Goal: Task Accomplishment & Management: Manage account settings

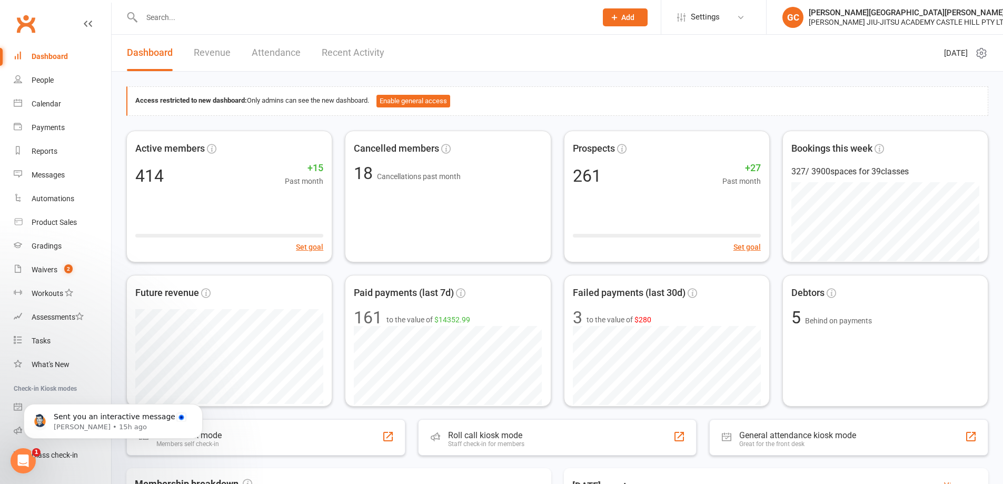
click at [161, 14] on input "text" at bounding box center [363, 17] width 451 height 15
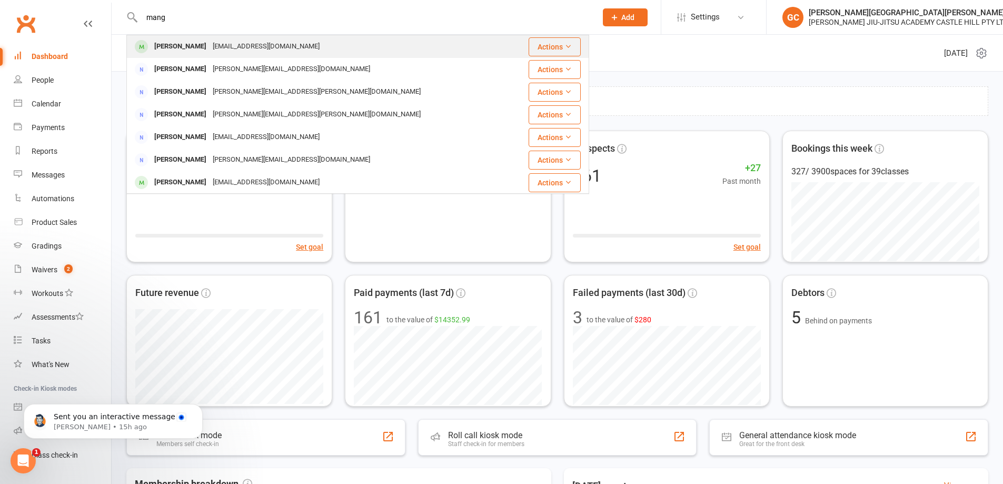
type input "mang"
click at [181, 45] on div "Jonno Manguerra" at bounding box center [180, 46] width 58 height 15
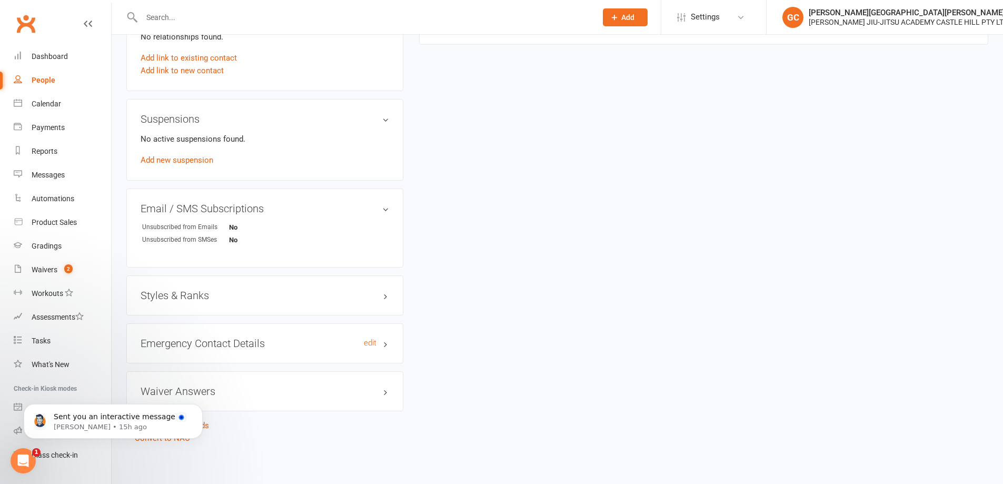
scroll to position [602, 0]
click at [196, 301] on div "Styles & Ranks" at bounding box center [264, 294] width 277 height 40
click at [196, 297] on h3 "Styles & Ranks" at bounding box center [265, 294] width 248 height 12
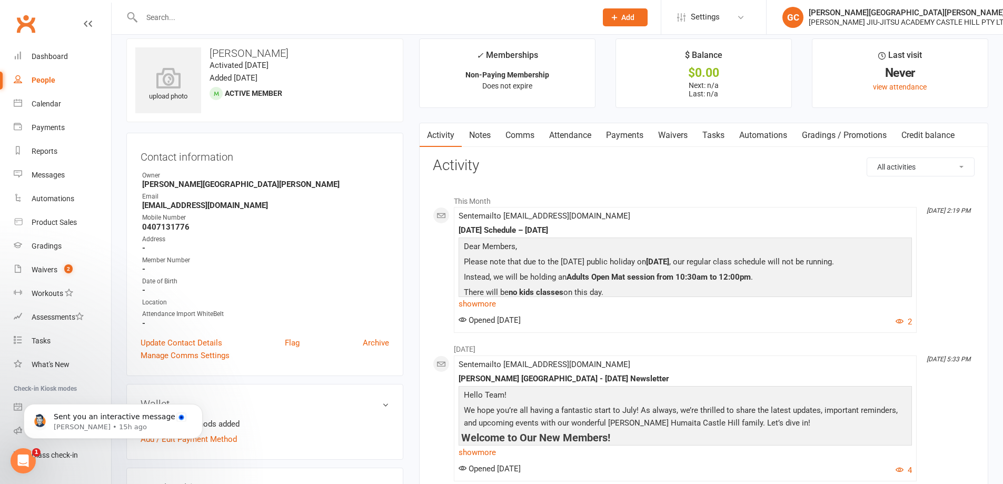
scroll to position [0, 0]
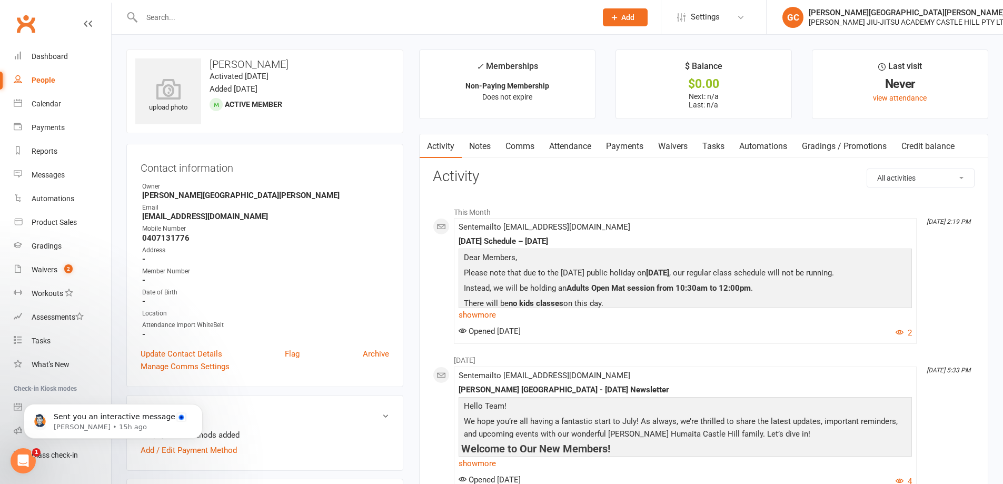
click at [173, 15] on input "text" at bounding box center [363, 17] width 451 height 15
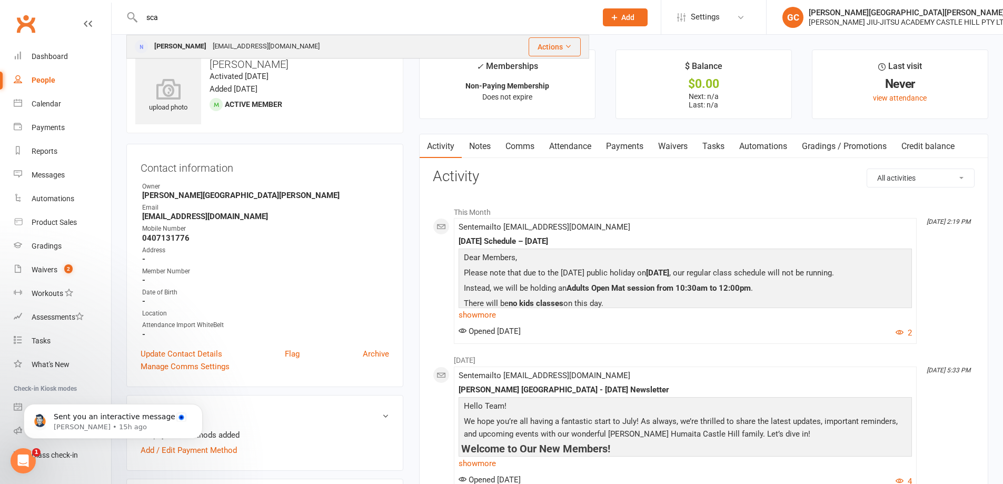
type input "sca"
click at [158, 46] on div "Lea Schtyk" at bounding box center [180, 46] width 58 height 15
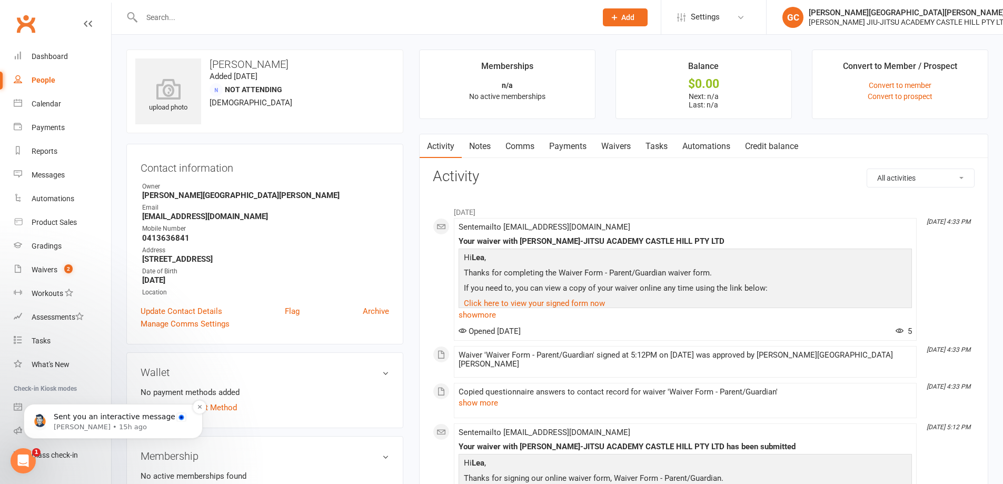
click at [82, 418] on span "Sent you an interactive message" at bounding box center [115, 416] width 122 height 8
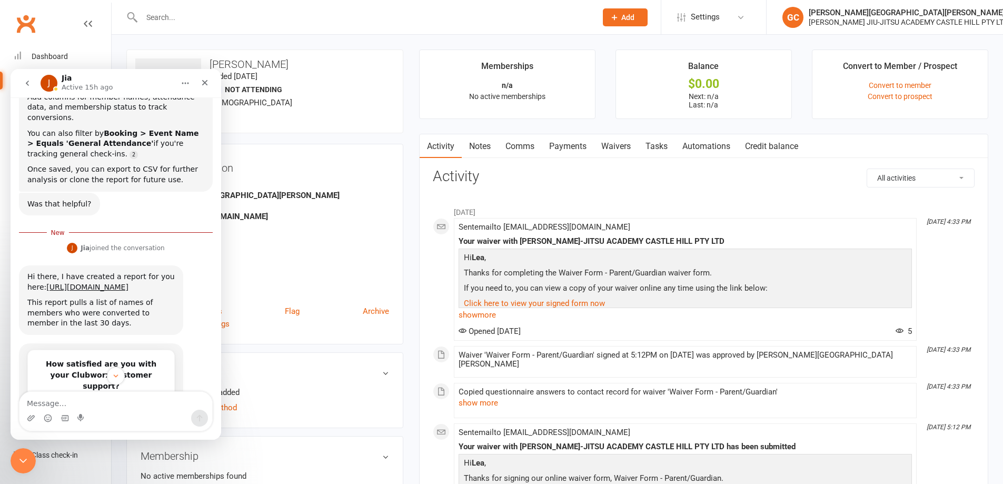
scroll to position [240, 0]
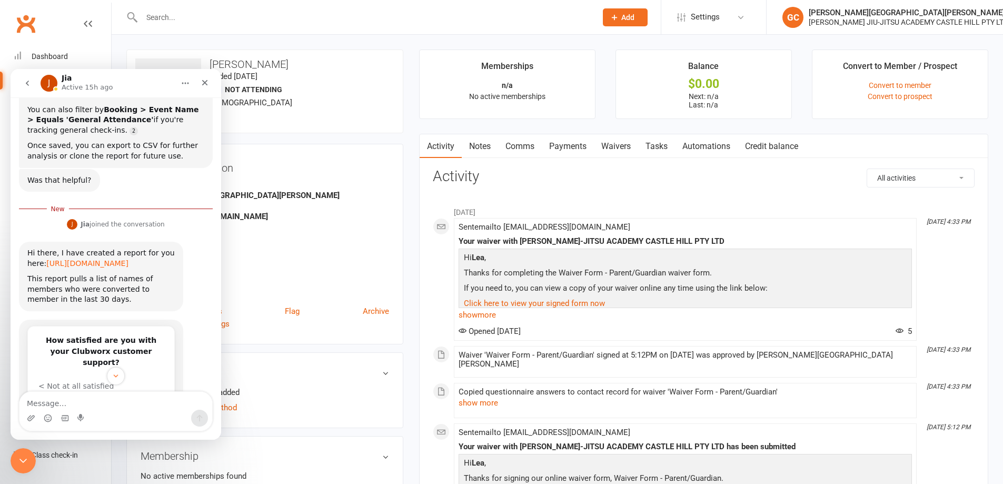
click at [92, 259] on link "https://app.clubworx.com/gyms/9882/reports/205741" at bounding box center [87, 263] width 82 height 8
click at [203, 82] on icon "Close" at bounding box center [205, 82] width 8 height 8
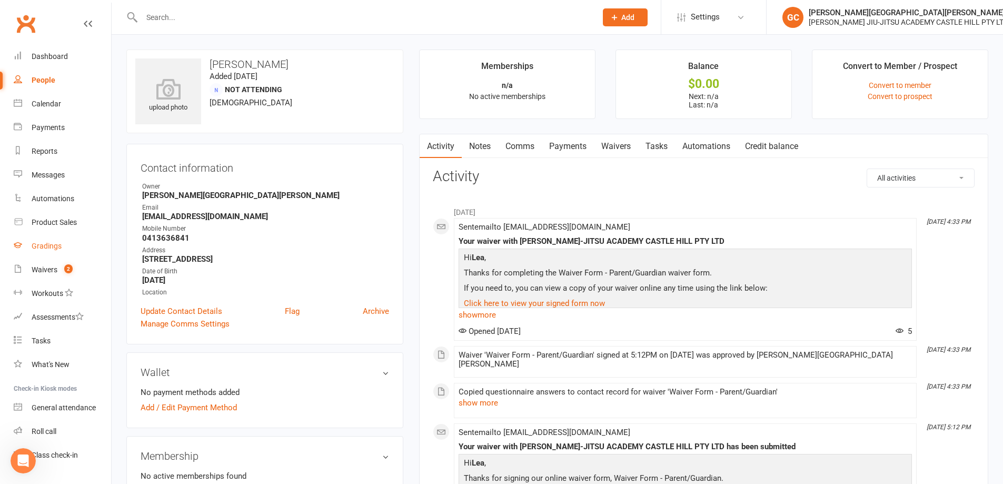
scroll to position [292, 0]
click at [50, 272] on div "Waivers" at bounding box center [45, 269] width 26 height 8
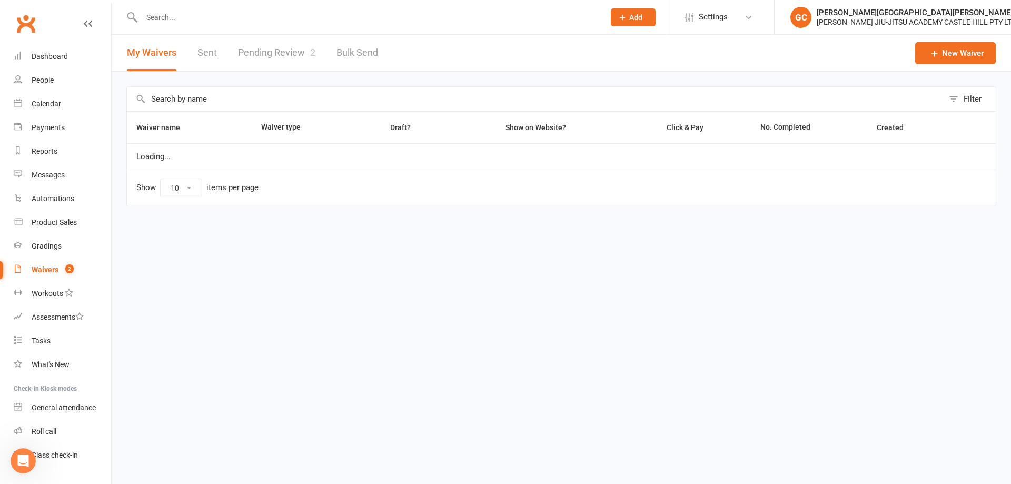
select select "100"
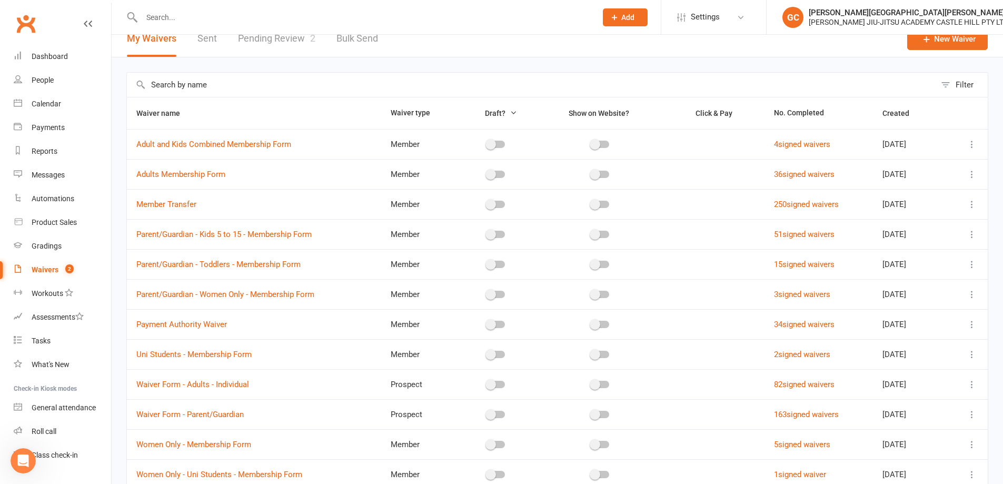
scroll to position [13, 0]
click at [668, 72] on div "Filter Waiver name Waiver type Draft? Show on Website? Click & Pay No. Complete…" at bounding box center [557, 307] width 891 height 498
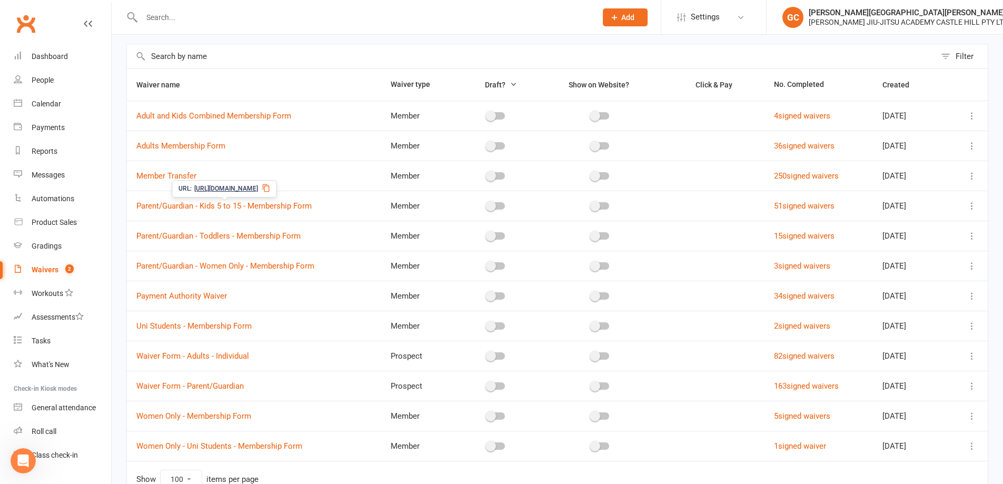
scroll to position [31, 0]
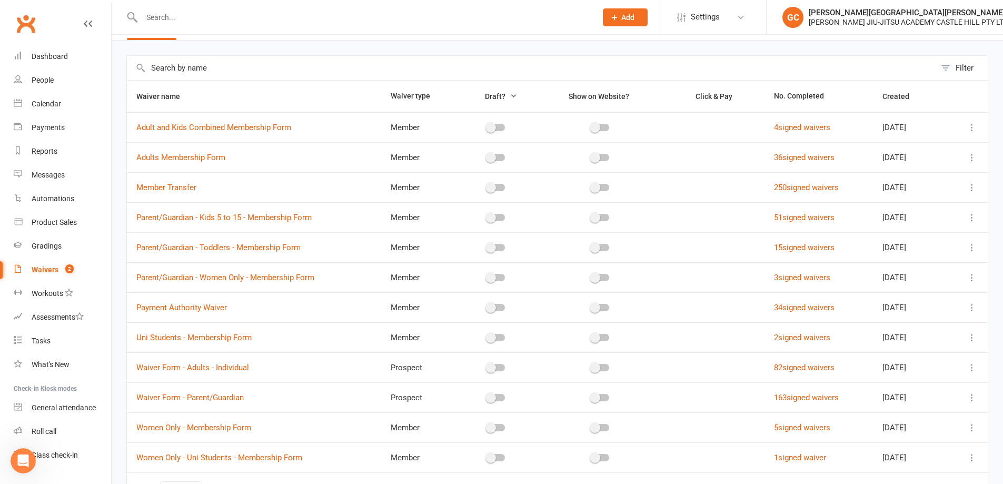
click at [422, 37] on header "My Waivers Sent Pending Review 2 Bulk Send New Waiver" at bounding box center [557, 22] width 891 height 37
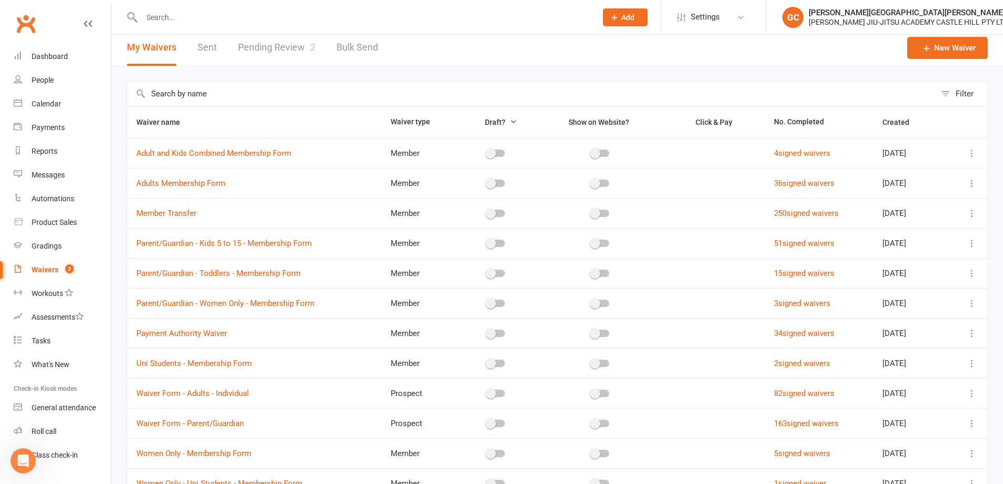
scroll to position [0, 0]
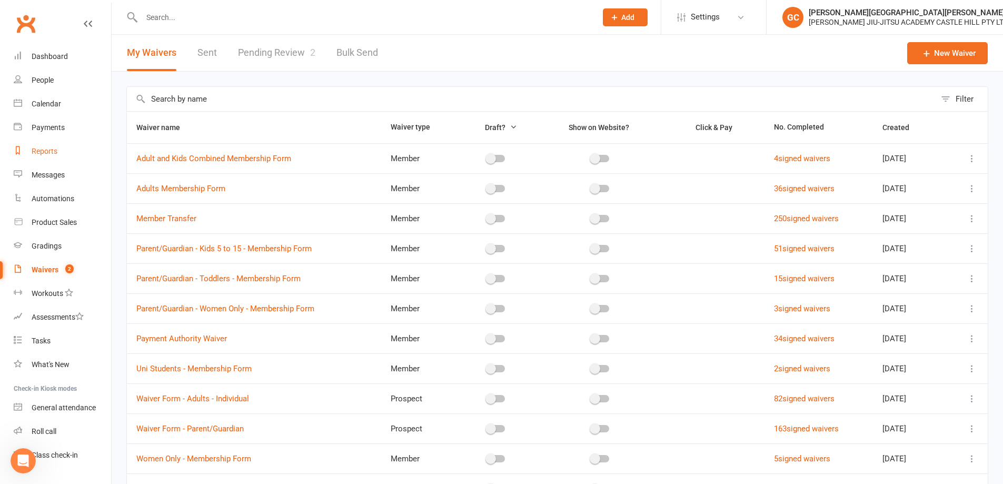
click at [54, 153] on div "Reports" at bounding box center [45, 151] width 26 height 8
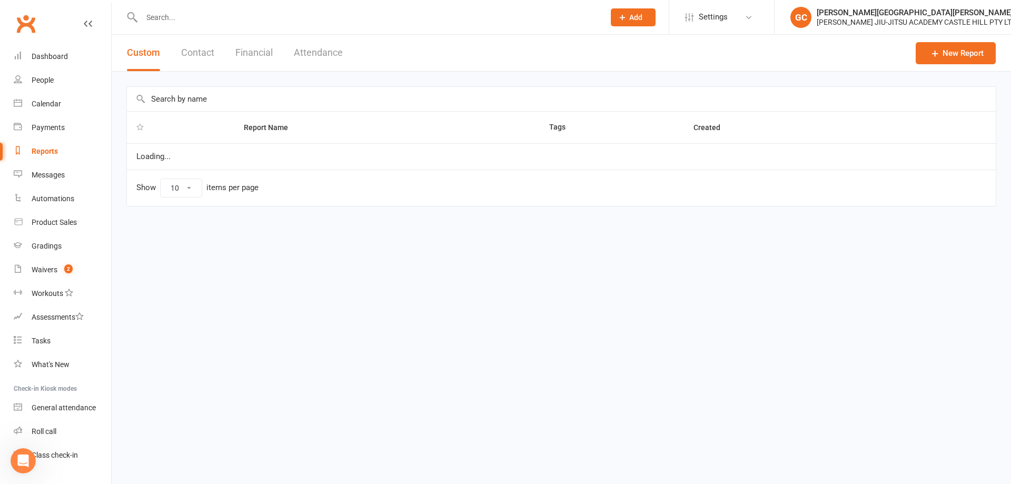
select select "100"
type input "https://app.clubworx.com/gyms/9882/reports/new"
click at [49, 148] on div "Reports" at bounding box center [45, 151] width 26 height 8
click at [48, 151] on div "Reports" at bounding box center [45, 151] width 26 height 8
click at [49, 154] on div "Reports" at bounding box center [45, 151] width 26 height 8
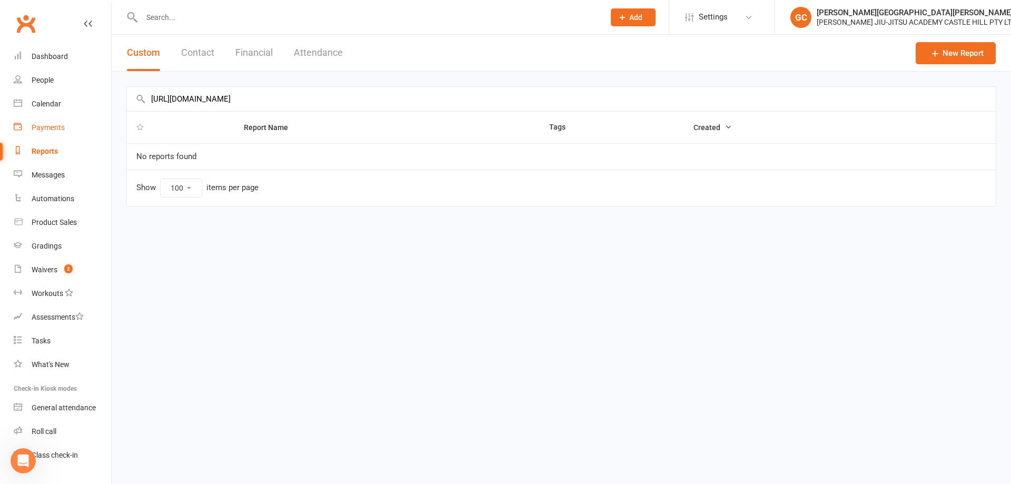
click at [49, 127] on div "Payments" at bounding box center [48, 127] width 33 height 8
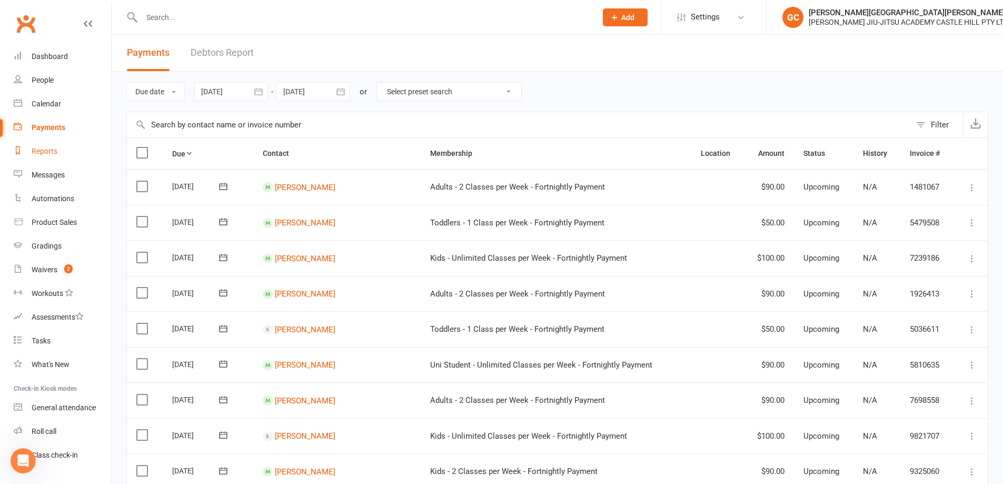
click at [43, 149] on div "Reports" at bounding box center [45, 151] width 26 height 8
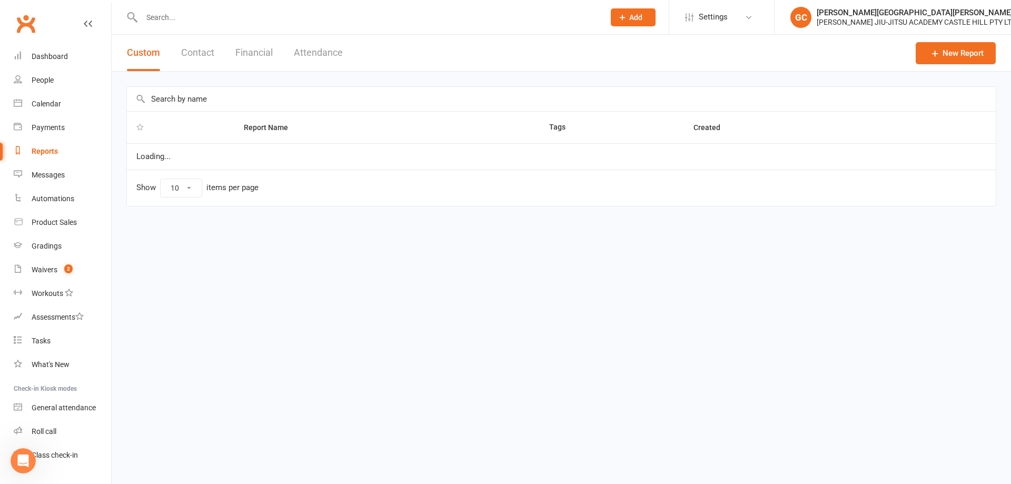
select select "100"
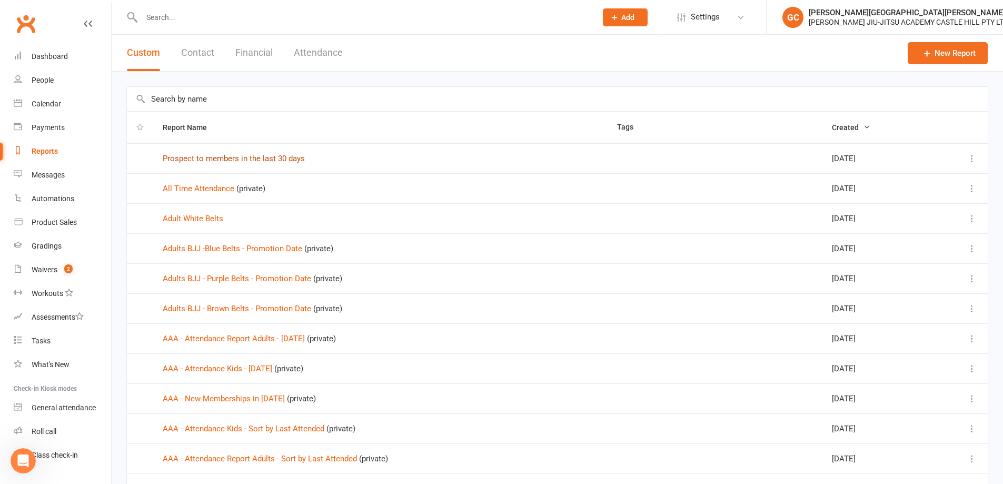
click at [207, 159] on link "Prospect to members in the last 30 days" at bounding box center [234, 158] width 142 height 9
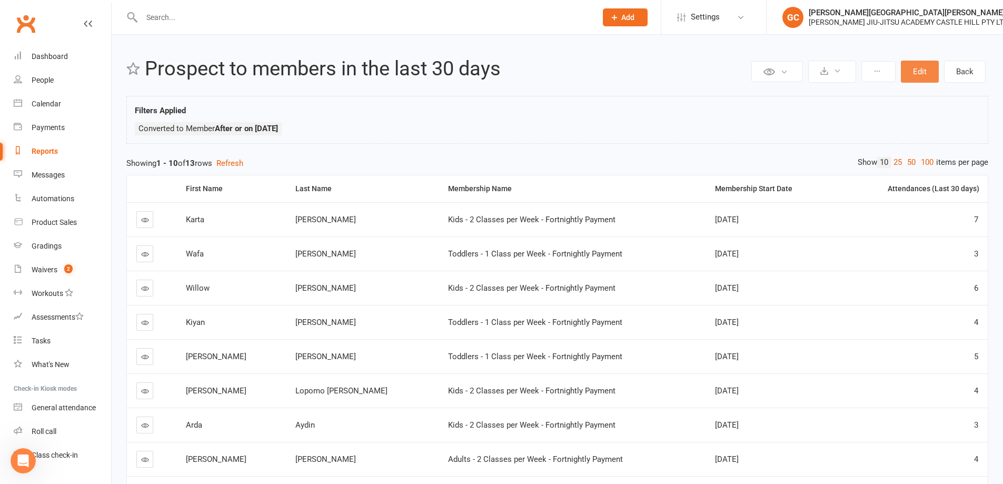
click at [926, 72] on button "Edit" at bounding box center [920, 72] width 38 height 22
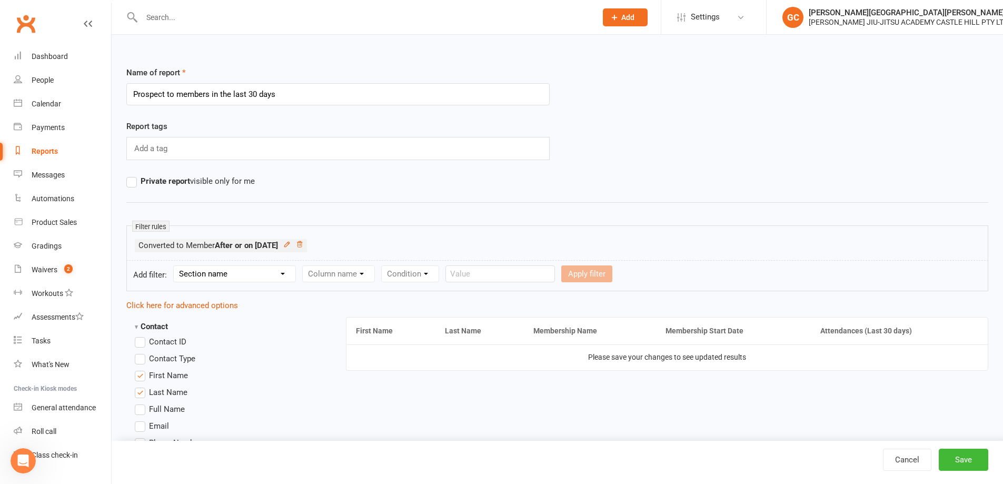
scroll to position [292, 0]
click at [48, 156] on link "Reports" at bounding box center [62, 151] width 97 height 24
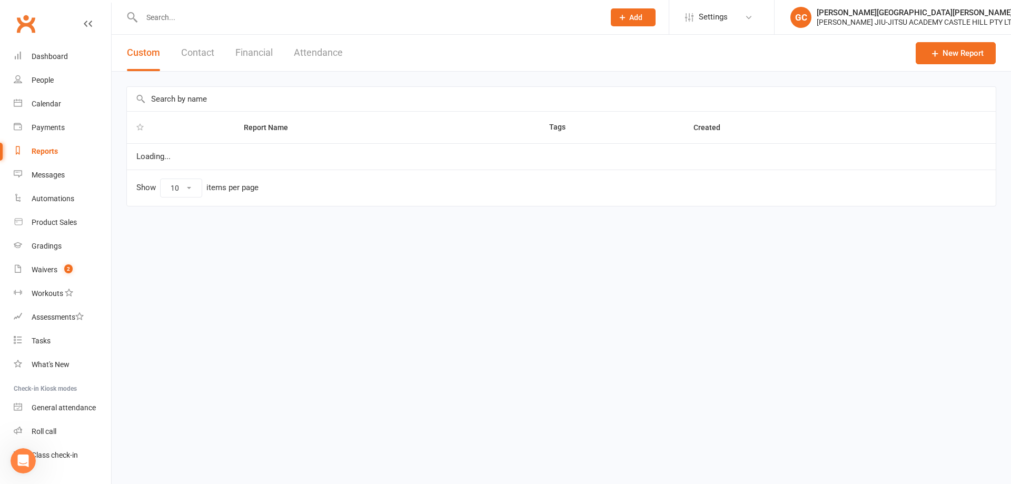
select select "100"
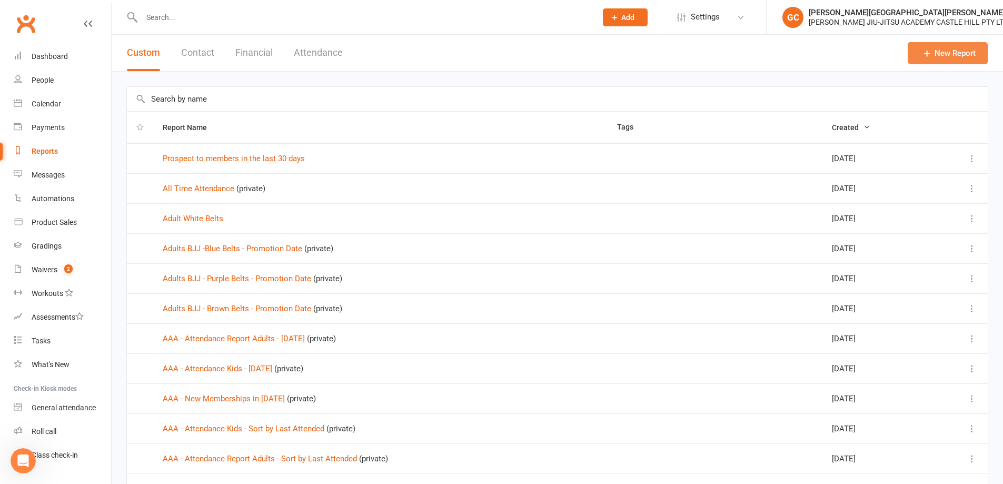
click at [960, 57] on link "New Report" at bounding box center [948, 53] width 80 height 22
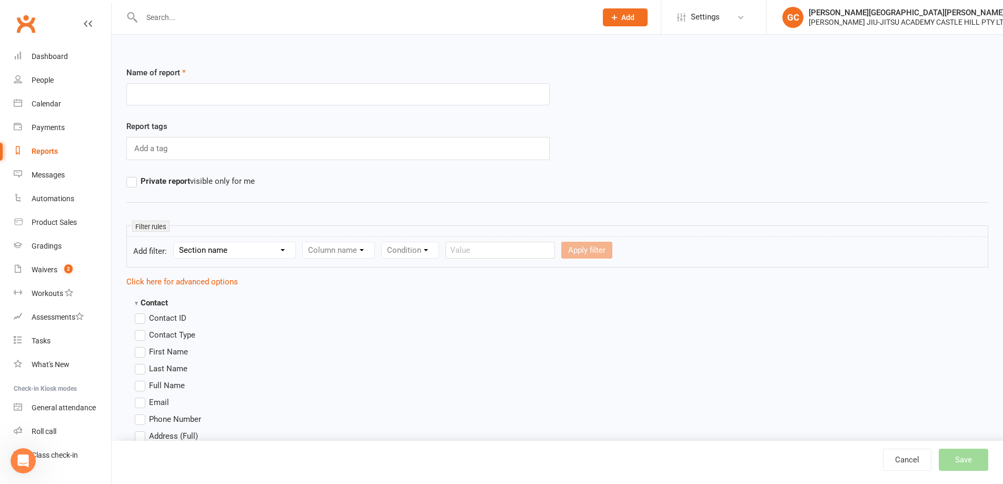
click at [182, 95] on input "text" at bounding box center [337, 94] width 423 height 22
type input "Trial to Member Percentage"
click at [252, 249] on select "Section name Contact Attendance Aggregate Payment Booking Waitlist Attendees Ca…" at bounding box center [235, 250] width 122 height 16
select select "11"
click at [175, 242] on select "Section name Contact Attendance Aggregate Payment Booking Waitlist Attendees Ca…" at bounding box center [235, 250] width 122 height 16
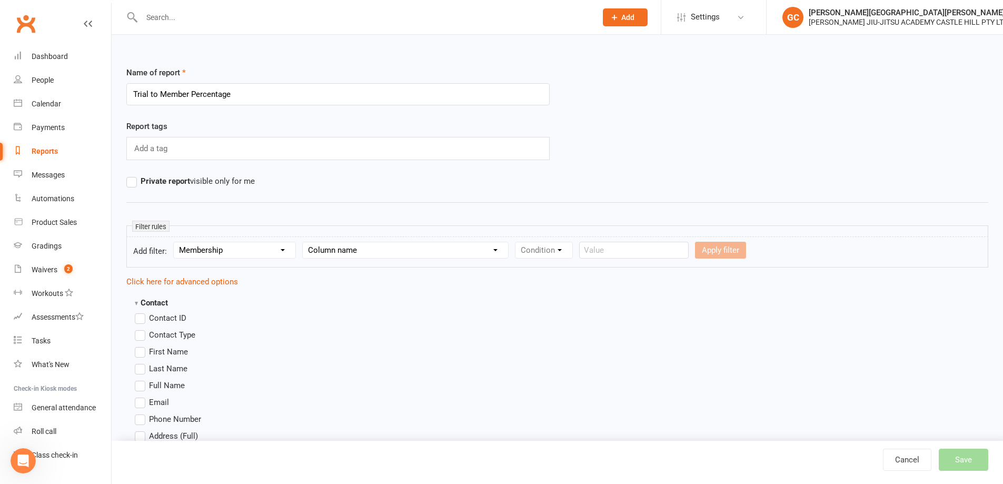
click at [343, 249] on select "Column name Membership ID Membership Name Membership Category Membership Start …" at bounding box center [405, 250] width 205 height 16
select select "18"
click at [304, 242] on select "Column name Membership ID Membership Name Membership Category Membership Start …" at bounding box center [405, 250] width 205 height 16
click at [570, 256] on select "Condition Equals Does not equal Contains Does not contain Is blank or does not …" at bounding box center [575, 250] width 121 height 16
click at [223, 249] on select "Section name Contact Attendance Aggregate Payment Booking Waitlist Attendees Ca…" at bounding box center [235, 250] width 122 height 16
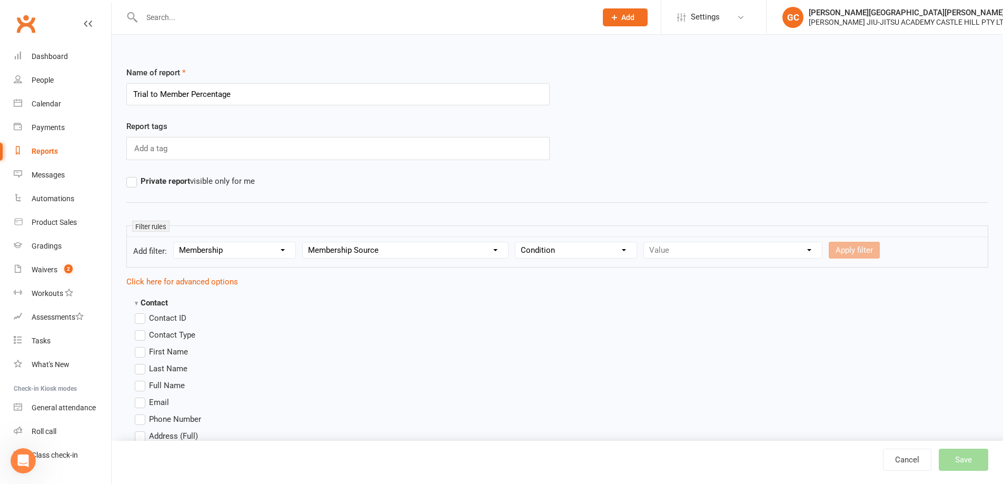
select select "18"
click at [175, 242] on select "Section name Contact Attendance Aggregate Payment Booking Waitlist Attendees Ca…" at bounding box center [235, 250] width 122 height 16
click at [375, 248] on select "Column name Waiver Name Waiver Reference Waiver Type Waiver Status Prefill / Cr…" at bounding box center [380, 250] width 155 height 16
select select "2"
click at [304, 242] on select "Column name Waiver Name Waiver Reference Waiver Type Waiver Status Prefill / Cr…" at bounding box center [380, 250] width 155 height 16
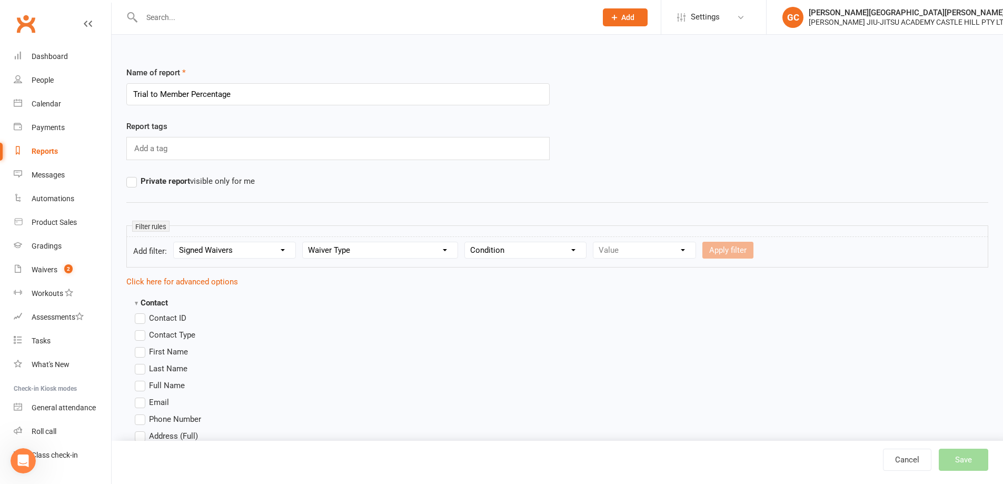
click at [527, 252] on select "Condition Equals Does not equal Contains Does not contain Is blank or does not …" at bounding box center [525, 250] width 121 height 16
select select "0"
click at [466, 242] on select "Condition Equals Does not equal Contains Does not contain Is blank or does not …" at bounding box center [525, 250] width 121 height 16
click at [640, 256] on select "Value Member Prospect Non-attending Contact" at bounding box center [644, 250] width 102 height 16
select select "1"
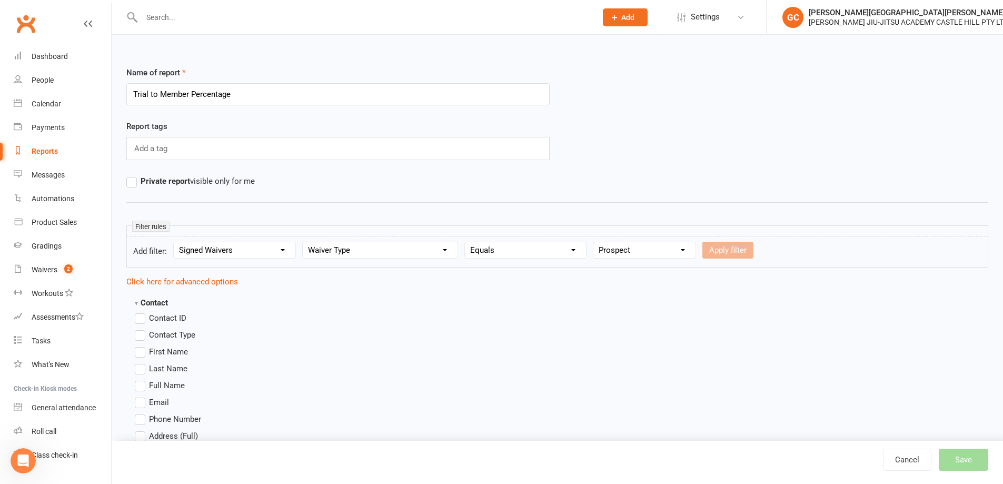
click at [593, 242] on select "Value Member Prospect Non-attending Contact" at bounding box center [644, 250] width 102 height 16
click at [139, 351] on label "First Name" at bounding box center [161, 351] width 53 height 13
click at [139, 345] on input "First Name" at bounding box center [138, 345] width 7 height 0
click at [141, 371] on label "Last Name" at bounding box center [161, 368] width 53 height 13
click at [141, 362] on input "Last Name" at bounding box center [138, 362] width 7 height 0
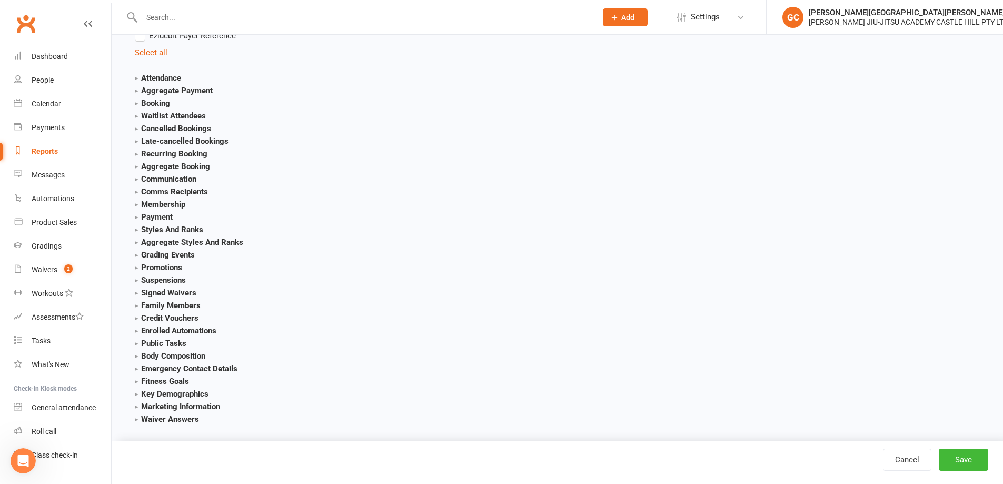
scroll to position [1123, 0]
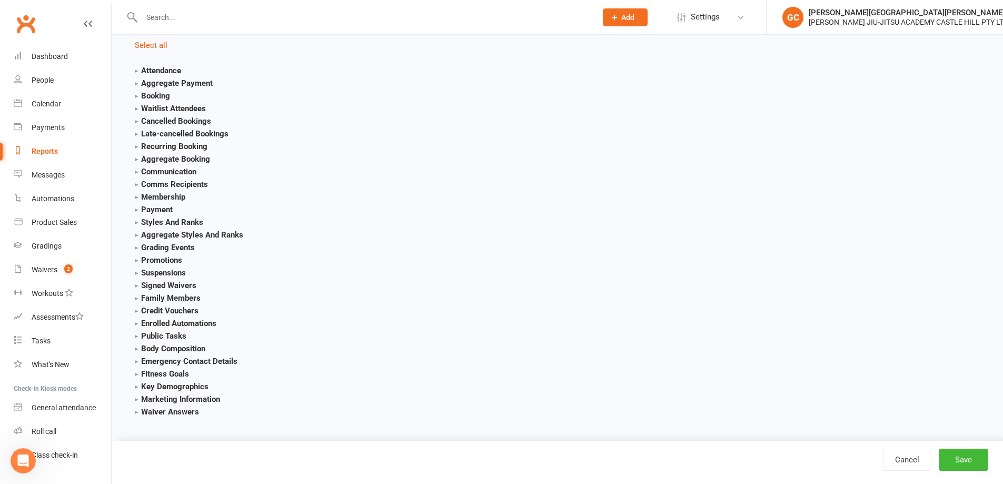
click at [136, 195] on strong "Membership" at bounding box center [160, 196] width 51 height 9
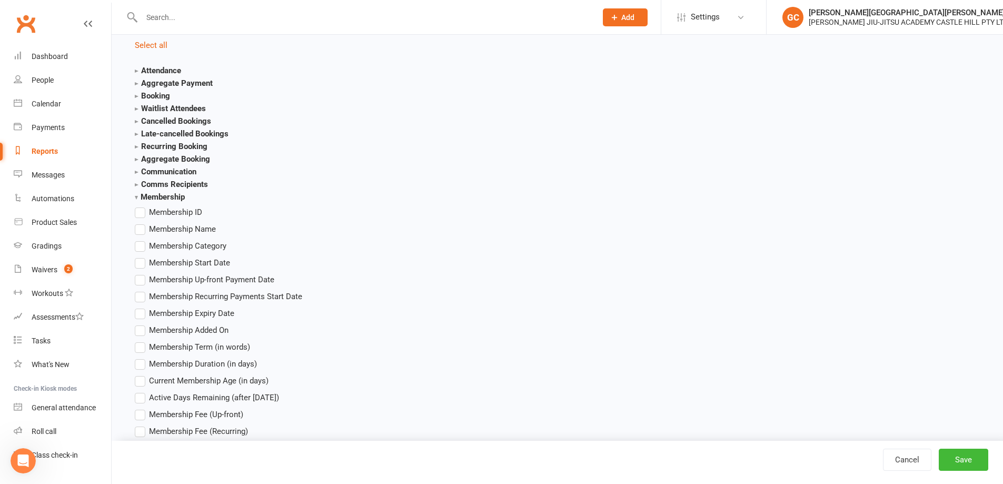
drag, startPoint x: 137, startPoint y: 230, endPoint x: 148, endPoint y: 231, distance: 10.6
click at [138, 230] on label "Membership Name" at bounding box center [175, 229] width 81 height 13
click at [138, 223] on input "Membership Name" at bounding box center [138, 223] width 7 height 0
click at [141, 262] on label "Membership Start Date" at bounding box center [182, 262] width 95 height 13
click at [141, 256] on input "Membership Start Date" at bounding box center [138, 256] width 7 height 0
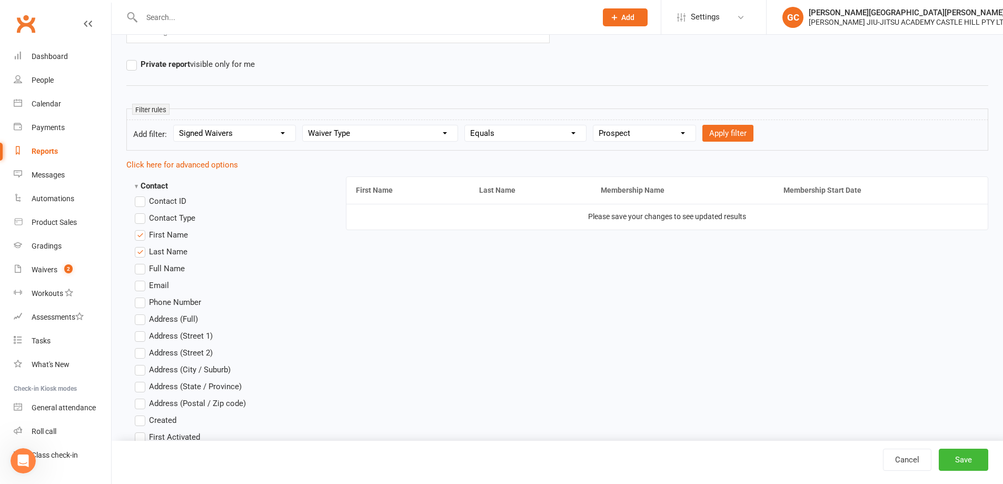
scroll to position [97, 0]
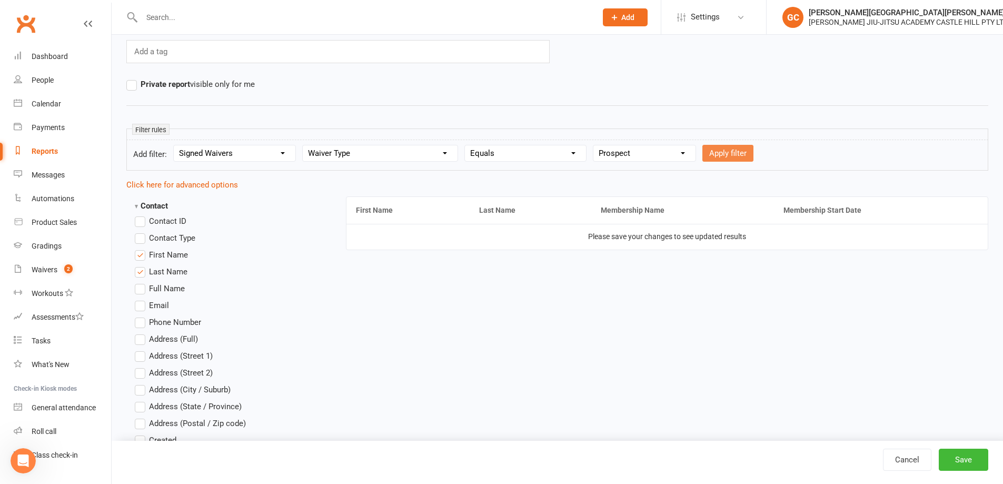
click at [735, 154] on button "Apply filter" at bounding box center [727, 153] width 51 height 17
select select
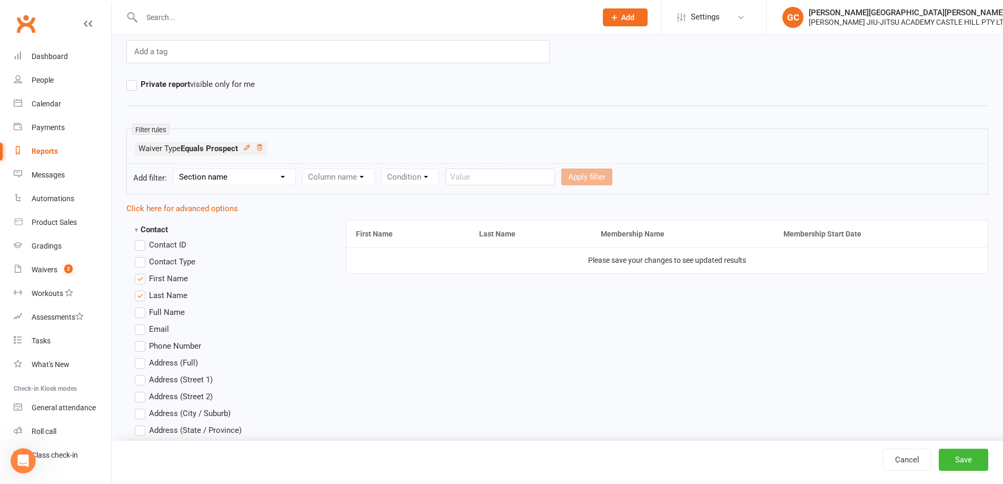
click at [234, 178] on select "Section name Contact Attendance Aggregate Payment Booking Waitlist Attendees Ca…" at bounding box center [235, 177] width 122 height 16
select select "9"
click at [175, 169] on select "Section name Contact Attendance Aggregate Payment Booking Waitlist Attendees Ca…" at bounding box center [235, 177] width 122 height 16
click at [223, 179] on select "Section name Contact Attendance Aggregate Payment Booking Waitlist Attendees Ca…" at bounding box center [235, 177] width 122 height 16
click at [322, 150] on ul "Waiver Type Equals Prospect" at bounding box center [557, 151] width 845 height 18
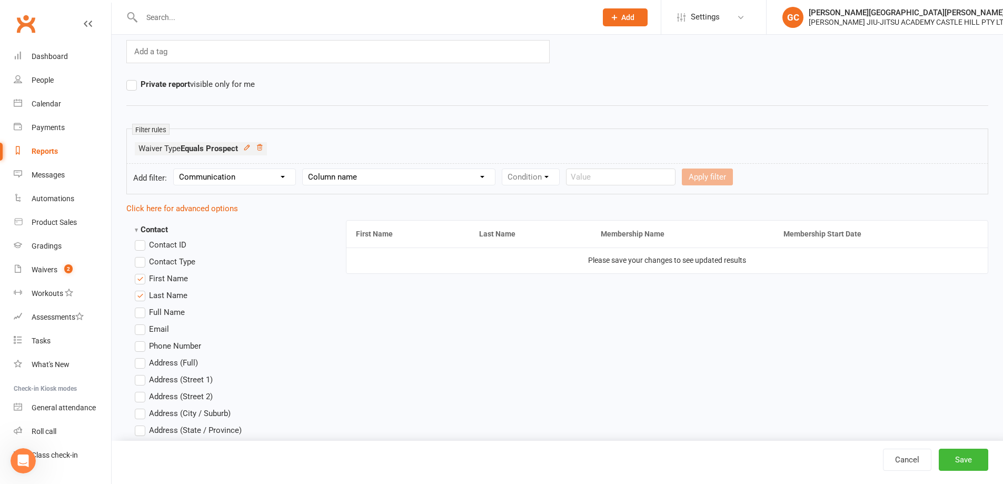
drag, startPoint x: 271, startPoint y: 172, endPoint x: 275, endPoint y: 184, distance: 12.8
click at [271, 172] on select "Section name Contact Attendance Aggregate Payment Booking Waitlist Attendees Ca…" at bounding box center [235, 177] width 122 height 16
click at [353, 136] on div "Filter rules Waiver Type Equals Prospect" at bounding box center [557, 145] width 862 height 35
click at [970, 457] on button "Save" at bounding box center [963, 459] width 49 height 22
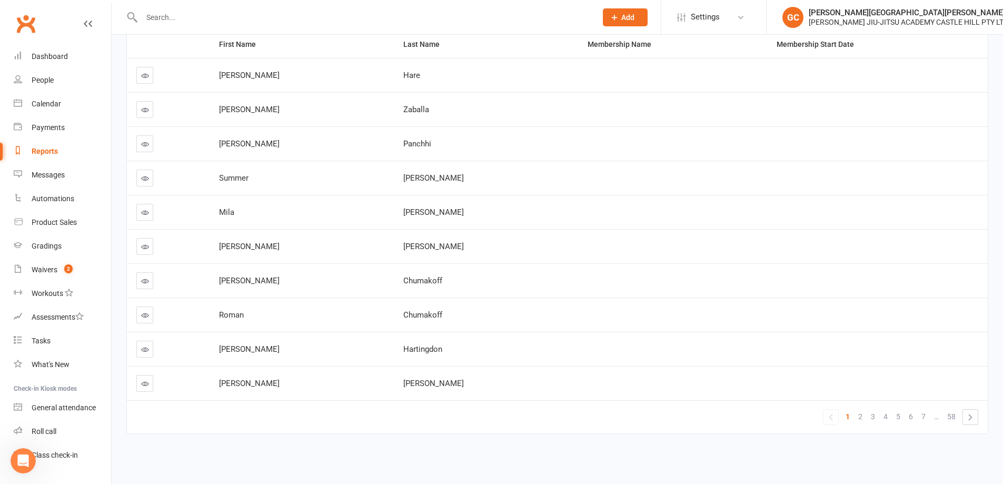
scroll to position [38, 0]
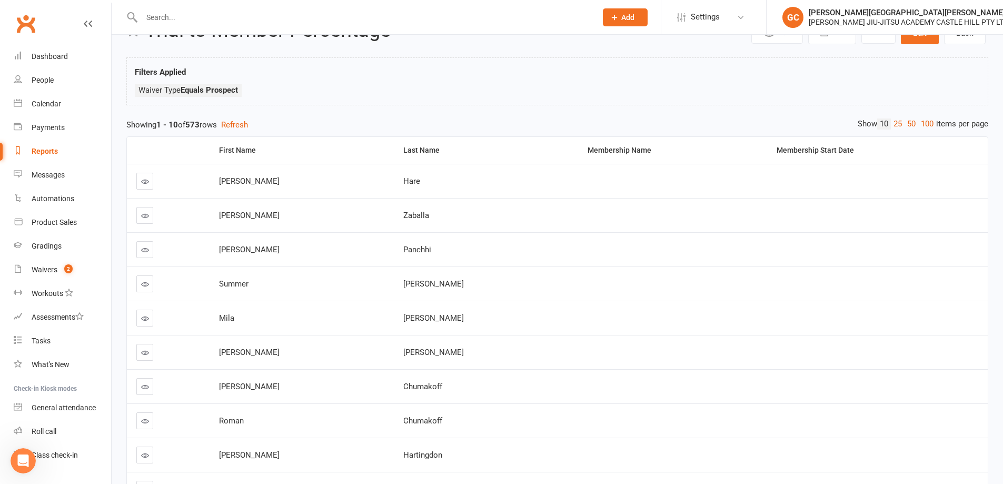
drag, startPoint x: 923, startPoint y: 123, endPoint x: 923, endPoint y: 128, distance: 5.8
click at [923, 124] on link "100" at bounding box center [927, 123] width 18 height 11
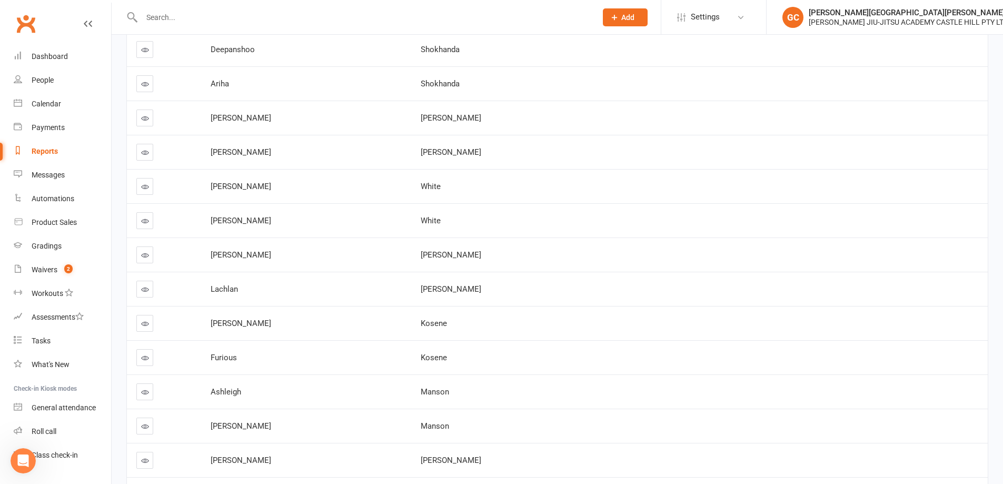
scroll to position [3224, 0]
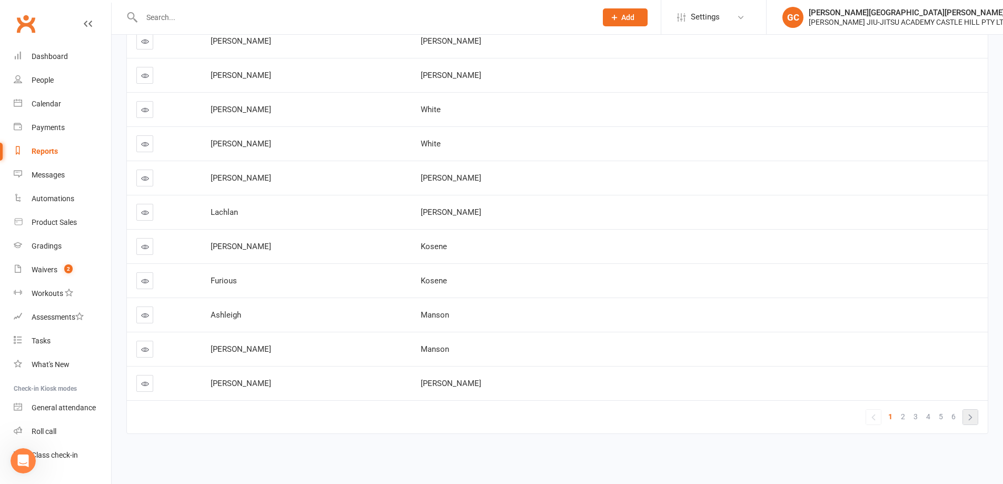
click at [969, 416] on link "»" at bounding box center [970, 417] width 15 height 15
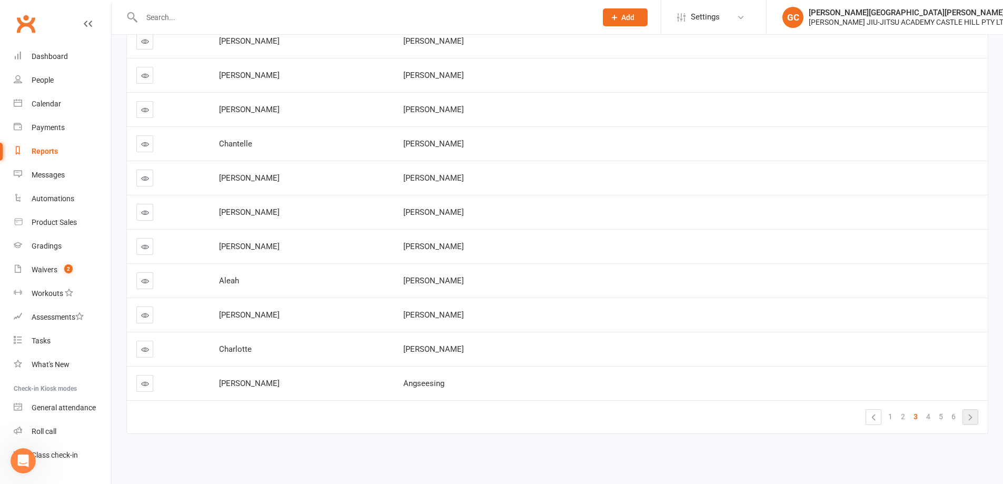
click at [969, 413] on link "»" at bounding box center [970, 417] width 15 height 15
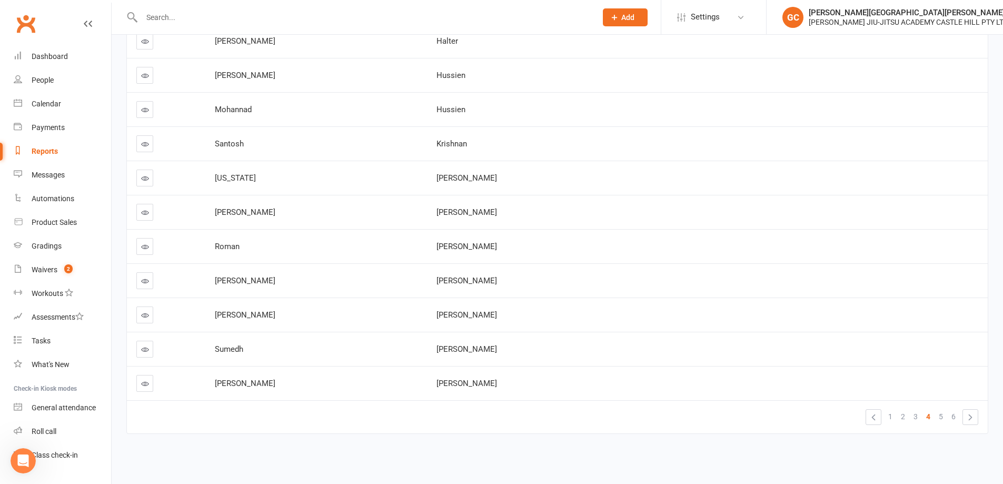
click at [969, 412] on link "»" at bounding box center [970, 417] width 15 height 15
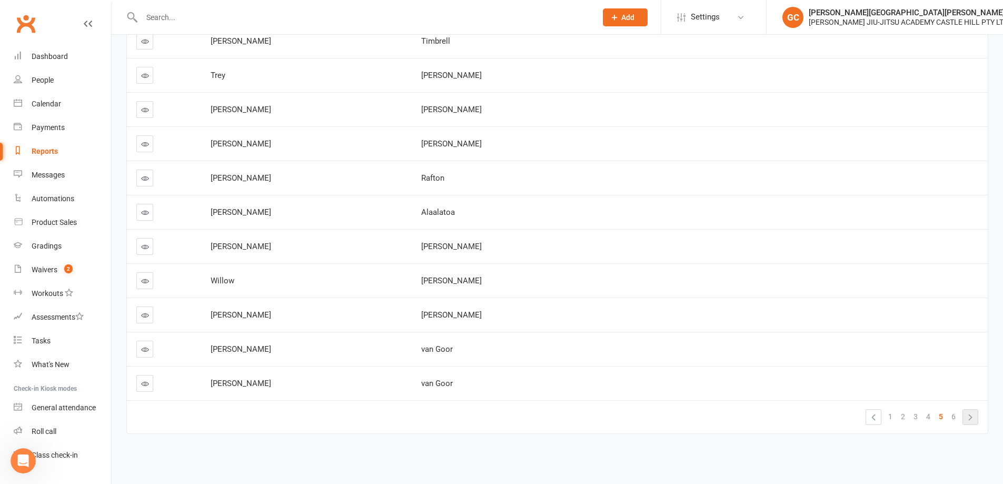
click at [969, 412] on link "»" at bounding box center [970, 417] width 15 height 15
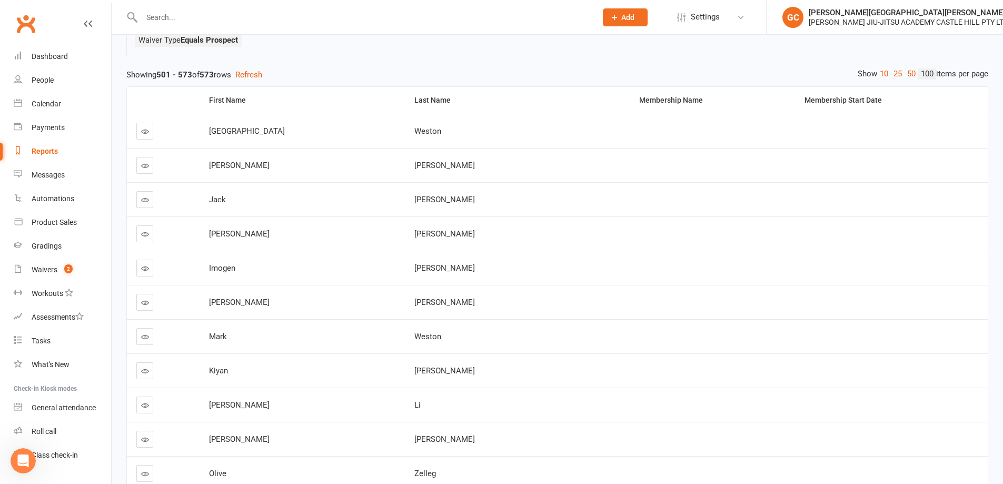
scroll to position [0, 0]
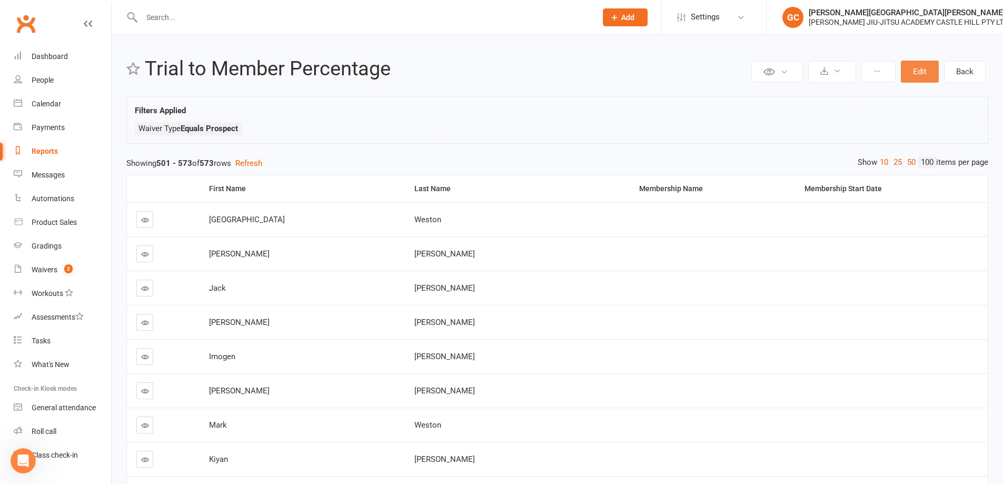
click at [921, 67] on button "Edit" at bounding box center [920, 72] width 38 height 22
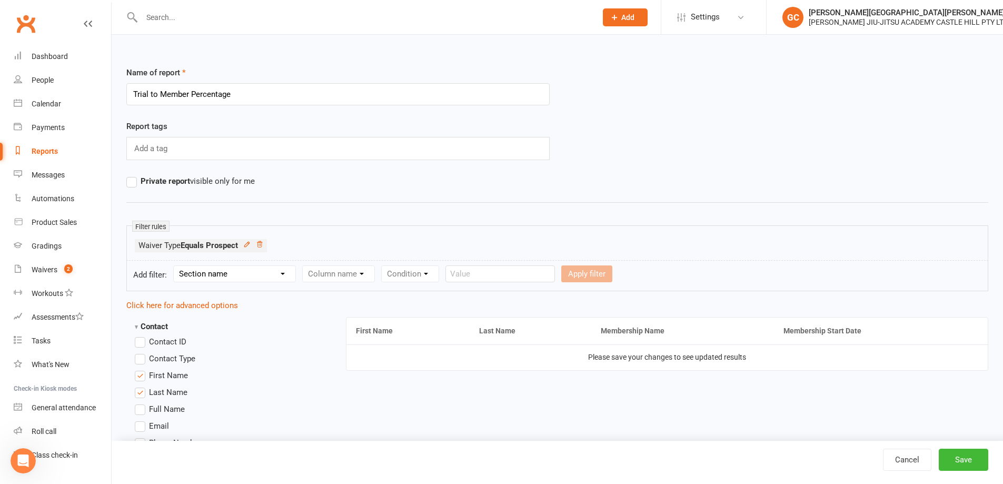
click at [207, 272] on select "Section name Contact Attendance Aggregate Payment Booking Waitlist Attendees Ca…" at bounding box center [235, 274] width 122 height 16
select select "11"
click at [175, 266] on select "Section name Contact Attendance Aggregate Payment Booking Waitlist Attendees Ca…" at bounding box center [235, 274] width 122 height 16
click at [356, 276] on select "Column name Membership ID Membership Name Membership Category Membership Start …" at bounding box center [405, 274] width 205 height 16
select select "1"
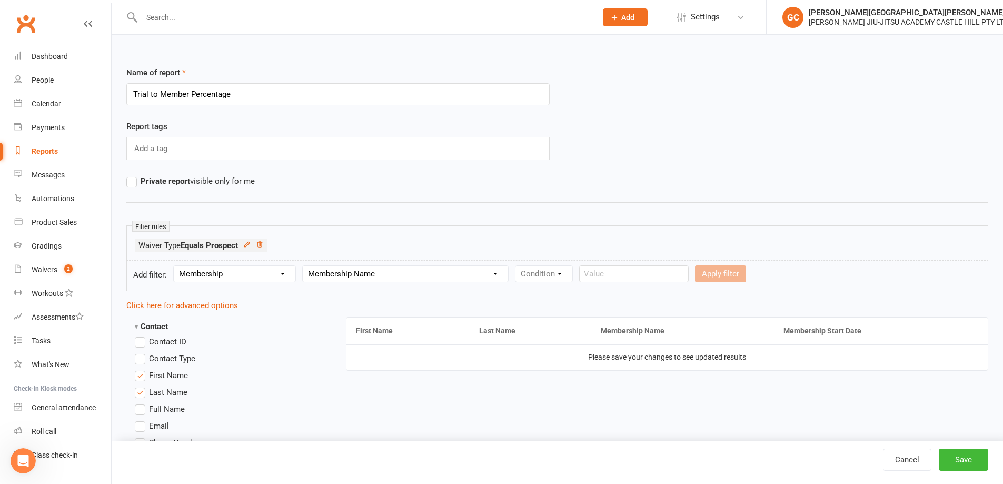
click at [304, 266] on select "Column name Membership ID Membership Name Membership Category Membership Start …" at bounding box center [405, 274] width 205 height 16
click at [565, 272] on select "Condition Equals Does not equal Contains Does not contain Is blank or does not …" at bounding box center [575, 274] width 121 height 16
select select "2"
click at [517, 266] on select "Condition Equals Does not equal Contains Does not contain Is blank or does not …" at bounding box center [575, 274] width 121 height 16
click at [679, 276] on input "text" at bounding box center [697, 273] width 109 height 17
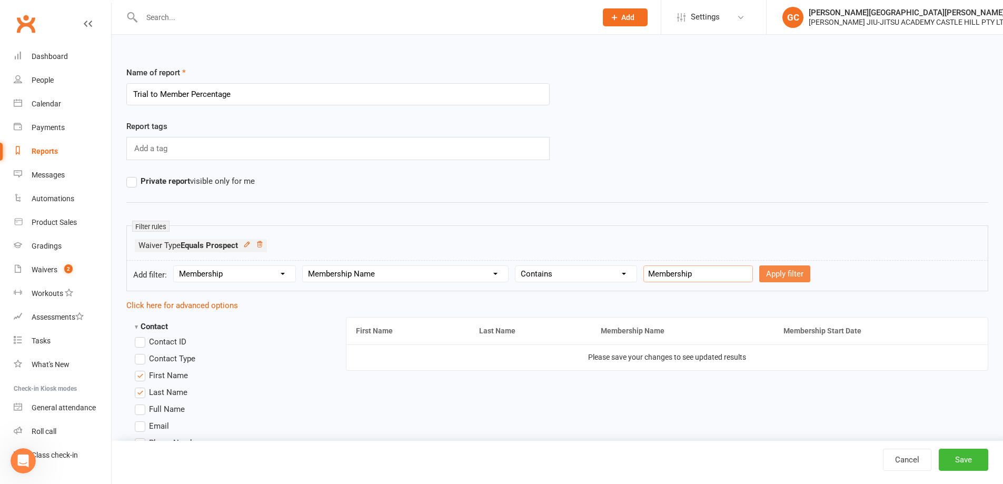
type input "Membership"
click at [781, 278] on button "Apply filter" at bounding box center [784, 273] width 51 height 17
select select
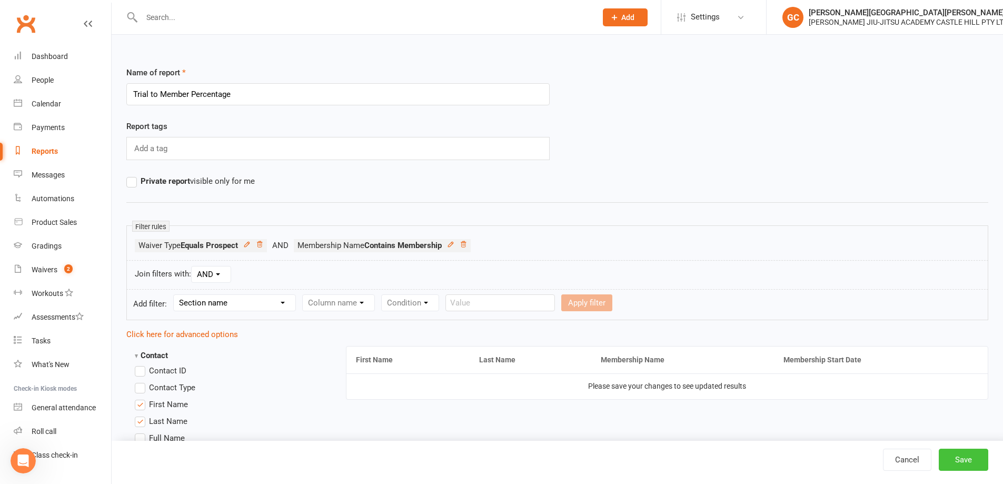
click at [963, 459] on button "Save" at bounding box center [963, 459] width 49 height 22
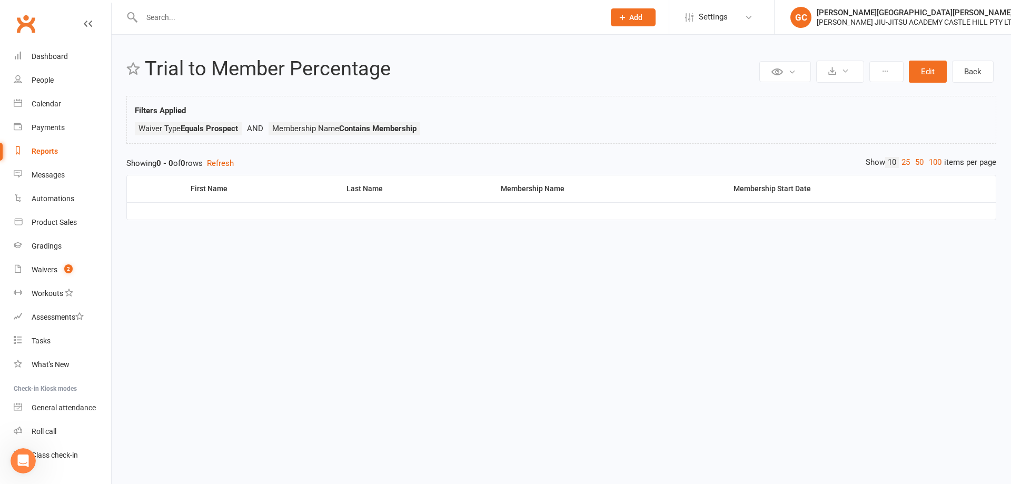
click at [42, 154] on div "Reports" at bounding box center [45, 151] width 26 height 8
select select "100"
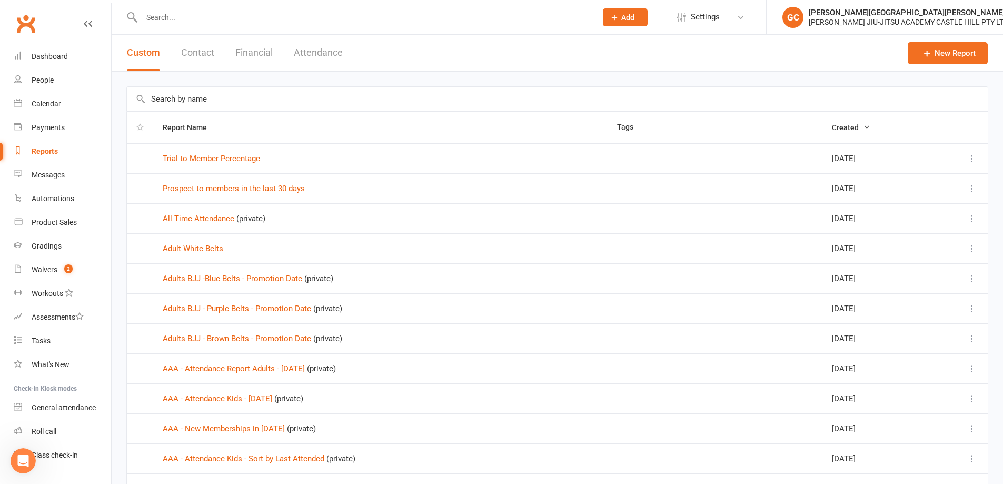
click at [974, 158] on icon at bounding box center [971, 158] width 11 height 11
drag, startPoint x: 898, startPoint y: 222, endPoint x: 560, endPoint y: 33, distance: 387.7
click at [897, 222] on link "Remove" at bounding box center [917, 221] width 104 height 21
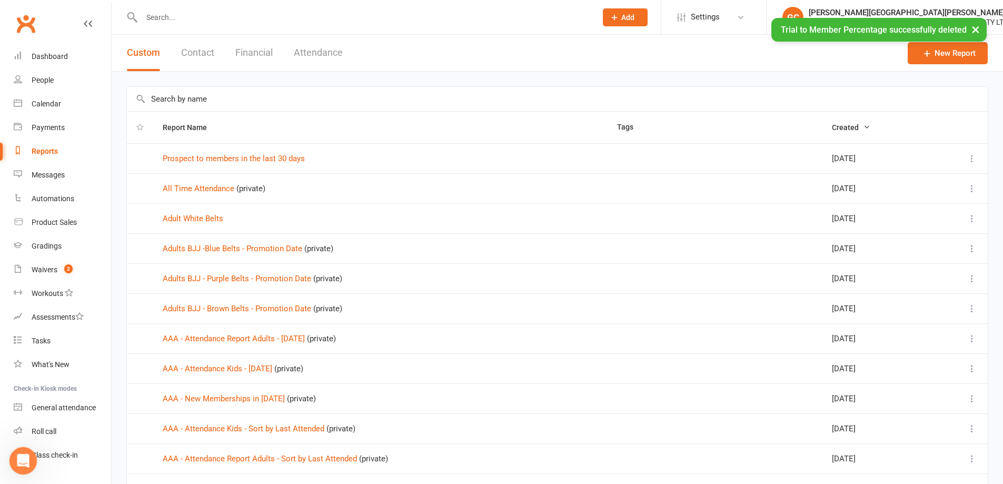
click at [24, 455] on icon "Open Intercom Messenger" at bounding box center [21, 459] width 17 height 17
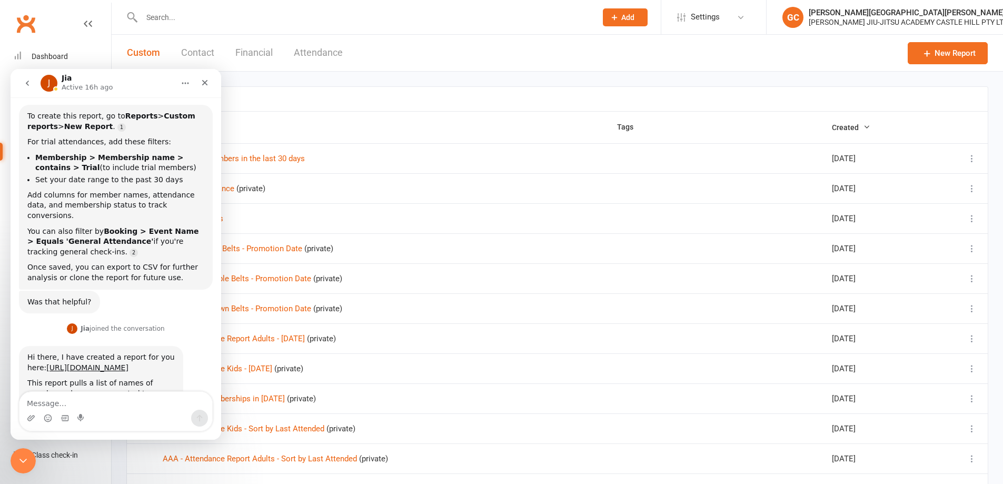
scroll to position [122, 0]
drag, startPoint x: 220, startPoint y: 329, endPoint x: 483, endPoint y: 242, distance: 277.7
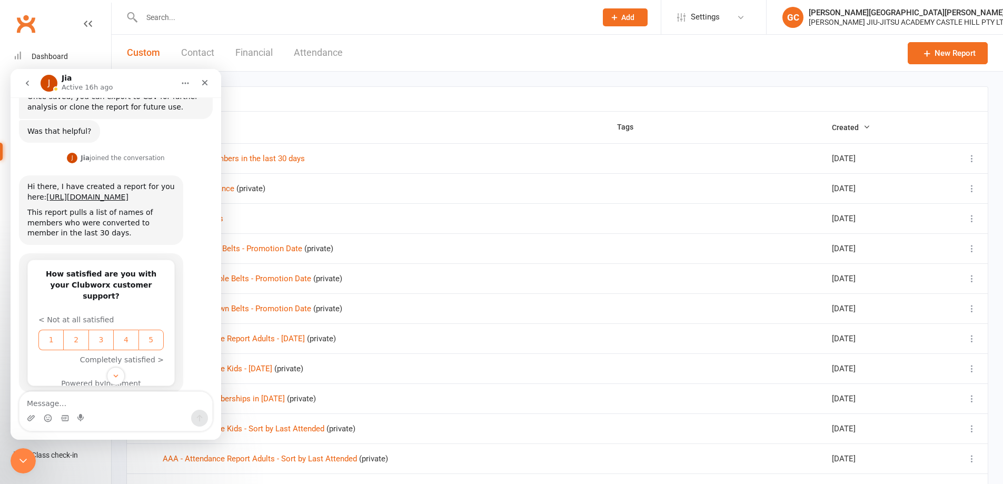
scroll to position [292, 0]
click at [40, 404] on textarea "Message…" at bounding box center [115, 401] width 193 height 18
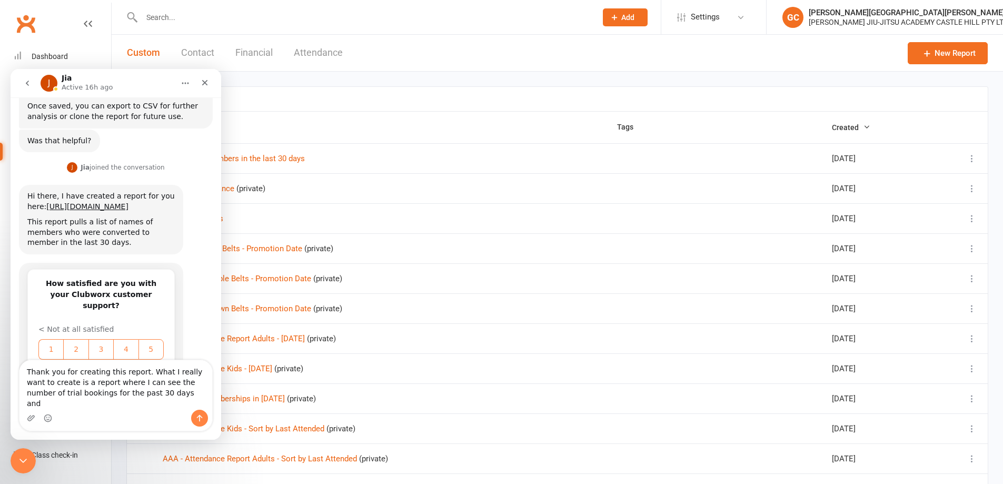
scroll to position [313, 0]
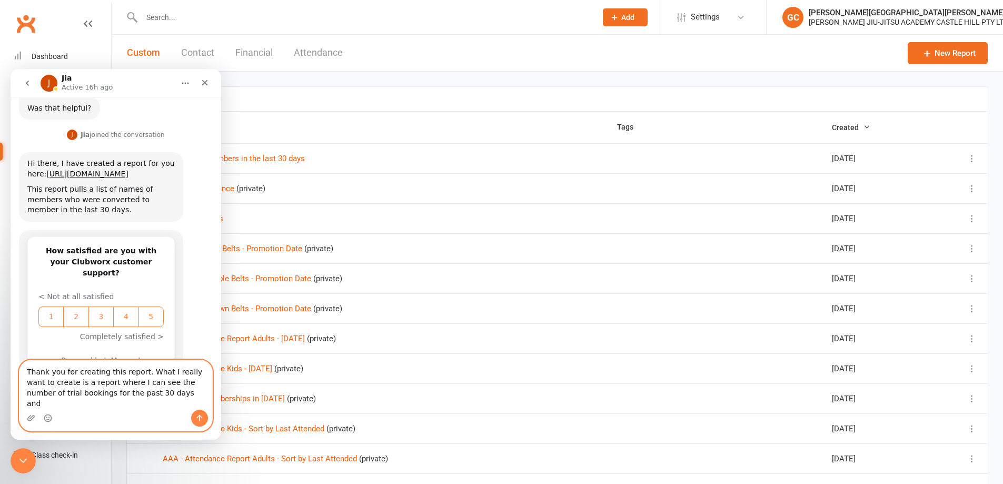
click at [150, 403] on textarea "Thank you for creating this report. What I really want to create is a report wh…" at bounding box center [115, 384] width 193 height 49
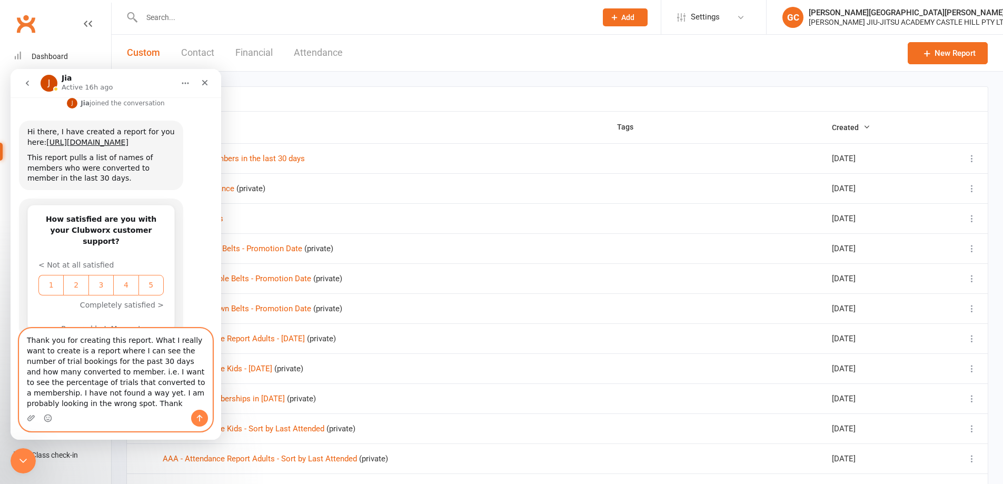
scroll to position [355, 0]
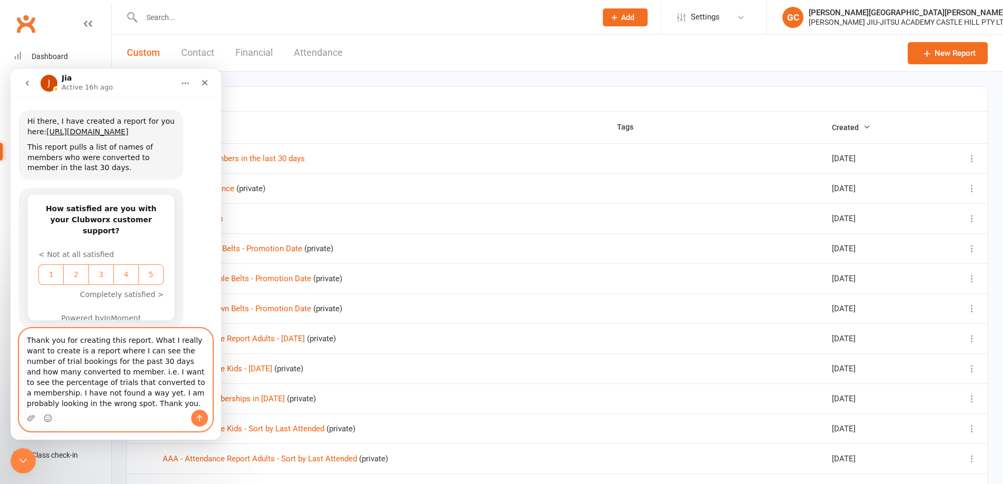
type textarea "Thank you for creating this report. What I really want to create is a report wh…"
click at [200, 418] on icon "Send a message…" at bounding box center [200, 418] width 6 height 7
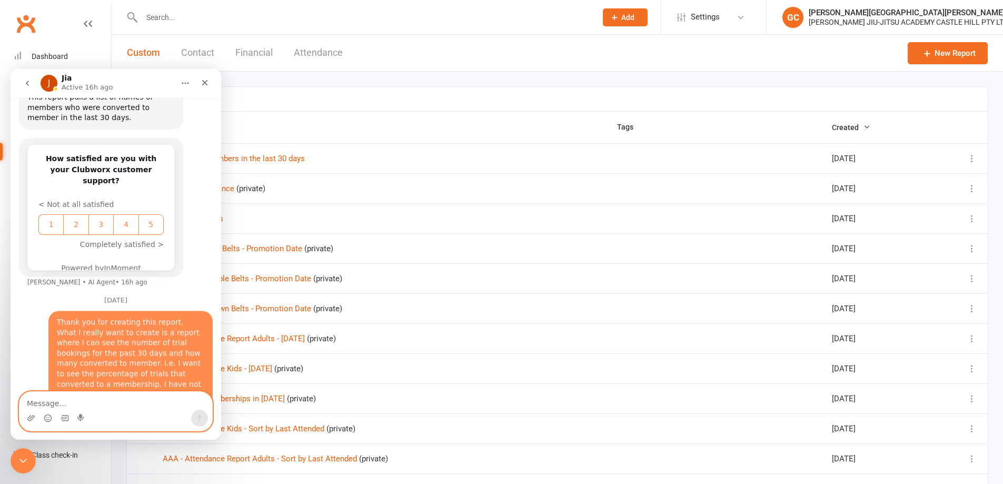
scroll to position [424, 0]
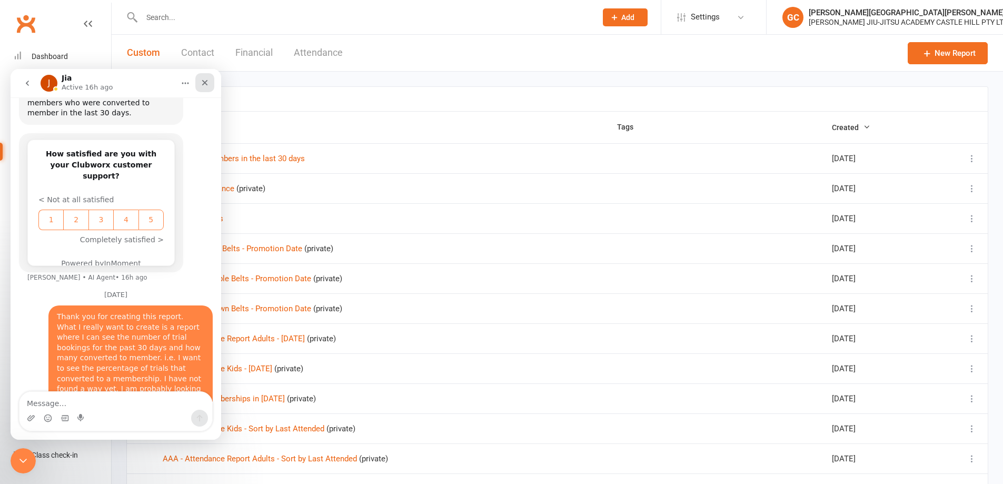
drag, startPoint x: 205, startPoint y: 86, endPoint x: 217, endPoint y: 155, distance: 69.9
click at [205, 86] on icon "Close" at bounding box center [205, 82] width 8 height 8
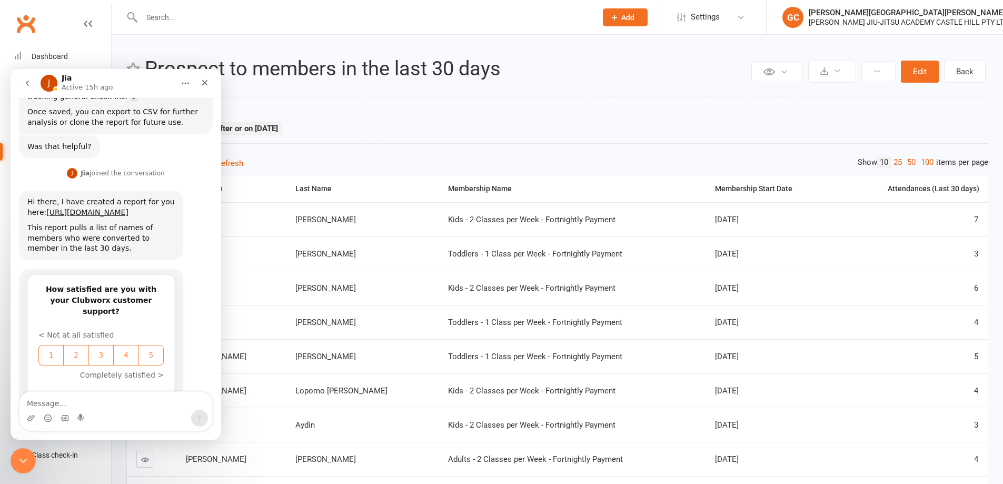
scroll to position [292, 0]
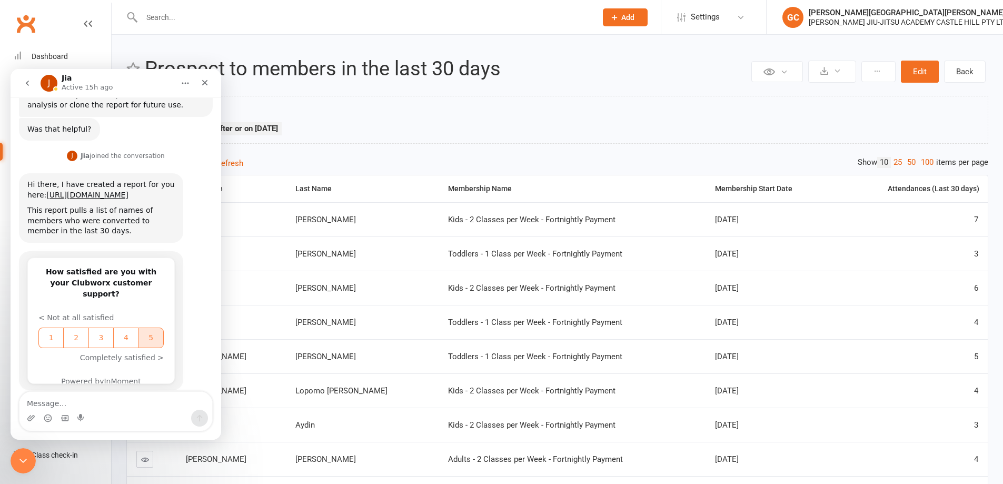
click at [153, 332] on span "5" at bounding box center [151, 337] width 22 height 11
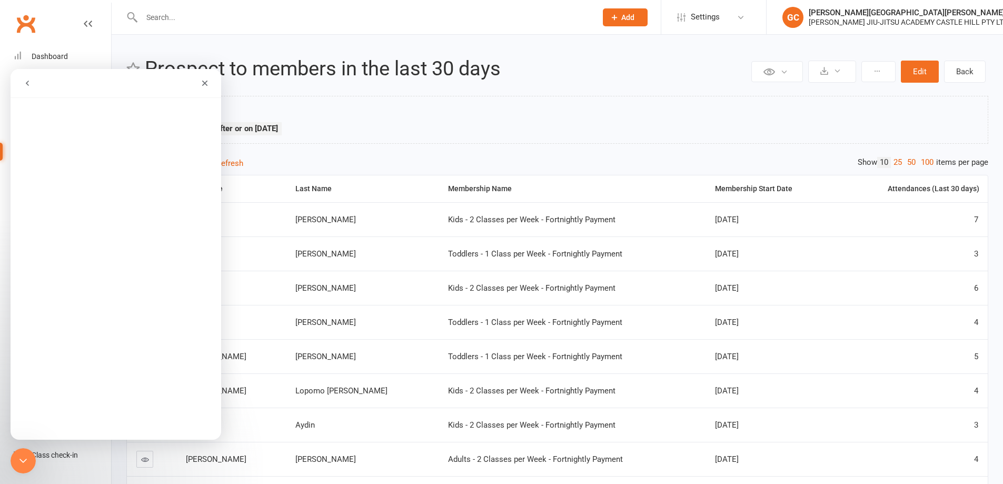
scroll to position [0, 0]
click at [208, 82] on icon "Close" at bounding box center [205, 83] width 8 height 8
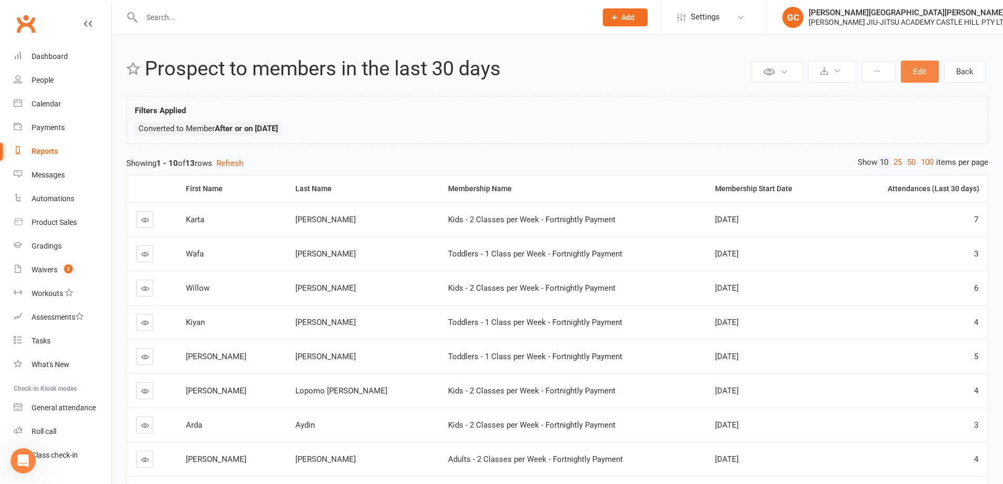
drag, startPoint x: 918, startPoint y: 70, endPoint x: 669, endPoint y: 123, distance: 254.5
click at [864, 109] on div "Private Report Only visible by me Public Report Visible to everyone Export to C…" at bounding box center [557, 324] width 891 height 578
click at [47, 150] on div "Reports" at bounding box center [45, 151] width 26 height 8
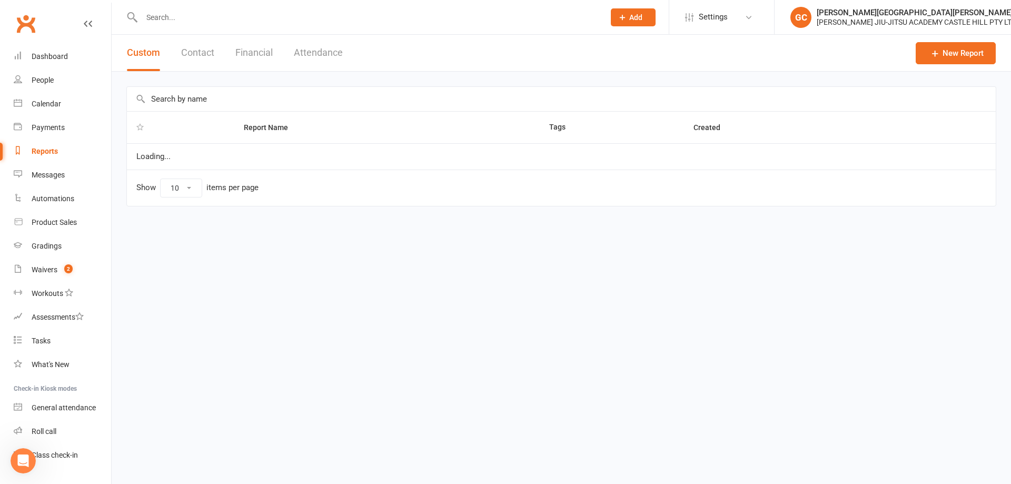
select select "100"
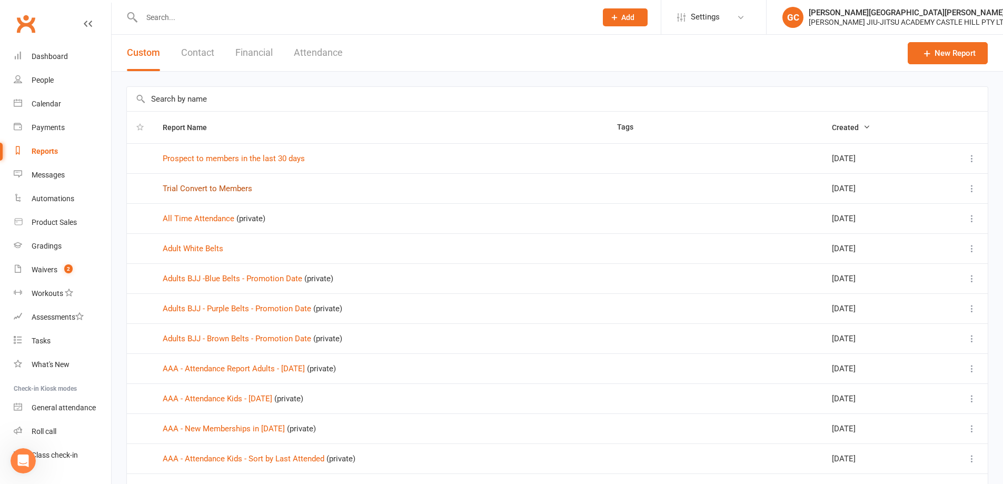
click at [226, 188] on link "Trial Convert to Members" at bounding box center [207, 188] width 89 height 9
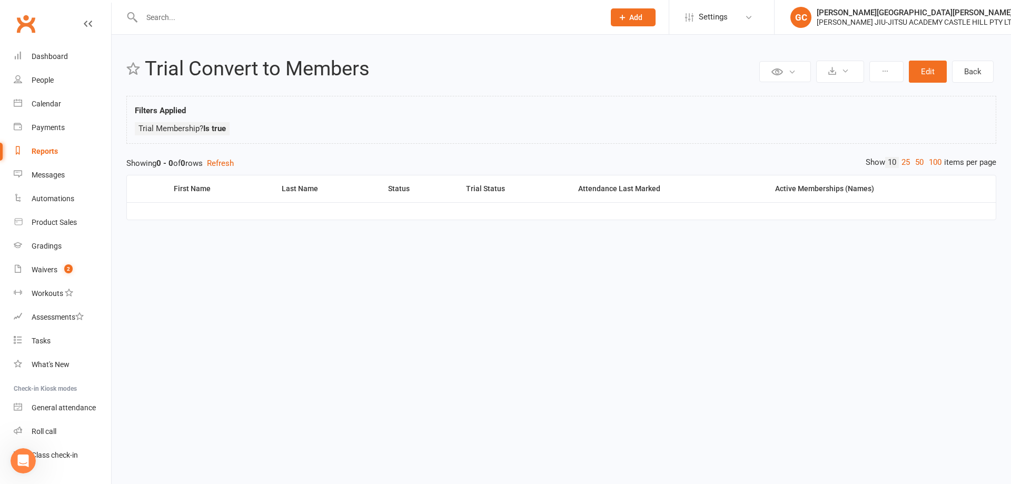
click at [46, 149] on div "Reports" at bounding box center [45, 151] width 26 height 8
select select "100"
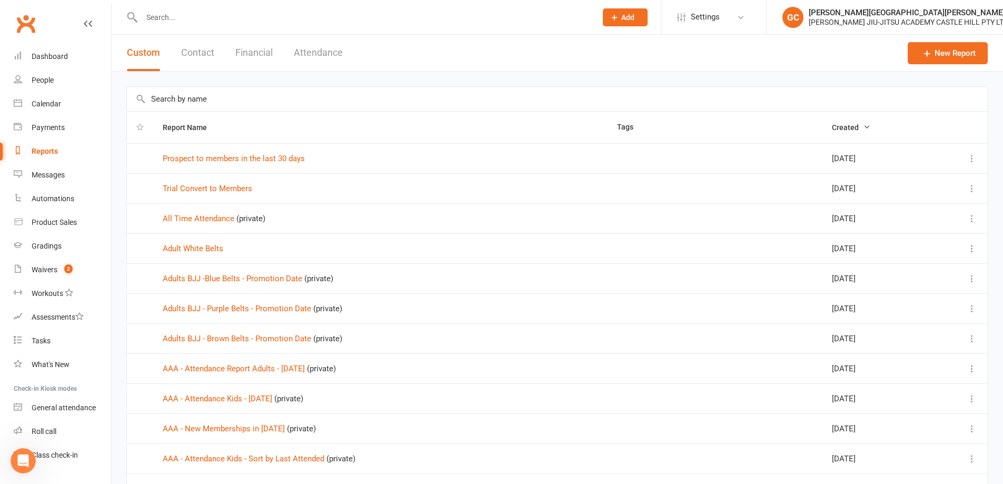
click at [973, 185] on icon at bounding box center [971, 188] width 11 height 11
click at [895, 248] on link "Remove" at bounding box center [917, 251] width 104 height 21
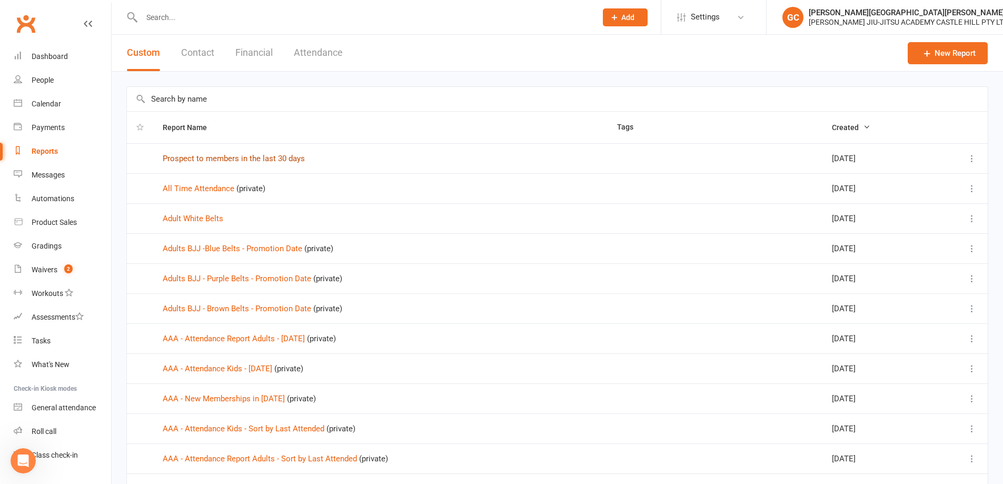
click at [232, 156] on link "Prospect to members in the last 30 days" at bounding box center [234, 158] width 142 height 9
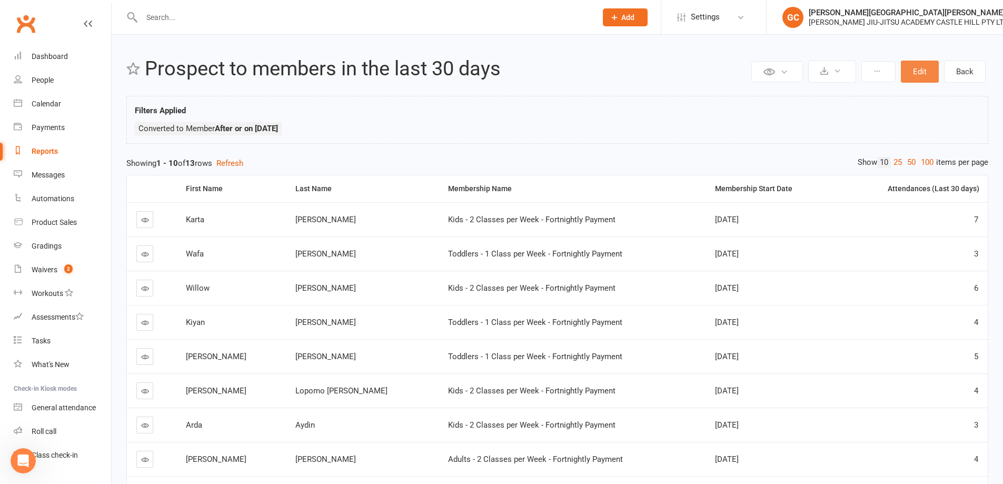
click at [927, 75] on button "Edit" at bounding box center [920, 72] width 38 height 22
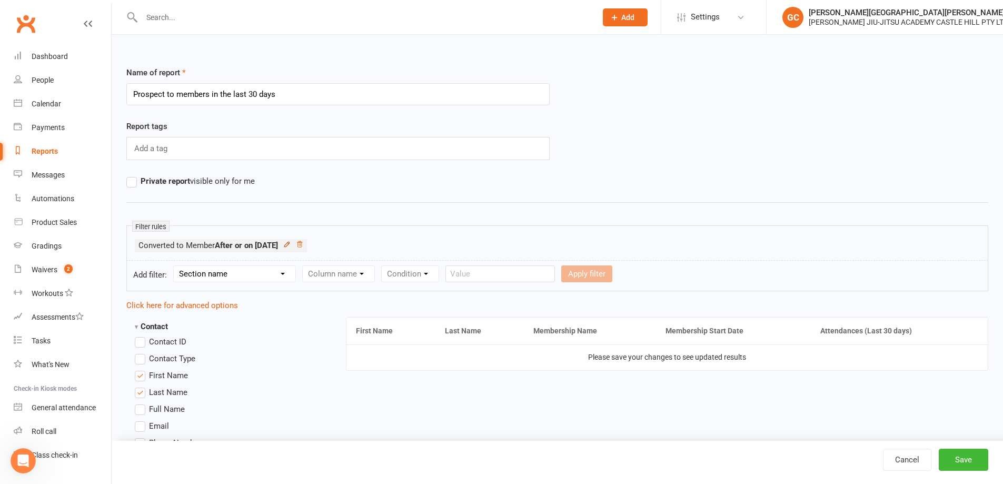
click at [291, 244] on icon at bounding box center [286, 244] width 7 height 7
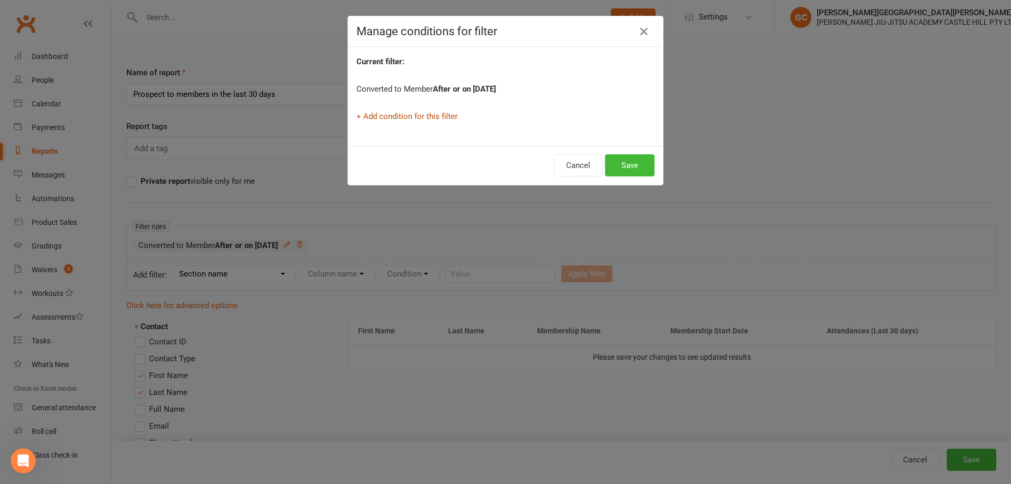
click at [401, 115] on link "+ Add condition for this filter" at bounding box center [406, 116] width 101 height 9
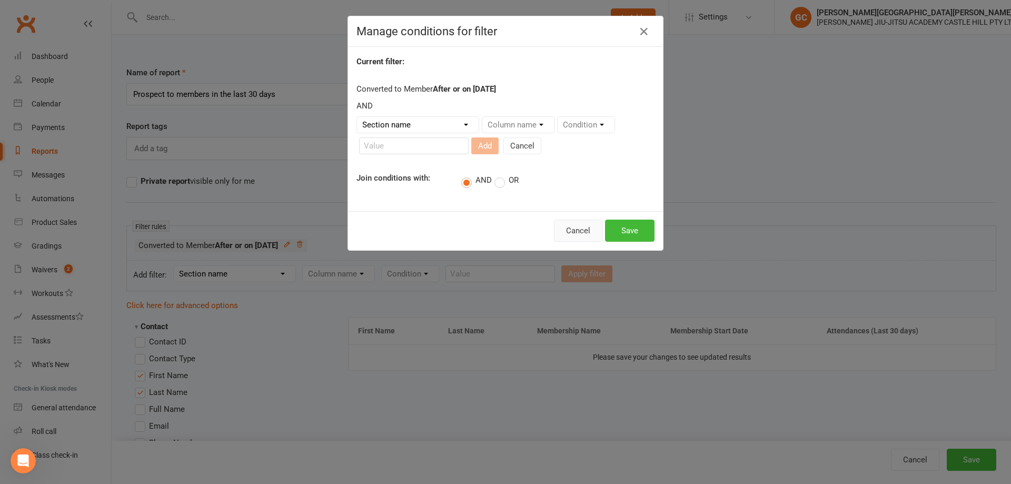
click at [575, 228] on button "Cancel" at bounding box center [578, 231] width 48 height 22
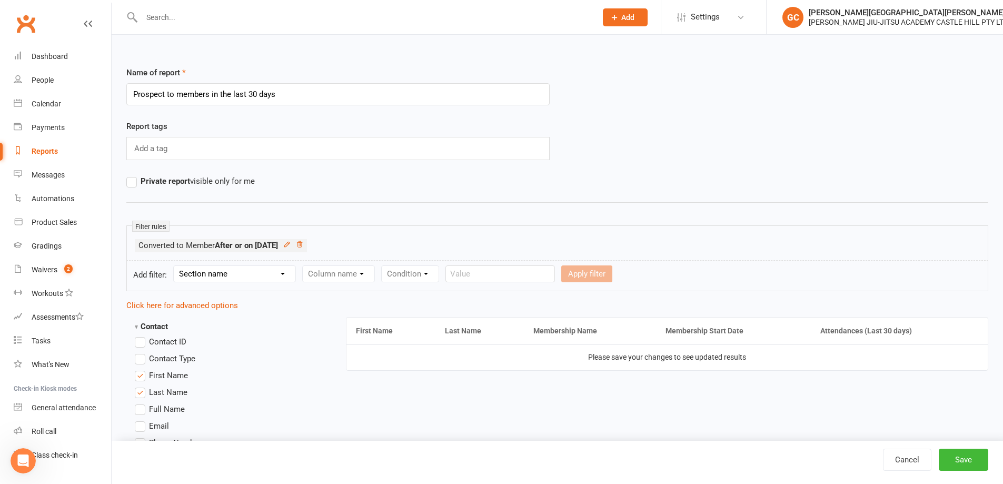
click at [774, 161] on div "Report tags Add a tag" at bounding box center [556, 147] width 877 height 55
click at [904, 455] on link "Cancel" at bounding box center [907, 459] width 48 height 22
select select "100"
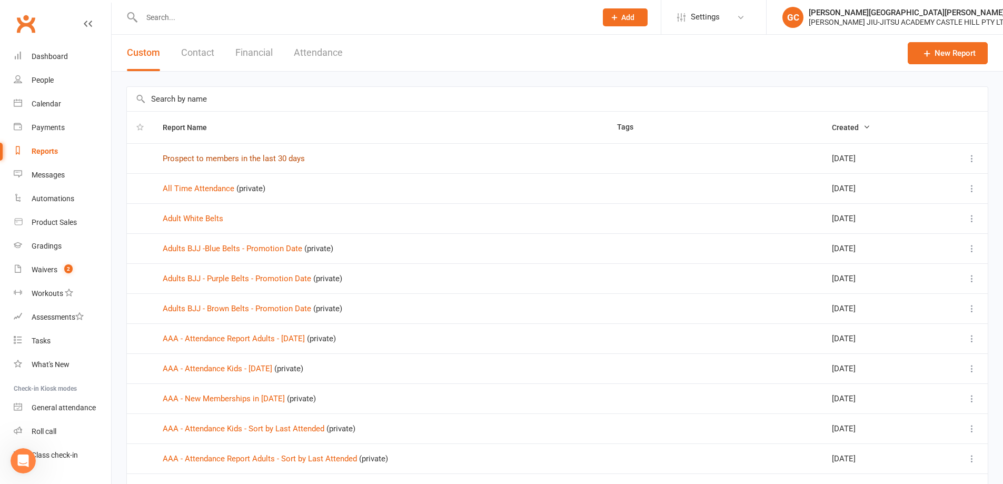
click at [219, 159] on link "Prospect to members in the last 30 days" at bounding box center [234, 158] width 142 height 9
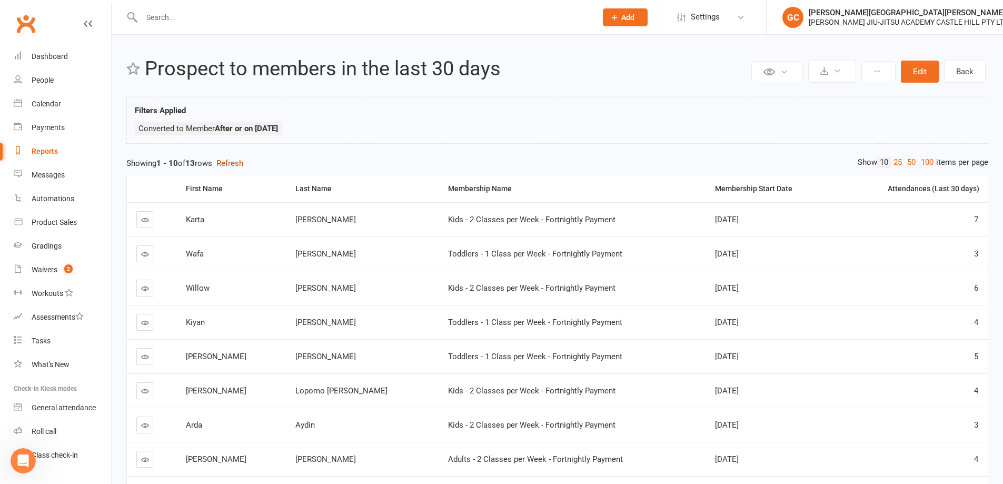
click at [236, 162] on button "Refresh" at bounding box center [229, 163] width 27 height 13
click at [910, 162] on link "50" at bounding box center [911, 162] width 14 height 11
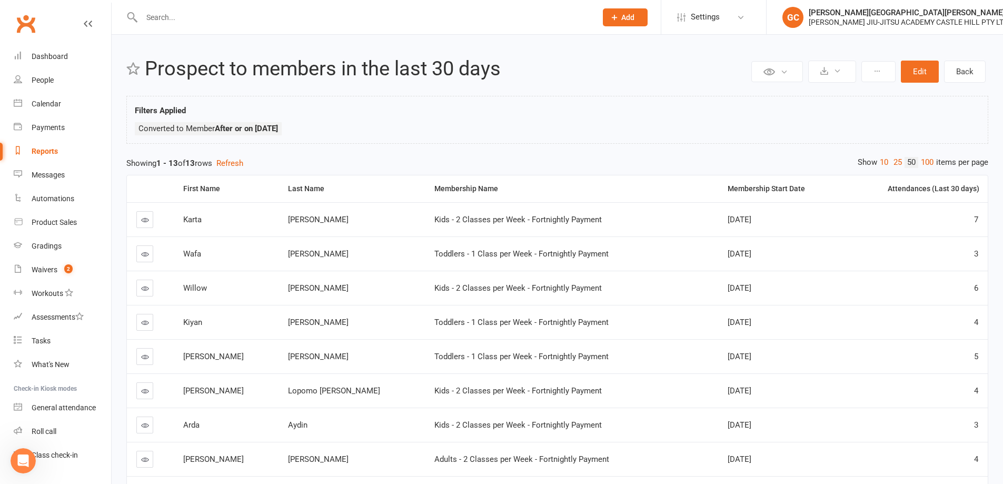
click at [41, 149] on div "Reports" at bounding box center [45, 151] width 26 height 8
select select "100"
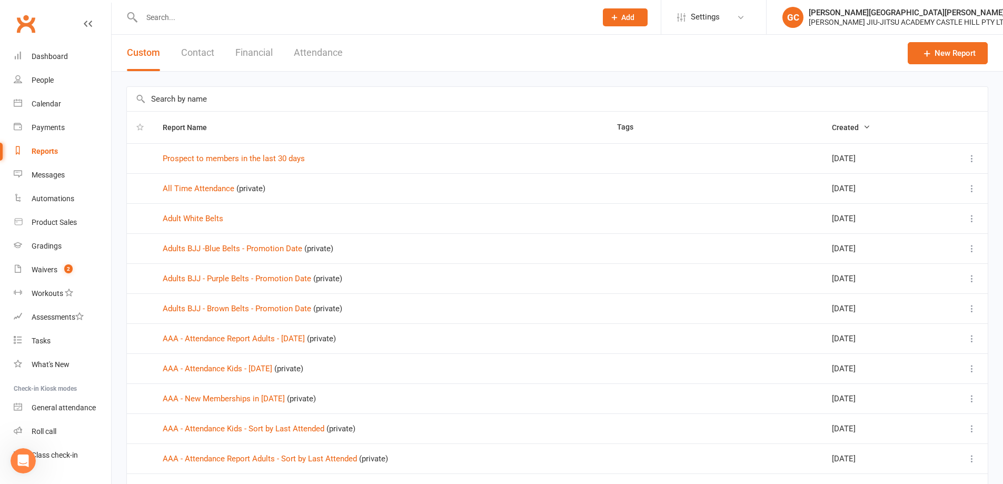
click at [172, 18] on input "text" at bounding box center [363, 17] width 451 height 15
click at [38, 81] on div "People" at bounding box center [43, 80] width 22 height 8
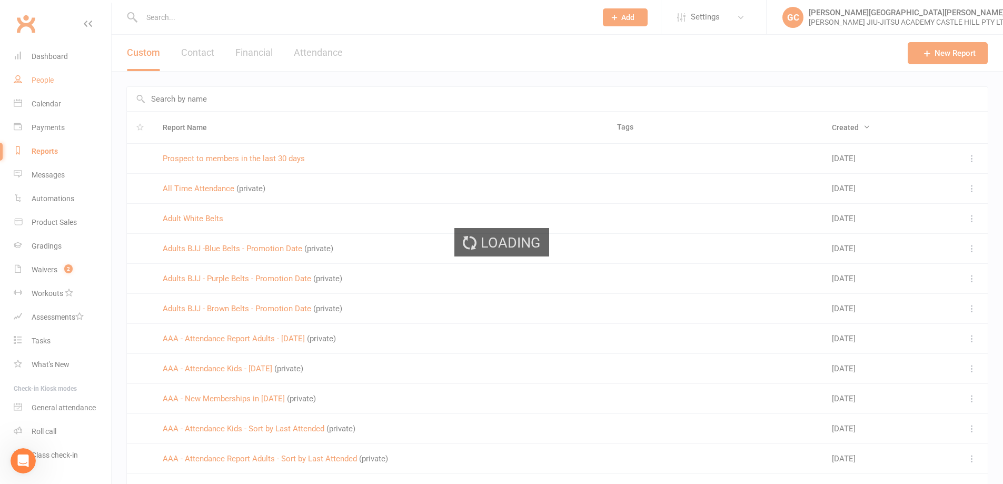
select select "100"
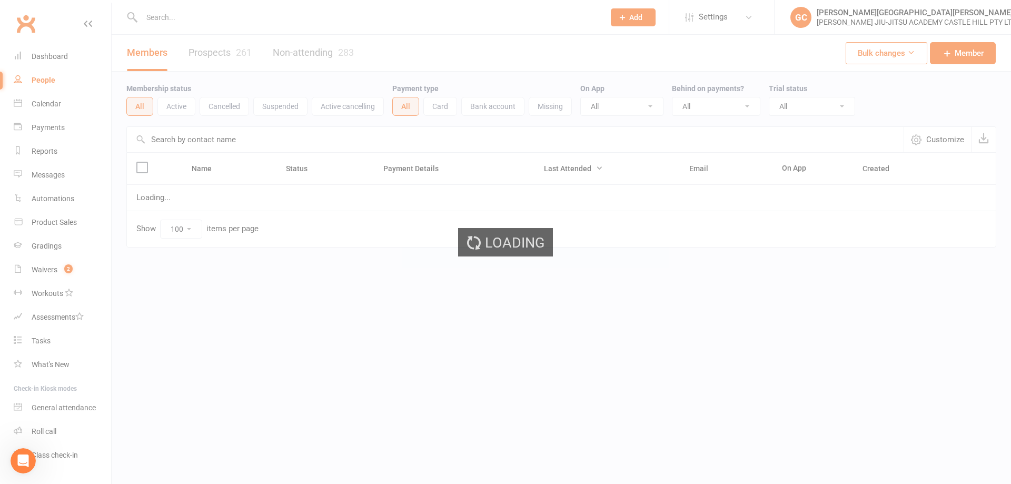
click at [183, 14] on input "text" at bounding box center [367, 17] width 458 height 15
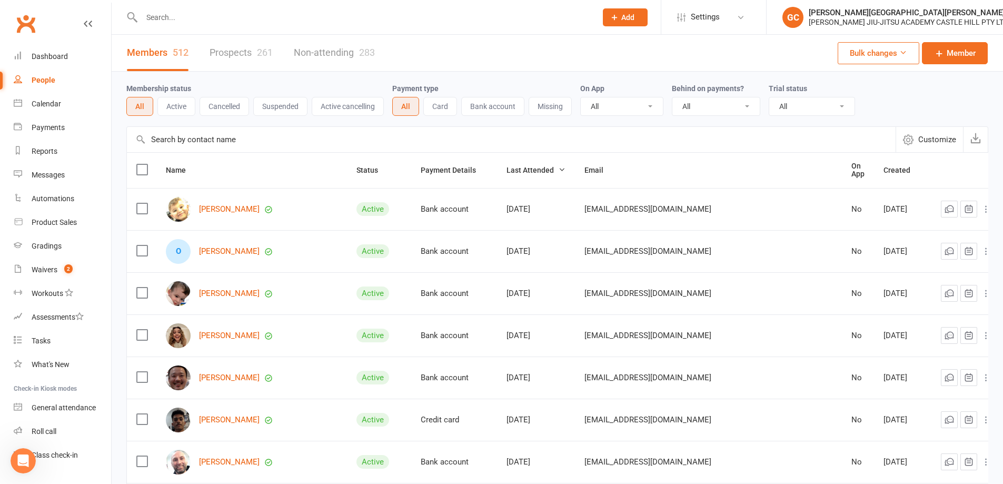
click at [169, 17] on input "text" at bounding box center [363, 17] width 451 height 15
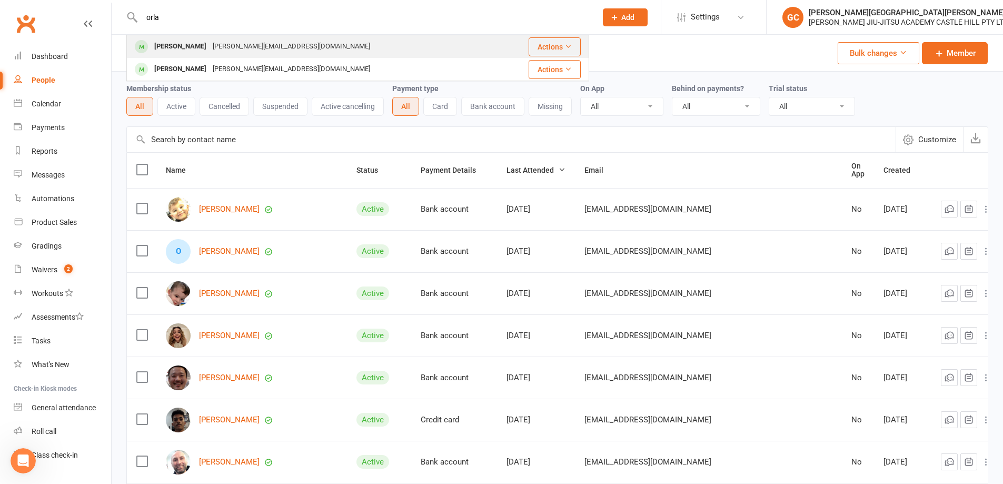
type input "orla"
click at [175, 44] on div "Orla Sprague" at bounding box center [180, 46] width 58 height 15
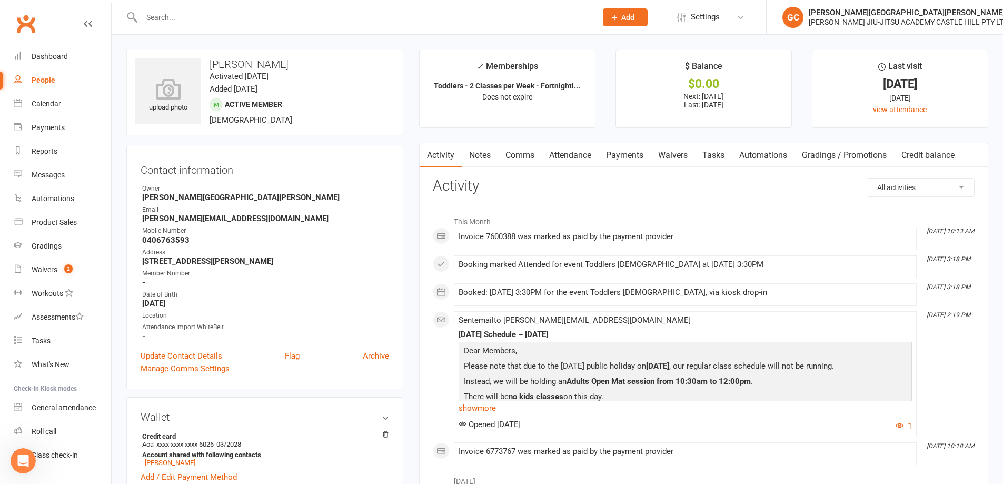
click at [635, 156] on link "Payments" at bounding box center [625, 155] width 52 height 24
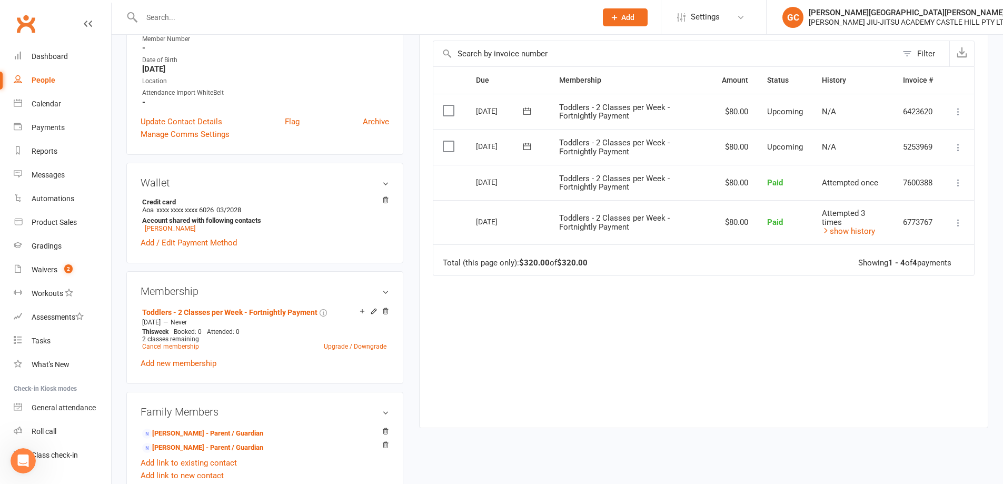
scroll to position [228, 0]
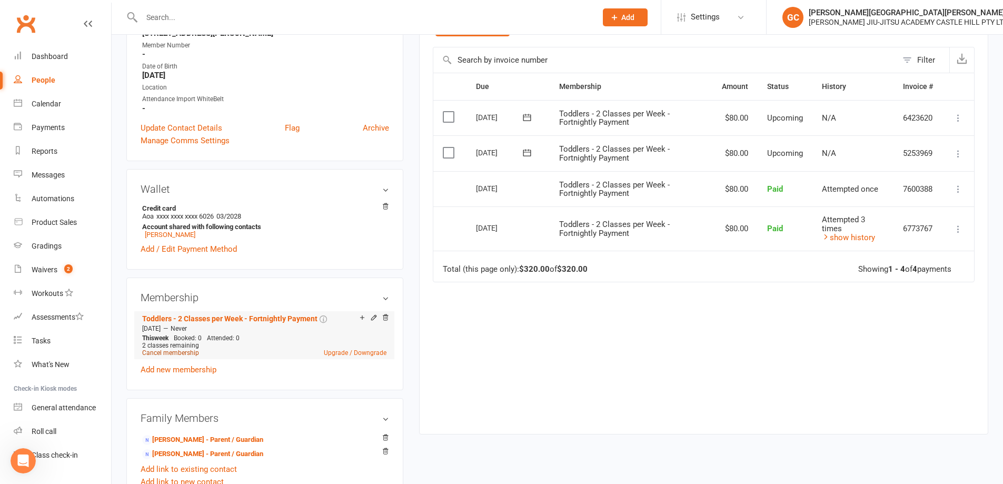
click at [186, 350] on link "Cancel membership" at bounding box center [170, 352] width 57 height 7
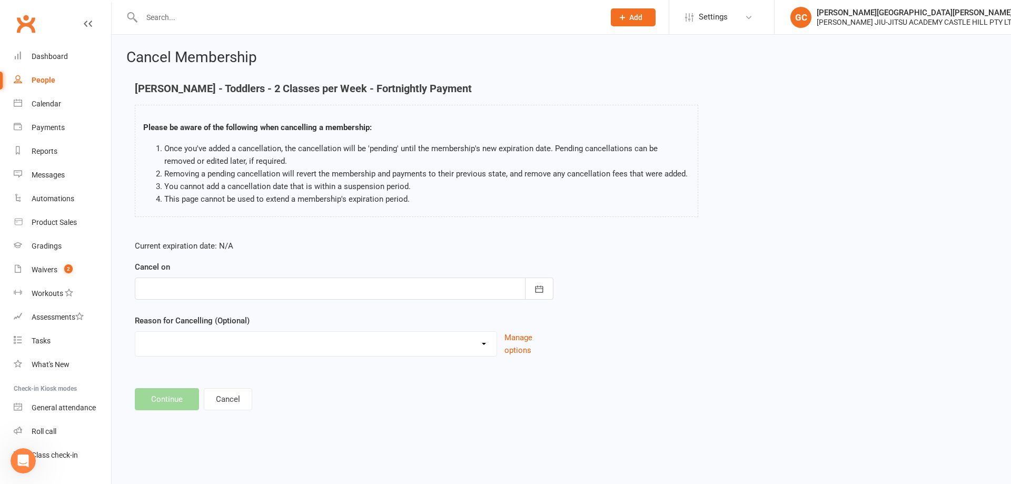
click at [187, 286] on div at bounding box center [344, 288] width 418 height 22
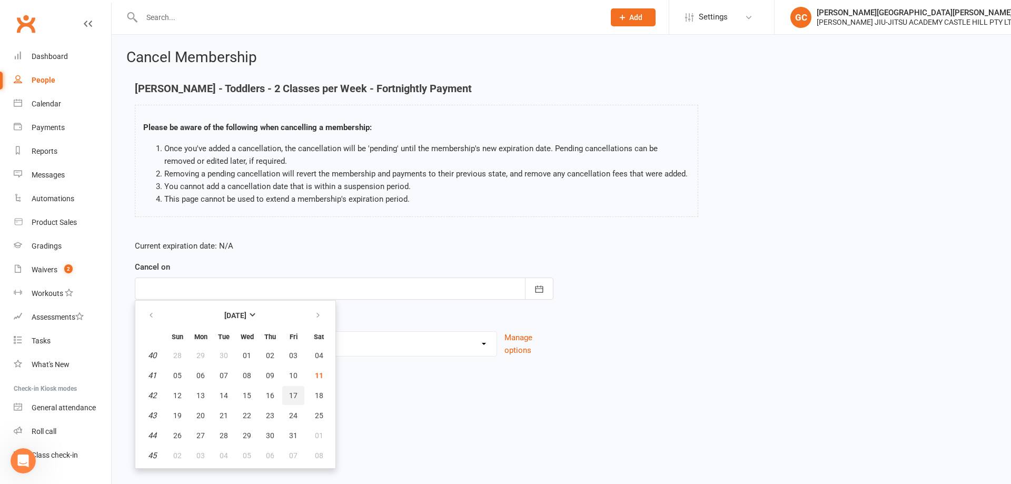
click at [293, 393] on span "17" at bounding box center [293, 395] width 8 height 8
type input "17 Oct 2025"
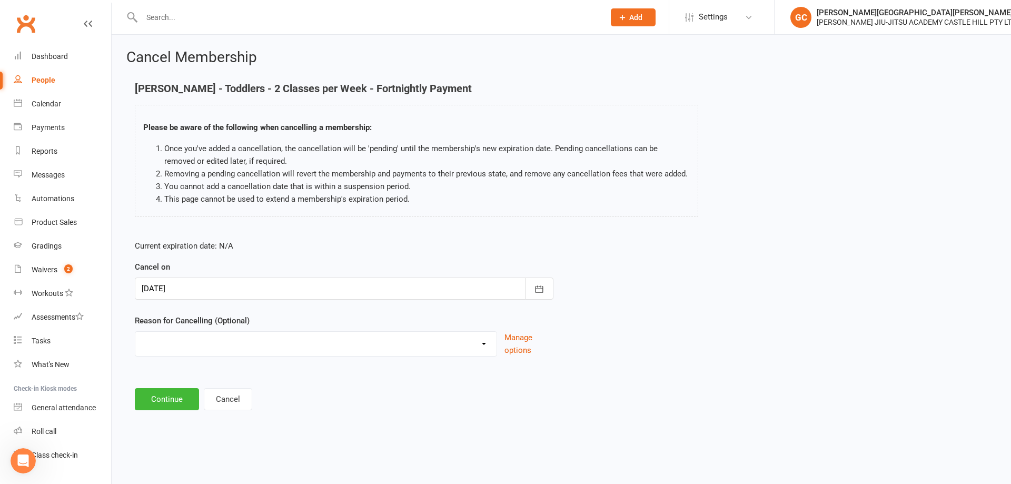
click at [178, 342] on select "Holiday Injury Other reason" at bounding box center [315, 342] width 361 height 21
click at [172, 351] on select "Holiday Injury Other reason" at bounding box center [315, 342] width 361 height 21
select select "2"
click at [135, 344] on select "Holiday Injury Other reason" at bounding box center [315, 342] width 361 height 21
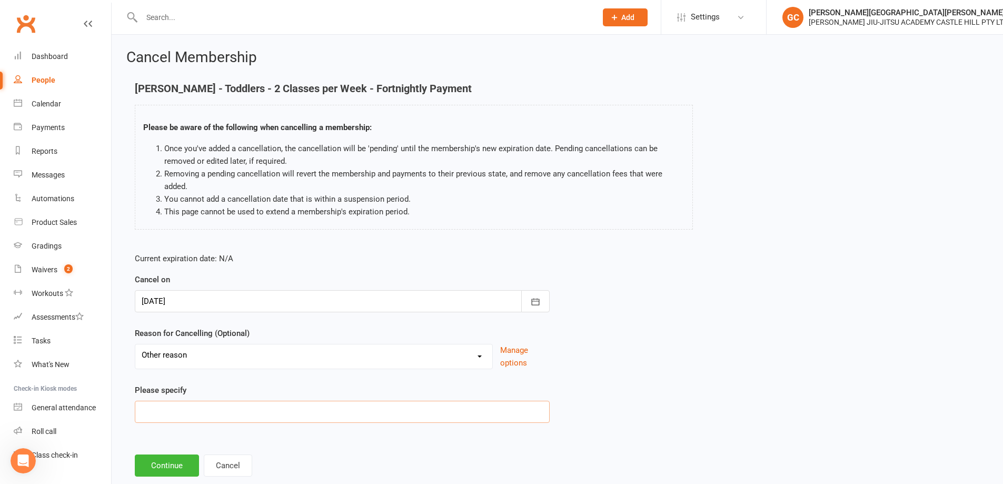
click at [163, 410] on input at bounding box center [342, 412] width 415 height 22
type input "M"
type input "Downgrade to 1 class per week"
click at [167, 464] on button "Continue" at bounding box center [167, 465] width 64 height 22
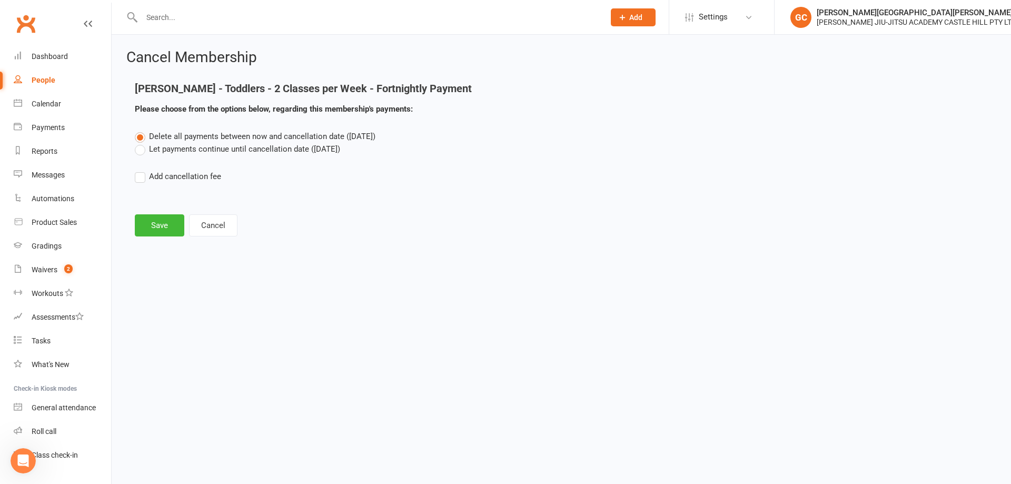
click at [142, 149] on label "Let payments continue until cancellation date (Oct 17, 2025)" at bounding box center [237, 149] width 205 height 13
click at [142, 143] on input "Let payments continue until cancellation date (Oct 17, 2025)" at bounding box center [138, 143] width 7 height 0
click at [158, 225] on button "Save" at bounding box center [159, 225] width 49 height 22
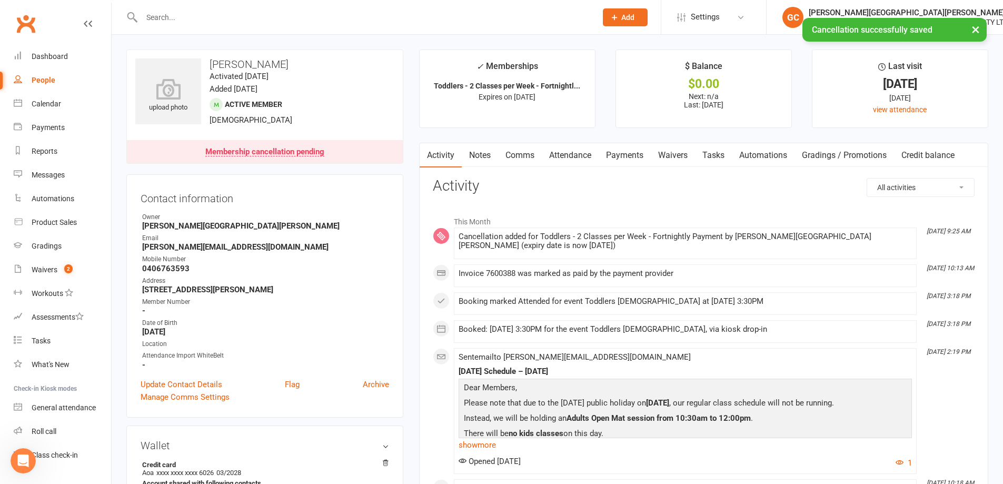
click at [633, 154] on link "Payments" at bounding box center [625, 155] width 52 height 24
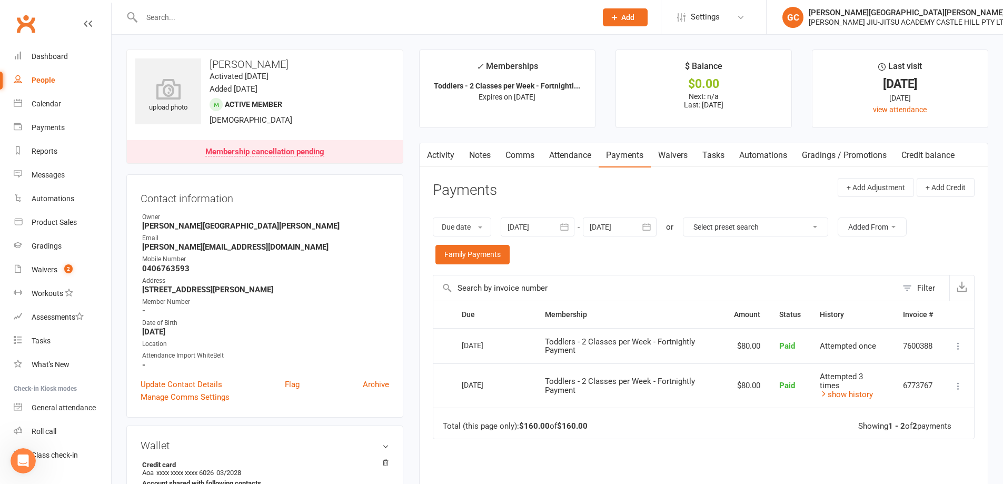
drag, startPoint x: 626, startPoint y: 226, endPoint x: 667, endPoint y: 237, distance: 42.5
click at [626, 227] on div at bounding box center [620, 226] width 74 height 19
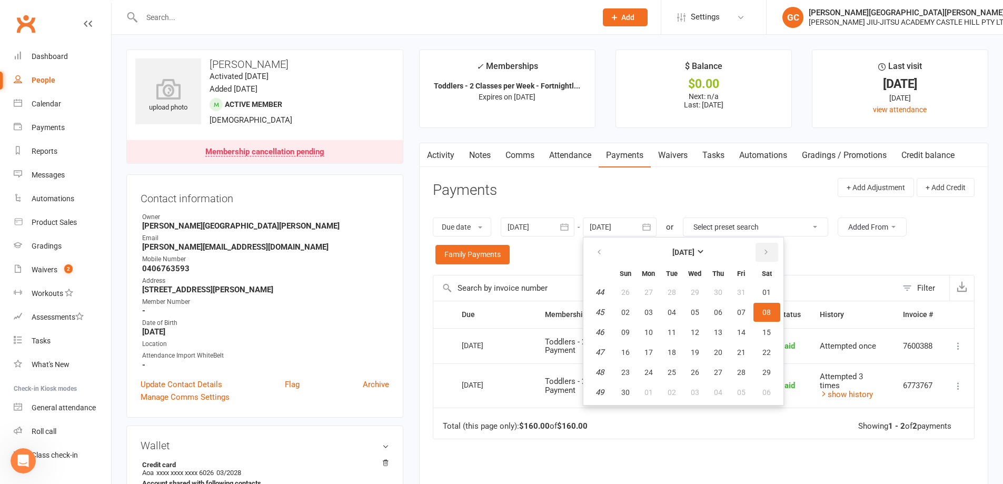
click at [765, 247] on button "button" at bounding box center [766, 252] width 23 height 19
drag, startPoint x: 770, startPoint y: 348, endPoint x: 764, endPoint y: 337, distance: 12.9
click at [770, 348] on span "24" at bounding box center [766, 352] width 8 height 8
type input "24 Jan 2026"
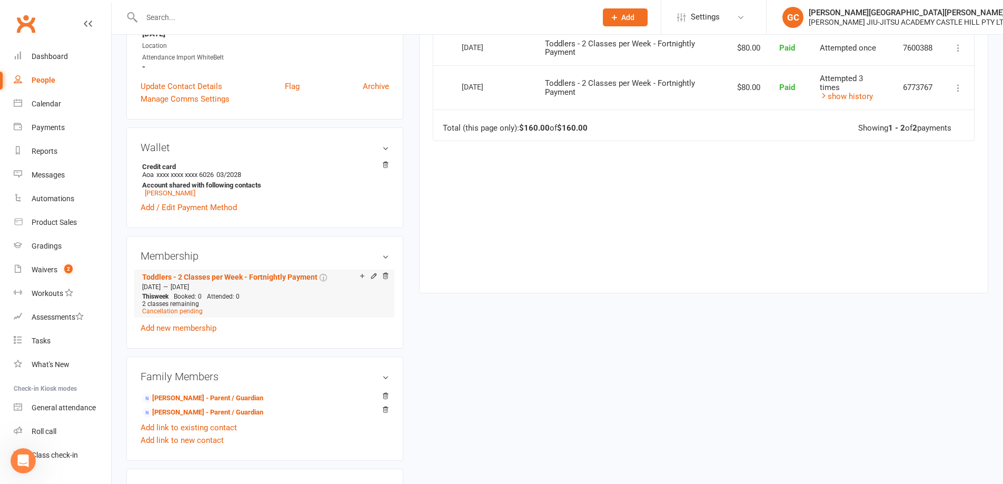
scroll to position [298, 0]
click at [186, 326] on link "Add new membership" at bounding box center [179, 327] width 76 height 9
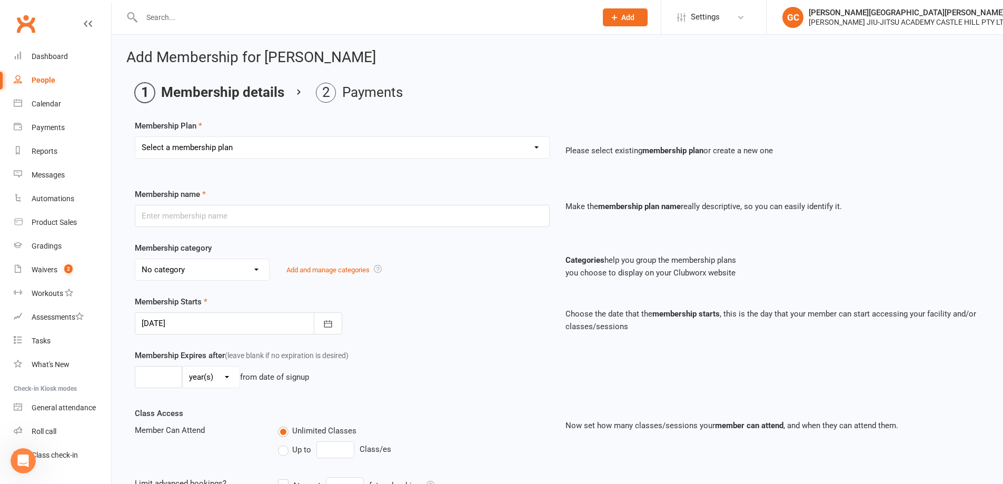
click at [193, 150] on select "Select a membership plan Create new Membership Plan Adults - 2 Classes per Week…" at bounding box center [342, 147] width 414 height 21
select select "7"
click at [135, 137] on select "Select a membership plan Create new Membership Plan Adults - 2 Classes per Week…" at bounding box center [342, 147] width 414 height 21
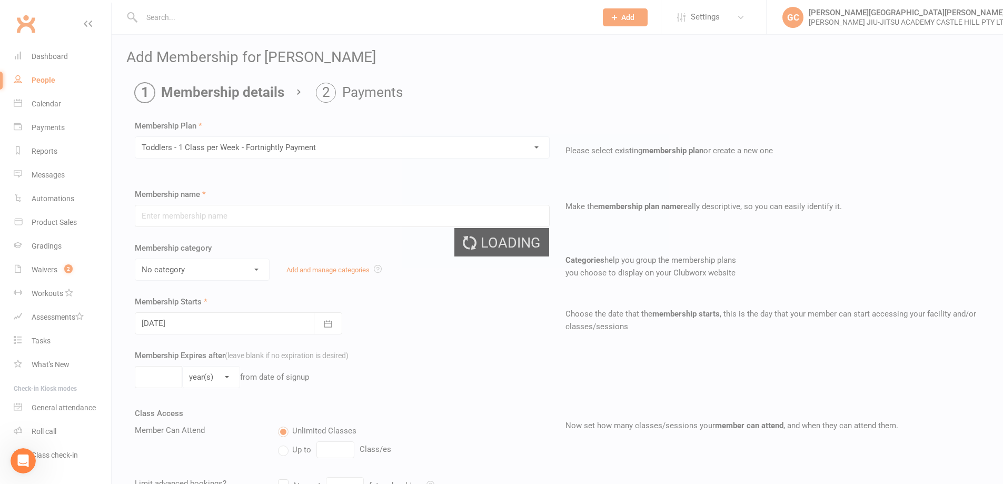
type input "Toddlers - 1 Class per Week - Fortnightly Payment"
select select "4"
type input "0"
type input "1"
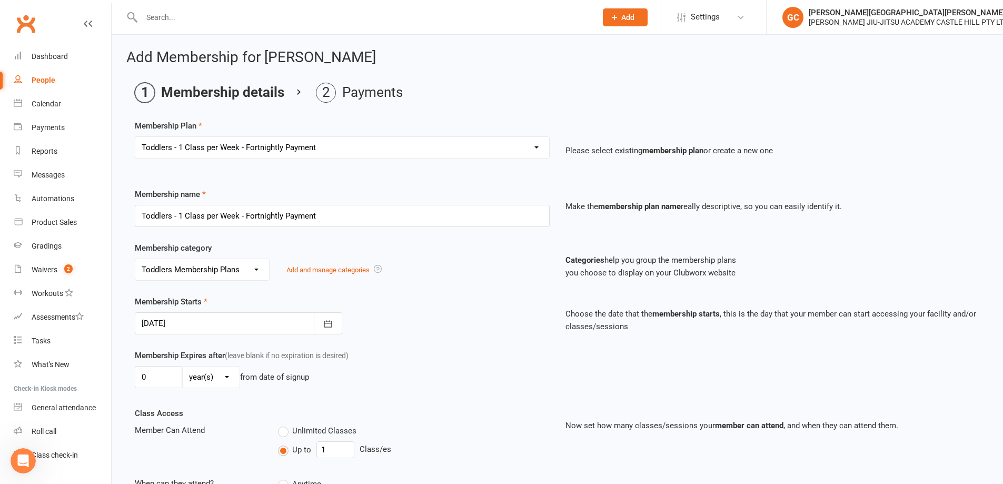
scroll to position [17, 0]
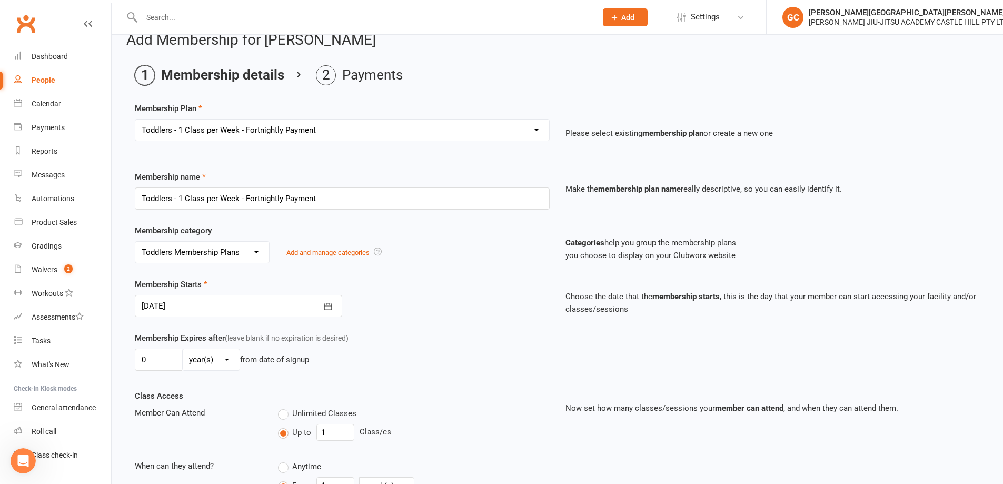
click at [207, 305] on div at bounding box center [238, 306] width 207 height 22
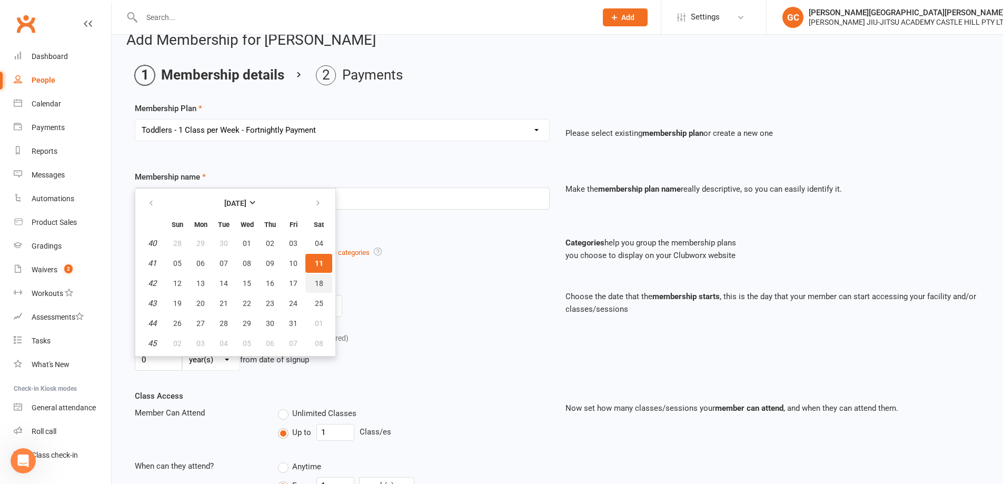
click at [321, 285] on span "18" at bounding box center [319, 283] width 8 height 8
type input "18 Oct 2025"
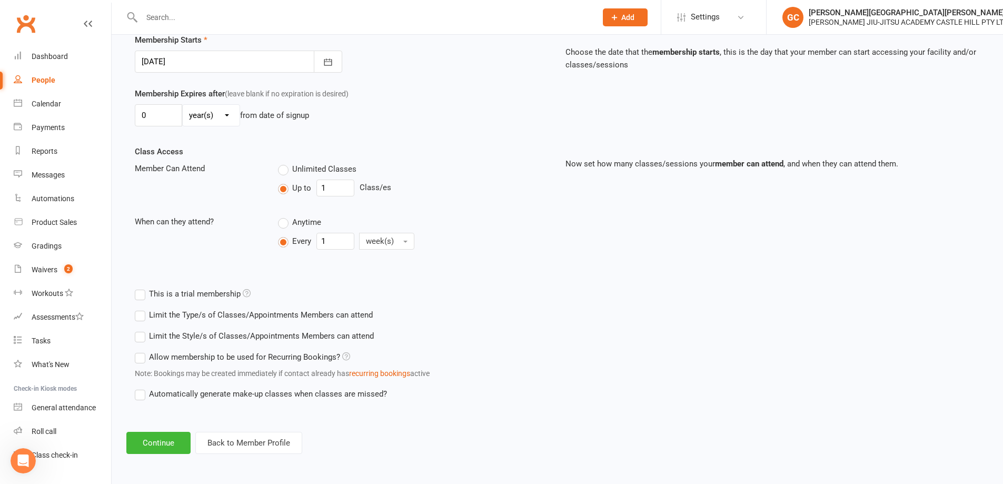
scroll to position [262, 0]
click at [165, 438] on button "Continue" at bounding box center [158, 443] width 64 height 22
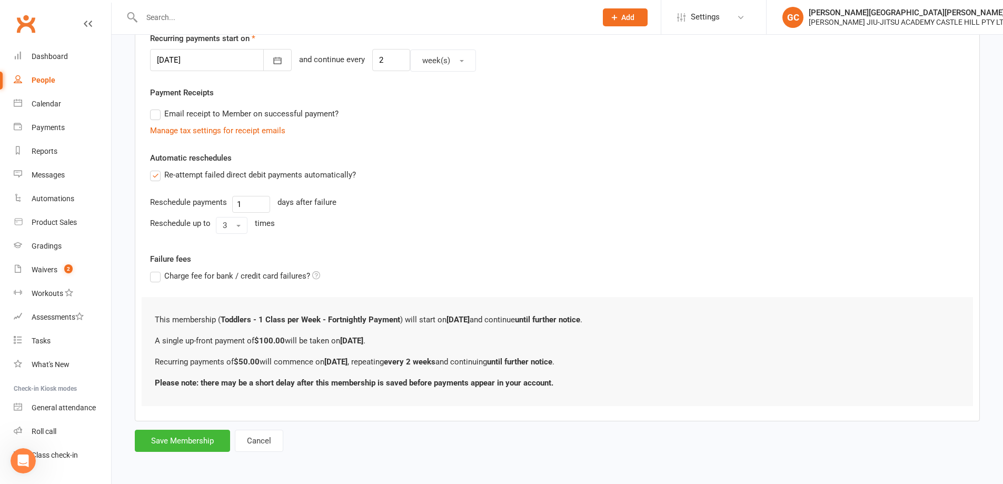
scroll to position [0, 0]
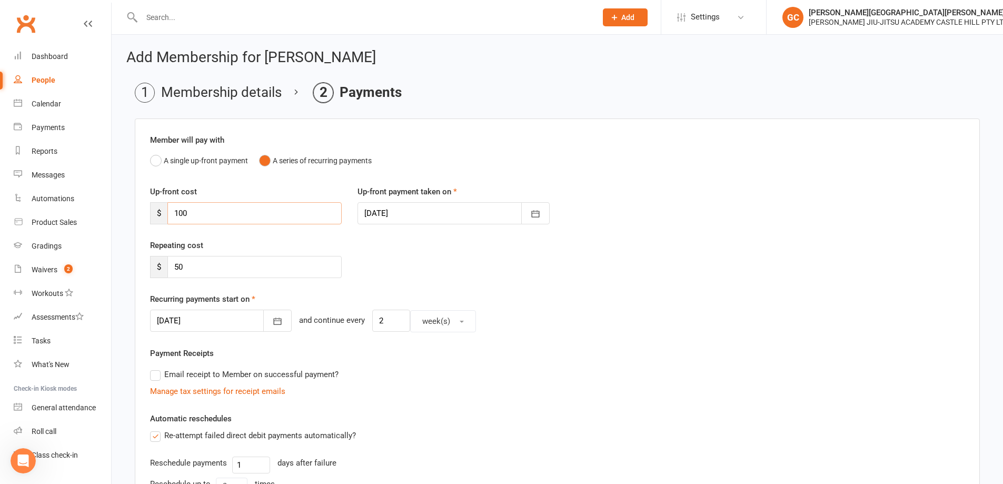
drag, startPoint x: 187, startPoint y: 207, endPoint x: 128, endPoint y: 207, distance: 59.0
click at [128, 207] on main "Membership details Payments Member will pay with A single up-front payment A se…" at bounding box center [557, 398] width 862 height 630
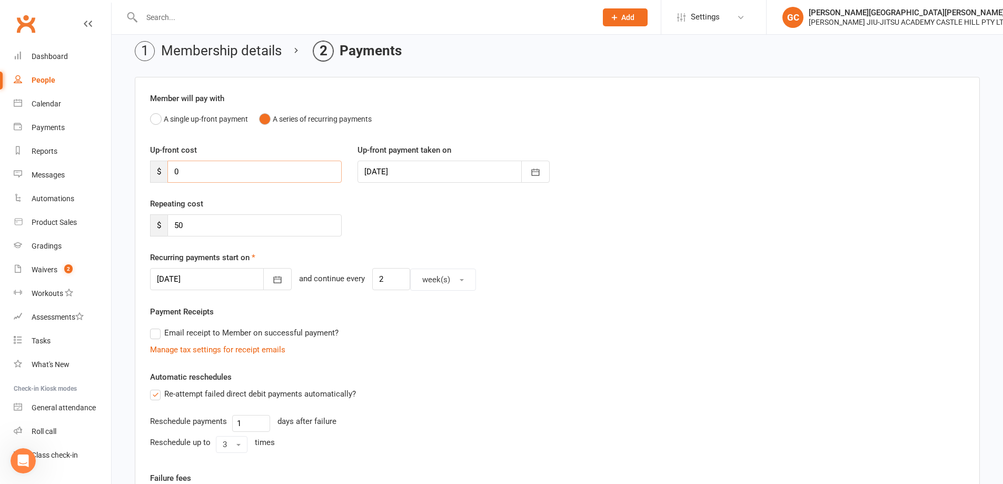
scroll to position [53, 0]
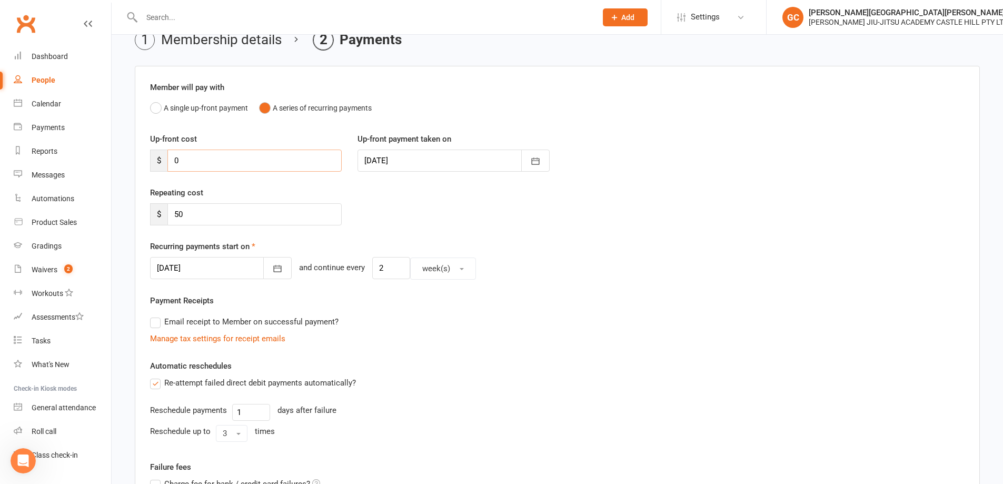
type input "0"
click at [227, 264] on div at bounding box center [221, 268] width 142 height 22
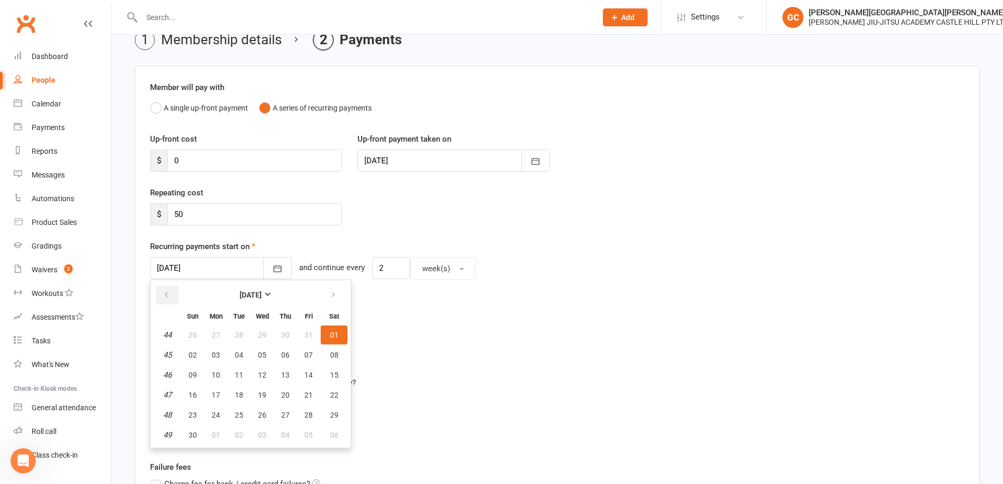
drag, startPoint x: 162, startPoint y: 295, endPoint x: 171, endPoint y: 298, distance: 10.2
click at [162, 294] on button "button" at bounding box center [167, 294] width 23 height 19
click at [332, 372] on span "18" at bounding box center [334, 375] width 8 height 8
type input "18 Oct 2025"
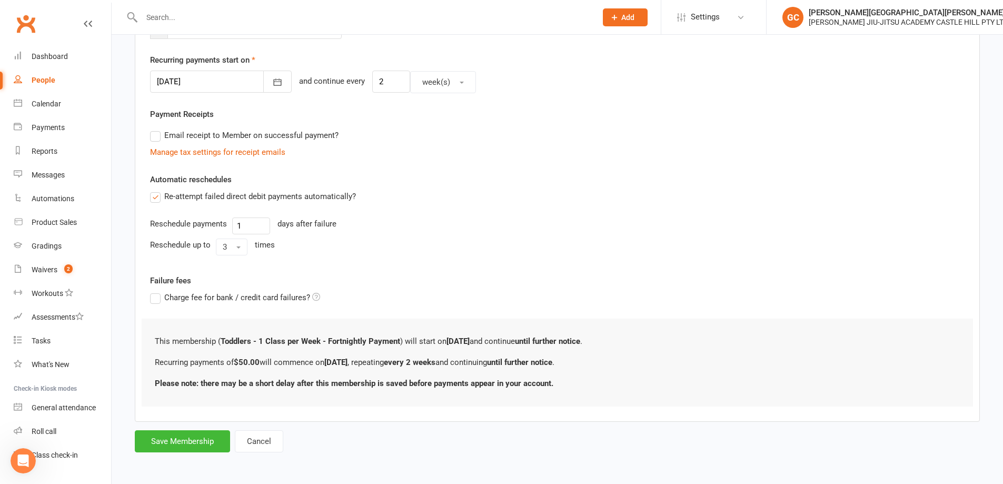
scroll to position [240, 0]
click at [188, 441] on button "Save Membership" at bounding box center [182, 441] width 95 height 22
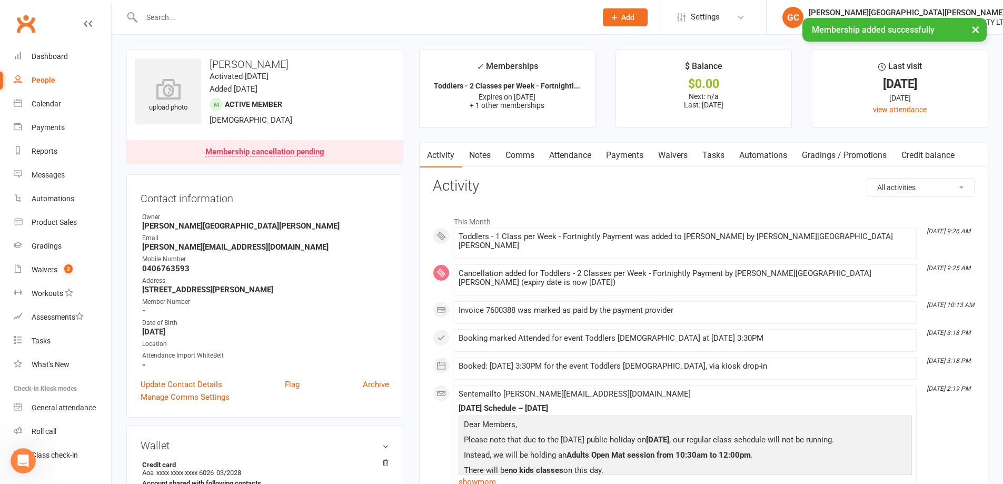
click at [566, 157] on link "Attendance" at bounding box center [570, 155] width 57 height 24
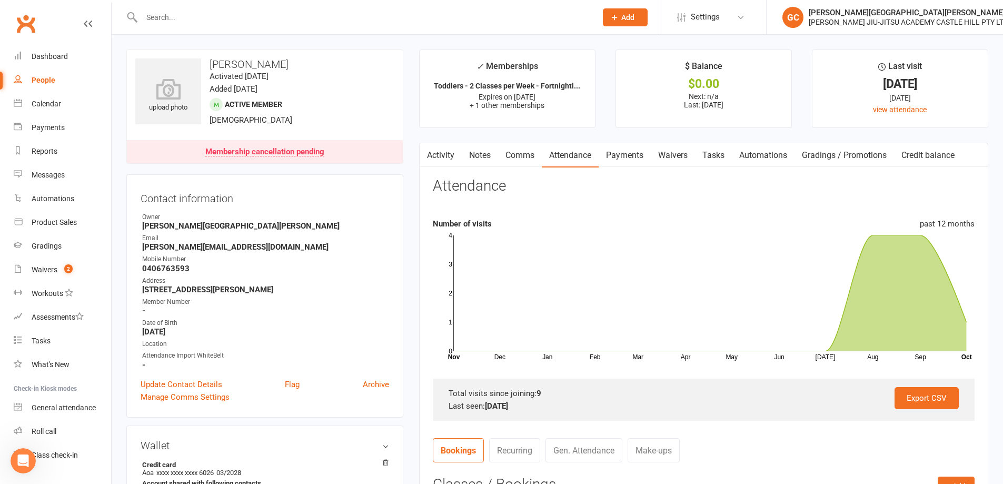
click at [637, 158] on link "Payments" at bounding box center [625, 155] width 52 height 24
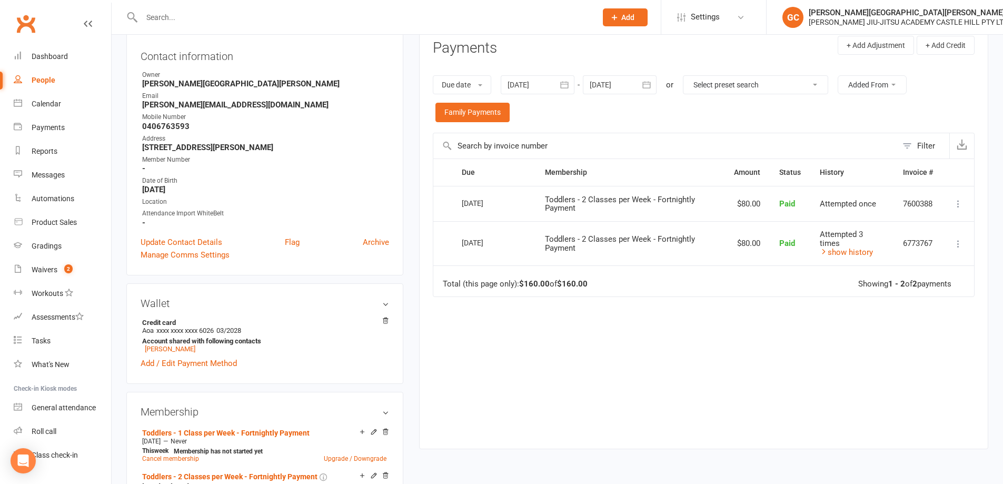
scroll to position [141, 0]
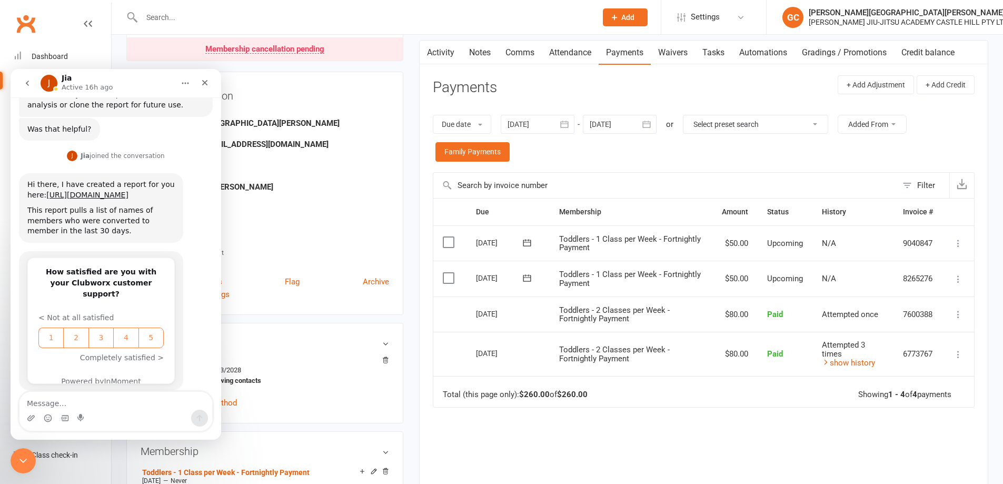
scroll to position [105, 0]
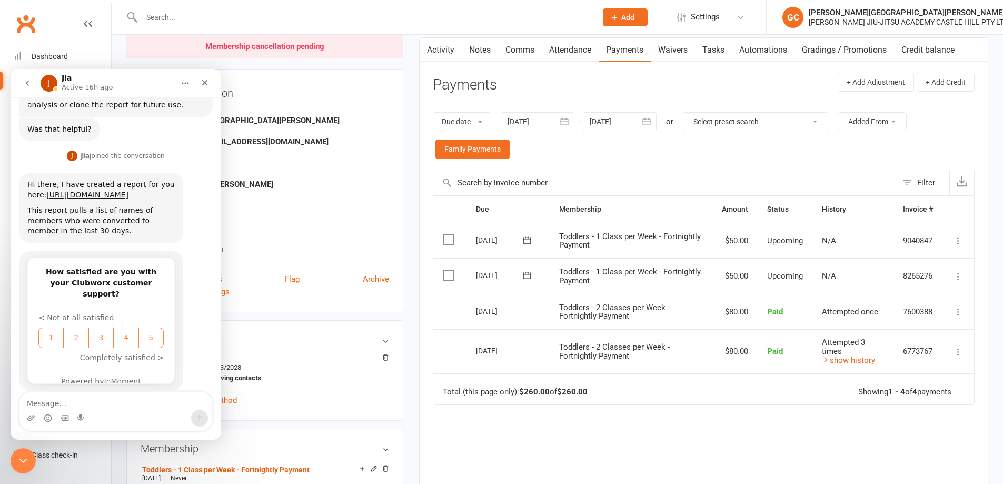
click at [37, 402] on textarea "Message…" at bounding box center [115, 401] width 193 height 18
type textarea "Great report. How do"
click at [205, 81] on icon "Close" at bounding box center [205, 82] width 8 height 8
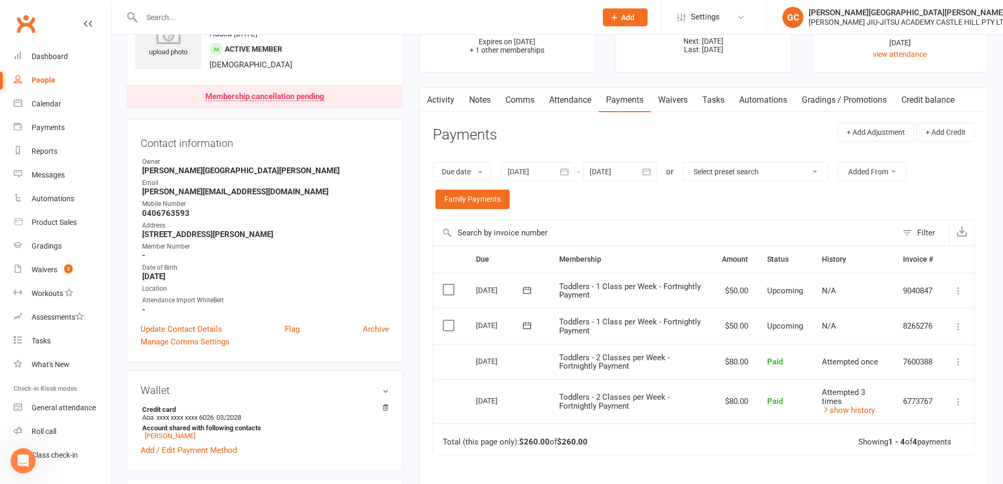
scroll to position [0, 0]
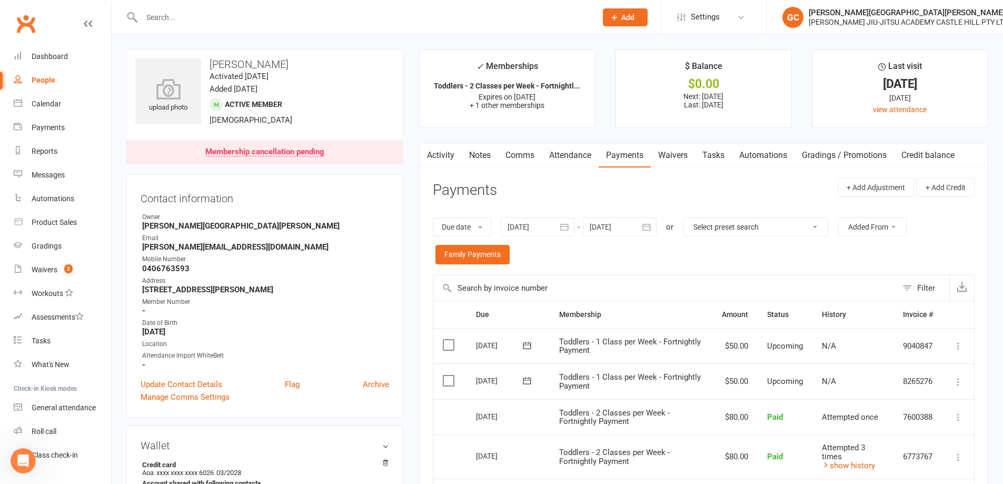
click at [43, 78] on div "People" at bounding box center [44, 80] width 24 height 8
select select "100"
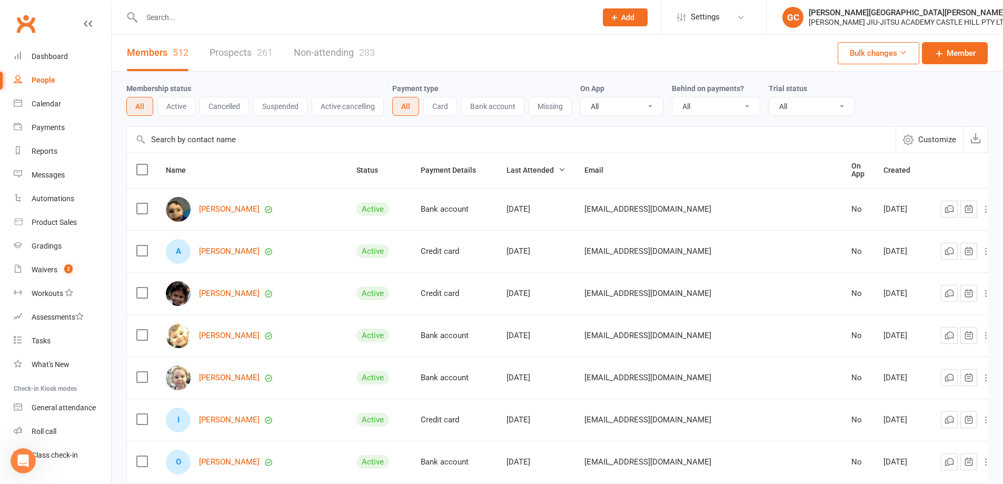
click at [235, 52] on link "Prospects 261" at bounding box center [241, 53] width 63 height 36
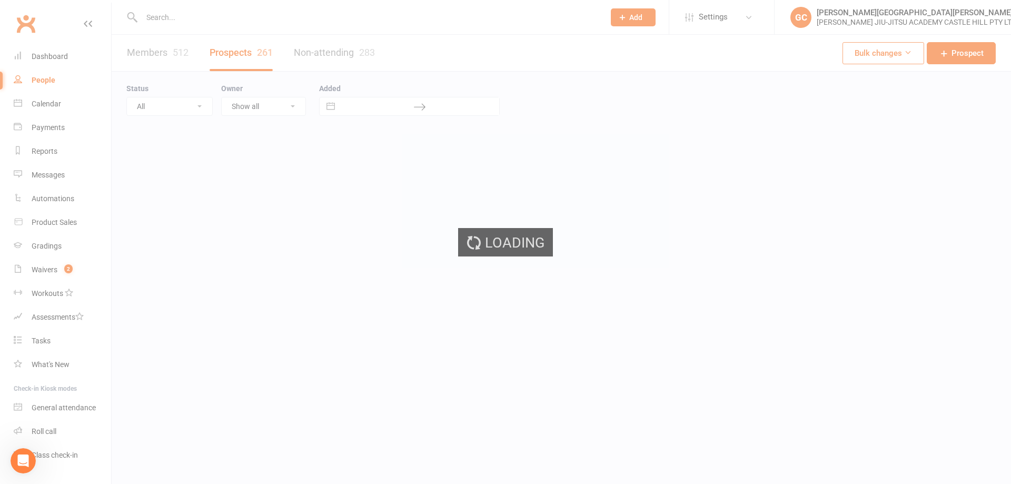
select select "100"
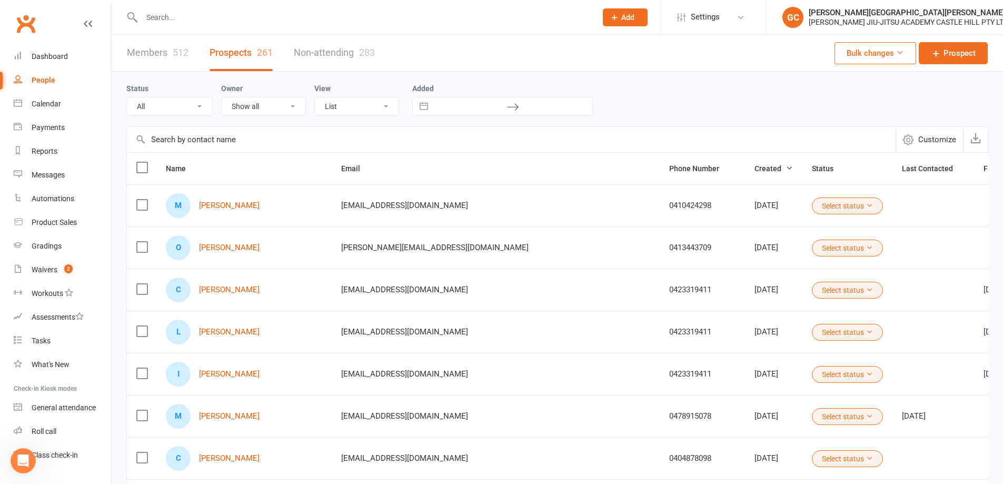
click at [158, 107] on select "All (No status set) (Invalid status) Initial Contact Follow-up Call Follow-up E…" at bounding box center [169, 106] width 85 height 18
click at [168, 89] on div "Status All (No status set) (Invalid status) Initial Contact Follow-up Call Foll…" at bounding box center [173, 99] width 95 height 34
click at [270, 105] on select "Show all Gracie Castle Hill Leo Suykens Kiosk Gracie Gracie Castle Hill" at bounding box center [264, 106] width 84 height 18
click at [268, 104] on select "Show all Gracie Castle Hill Leo Suykens Kiosk Gracie Gracie Castle Hill" at bounding box center [264, 106] width 84 height 18
click at [347, 101] on select "List Kanban" at bounding box center [357, 106] width 84 height 18
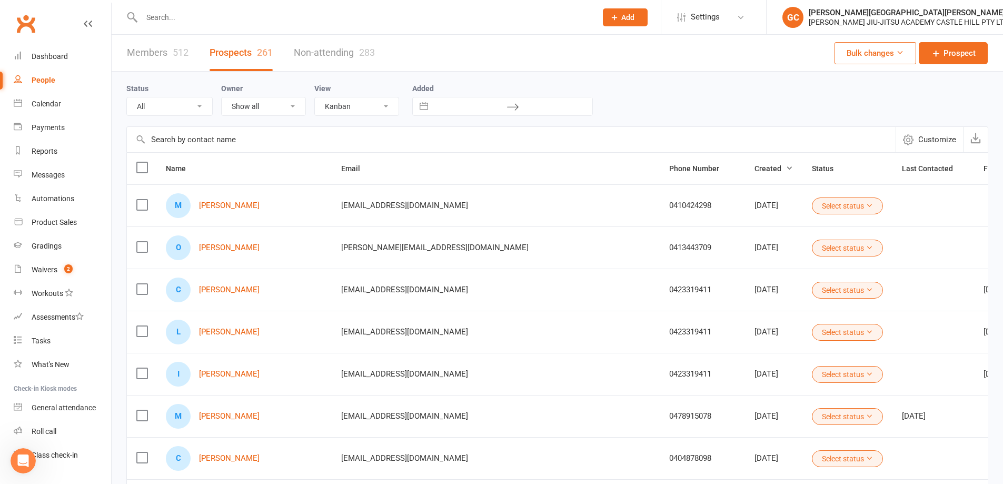
click at [315, 98] on select "List Kanban" at bounding box center [357, 106] width 84 height 18
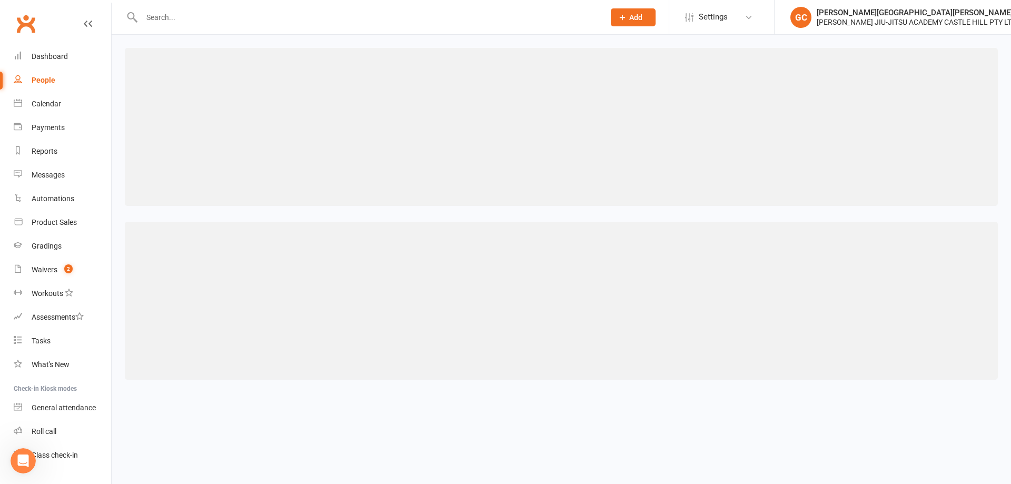
select select "kanban"
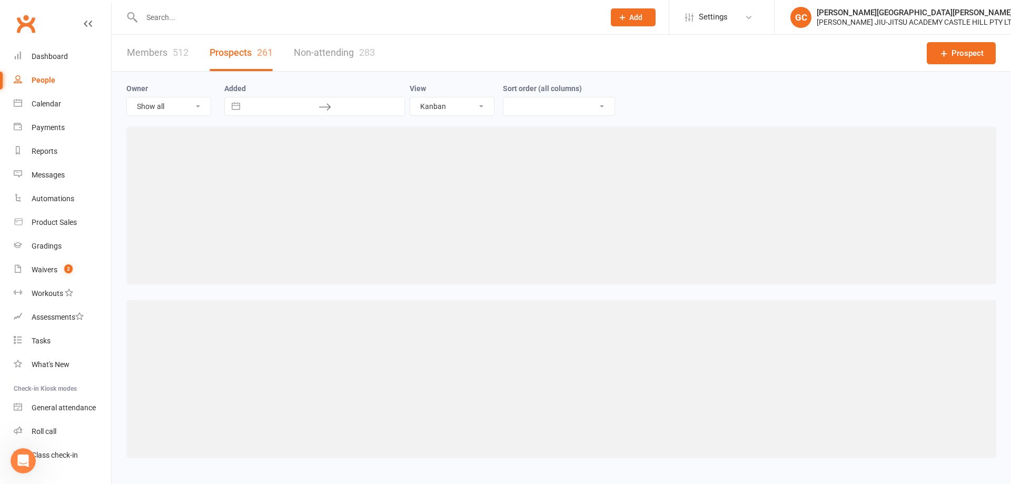
select select "created_at-desc"
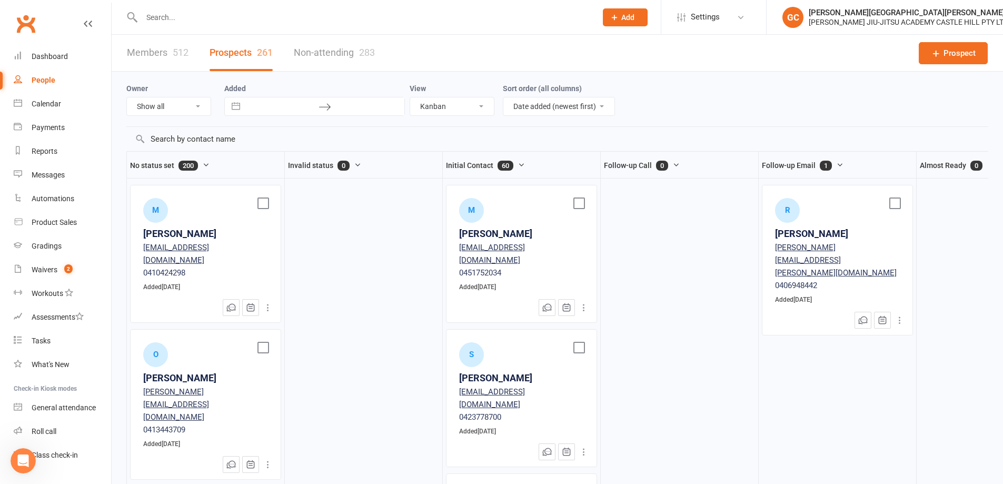
click at [458, 109] on select "List Kanban" at bounding box center [452, 106] width 84 height 18
click at [410, 98] on select "List Kanban" at bounding box center [452, 106] width 84 height 18
select select "100"
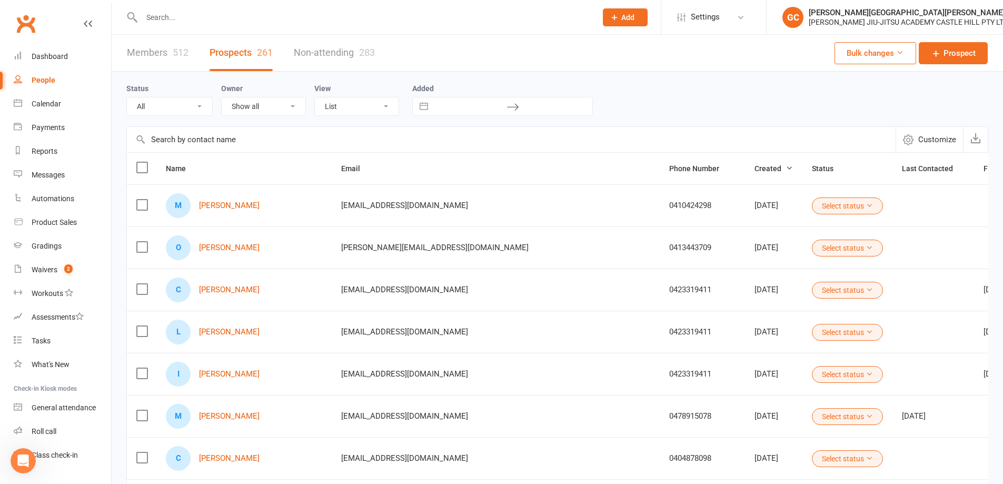
click at [458, 108] on input "text" at bounding box center [469, 106] width 73 height 18
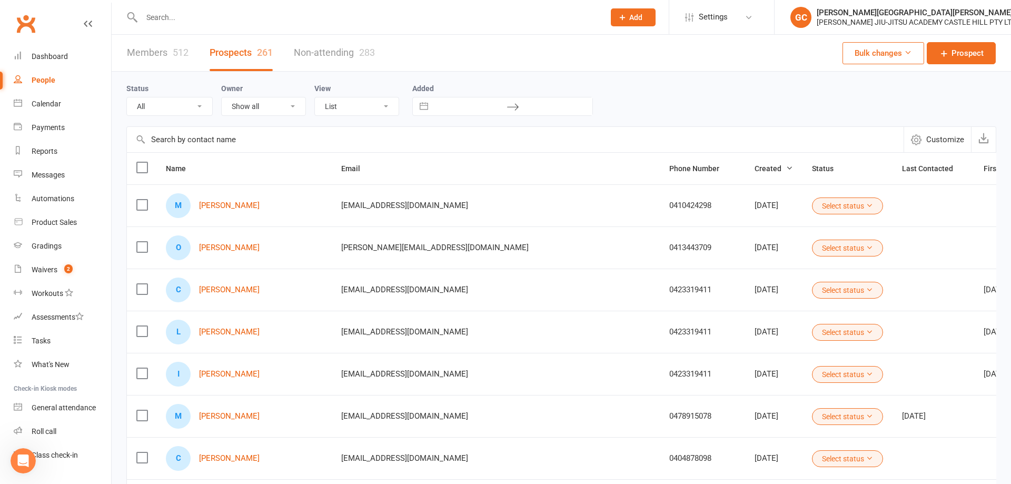
select select "8"
select select "2025"
select select "9"
select select "2025"
select select "10"
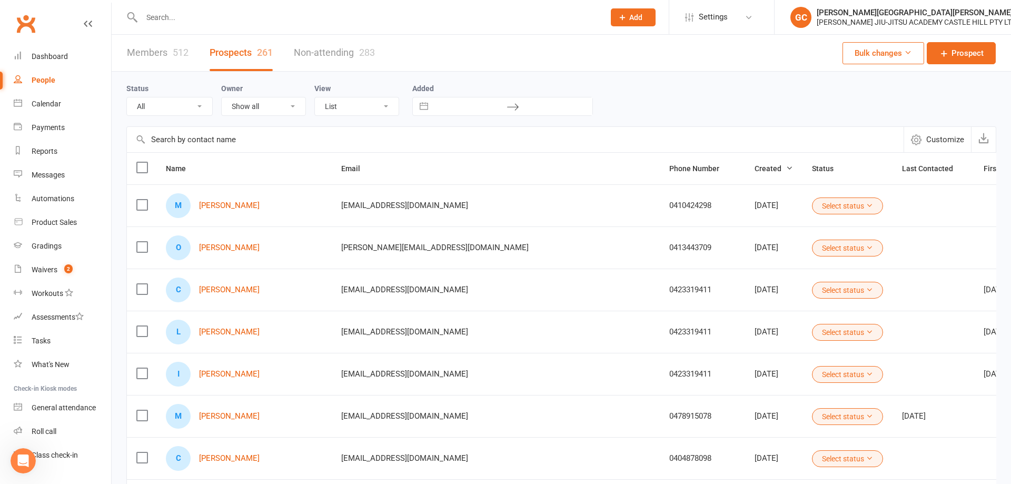
select select "2025"
select select "11"
select select "2025"
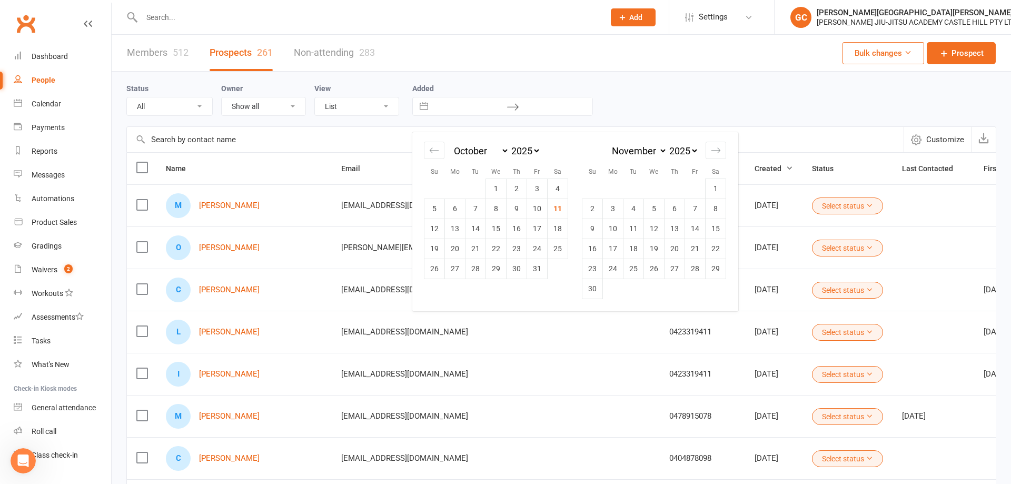
drag, startPoint x: 790, startPoint y: 103, endPoint x: 831, endPoint y: 111, distance: 42.3
click at [790, 103] on div "Status All (No status set) (Invalid status) Initial Contact Follow-up Call Foll…" at bounding box center [561, 99] width 870 height 34
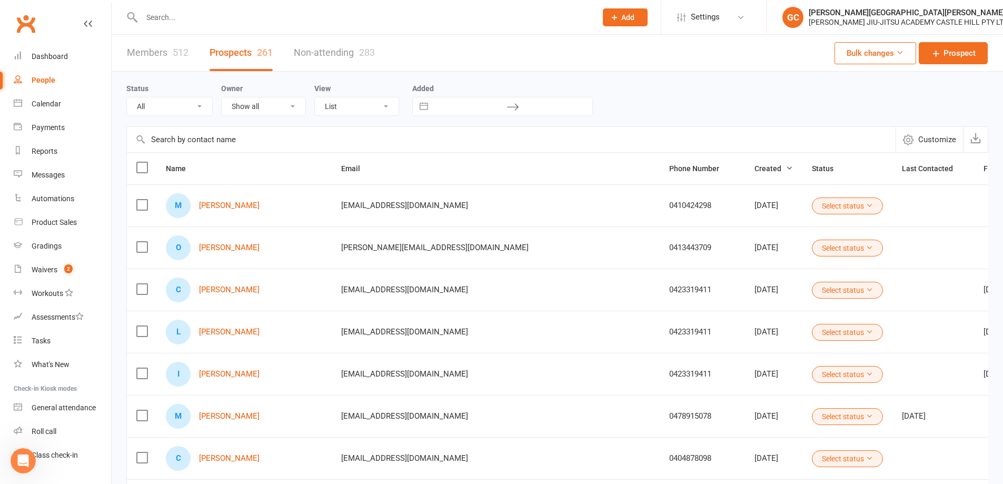
click at [941, 141] on span "Customize" at bounding box center [937, 139] width 38 height 13
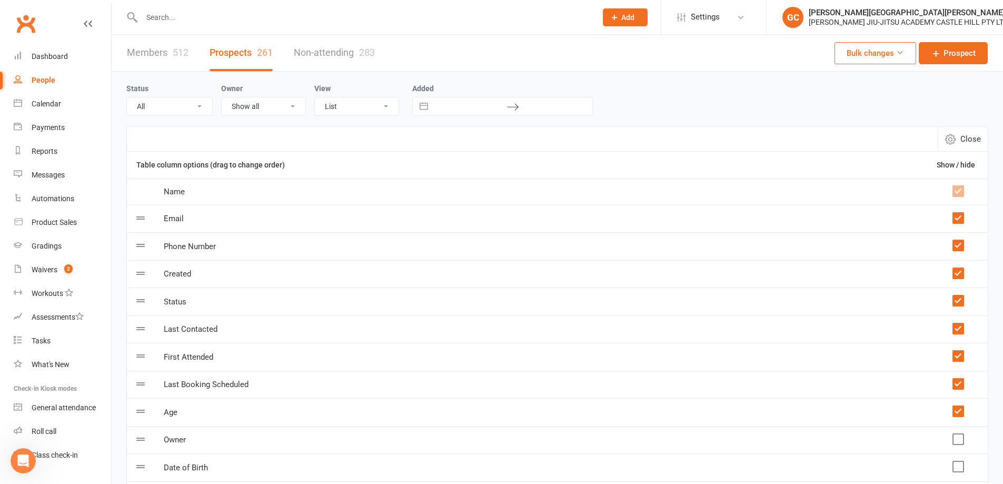
click at [970, 142] on span "Close" at bounding box center [970, 139] width 21 height 13
select select "100"
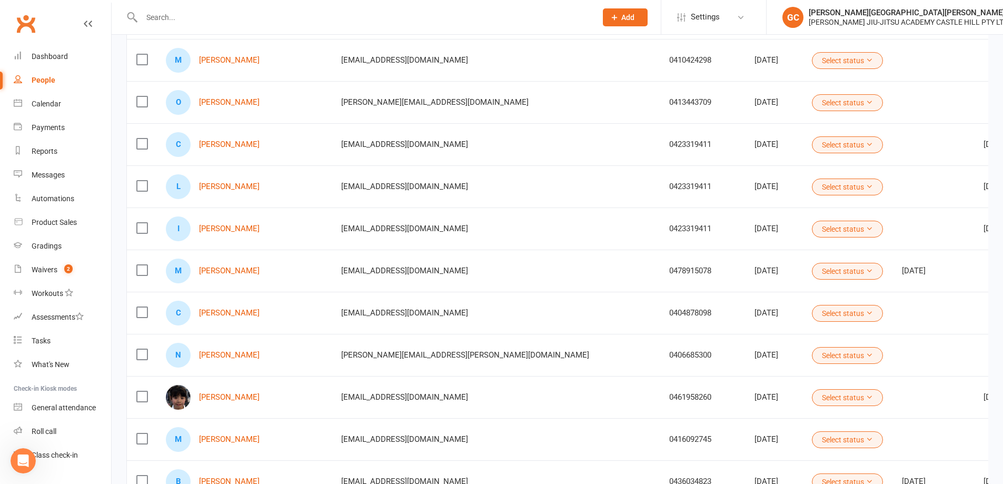
scroll to position [105, 0]
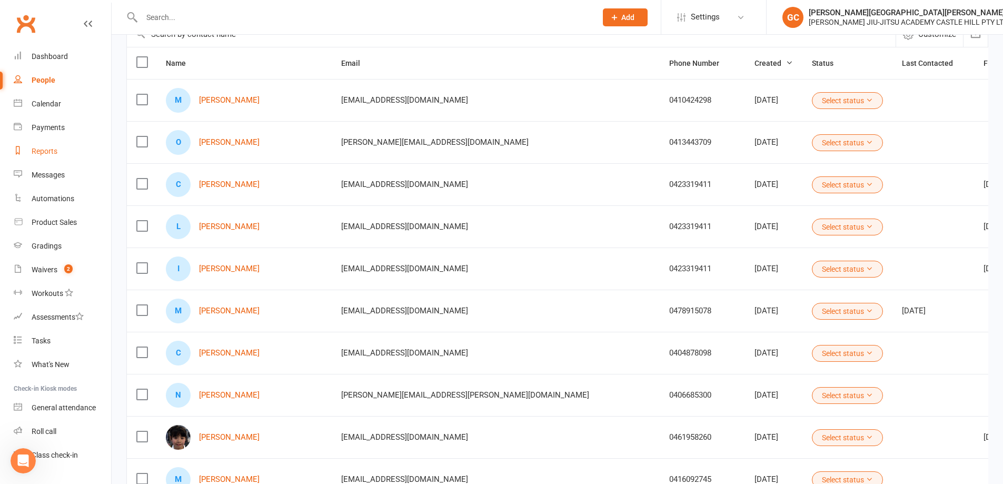
click at [47, 151] on div "Reports" at bounding box center [45, 151] width 26 height 8
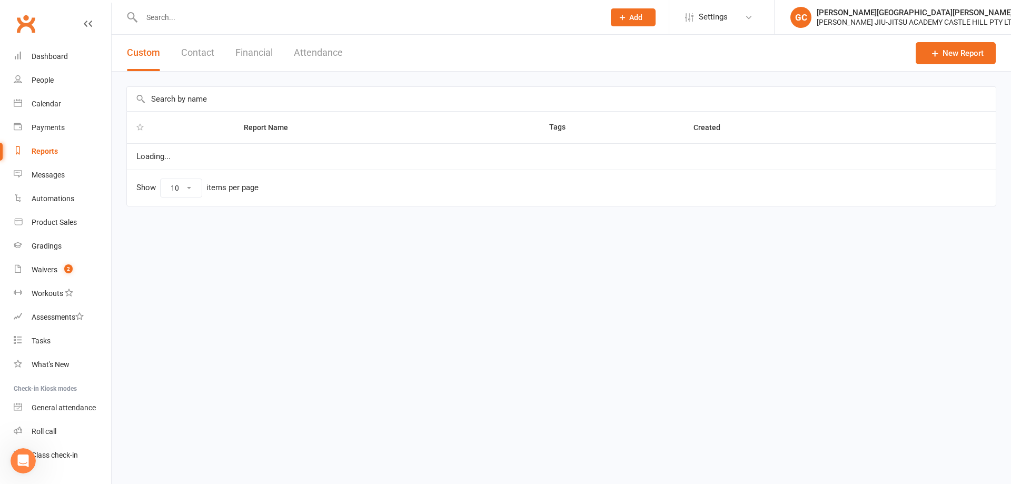
select select "100"
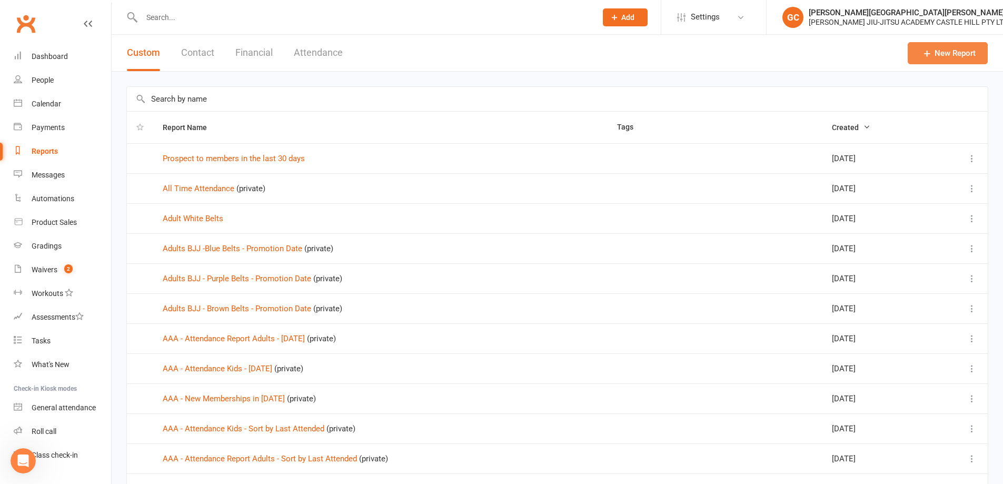
click at [956, 50] on link "New Report" at bounding box center [948, 53] width 80 height 22
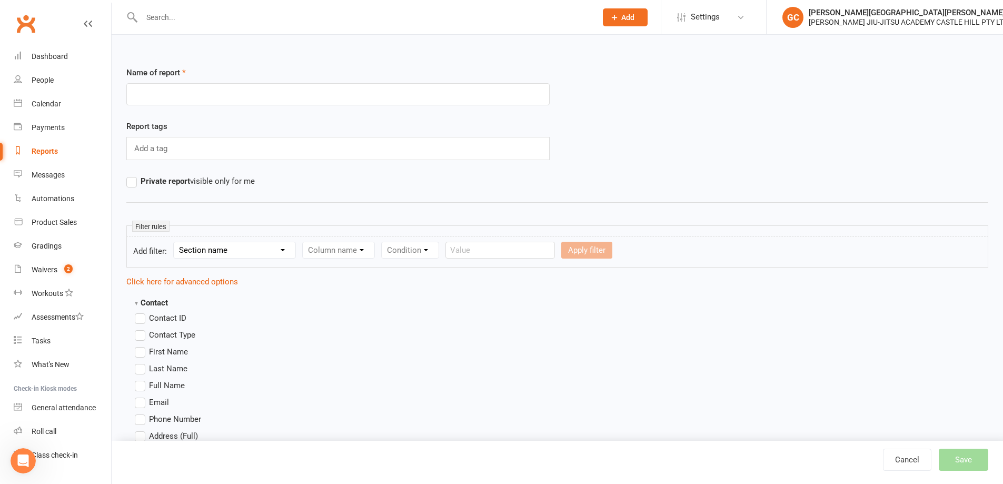
click at [162, 95] on input "text" at bounding box center [337, 94] width 423 height 22
type input "Percentage Trials Converted to Members"
drag, startPoint x: 131, startPoint y: 182, endPoint x: 188, endPoint y: 184, distance: 57.9
click at [131, 182] on label "Private report visible only for me" at bounding box center [190, 181] width 128 height 13
click at [131, 175] on input "Private report visible only for me" at bounding box center [129, 175] width 7 height 0
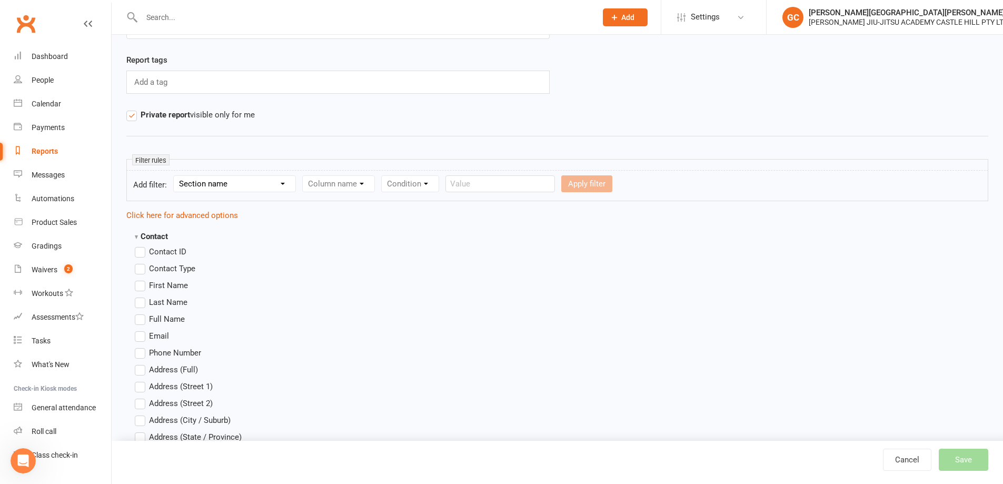
scroll to position [70, 0]
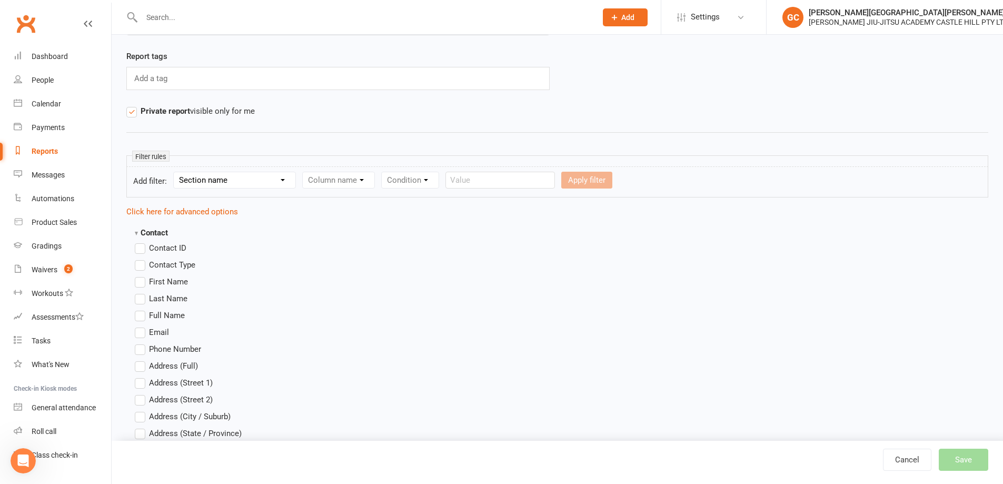
click at [230, 181] on select "Section name Contact Attendance Aggregate Payment Booking Waitlist Attendees Ca…" at bounding box center [235, 180] width 122 height 16
click at [175, 172] on select "Section name Contact Attendance Aggregate Payment Booking Waitlist Attendees Ca…" at bounding box center [235, 180] width 122 height 16
click at [403, 176] on select "Column name Membership ID Membership Name Membership Category Membership Start …" at bounding box center [405, 180] width 205 height 16
click at [222, 185] on select "Section name Contact Attendance Aggregate Payment Booking Waitlist Attendees Ca…" at bounding box center [235, 180] width 122 height 16
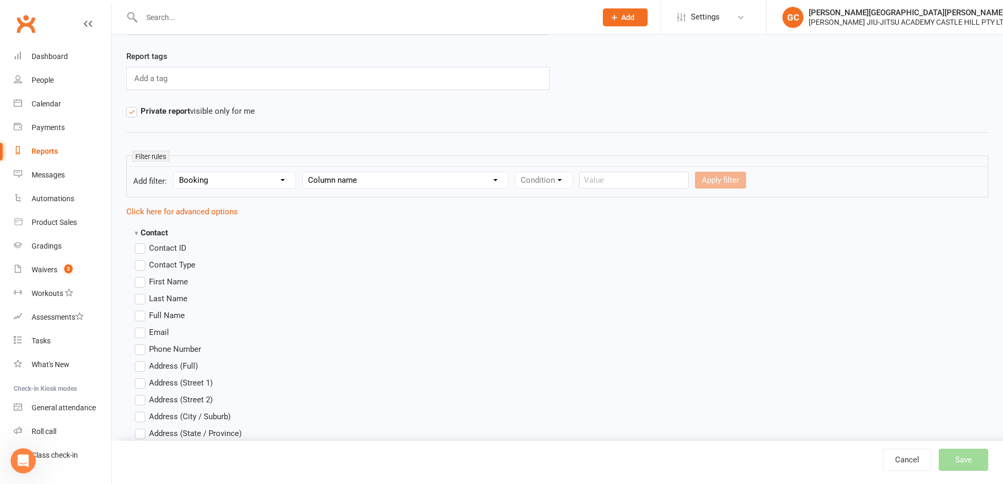
click at [175, 172] on select "Section name Contact Attendance Aggregate Payment Booking Waitlist Attendees Ca…" at bounding box center [235, 180] width 122 height 16
click at [372, 179] on select "Column name Event Name Event Type Event Date Event Day Event Month Event Starts…" at bounding box center [377, 180] width 148 height 16
drag, startPoint x: 534, startPoint y: 298, endPoint x: 502, endPoint y: 174, distance: 128.8
click at [265, 183] on select "Section name Contact Attendance Aggregate Payment Booking Waitlist Attendees Ca…" at bounding box center [235, 180] width 122 height 16
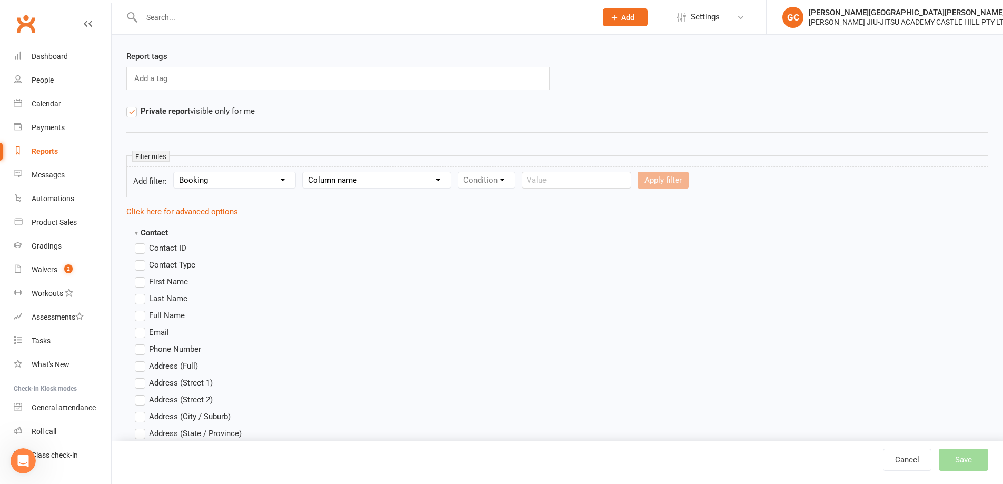
drag, startPoint x: 405, startPoint y: 334, endPoint x: 284, endPoint y: 351, distance: 121.8
click at [23, 462] on icon "Open Intercom Messenger" at bounding box center [21, 459] width 17 height 17
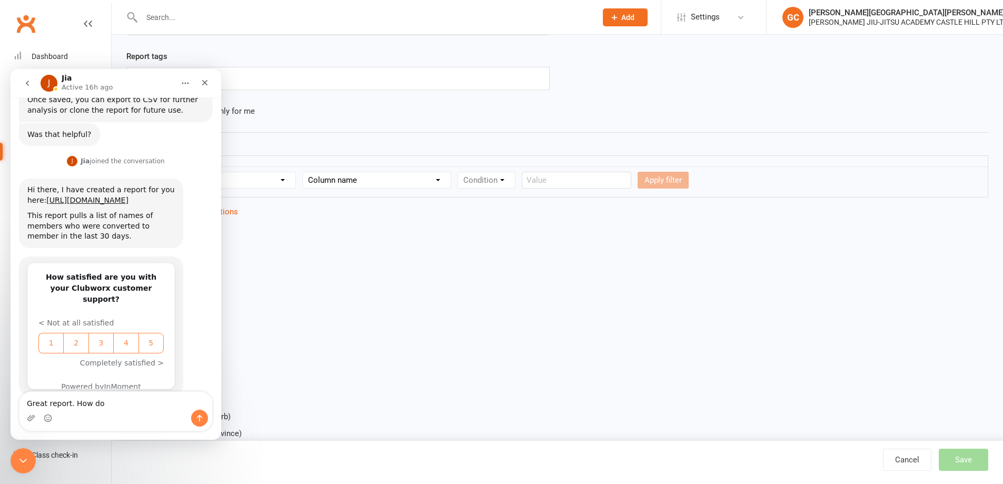
scroll to position [292, 0]
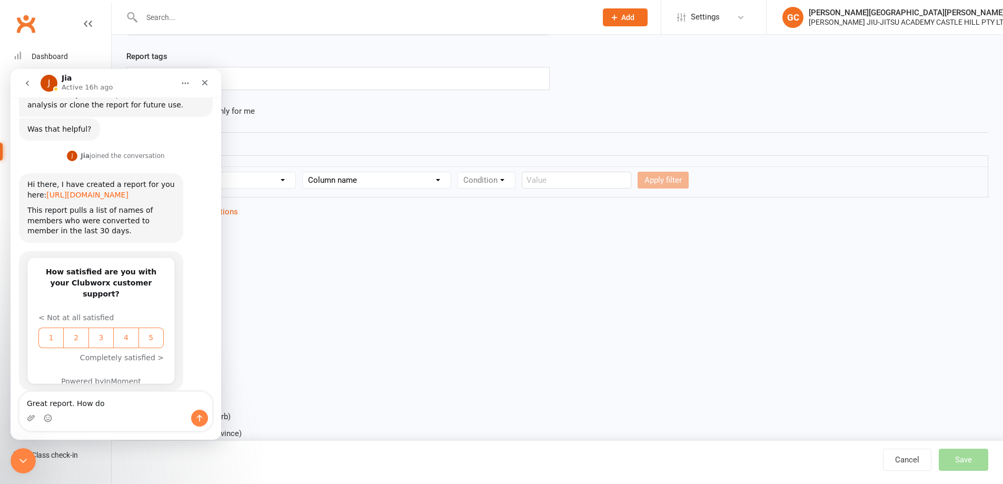
click at [97, 191] on link "https://app.clubworx.com/gyms/9882/reports/205741" at bounding box center [87, 195] width 82 height 8
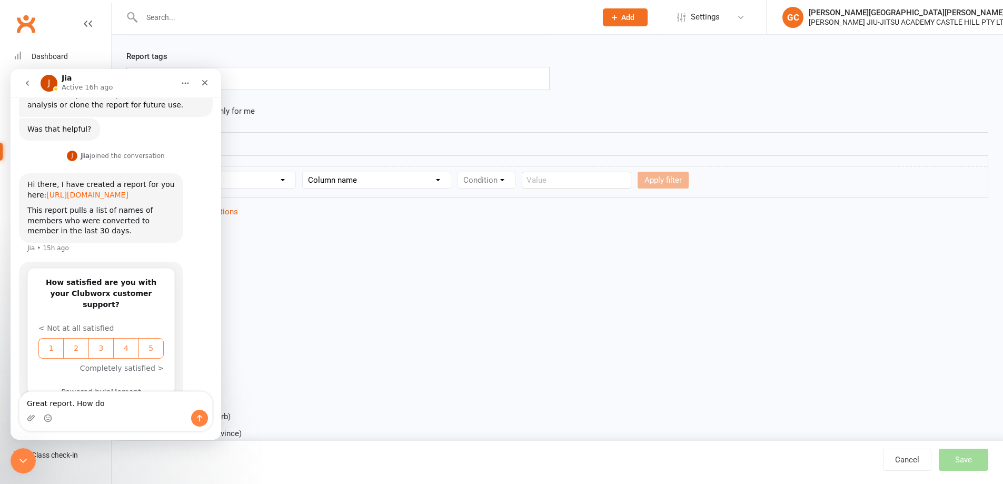
scroll to position [303, 0]
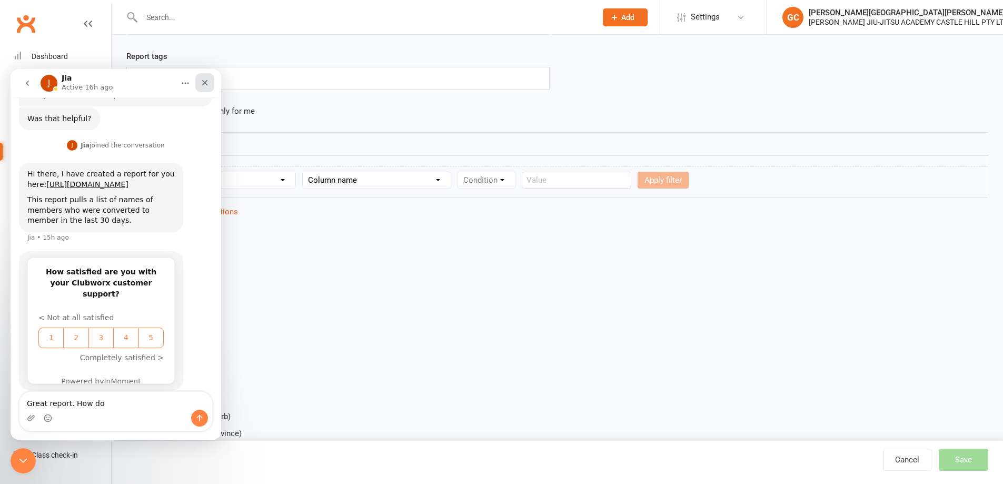
click at [203, 79] on icon "Close" at bounding box center [205, 82] width 8 height 8
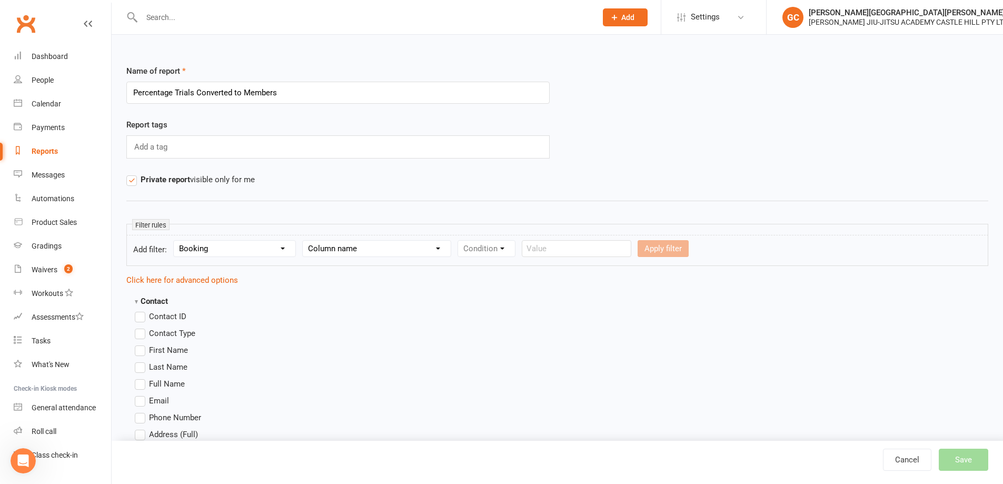
scroll to position [0, 0]
click at [300, 93] on input "Percentage Trials Converted to Members" at bounding box center [337, 94] width 423 height 22
click at [806, 123] on div "Report tags Add a tag" at bounding box center [556, 147] width 877 height 55
click at [231, 250] on select "Section name Contact Attendance Aggregate Payment Booking Waitlist Attendees Ca…" at bounding box center [235, 250] width 122 height 16
click at [175, 242] on select "Section name Contact Attendance Aggregate Payment Booking Waitlist Attendees Ca…" at bounding box center [235, 250] width 122 height 16
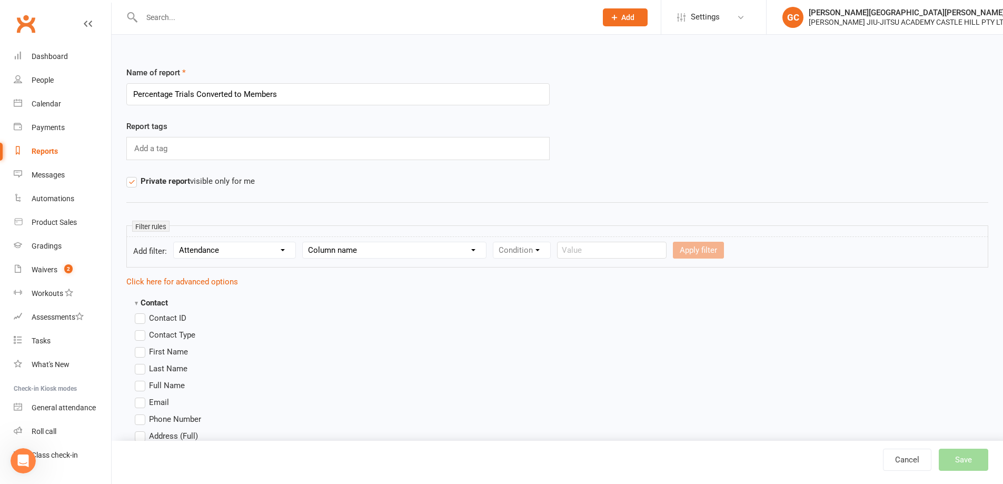
click at [373, 257] on select "Column name Attendance Last Marked Attendance First Marked Last Attended First …" at bounding box center [394, 250] width 183 height 16
click at [198, 244] on select "Section name Contact Attendance Aggregate Payment Booking Waitlist Attendees Ca…" at bounding box center [235, 250] width 122 height 16
select select "3"
click at [175, 242] on select "Section name Contact Attendance Aggregate Payment Booking Waitlist Attendees Ca…" at bounding box center [235, 250] width 122 height 16
click at [346, 254] on select "Column name Event Name Event Type Event Date Event Day Event Month Event Starts…" at bounding box center [377, 250] width 148 height 16
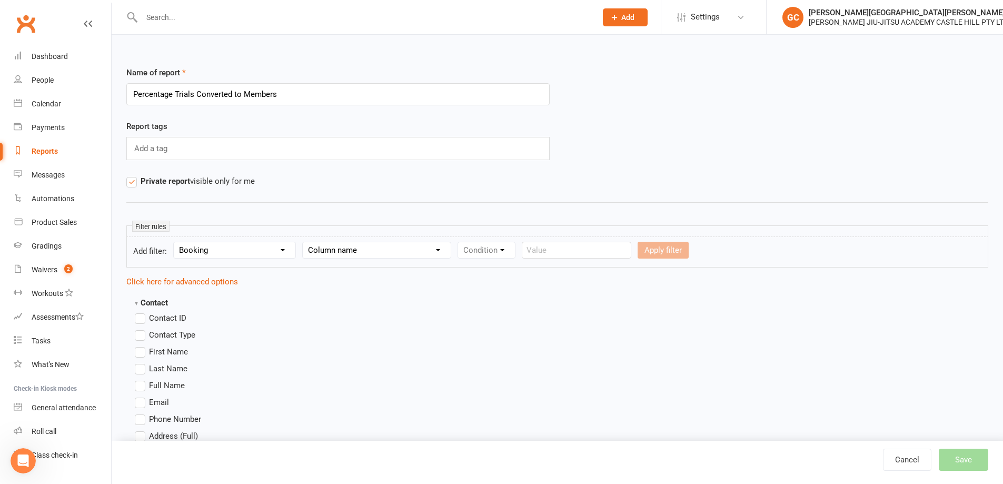
select select "18"
click at [304, 242] on select "Column name Event Name Event Type Event Date Event Day Event Month Event Starts…" at bounding box center [377, 250] width 148 height 16
click at [516, 250] on select "Condition Equals Does not equal Contains Does not contain Is blank or does not …" at bounding box center [518, 250] width 121 height 16
click at [516, 248] on select "Condition Equals Does not equal Contains Does not contain Is blank or does not …" at bounding box center [518, 250] width 121 height 16
click at [359, 251] on select "Column name Event Name Event Type Event Date Event Day Event Month Event Starts…" at bounding box center [377, 250] width 148 height 16
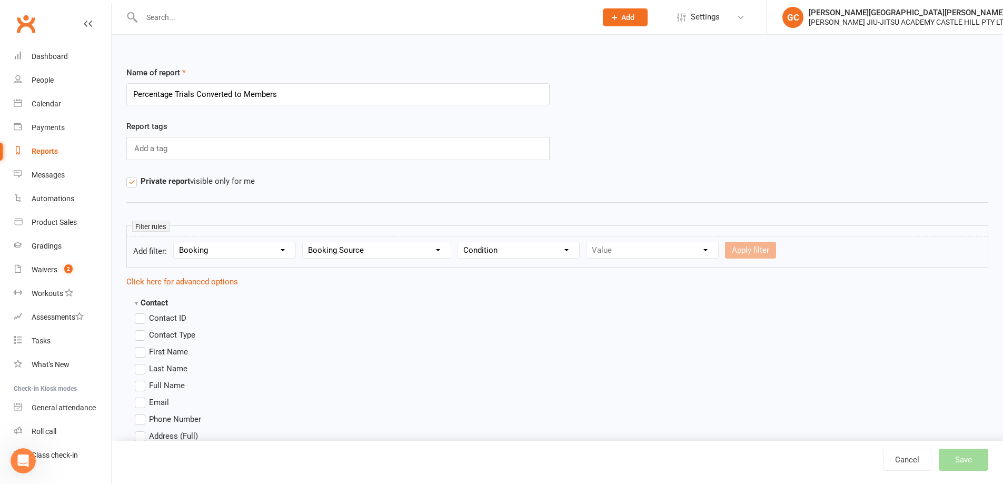
click at [210, 247] on select "Section name Contact Attendance Aggregate Payment Booking Waitlist Attendees Ca…" at bounding box center [235, 250] width 122 height 16
select select "18"
click at [175, 242] on select "Section name Contact Attendance Aggregate Payment Booking Waitlist Attendees Ca…" at bounding box center [235, 250] width 122 height 16
click at [347, 256] on select "Column name Waiver Name Waiver Reference Waiver Type Waiver Status Prefill / Cr…" at bounding box center [380, 250] width 155 height 16
select select "0"
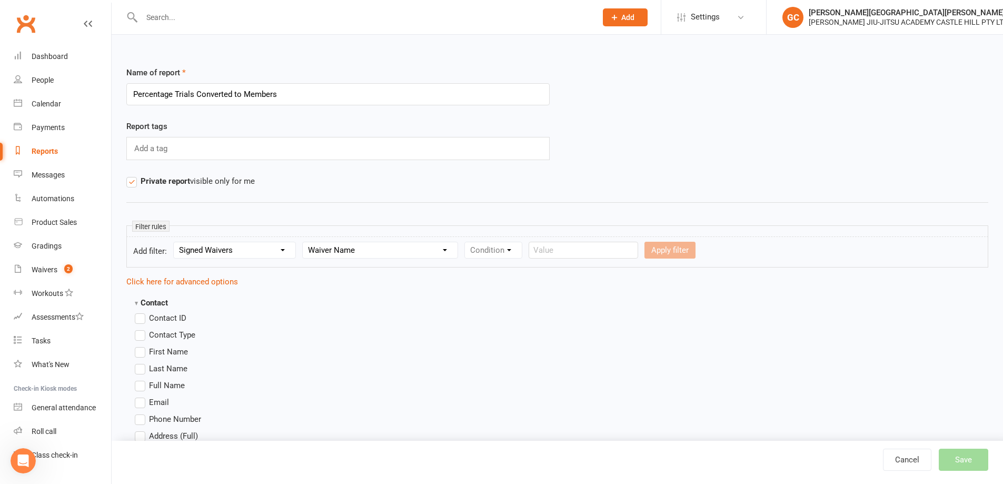
click at [304, 242] on select "Column name Waiver Name Waiver Reference Waiver Type Waiver Status Prefill / Cr…" at bounding box center [380, 250] width 155 height 16
click at [531, 248] on select "Condition Equals Does not equal Contains Does not contain Is blank or does not …" at bounding box center [525, 250] width 121 height 16
select select "2"
click at [466, 242] on select "Condition Equals Does not equal Contains Does not contain Is blank or does not …" at bounding box center [525, 250] width 121 height 16
click at [627, 251] on input "text" at bounding box center [647, 250] width 109 height 17
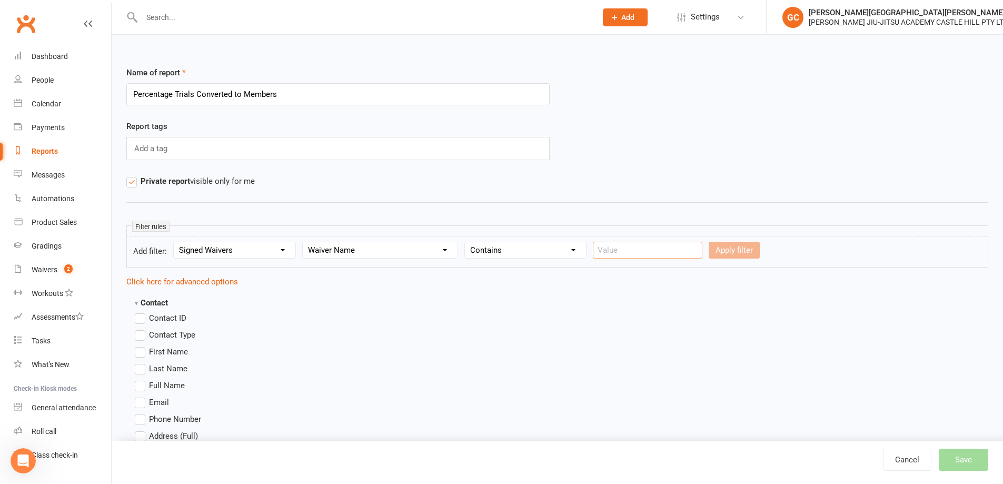
click at [635, 251] on input "text" at bounding box center [647, 250] width 109 height 17
type input "Waiver Form"
click at [728, 249] on button "Apply filter" at bounding box center [734, 250] width 51 height 17
select select
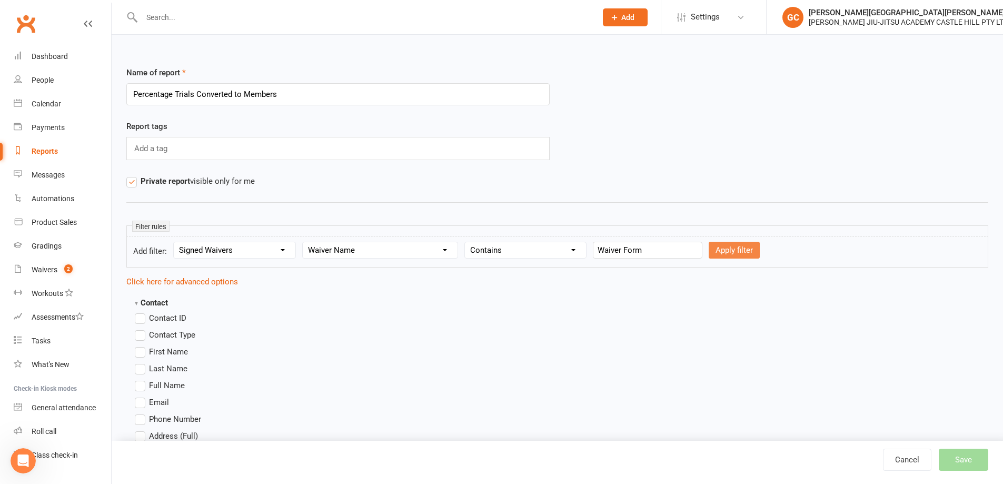
select select
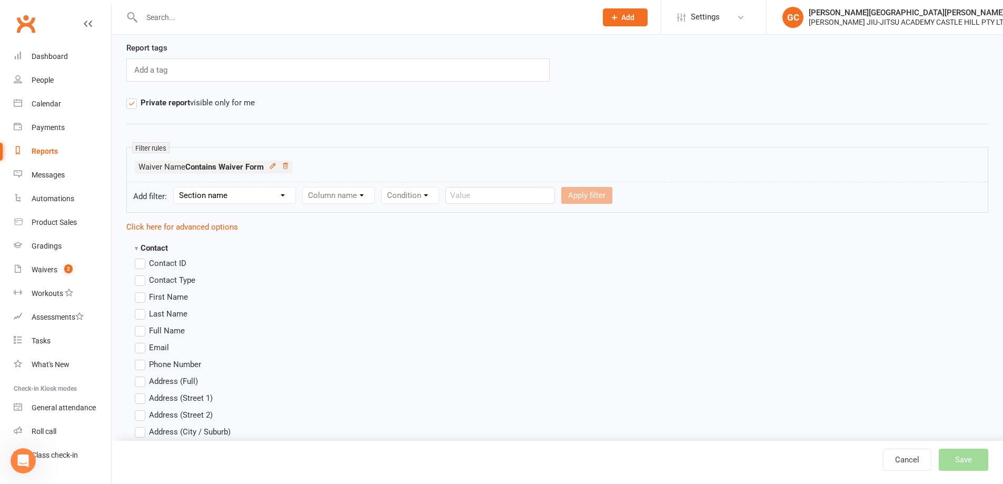
scroll to position [141, 0]
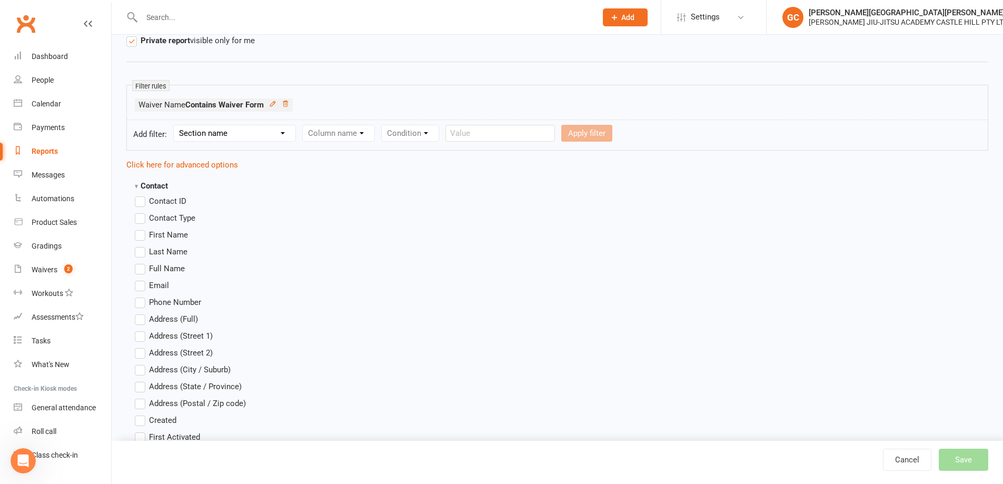
click at [139, 235] on label "First Name" at bounding box center [161, 234] width 53 height 13
click at [139, 228] on input "First Name" at bounding box center [138, 228] width 7 height 0
click at [142, 250] on label "Last Name" at bounding box center [161, 251] width 53 height 13
click at [142, 245] on input "Last Name" at bounding box center [138, 245] width 7 height 0
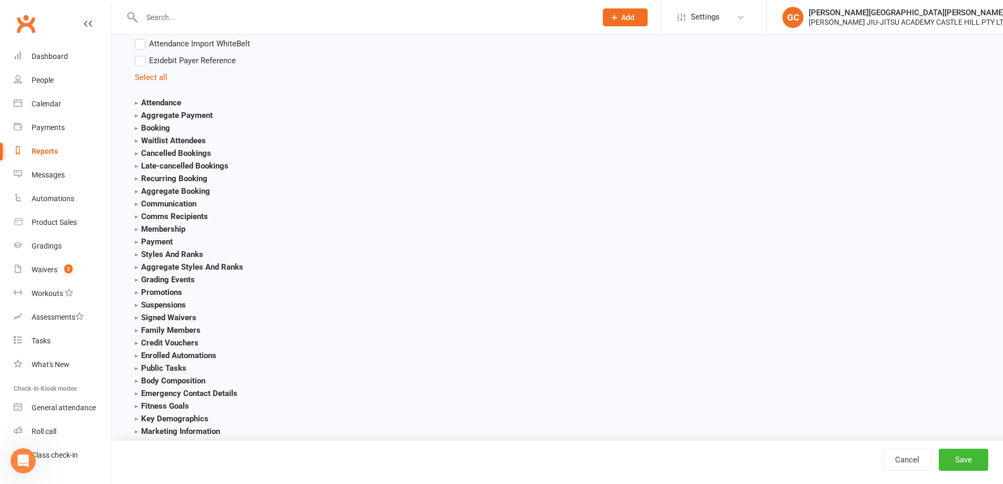
scroll to position [1123, 0]
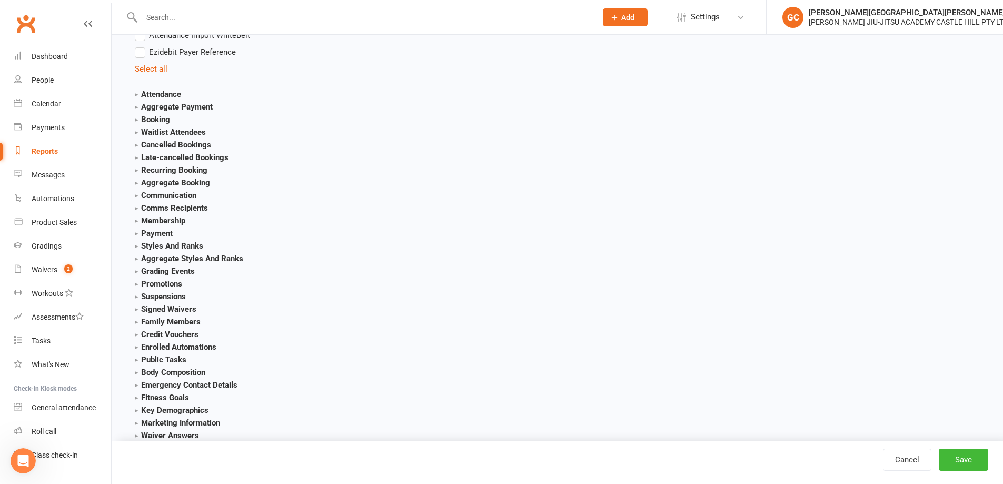
click at [137, 220] on strong "Membership" at bounding box center [160, 220] width 51 height 9
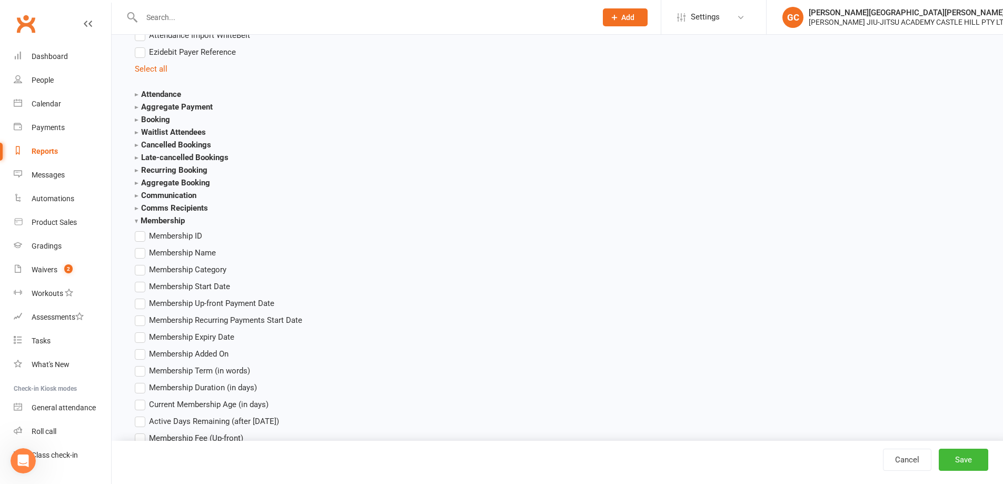
click at [142, 250] on label "Membership Name" at bounding box center [175, 252] width 81 height 13
click at [142, 246] on input "Membership Name" at bounding box center [138, 246] width 7 height 0
click at [973, 462] on button "Save" at bounding box center [963, 459] width 49 height 22
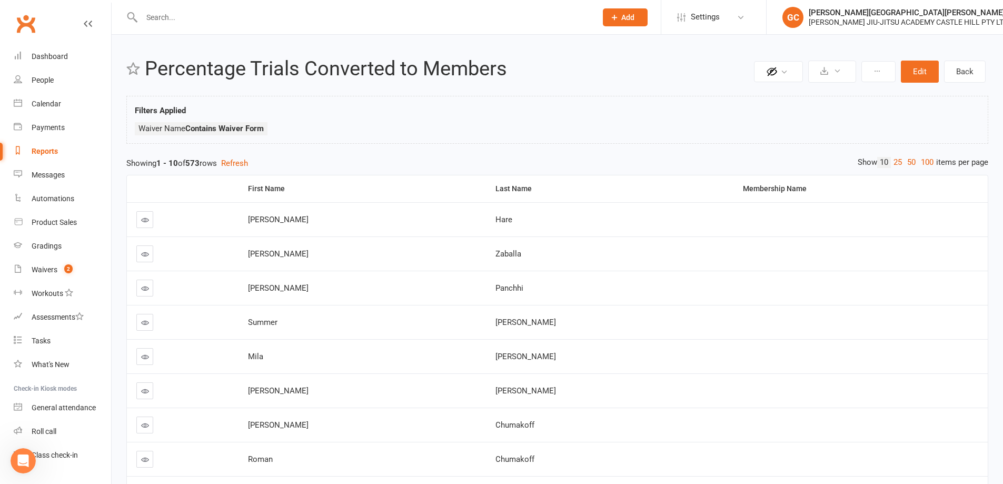
click at [754, 186] on div "Membership Name" at bounding box center [861, 189] width 236 height 8
click at [760, 189] on div "Membership Name" at bounding box center [861, 189] width 236 height 8
click at [926, 162] on link "100" at bounding box center [927, 162] width 18 height 11
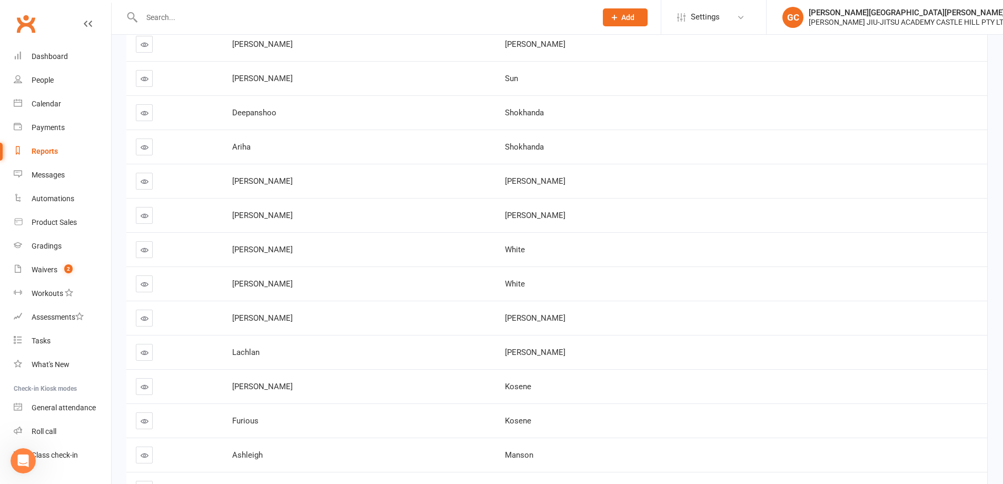
scroll to position [3232, 0]
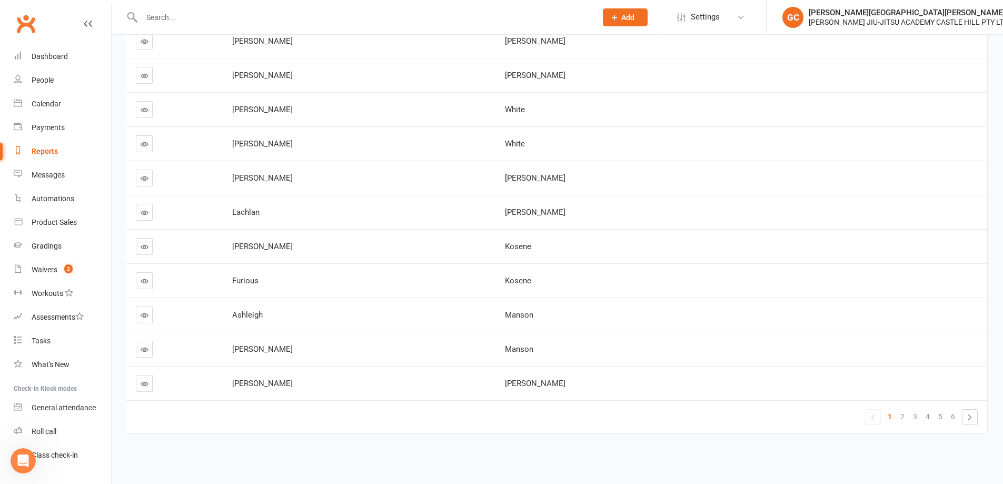
click at [972, 411] on link "»" at bounding box center [969, 417] width 15 height 15
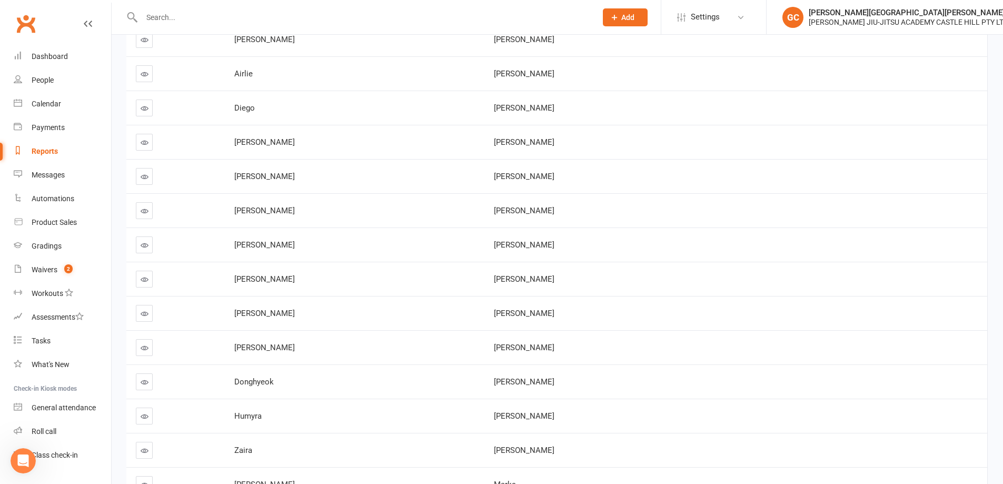
scroll to position [0, 0]
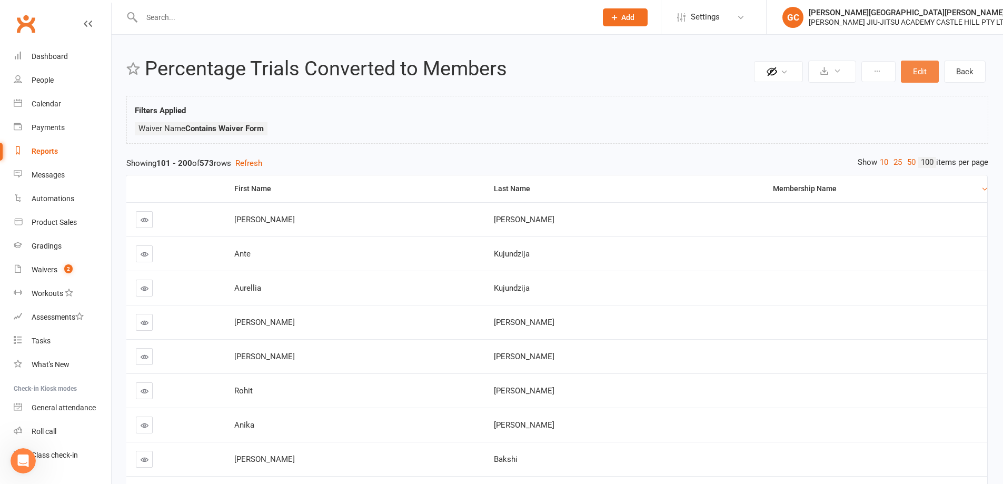
click at [920, 69] on button "Edit" at bounding box center [920, 72] width 38 height 22
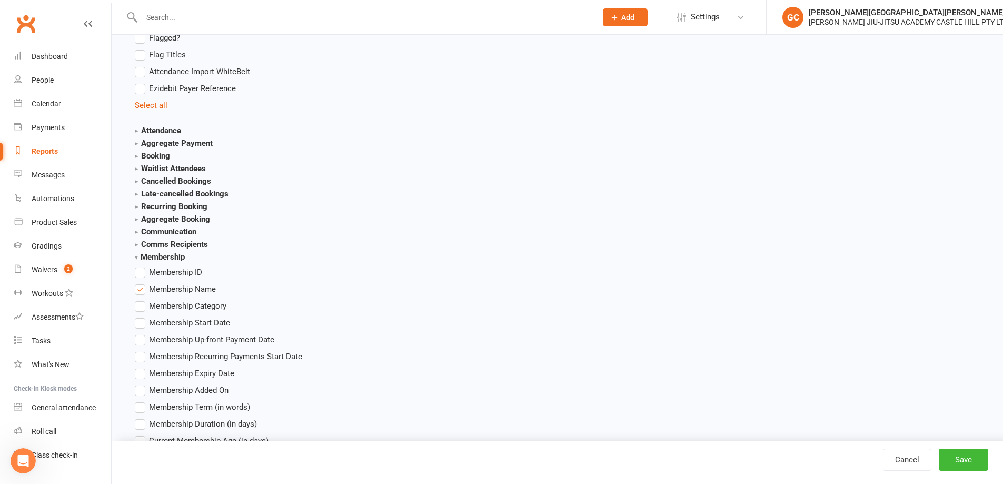
scroll to position [1141, 0]
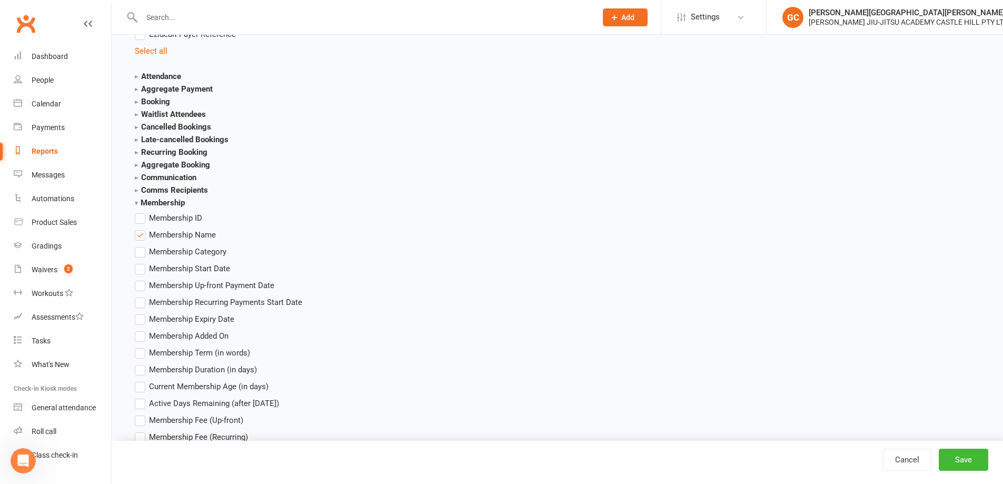
click at [137, 268] on label "Membership Start Date" at bounding box center [182, 268] width 95 height 13
click at [137, 262] on input "Membership Start Date" at bounding box center [138, 262] width 7 height 0
click at [977, 466] on button "Save" at bounding box center [963, 459] width 49 height 22
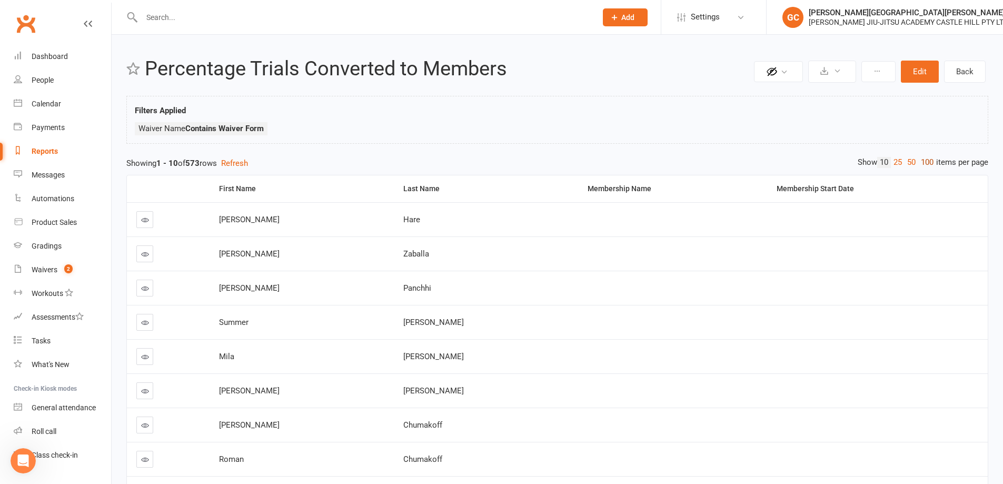
click at [928, 161] on link "100" at bounding box center [927, 162] width 18 height 11
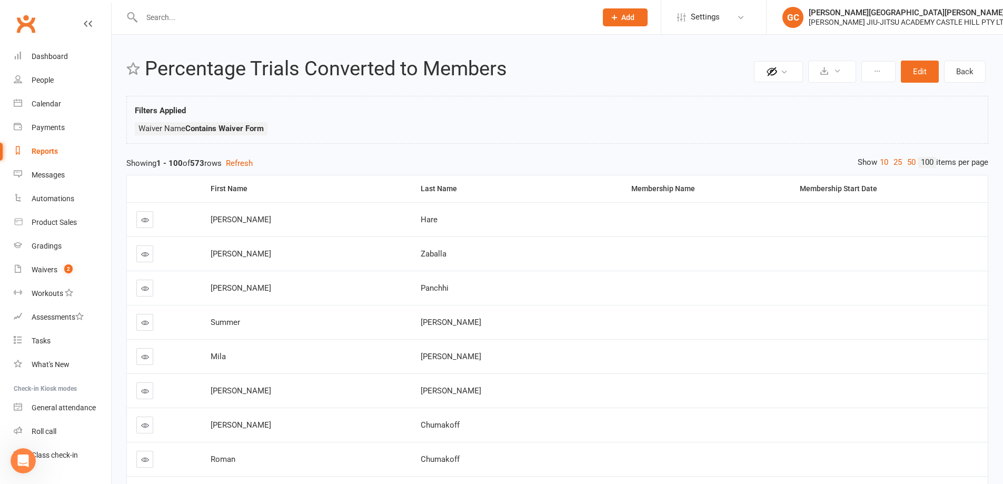
click at [52, 147] on div "Reports" at bounding box center [45, 151] width 26 height 8
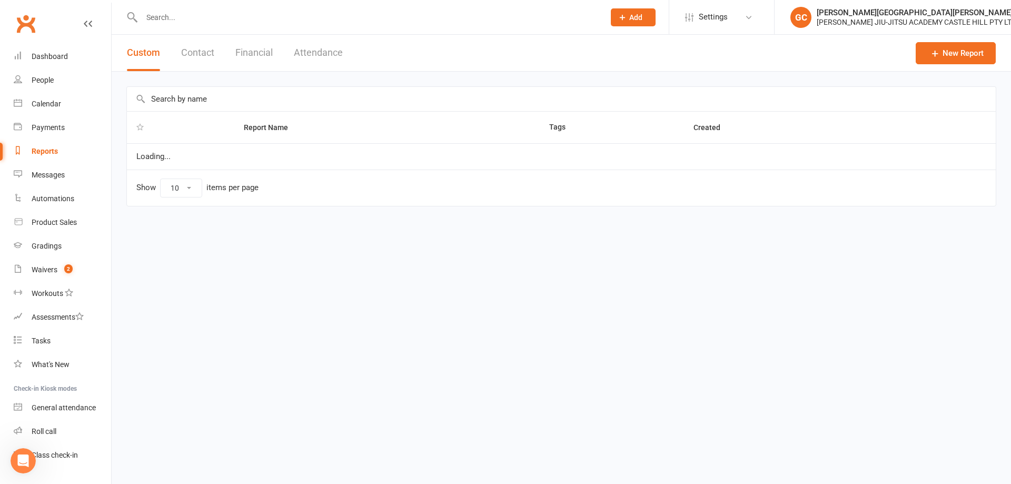
select select "100"
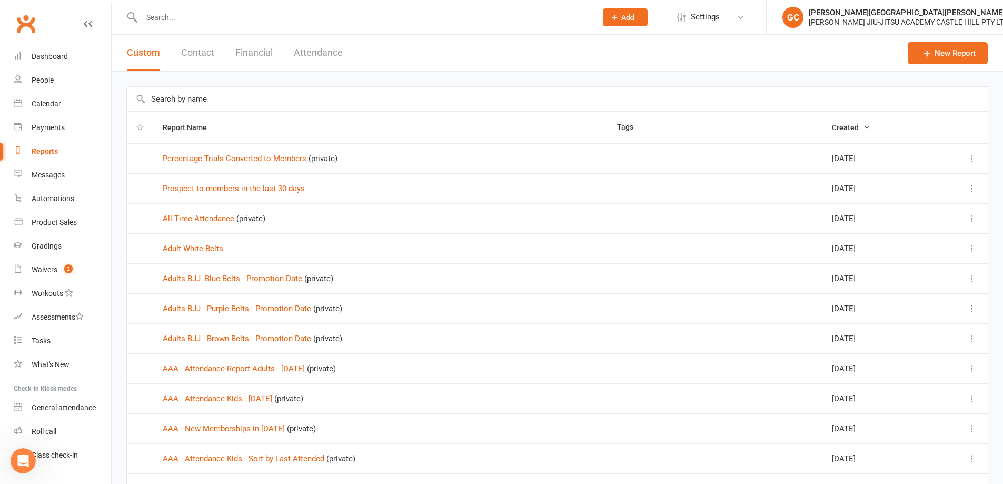
click at [975, 157] on icon at bounding box center [971, 158] width 11 height 11
drag, startPoint x: 894, startPoint y: 223, endPoint x: 555, endPoint y: 33, distance: 388.4
click at [894, 222] on link "Remove" at bounding box center [917, 221] width 104 height 21
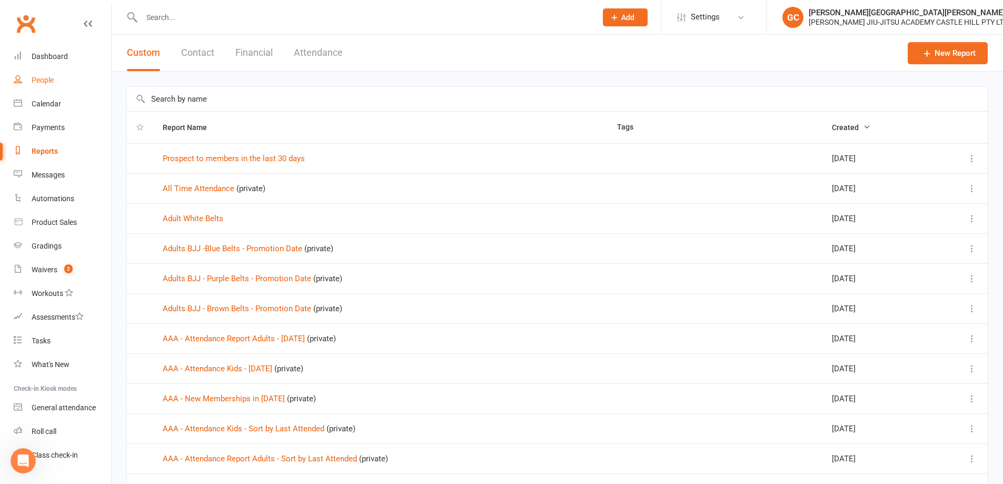
click at [38, 79] on div "People" at bounding box center [43, 80] width 22 height 8
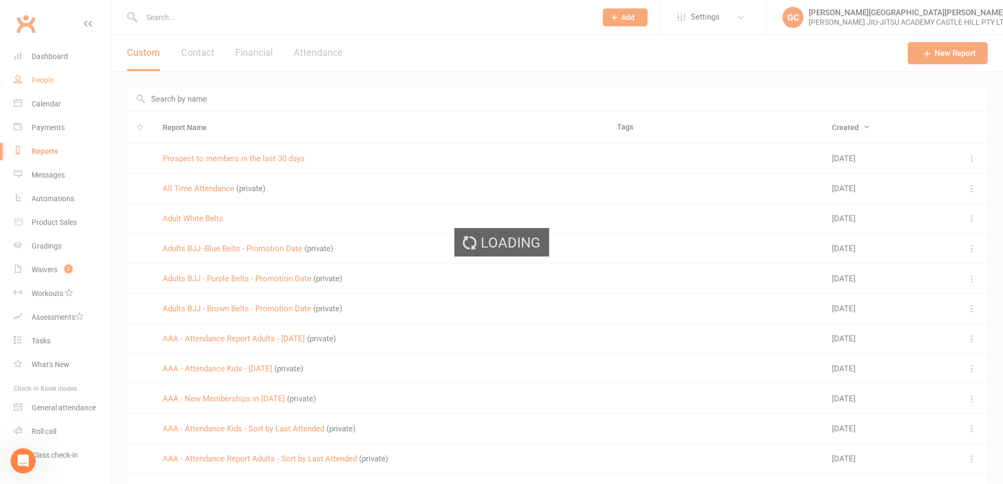
select select "100"
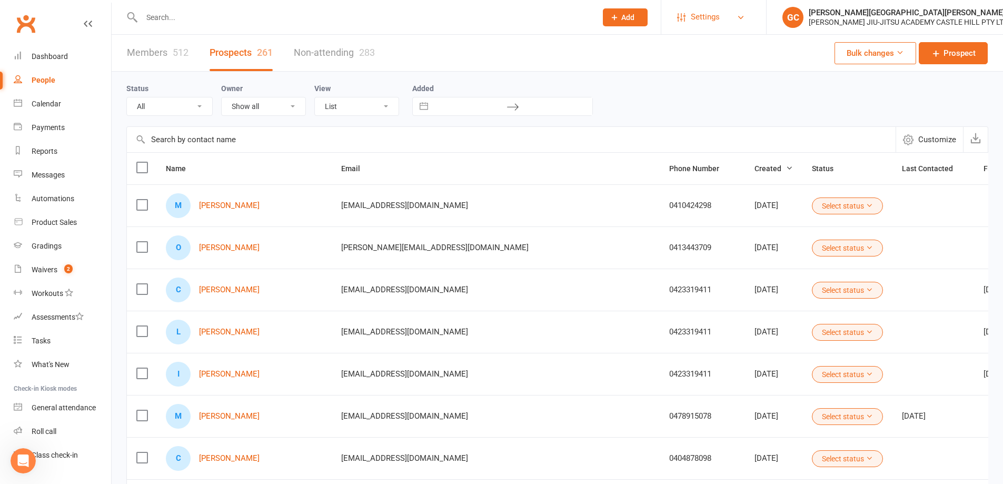
click at [727, 19] on link "Settings" at bounding box center [713, 17] width 73 height 24
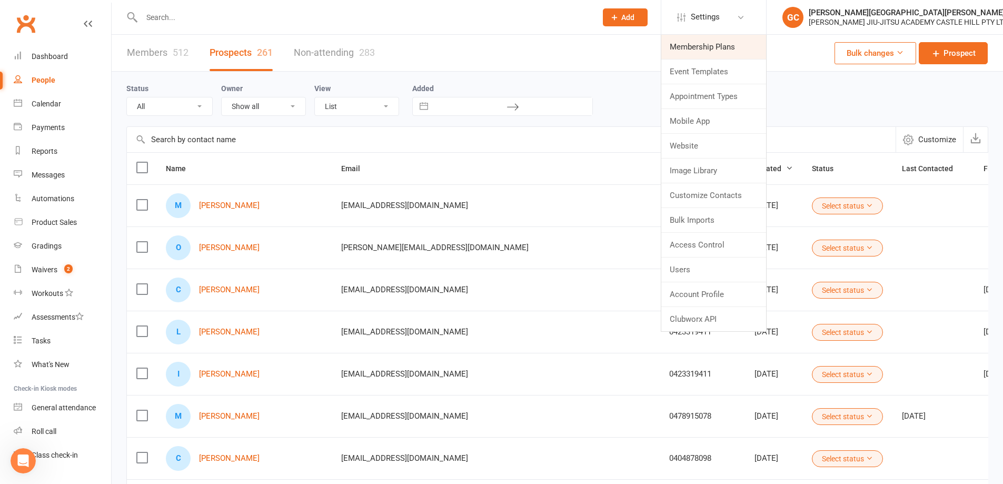
click at [717, 45] on link "Membership Plans" at bounding box center [713, 47] width 105 height 24
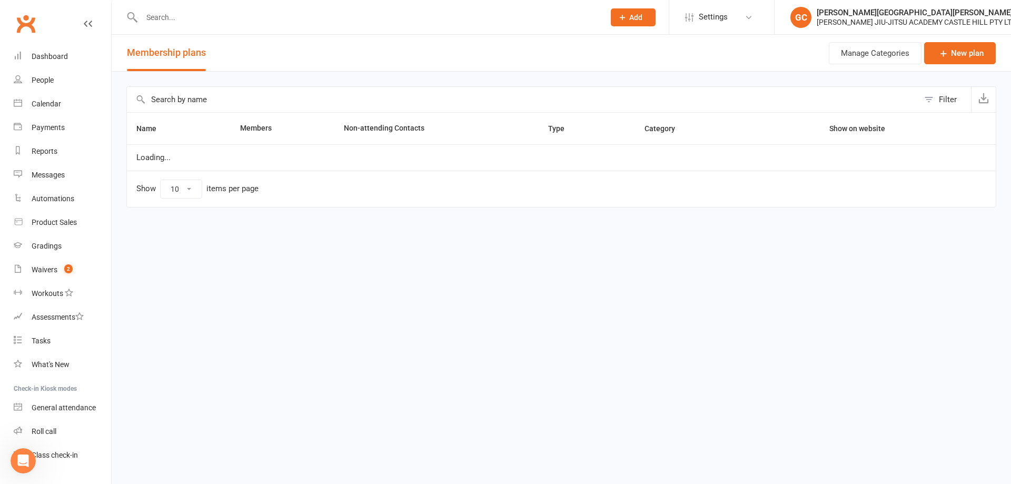
select select "100"
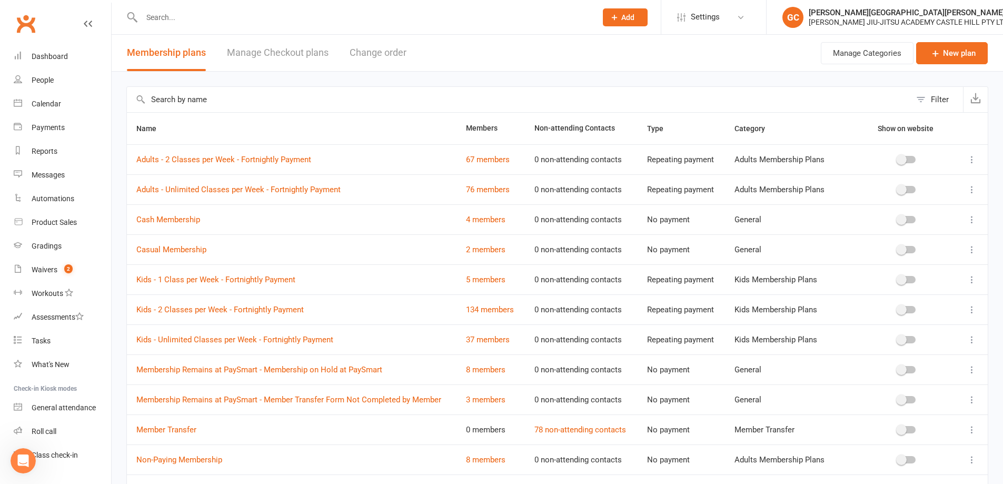
click at [295, 53] on link "Manage Checkout plans" at bounding box center [278, 53] width 102 height 36
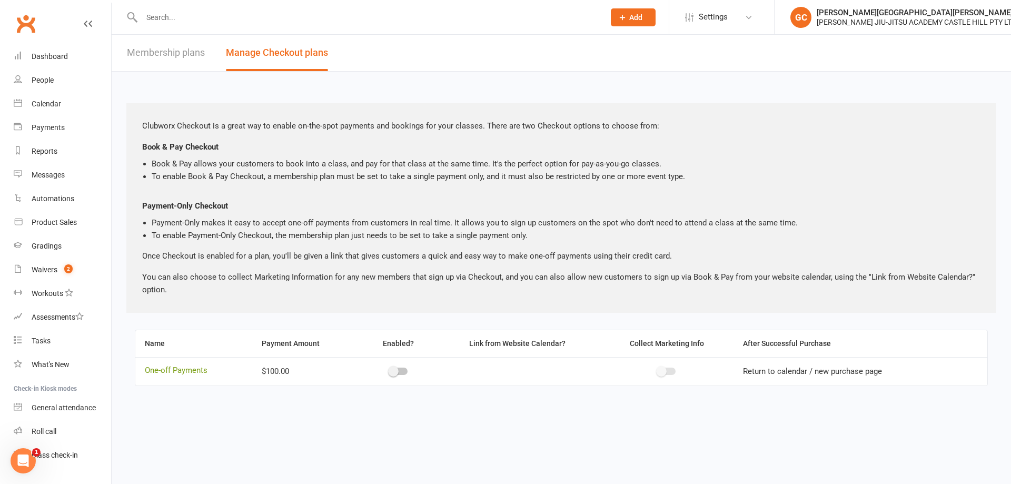
click at [167, 51] on link "Membership plans" at bounding box center [166, 53] width 78 height 36
select select "100"
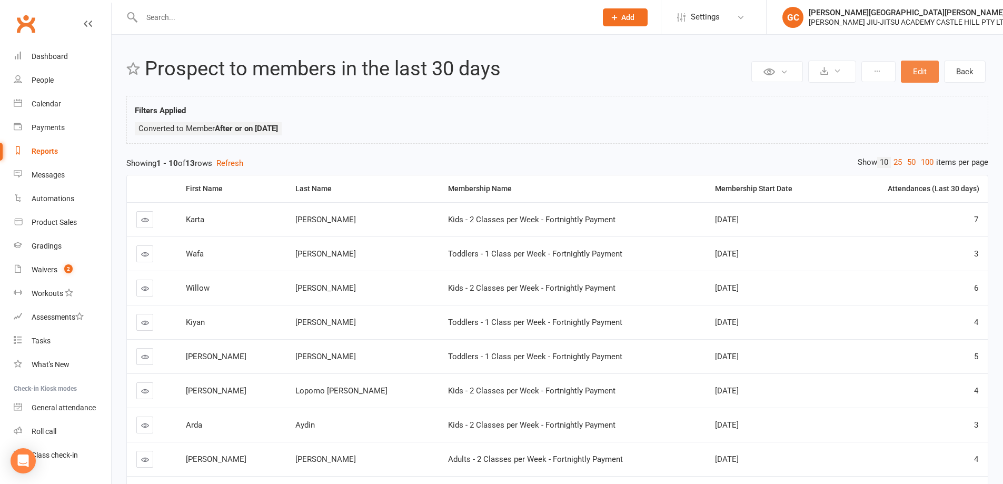
drag, startPoint x: 921, startPoint y: 68, endPoint x: 925, endPoint y: 72, distance: 6.0
click at [921, 68] on button "Edit" at bounding box center [920, 72] width 38 height 22
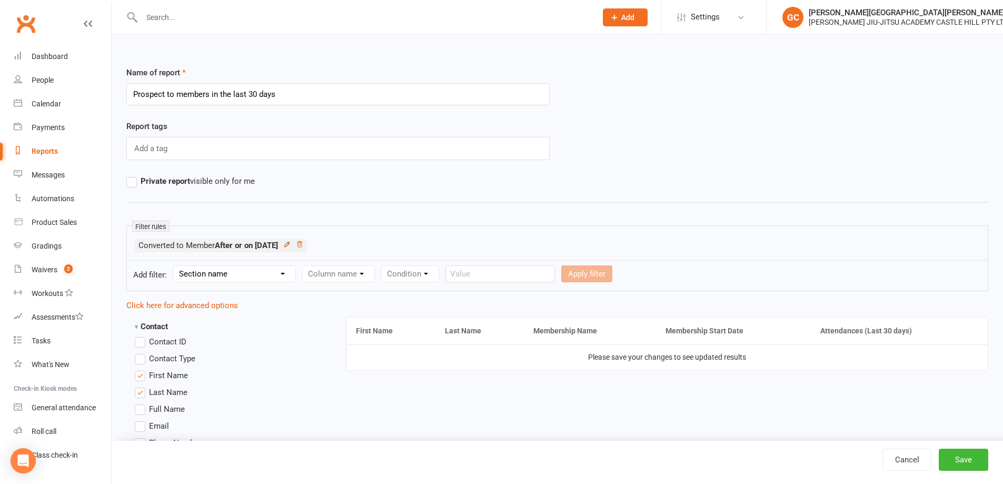
click at [291, 243] on icon at bounding box center [286, 244] width 7 height 7
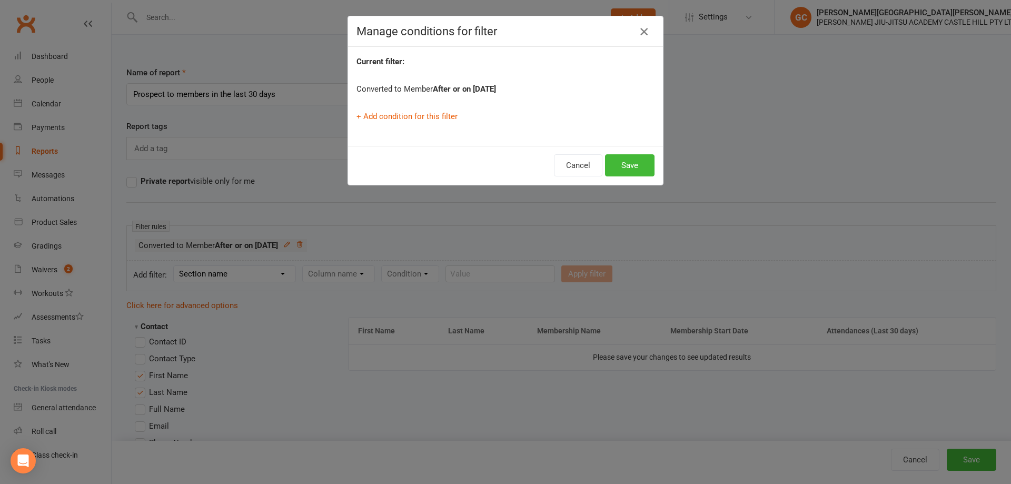
click at [642, 30] on icon "button" at bounding box center [643, 31] width 13 height 13
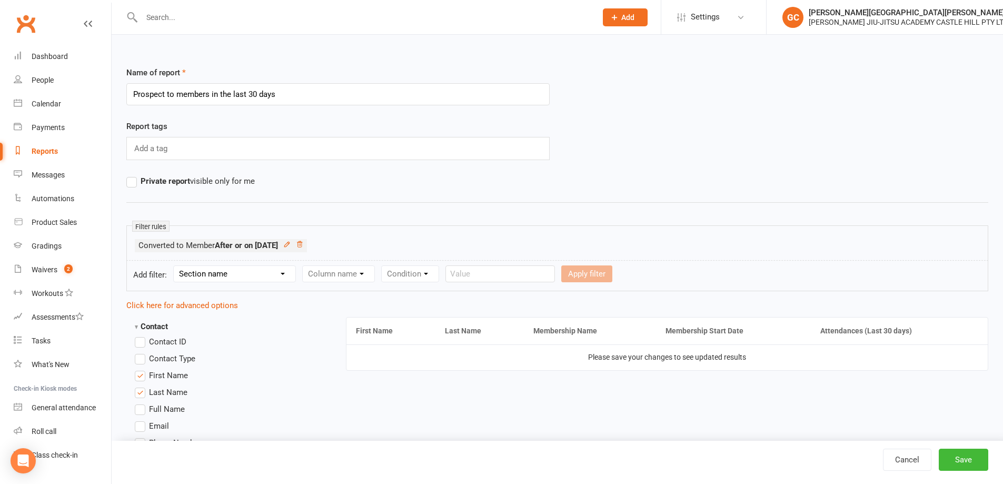
click at [50, 154] on div "Reports" at bounding box center [45, 151] width 26 height 8
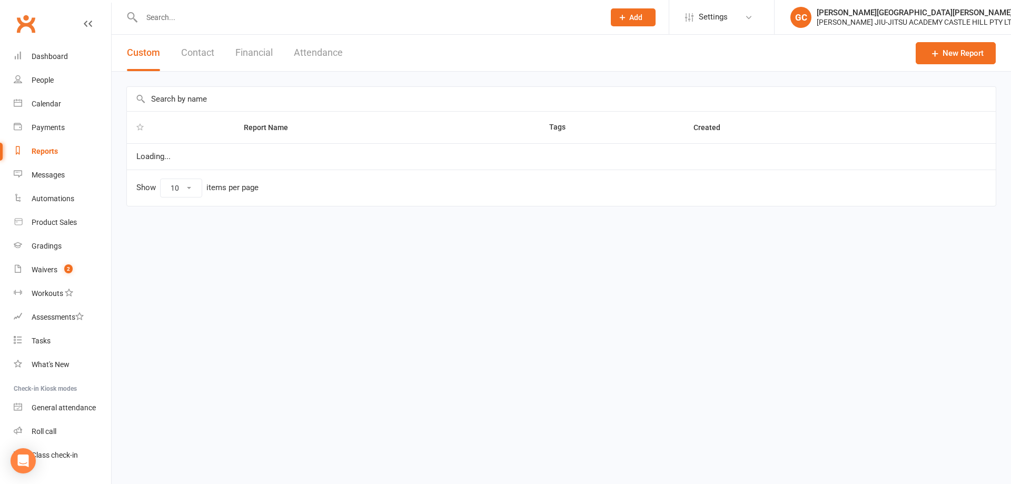
select select "100"
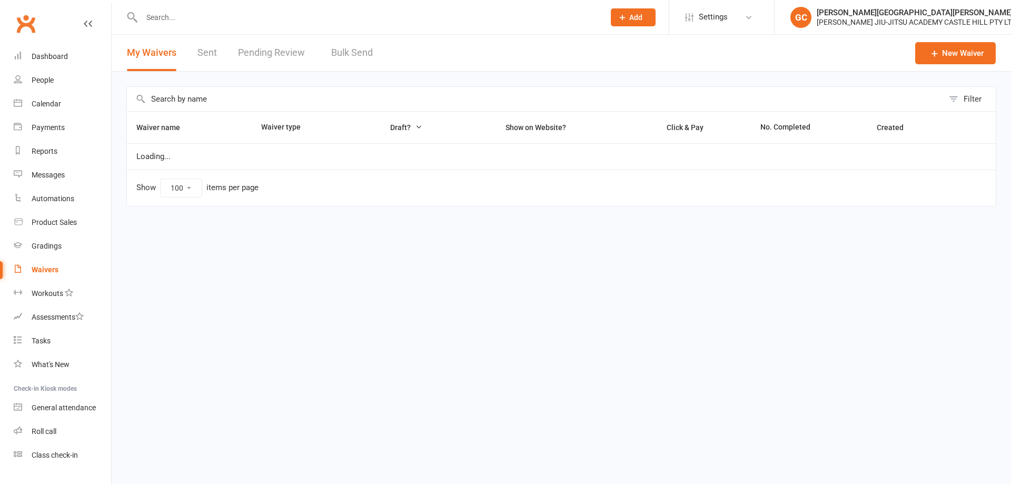
select select "100"
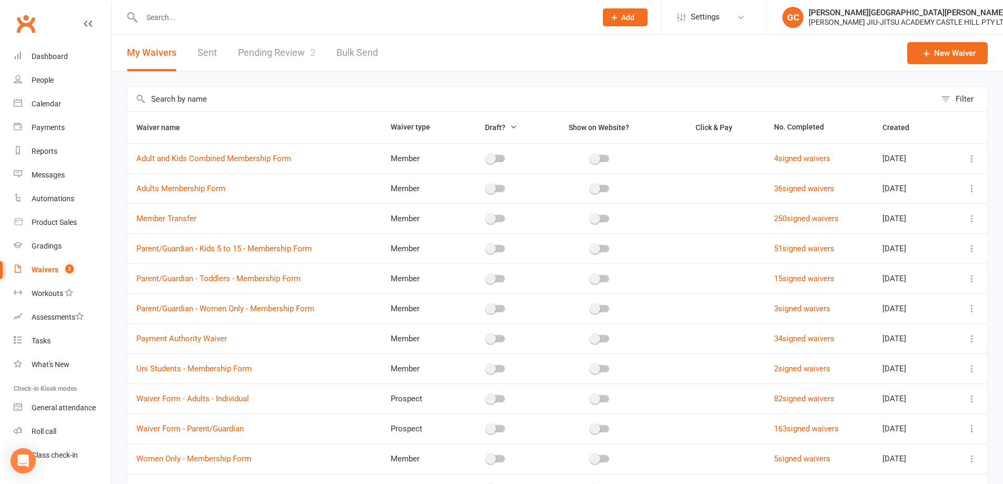
click at [272, 51] on link "Pending Review 2" at bounding box center [276, 53] width 77 height 36
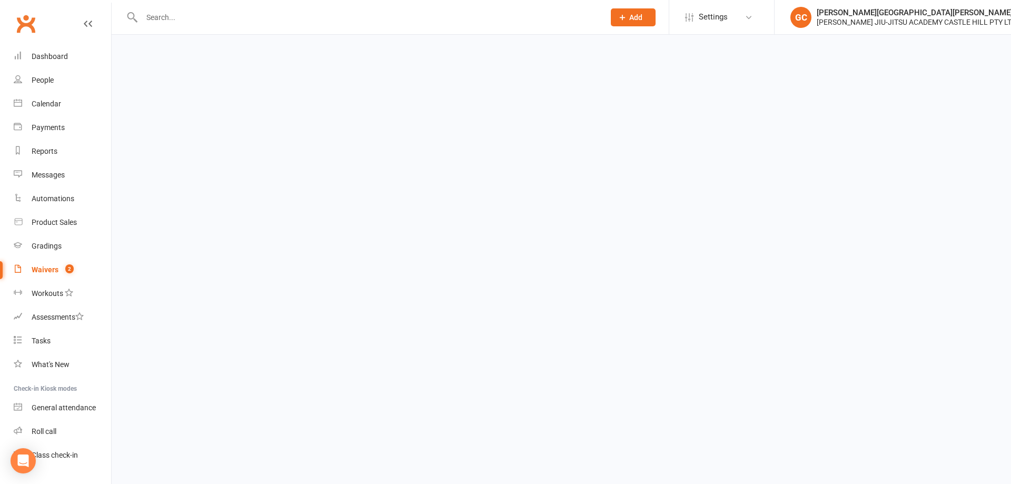
select select "100"
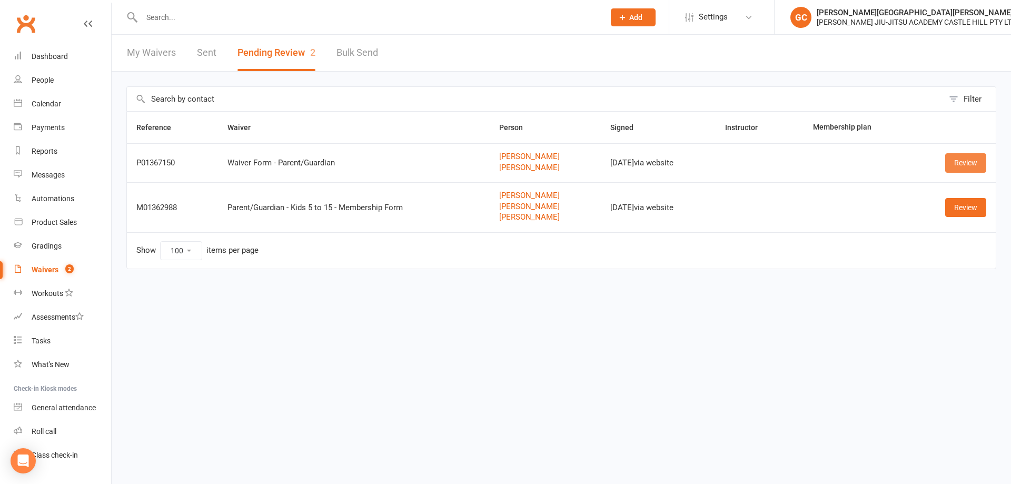
click at [978, 166] on link "Review" at bounding box center [965, 162] width 41 height 19
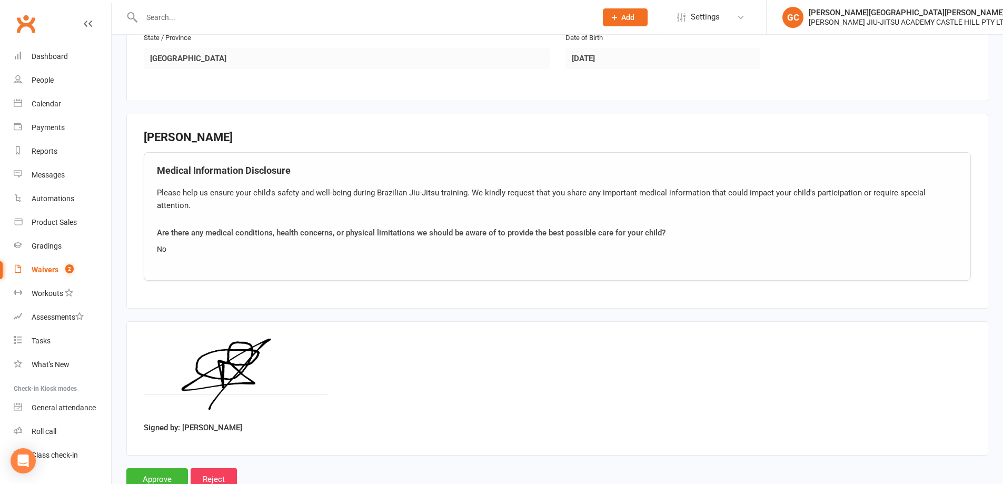
scroll to position [828, 0]
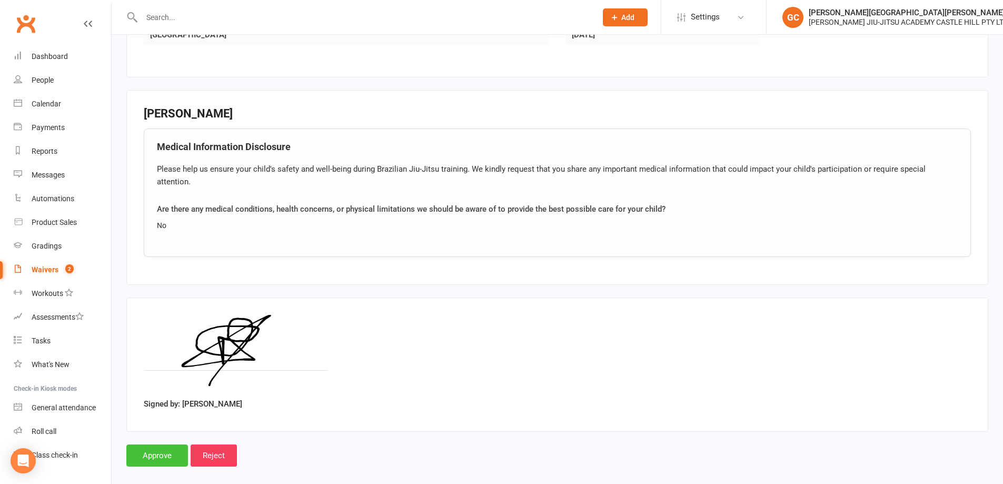
click at [152, 446] on input "Approve" at bounding box center [157, 455] width 62 height 22
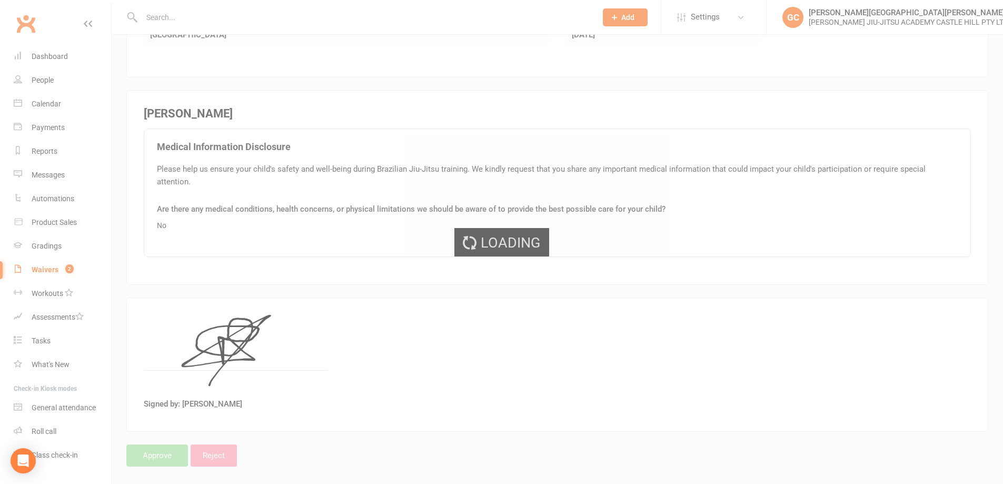
select select "100"
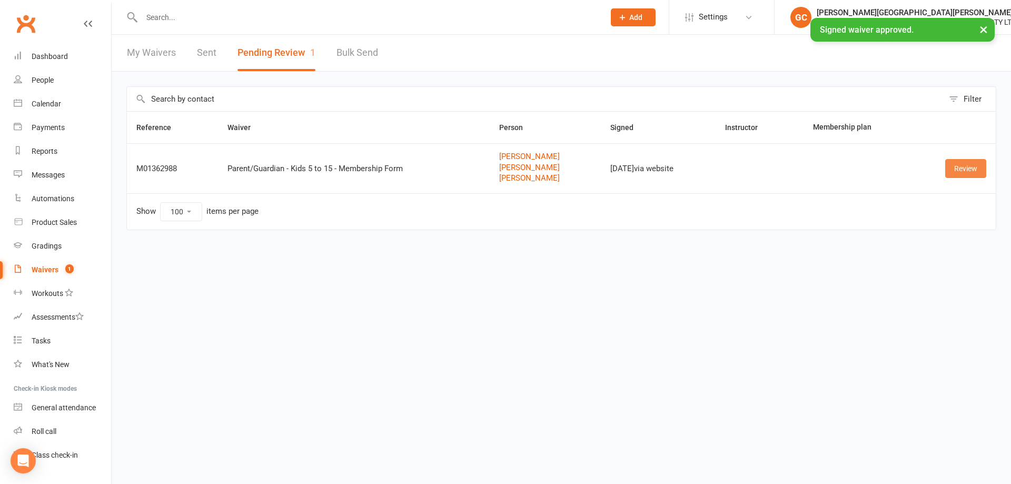
click at [972, 174] on link "Review" at bounding box center [965, 168] width 41 height 19
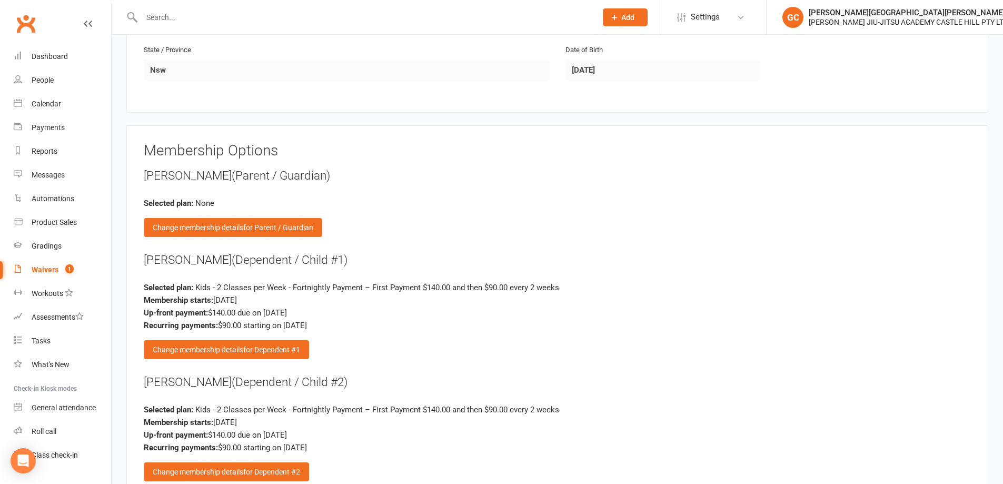
scroll to position [1607, 0]
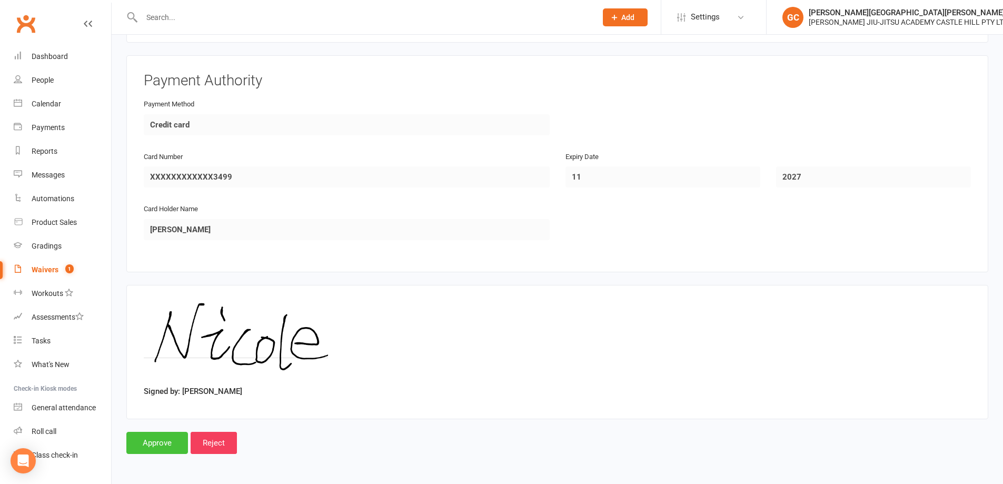
click at [164, 441] on input "Approve" at bounding box center [157, 443] width 62 height 22
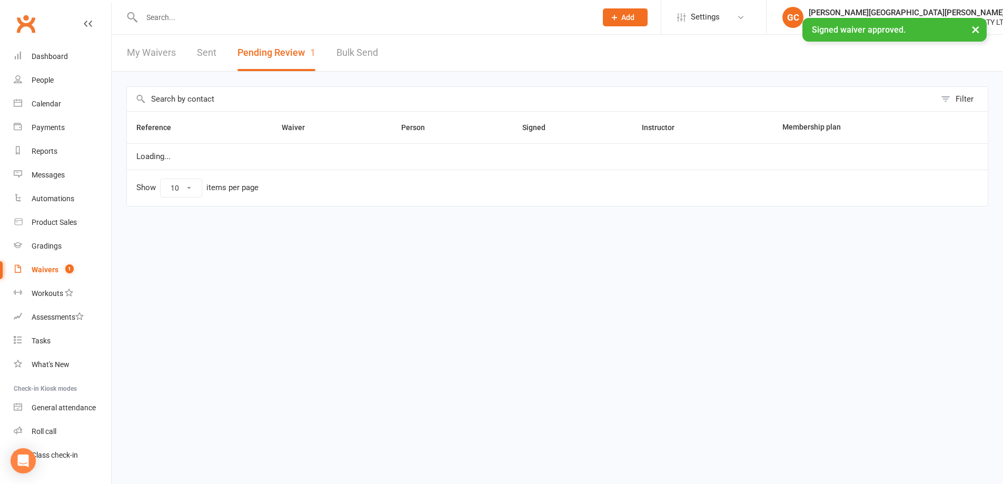
select select "100"
click at [48, 270] on div "Waivers" at bounding box center [45, 269] width 27 height 8
select select "100"
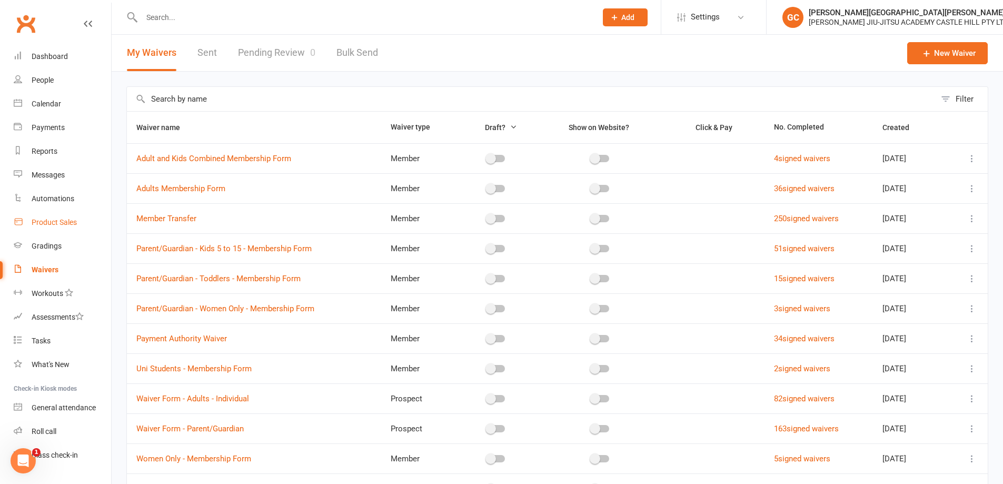
click at [54, 220] on div "Product Sales" at bounding box center [54, 222] width 45 height 8
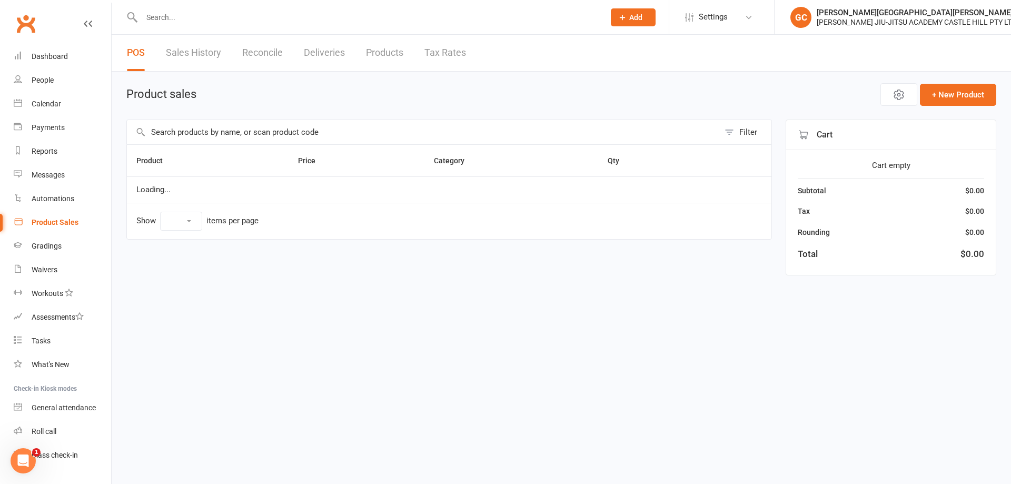
select select "10"
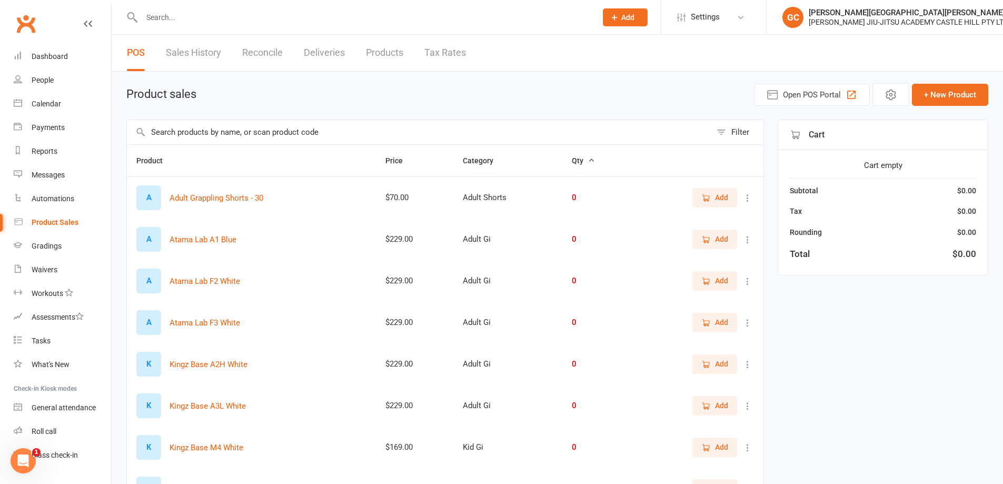
click at [182, 129] on input "text" at bounding box center [419, 132] width 584 height 24
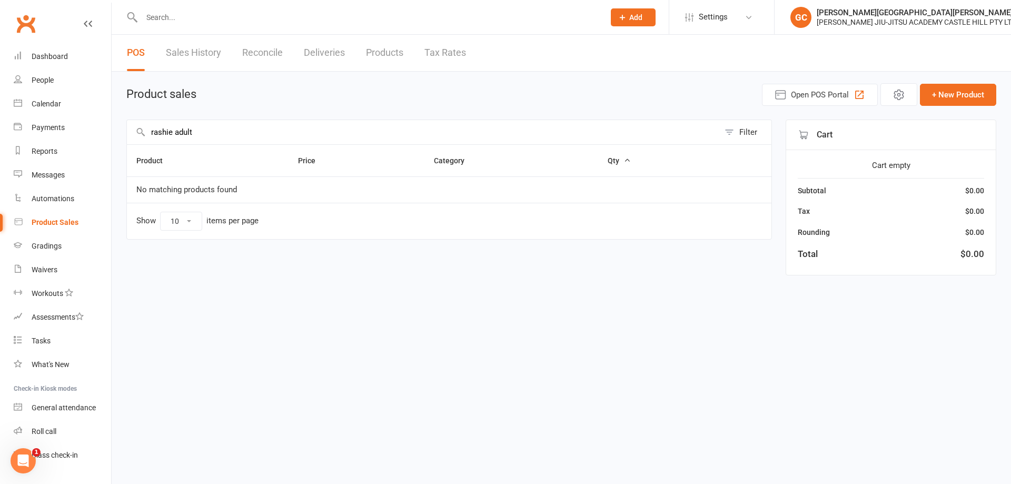
drag, startPoint x: 213, startPoint y: 129, endPoint x: 111, endPoint y: 121, distance: 103.0
click at [111, 121] on ui-view "Prospect Member Non-attending contact Class / event Appointment Grading event T…" at bounding box center [505, 146] width 1011 height 287
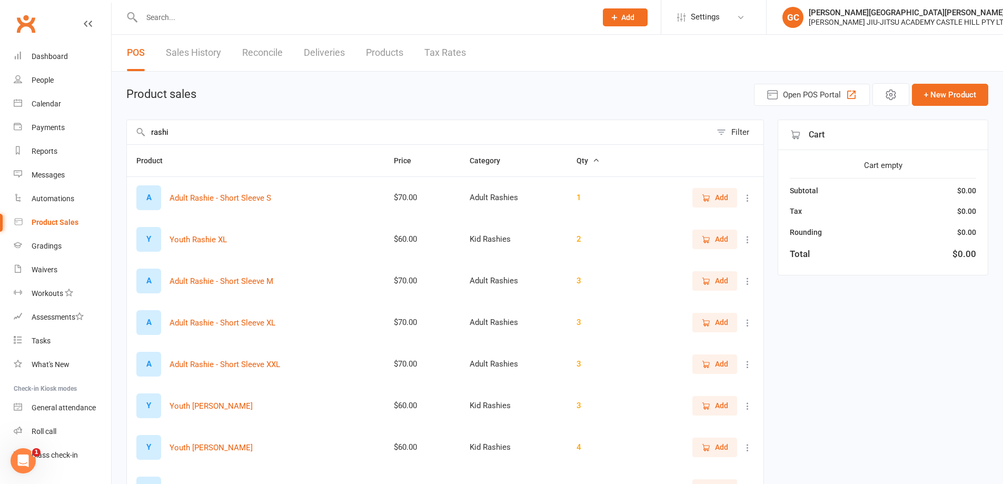
drag, startPoint x: 133, startPoint y: 127, endPoint x: 127, endPoint y: 126, distance: 5.9
click at [127, 126] on input "rashi" at bounding box center [419, 132] width 584 height 24
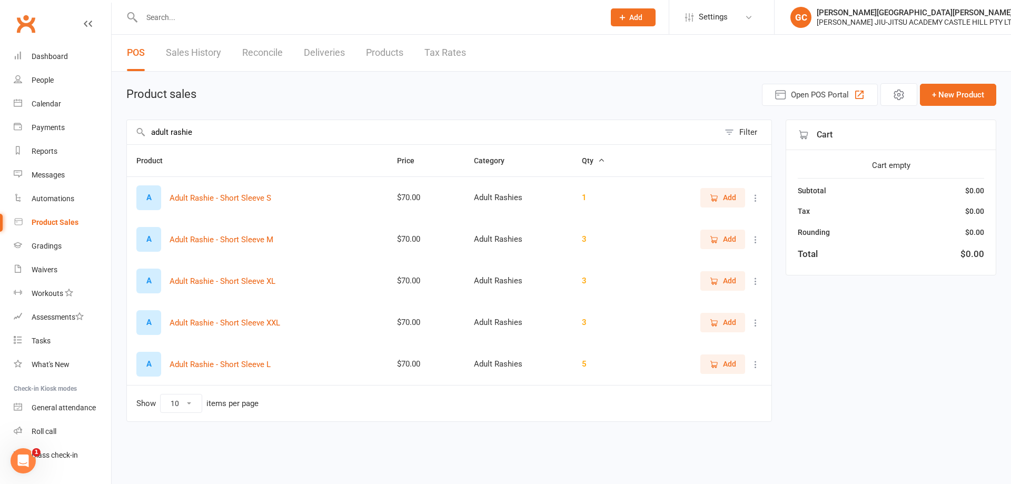
type input "adult rashie"
click at [759, 199] on icon at bounding box center [755, 198] width 11 height 11
click at [691, 219] on link "View / Edit" at bounding box center [709, 218] width 104 height 21
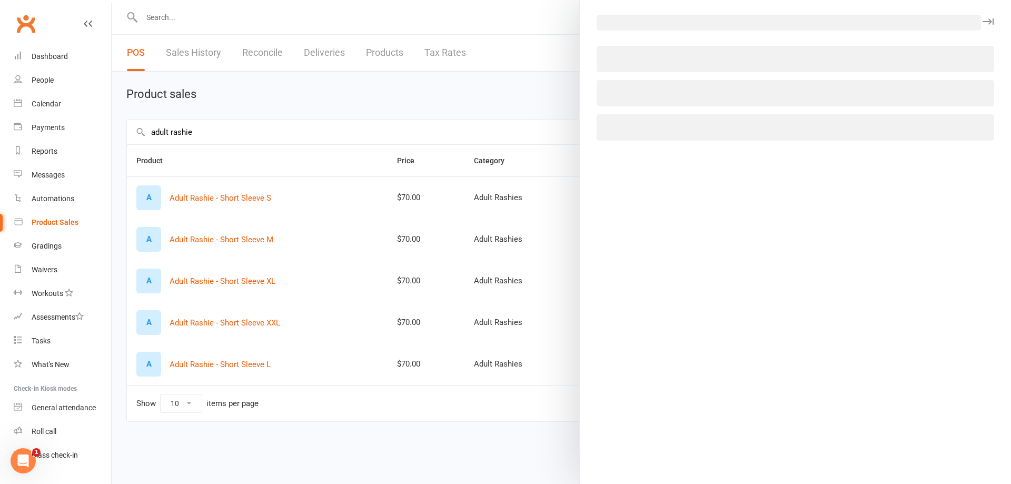
select select "3762"
select select "1515"
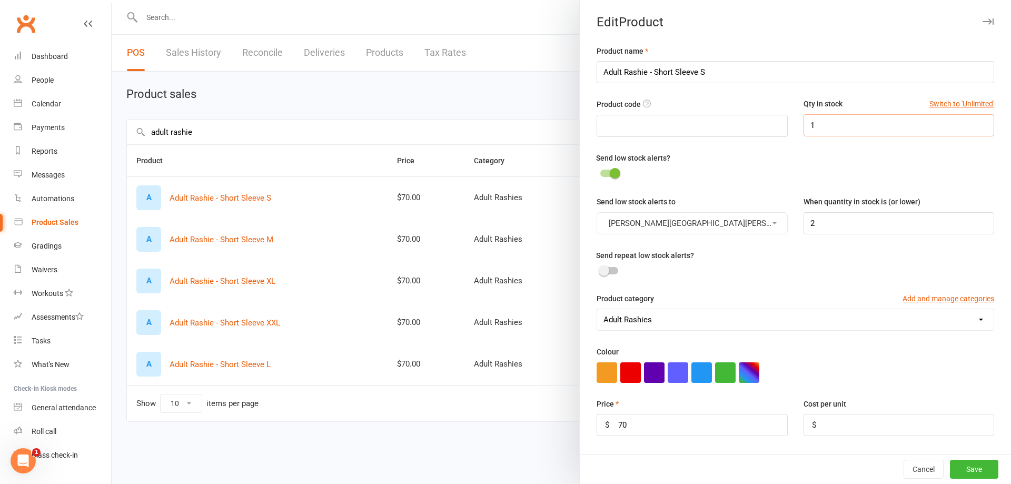
drag, startPoint x: 825, startPoint y: 123, endPoint x: 763, endPoint y: 123, distance: 62.1
click at [763, 123] on div "Product code Qty in stock Switch to 'Unlimited' 1" at bounding box center [795, 124] width 413 height 53
type input "0"
click at [956, 474] on button "Save" at bounding box center [974, 469] width 48 height 19
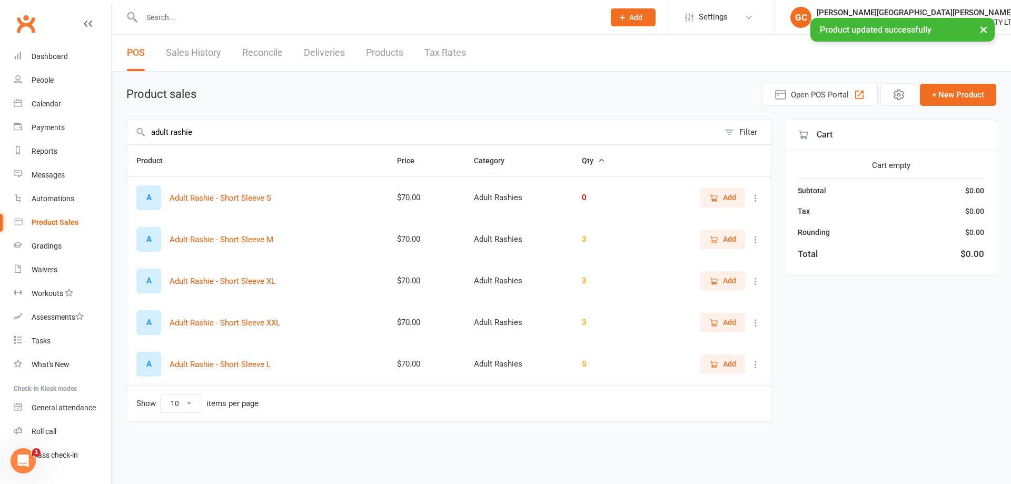
click at [755, 241] on icon at bounding box center [755, 239] width 11 height 11
click at [692, 257] on link "View / Edit" at bounding box center [709, 260] width 104 height 21
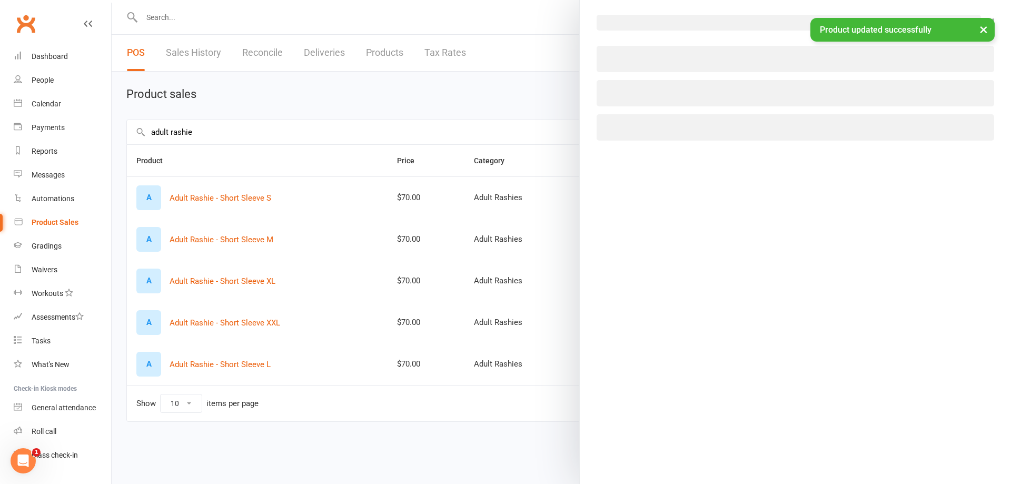
select select "3762"
select select "1515"
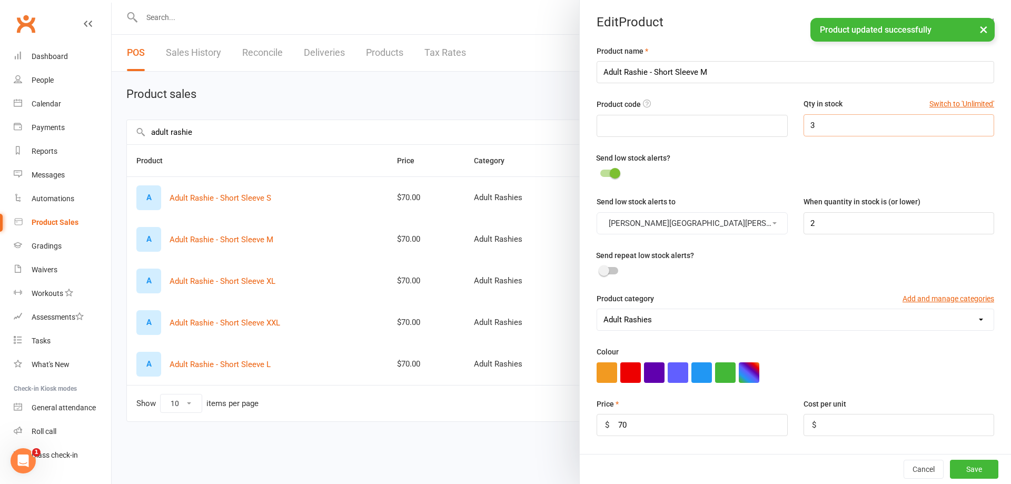
drag, startPoint x: 807, startPoint y: 129, endPoint x: 794, endPoint y: 125, distance: 14.3
click at [803, 126] on input "3" at bounding box center [898, 125] width 191 height 22
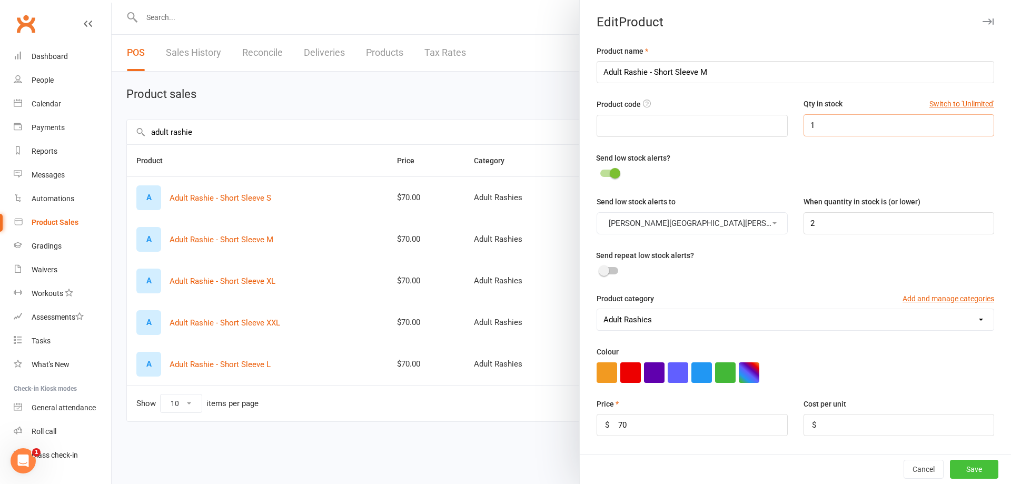
type input "1"
click at [963, 469] on button "Save" at bounding box center [974, 469] width 48 height 19
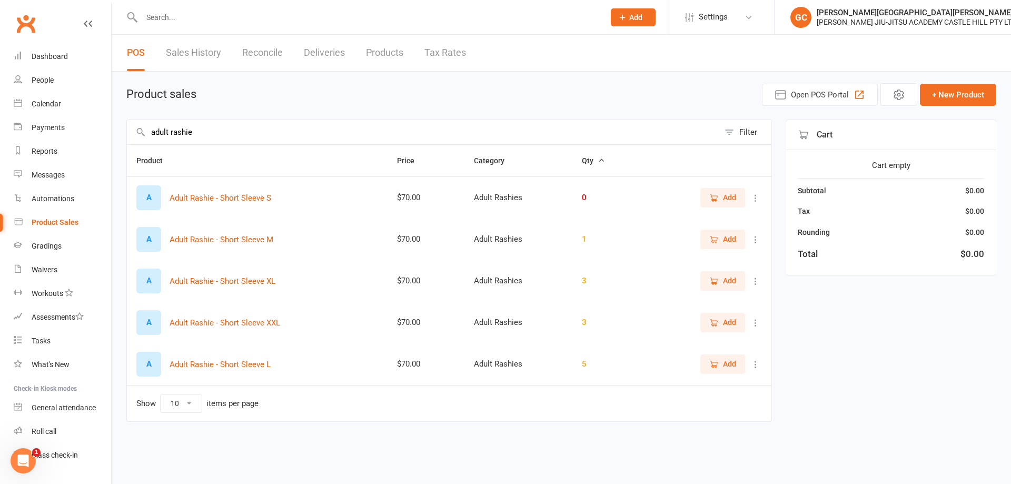
click at [756, 283] on icon at bounding box center [755, 281] width 11 height 11
click at [698, 293] on link "View / Edit" at bounding box center [709, 301] width 104 height 21
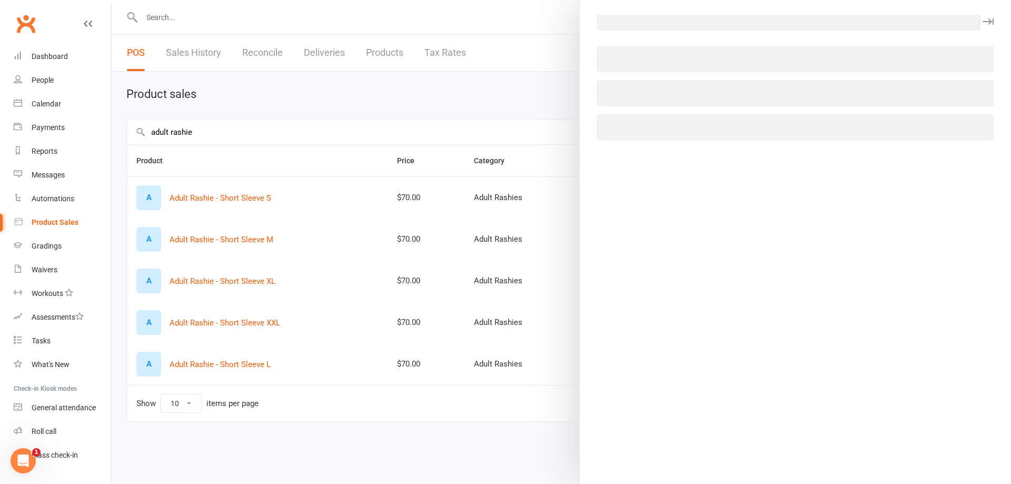
select select "3762"
select select "1515"
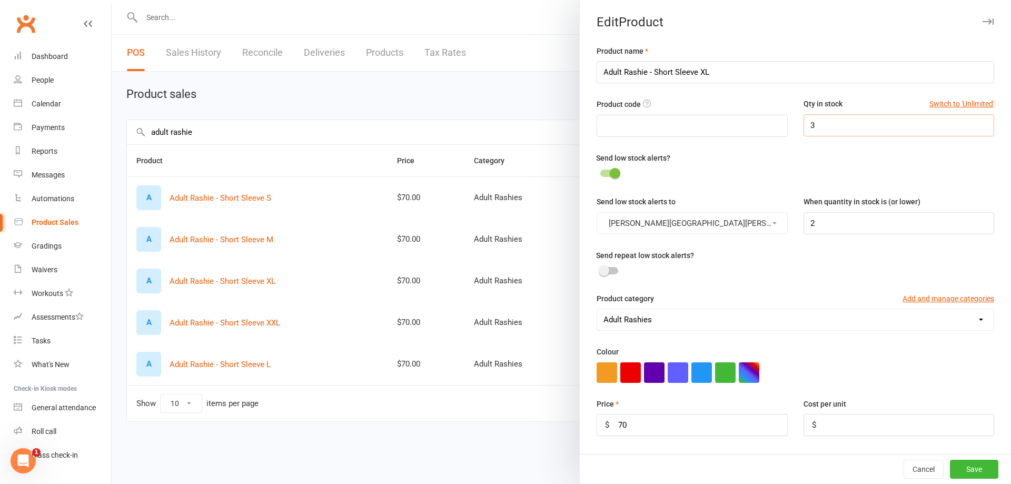
drag, startPoint x: 791, startPoint y: 123, endPoint x: 783, endPoint y: 123, distance: 7.9
click at [784, 123] on div "Product code Qty in stock Switch to 'Unlimited' 3" at bounding box center [795, 124] width 413 height 53
type input "2"
click at [958, 471] on button "Save" at bounding box center [974, 469] width 48 height 19
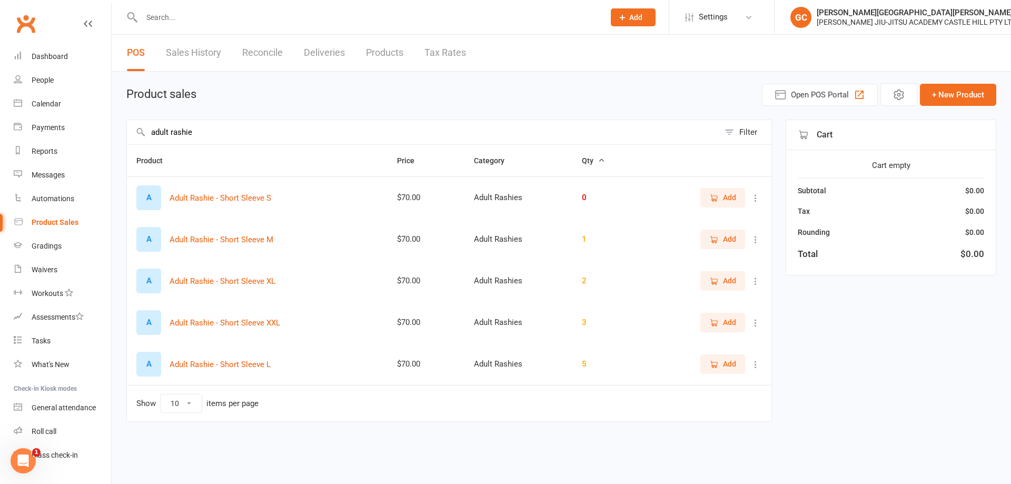
click at [759, 322] on icon at bounding box center [755, 322] width 11 height 11
click at [706, 342] on link "View / Edit" at bounding box center [709, 343] width 104 height 21
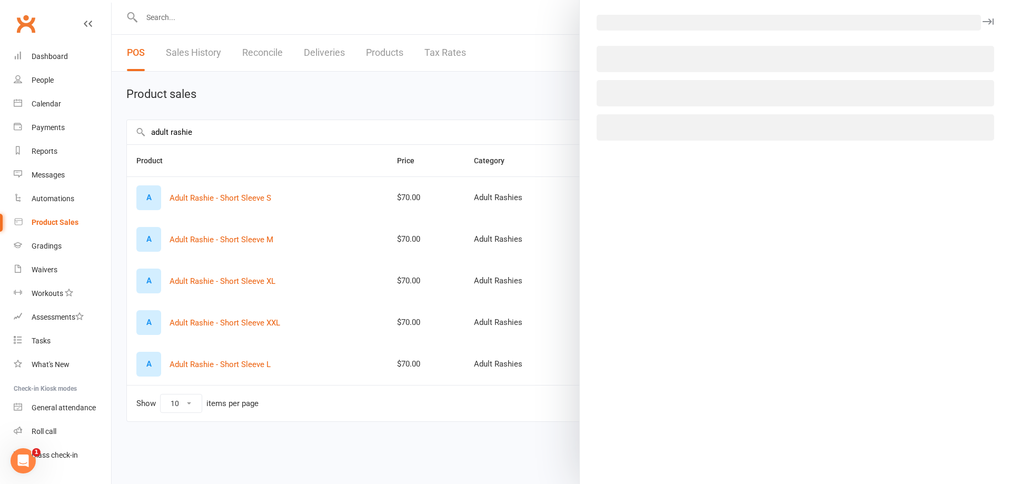
select select "3762"
select select "1515"
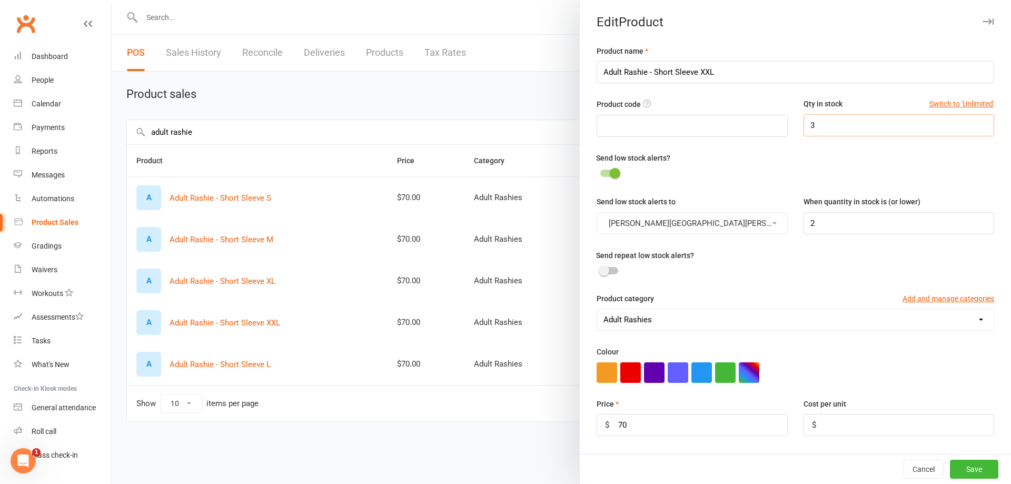
drag, startPoint x: 809, startPoint y: 121, endPoint x: 784, endPoint y: 115, distance: 25.4
click at [784, 115] on div "Product code Qty in stock Switch to 'Unlimited' 3" at bounding box center [795, 124] width 413 height 53
type input "0"
click at [955, 472] on button "Save" at bounding box center [974, 469] width 48 height 19
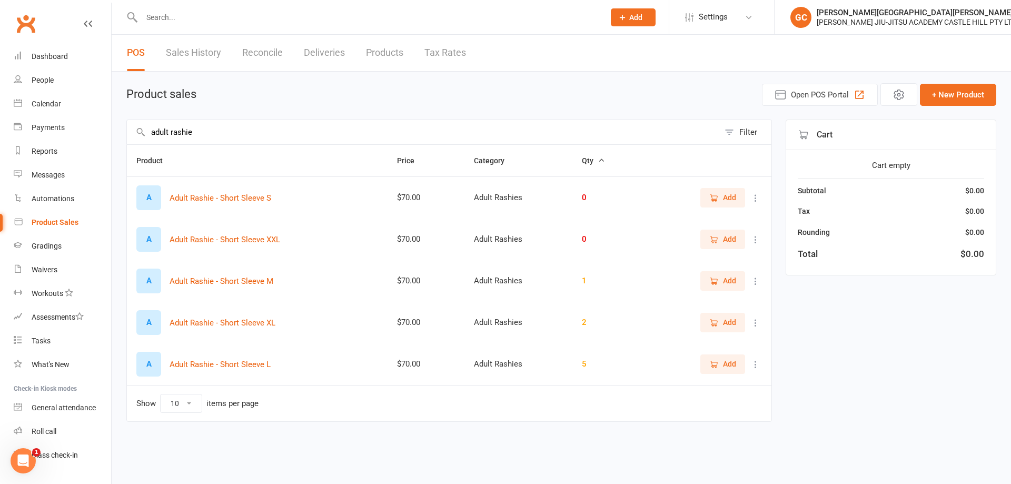
click at [756, 364] on icon at bounding box center [755, 364] width 11 height 11
click at [695, 388] on link "View / Edit" at bounding box center [709, 384] width 104 height 21
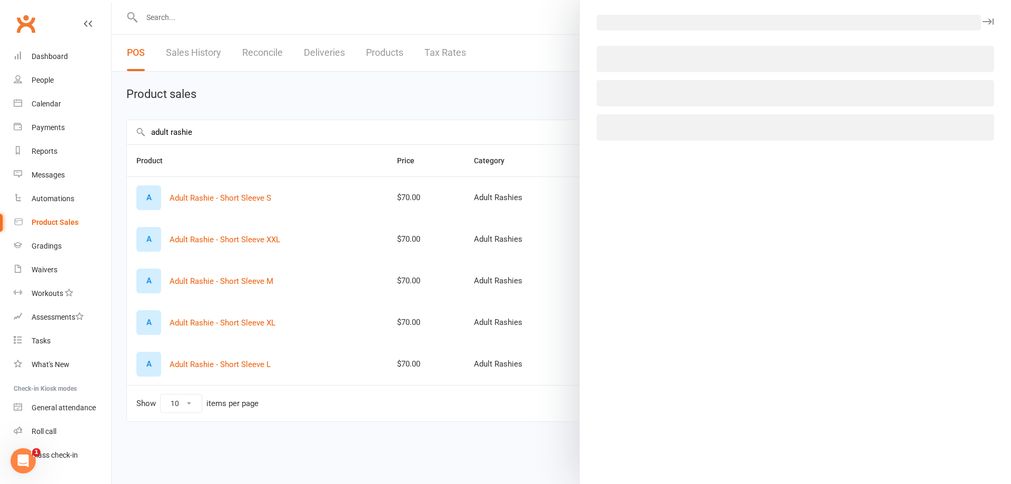
select select "3762"
select select "1515"
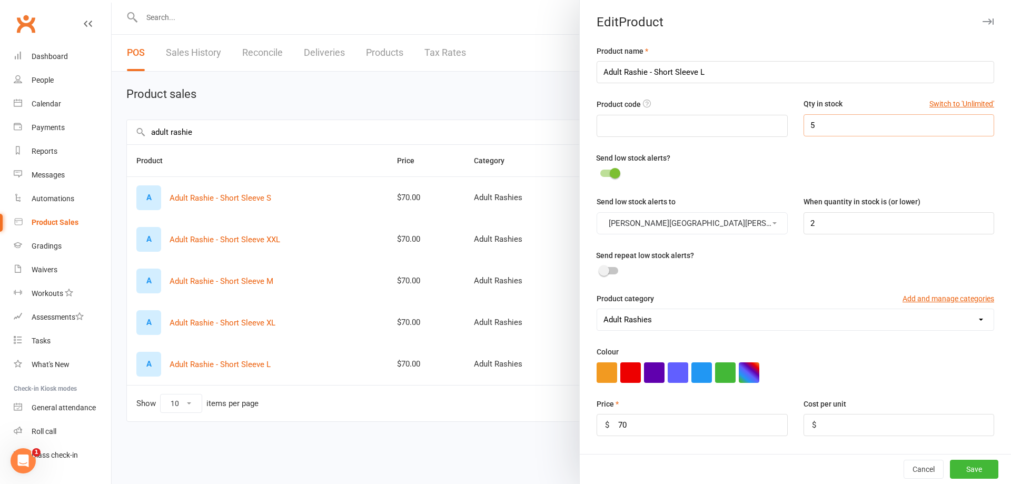
drag, startPoint x: 821, startPoint y: 123, endPoint x: 772, endPoint y: 118, distance: 48.6
click at [772, 118] on div "Product code Qty in stock Switch to 'Unlimited' 5" at bounding box center [795, 124] width 413 height 53
drag, startPoint x: 809, startPoint y: 223, endPoint x: 742, endPoint y: 212, distance: 67.7
click at [782, 212] on div "Send low stock alerts to [PERSON_NAME][GEOGRAPHIC_DATA][PERSON_NAME] When quant…" at bounding box center [795, 221] width 413 height 53
drag, startPoint x: 601, startPoint y: 172, endPoint x: 607, endPoint y: 174, distance: 6.5
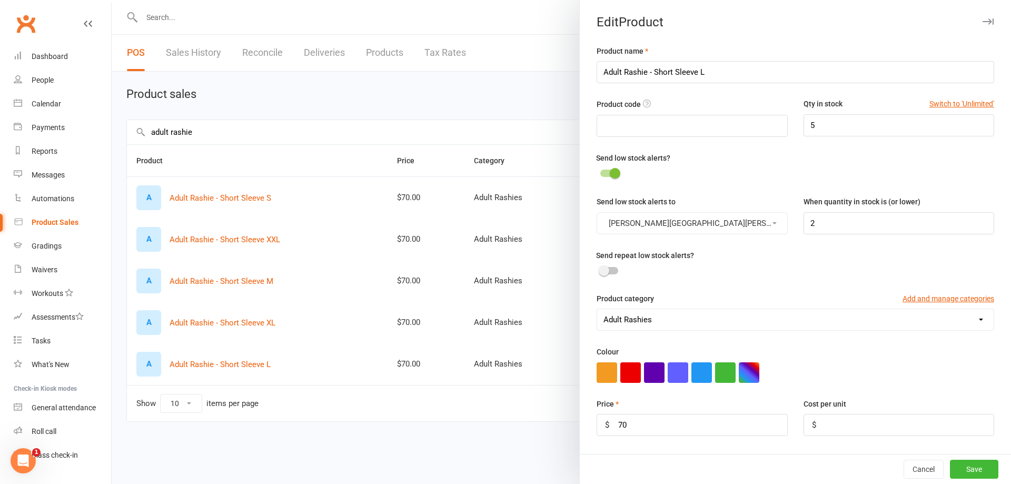
click at [601, 172] on div at bounding box center [609, 172] width 18 height 7
click at [600, 172] on input "checkbox" at bounding box center [600, 172] width 0 height 0
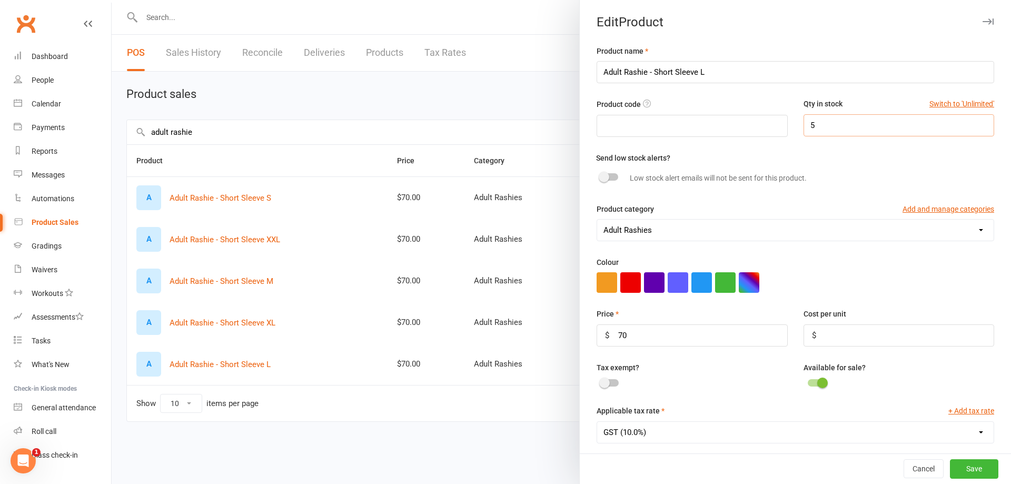
drag, startPoint x: 791, startPoint y: 126, endPoint x: 782, endPoint y: 125, distance: 9.0
click at [782, 125] on div "Product code Qty in stock Switch to 'Unlimited' 5" at bounding box center [795, 124] width 413 height 53
type input "1"
click at [970, 468] on button "Save" at bounding box center [974, 469] width 48 height 19
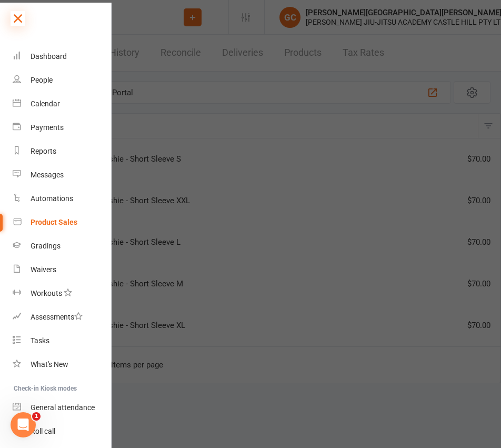
click at [19, 16] on icon at bounding box center [18, 18] width 15 height 15
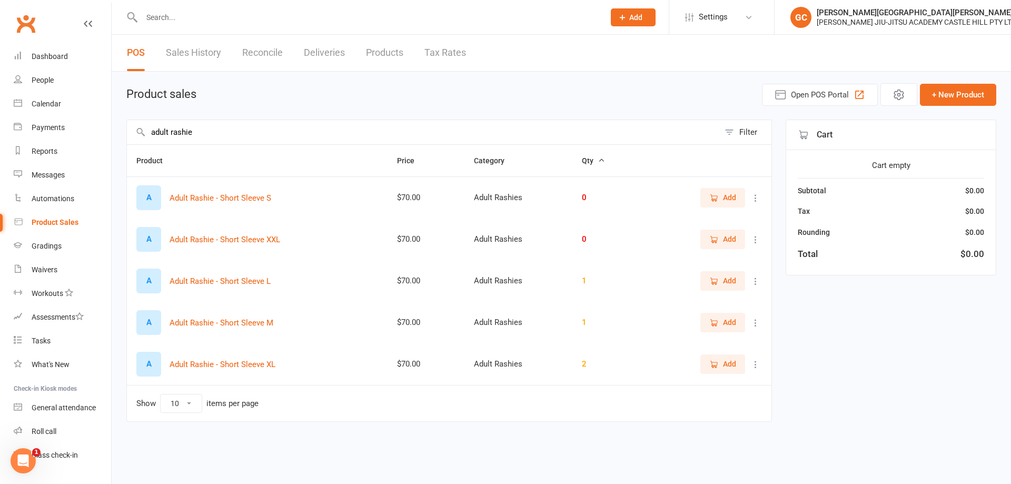
drag, startPoint x: 169, startPoint y: 133, endPoint x: 148, endPoint y: 125, distance: 23.0
click at [148, 125] on input "adult rashie" at bounding box center [423, 132] width 592 height 24
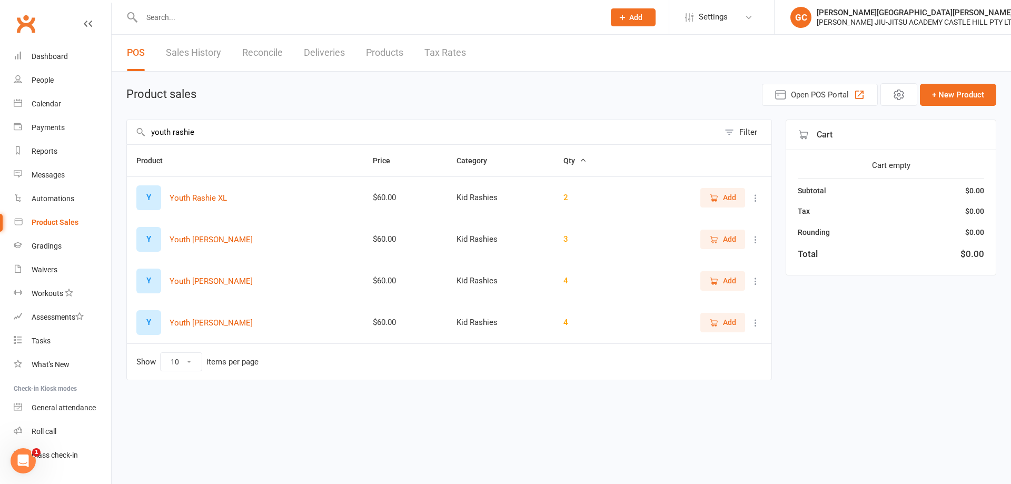
type input "youth rashie"
click at [752, 324] on icon at bounding box center [755, 322] width 11 height 11
click at [724, 342] on link "View / Edit" at bounding box center [709, 343] width 104 height 21
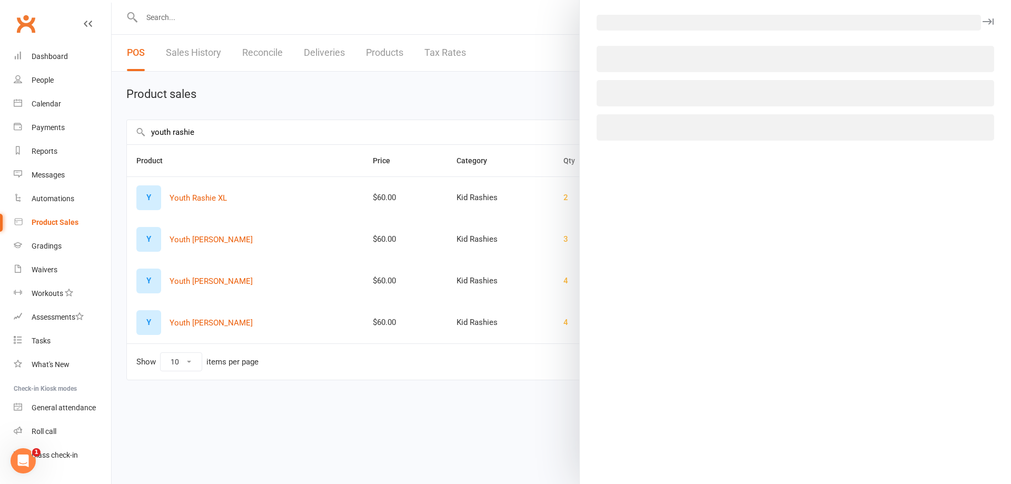
select select "3764"
select select "1515"
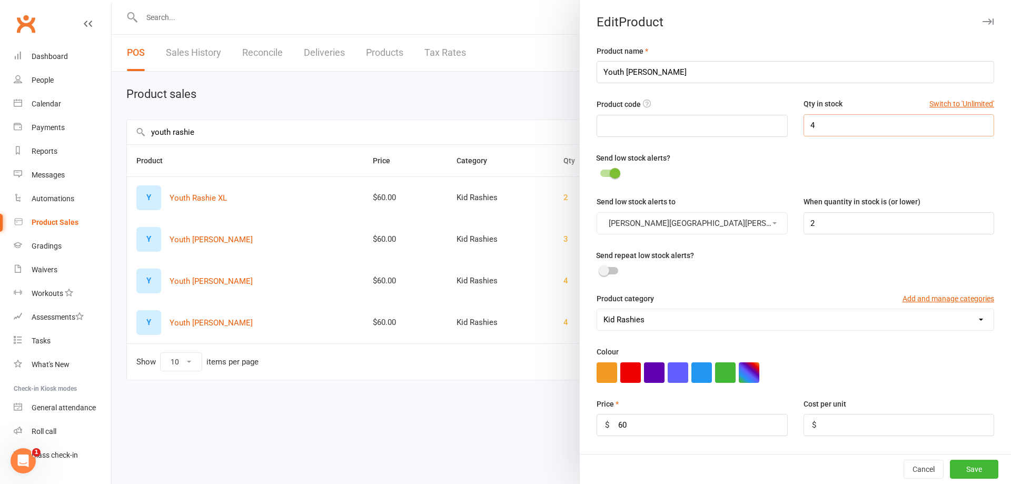
drag, startPoint x: 811, startPoint y: 121, endPoint x: 768, endPoint y: 124, distance: 42.7
click at [768, 124] on div "Product code Qty in stock Switch to 'Unlimited' 4" at bounding box center [795, 124] width 413 height 53
type input "3"
click at [960, 465] on button "Save" at bounding box center [974, 469] width 48 height 19
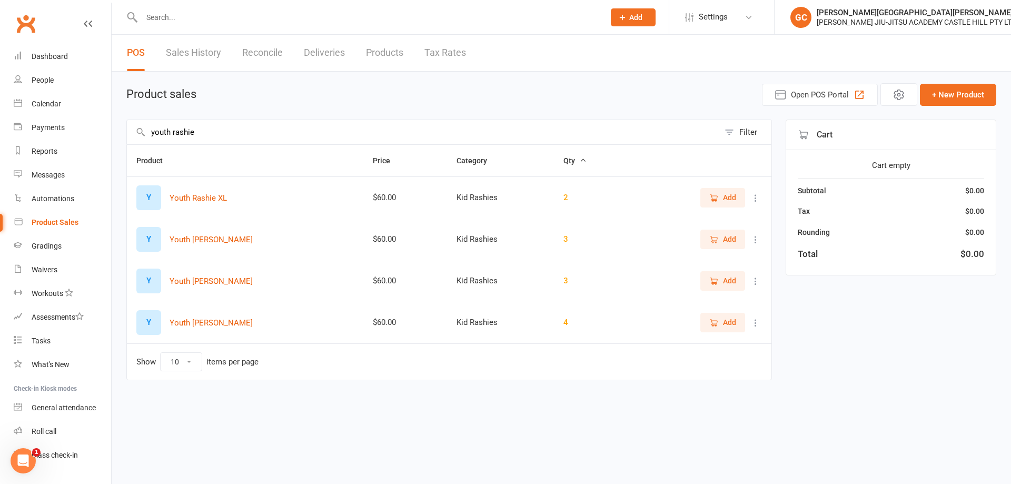
click at [755, 241] on icon at bounding box center [755, 239] width 11 height 11
click at [715, 257] on link "View / Edit" at bounding box center [709, 260] width 104 height 21
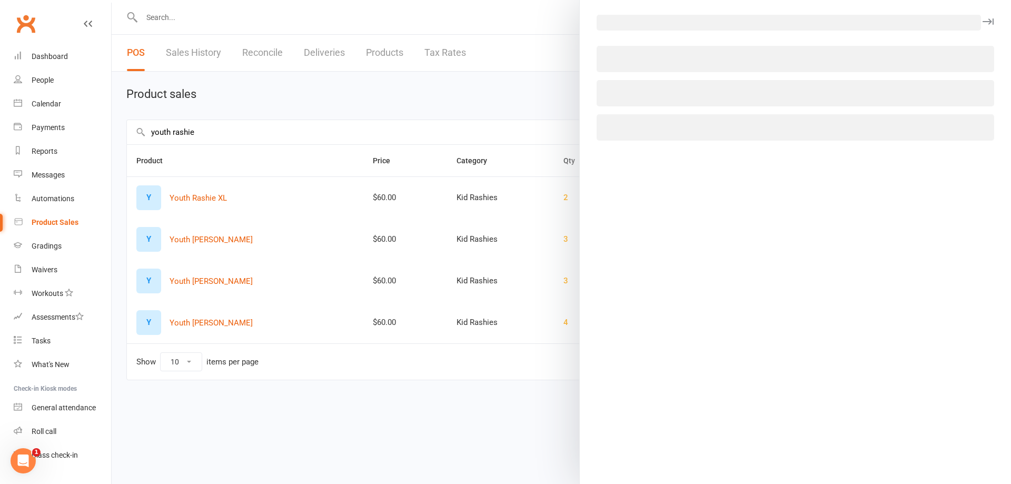
select select "3764"
select select "1515"
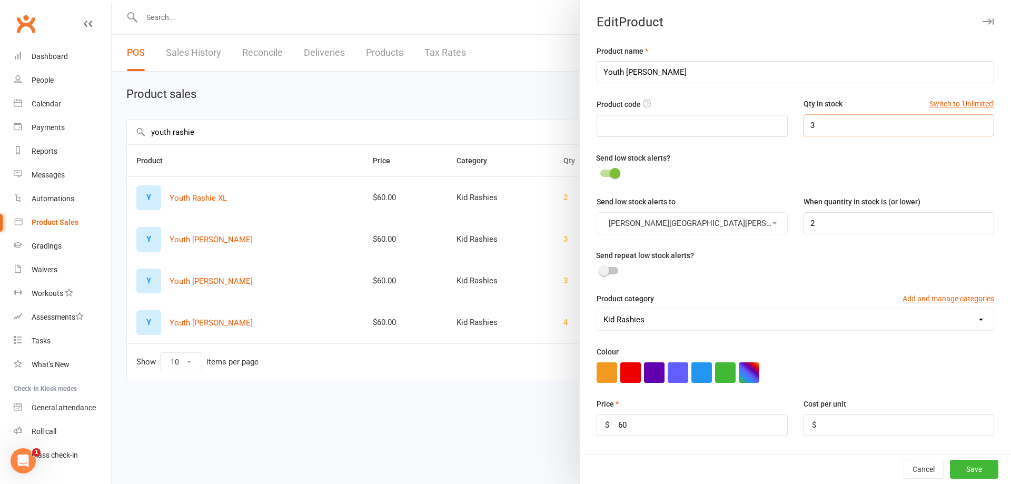
drag, startPoint x: 794, startPoint y: 123, endPoint x: 775, endPoint y: 126, distance: 18.6
click at [775, 125] on div "Product code Qty in stock Switch to 'Unlimited' 3" at bounding box center [795, 124] width 413 height 53
type input "2"
click at [963, 465] on button "Save" at bounding box center [974, 469] width 48 height 19
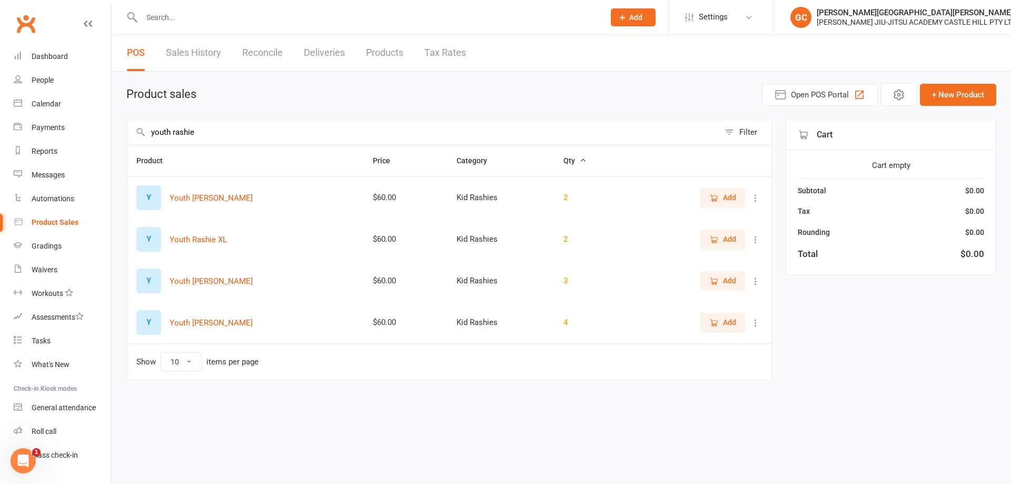
click at [754, 238] on icon at bounding box center [755, 239] width 11 height 11
click at [696, 262] on link "View / Edit" at bounding box center [709, 260] width 104 height 21
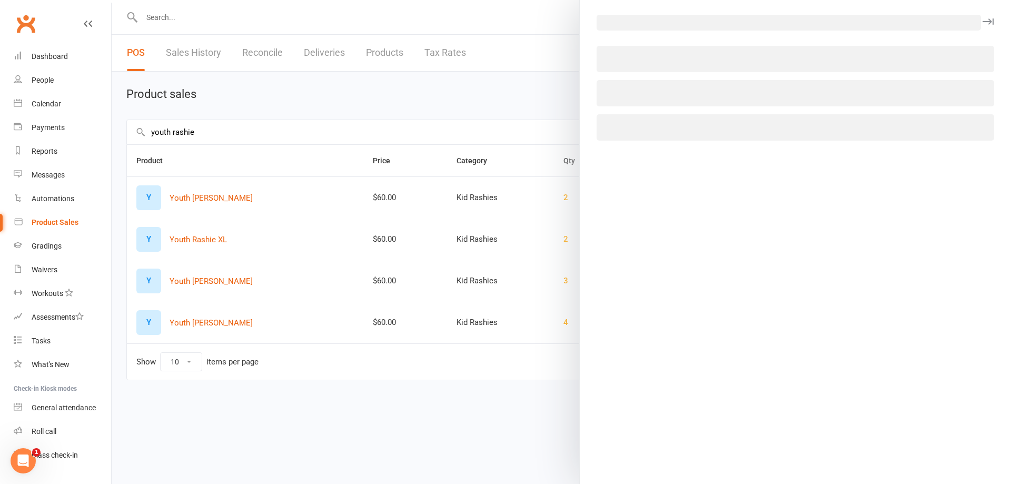
select select "3764"
select select "1515"
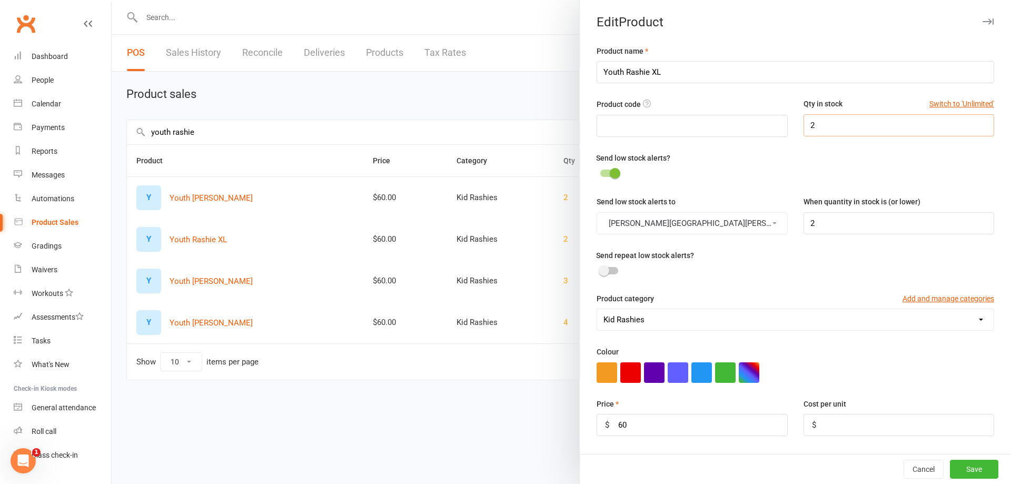
drag, startPoint x: 787, startPoint y: 124, endPoint x: 758, endPoint y: 124, distance: 29.0
click at [758, 124] on div "Product code Qty in stock Switch to 'Unlimited' 2" at bounding box center [795, 124] width 413 height 53
type input "0"
drag, startPoint x: 964, startPoint y: 466, endPoint x: 956, endPoint y: 460, distance: 9.8
click at [959, 466] on button "Save" at bounding box center [974, 469] width 48 height 19
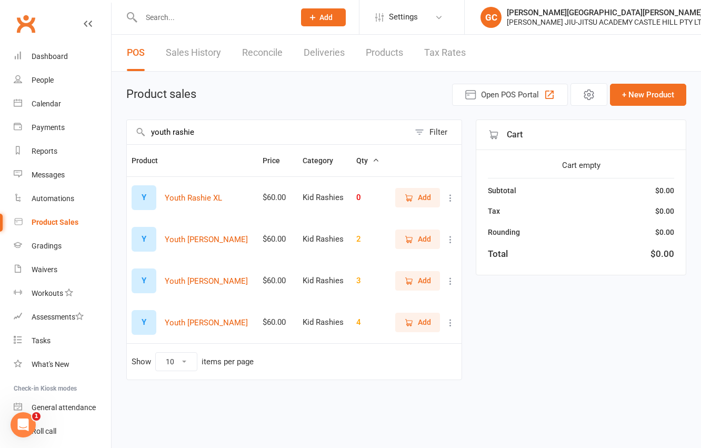
drag, startPoint x: 204, startPoint y: 129, endPoint x: 145, endPoint y: 126, distance: 58.5
click at [145, 126] on input "youth rashie" at bounding box center [268, 132] width 283 height 24
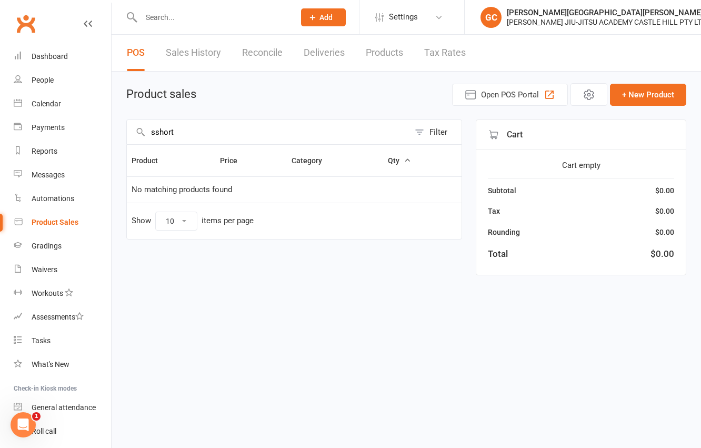
click at [154, 132] on input "sshort" at bounding box center [268, 132] width 283 height 24
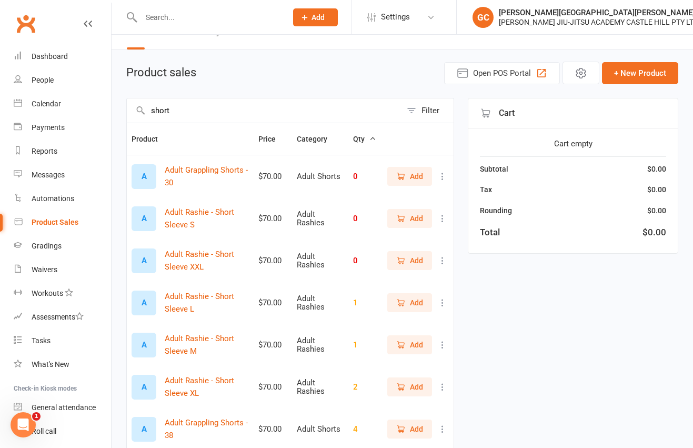
scroll to position [35, 0]
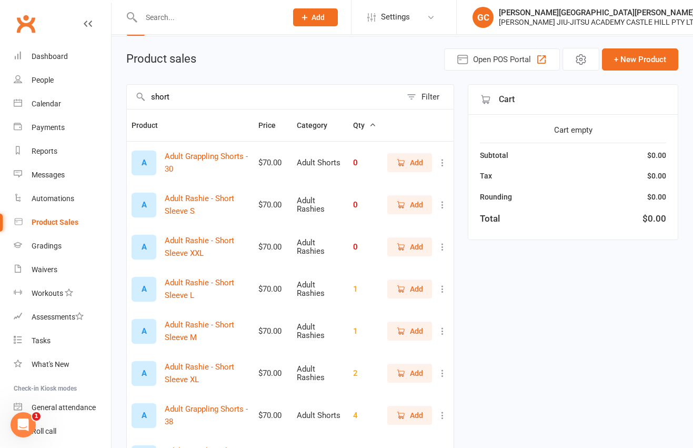
drag, startPoint x: 176, startPoint y: 92, endPoint x: 116, endPoint y: 84, distance: 61.0
click at [116, 84] on div "Product sales Open POS Portal + New Product short Filter Product Price Category…" at bounding box center [403, 332] width 582 height 593
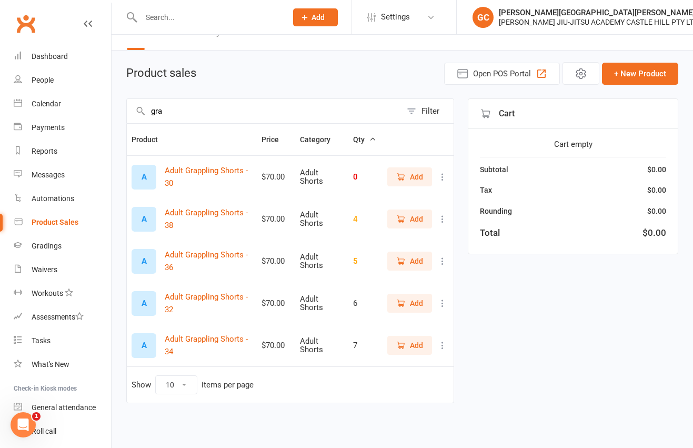
scroll to position [21, 0]
type input "grappling shorts"
click at [444, 304] on icon at bounding box center [442, 303] width 11 height 11
click at [394, 318] on link "View / Edit" at bounding box center [388, 323] width 104 height 21
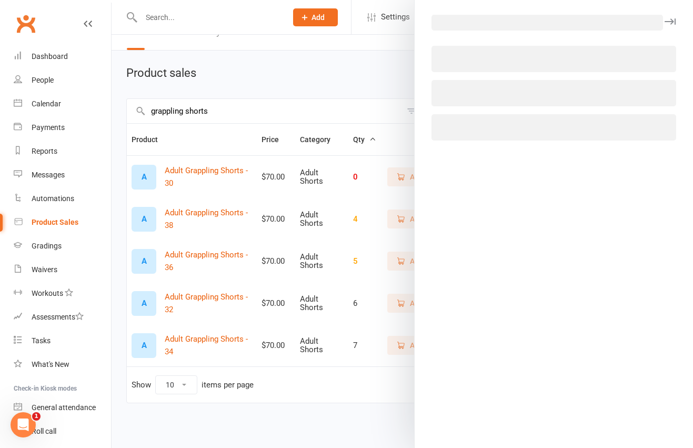
select select "3763"
select select "1515"
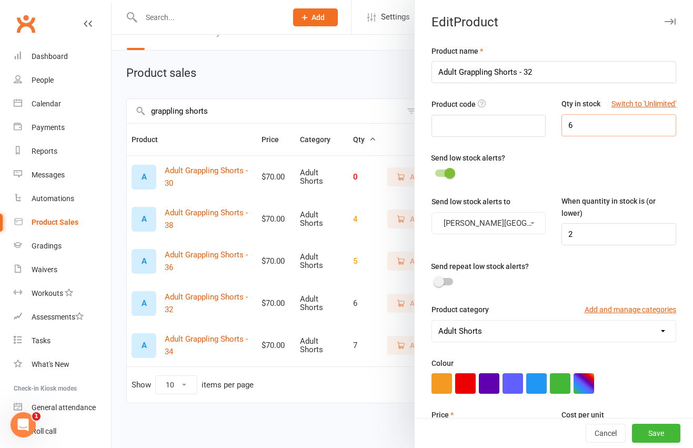
drag, startPoint x: 573, startPoint y: 125, endPoint x: 516, endPoint y: 125, distance: 56.3
click at [517, 124] on div "Product code Qty in stock Switch to 'Unlimited' 6" at bounding box center [554, 124] width 261 height 53
type input "2"
click at [648, 430] on button "Save" at bounding box center [656, 433] width 48 height 19
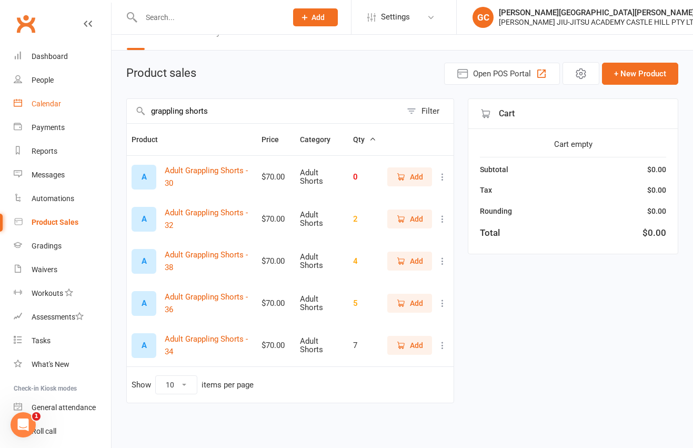
drag, startPoint x: 229, startPoint y: 115, endPoint x: 98, endPoint y: 105, distance: 131.5
click at [98, 105] on ui-view "Prospect Member Non-attending contact Class / event Appointment Grading event T…" at bounding box center [346, 207] width 693 height 451
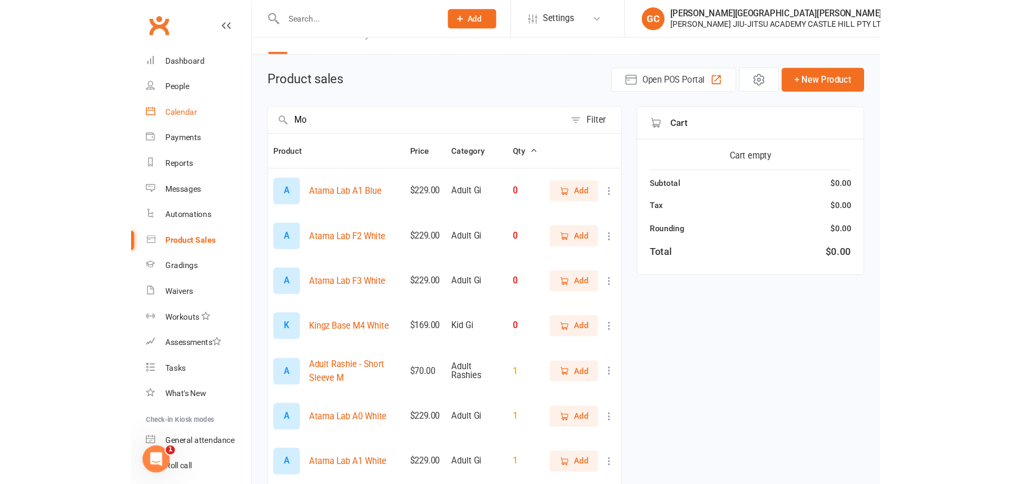
scroll to position [0, 0]
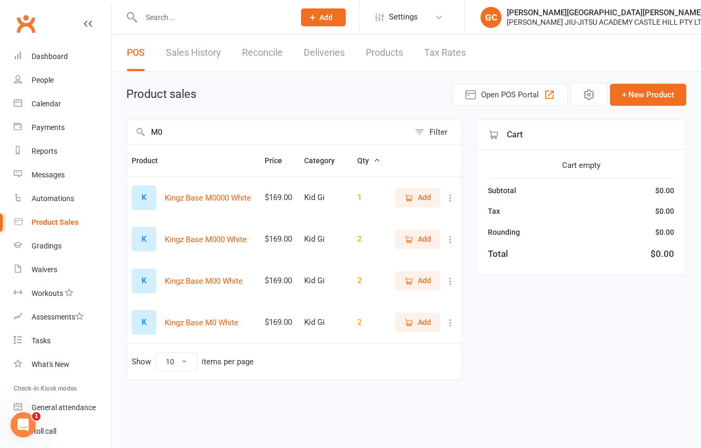
type input "M0"
click at [452, 277] on icon at bounding box center [450, 281] width 11 height 11
click at [397, 301] on link "View / Edit" at bounding box center [404, 301] width 104 height 21
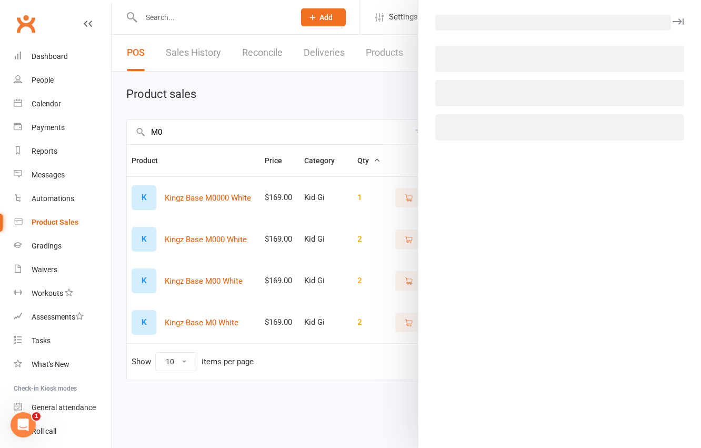
select select "3761"
select select "1515"
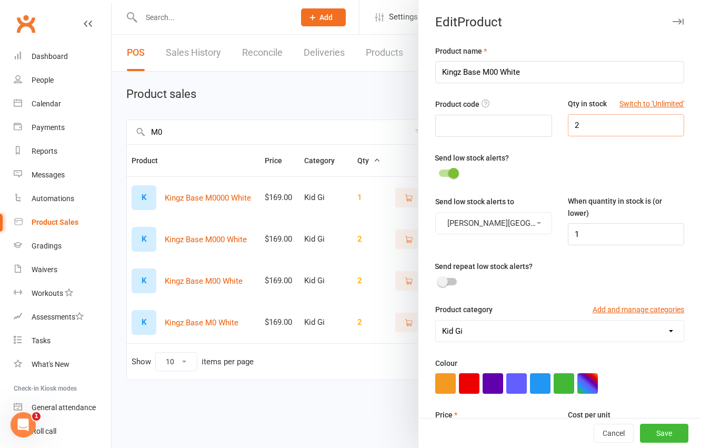
drag, startPoint x: 574, startPoint y: 129, endPoint x: 559, endPoint y: 131, distance: 14.8
click at [568, 131] on input "2" at bounding box center [626, 125] width 116 height 22
type input "3"
click at [660, 433] on button "Save" at bounding box center [664, 433] width 48 height 19
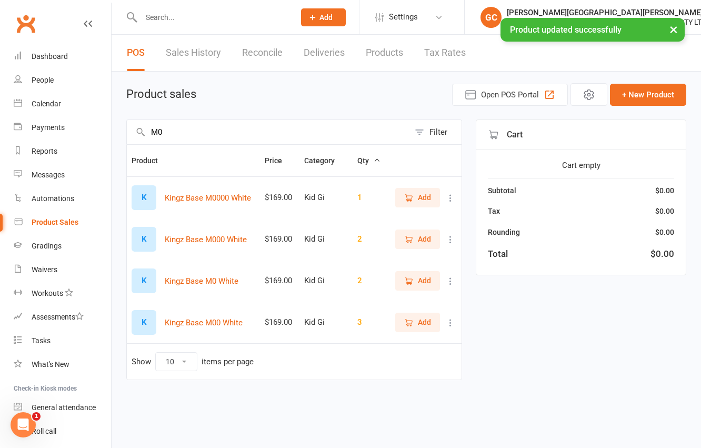
click at [451, 282] on icon at bounding box center [450, 281] width 11 height 11
click at [395, 304] on link "View / Edit" at bounding box center [404, 301] width 104 height 21
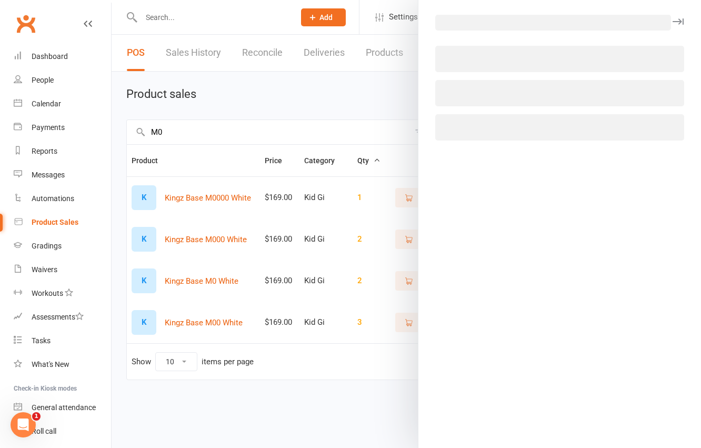
select select "3761"
select select "1515"
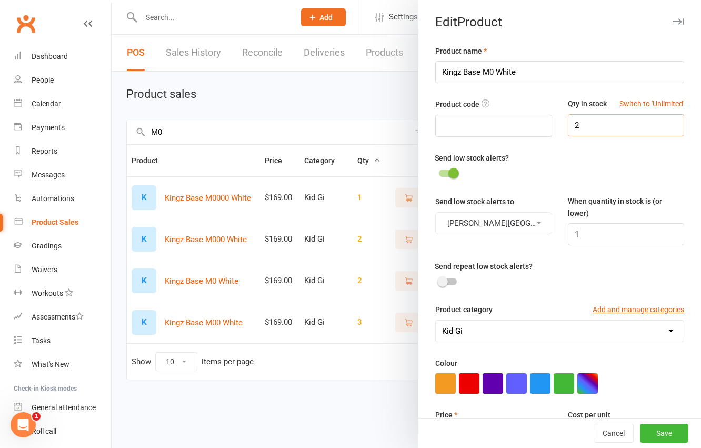
drag, startPoint x: 579, startPoint y: 123, endPoint x: 551, endPoint y: 126, distance: 28.1
click at [560, 126] on div "Qty in stock Switch to 'Unlimited' 2" at bounding box center [626, 117] width 132 height 38
type input "0"
drag, startPoint x: 655, startPoint y: 428, endPoint x: 656, endPoint y: 423, distance: 5.8
click at [656, 424] on button "Save" at bounding box center [664, 433] width 48 height 19
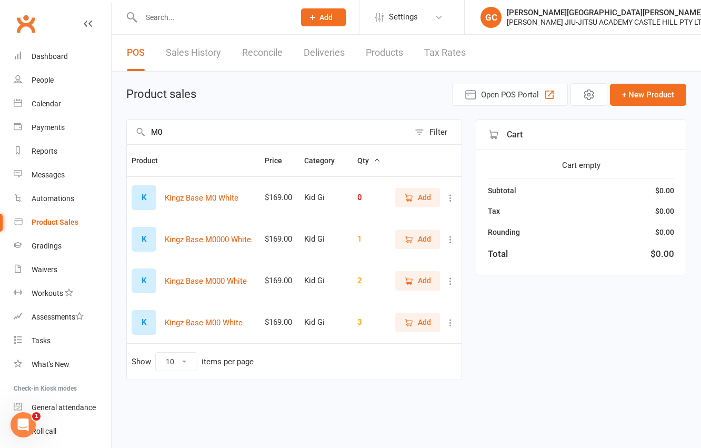
drag, startPoint x: 176, startPoint y: 133, endPoint x: 125, endPoint y: 141, distance: 51.6
click at [135, 131] on input "M0" at bounding box center [268, 132] width 283 height 24
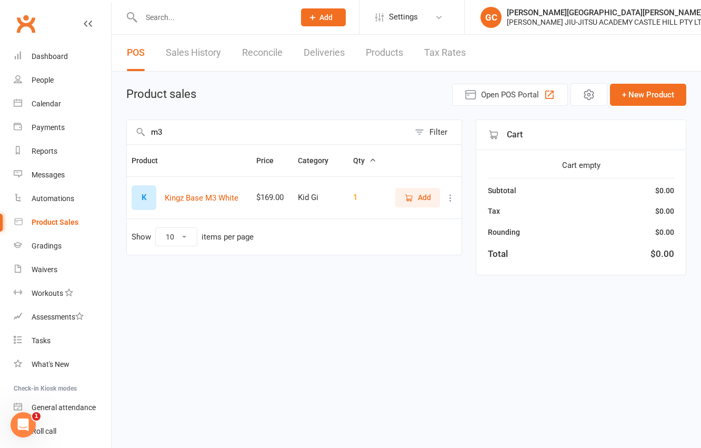
type input "m3"
click at [448, 198] on icon at bounding box center [450, 198] width 11 height 11
click at [393, 218] on link "View / Edit" at bounding box center [404, 218] width 104 height 21
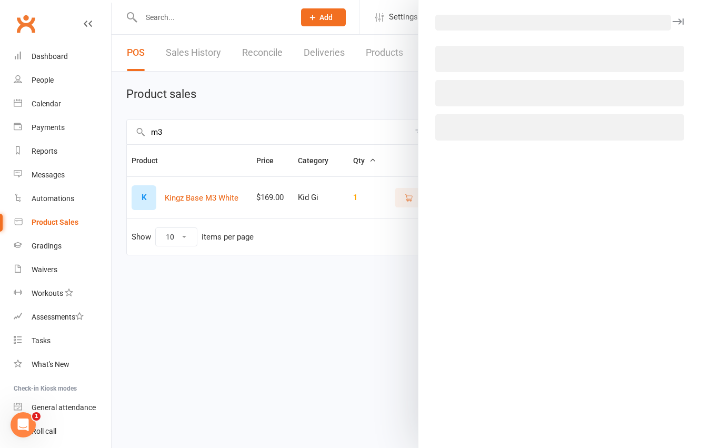
select select "3761"
select select "1515"
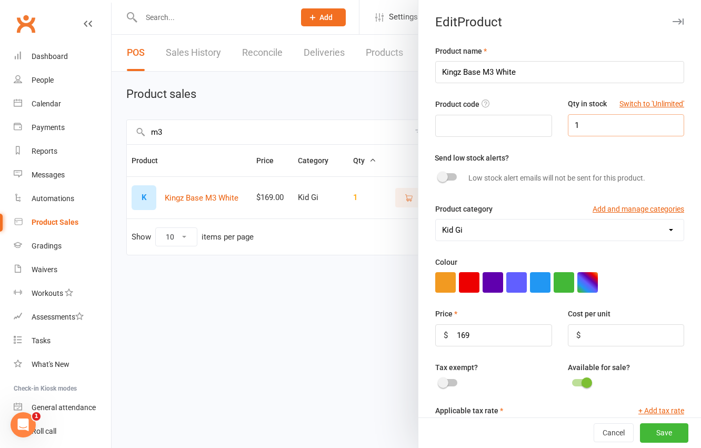
drag, startPoint x: 570, startPoint y: 126, endPoint x: 561, endPoint y: 124, distance: 9.7
click at [568, 124] on input "1" at bounding box center [626, 125] width 116 height 22
type input "0"
click at [655, 435] on button "Save" at bounding box center [664, 433] width 48 height 19
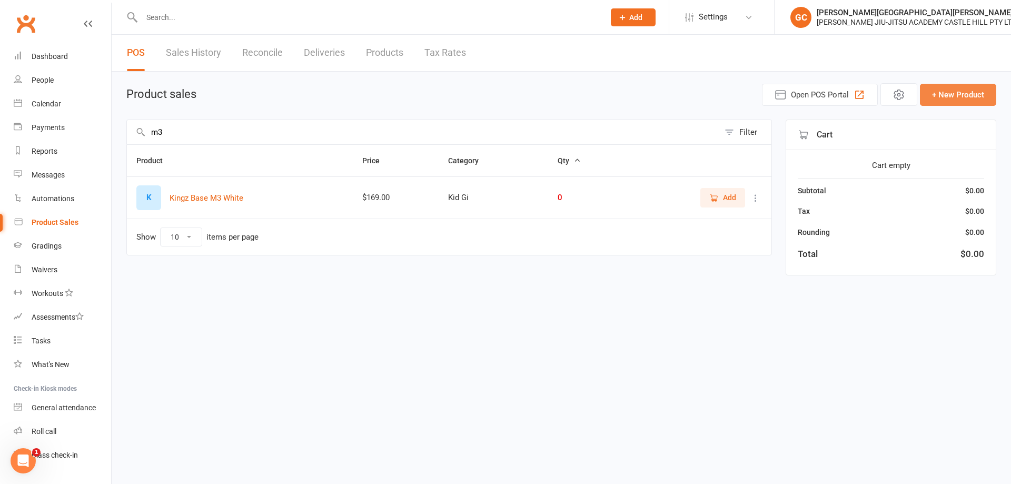
click at [973, 98] on button "+ New Product" at bounding box center [958, 95] width 76 height 22
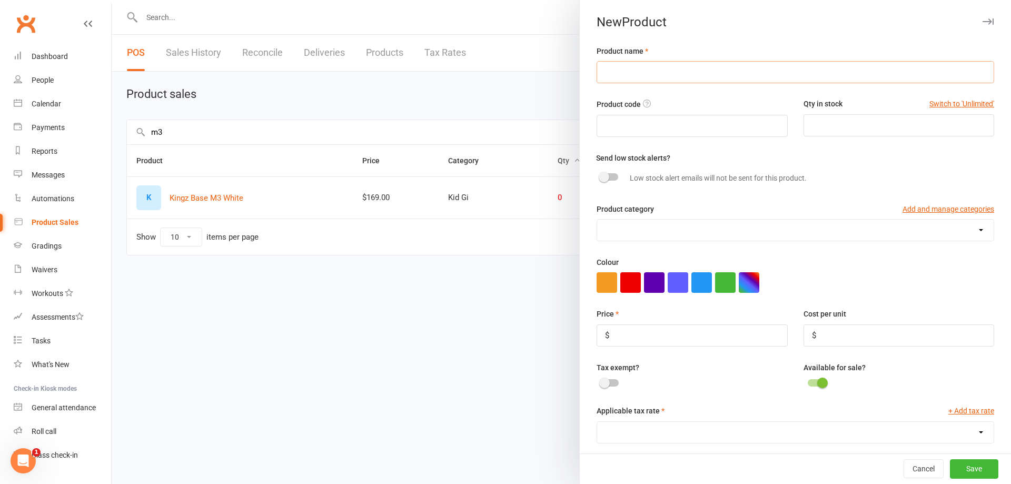
click at [646, 74] on input "text" at bounding box center [794, 72] width 397 height 22
type input "Student Gi M3 White"
click at [813, 119] on input "number" at bounding box center [898, 125] width 191 height 22
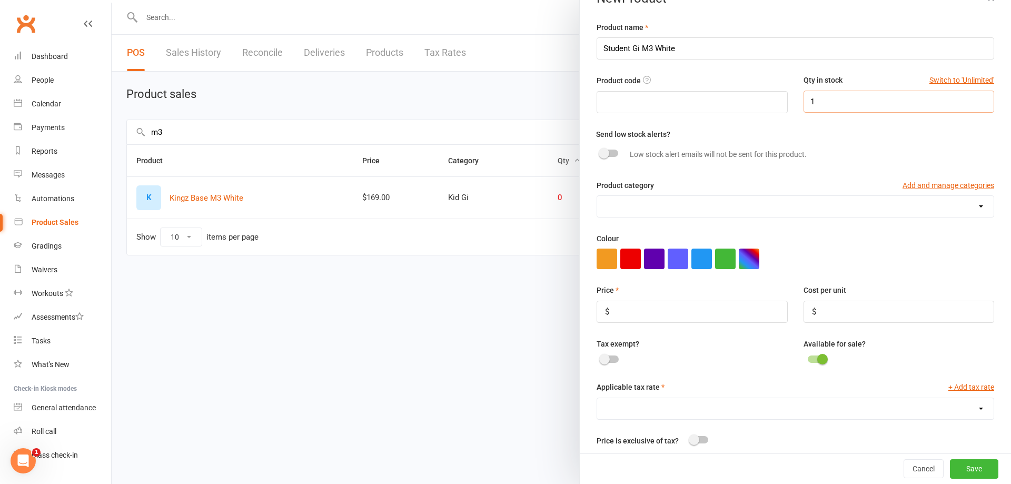
scroll to position [35, 0]
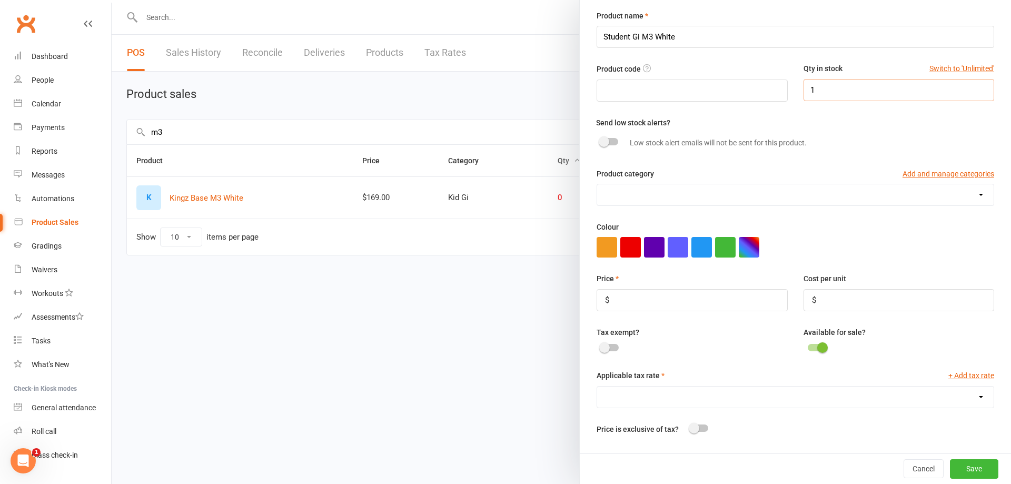
type input "1"
click at [620, 306] on input "number" at bounding box center [691, 300] width 191 height 22
type input "169"
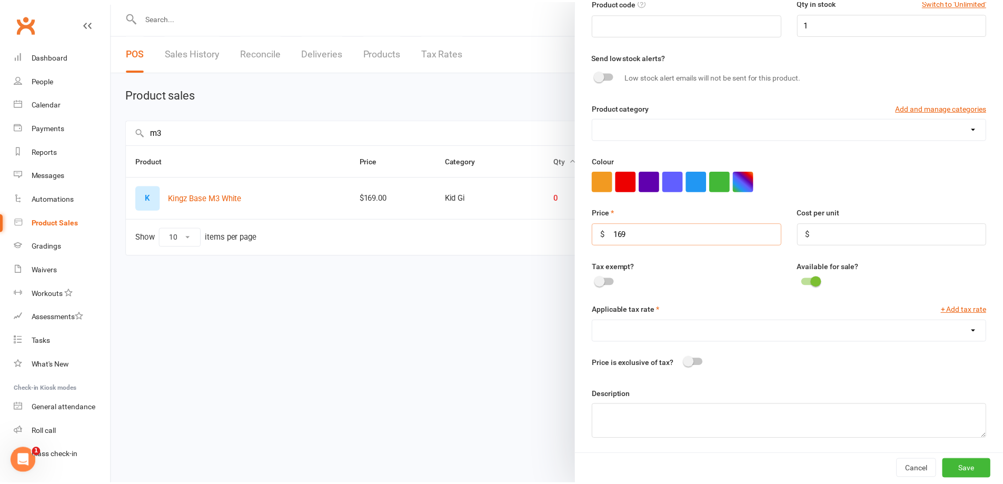
scroll to position [106, 0]
click at [972, 464] on button "Save" at bounding box center [974, 468] width 48 height 19
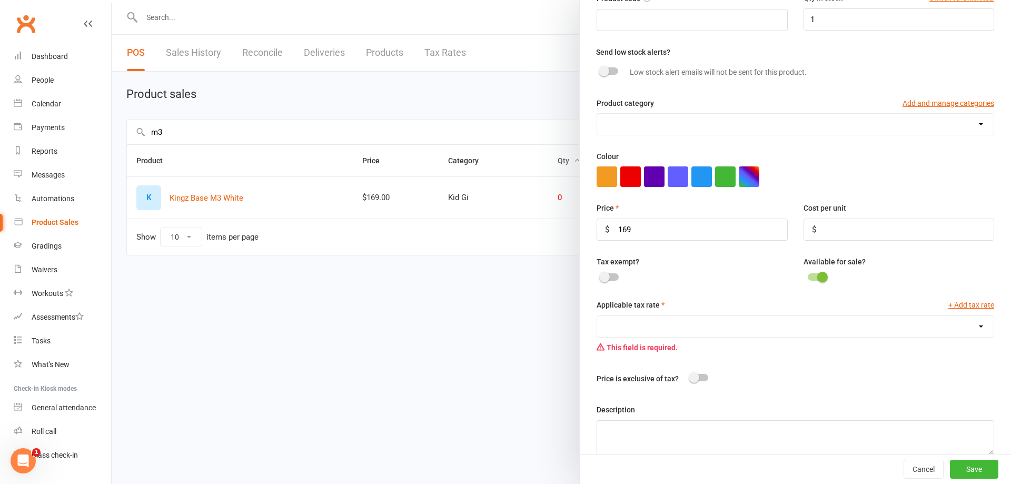
click at [642, 327] on select "GST (10.0%)" at bounding box center [795, 326] width 396 height 21
select select "1515"
click at [597, 318] on select "GST (10.0%)" at bounding box center [795, 326] width 396 height 21
click at [960, 466] on button "Save" at bounding box center [974, 469] width 48 height 19
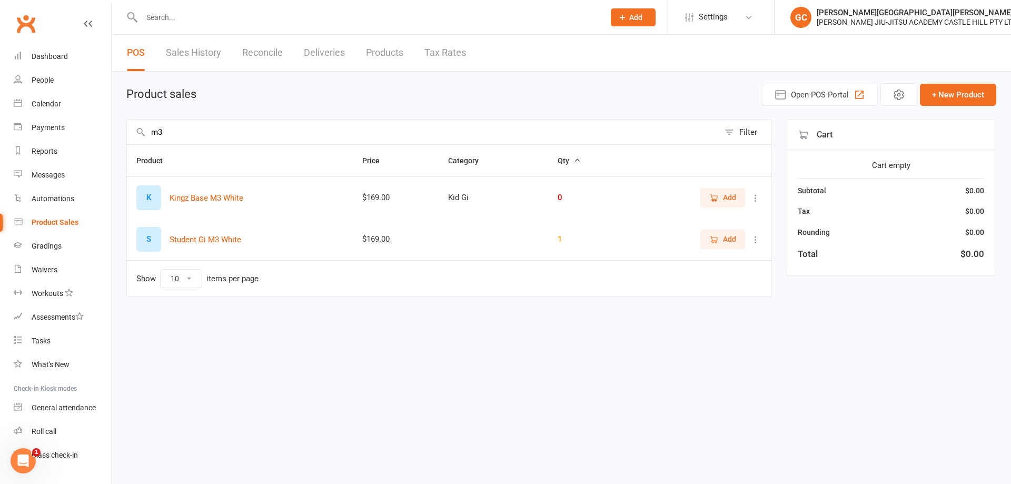
click at [755, 238] on icon at bounding box center [755, 239] width 11 height 11
click at [709, 262] on link "View / Edit" at bounding box center [709, 260] width 104 height 21
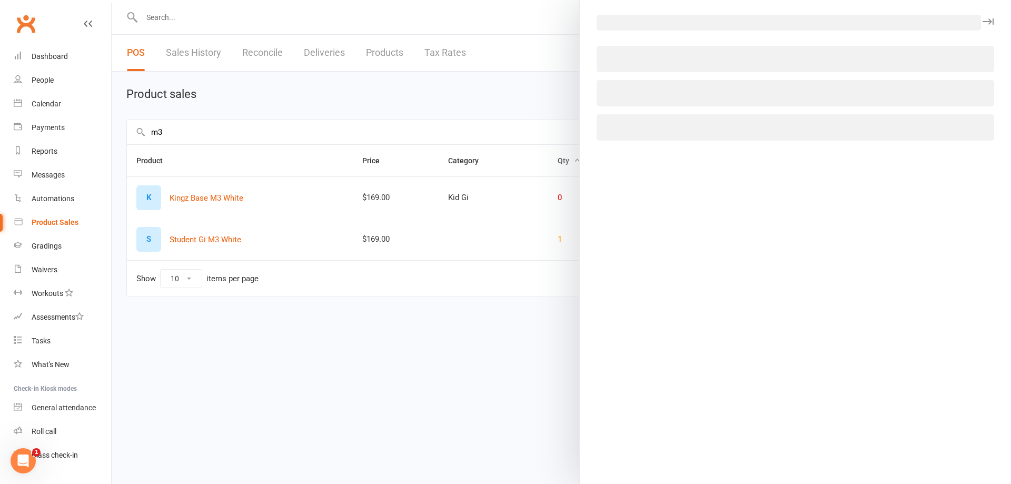
select select "1515"
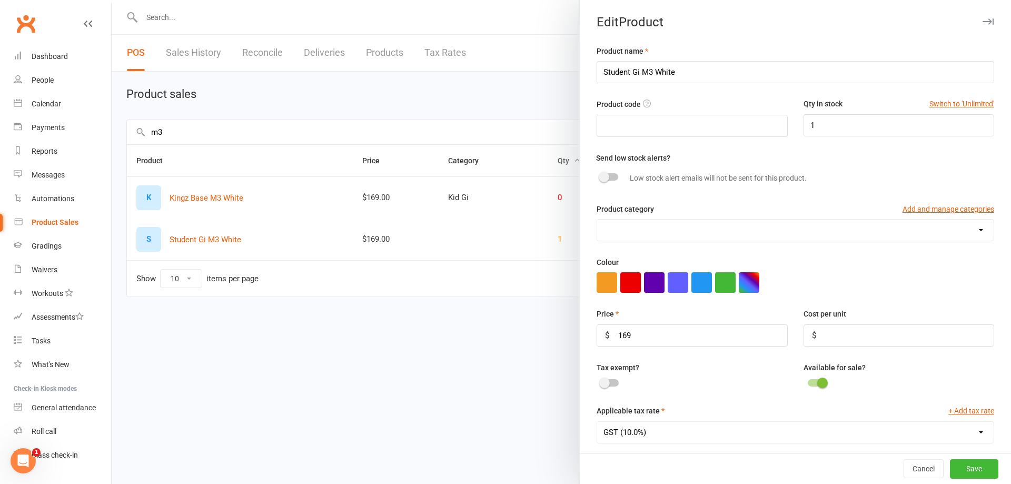
click at [651, 236] on select "Adult Gi Adult Rashies Adult Shorts Kid Gi Kid Rashies Shorts" at bounding box center [795, 230] width 396 height 21
select select "3761"
click at [597, 221] on select "Adult Gi Adult Rashies Adult Shorts Kid Gi Kid Rashies Shorts" at bounding box center [795, 230] width 396 height 21
click at [970, 470] on button "Save" at bounding box center [974, 469] width 48 height 19
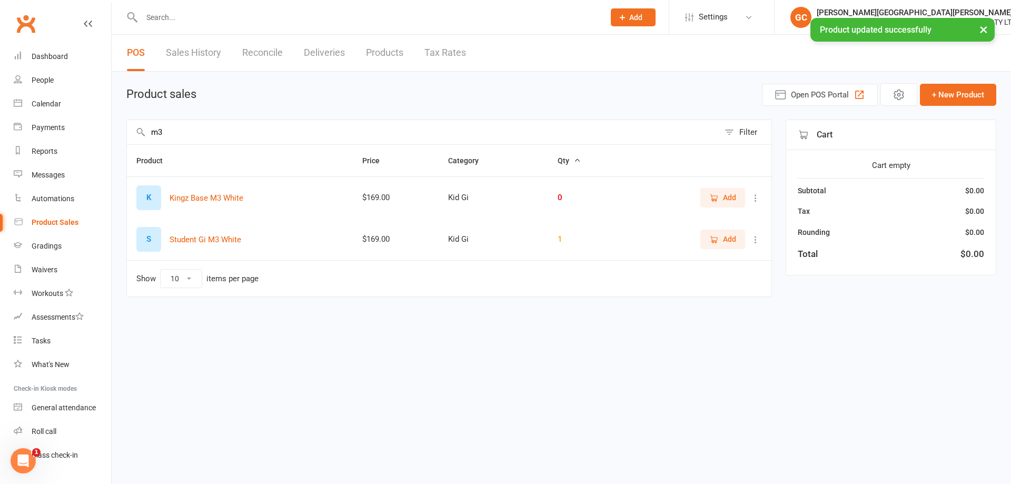
click at [412, 331] on html "Prospect Member Non-attending contact Class / event Appointment Grading event T…" at bounding box center [505, 170] width 1011 height 341
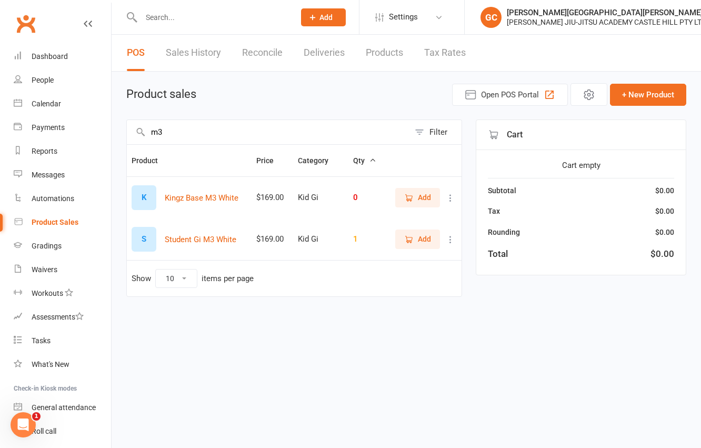
click at [177, 131] on input "m3" at bounding box center [268, 132] width 283 height 24
type input "m2"
click at [451, 237] on icon at bounding box center [450, 239] width 11 height 11
click at [401, 255] on link "View / Edit" at bounding box center [404, 260] width 104 height 21
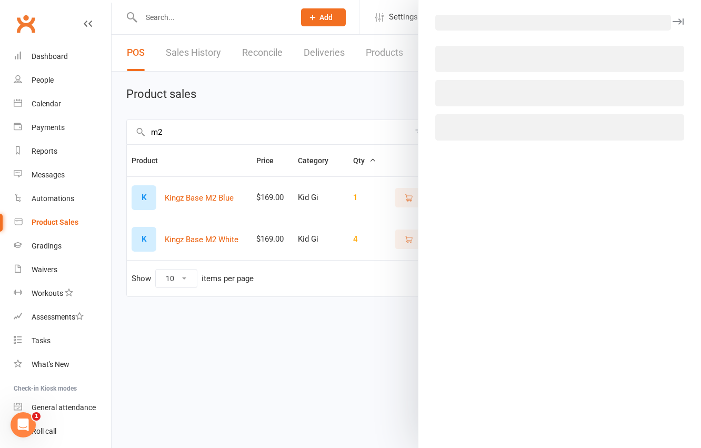
select select "3761"
select select "1515"
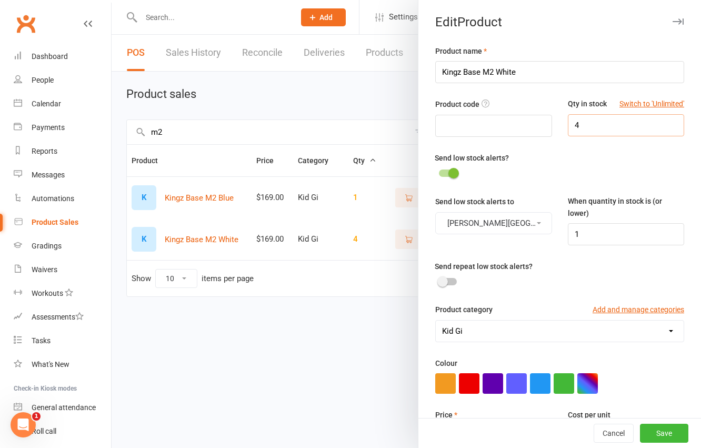
drag, startPoint x: 576, startPoint y: 125, endPoint x: 555, endPoint y: 125, distance: 21.6
click at [560, 125] on div "Qty in stock Switch to 'Unlimited' 4" at bounding box center [626, 117] width 132 height 38
type input "2"
click at [663, 432] on button "Save" at bounding box center [664, 433] width 48 height 19
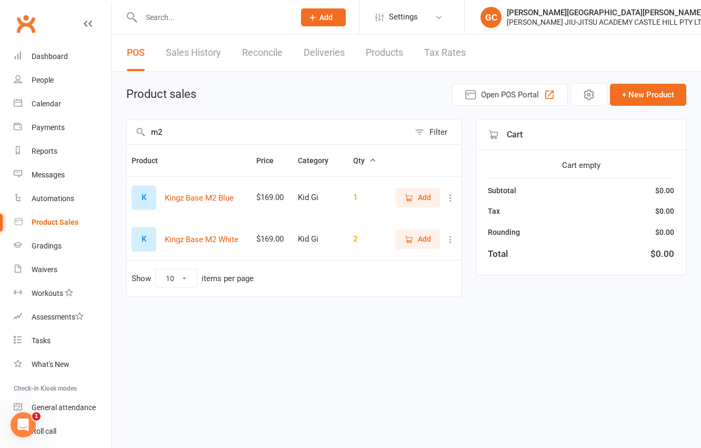
click at [177, 126] on input "m2" at bounding box center [268, 132] width 283 height 24
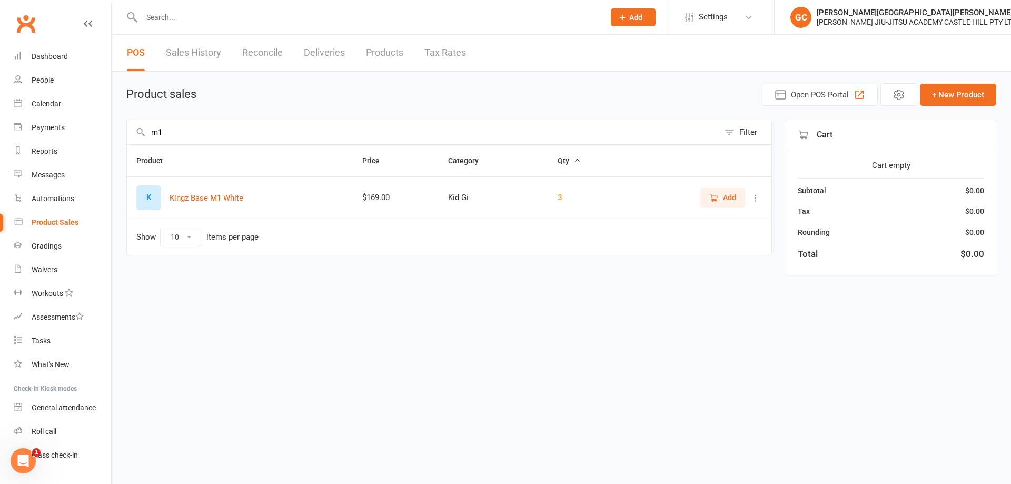
type input "m1"
click at [173, 23] on input "text" at bounding box center [367, 17] width 458 height 15
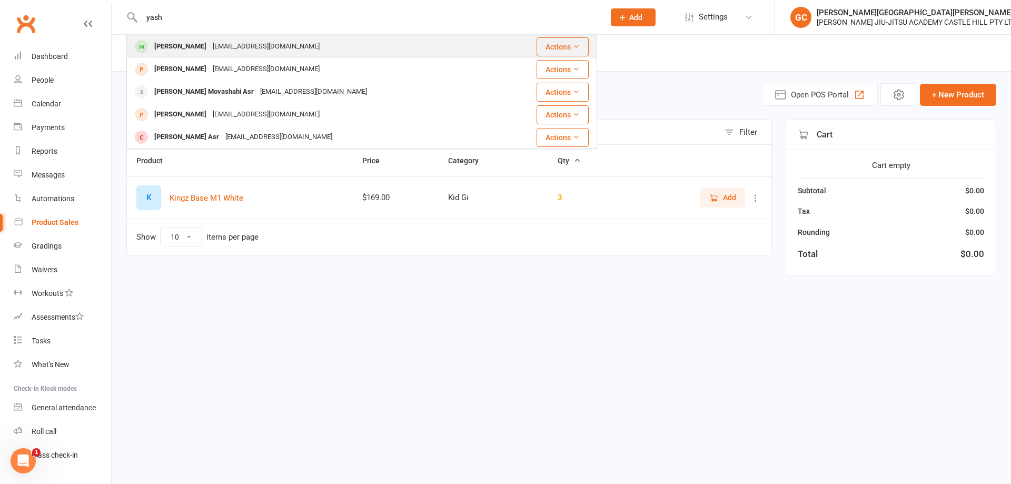
type input "yash"
click at [177, 43] on div "[PERSON_NAME]" at bounding box center [180, 46] width 58 height 15
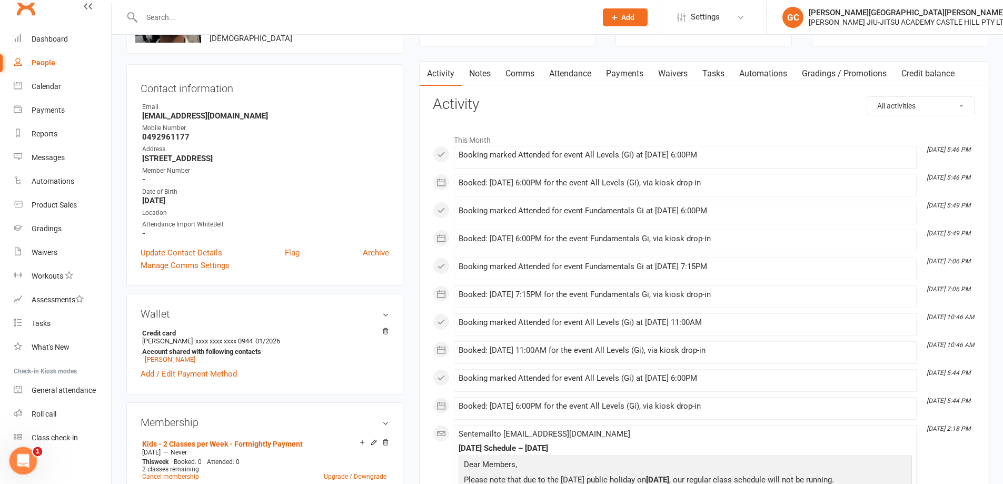
scroll to position [88, 0]
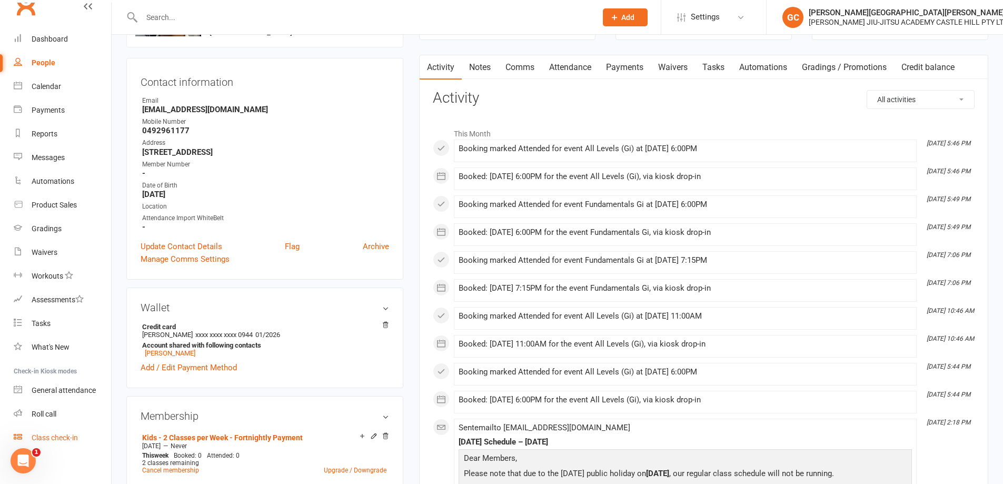
click at [61, 434] on div "Class check-in" at bounding box center [55, 437] width 46 height 8
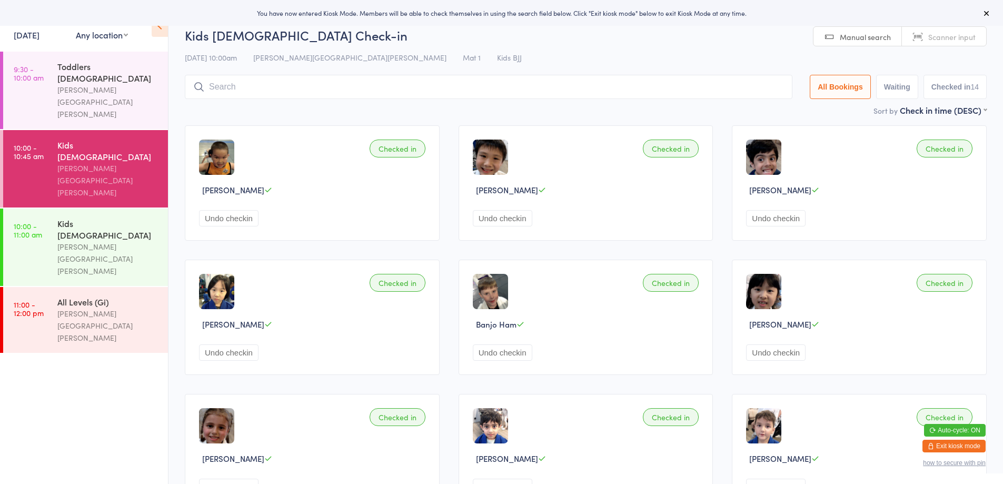
click at [39, 33] on link "[DATE]" at bounding box center [27, 35] width 26 height 12
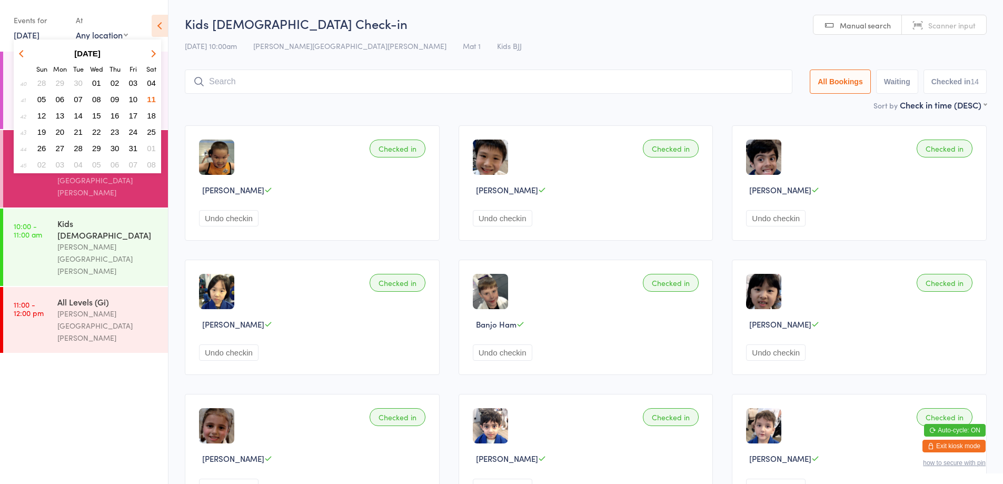
click at [94, 84] on span "01" at bounding box center [96, 82] width 9 height 9
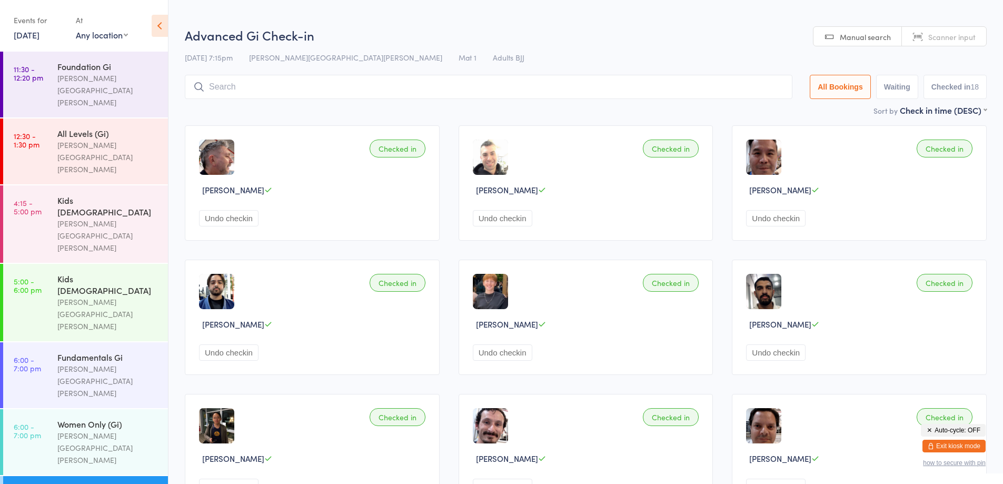
click at [33, 35] on link "[DATE]" at bounding box center [27, 35] width 26 height 12
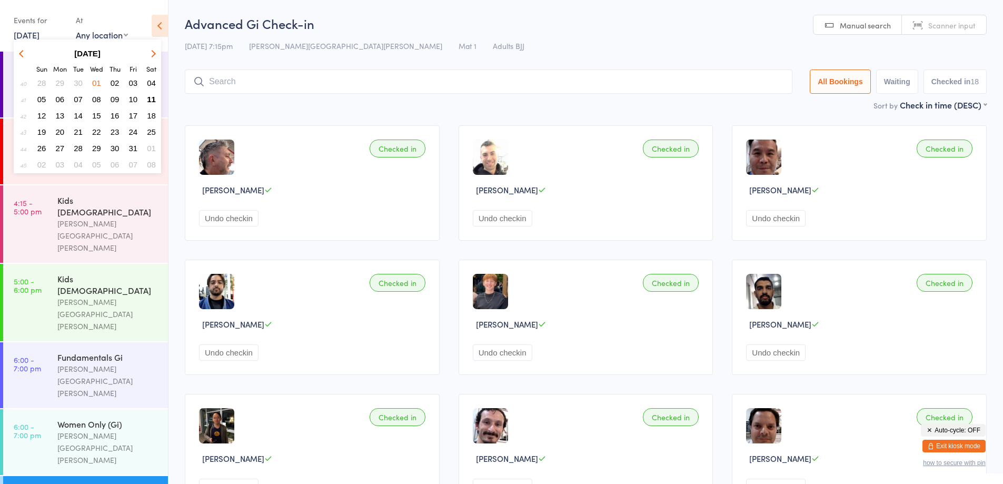
click at [114, 83] on span "02" at bounding box center [115, 82] width 9 height 9
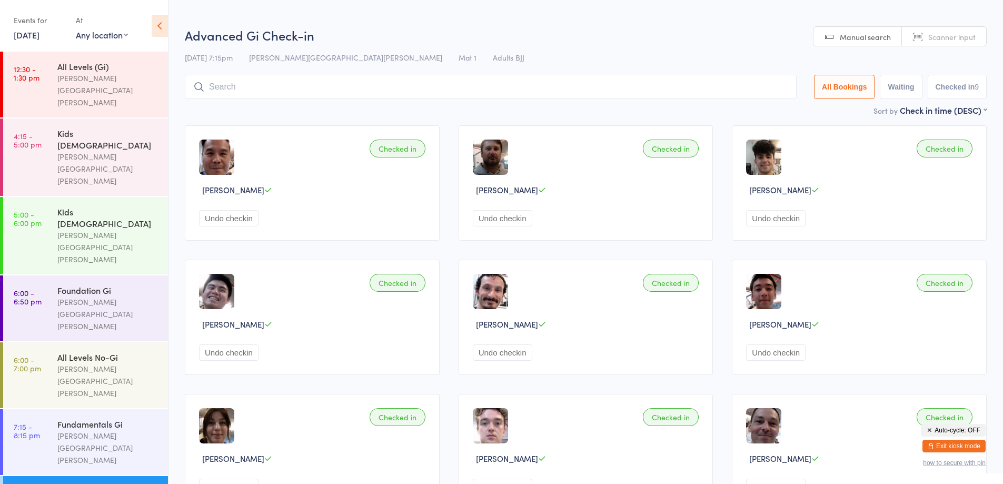
click at [235, 86] on input "search" at bounding box center [491, 87] width 612 height 24
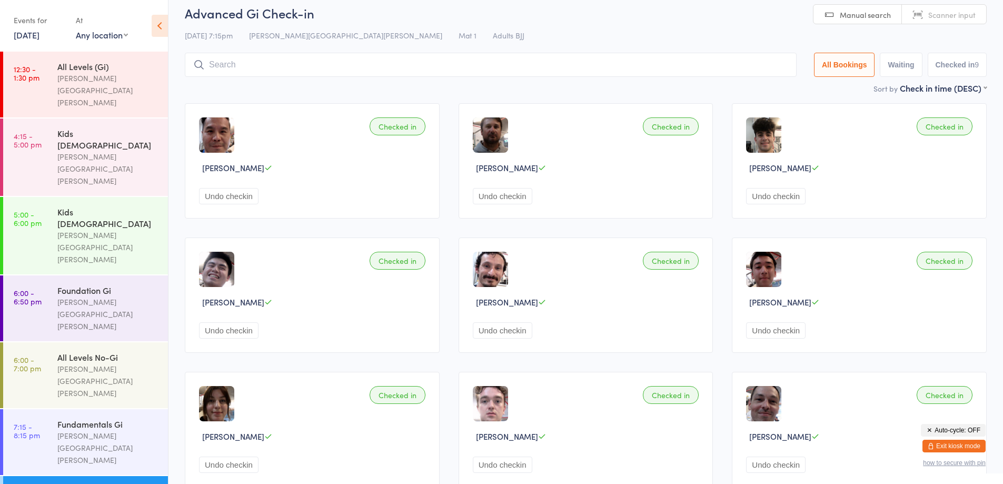
scroll to position [75, 0]
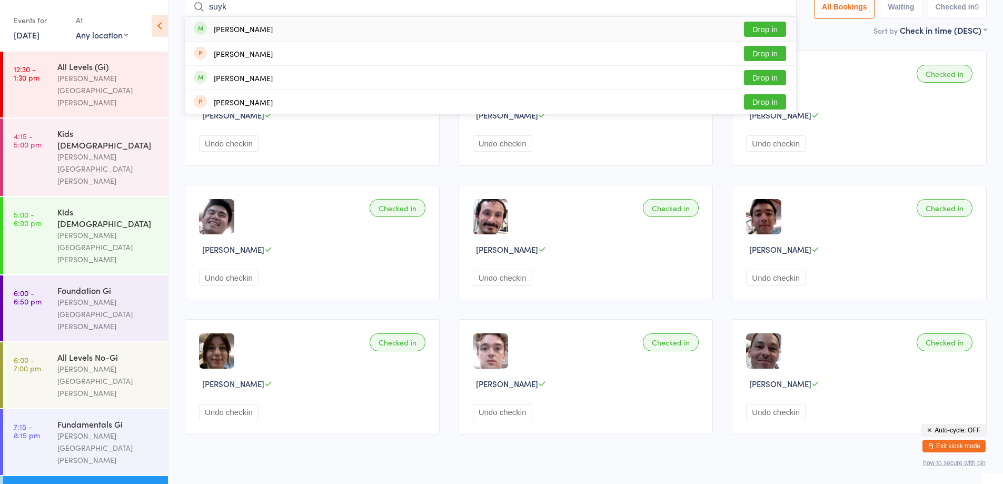
type input "suyk"
click at [765, 30] on button "Drop in" at bounding box center [765, 29] width 42 height 15
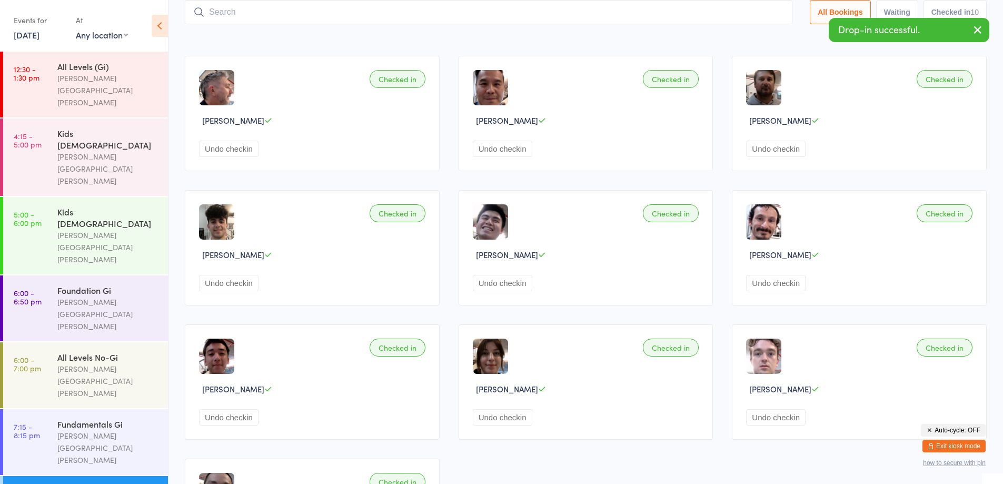
click at [32, 34] on link "[DATE]" at bounding box center [27, 35] width 26 height 12
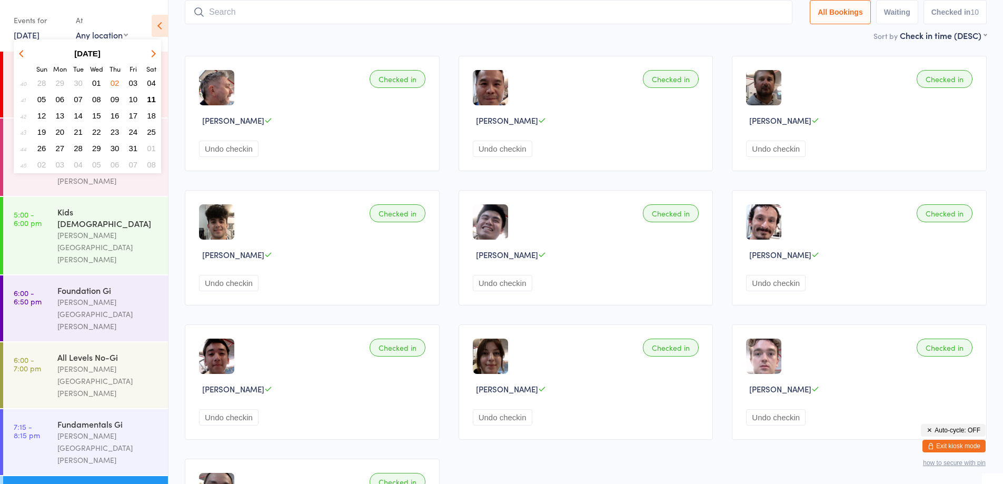
click at [132, 84] on span "03" at bounding box center [133, 82] width 9 height 9
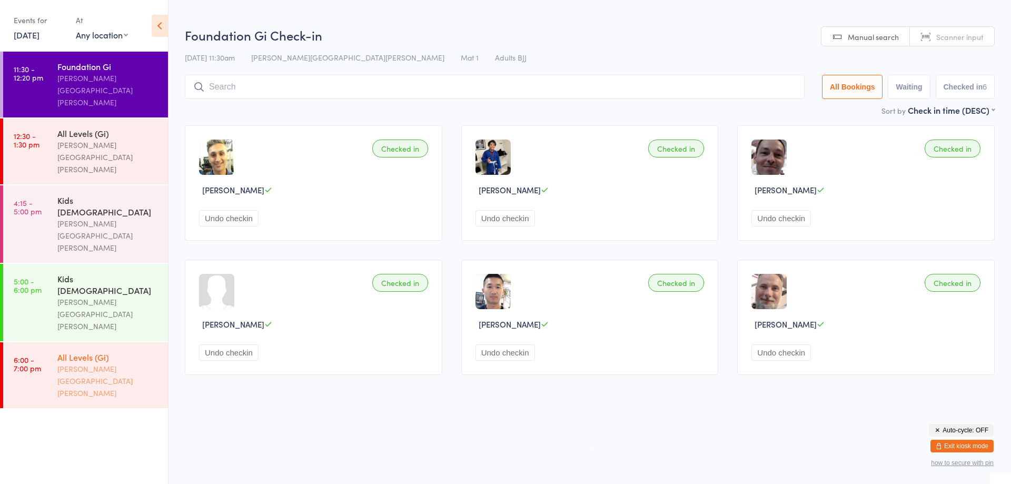
click at [85, 363] on div "[PERSON_NAME][GEOGRAPHIC_DATA][PERSON_NAME]" at bounding box center [108, 381] width 102 height 36
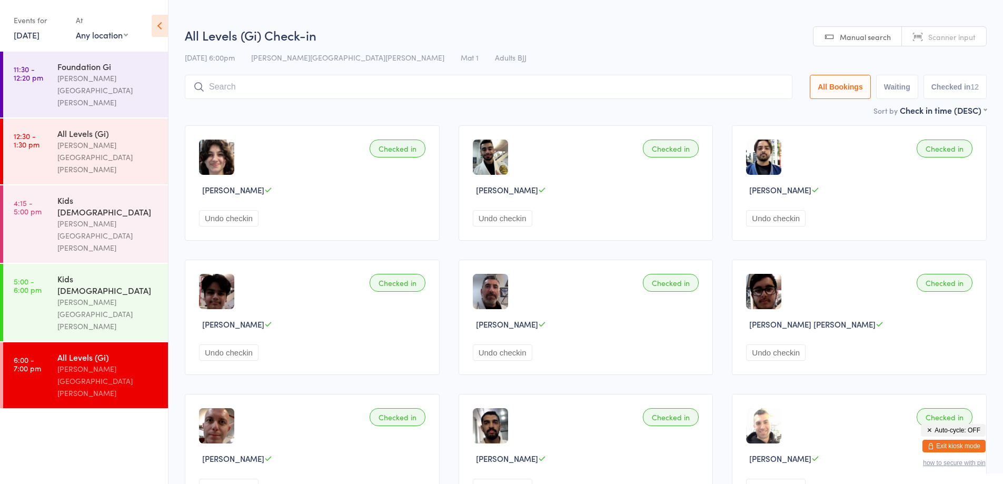
click at [235, 87] on input "search" at bounding box center [488, 87] width 607 height 24
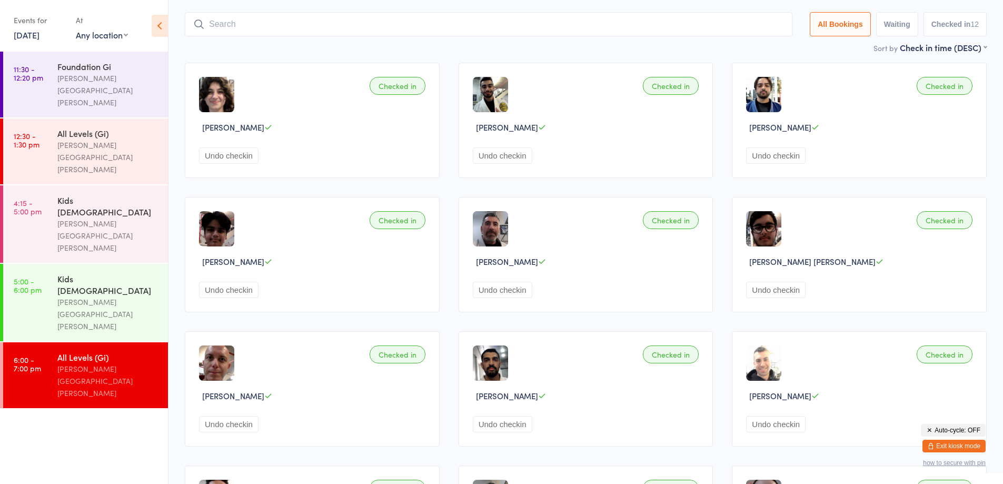
scroll to position [75, 0]
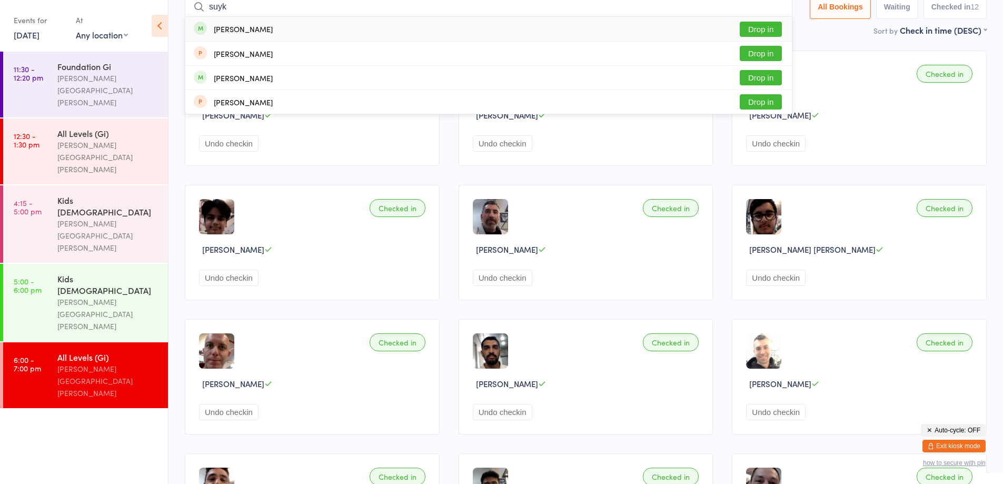
type input "suyk"
click at [770, 27] on button "Drop in" at bounding box center [761, 29] width 42 height 15
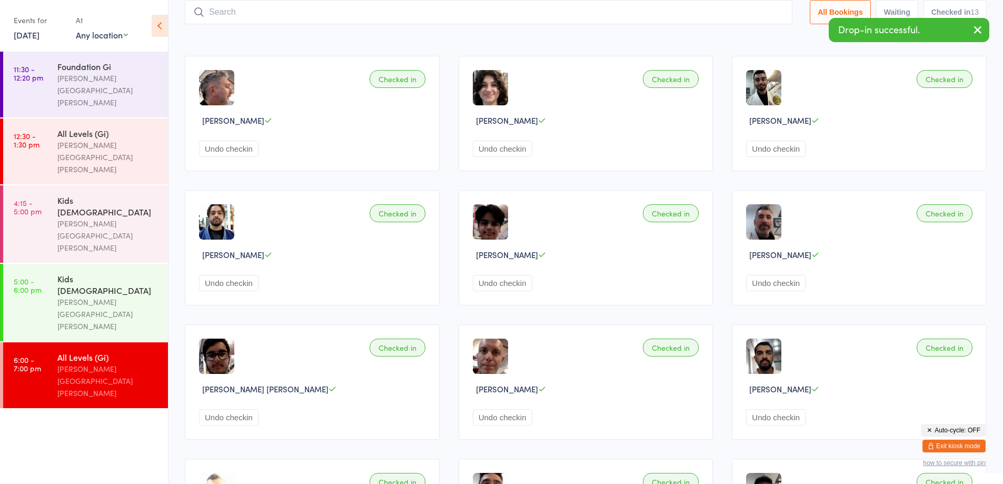
click at [35, 39] on link "[DATE]" at bounding box center [27, 35] width 26 height 12
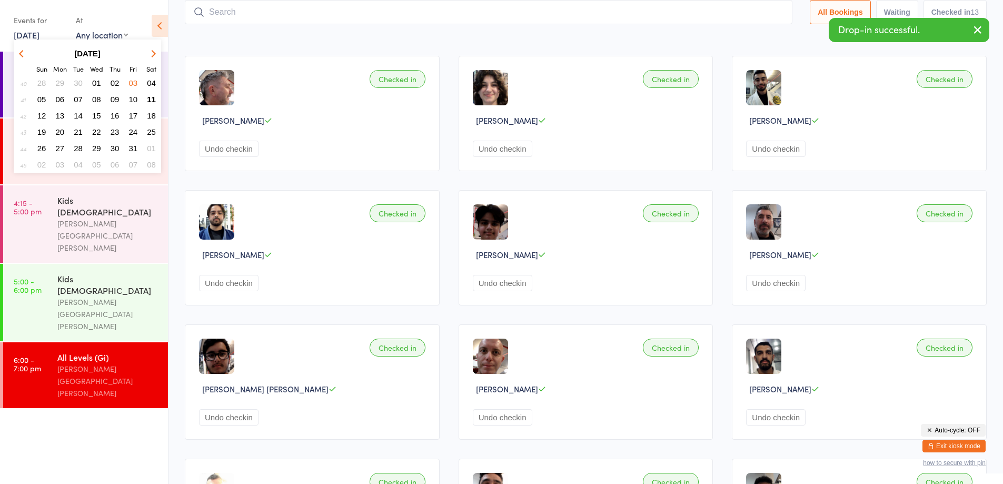
click at [60, 99] on span "06" at bounding box center [60, 99] width 9 height 9
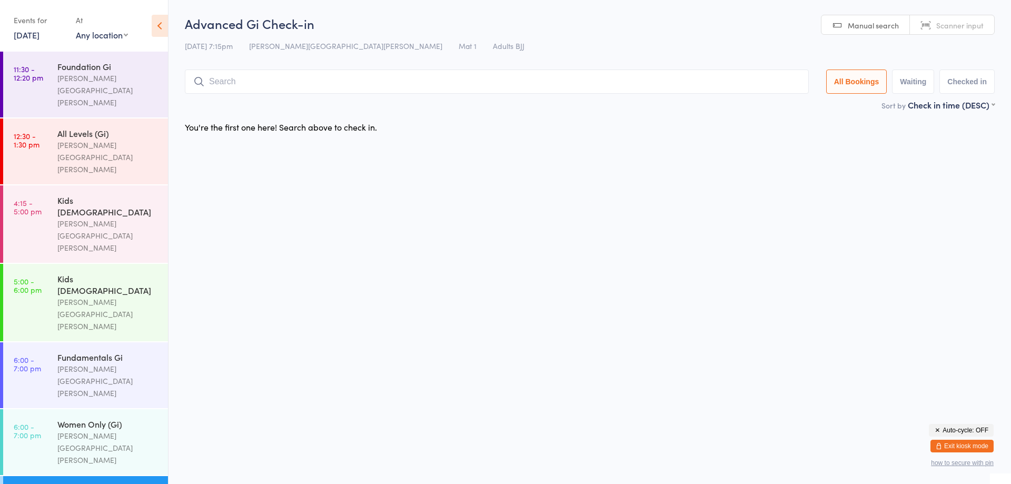
click at [39, 34] on link "[DATE]" at bounding box center [27, 35] width 26 height 12
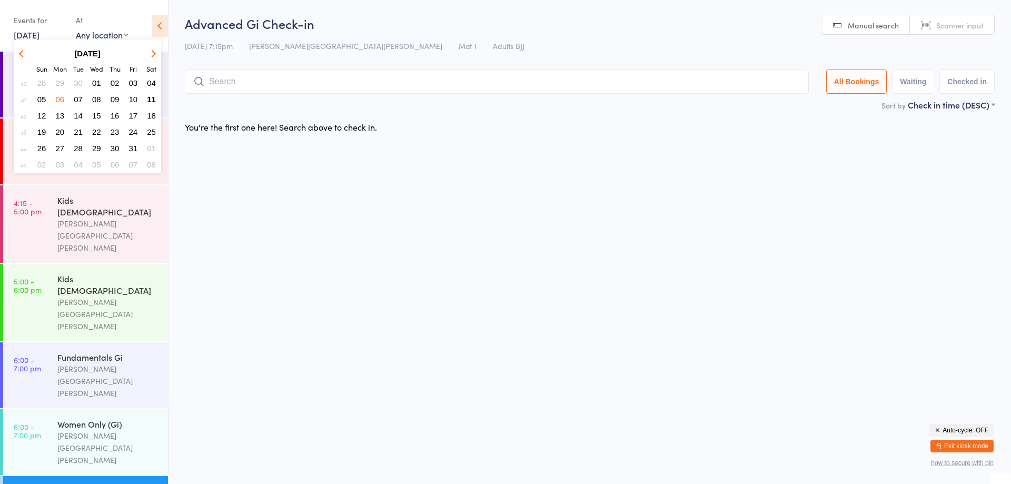
click at [77, 97] on span "07" at bounding box center [78, 99] width 9 height 9
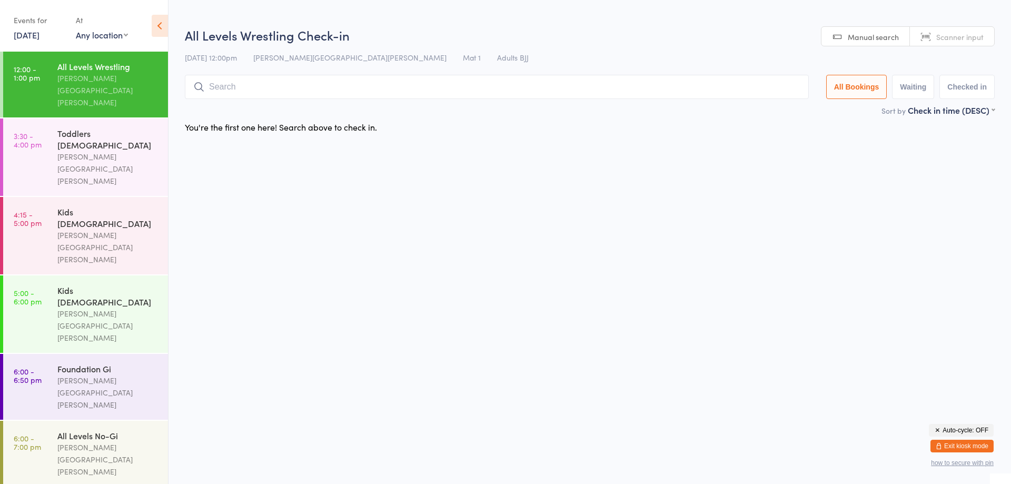
drag, startPoint x: 74, startPoint y: 381, endPoint x: 78, endPoint y: 372, distance: 10.1
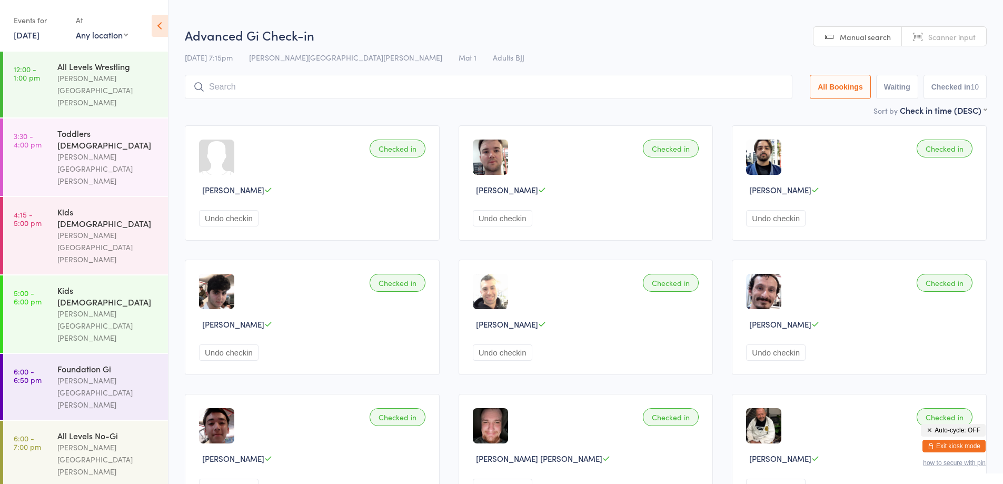
click at [258, 82] on input "search" at bounding box center [488, 87] width 607 height 24
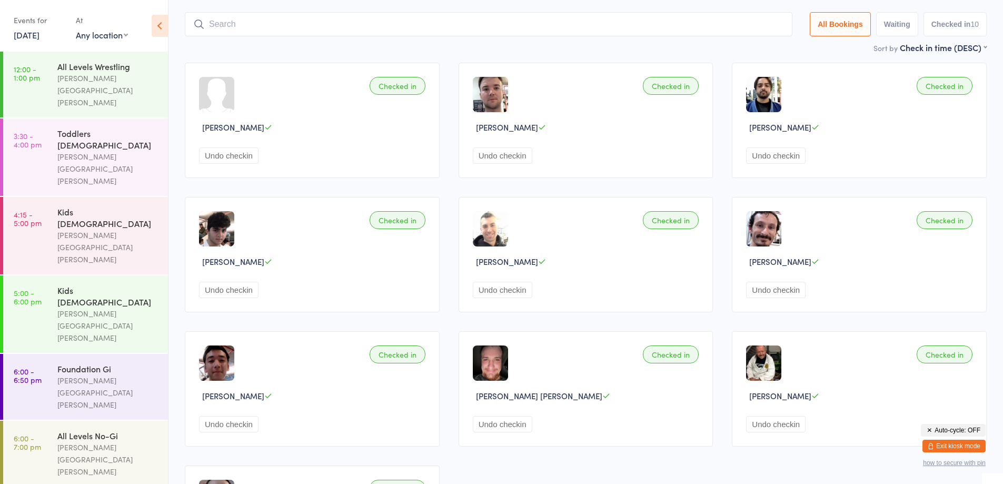
scroll to position [75, 0]
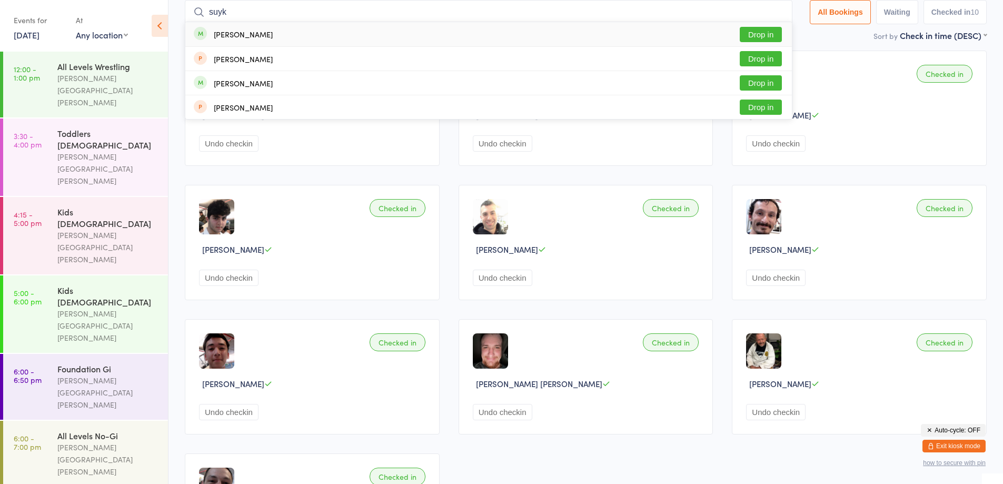
type input "suyk"
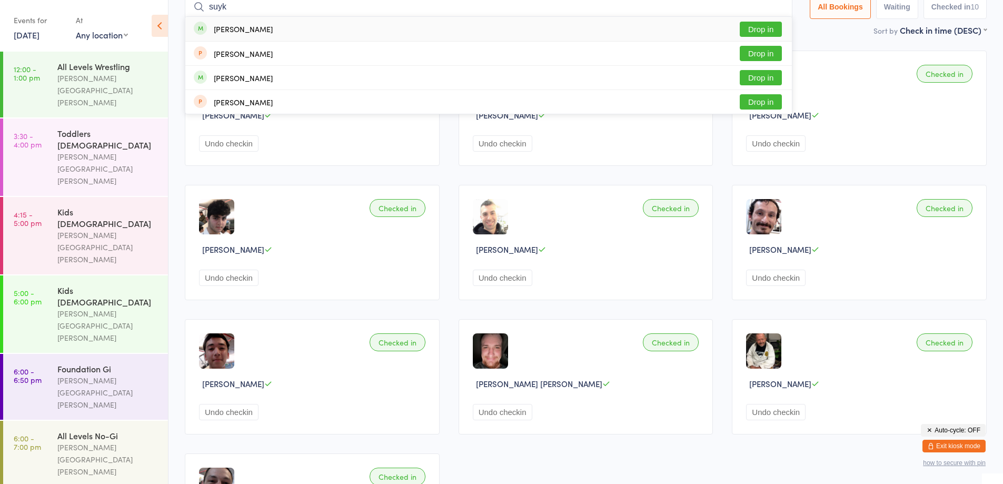
click at [228, 36] on div "[PERSON_NAME] Drop in" at bounding box center [488, 29] width 606 height 24
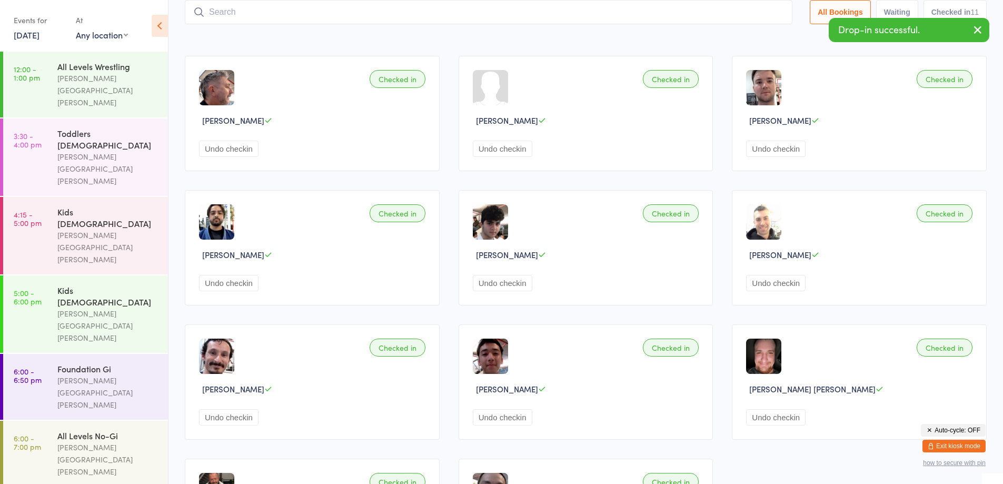
click at [39, 35] on link "[DATE]" at bounding box center [27, 35] width 26 height 12
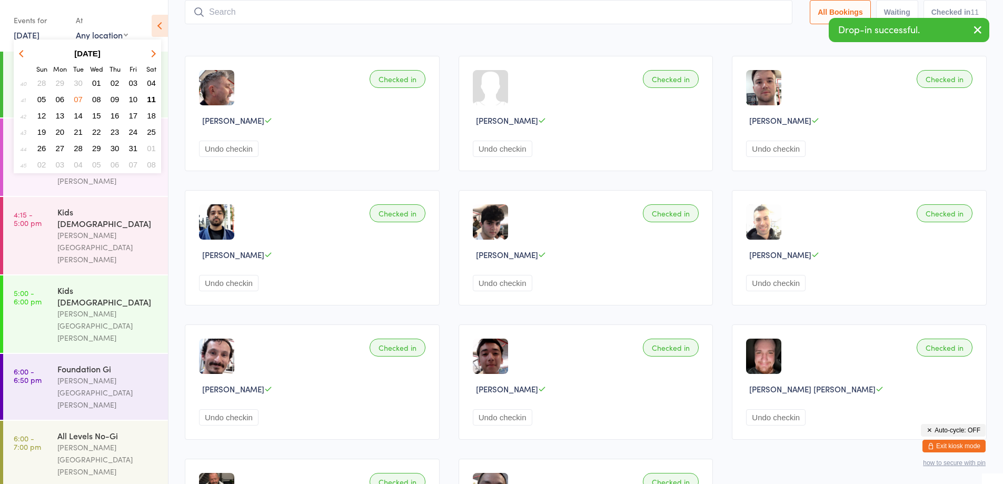
click at [98, 99] on span "08" at bounding box center [96, 99] width 9 height 9
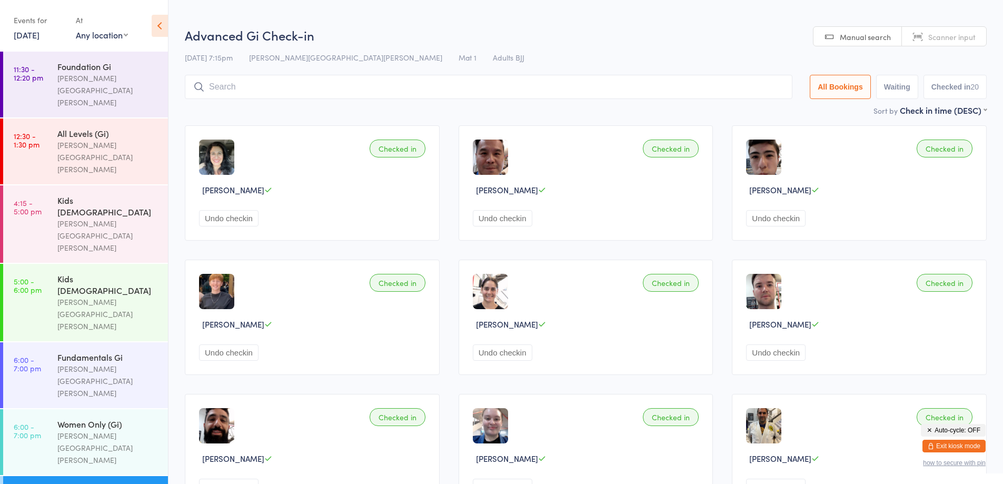
click at [242, 86] on input "search" at bounding box center [488, 87] width 607 height 24
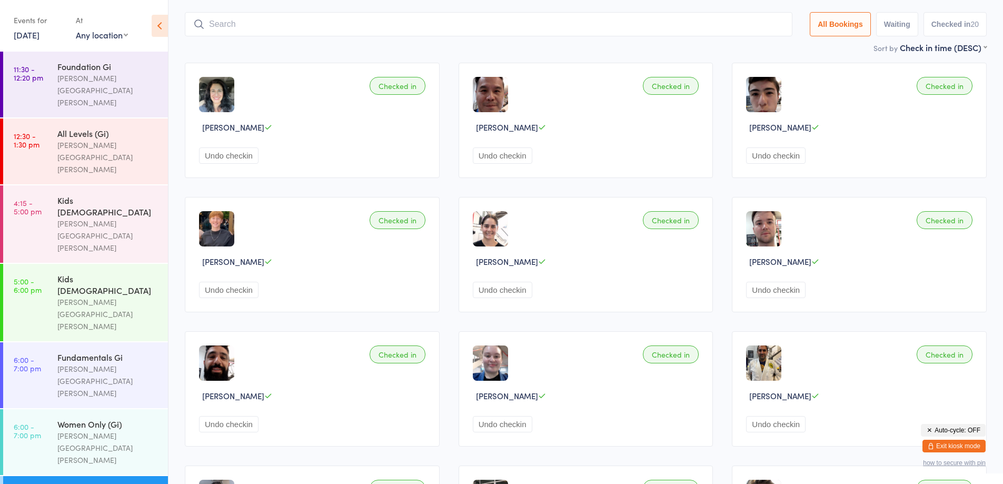
scroll to position [75, 0]
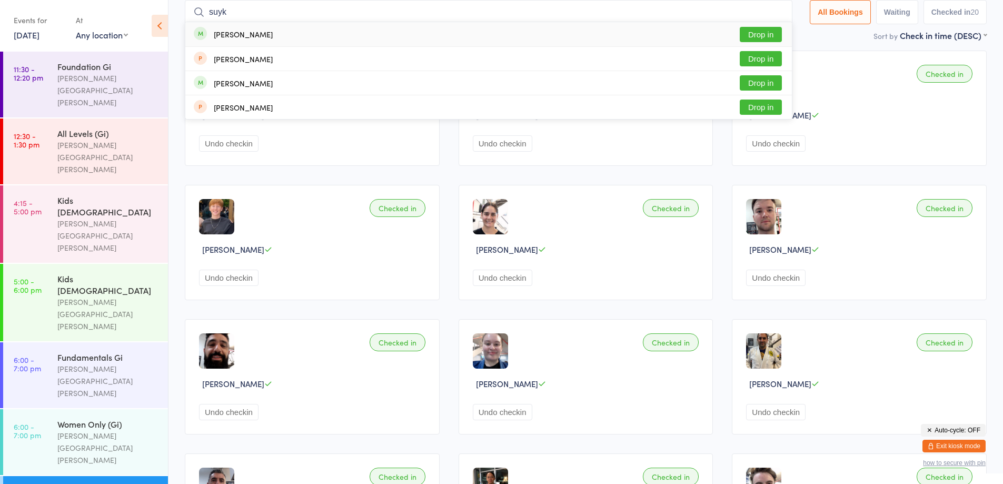
type input "suyk"
click at [251, 34] on div "[PERSON_NAME]" at bounding box center [233, 34] width 79 height 12
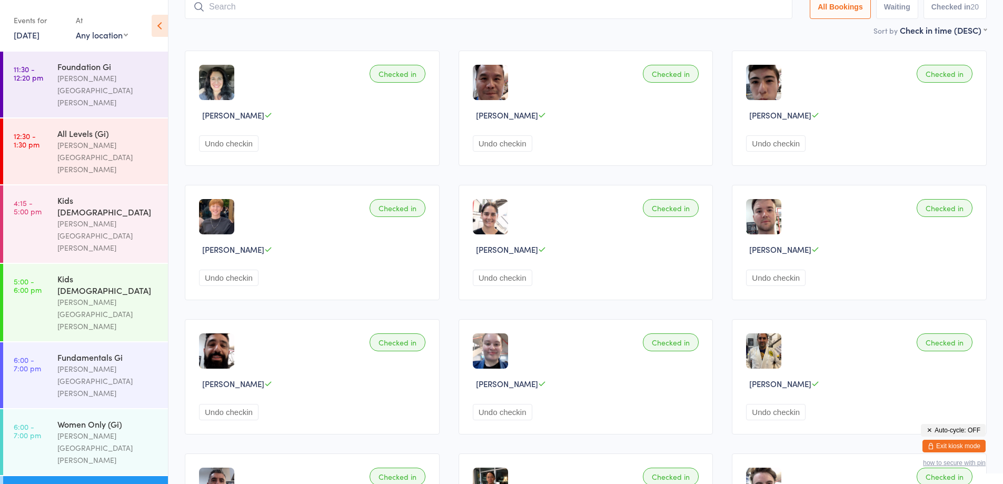
scroll to position [69, 0]
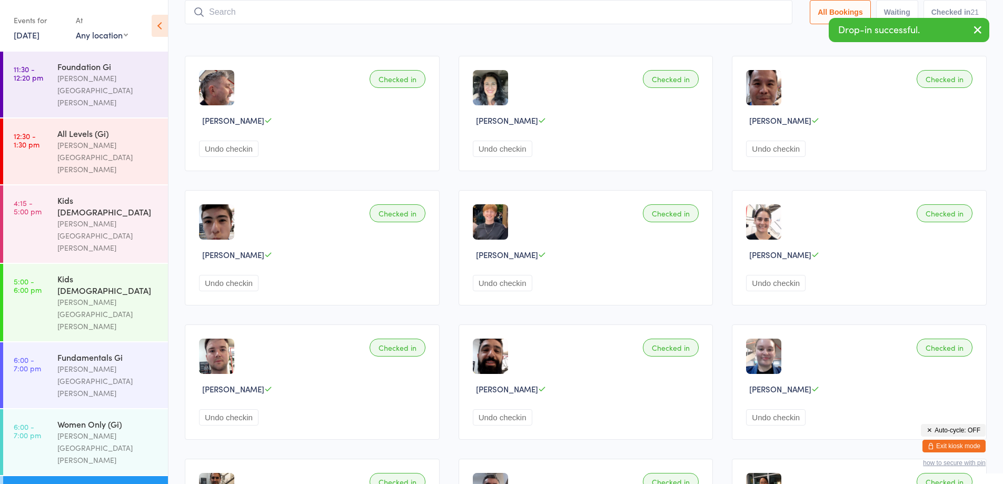
click at [36, 37] on link "[DATE]" at bounding box center [27, 35] width 26 height 12
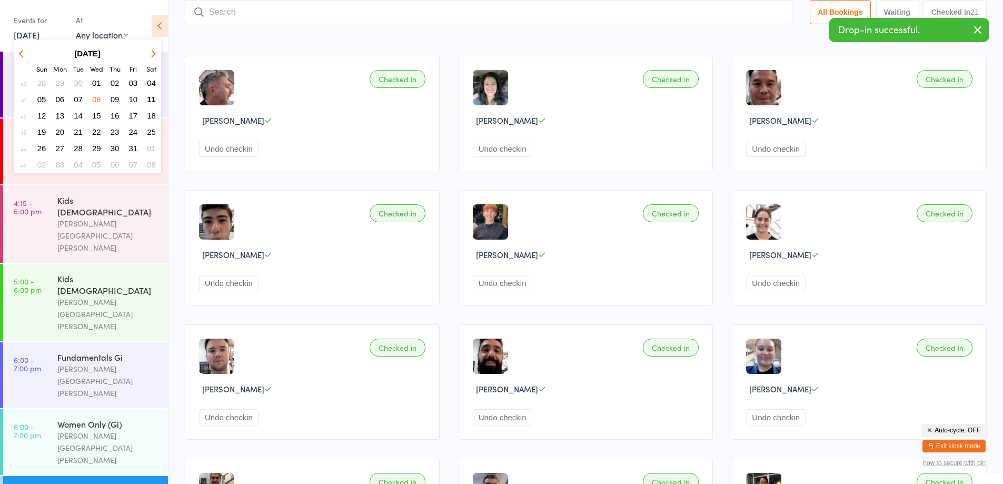
click at [115, 99] on span "09" at bounding box center [115, 99] width 9 height 9
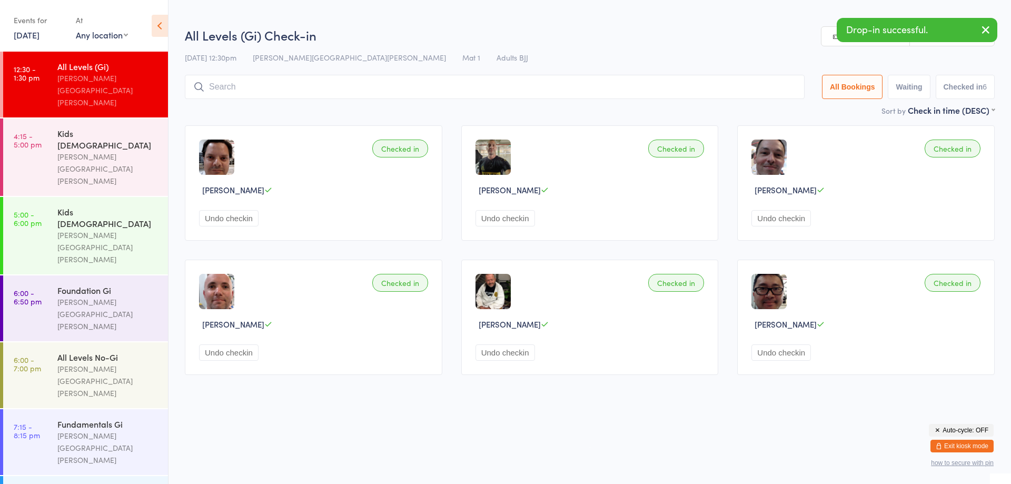
click at [247, 80] on input "search" at bounding box center [495, 87] width 620 height 24
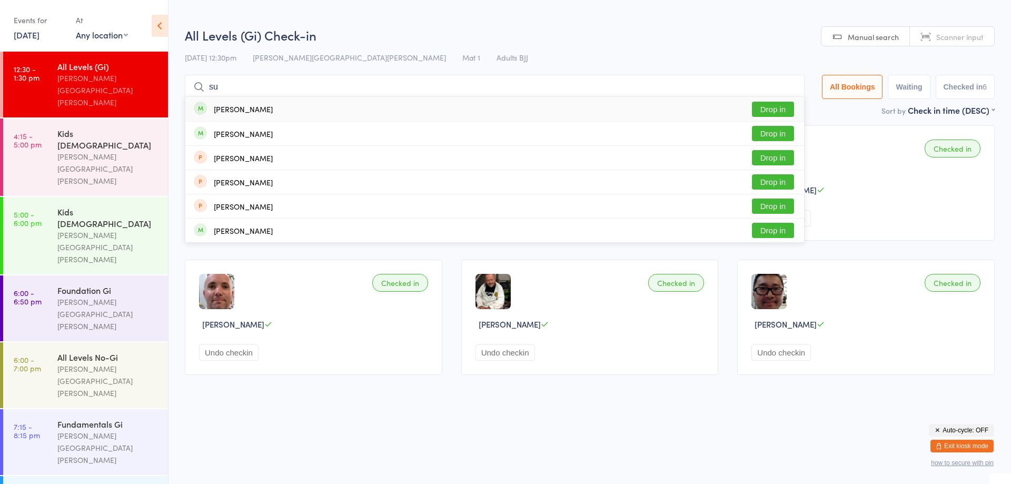
type input "su"
click at [83, 483] on div "Advanced Gi" at bounding box center [108, 491] width 102 height 12
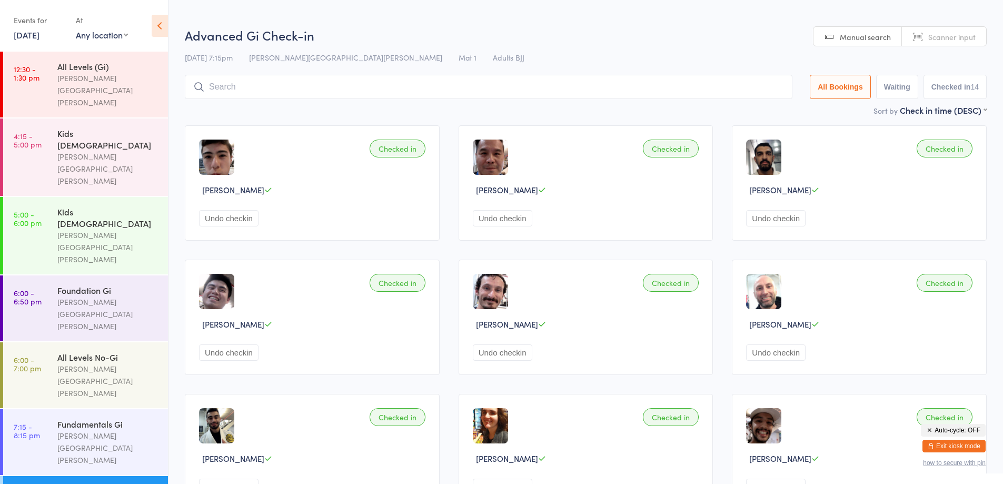
click at [226, 84] on input "search" at bounding box center [488, 87] width 607 height 24
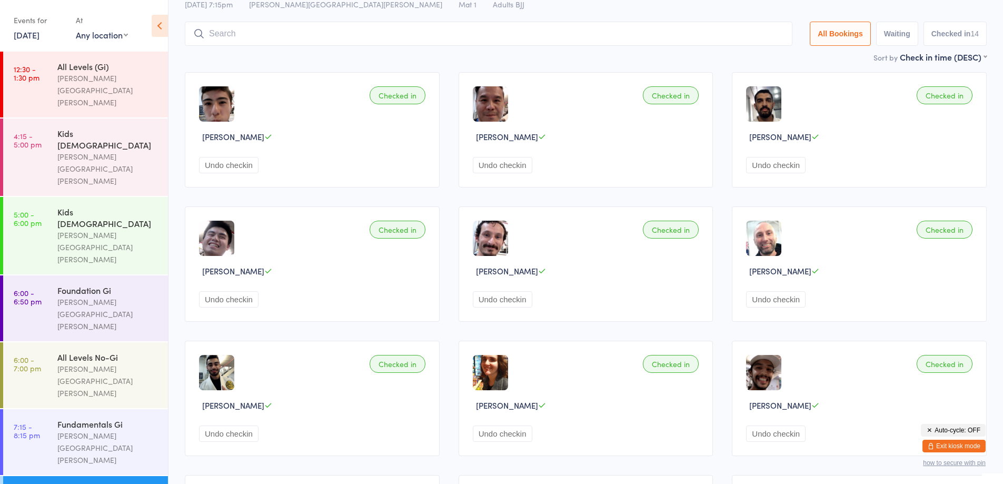
scroll to position [75, 0]
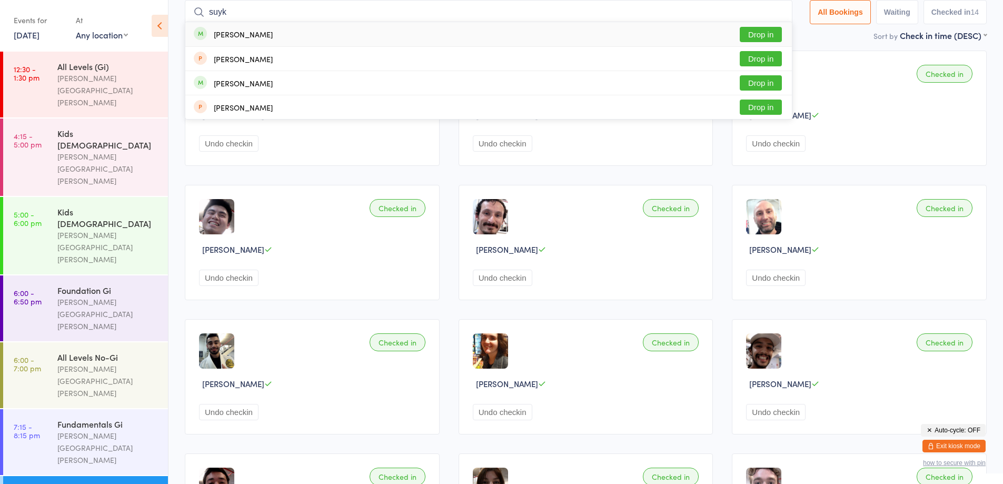
type input "suyk"
click at [238, 38] on div "[PERSON_NAME]" at bounding box center [243, 34] width 59 height 8
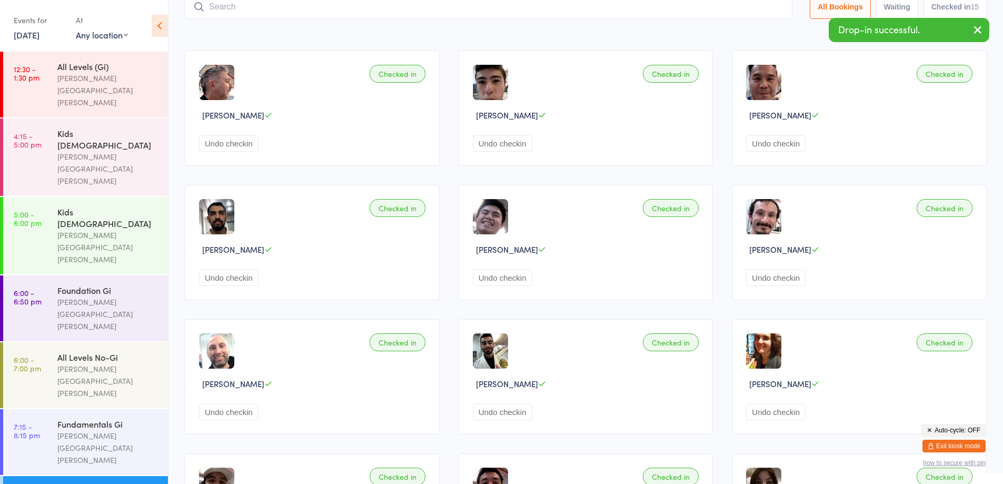
click at [39, 34] on link "[DATE]" at bounding box center [27, 35] width 26 height 12
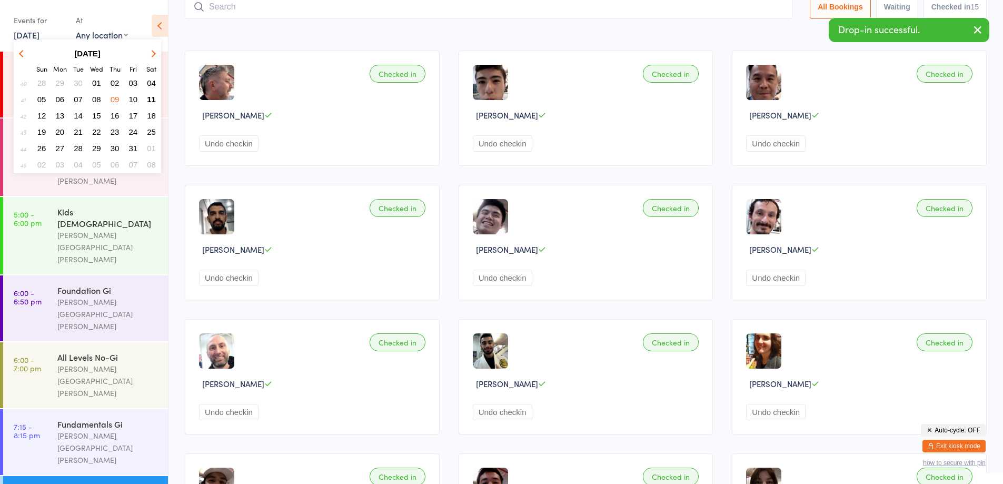
click at [134, 101] on span "10" at bounding box center [133, 99] width 9 height 9
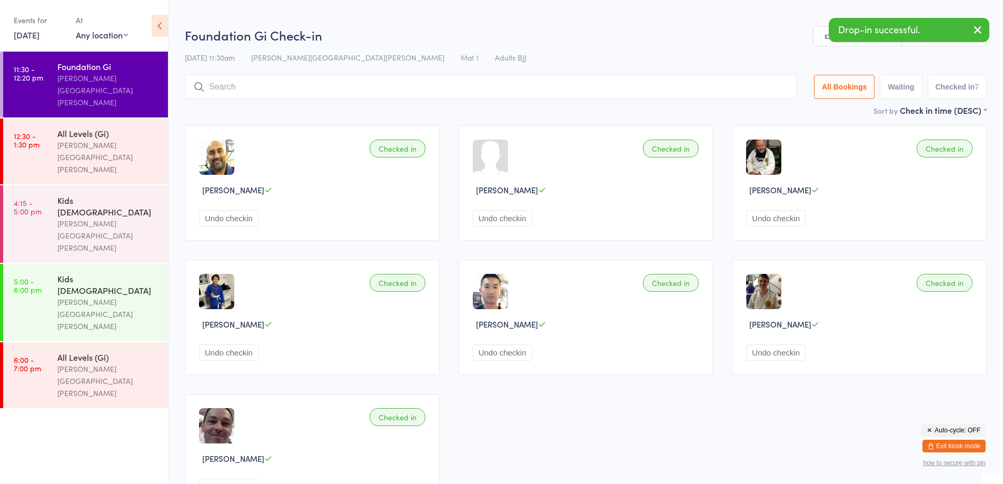
click at [246, 84] on input "search" at bounding box center [491, 87] width 612 height 24
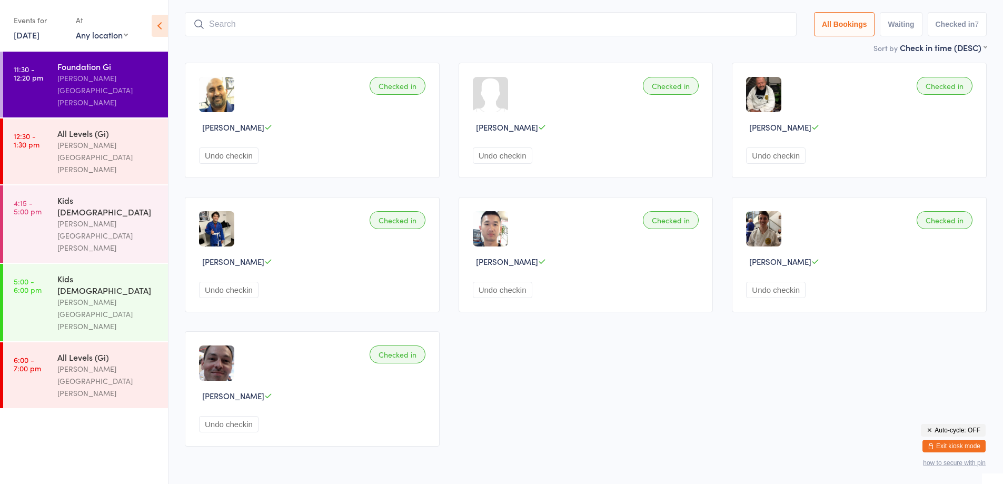
scroll to position [75, 0]
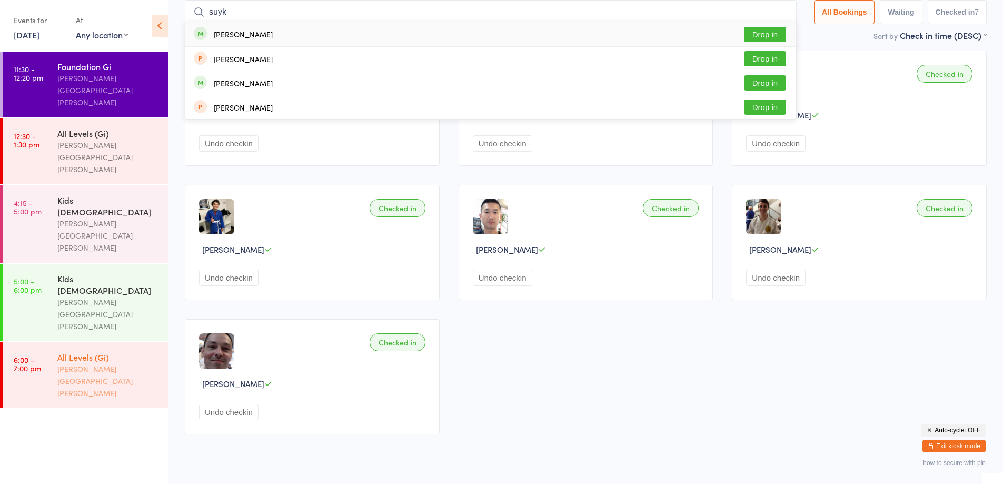
type input "suyk"
click at [88, 351] on div "All Levels (Gi)" at bounding box center [108, 357] width 102 height 12
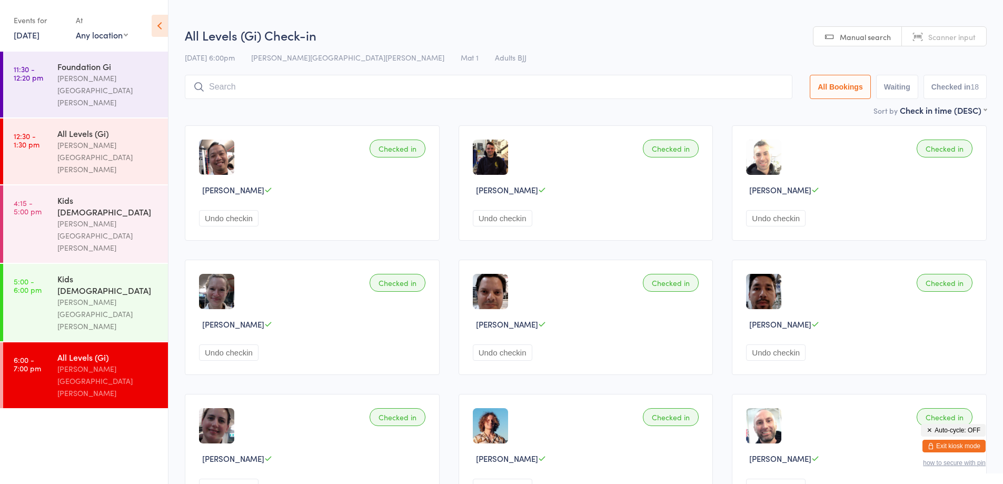
click at [254, 91] on input "search" at bounding box center [488, 87] width 607 height 24
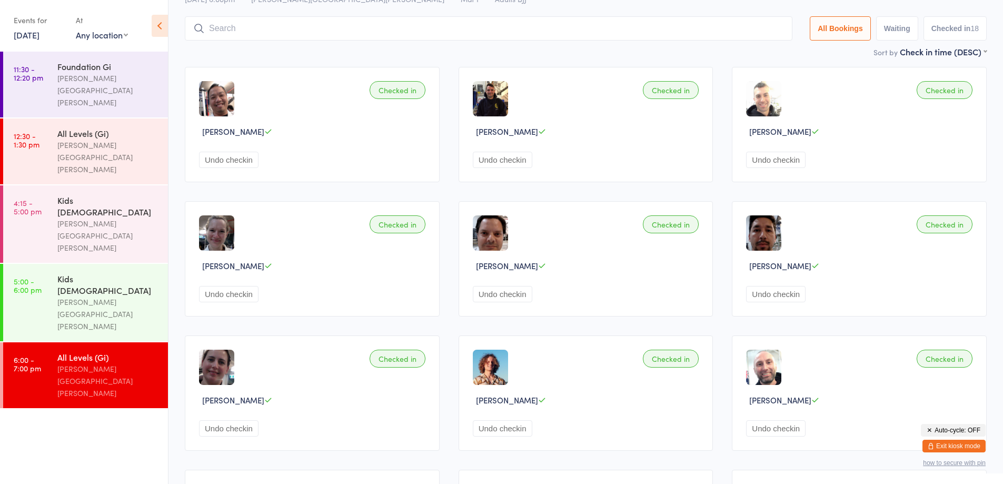
scroll to position [75, 0]
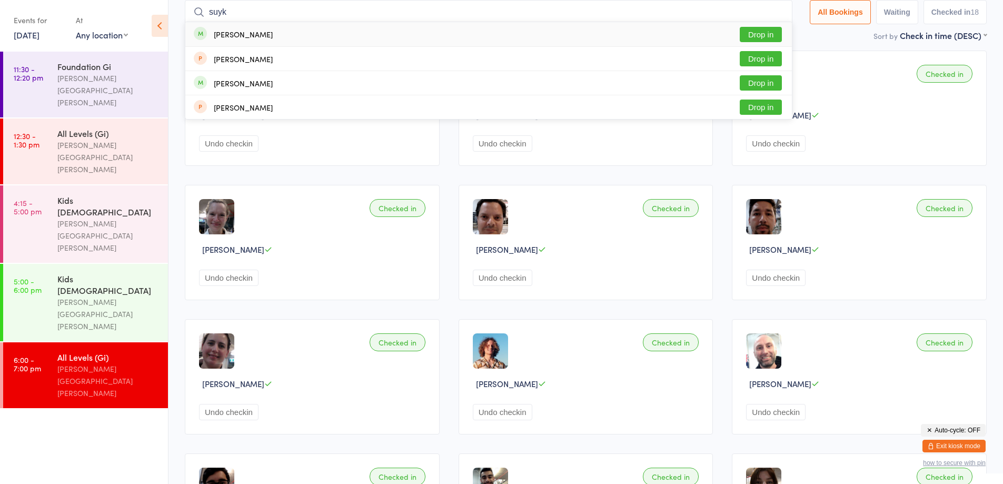
type input "suyk"
click at [228, 35] on div "[PERSON_NAME]" at bounding box center [243, 34] width 59 height 8
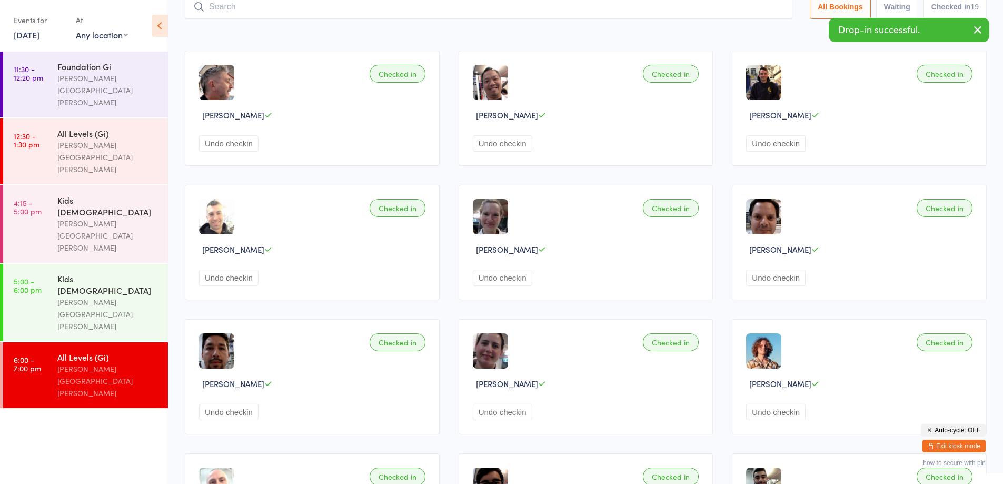
click at [38, 35] on link "[DATE]" at bounding box center [27, 35] width 26 height 12
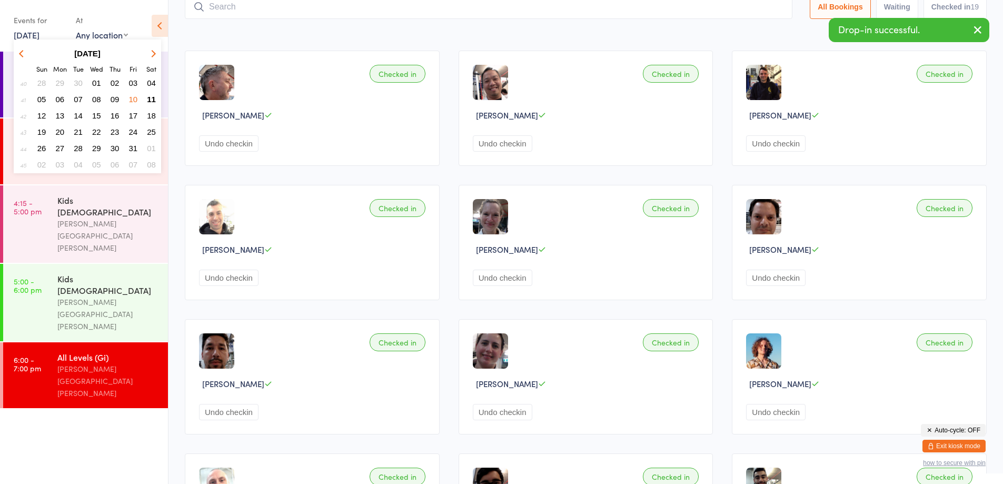
click at [111, 311] on ul "11:30 - 12:20 pm Foundation [GEOGRAPHIC_DATA][PERSON_NAME][PERSON_NAME] 12:30 -…" at bounding box center [84, 268] width 168 height 432
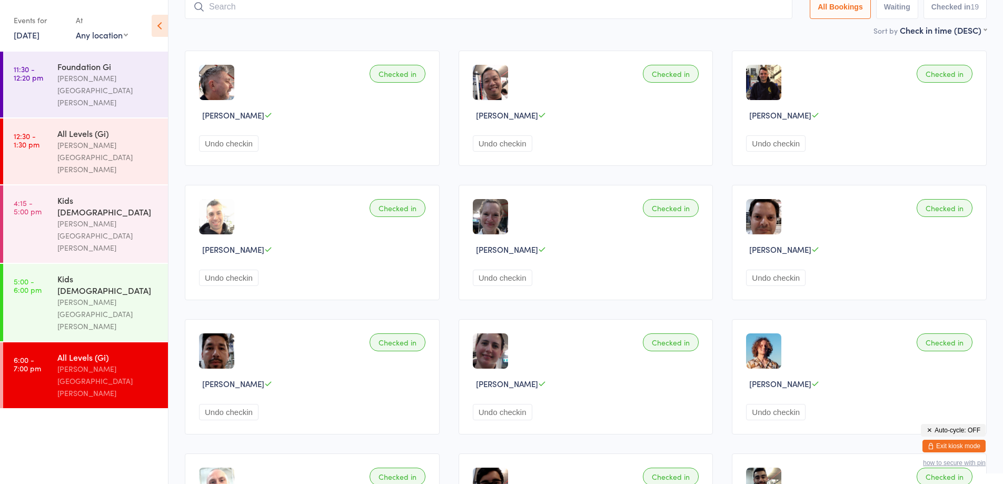
click at [961, 447] on button "Exit kiosk mode" at bounding box center [953, 446] width 63 height 13
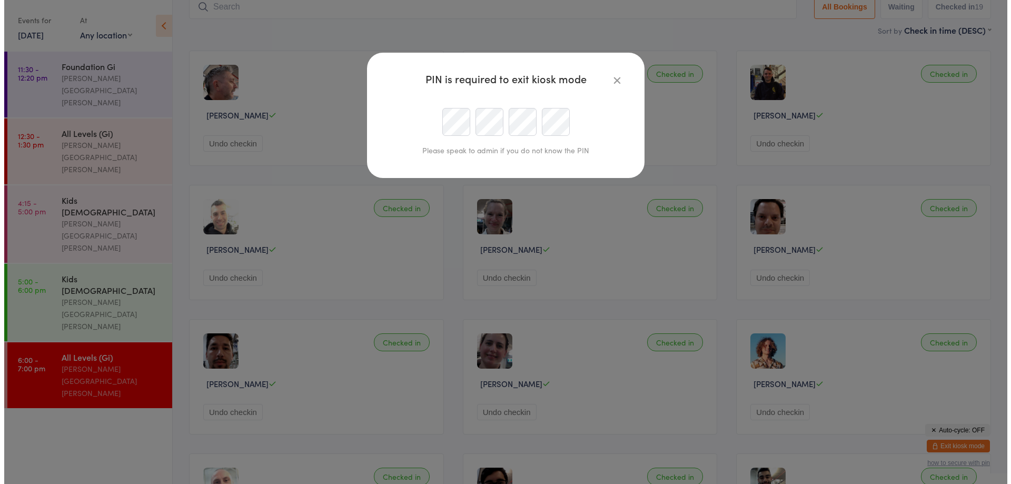
scroll to position [69, 0]
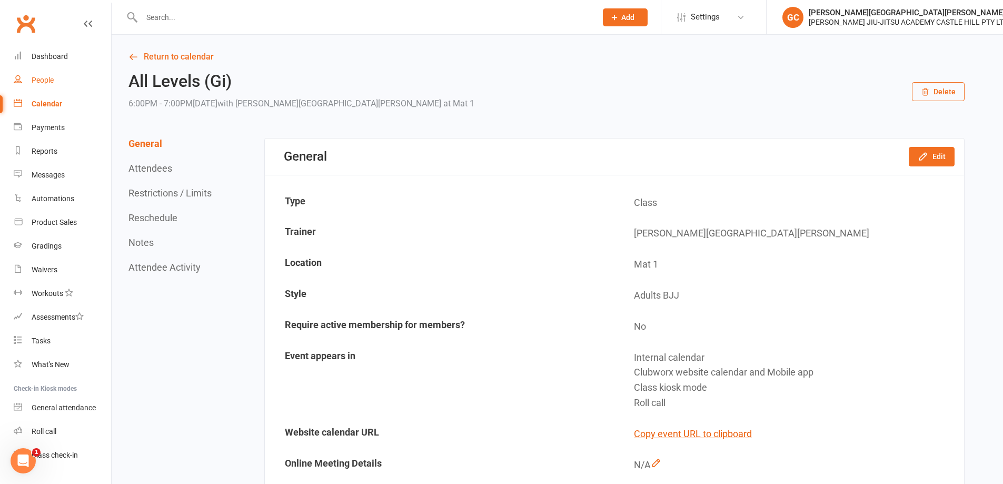
click at [41, 79] on div "People" at bounding box center [43, 80] width 22 height 8
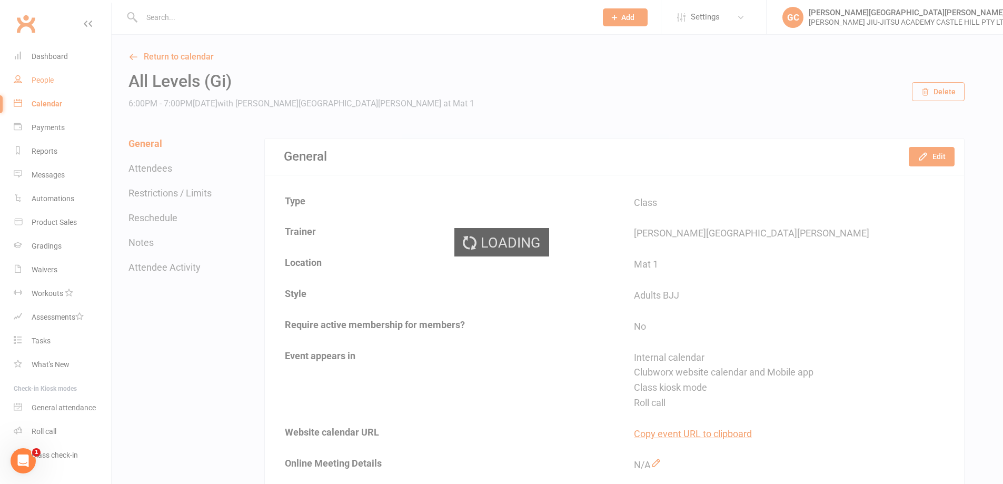
select select "100"
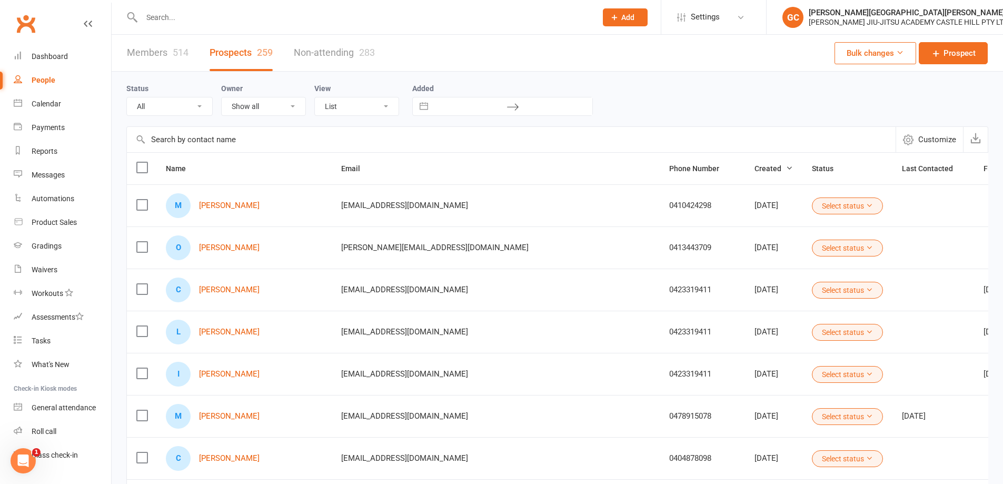
click at [173, 17] on input "text" at bounding box center [363, 17] width 451 height 15
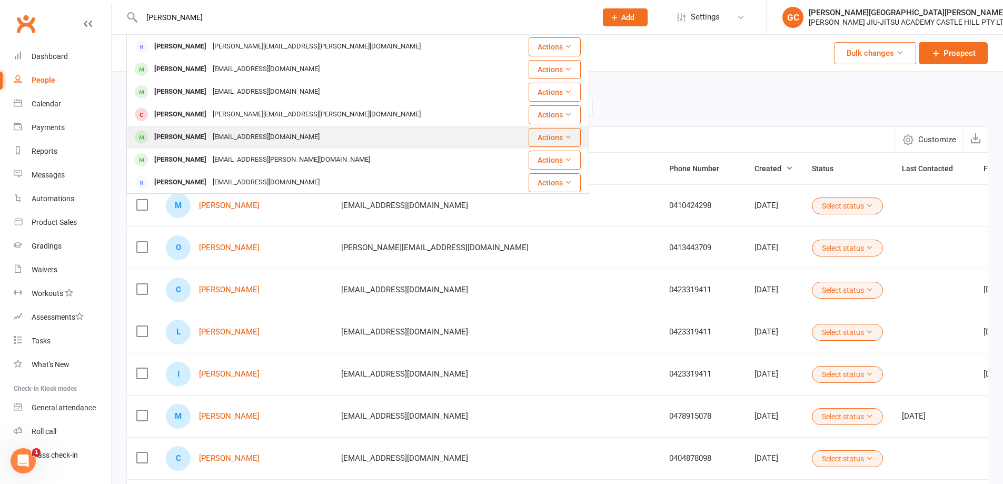
type input "[PERSON_NAME]"
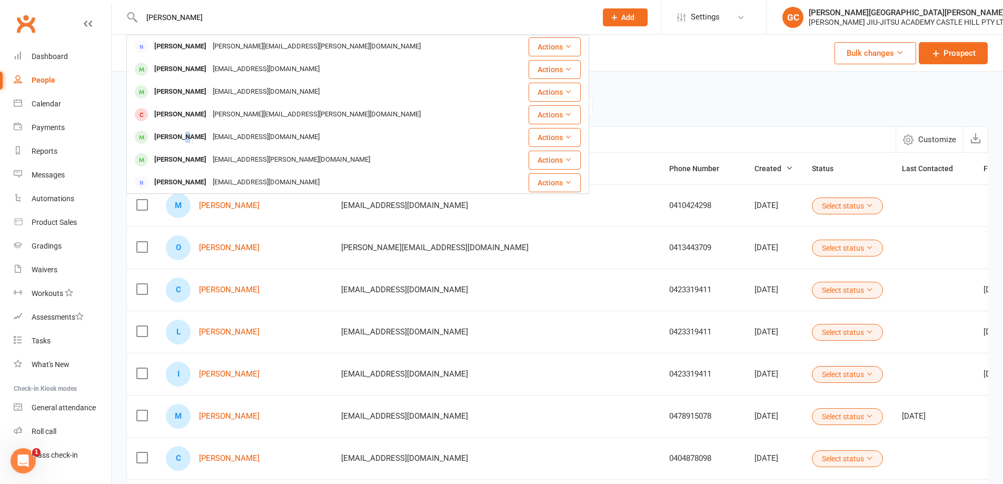
click at [184, 136] on div "[PERSON_NAME]" at bounding box center [180, 136] width 58 height 15
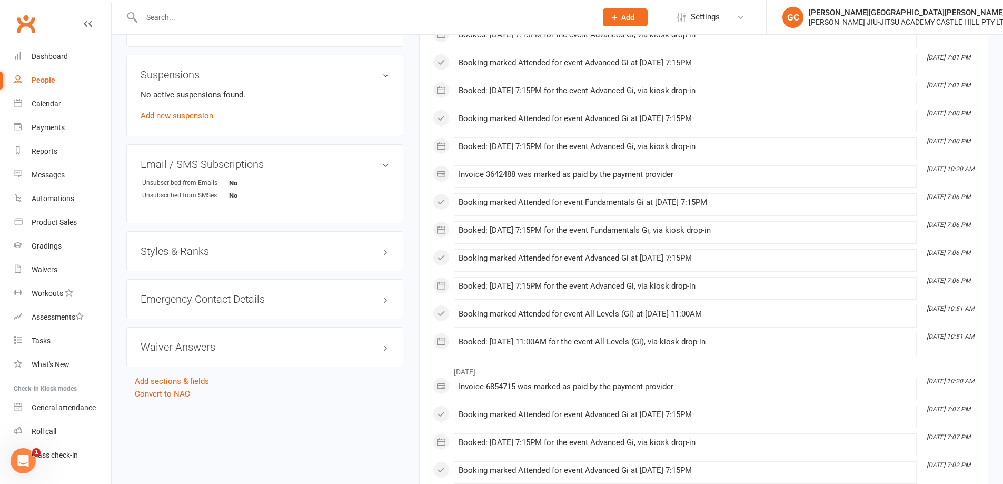
scroll to position [632, 0]
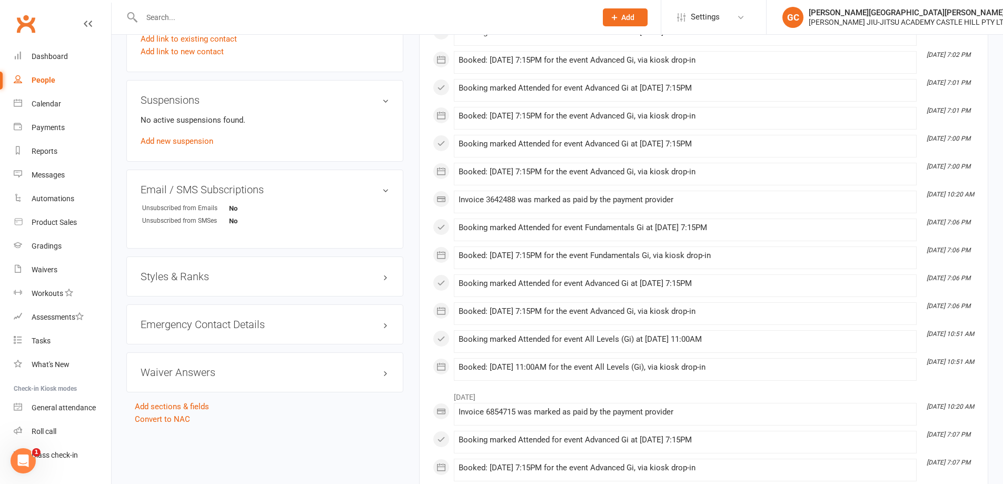
click at [187, 274] on h3 "Styles & Ranks" at bounding box center [265, 277] width 248 height 12
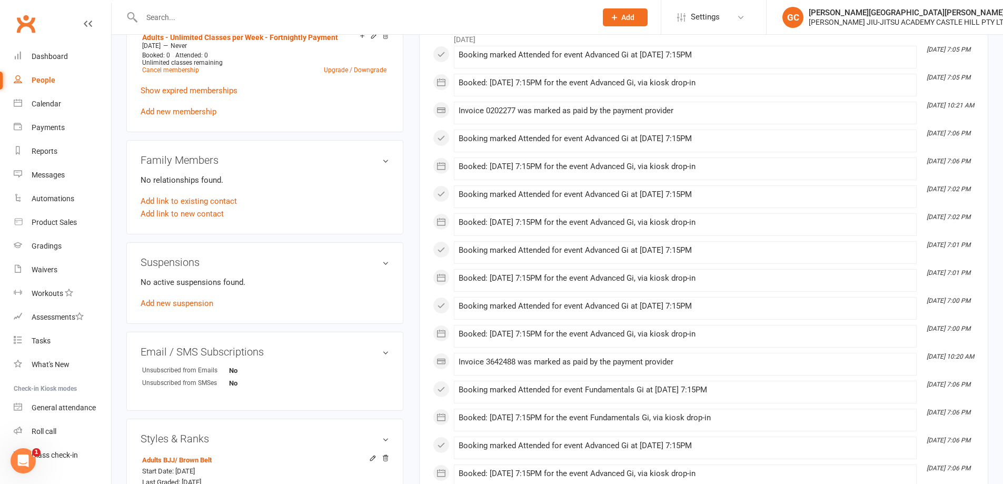
scroll to position [0, 0]
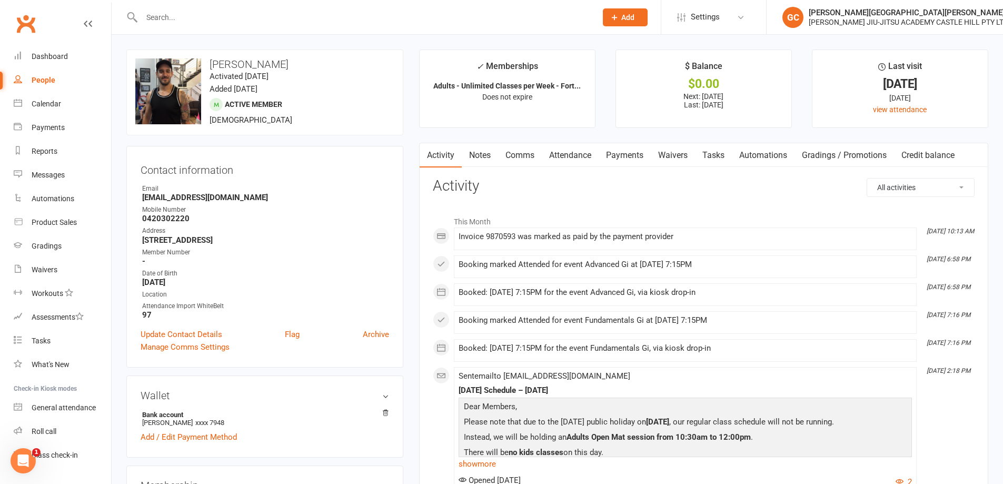
click at [159, 20] on input "text" at bounding box center [363, 17] width 451 height 15
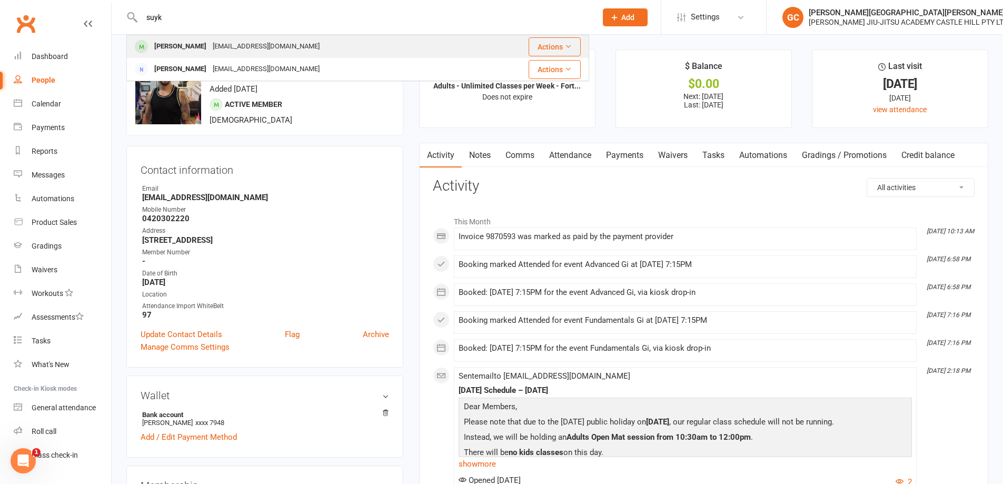
type input "suyk"
click at [195, 48] on div "[PERSON_NAME]" at bounding box center [180, 46] width 58 height 15
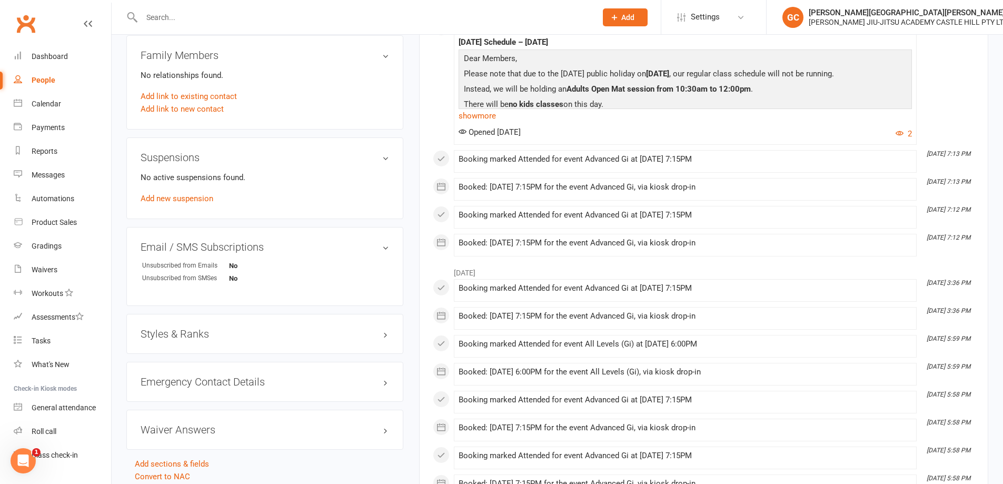
scroll to position [544, 0]
click at [183, 335] on h3 "Styles & Ranks" at bounding box center [265, 333] width 248 height 12
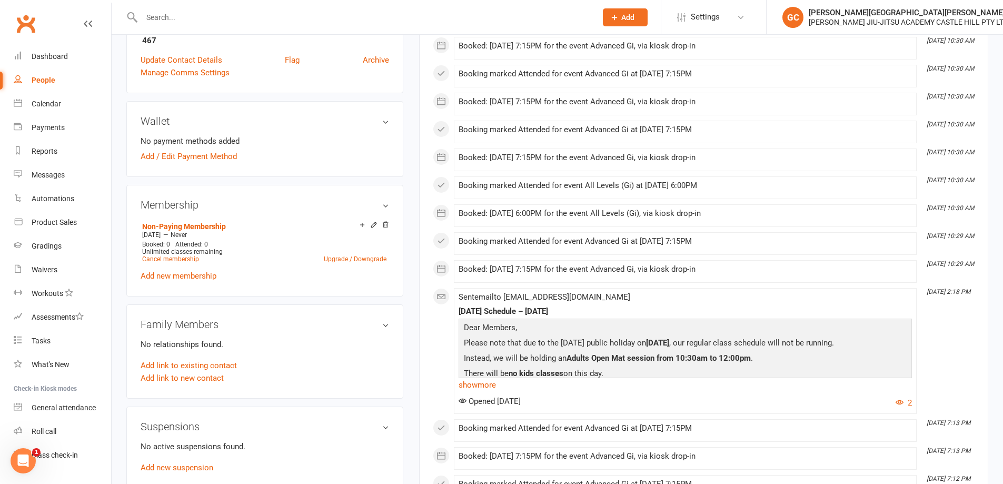
scroll to position [0, 0]
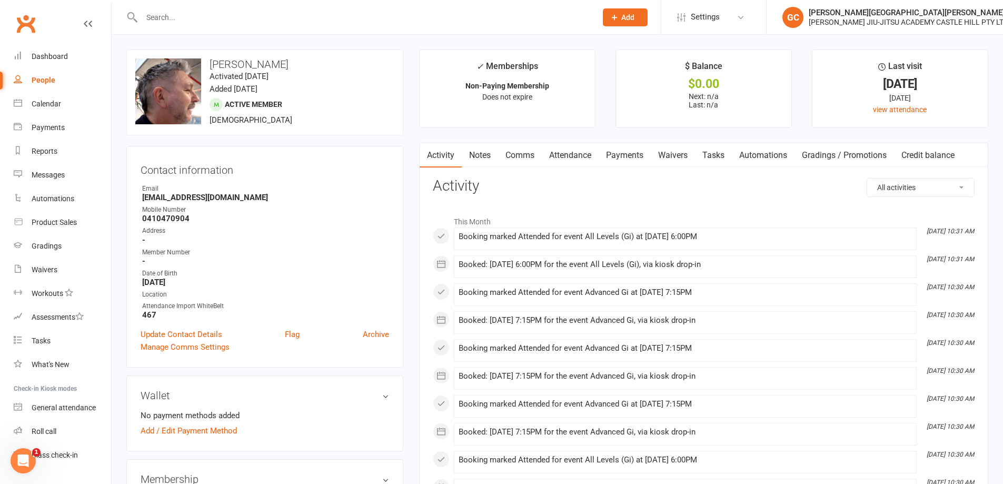
click at [164, 14] on input "text" at bounding box center [363, 17] width 451 height 15
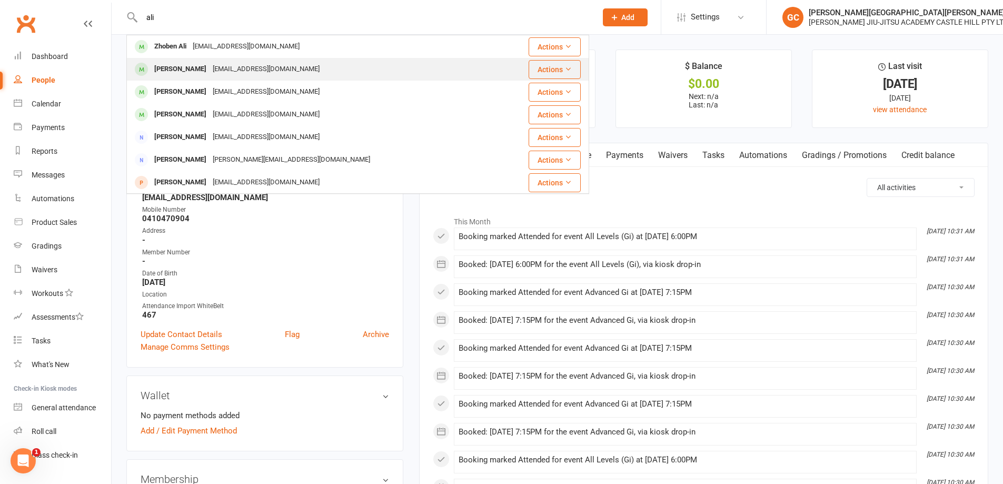
type input "ali"
click at [195, 71] on div "[PERSON_NAME]" at bounding box center [180, 69] width 58 height 15
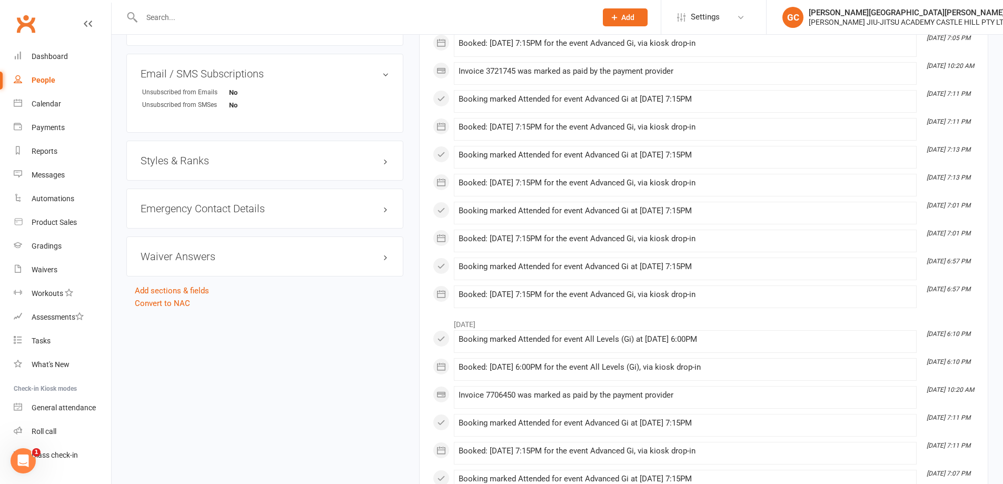
scroll to position [750, 0]
click at [198, 159] on h3 "Styles & Ranks" at bounding box center [265, 159] width 248 height 12
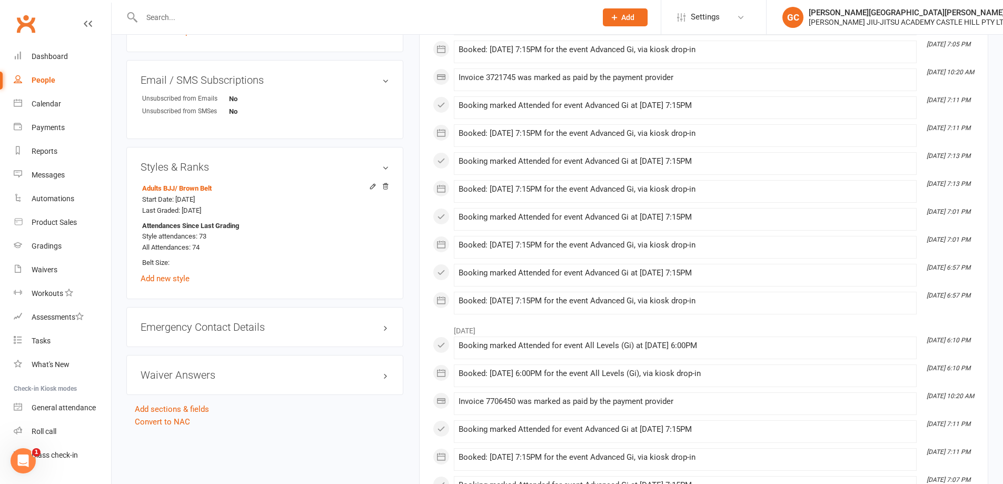
scroll to position [0, 0]
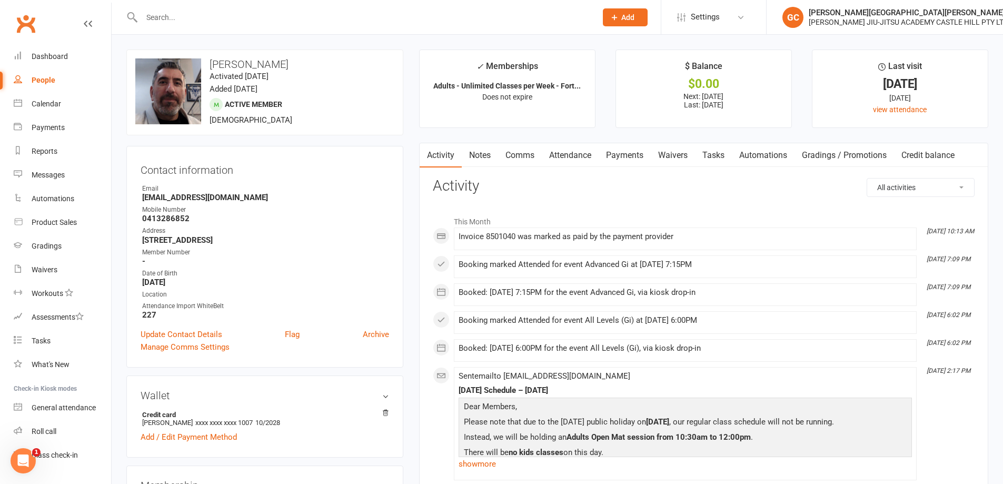
click at [156, 19] on input "text" at bounding box center [363, 17] width 451 height 15
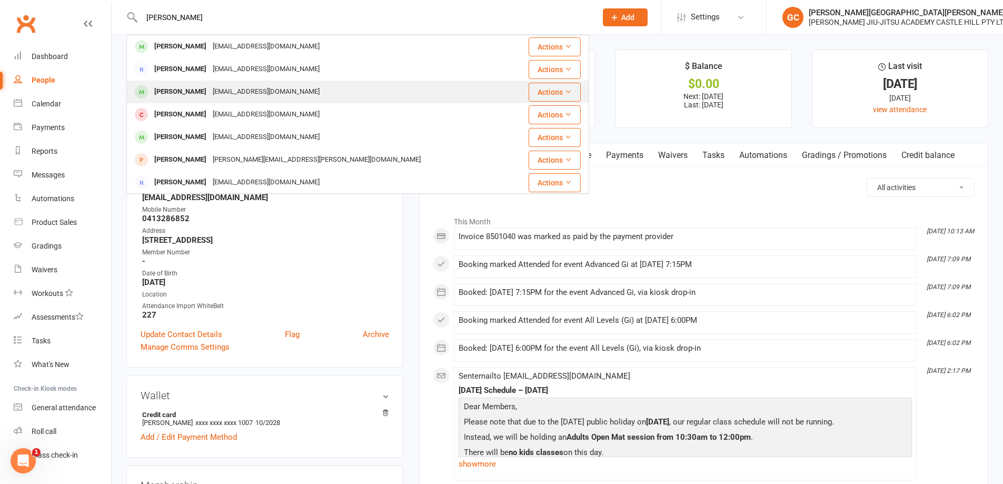
type input "[PERSON_NAME]"
click at [189, 91] on div "[PERSON_NAME]" at bounding box center [180, 91] width 58 height 15
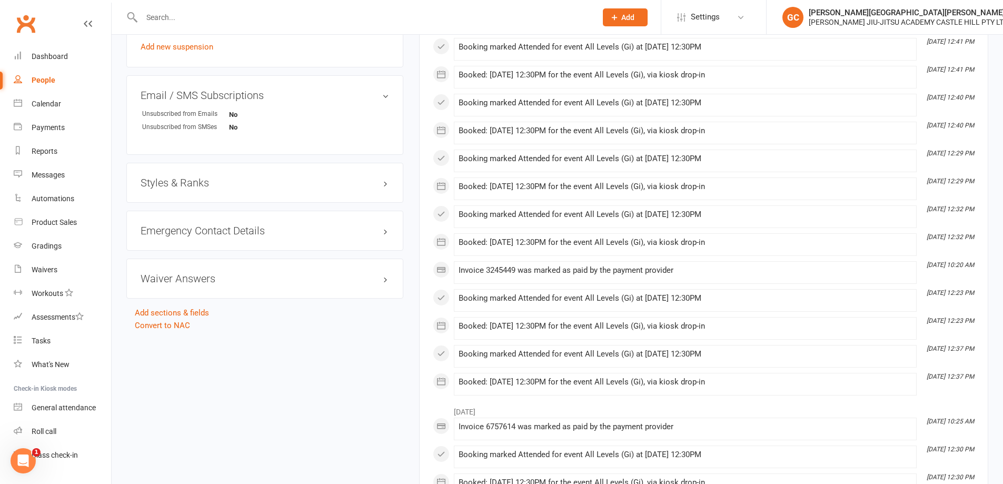
scroll to position [786, 0]
click at [184, 179] on h3 "Styles & Ranks" at bounding box center [265, 181] width 248 height 12
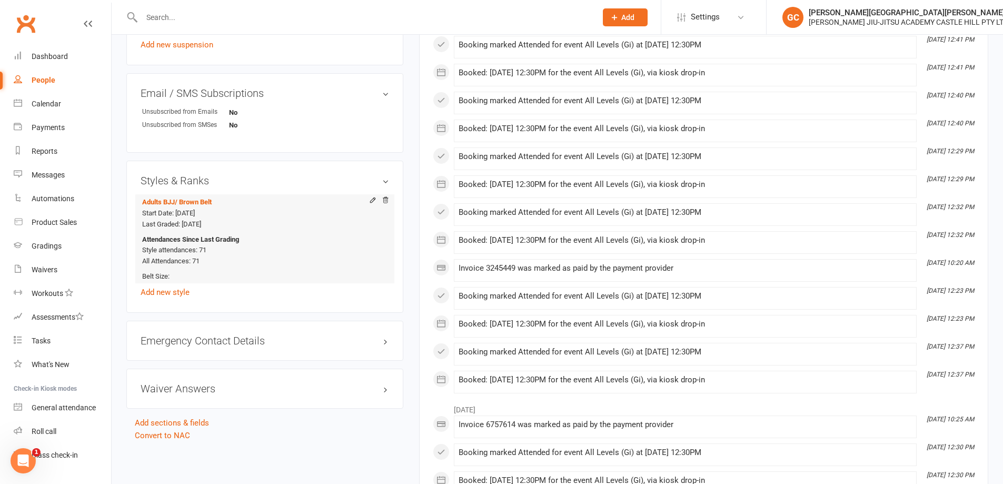
click at [276, 228] on div "Start Date: 24 Jun 2022 Last Graded: 24 Jun 2022" at bounding box center [263, 219] width 242 height 22
click at [45, 248] on div "Gradings" at bounding box center [47, 246] width 30 height 8
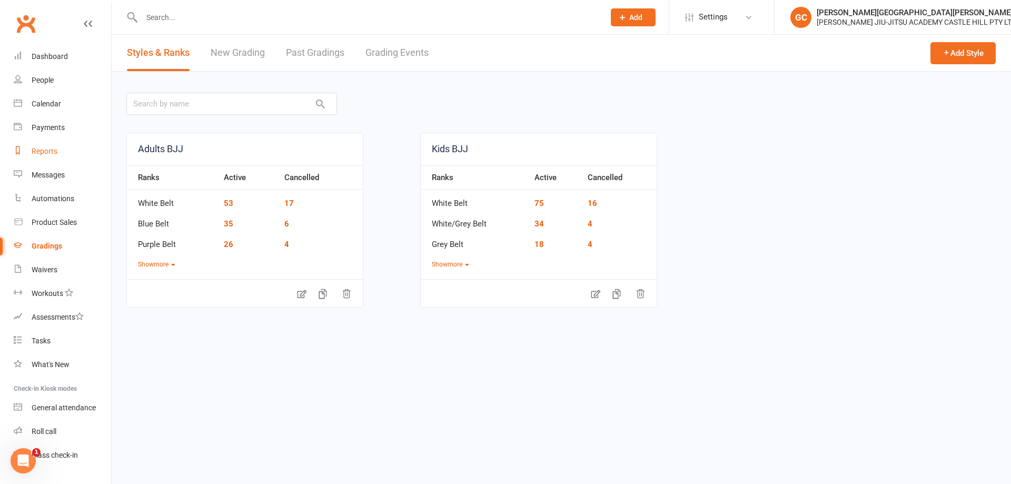
click at [44, 151] on div "Reports" at bounding box center [45, 151] width 26 height 8
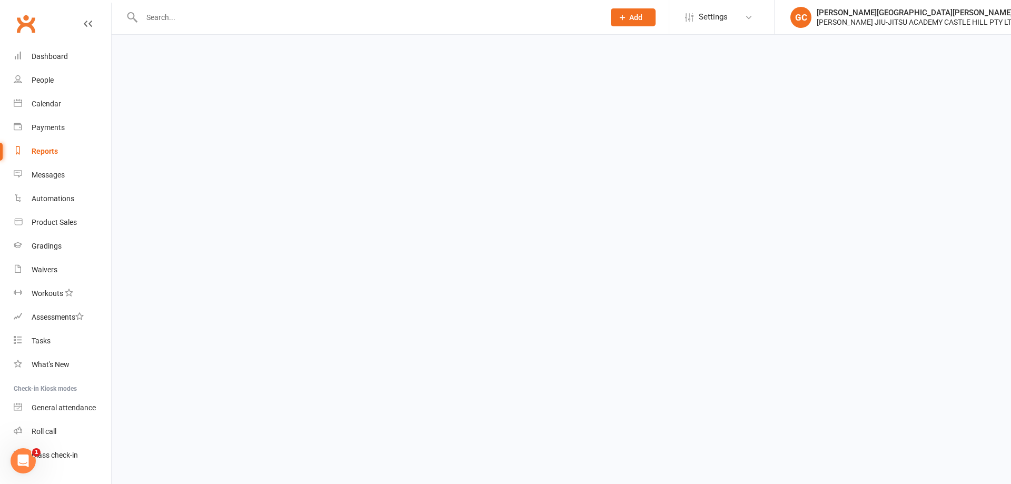
select select "100"
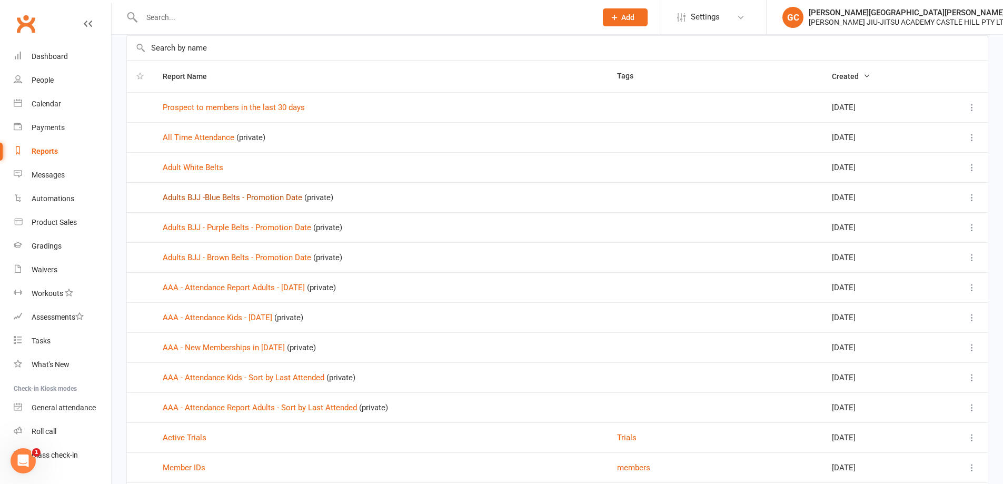
scroll to position [70, 0]
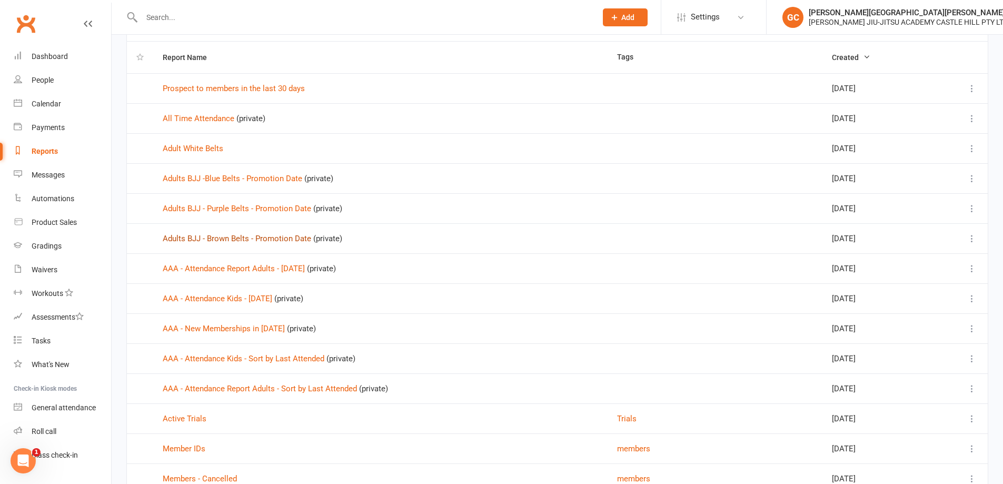
click at [241, 238] on link "Adults BJJ - Brown Belts - Promotion Date" at bounding box center [237, 238] width 148 height 9
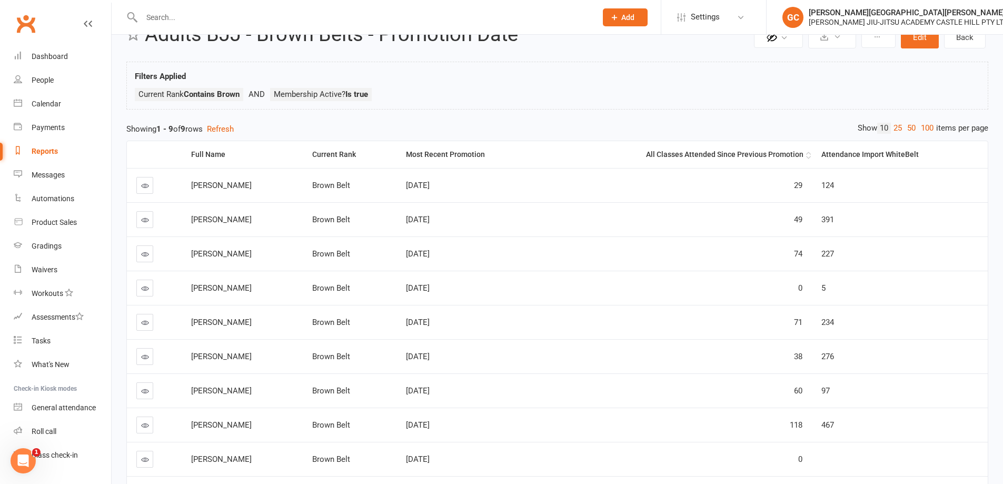
scroll to position [35, 0]
click at [441, 148] on th "Most Recent Promotion" at bounding box center [470, 153] width 148 height 27
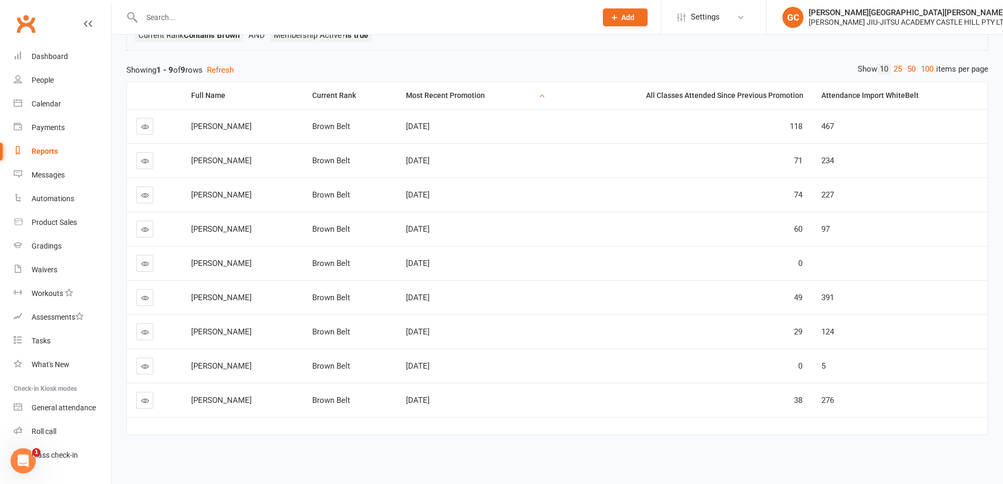
scroll to position [0, 0]
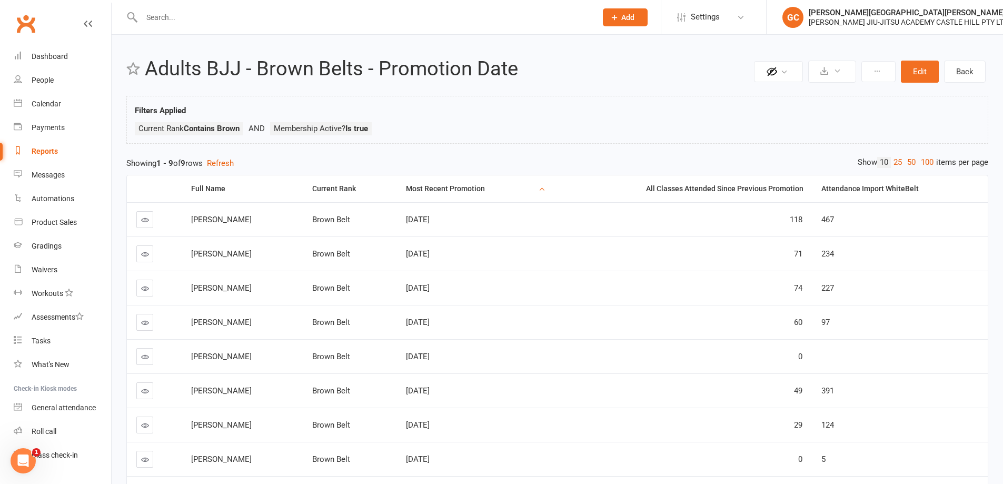
click at [167, 24] on input "text" at bounding box center [363, 17] width 451 height 15
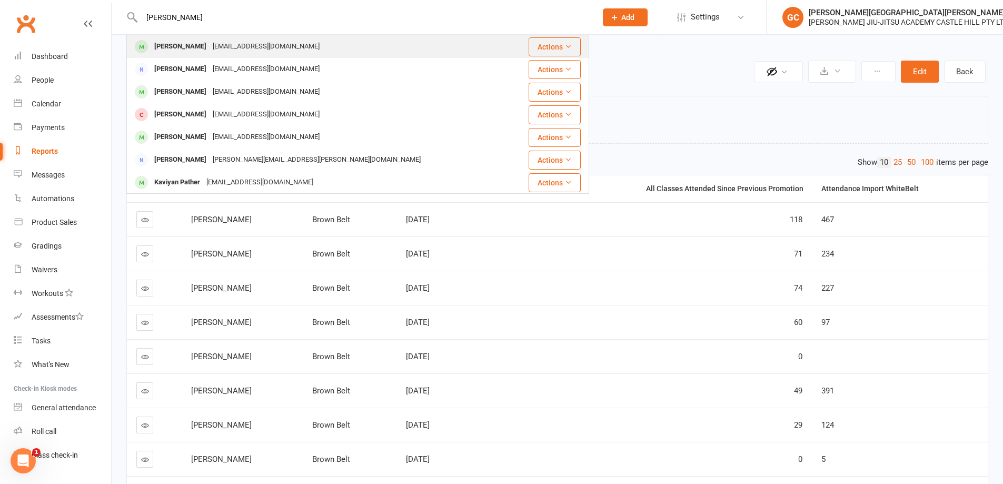
type input "patrick ko"
click at [188, 47] on div "Patrick Kwong" at bounding box center [180, 46] width 58 height 15
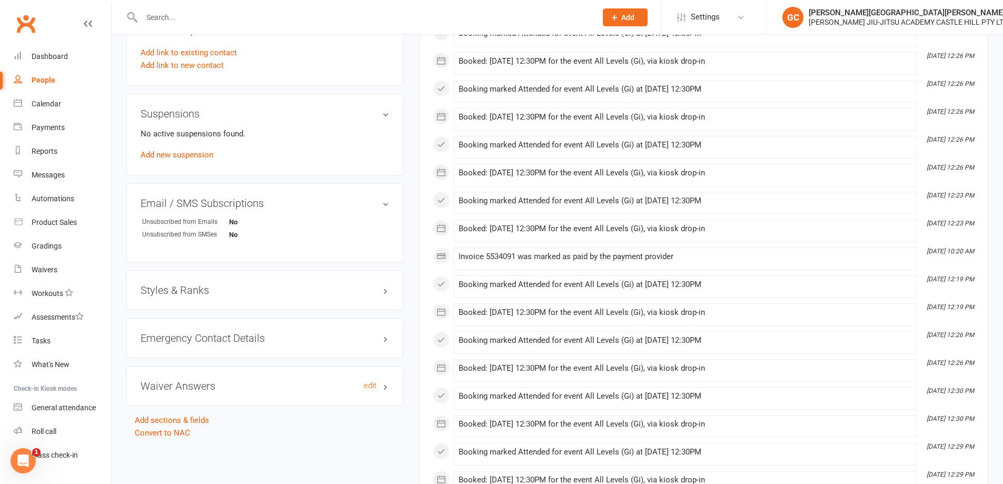
scroll to position [772, 0]
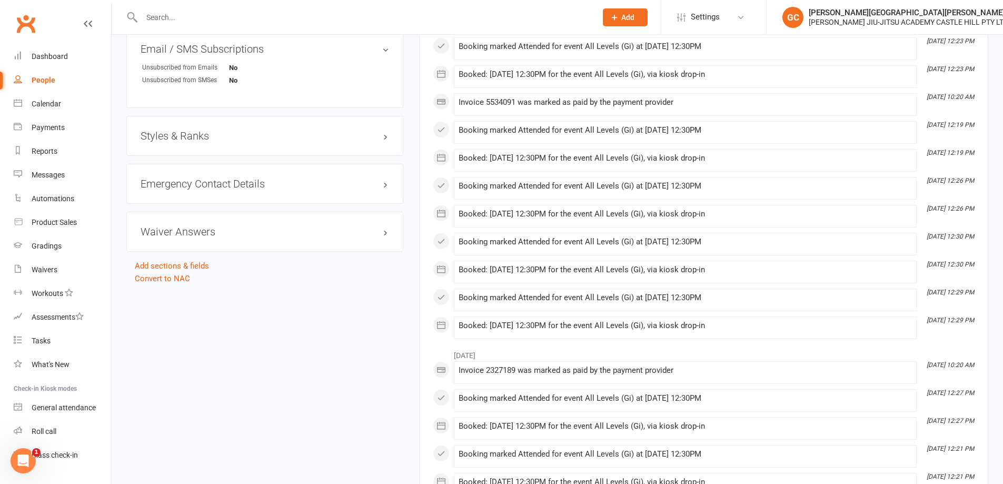
click at [179, 134] on h3 "Styles & Ranks" at bounding box center [265, 136] width 248 height 12
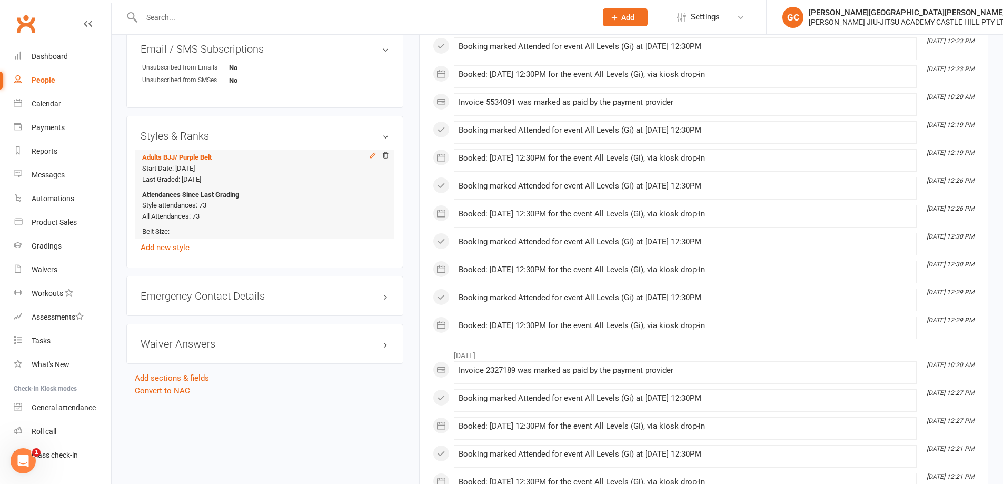
click at [369, 156] on icon at bounding box center [372, 155] width 7 height 7
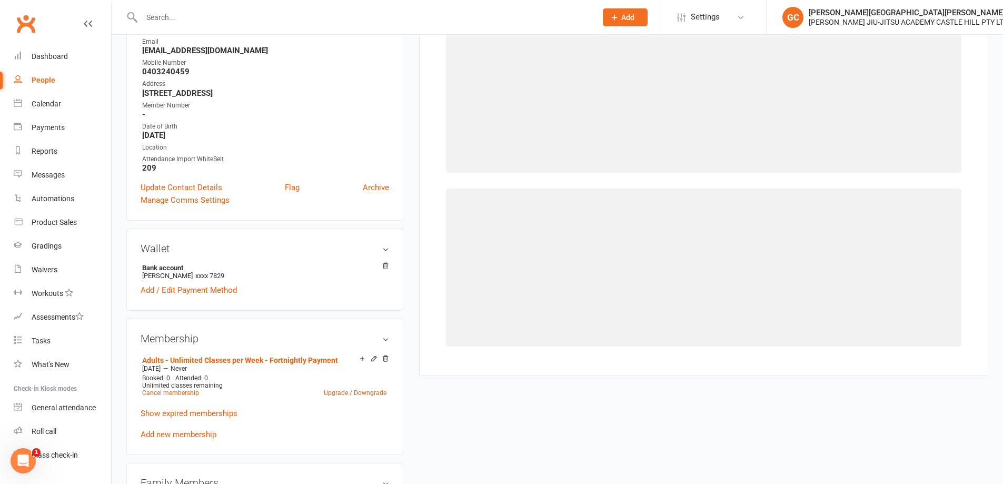
select select "40860"
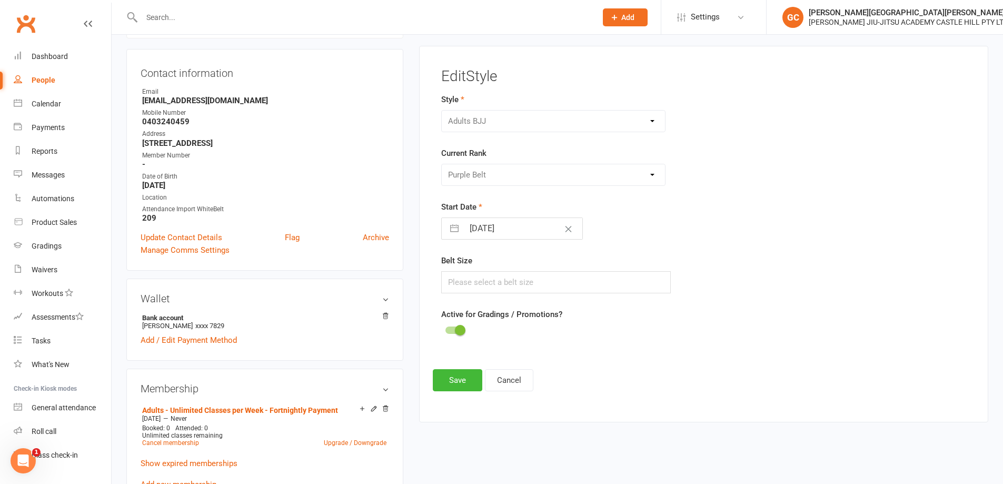
scroll to position [90, 0]
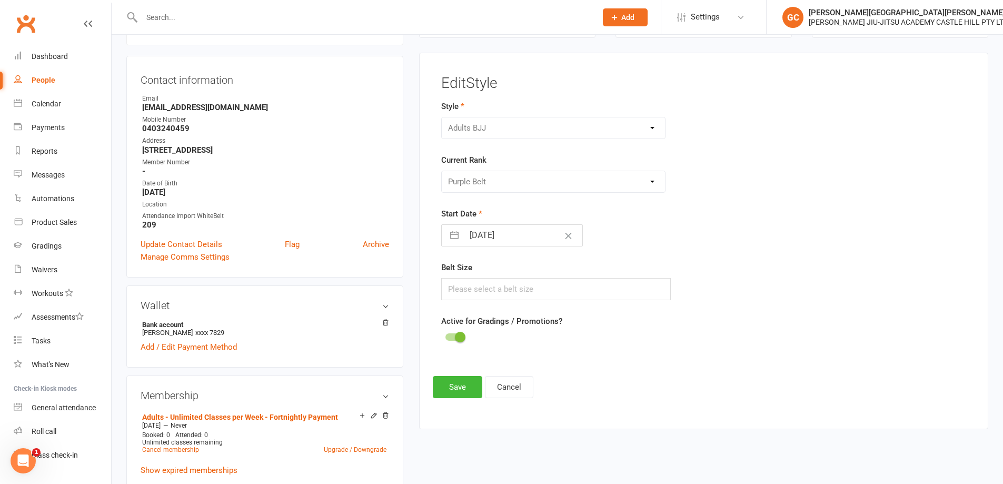
click at [473, 129] on div "Adults BJJ Kids BJJ" at bounding box center [553, 128] width 225 height 22
click at [487, 181] on div "Please Select Starting Rank White Belt Blue Belt Purple Belt Brown Belt Black B…" at bounding box center [553, 182] width 225 height 22
click at [517, 387] on button "Cancel" at bounding box center [509, 387] width 48 height 22
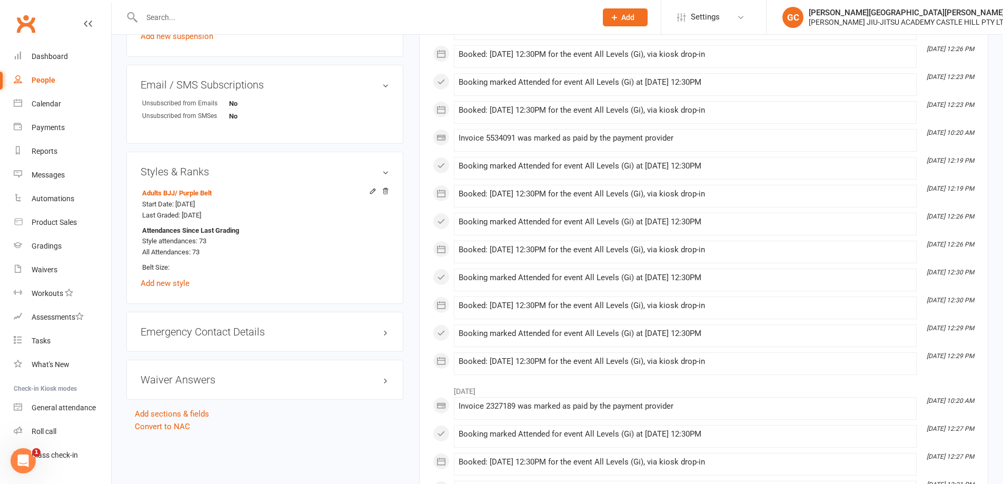
scroll to position [757, 0]
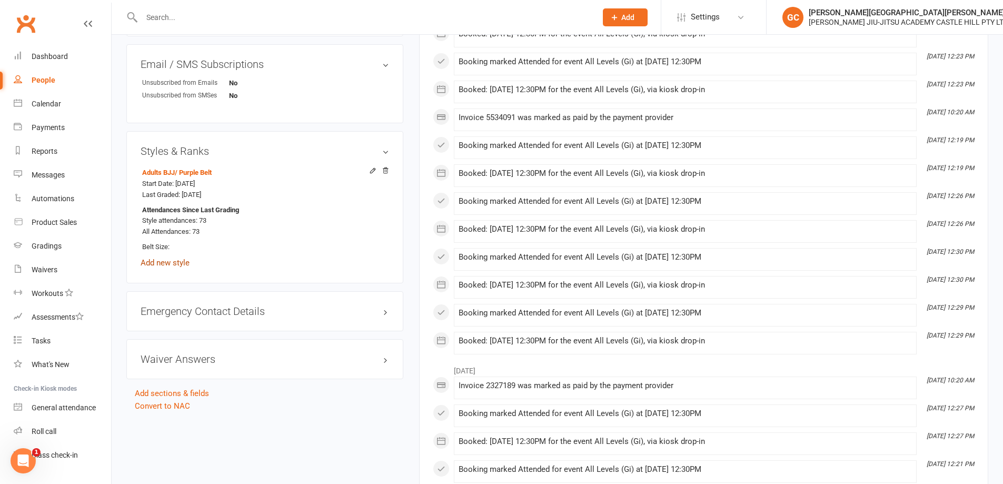
click at [167, 261] on link "Add new style" at bounding box center [165, 262] width 49 height 9
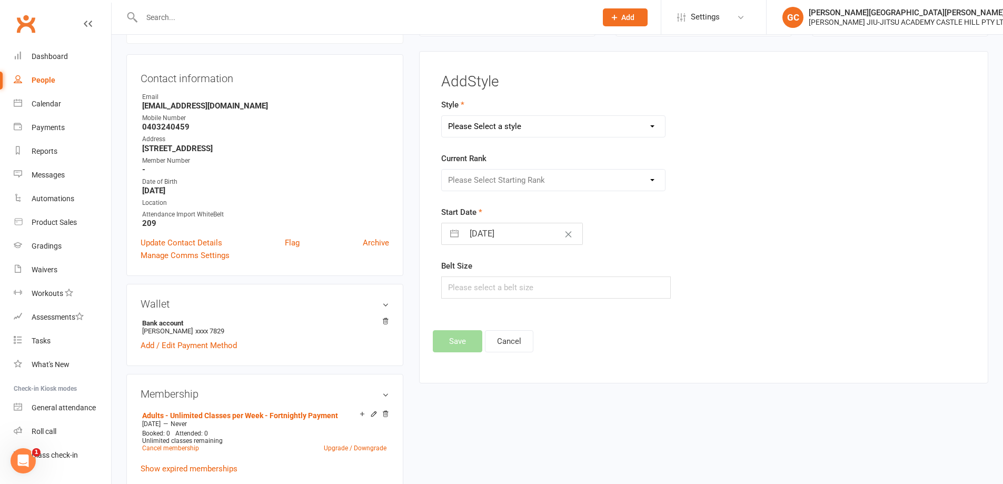
scroll to position [90, 0]
click at [531, 128] on select "Please Select a style Adults BJJ Kids BJJ" at bounding box center [554, 127] width 224 height 21
select select "3441"
click at [442, 117] on select "Please Select a style Adults BJJ Kids BJJ" at bounding box center [554, 127] width 224 height 21
click at [522, 187] on select "Please Select Starting Rank White Belt Blue Belt Purple Belt Brown Belt Black B…" at bounding box center [554, 181] width 224 height 21
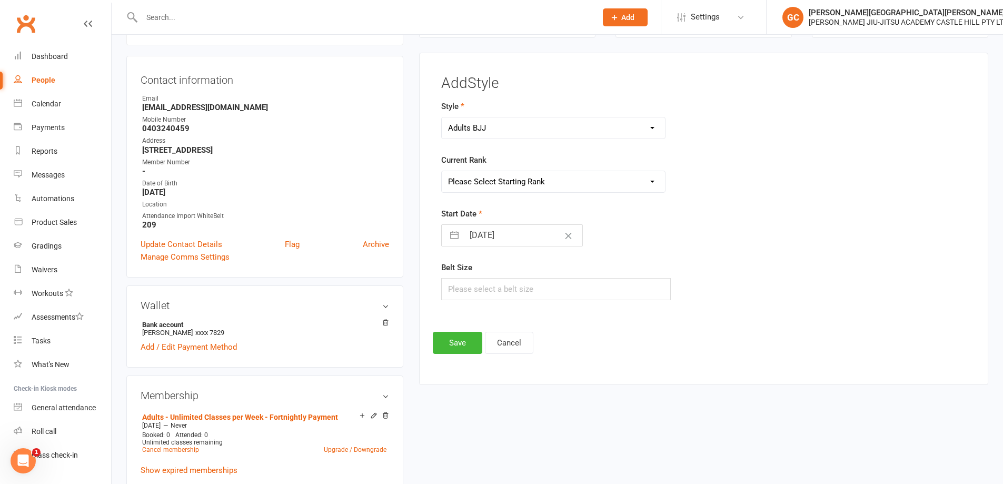
select select "40861"
click at [442, 171] on select "Please Select Starting Rank White Belt Blue Belt Purple Belt Brown Belt Black B…" at bounding box center [554, 181] width 224 height 21
select select "8"
select select "2025"
select select "9"
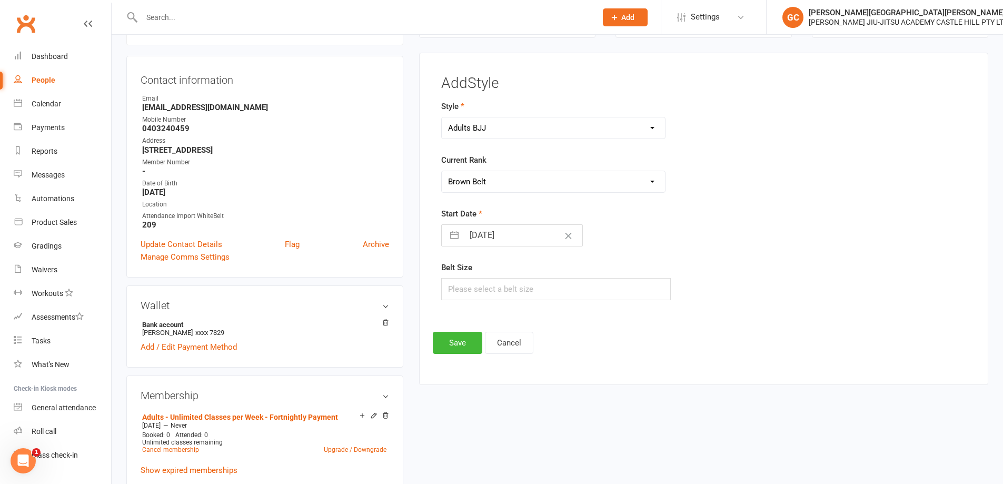
select select "2025"
select select "10"
select select "2025"
click at [505, 235] on input "11 Oct 2025" at bounding box center [523, 235] width 118 height 21
click at [567, 334] on td "10" at bounding box center [565, 335] width 21 height 20
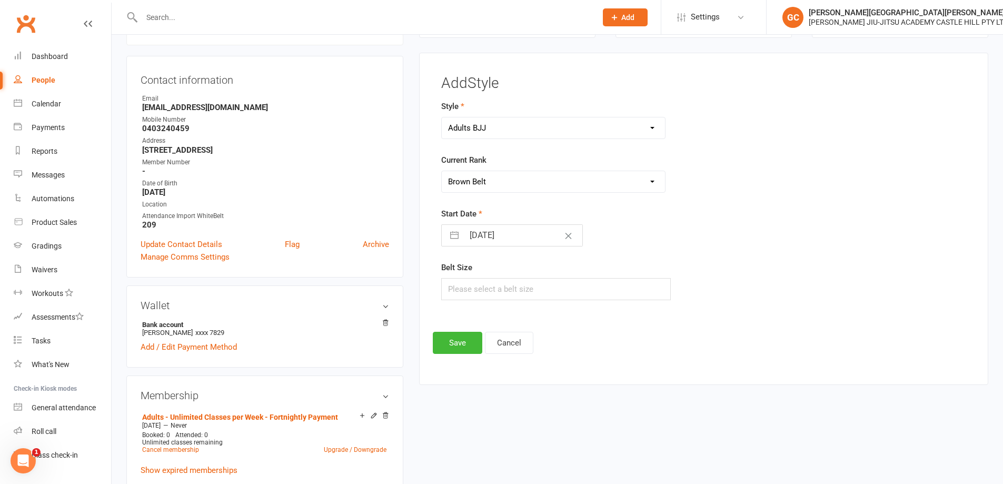
type input "10 Oct 2025"
click at [471, 346] on button "Save" at bounding box center [457, 343] width 49 height 22
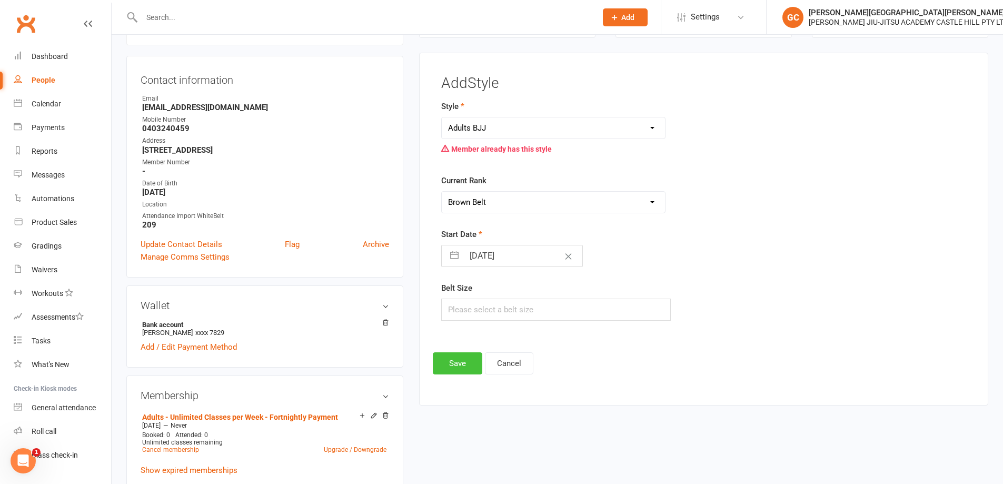
click at [466, 365] on button "Save" at bounding box center [457, 363] width 49 height 22
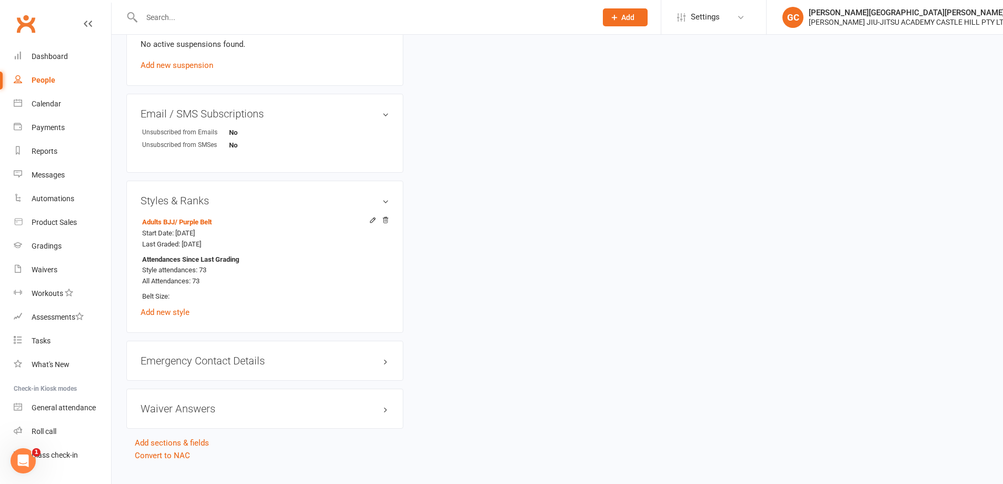
scroll to position [726, 0]
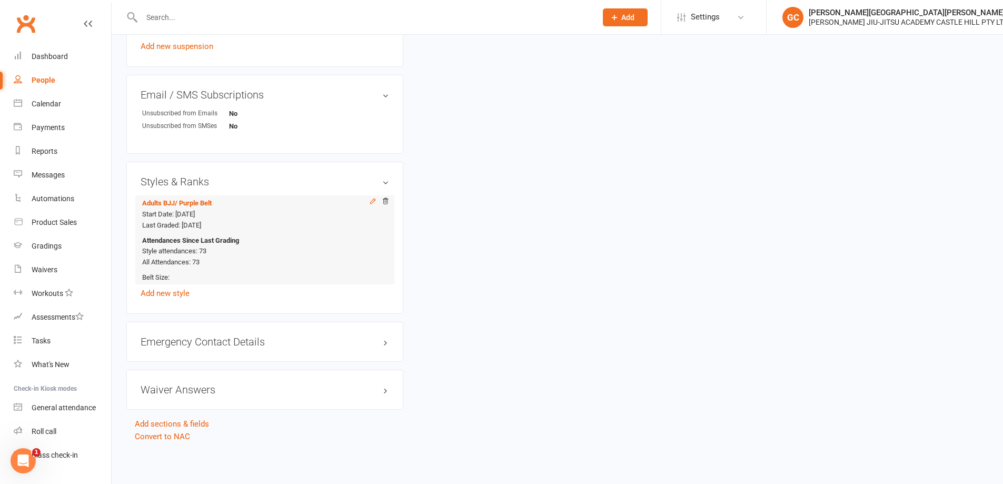
click at [373, 198] on icon at bounding box center [372, 200] width 7 height 7
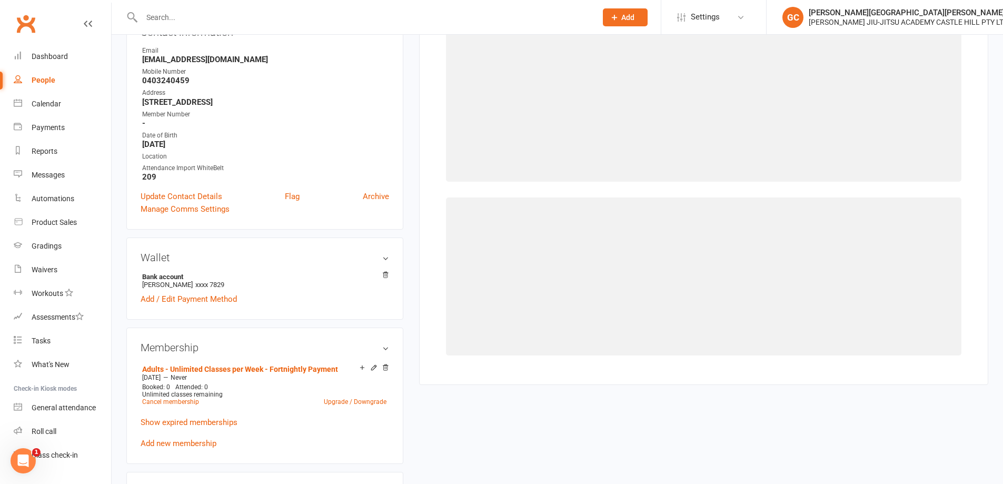
select select "40860"
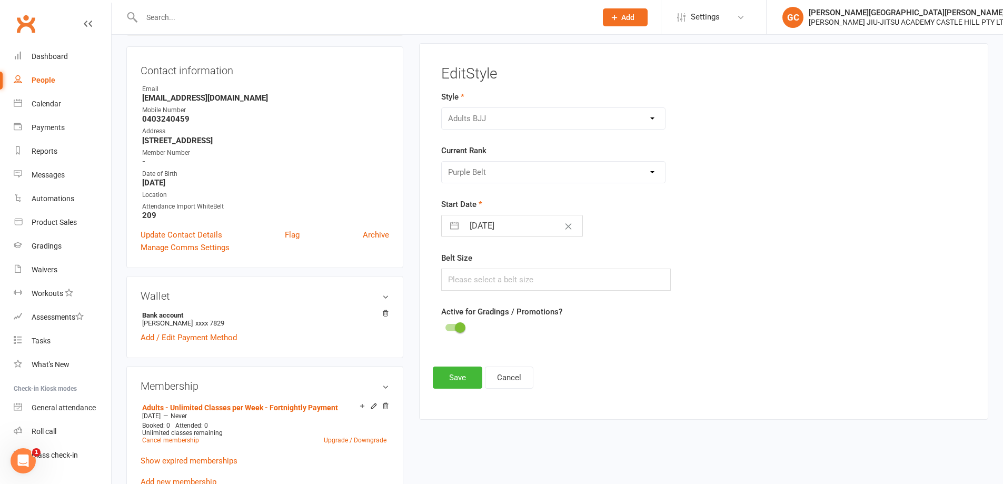
scroll to position [90, 0]
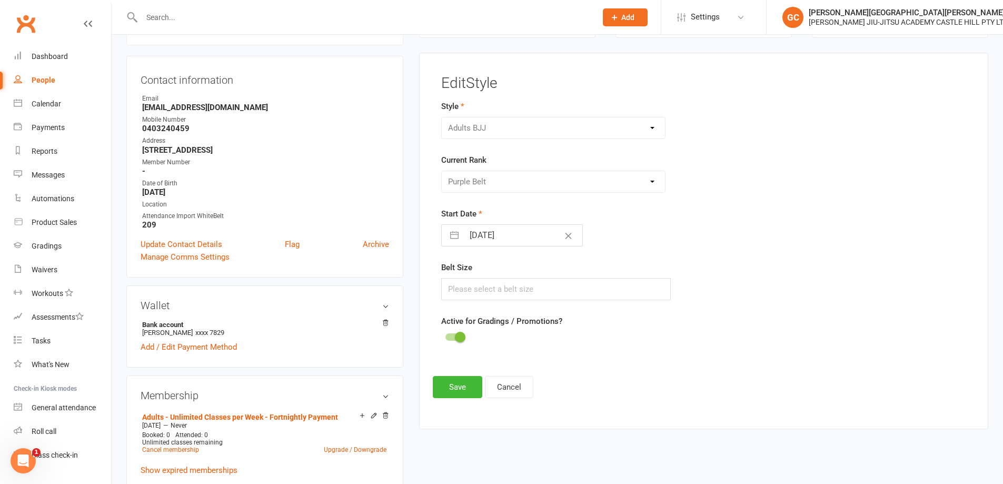
click at [484, 181] on div "Please Select Starting Rank White Belt Blue Belt Purple Belt Brown Belt Black B…" at bounding box center [553, 182] width 225 height 22
click at [484, 180] on div "Please Select Starting Rank White Belt Blue Belt Purple Belt Brown Belt Black B…" at bounding box center [553, 182] width 225 height 22
click at [485, 179] on div "Please Select Starting Rank White Belt Blue Belt Purple Belt Brown Belt Black B…" at bounding box center [553, 182] width 225 height 22
click at [508, 387] on button "Cancel" at bounding box center [509, 387] width 48 height 22
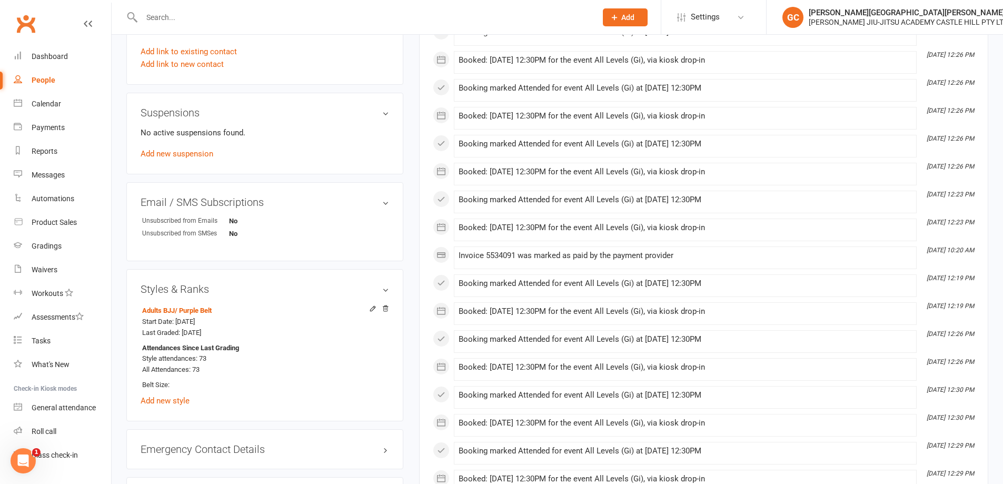
scroll to position [739, 0]
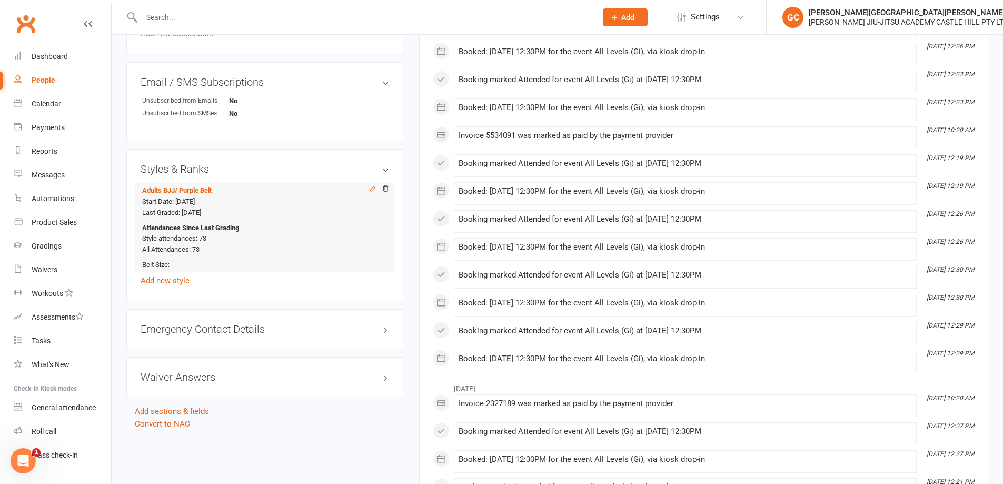
click at [373, 186] on icon at bounding box center [372, 188] width 5 height 5
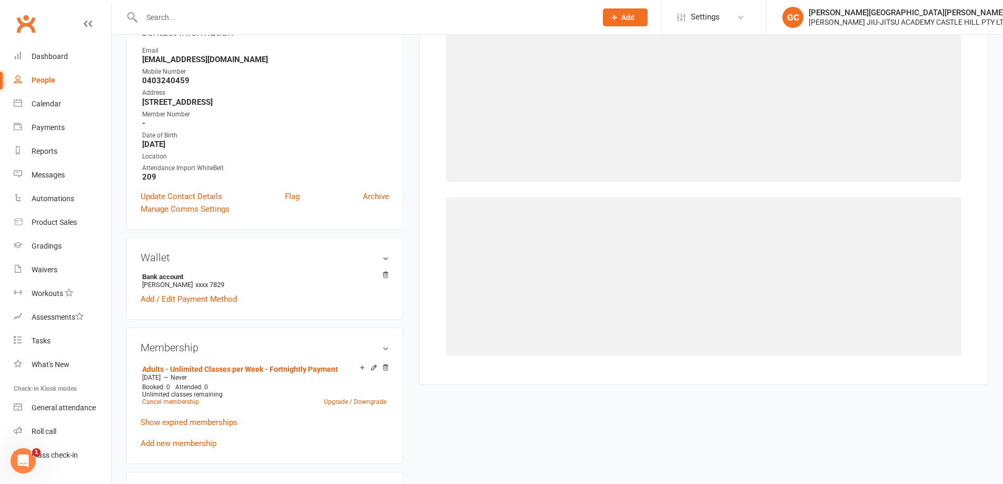
select select "40860"
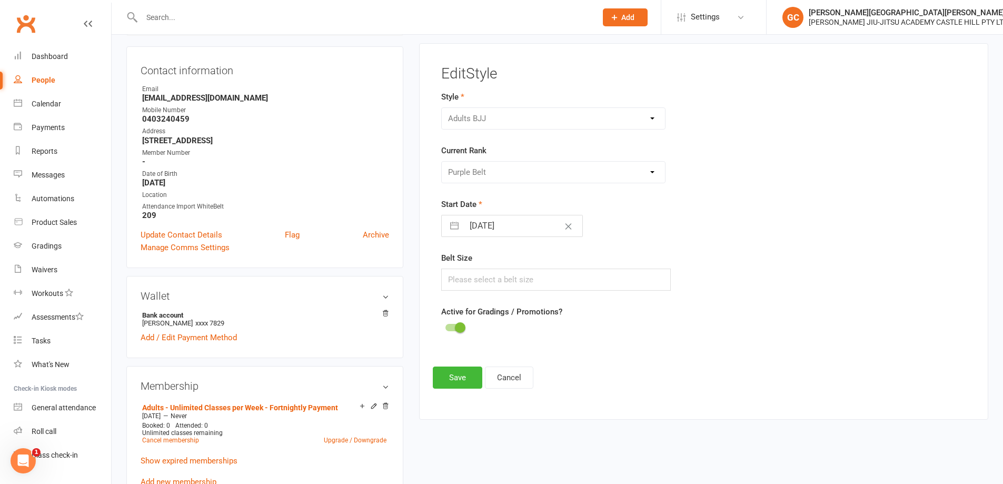
scroll to position [90, 0]
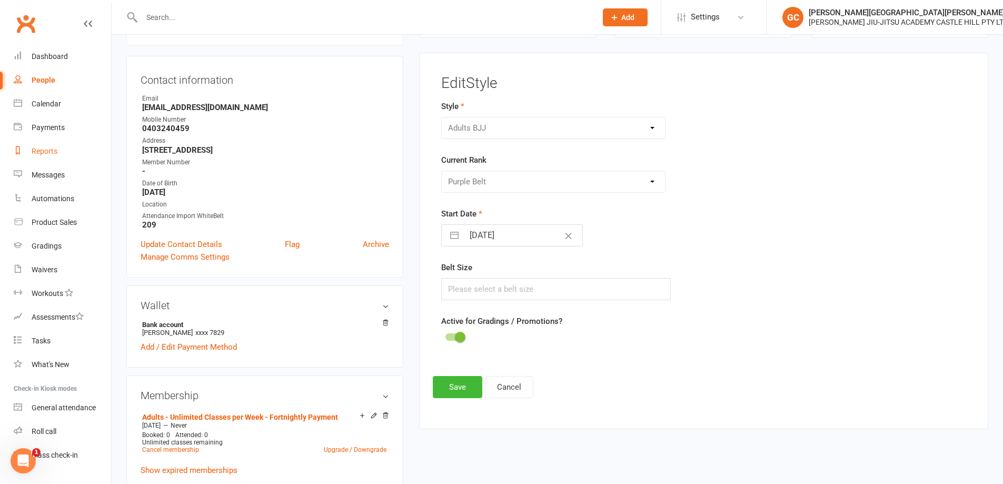
click at [45, 151] on div "Reports" at bounding box center [45, 151] width 26 height 8
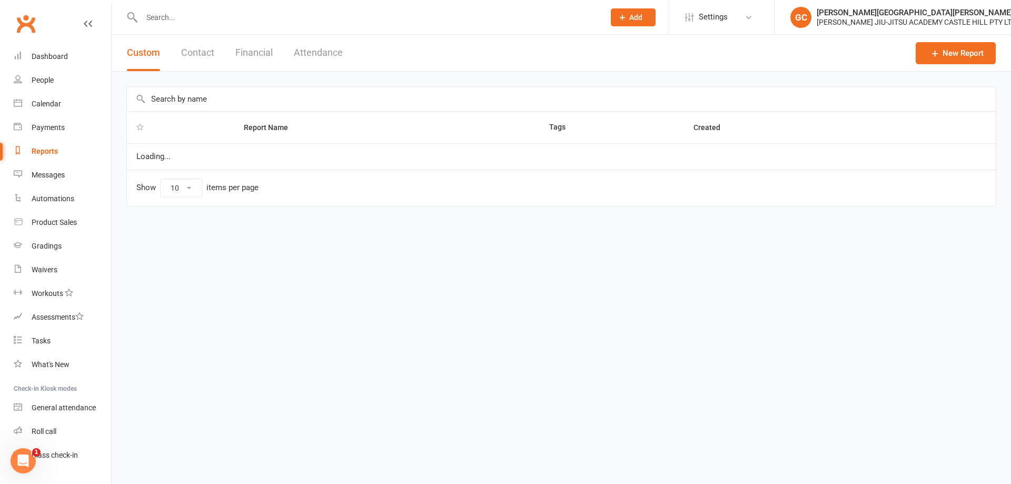
select select "100"
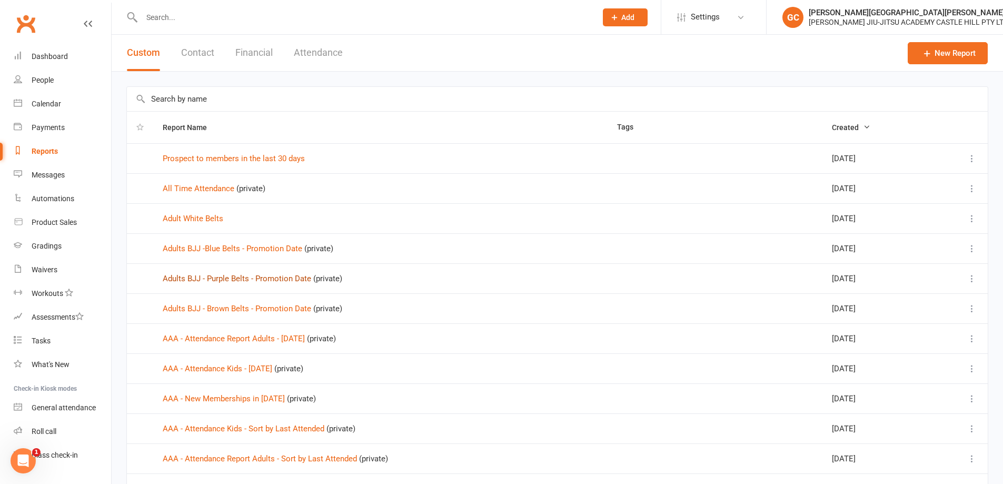
click at [254, 276] on link "Adults BJJ - Purple Belts - Promotion Date" at bounding box center [237, 278] width 148 height 9
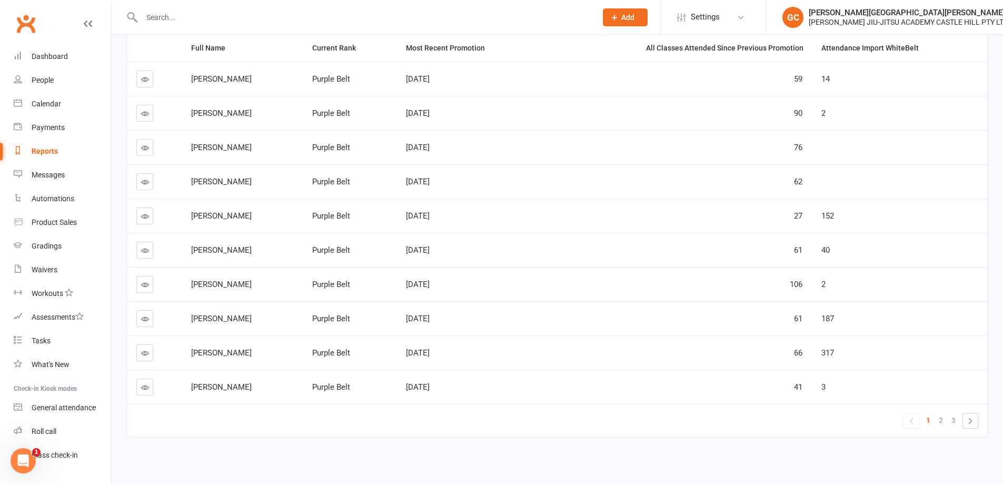
scroll to position [144, 0]
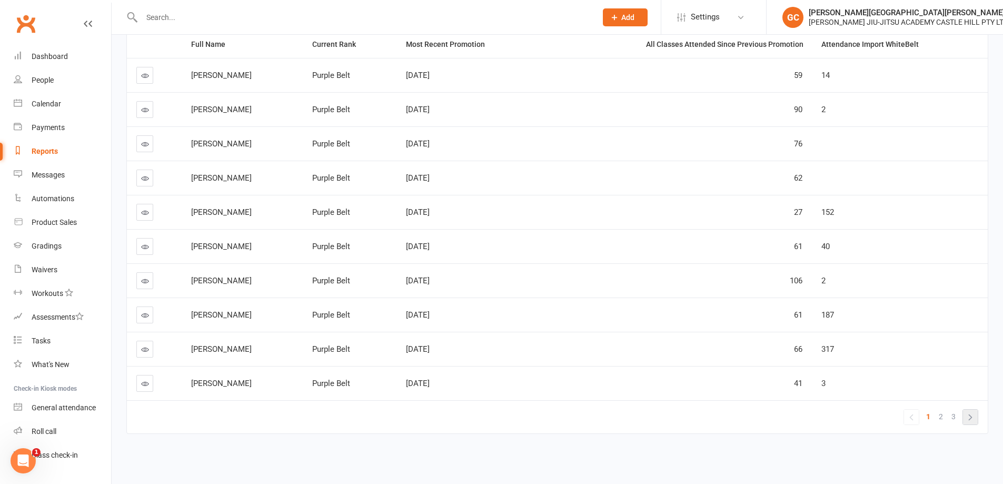
click at [966, 418] on link "»" at bounding box center [970, 417] width 15 height 15
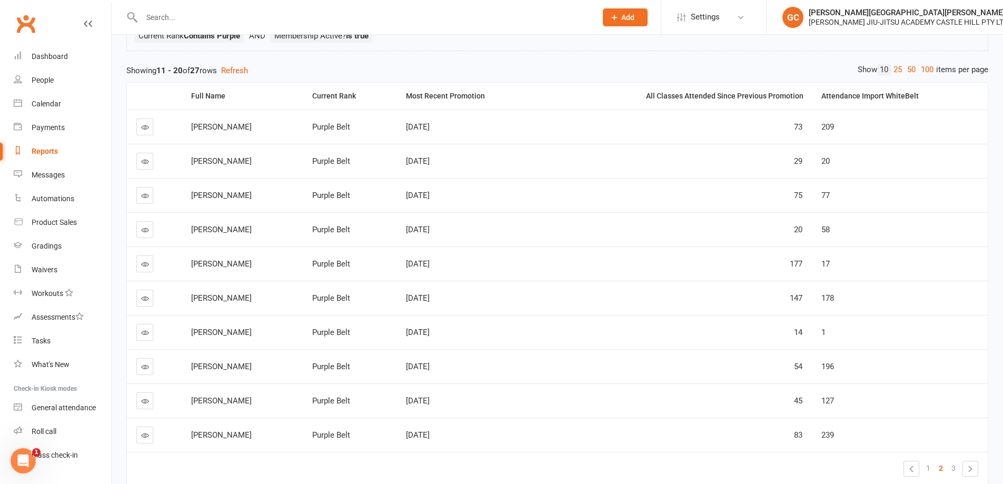
scroll to position [92, 0]
click at [146, 127] on icon at bounding box center [145, 128] width 8 height 8
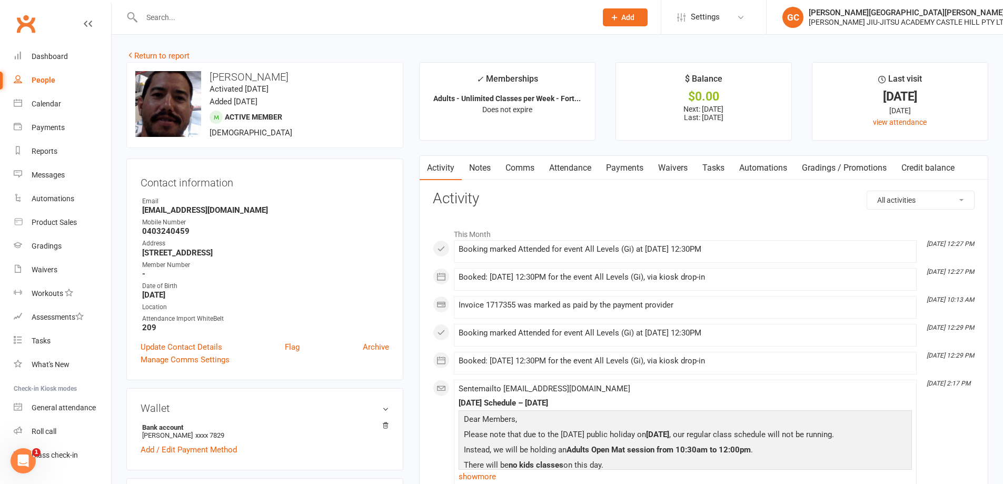
click at [870, 165] on link "Gradings / Promotions" at bounding box center [843, 168] width 99 height 24
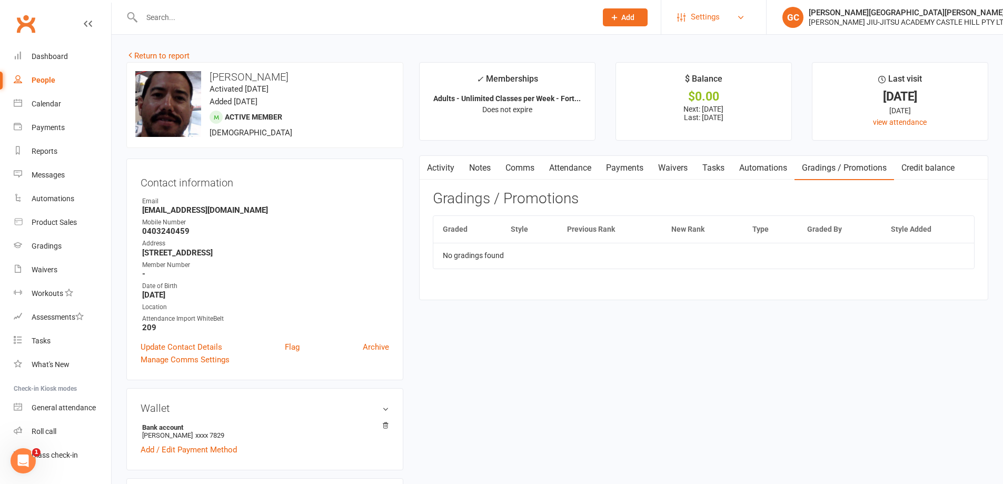
click at [718, 18] on span "Settings" at bounding box center [705, 17] width 29 height 24
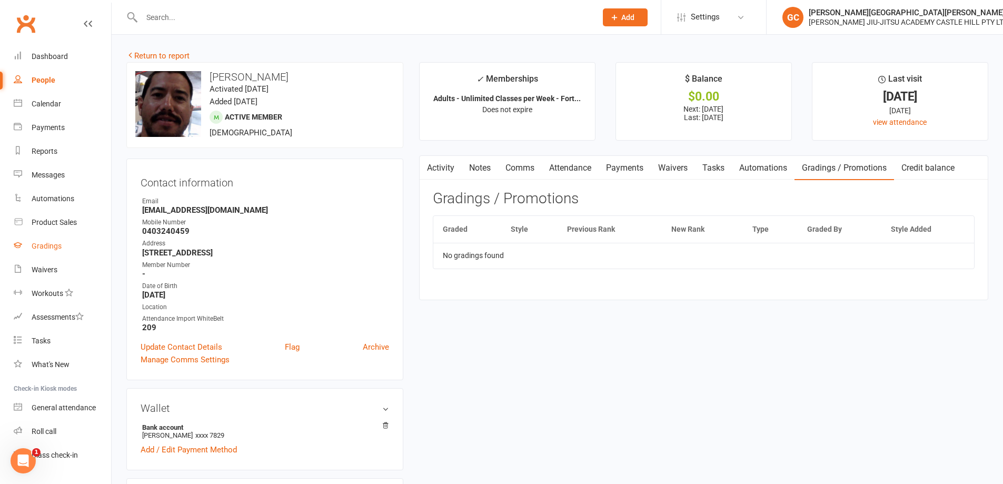
click at [44, 247] on div "Gradings" at bounding box center [47, 246] width 30 height 8
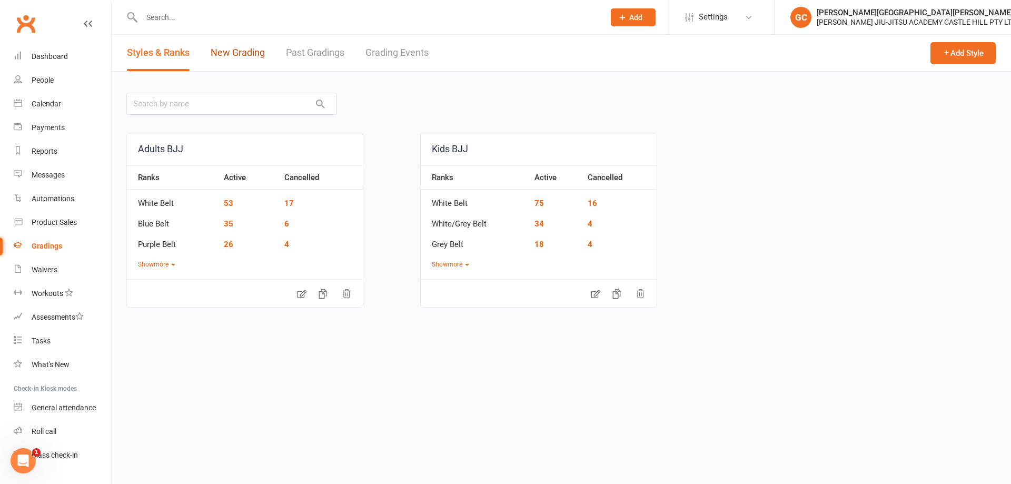
click at [239, 52] on link "New Grading" at bounding box center [238, 53] width 54 height 36
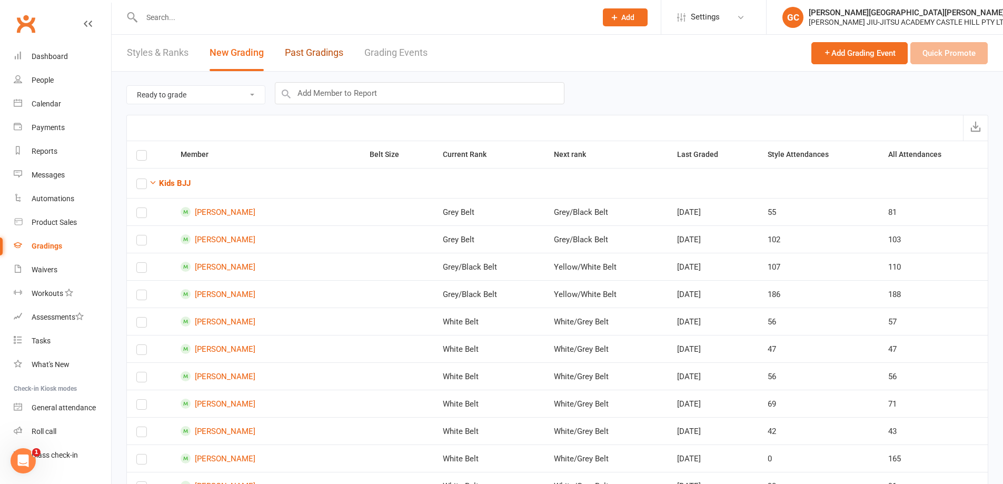
click at [318, 53] on link "Past Gradings" at bounding box center [314, 53] width 58 height 36
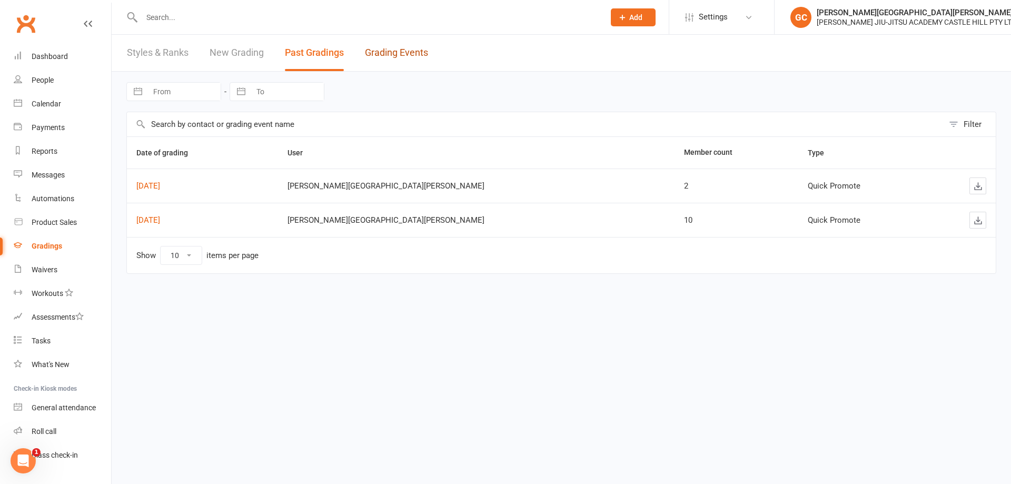
click at [394, 55] on link "Grading Events" at bounding box center [396, 53] width 63 height 36
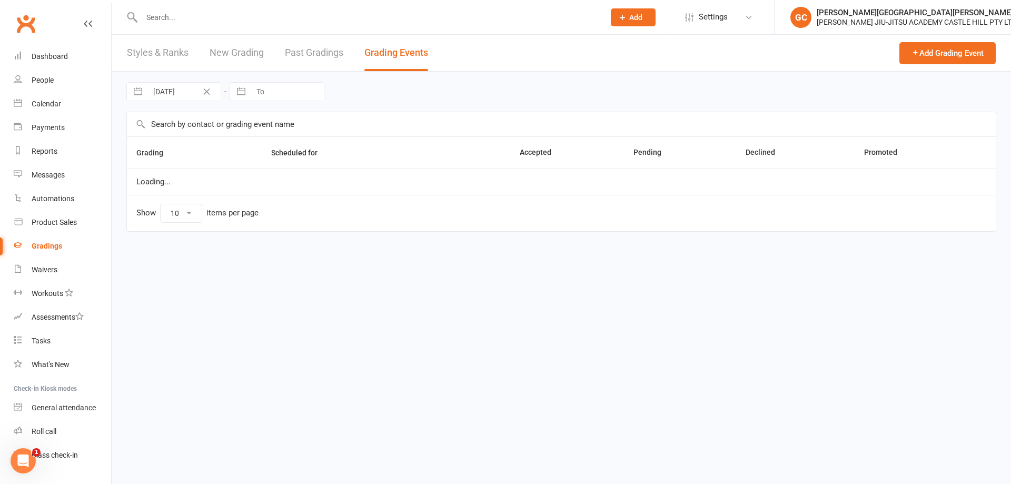
click at [247, 47] on link "New Grading" at bounding box center [237, 53] width 54 height 36
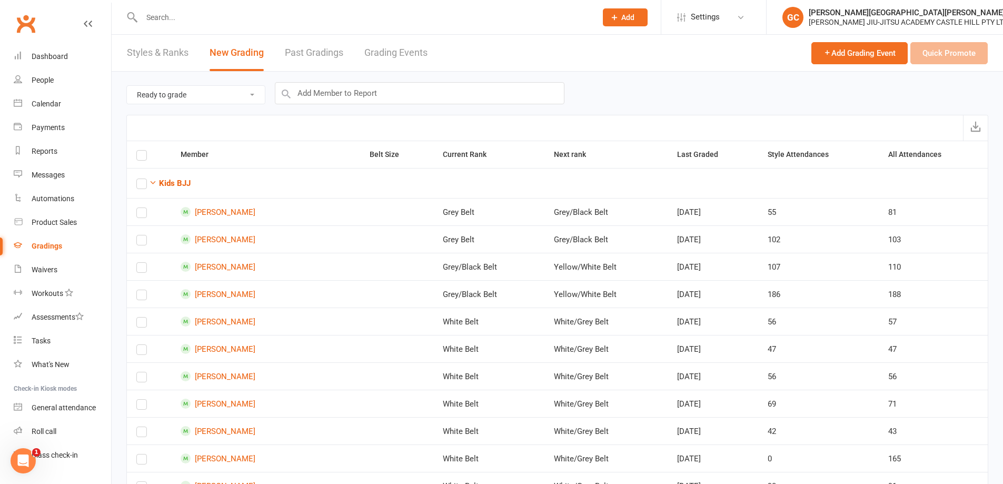
click at [315, 51] on link "Past Gradings" at bounding box center [314, 53] width 58 height 36
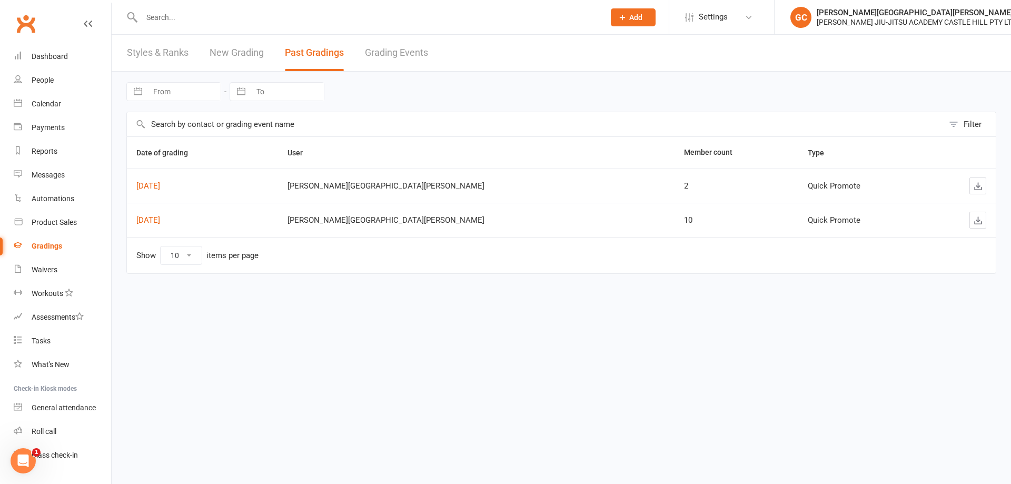
click at [402, 52] on link "Grading Events" at bounding box center [396, 53] width 63 height 36
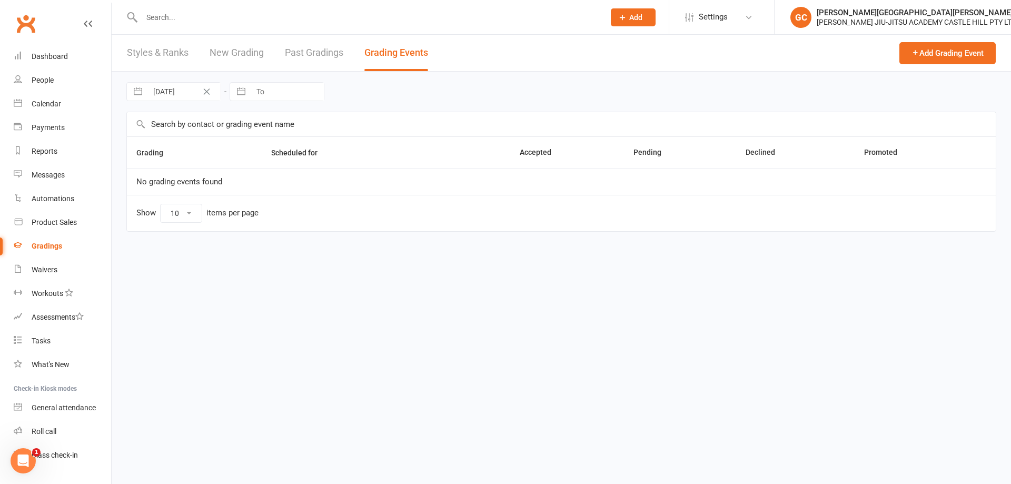
click at [313, 52] on link "Past Gradings" at bounding box center [314, 53] width 58 height 36
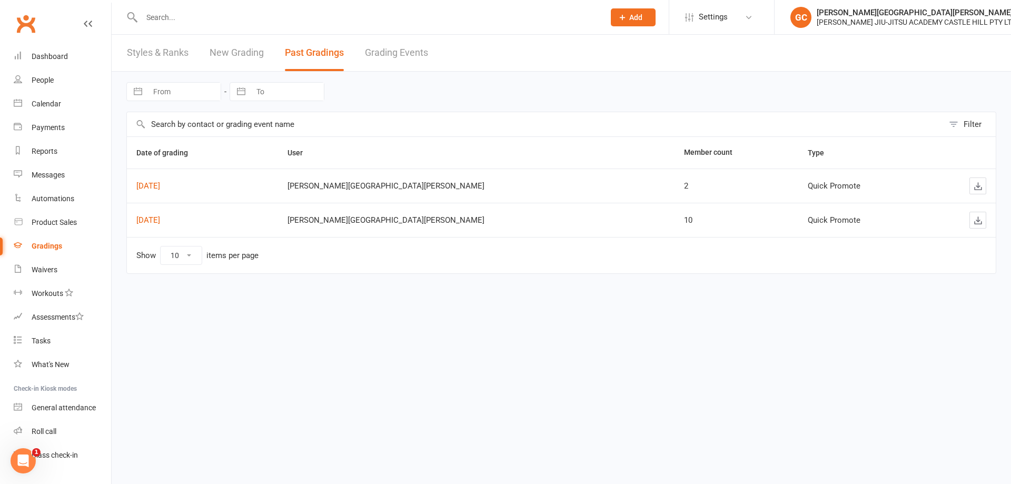
click at [238, 57] on link "New Grading" at bounding box center [237, 53] width 54 height 36
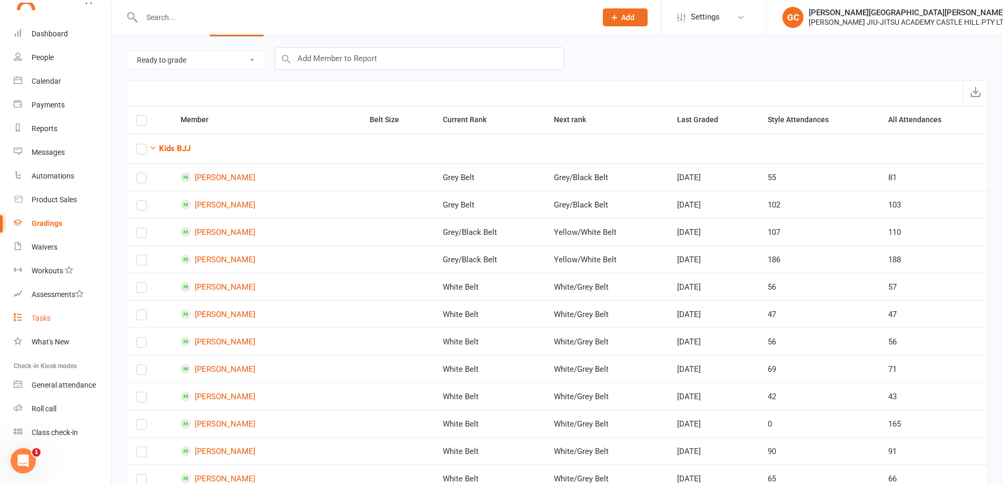
scroll to position [35, 0]
click at [22, 455] on icon "Open Intercom Messenger" at bounding box center [21, 459] width 7 height 8
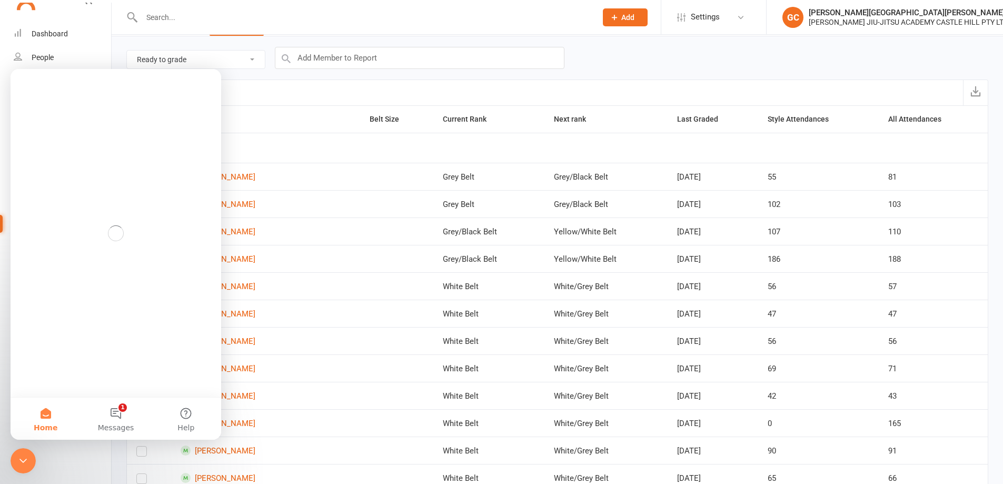
scroll to position [0, 0]
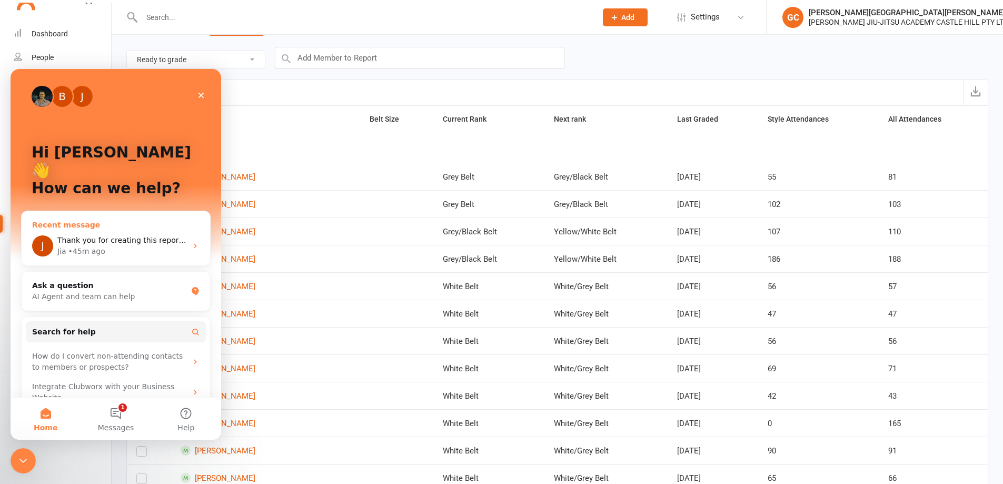
click at [88, 236] on span "Thank you for creating this report. What I really want to create is a report wh…" at bounding box center [673, 240] width 1232 height 8
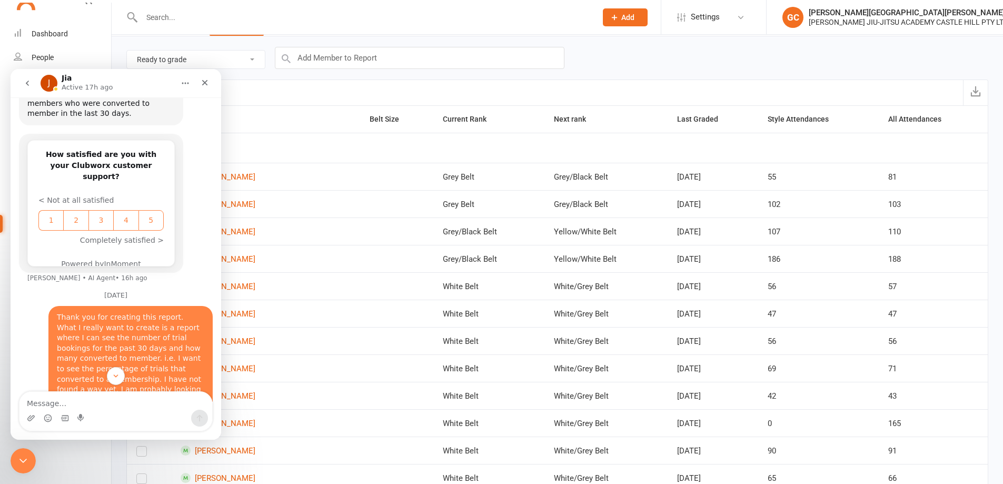
scroll to position [424, 0]
click at [206, 82] on icon "Close" at bounding box center [205, 82] width 8 height 8
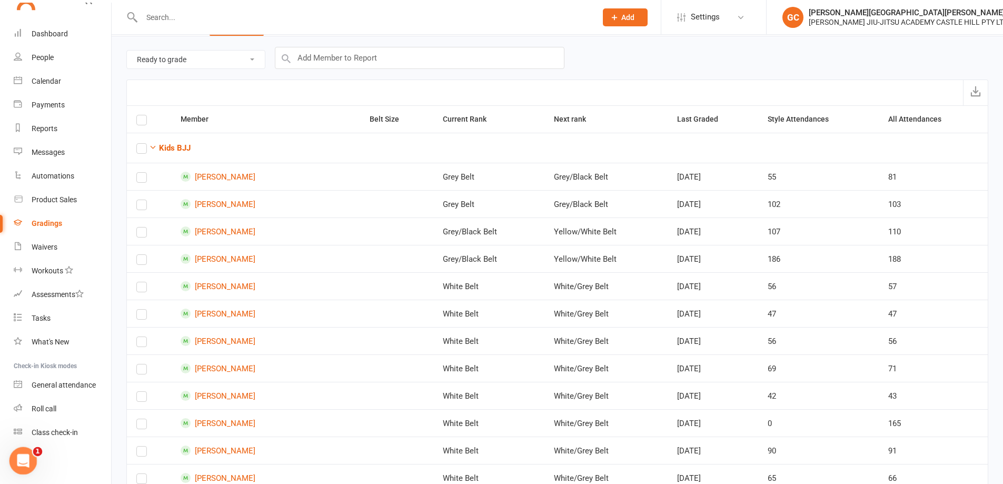
click at [27, 456] on icon "Open Intercom Messenger" at bounding box center [21, 459] width 17 height 17
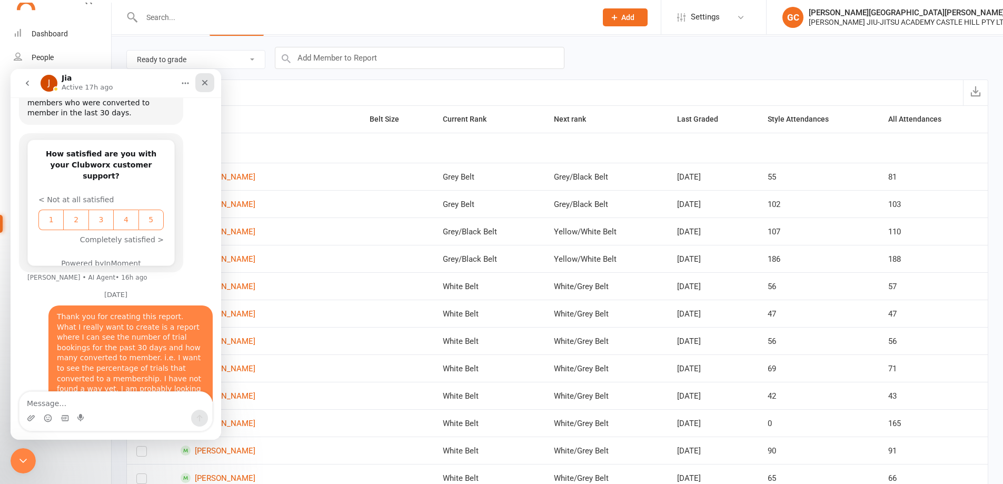
drag, startPoint x: 206, startPoint y: 79, endPoint x: 214, endPoint y: 153, distance: 73.7
click at [206, 79] on icon "Close" at bounding box center [205, 82] width 8 height 8
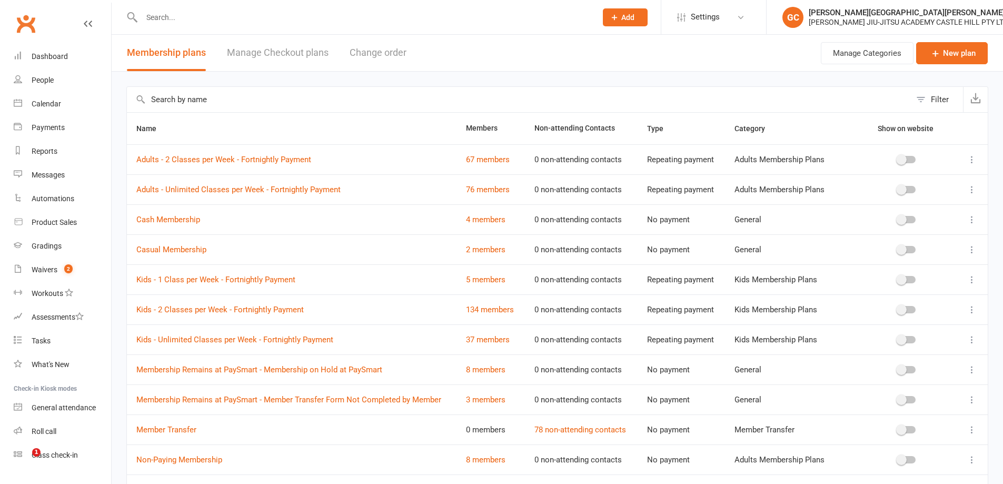
select select "100"
click at [45, 245] on div "Gradings" at bounding box center [47, 246] width 30 height 8
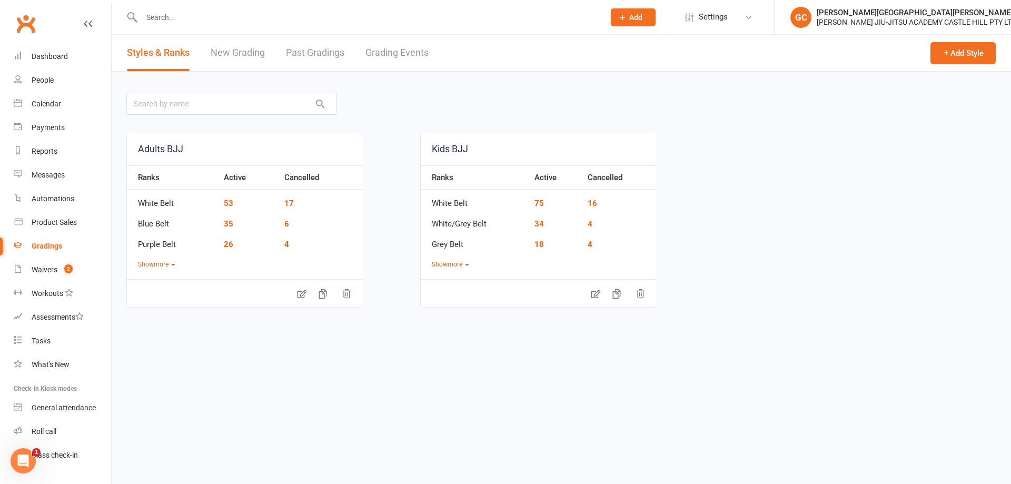
click at [243, 51] on link "New Grading" at bounding box center [238, 53] width 54 height 36
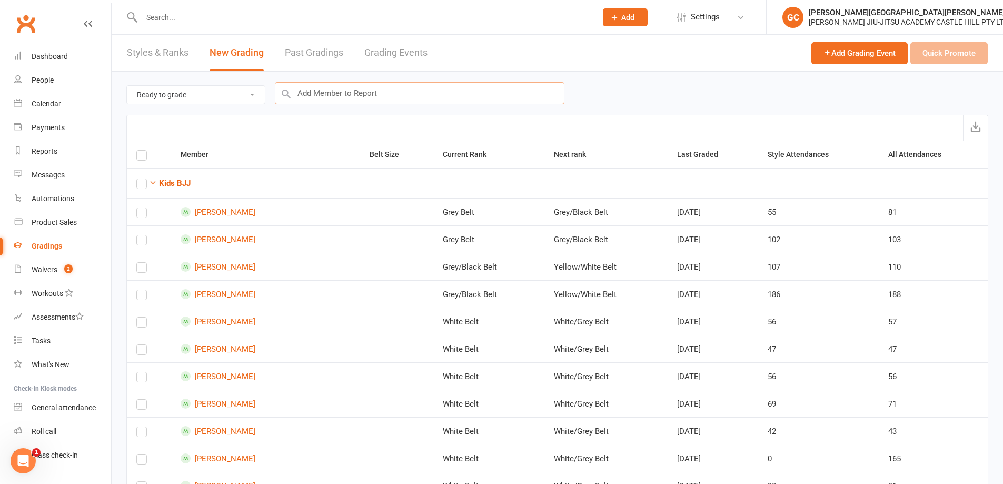
click at [338, 94] on input "text" at bounding box center [420, 93] width 290 height 22
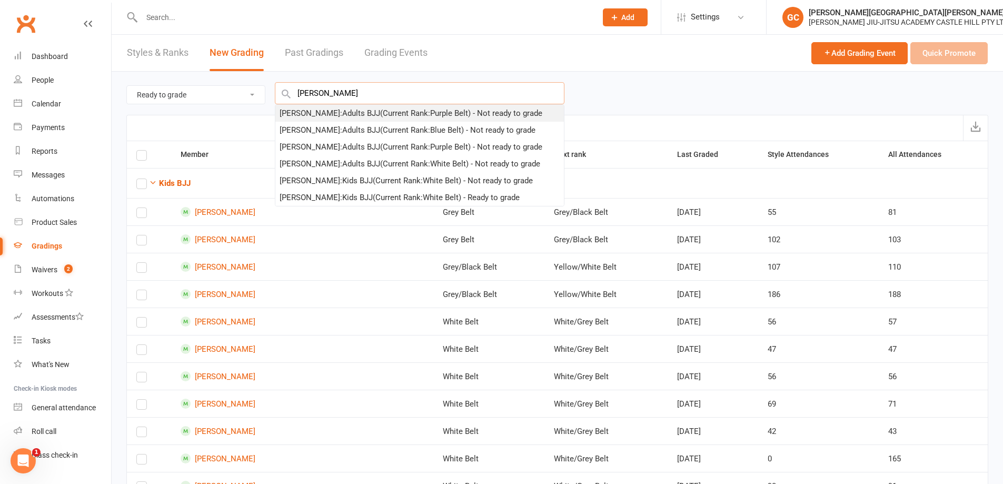
type input "kwong"
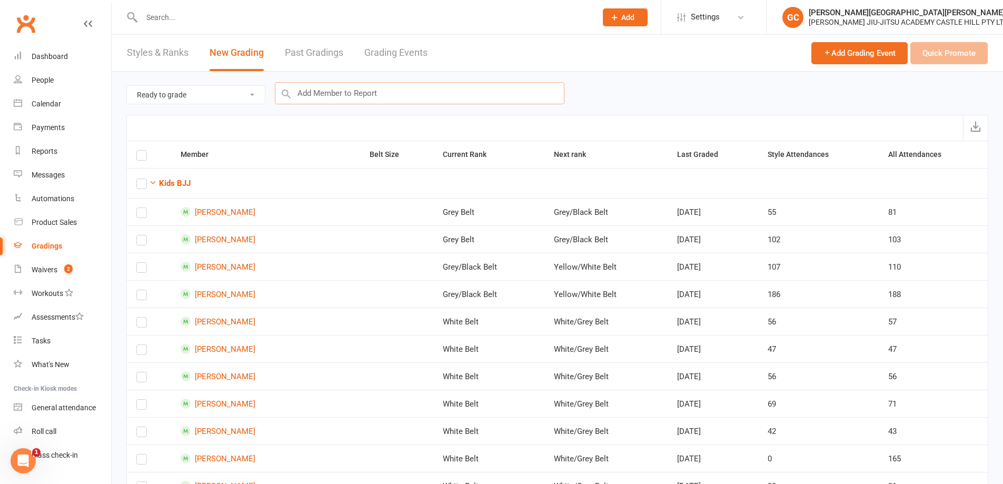
click at [324, 94] on input "text" at bounding box center [420, 93] width 290 height 22
click at [333, 92] on input "text" at bounding box center [420, 93] width 290 height 22
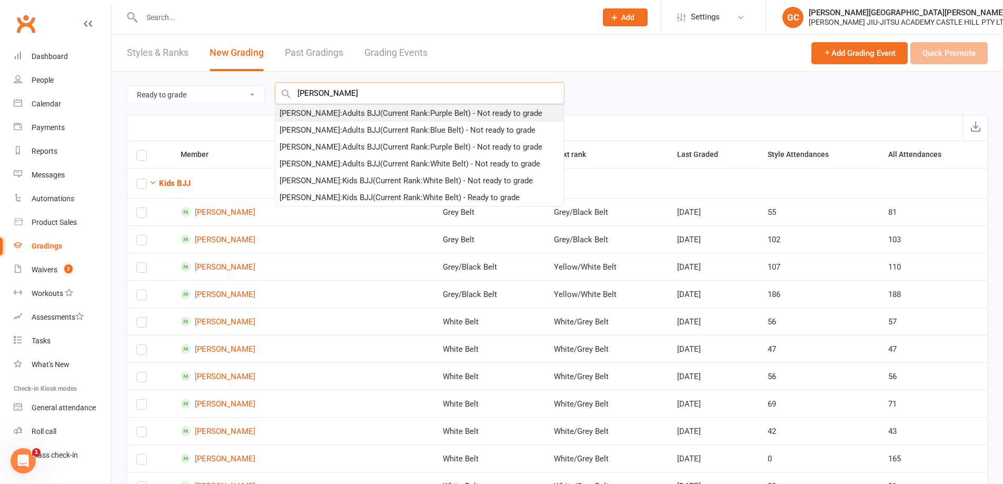
type input "kwong"
click at [344, 115] on div "Patrick Kwong : Adults BJJ (Current Rank: Purple Belt ) - Not ready to grade" at bounding box center [411, 113] width 263 height 13
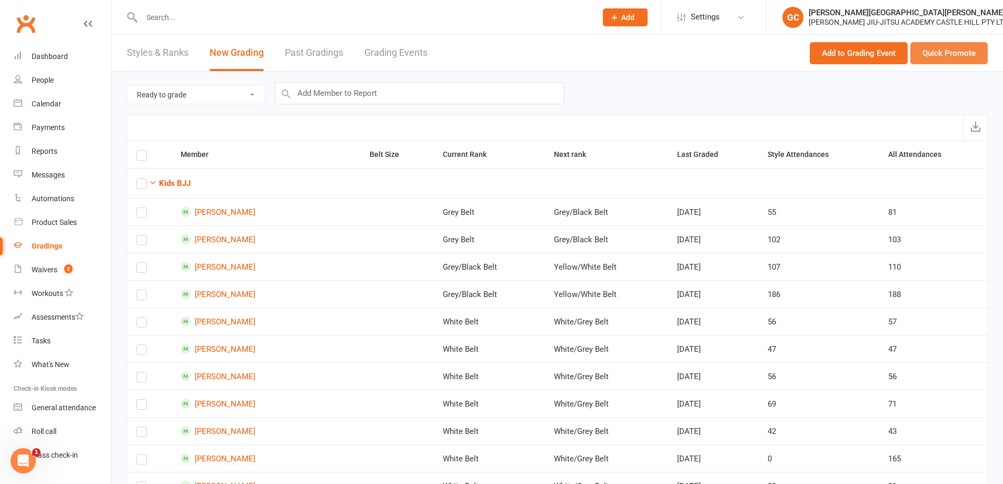
click at [954, 49] on button "Quick Promote" at bounding box center [948, 53] width 77 height 22
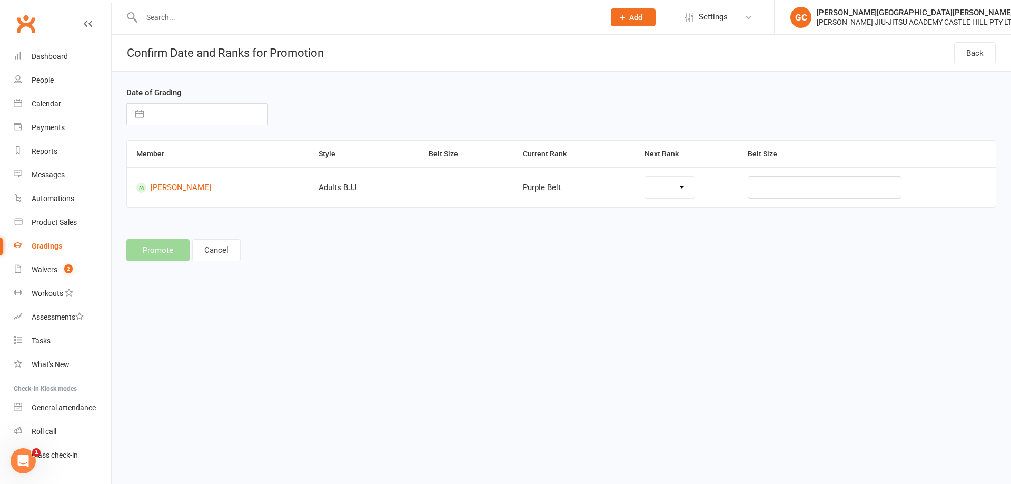
select select "40861"
click at [804, 190] on input "text" at bounding box center [834, 187] width 144 height 22
click at [659, 186] on select "Brown Belt Black Belt" at bounding box center [655, 187] width 79 height 21
click at [621, 177] on select "Brown Belt Black Belt" at bounding box center [655, 187] width 79 height 21
select select "8"
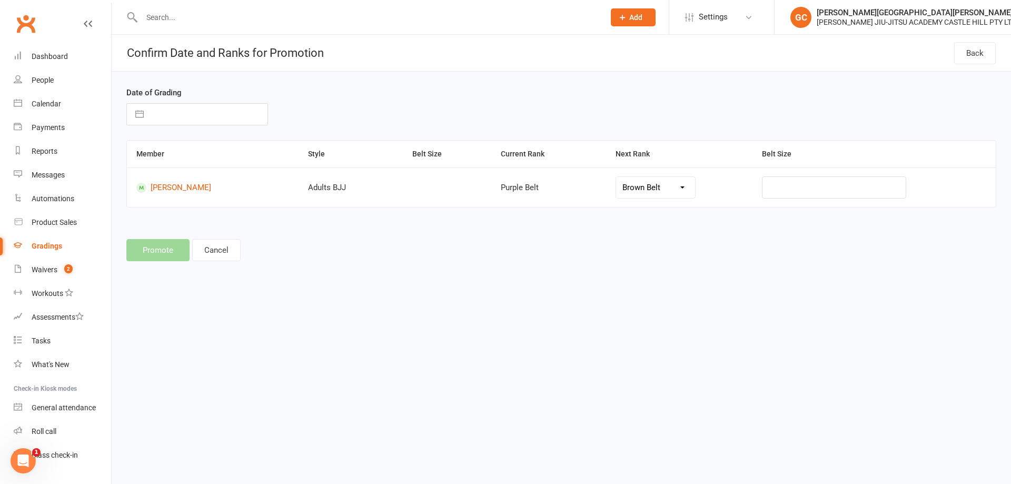
select select "2025"
select select "9"
select select "2025"
select select "10"
select select "2025"
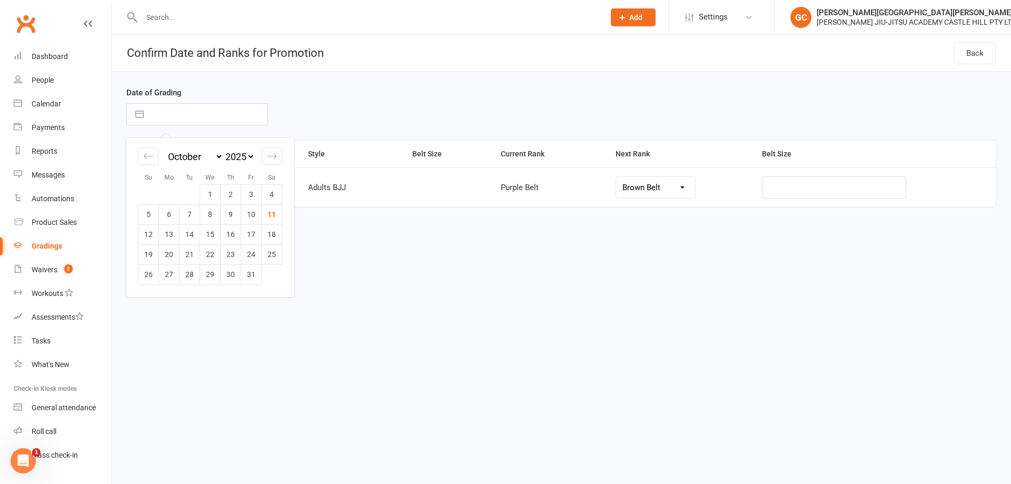
click at [158, 107] on input "text" at bounding box center [208, 114] width 118 height 21
drag, startPoint x: 250, startPoint y: 212, endPoint x: 211, endPoint y: 181, distance: 49.7
click at [250, 212] on td "10" at bounding box center [251, 214] width 21 height 20
type input "10 Oct 2025"
click at [161, 251] on button "Promote" at bounding box center [157, 250] width 63 height 22
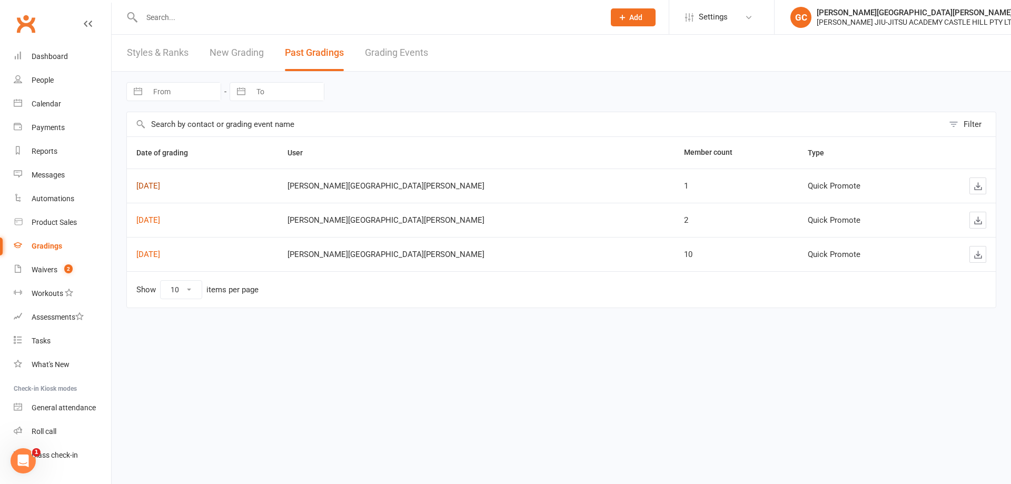
click at [160, 186] on link "Oct 10, 2025" at bounding box center [148, 185] width 24 height 9
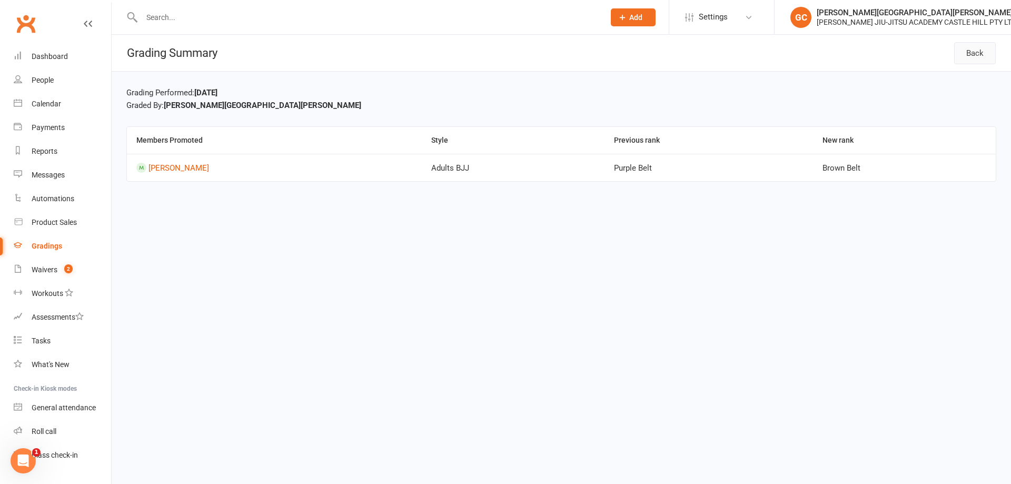
click at [978, 54] on link "Back" at bounding box center [975, 53] width 42 height 22
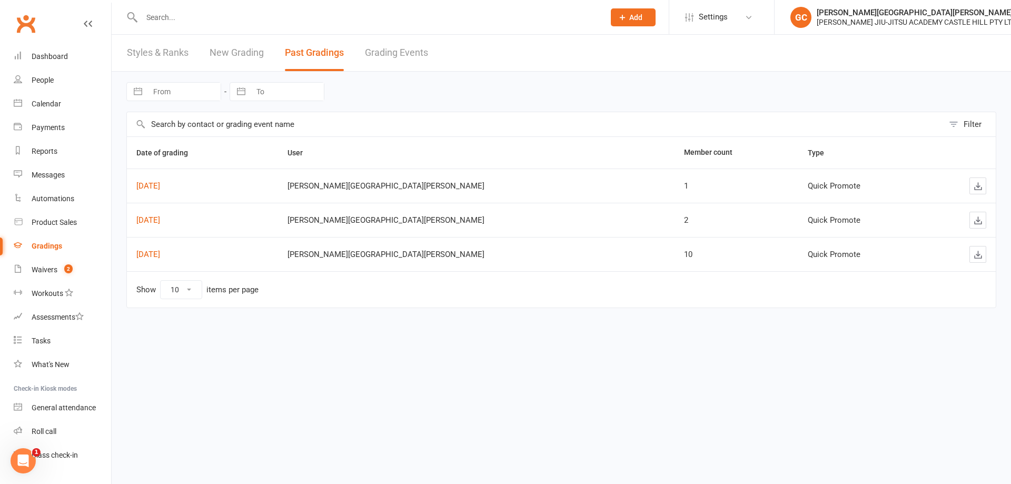
click at [60, 244] on div "Gradings" at bounding box center [47, 246] width 31 height 8
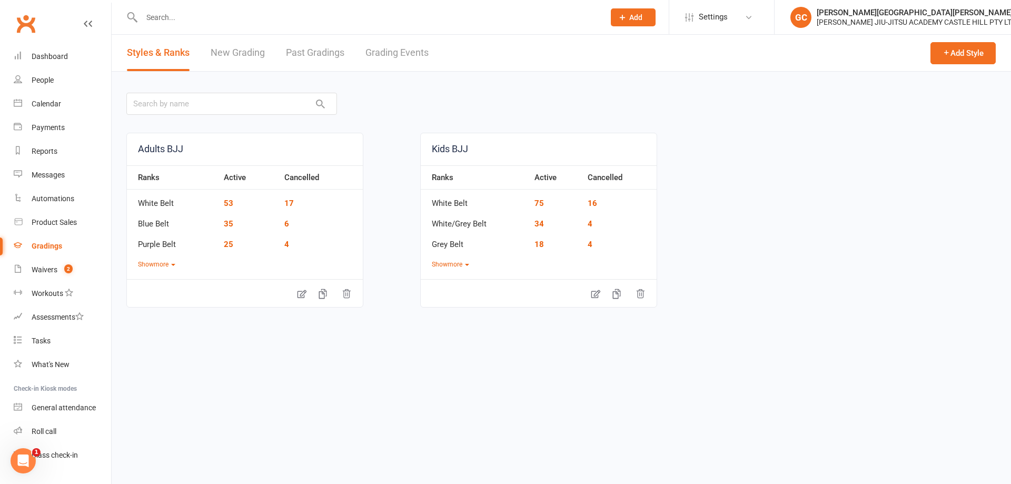
click at [243, 51] on link "New Grading" at bounding box center [238, 53] width 54 height 36
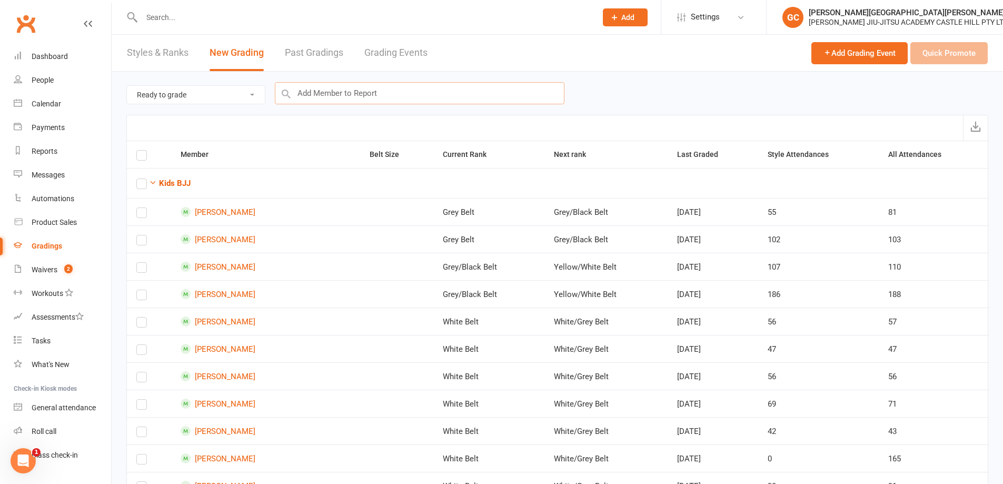
click at [340, 94] on input "text" at bounding box center [420, 93] width 290 height 22
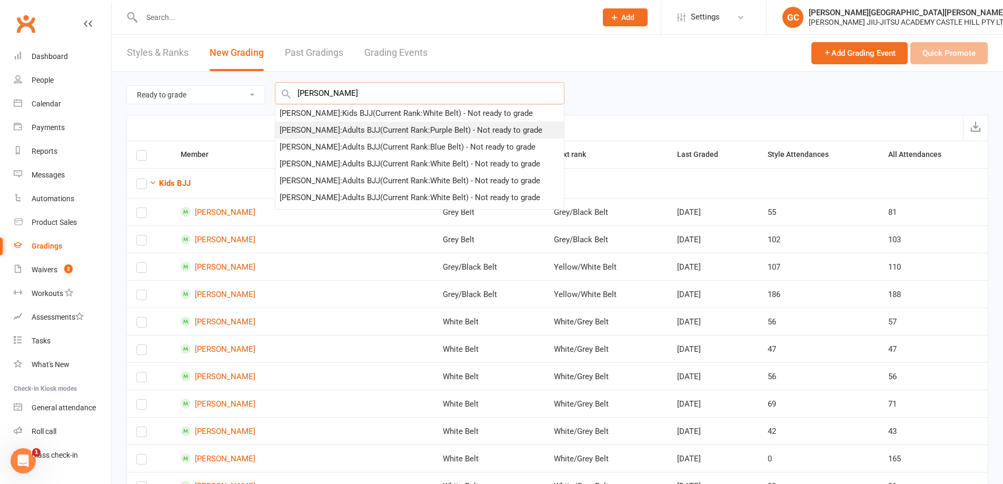
type input "shane"
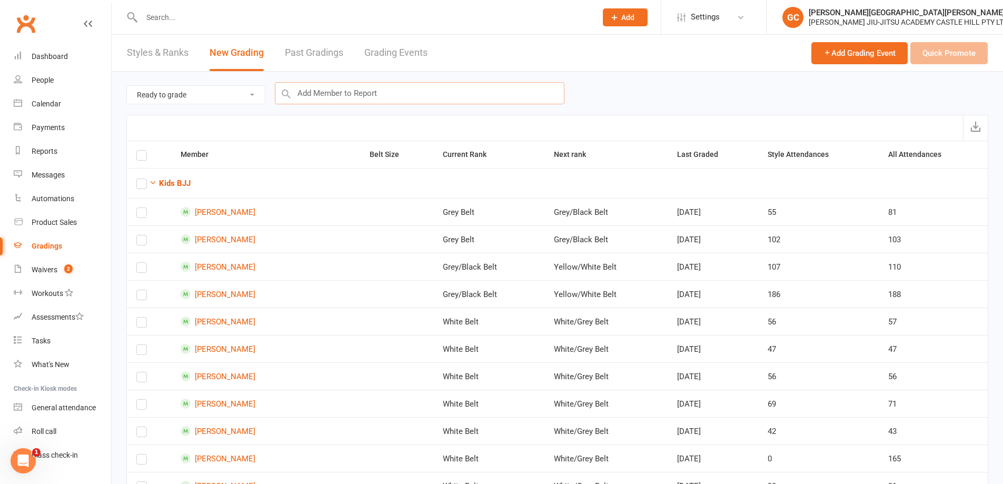
click at [327, 90] on input "text" at bounding box center [420, 93] width 290 height 22
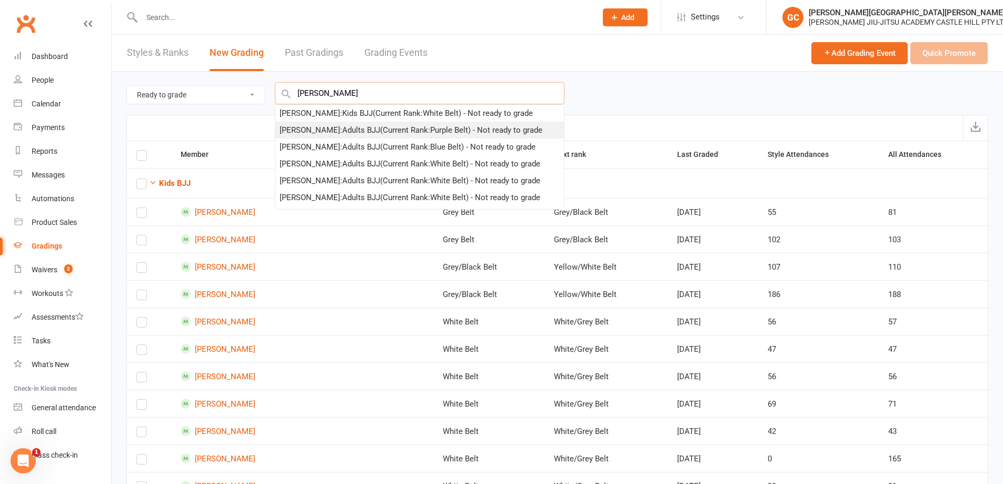
type input "shane"
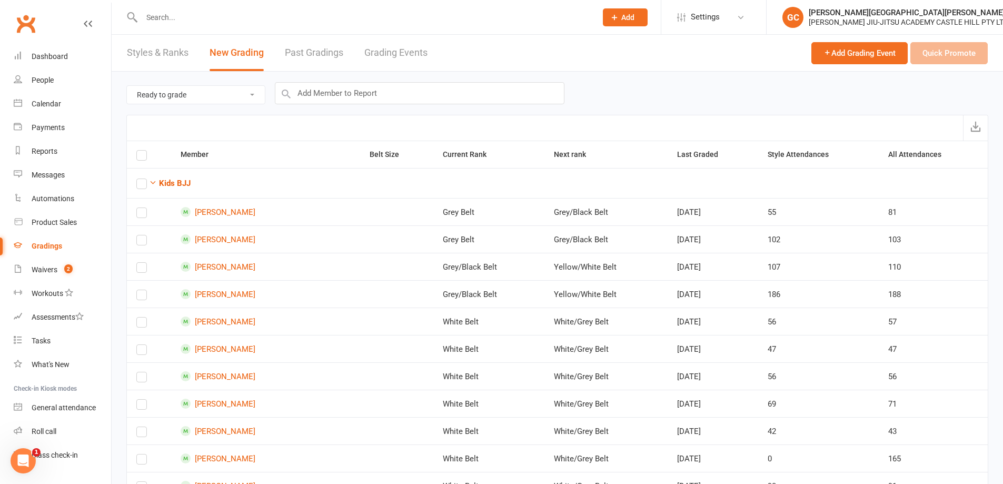
click at [411, 52] on link "Grading Events" at bounding box center [395, 53] width 63 height 36
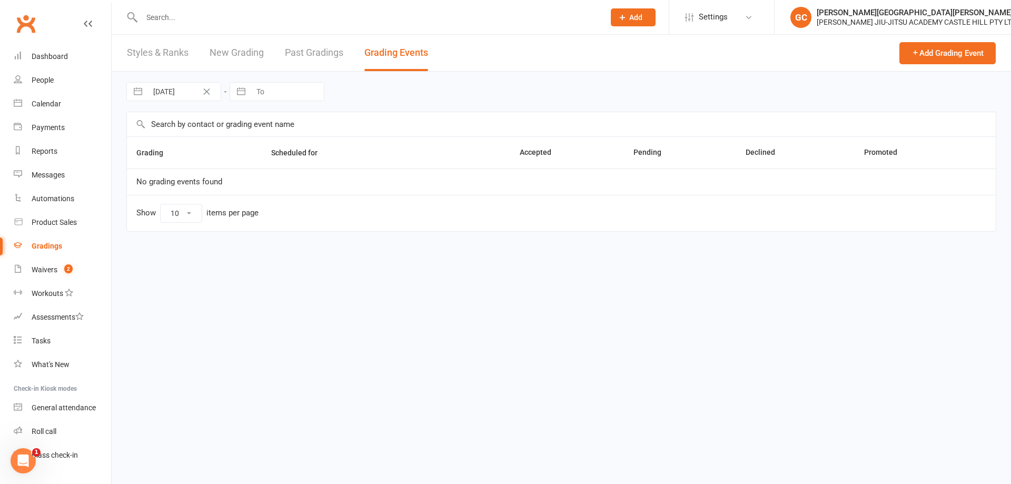
click at [323, 52] on link "Past Gradings" at bounding box center [314, 53] width 58 height 36
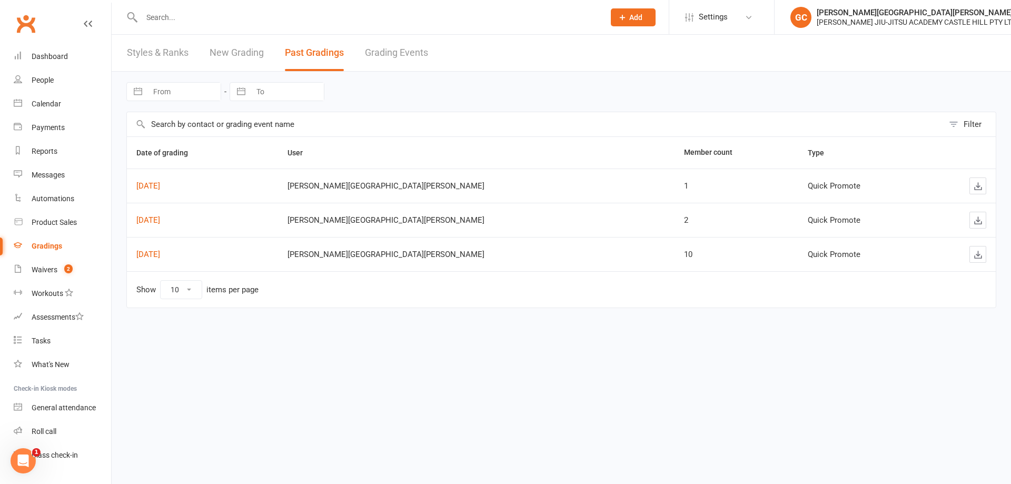
click at [240, 47] on link "New Grading" at bounding box center [237, 53] width 54 height 36
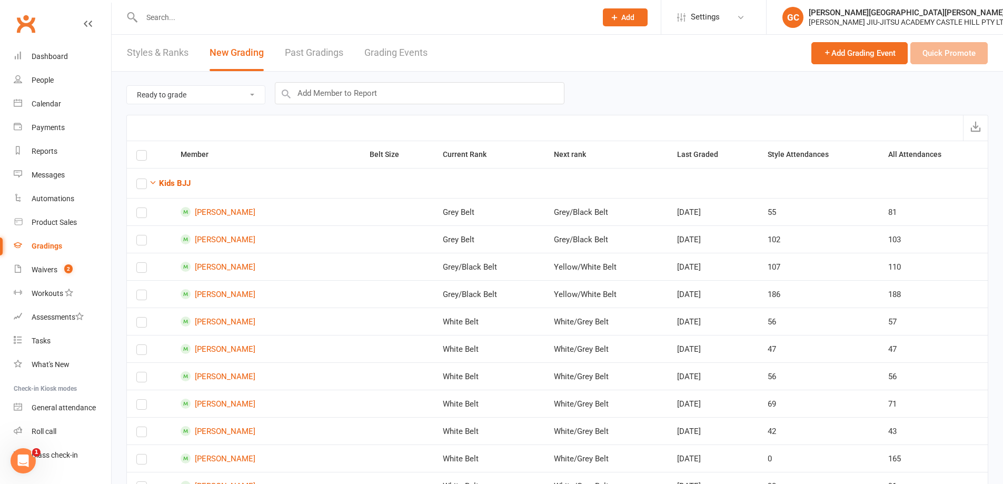
click at [192, 94] on select "Ready to grade All members enrolled in a style Active members enrolled in a sty…" at bounding box center [196, 95] width 138 height 18
click at [193, 92] on select "Ready to grade All members enrolled in a style Active members enrolled in a sty…" at bounding box center [196, 95] width 138 height 18
click at [157, 52] on link "Styles & Ranks" at bounding box center [158, 53] width 62 height 36
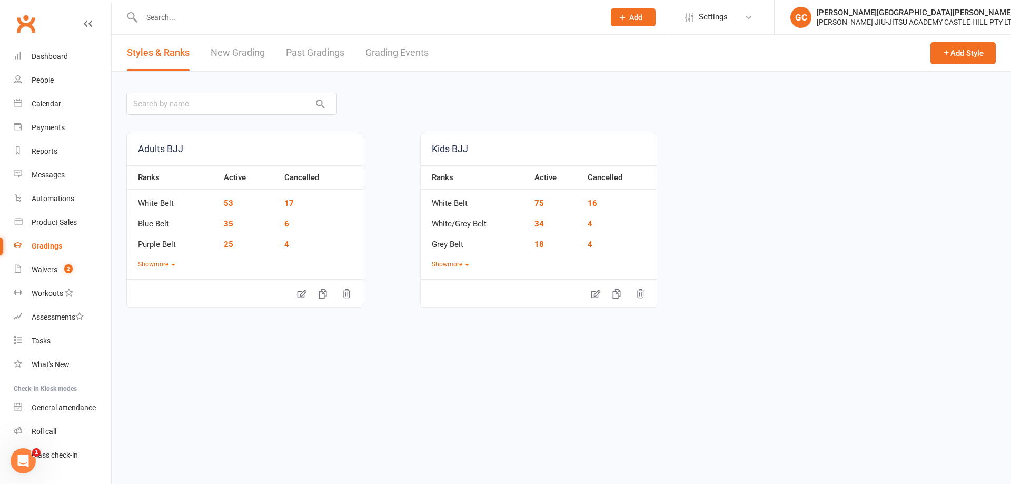
click at [249, 53] on link "New Grading" at bounding box center [238, 53] width 54 height 36
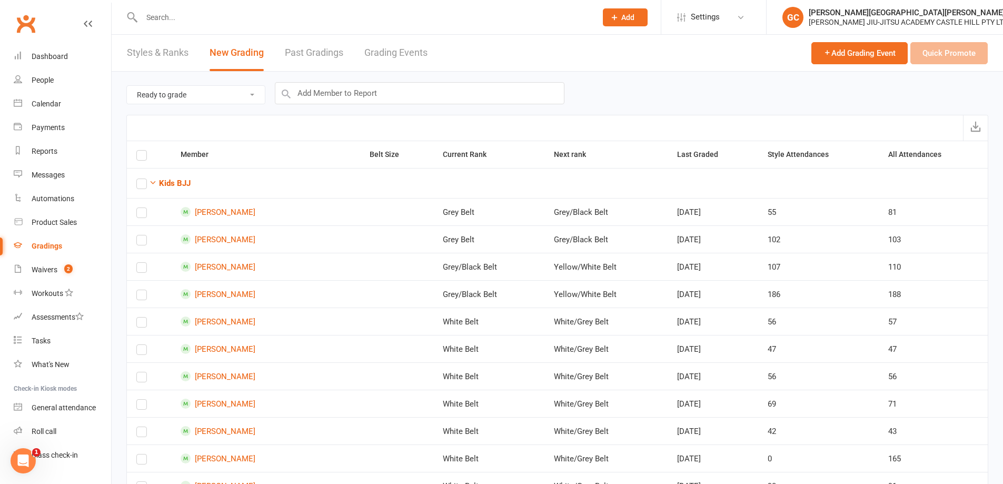
click at [198, 96] on select "Ready to grade All members enrolled in a style Active members enrolled in a sty…" at bounding box center [196, 95] width 138 height 18
select select "all_members_in_style"
click at [127, 86] on select "Ready to grade All members enrolled in a style Active members enrolled in a sty…" at bounding box center [196, 95] width 138 height 18
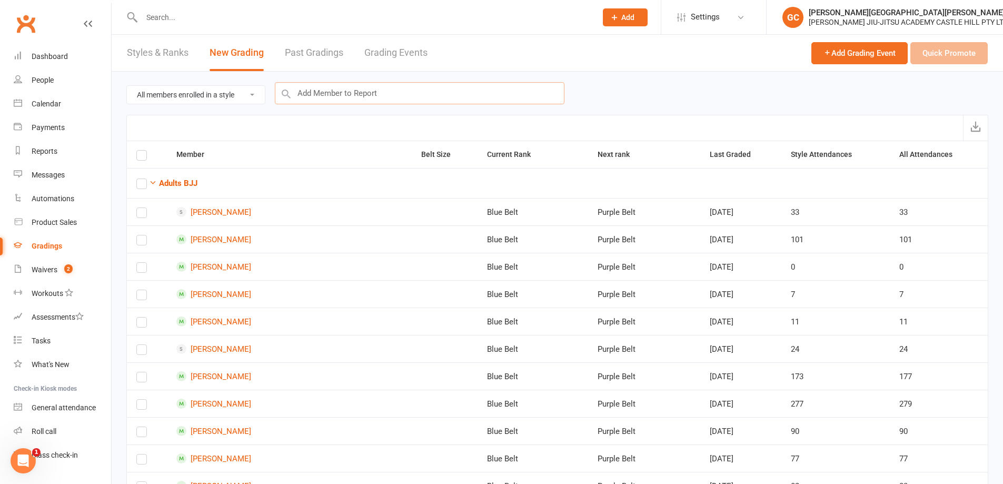
click at [340, 92] on input "text" at bounding box center [420, 93] width 290 height 22
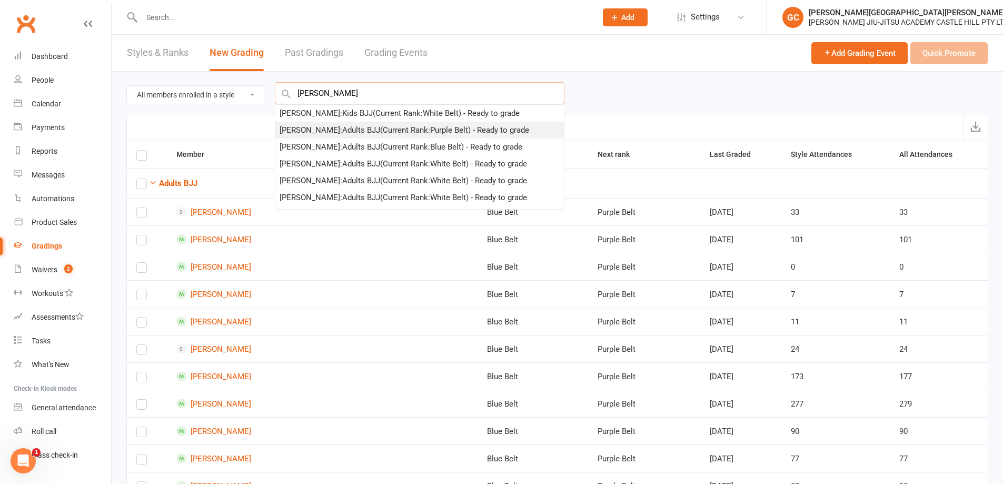
type input "shane"
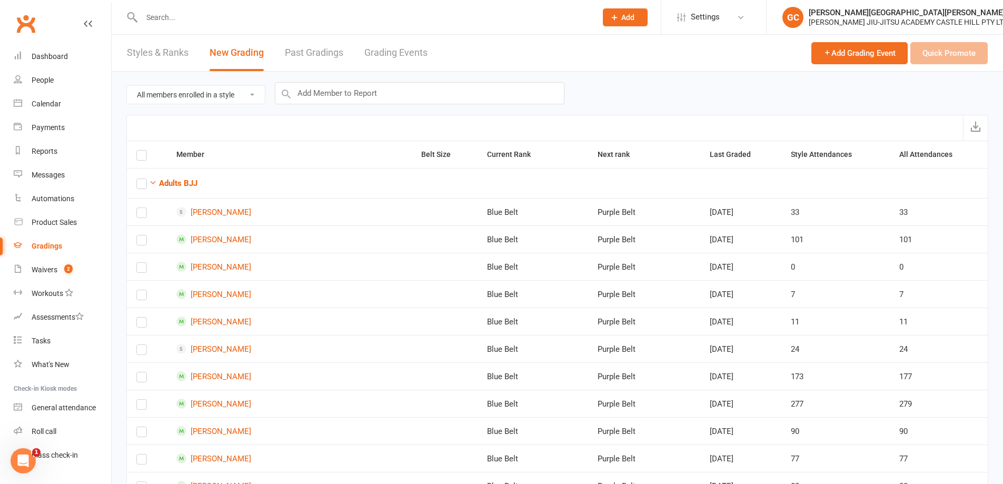
drag, startPoint x: 908, startPoint y: 77, endPoint x: 662, endPoint y: 106, distance: 247.5
click at [906, 77] on div "Ready to grade All members enrolled in a style Active members enrolled in a sty…" at bounding box center [557, 93] width 862 height 43
click at [757, 90] on div "Ready to grade All members enrolled in a style Active members enrolled in a sty…" at bounding box center [557, 93] width 862 height 43
click at [722, 108] on div "Ready to grade All members enrolled in a style Active members enrolled in a sty…" at bounding box center [557, 93] width 862 height 43
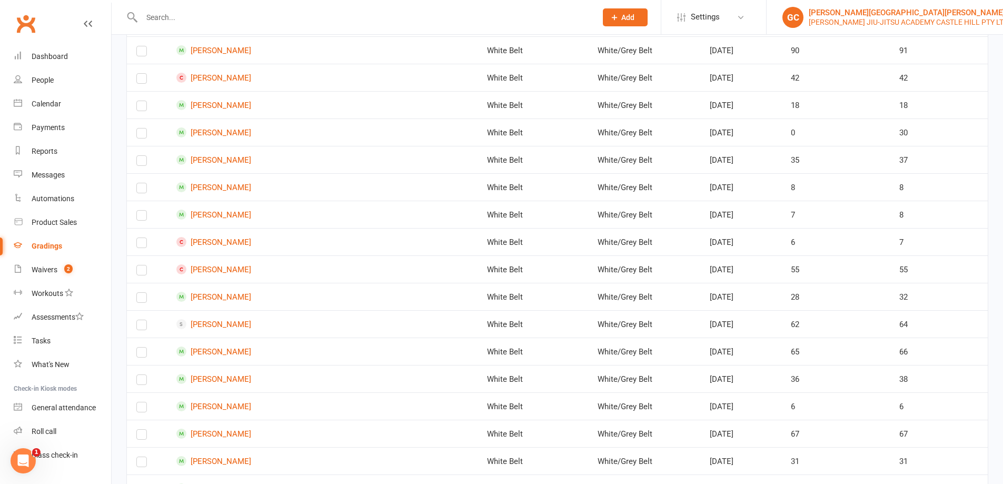
scroll to position [2297, 0]
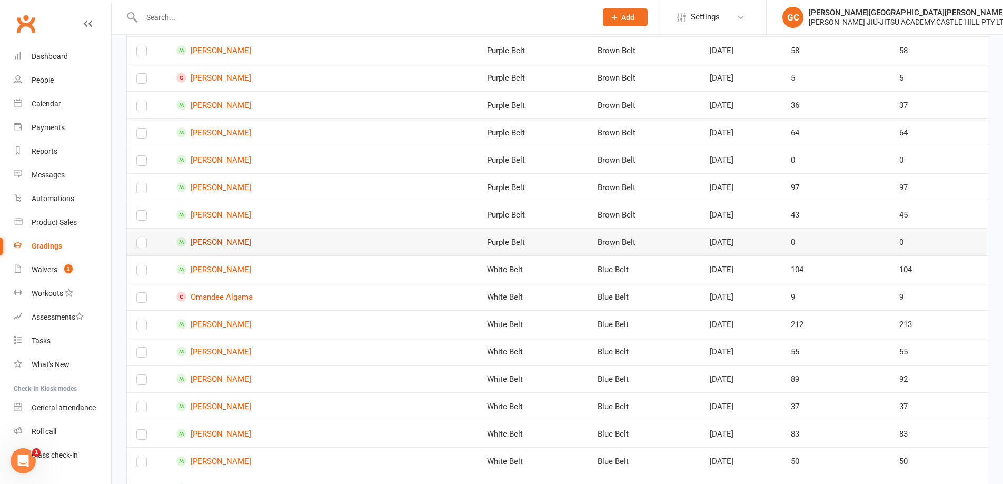
click at [232, 241] on link "Shane Hughes" at bounding box center [289, 242] width 226 height 10
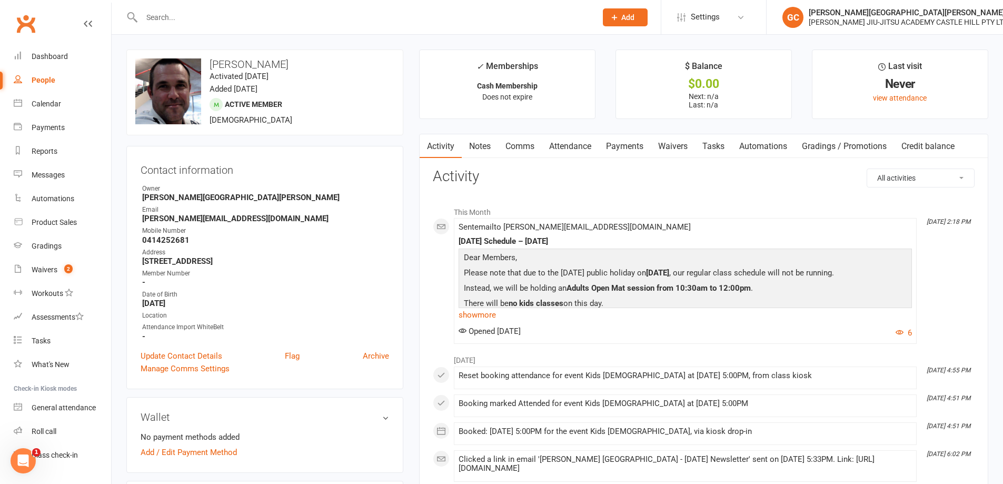
click at [845, 146] on link "Gradings / Promotions" at bounding box center [843, 146] width 99 height 24
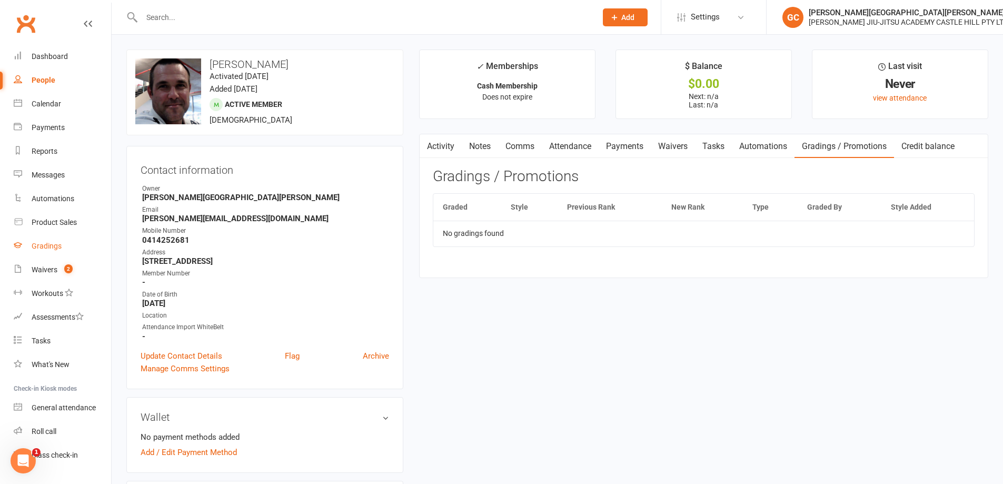
click at [43, 246] on div "Gradings" at bounding box center [47, 246] width 30 height 8
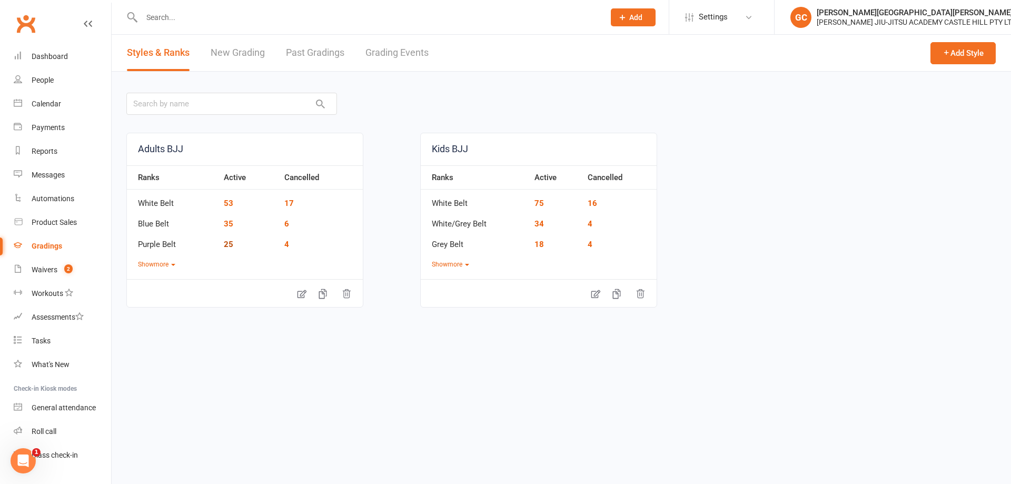
click at [229, 245] on link "25" at bounding box center [228, 244] width 9 height 9
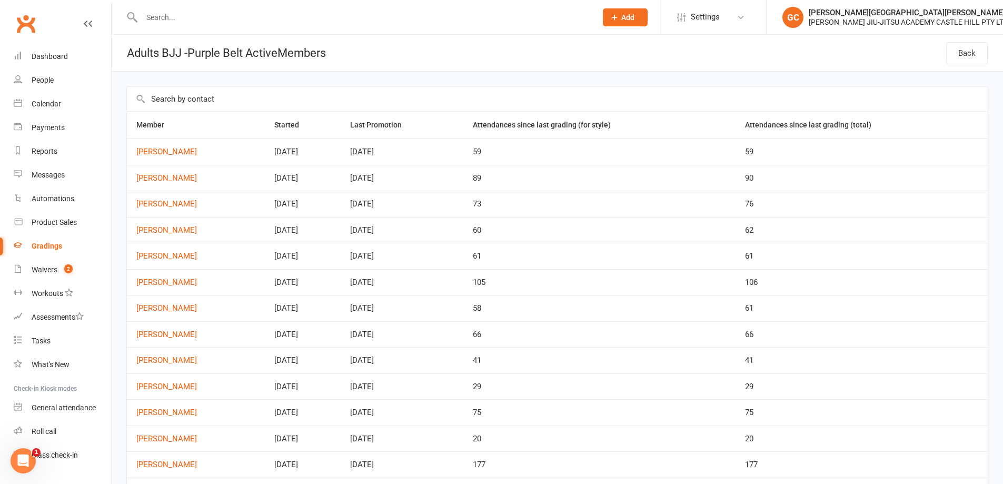
click at [43, 246] on div "Gradings" at bounding box center [47, 246] width 31 height 8
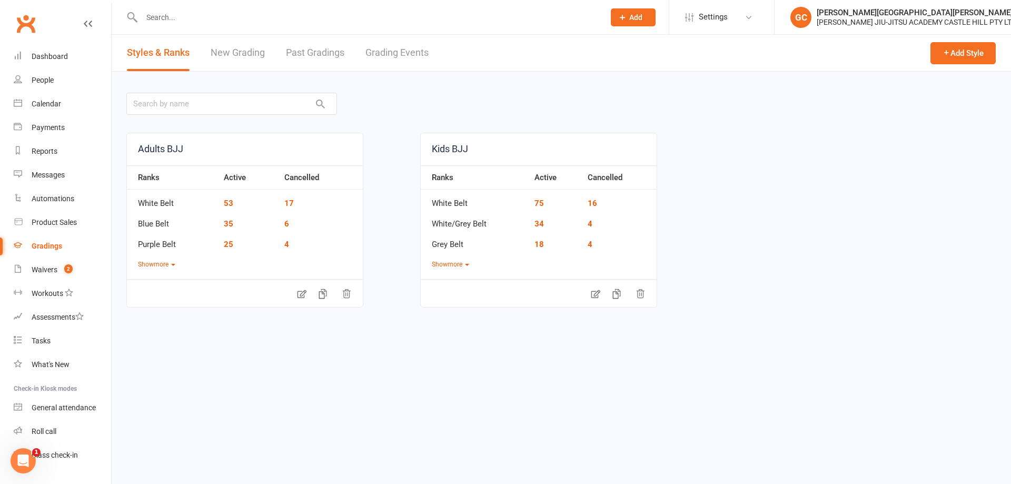
click at [251, 50] on link "New Grading" at bounding box center [238, 53] width 54 height 36
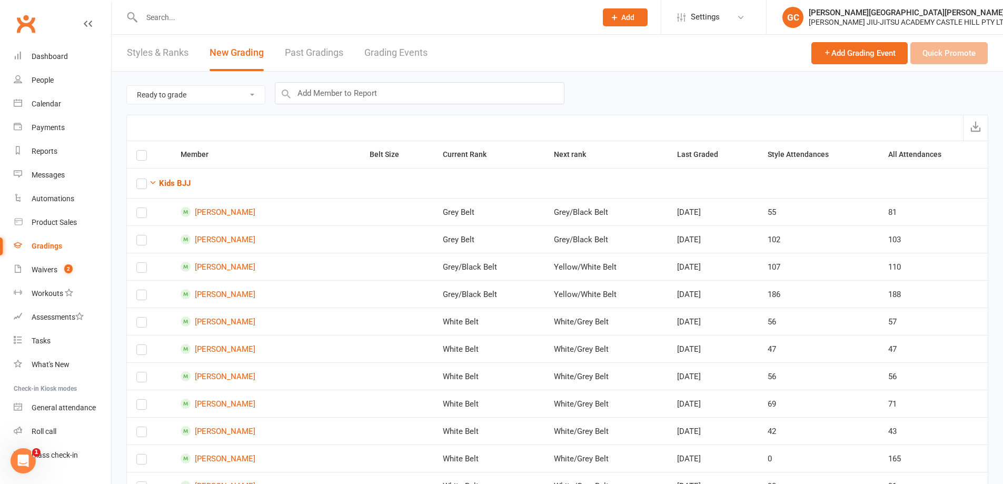
click at [784, 88] on div "Ready to grade All members enrolled in a style Active members enrolled in a sty…" at bounding box center [557, 93] width 862 height 43
click at [874, 52] on span "Add Grading Event" at bounding box center [859, 52] width 72 height 9
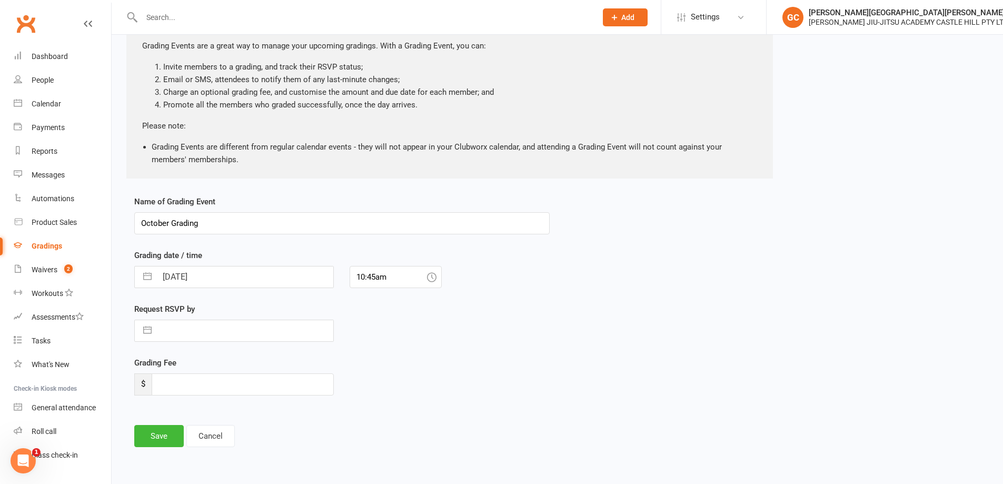
scroll to position [90, 0]
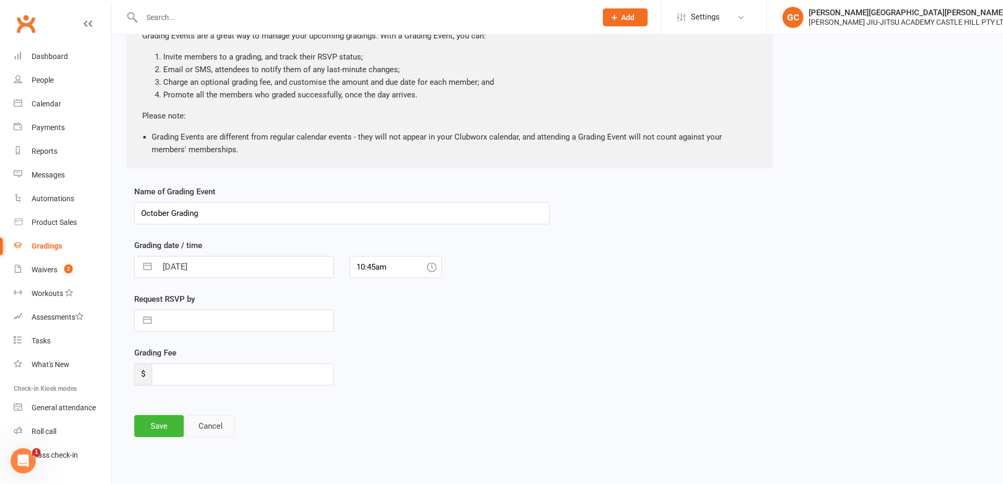
drag, startPoint x: 218, startPoint y: 428, endPoint x: 230, endPoint y: 408, distance: 23.1
click at [218, 428] on button "Cancel" at bounding box center [210, 426] width 48 height 22
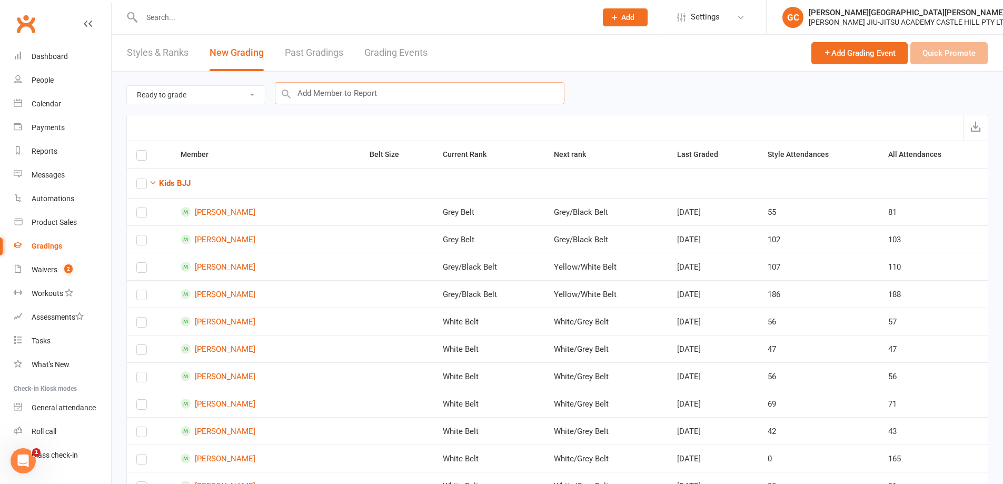
drag, startPoint x: 338, startPoint y: 85, endPoint x: 338, endPoint y: 92, distance: 6.3
click at [338, 92] on input "text" at bounding box center [420, 93] width 290 height 22
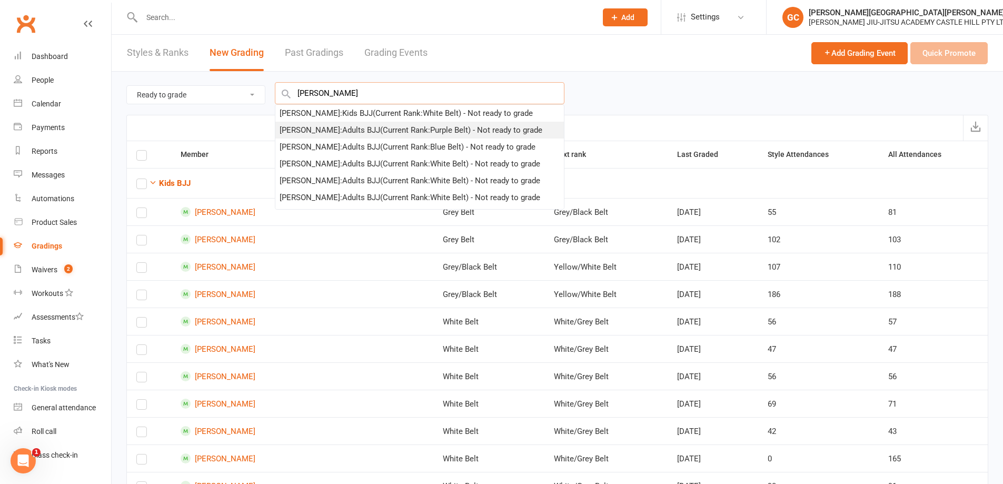
type input "shane"
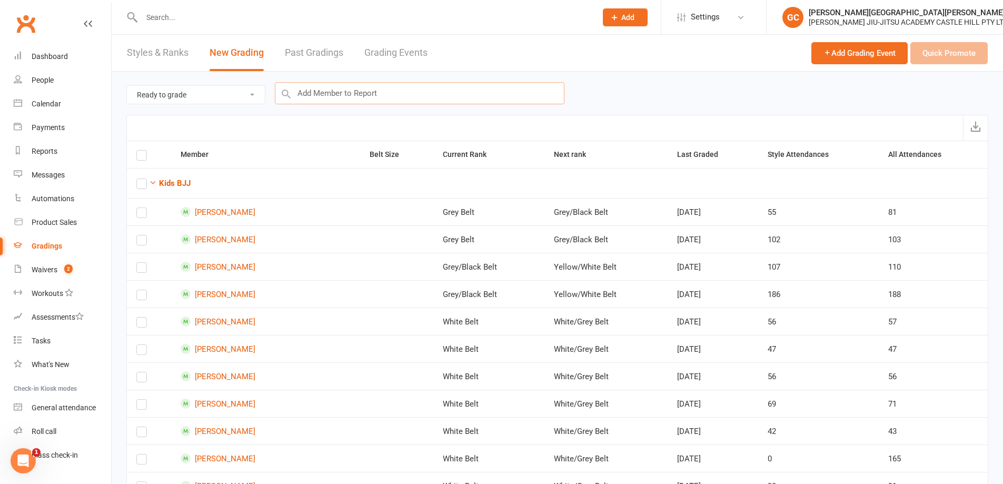
click at [341, 88] on input "text" at bounding box center [420, 93] width 290 height 22
click at [319, 93] on input "text" at bounding box center [420, 93] width 290 height 22
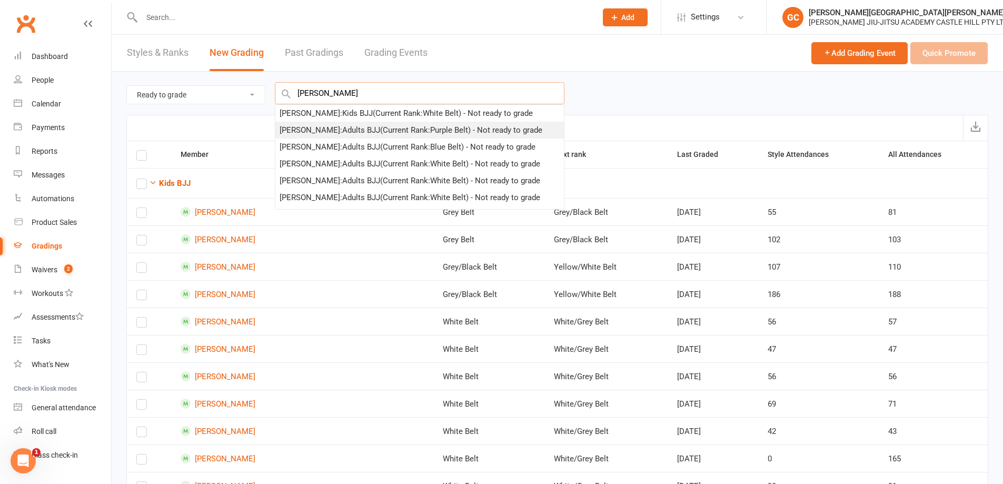
type input "shane"
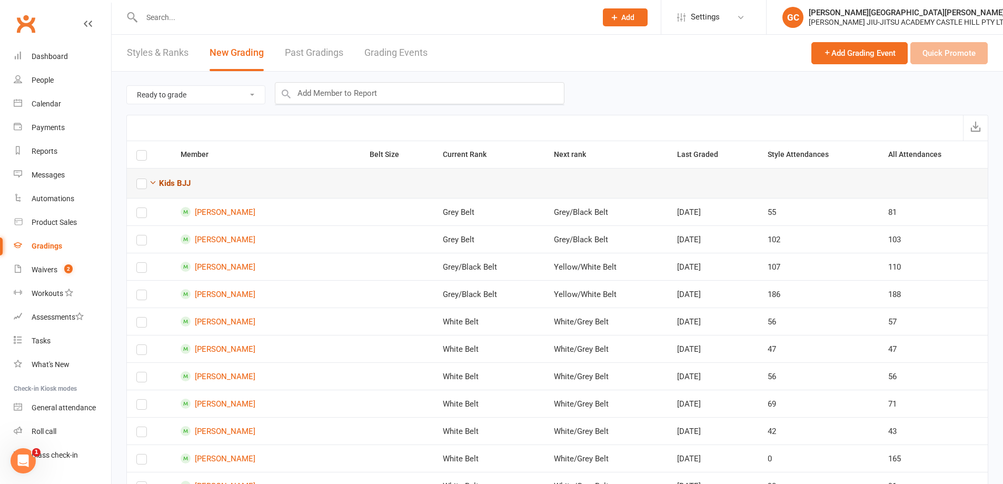
click at [152, 182] on icon "button" at bounding box center [153, 182] width 8 height 8
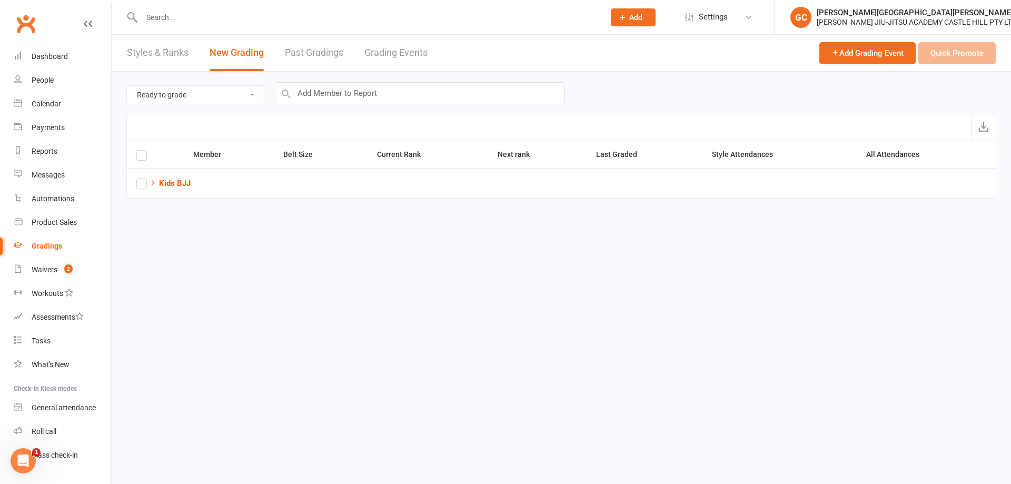
click at [328, 47] on link "Past Gradings" at bounding box center [314, 53] width 58 height 36
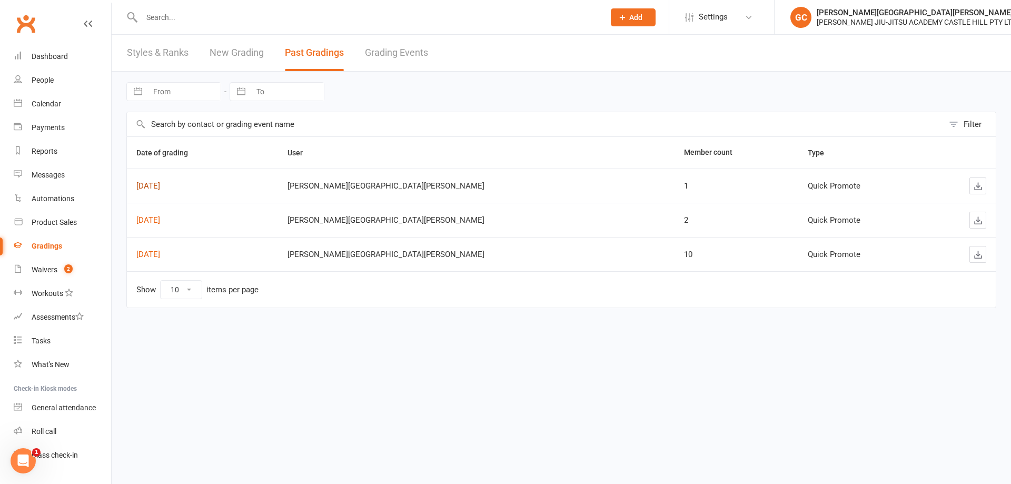
click at [160, 183] on link "Oct 10, 2025" at bounding box center [148, 185] width 24 height 9
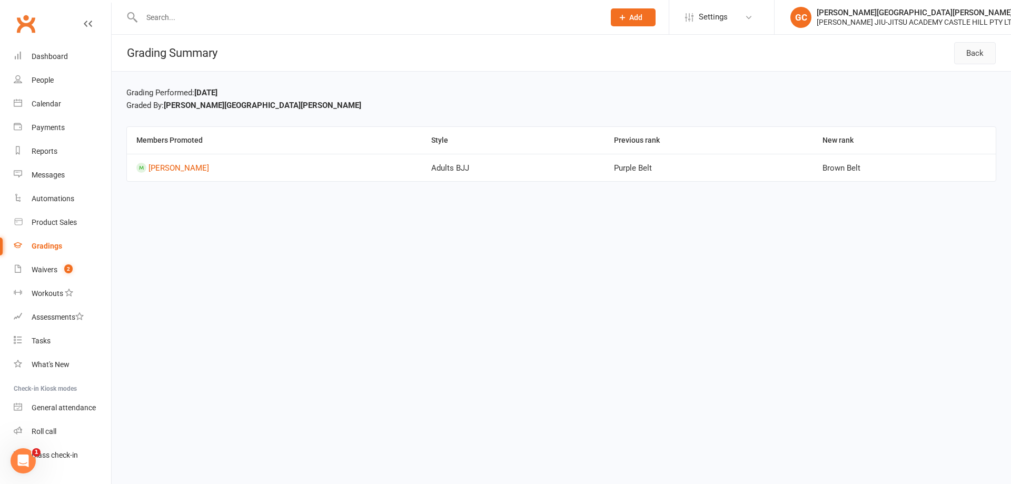
click at [986, 52] on link "Back" at bounding box center [975, 53] width 42 height 22
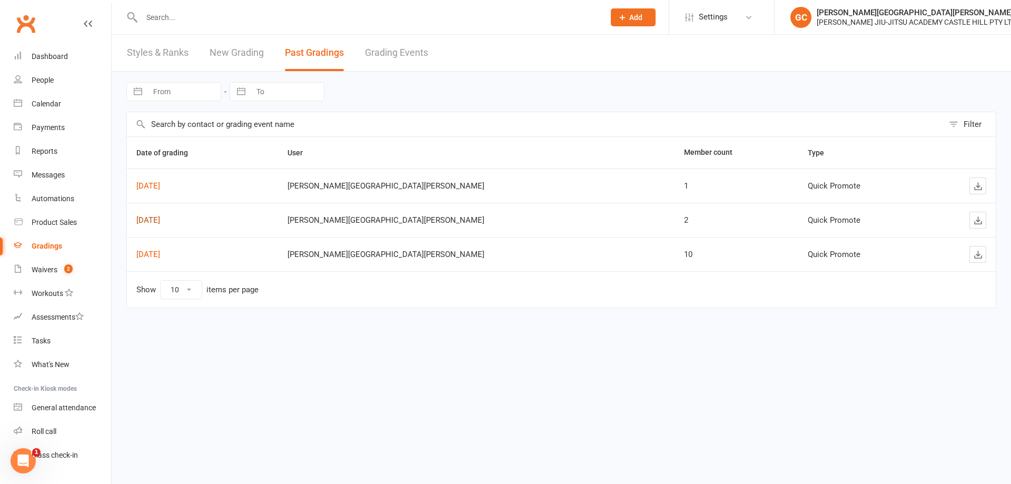
click at [160, 220] on link "Jun 21, 2025" at bounding box center [148, 219] width 24 height 9
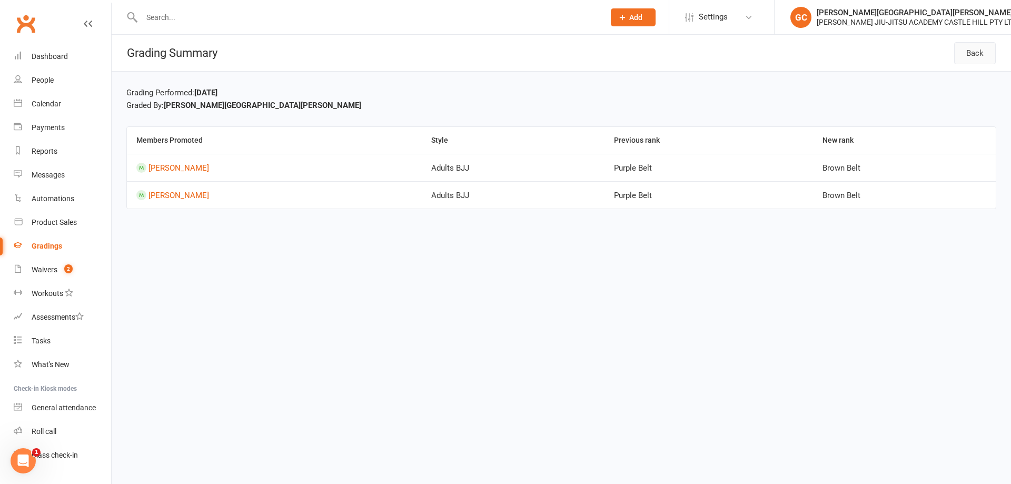
click at [982, 54] on link "Back" at bounding box center [975, 53] width 42 height 22
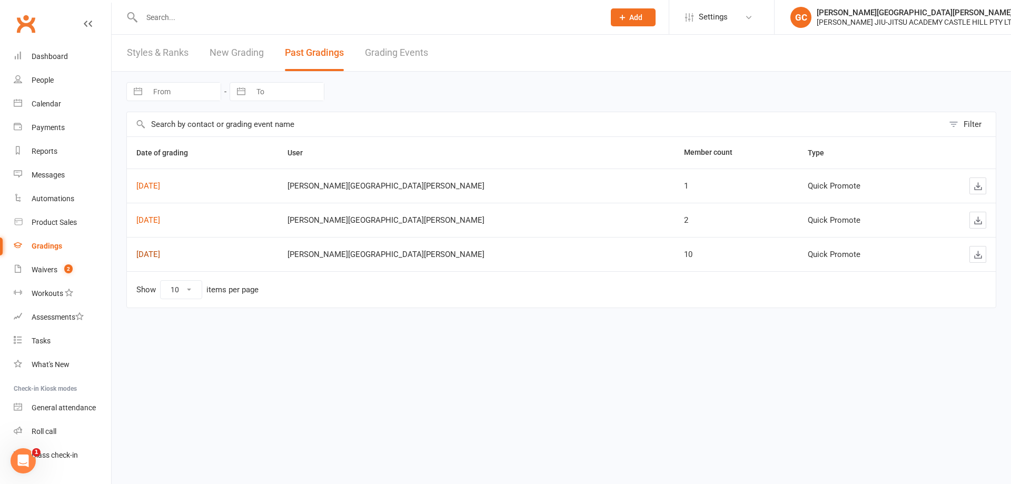
click at [160, 252] on link "Jun 21, 2025" at bounding box center [148, 254] width 24 height 9
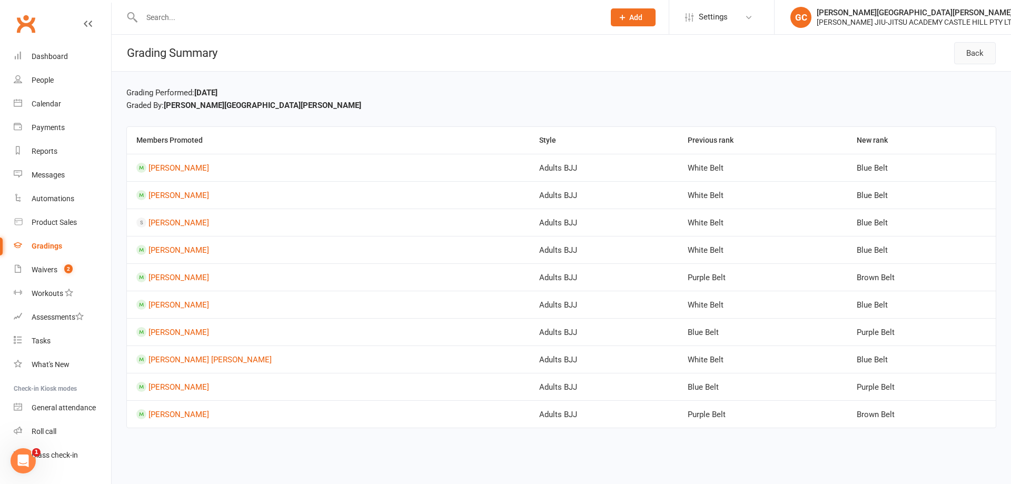
click at [975, 55] on link "Back" at bounding box center [975, 53] width 42 height 22
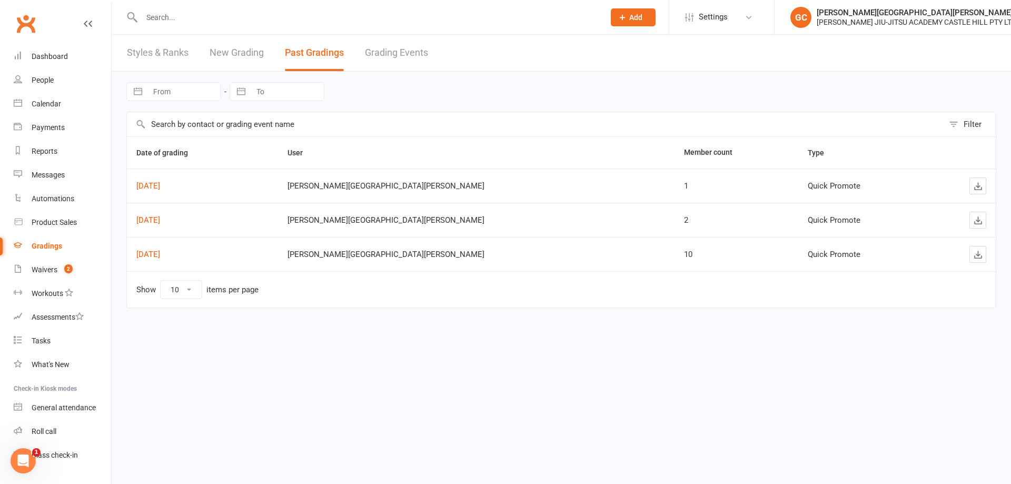
click at [46, 243] on div "Gradings" at bounding box center [47, 246] width 31 height 8
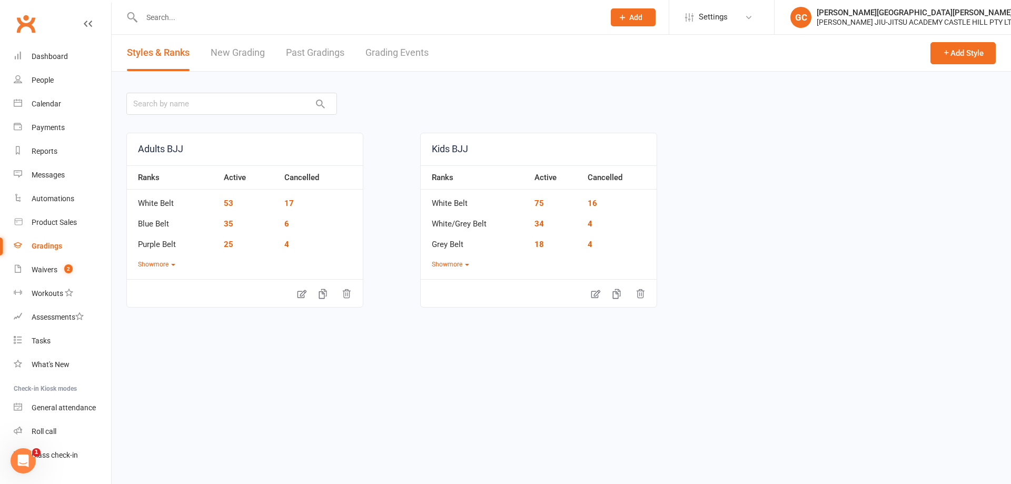
click at [246, 51] on link "New Grading" at bounding box center [238, 53] width 54 height 36
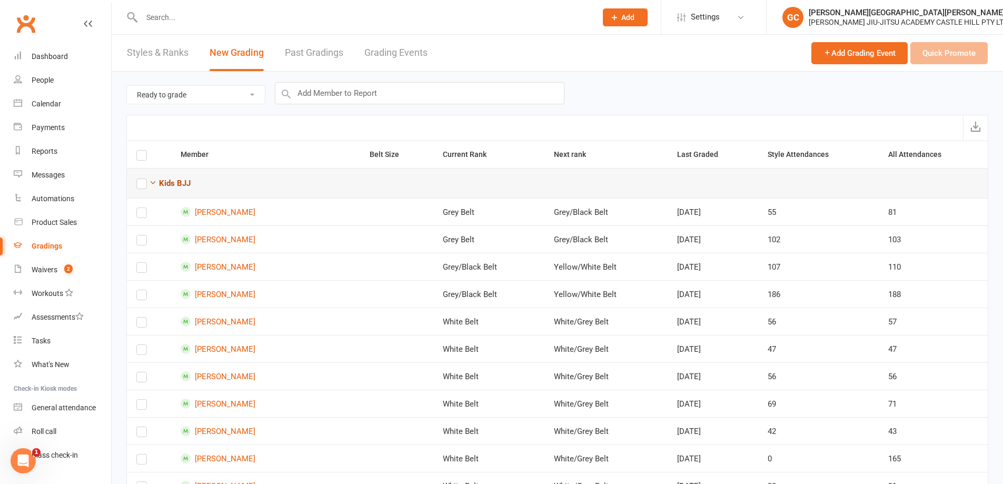
click at [153, 184] on icon "button" at bounding box center [153, 182] width 8 height 8
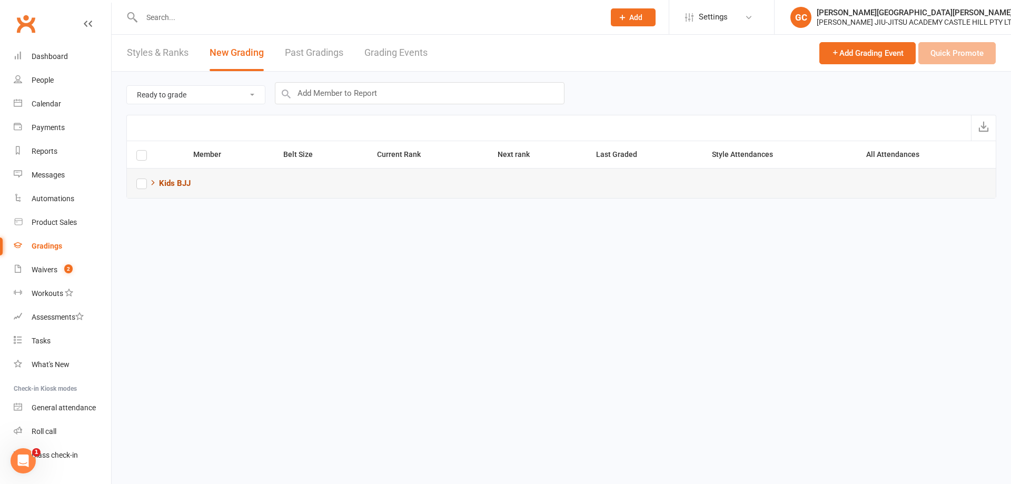
click at [154, 184] on icon "button" at bounding box center [153, 182] width 8 height 8
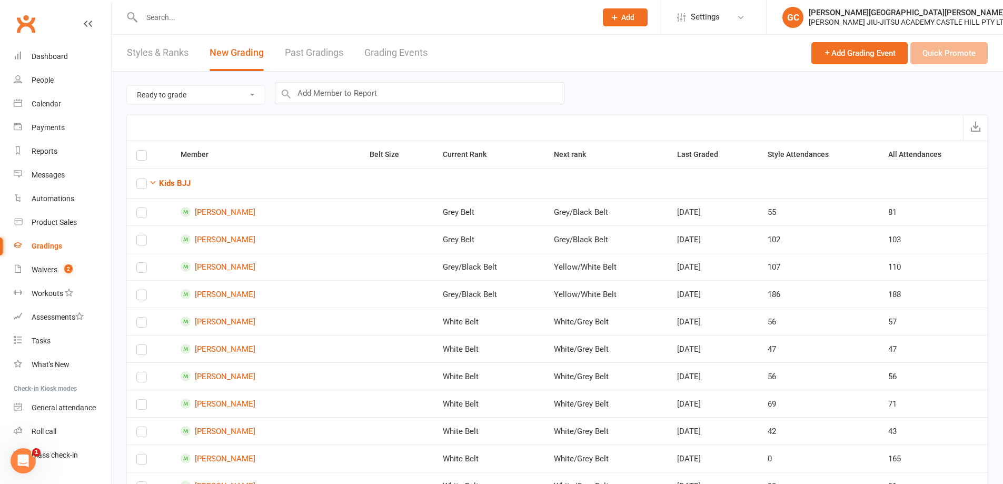
click at [316, 47] on link "Past Gradings" at bounding box center [314, 53] width 58 height 36
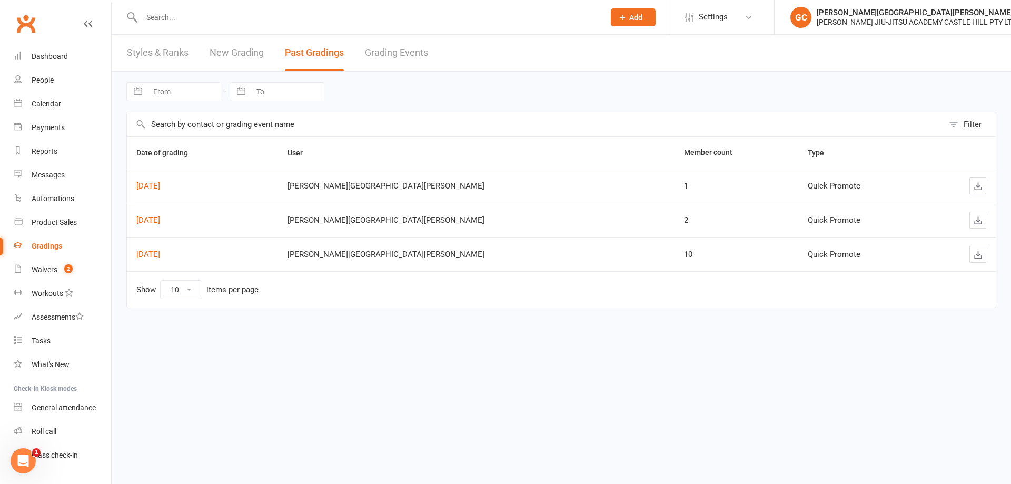
click at [213, 124] on input "text" at bounding box center [535, 124] width 816 height 24
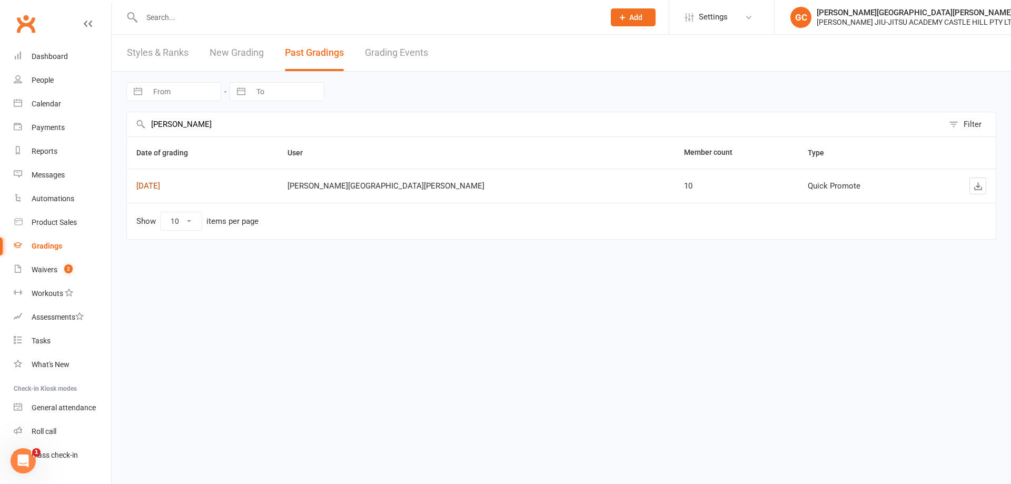
type input "shane"
click at [160, 183] on link "Jun 21, 2025" at bounding box center [148, 185] width 24 height 9
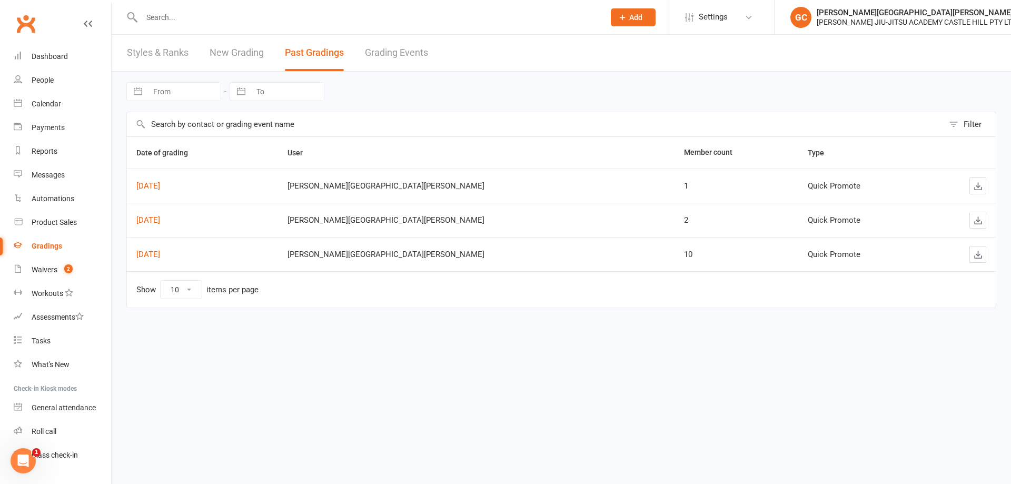
click at [401, 48] on link "Grading Events" at bounding box center [396, 53] width 63 height 36
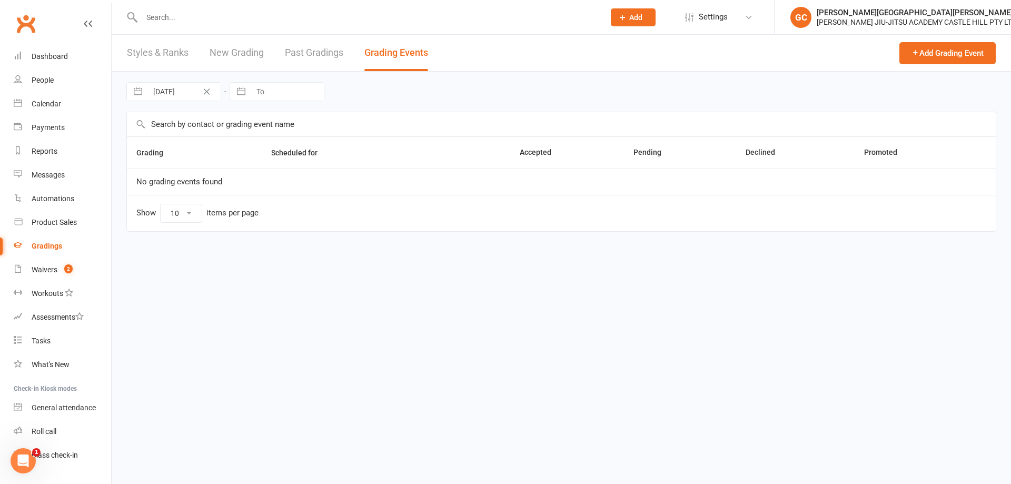
select select "8"
select select "2025"
select select "9"
select select "2025"
select select "10"
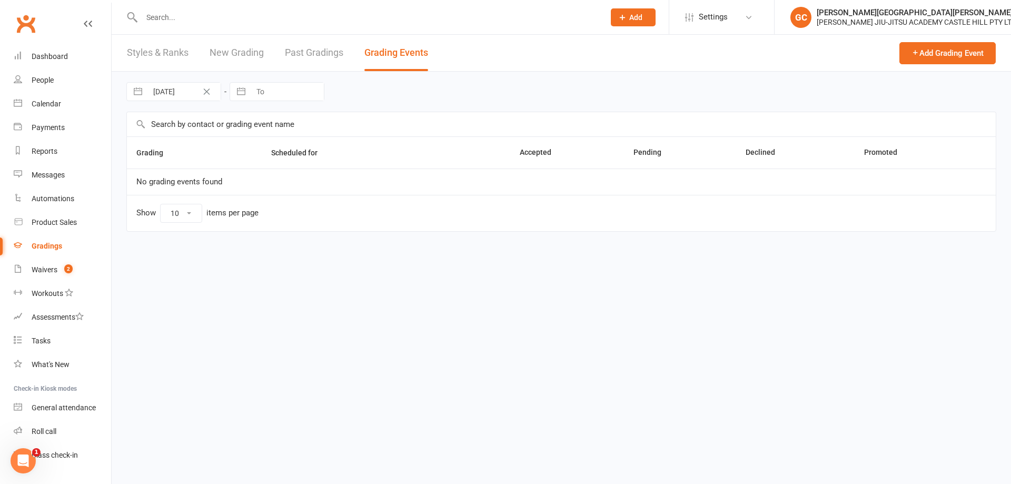
select select "2025"
click at [192, 88] on input "04 Oct 2025" at bounding box center [183, 92] width 73 height 18
click at [251, 194] on td "10" at bounding box center [251, 193] width 21 height 20
type input "10 Oct 2025"
click at [168, 49] on link "Styles & Ranks" at bounding box center [158, 53] width 62 height 36
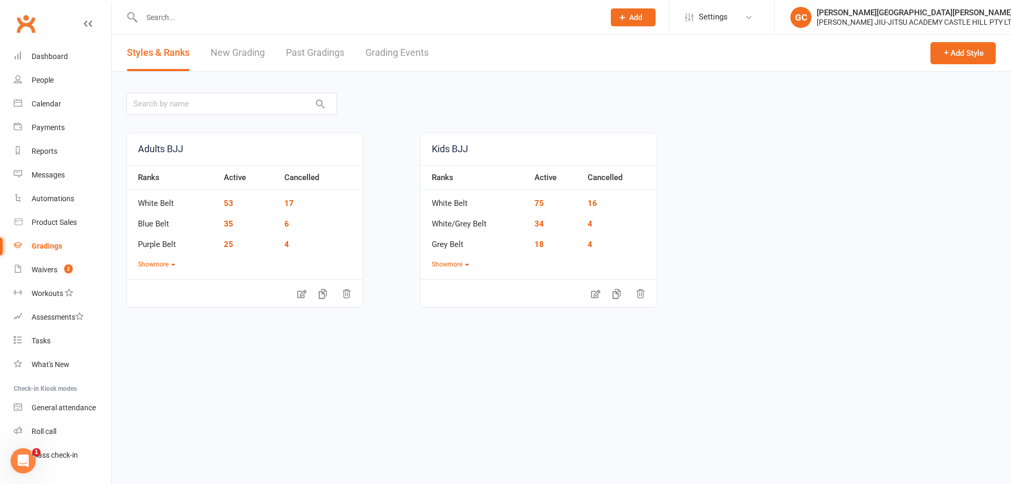
click at [238, 51] on link "New Grading" at bounding box center [238, 53] width 54 height 36
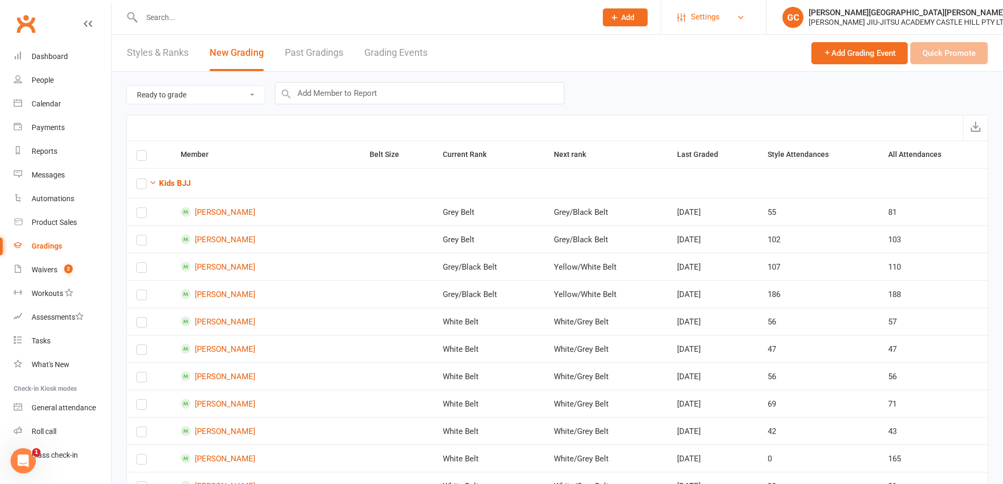
click at [714, 20] on span "Settings" at bounding box center [705, 17] width 29 height 24
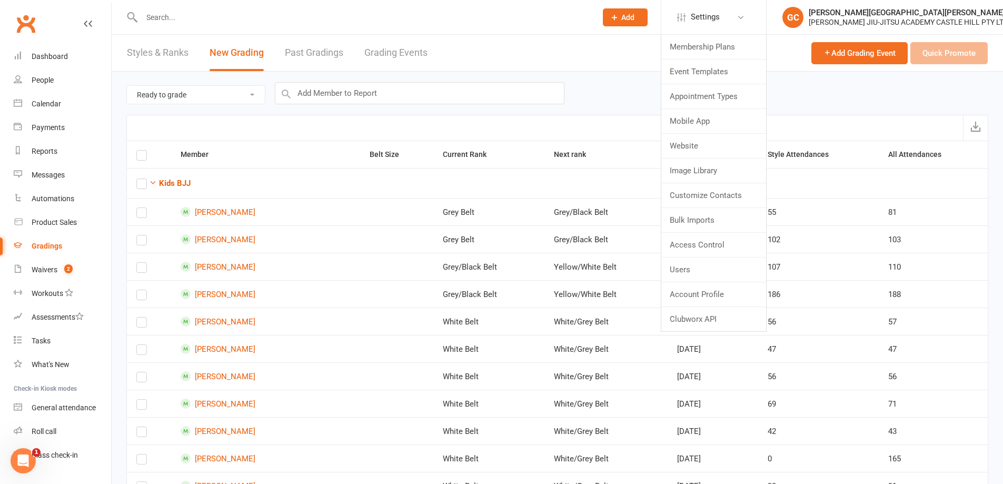
click at [183, 17] on input "text" at bounding box center [363, 17] width 451 height 15
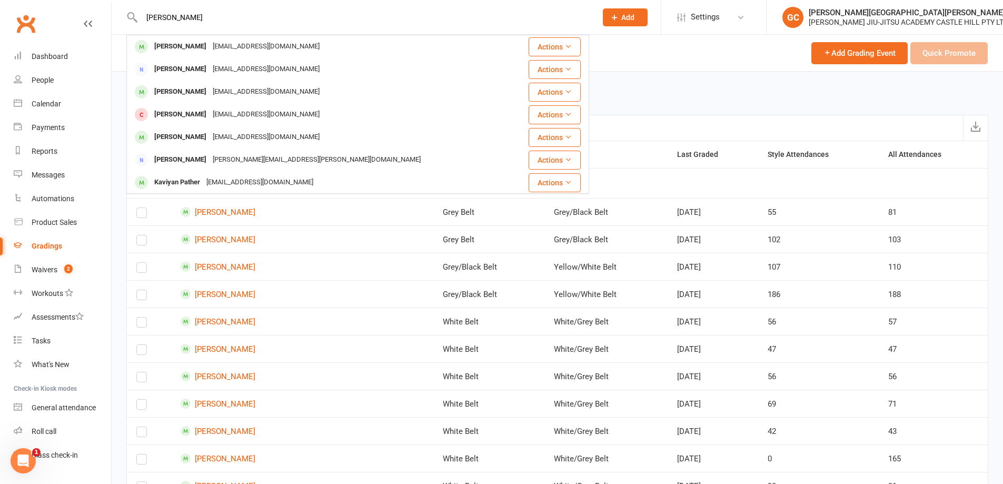
type input "patrick kwo"
click at [195, 41] on div "Patrick Kwong patrickkwong10@hotmail.com" at bounding box center [318, 47] width 383 height 22
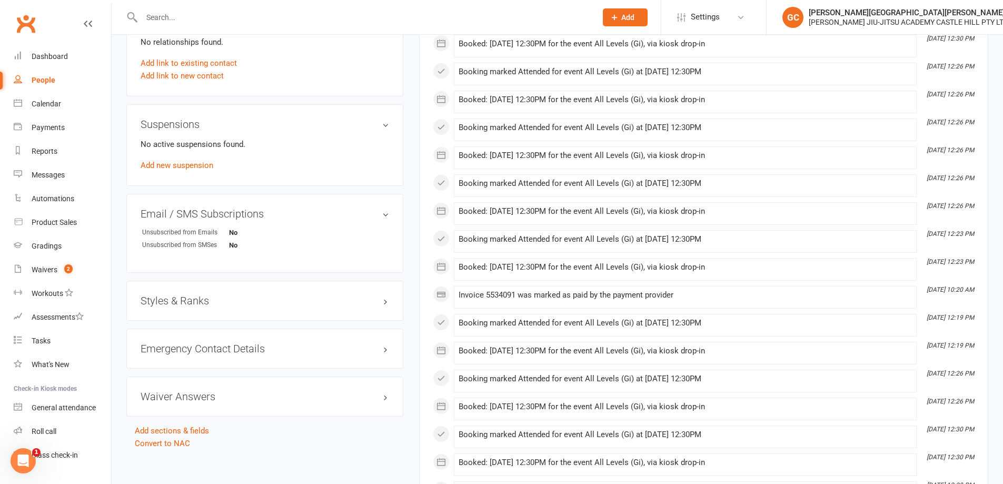
scroll to position [702, 0]
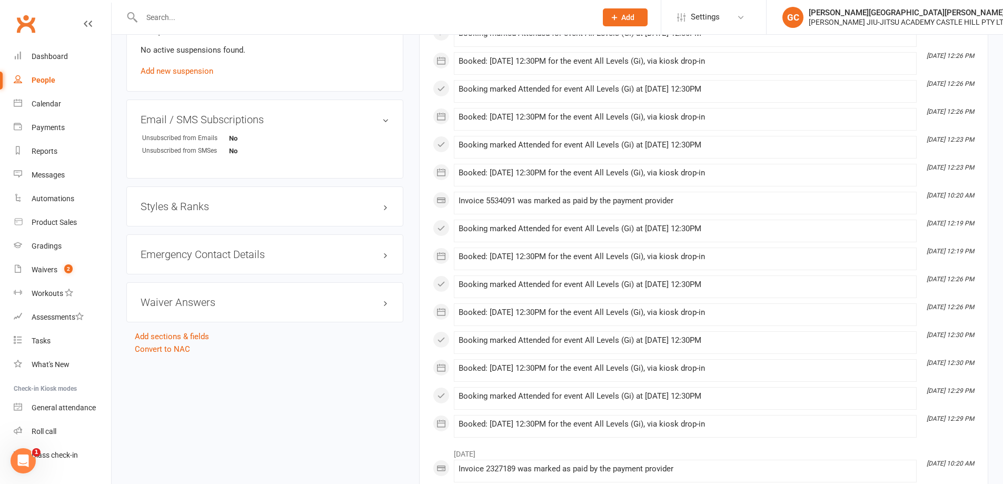
click at [190, 205] on h3 "Styles & Ranks" at bounding box center [265, 207] width 248 height 12
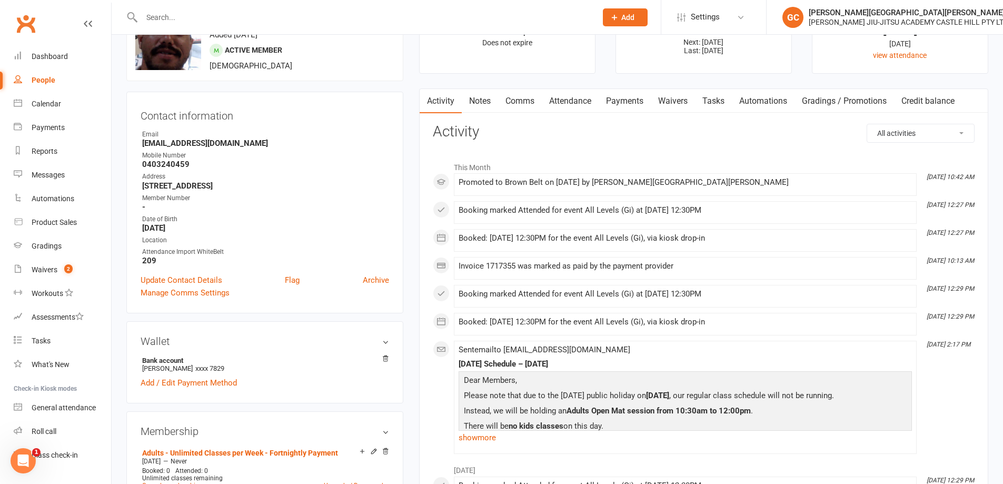
scroll to position [0, 0]
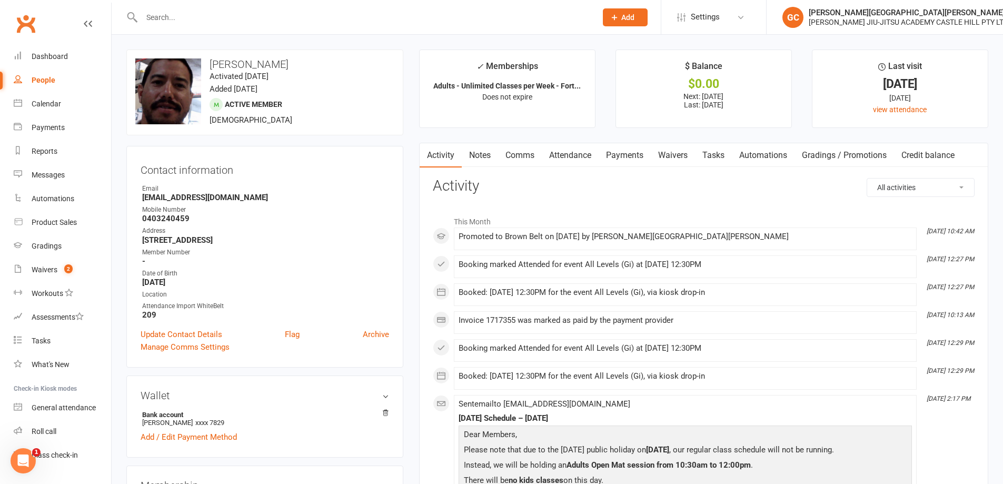
click at [173, 16] on input "text" at bounding box center [363, 17] width 451 height 15
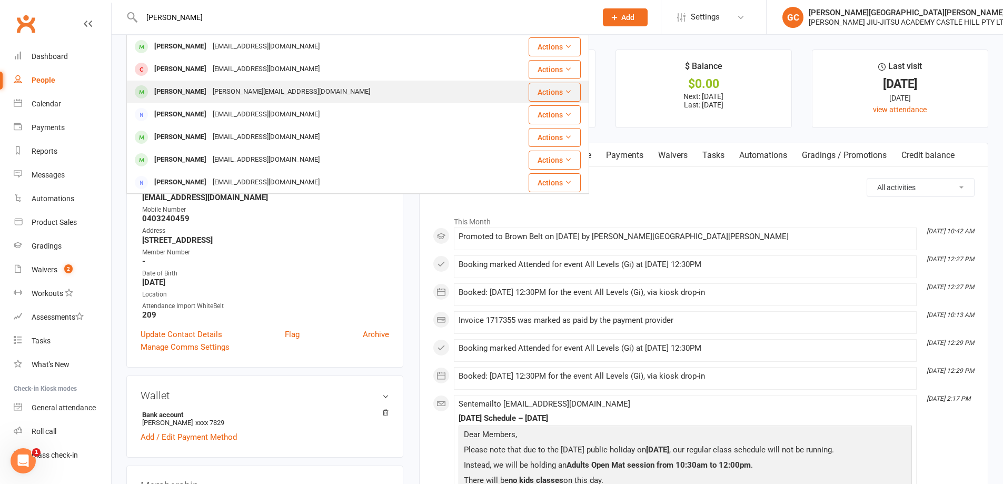
type input "shane"
click at [181, 94] on div "Shane Hughes" at bounding box center [180, 91] width 58 height 15
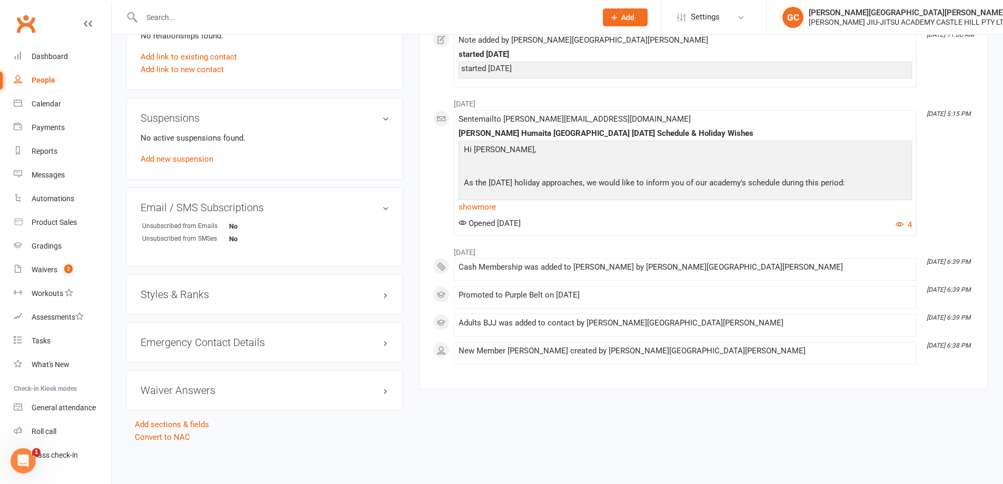
scroll to position [604, 0]
click at [190, 294] on h3 "Styles & Ranks" at bounding box center [265, 294] width 248 height 12
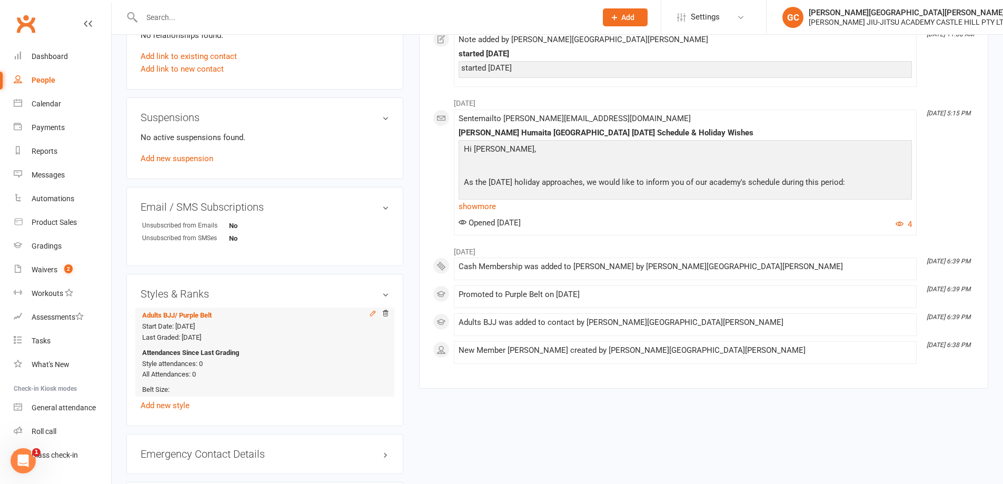
click at [373, 312] on icon at bounding box center [372, 313] width 7 height 7
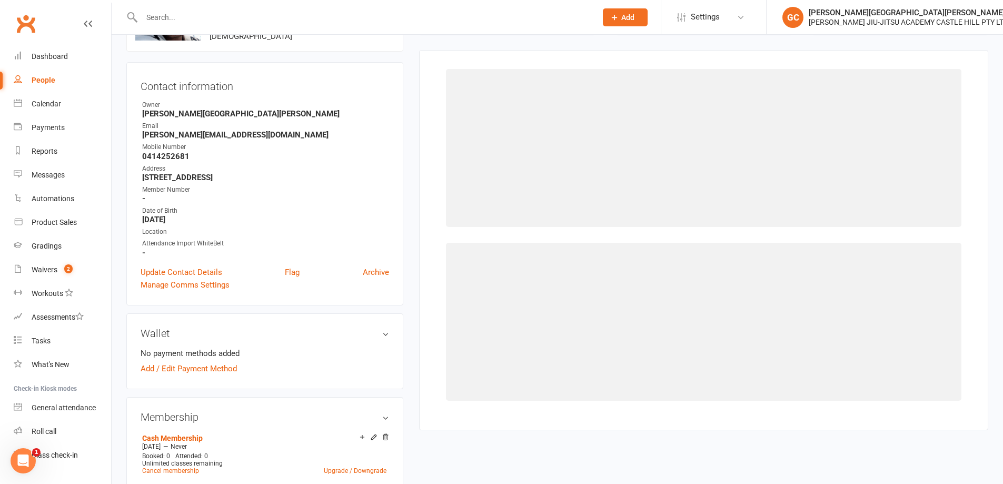
select select "40860"
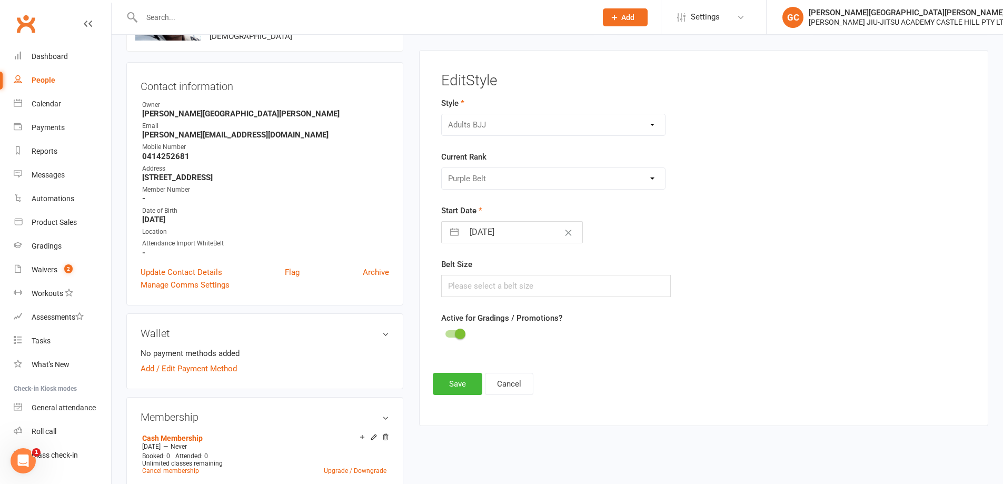
scroll to position [81, 0]
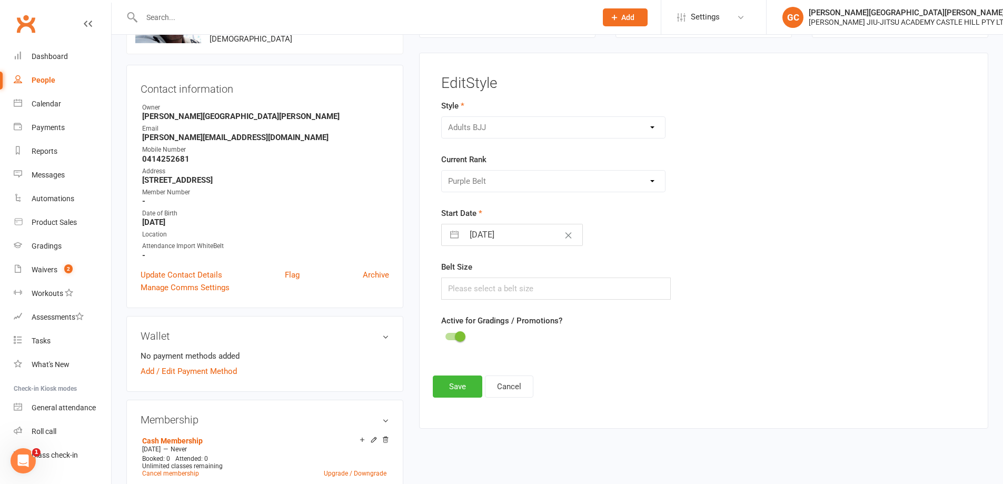
click at [508, 129] on div "Adults BJJ Kids BJJ" at bounding box center [553, 127] width 225 height 22
click at [504, 182] on div "Please Select Starting Rank White Belt Blue Belt Purple Belt Brown Belt Black B…" at bounding box center [553, 181] width 225 height 22
click at [453, 337] on div at bounding box center [454, 336] width 18 height 7
click at [445, 335] on input "checkbox" at bounding box center [445, 335] width 0 height 0
click at [458, 335] on div at bounding box center [454, 336] width 18 height 7
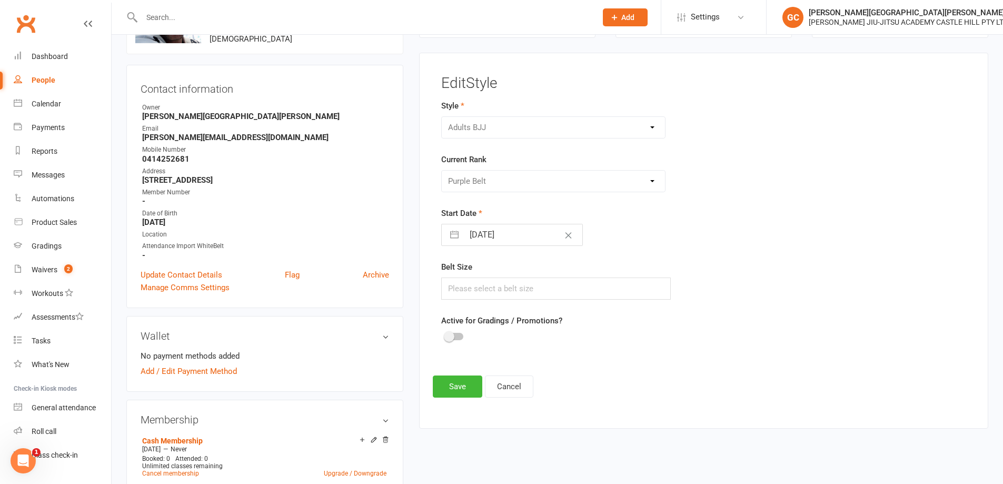
click at [445, 335] on input "checkbox" at bounding box center [445, 335] width 0 height 0
click at [460, 384] on button "Save" at bounding box center [457, 386] width 49 height 22
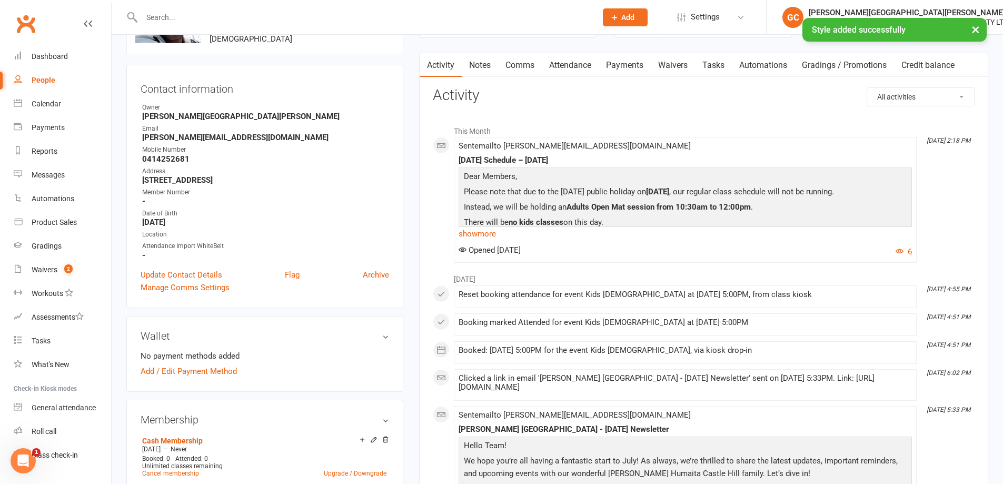
click at [851, 68] on link "Gradings / Promotions" at bounding box center [843, 65] width 99 height 24
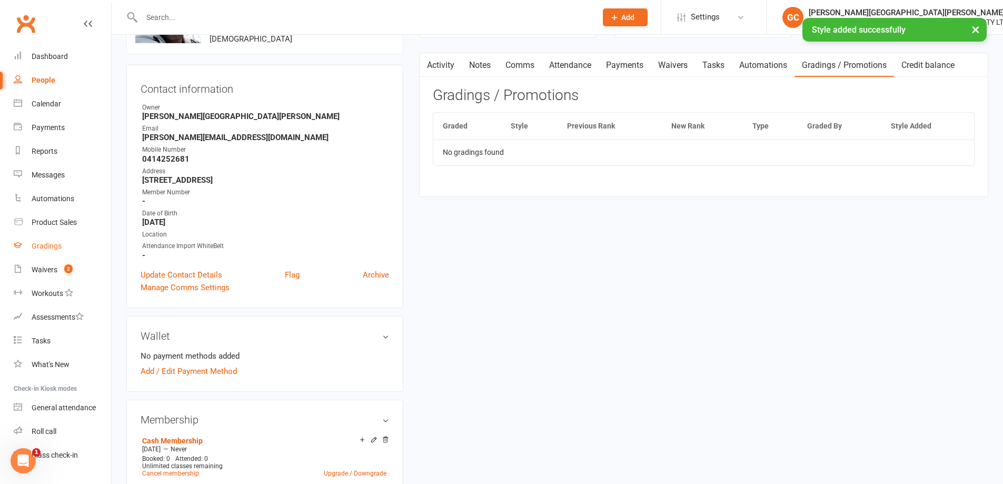
click at [49, 248] on div "Gradings" at bounding box center [47, 246] width 30 height 8
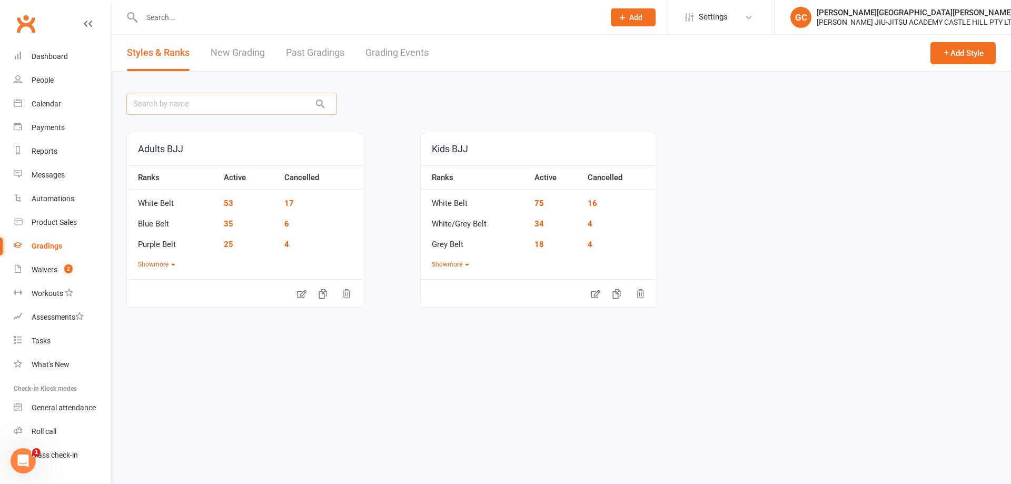
click at [176, 104] on input "text" at bounding box center [231, 104] width 211 height 22
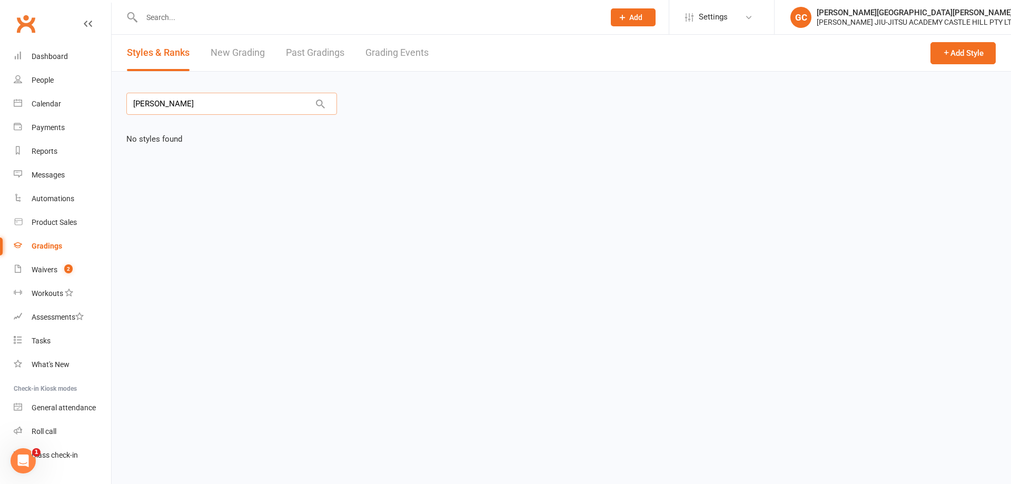
type input "shane"
click at [238, 52] on link "New Grading" at bounding box center [238, 53] width 54 height 36
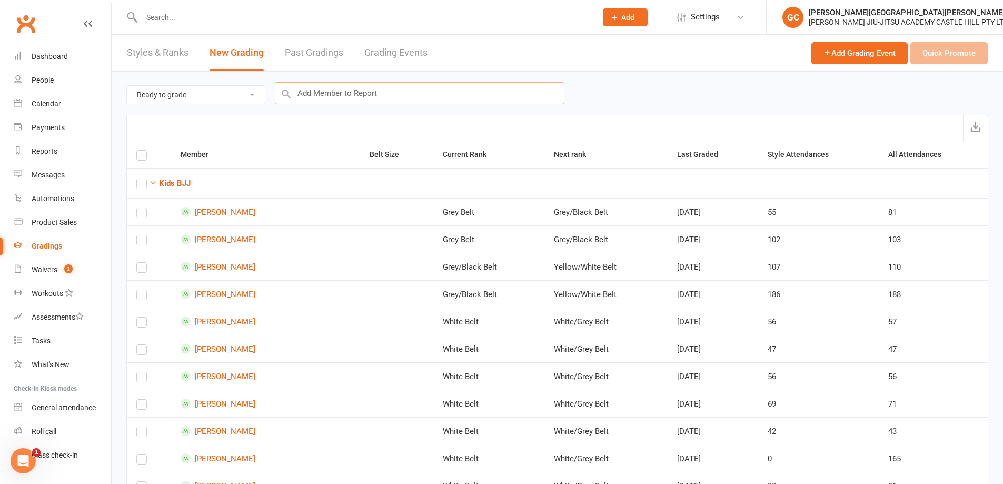
click at [350, 92] on input "text" at bounding box center [420, 93] width 290 height 22
click at [221, 93] on select "Ready to grade All members enrolled in a style Active members enrolled in a sty…" at bounding box center [196, 95] width 138 height 18
select select "all_members_in_style"
click at [127, 86] on select "Ready to grade All members enrolled in a style Active members enrolled in a sty…" at bounding box center [196, 95] width 138 height 18
click at [372, 89] on input "text" at bounding box center [420, 93] width 290 height 22
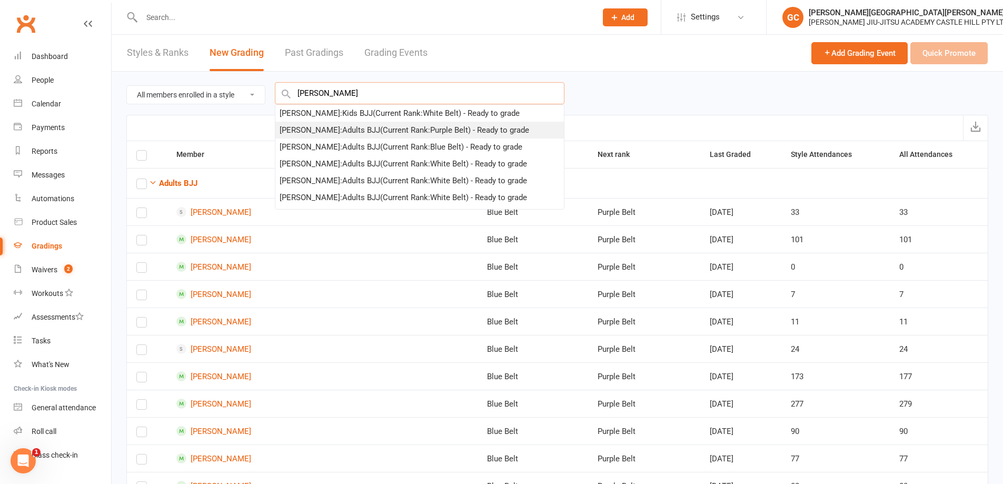
type input "shane"
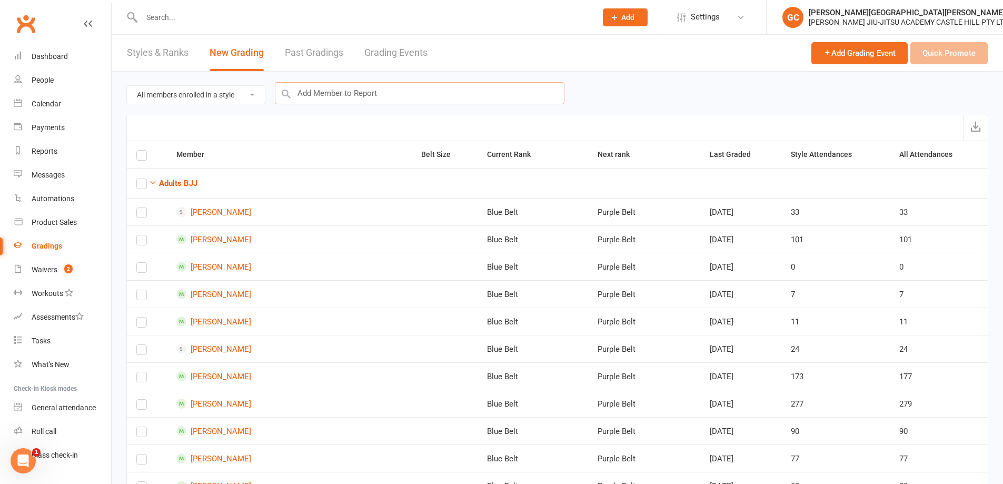
click at [354, 92] on input "text" at bounding box center [420, 93] width 290 height 22
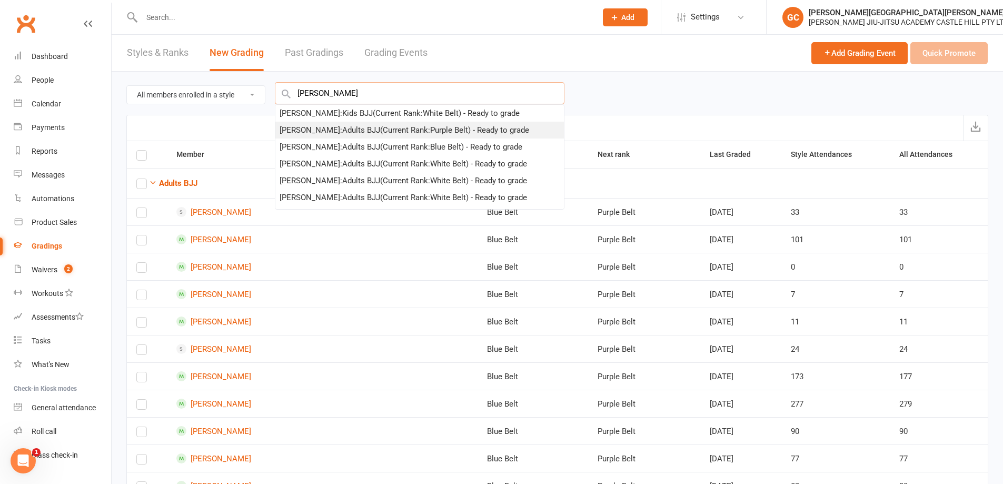
type input "shane"
click at [341, 130] on div "Shane Hughes : Adults BJJ (Current Rank: Purple Belt ) - Ready to grade" at bounding box center [405, 130] width 250 height 13
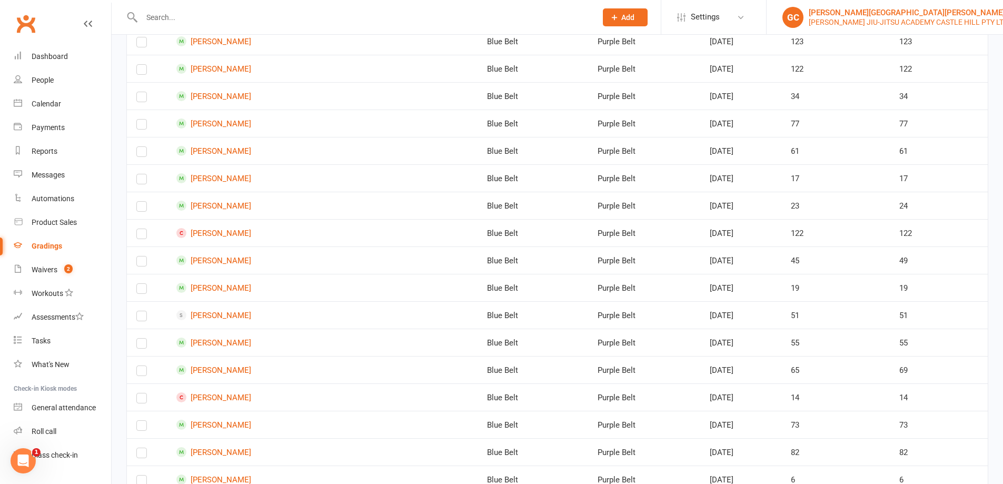
scroll to position [2297, 0]
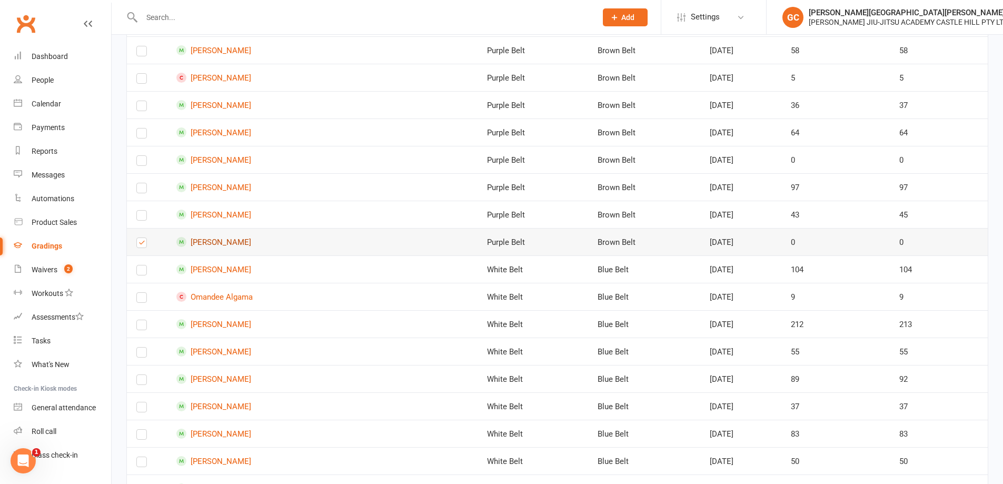
click at [228, 241] on link "Shane Hughes" at bounding box center [289, 242] width 226 height 10
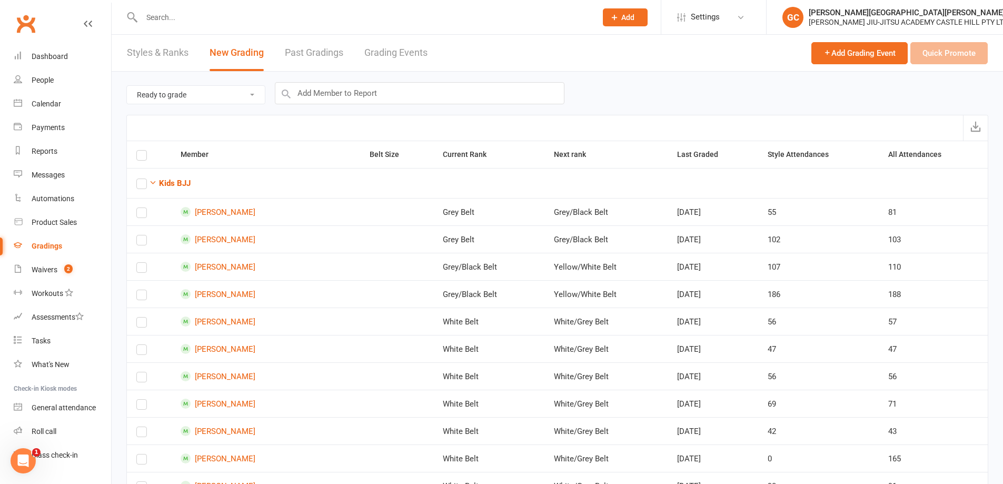
click at [325, 49] on link "Past Gradings" at bounding box center [314, 53] width 58 height 36
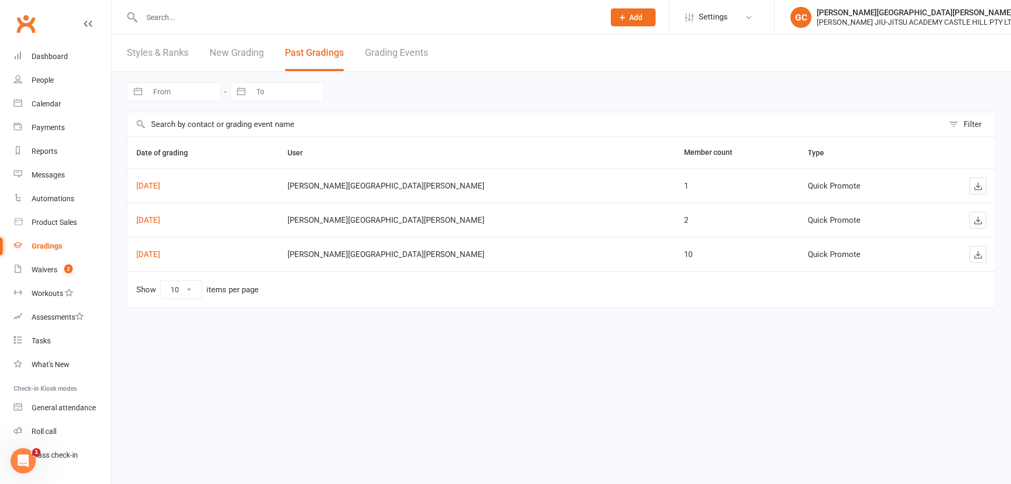
click at [234, 51] on link "New Grading" at bounding box center [237, 53] width 54 height 36
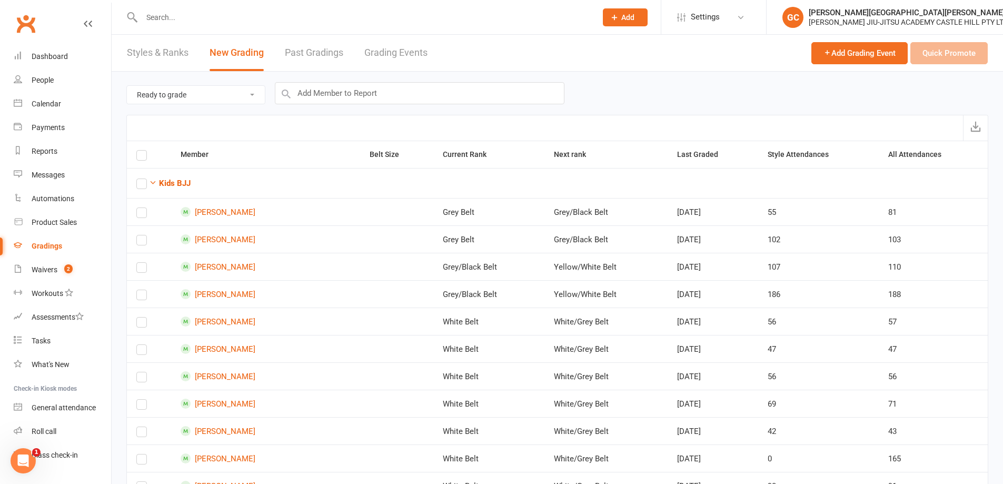
click at [950, 55] on div "Add Grading Event Quick Promote" at bounding box center [899, 53] width 176 height 36
click at [949, 53] on div "Add Grading Event Quick Promote" at bounding box center [899, 53] width 176 height 36
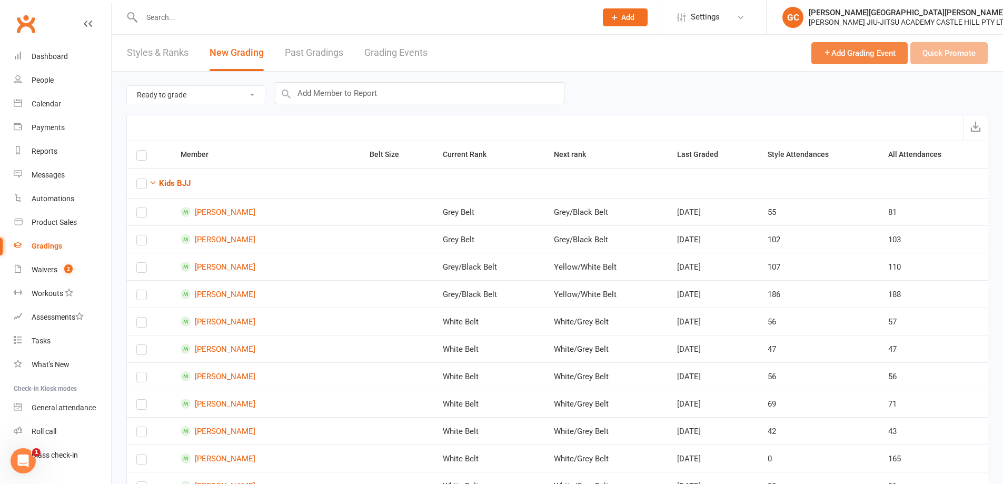
drag, startPoint x: 932, startPoint y: 94, endPoint x: 894, endPoint y: 54, distance: 54.4
click at [931, 89] on div "Ready to grade All members enrolled in a style Active members enrolled in a sty…" at bounding box center [557, 93] width 862 height 43
click at [860, 55] on span "Add Grading Event" at bounding box center [859, 52] width 72 height 9
click at [633, 16] on span "Add" at bounding box center [627, 17] width 13 height 8
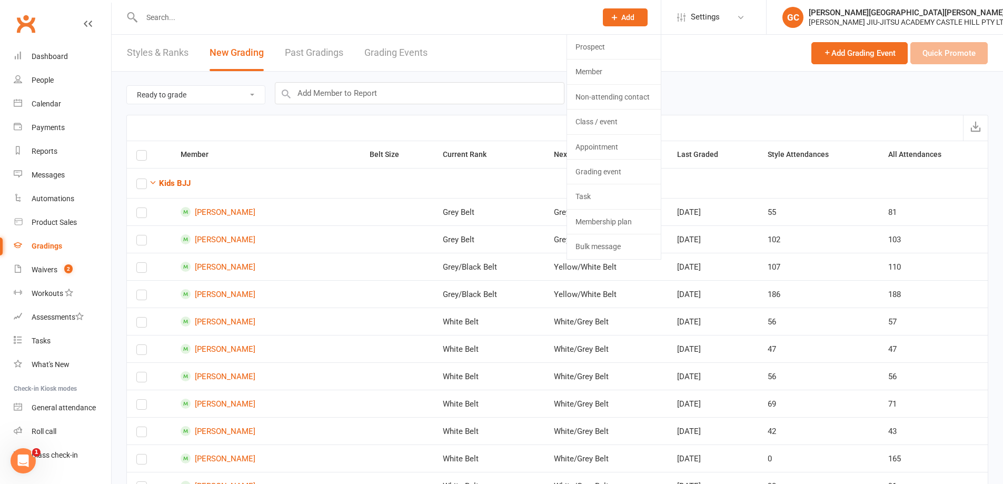
click at [741, 94] on div "Ready to grade All members enrolled in a style Active members enrolled in a sty…" at bounding box center [557, 93] width 862 height 43
click at [315, 135] on div at bounding box center [557, 128] width 862 height 26
click at [221, 212] on link "Burte Tengis" at bounding box center [266, 212] width 170 height 10
click at [412, 54] on link "Grading Events" at bounding box center [395, 53] width 63 height 36
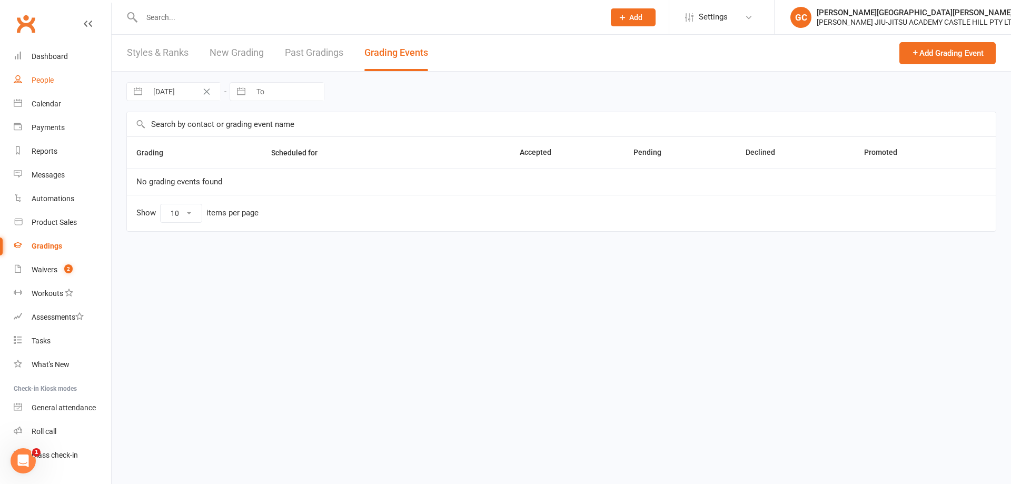
click at [39, 85] on link "People" at bounding box center [62, 80] width 97 height 24
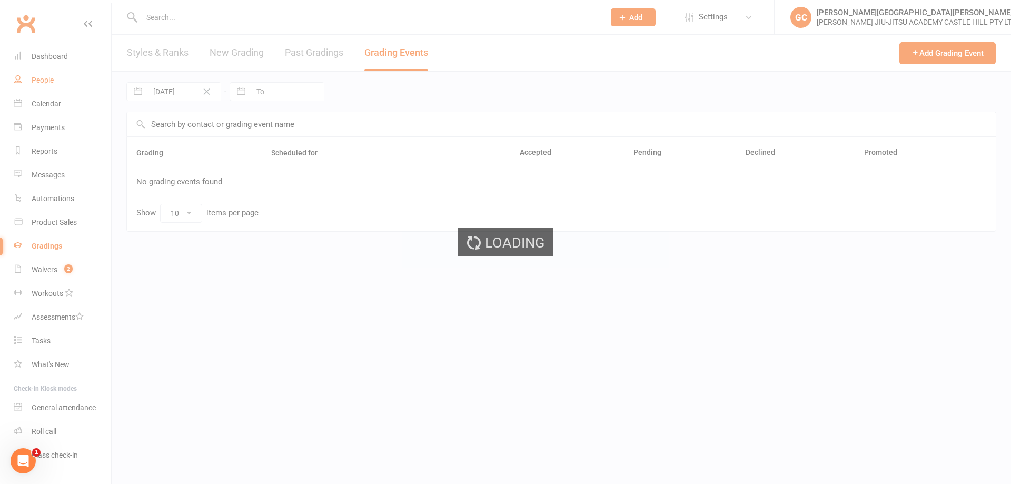
select select "100"
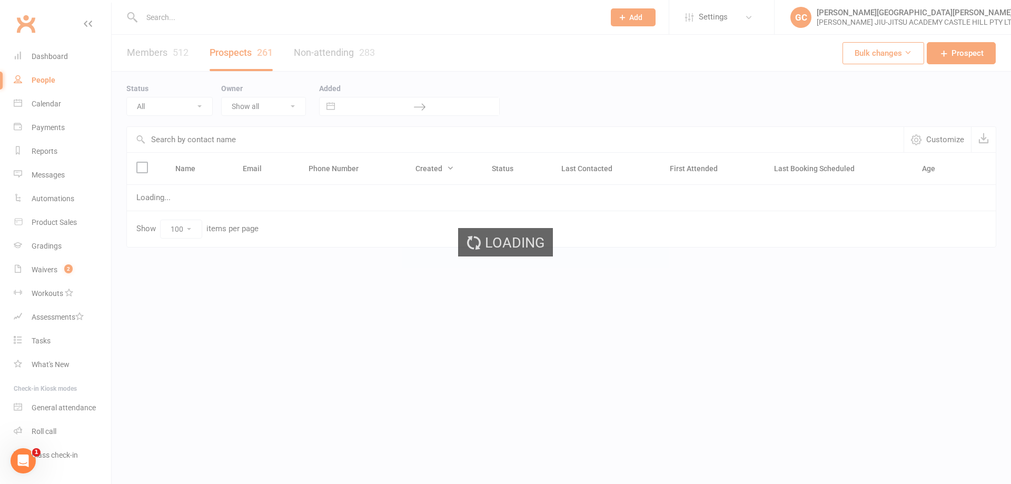
click at [206, 17] on input "text" at bounding box center [367, 17] width 458 height 15
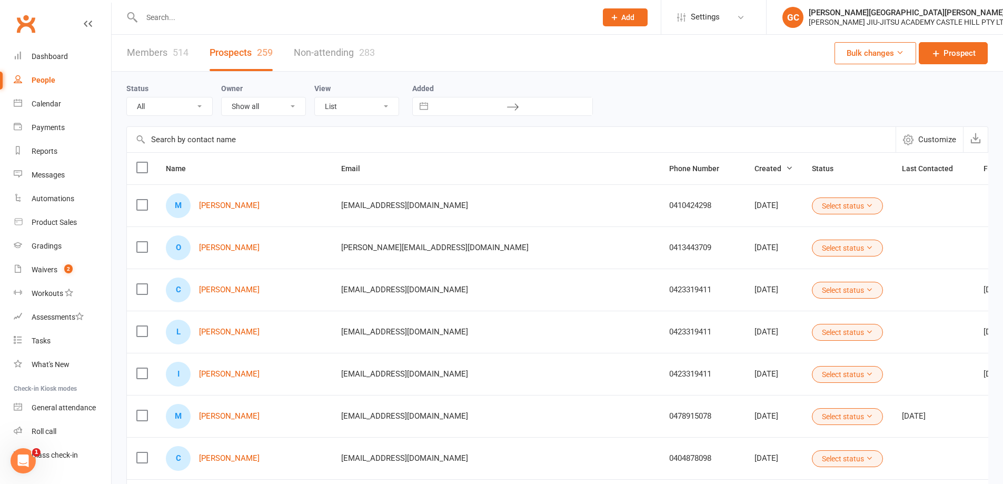
click at [175, 20] on input "text" at bounding box center [363, 17] width 451 height 15
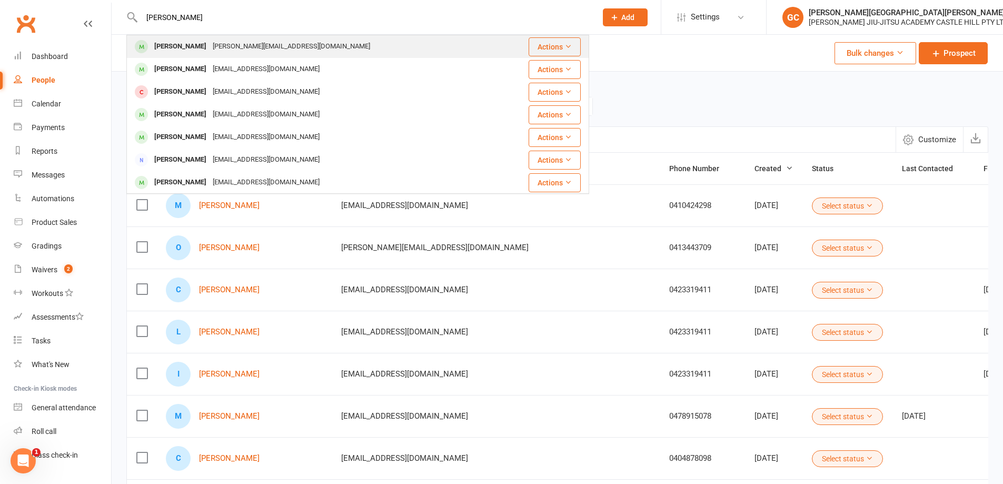
type input "shane hughes"
click at [196, 42] on div "Shane Hughes" at bounding box center [180, 46] width 58 height 15
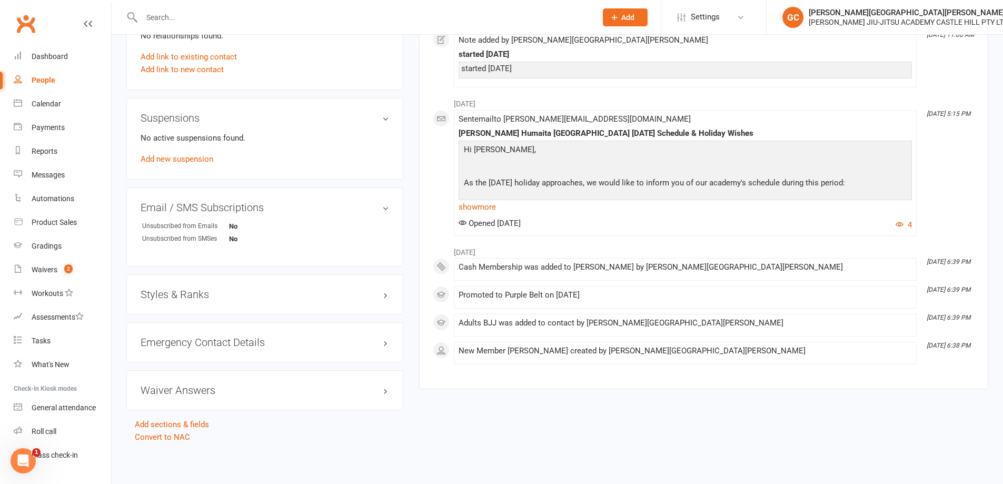
scroll to position [604, 0]
click at [245, 290] on h3 "Styles & Ranks" at bounding box center [265, 294] width 248 height 12
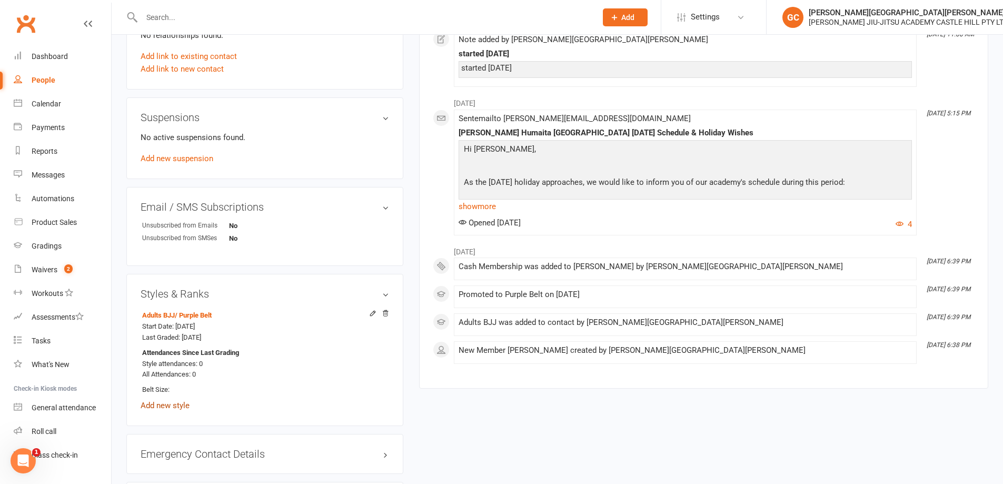
click at [166, 406] on link "Add new style" at bounding box center [165, 405] width 49 height 9
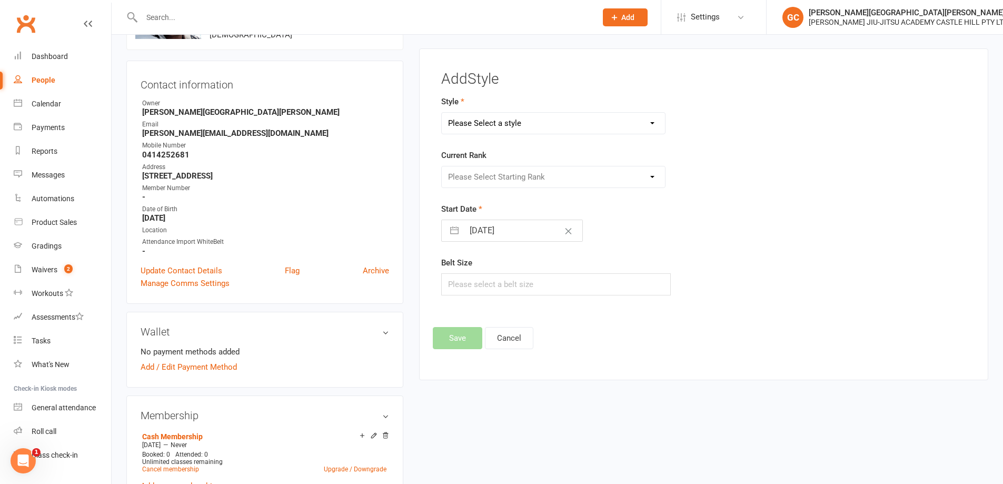
scroll to position [81, 0]
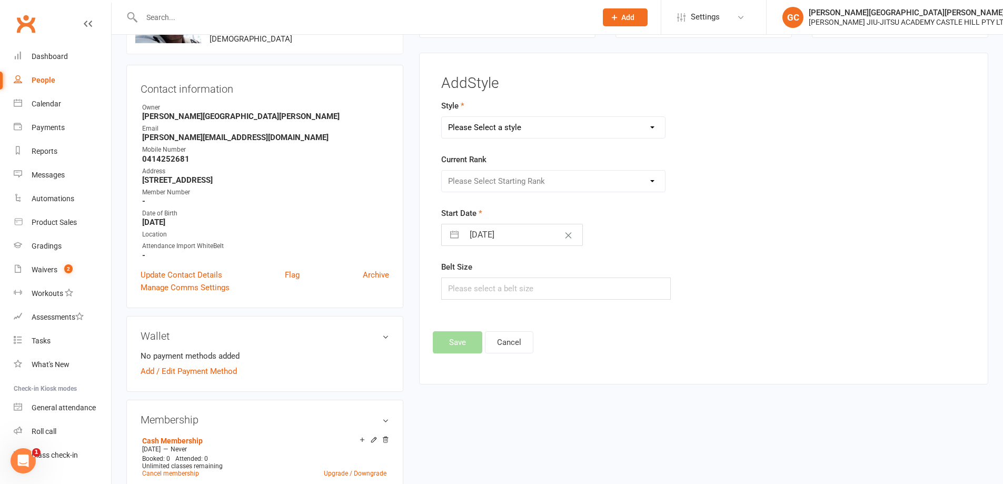
click at [531, 124] on select "Please Select a style Adults BJJ Kids BJJ" at bounding box center [554, 127] width 224 height 21
select select "3441"
click at [442, 117] on select "Please Select a style Adults BJJ Kids BJJ" at bounding box center [554, 127] width 224 height 21
click at [525, 183] on select "Please Select Starting Rank White Belt Blue Belt Purple Belt Brown Belt Black B…" at bounding box center [554, 181] width 224 height 21
select select "40861"
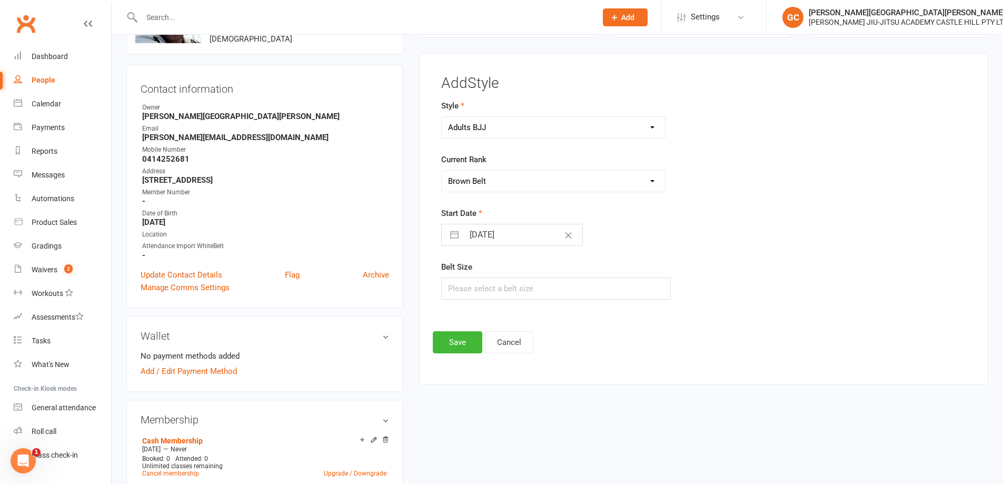
click at [442, 171] on select "Please Select Starting Rank White Belt Blue Belt Purple Belt Brown Belt Black B…" at bounding box center [554, 181] width 224 height 21
select select "8"
select select "2025"
select select "9"
select select "2025"
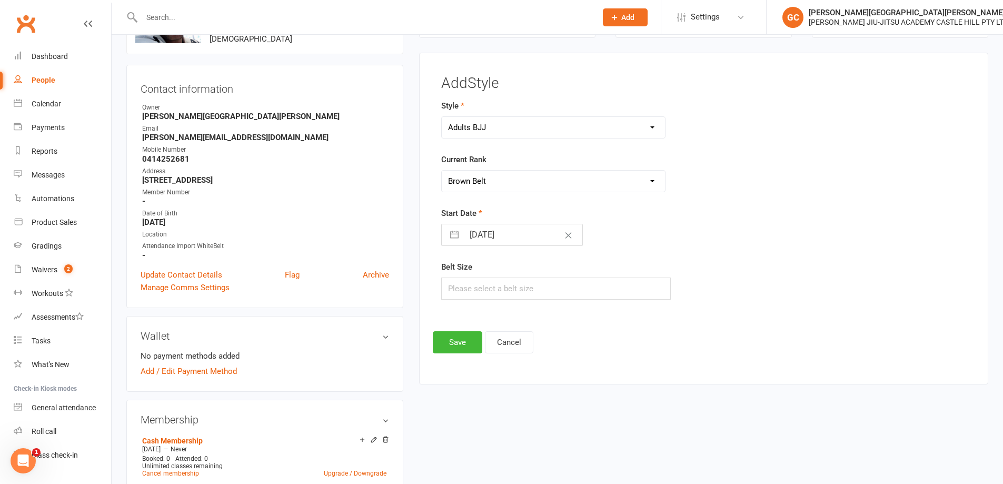
select select "10"
select select "2025"
click at [511, 233] on input "11 Oct 2025" at bounding box center [523, 234] width 118 height 21
click at [564, 335] on td "10" at bounding box center [565, 335] width 21 height 20
type input "10 Oct 2025"
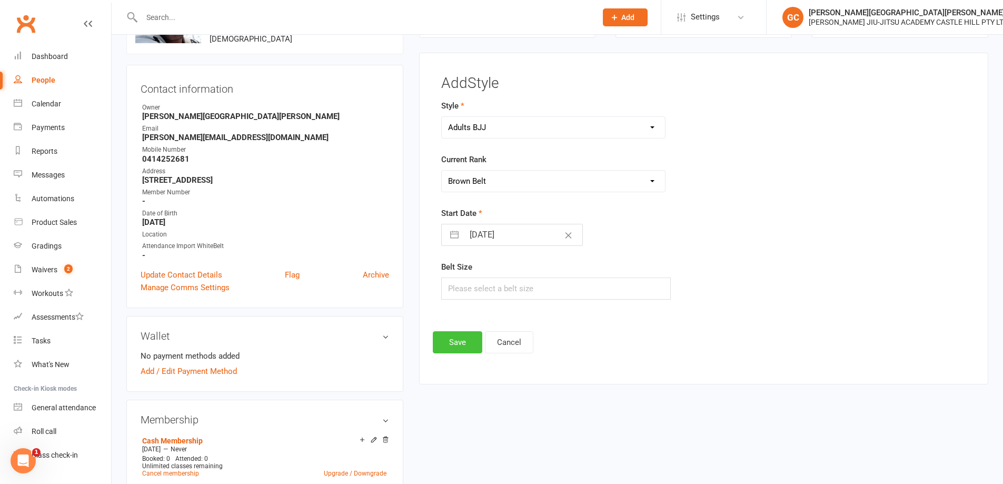
click at [456, 344] on button "Save" at bounding box center [457, 342] width 49 height 22
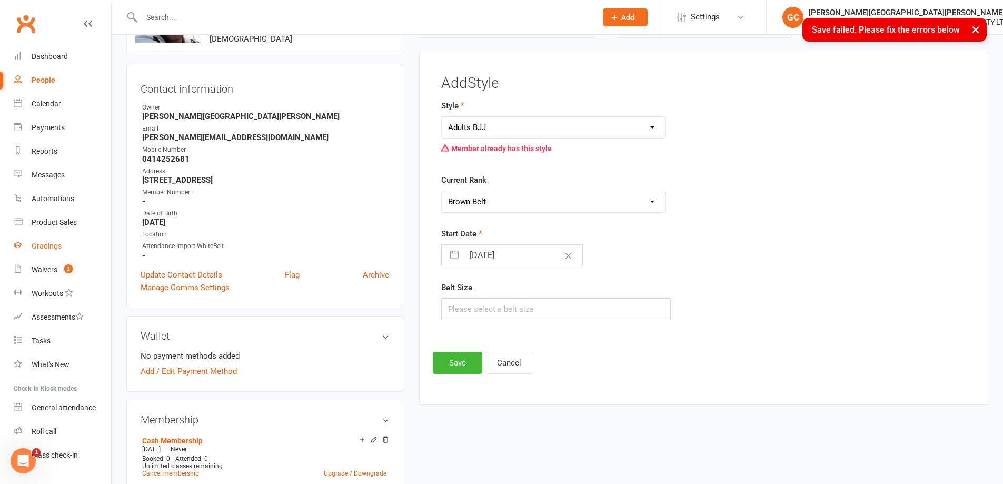
click at [49, 248] on div "Gradings" at bounding box center [47, 246] width 30 height 8
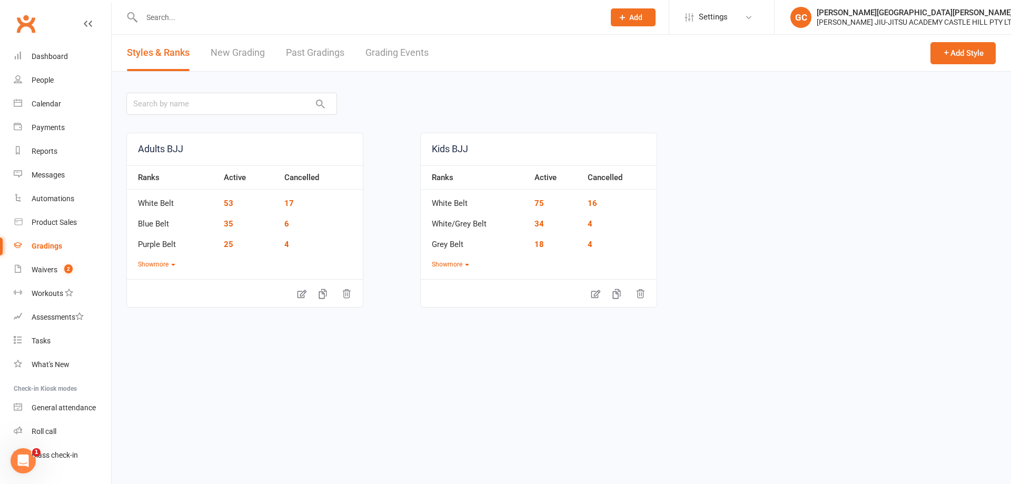
click at [245, 51] on link "New Grading" at bounding box center [238, 53] width 54 height 36
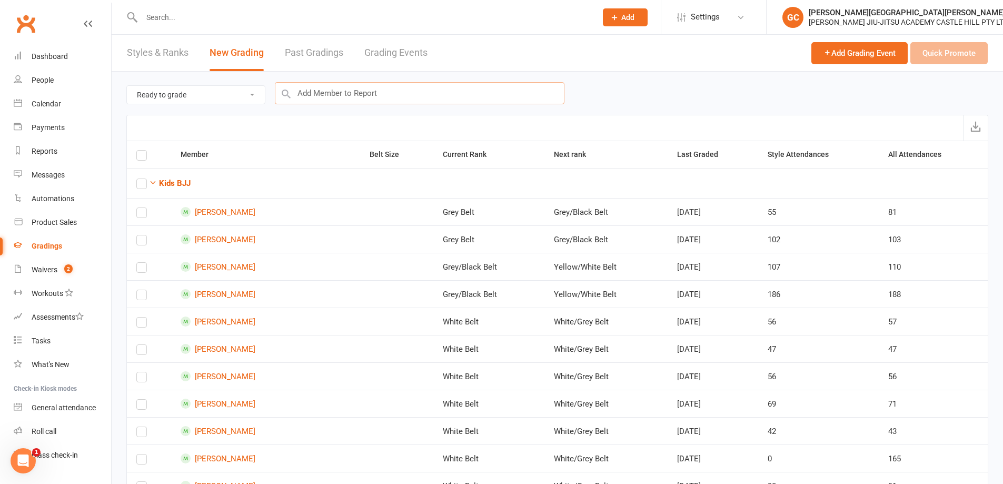
click at [355, 87] on input "text" at bounding box center [420, 93] width 290 height 22
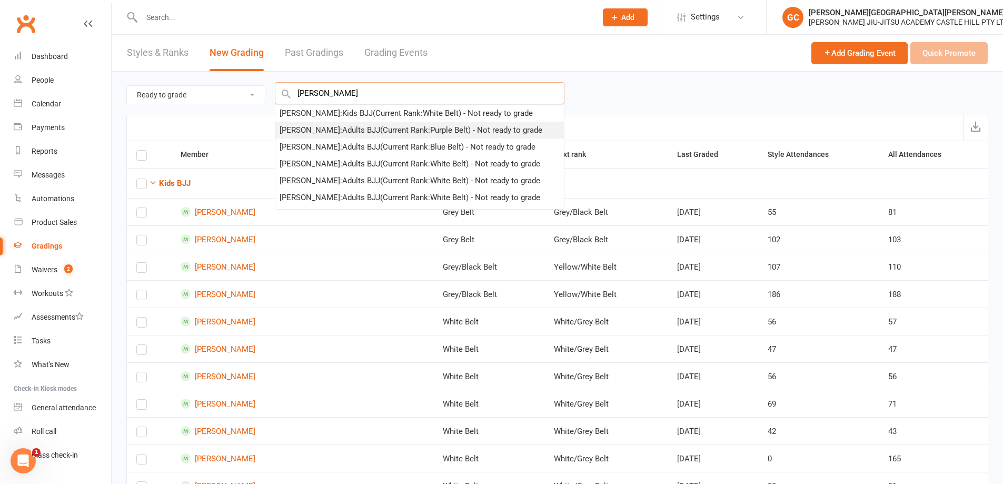
type input "shane"
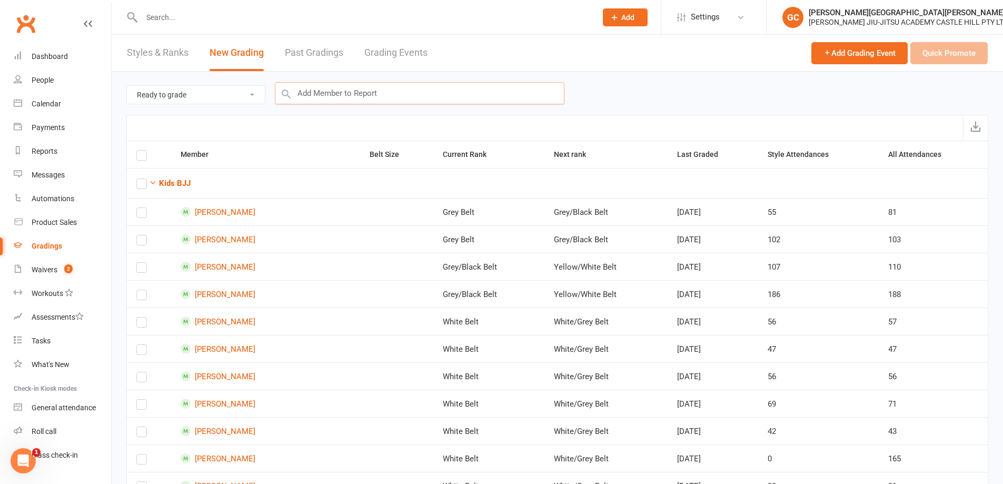
click at [349, 91] on input "text" at bounding box center [420, 93] width 290 height 22
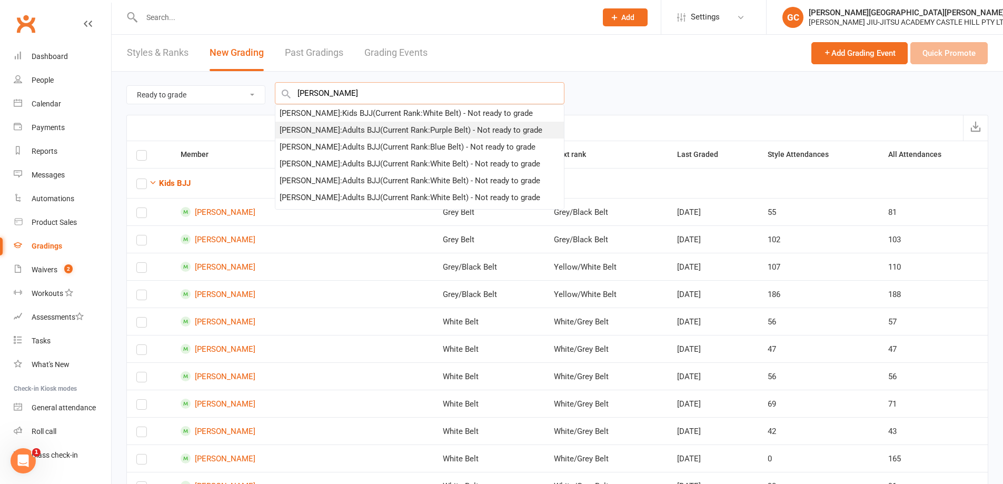
type input "shane"
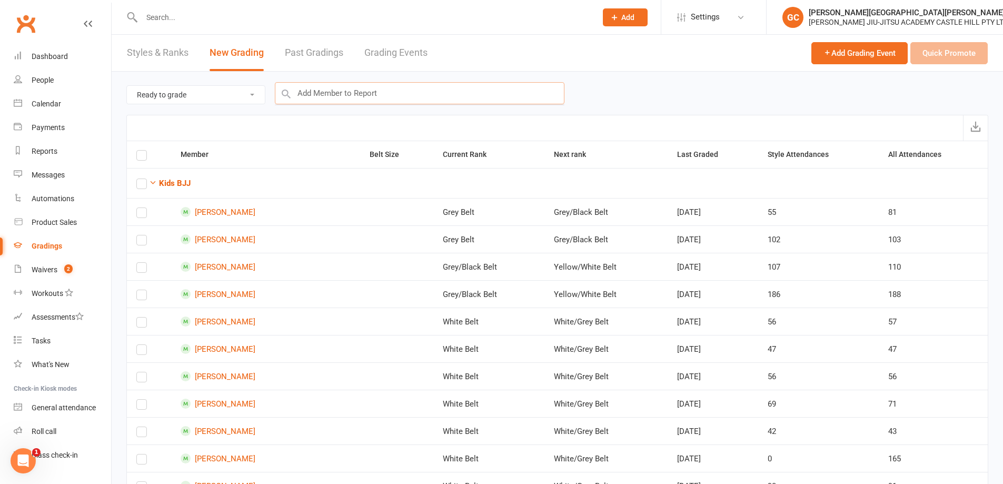
click at [326, 91] on input "text" at bounding box center [420, 93] width 290 height 22
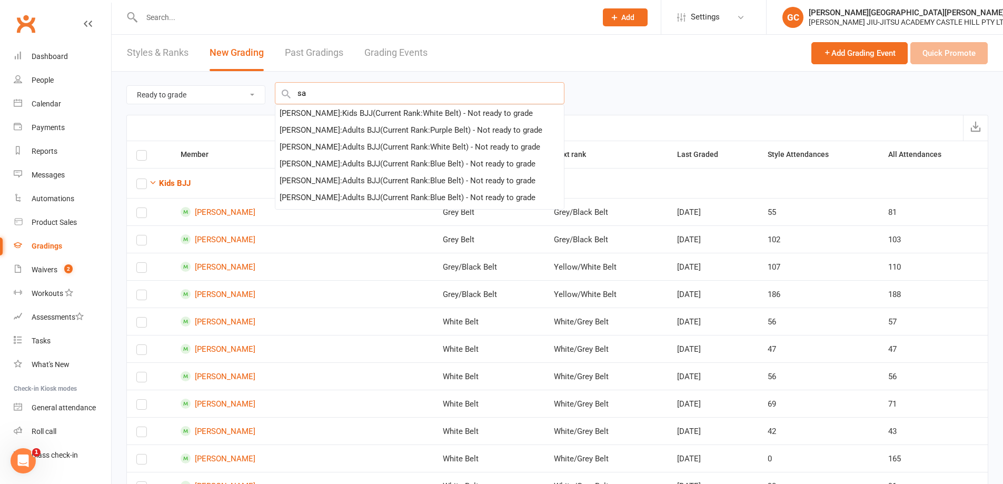
type input "s"
type input "shane"
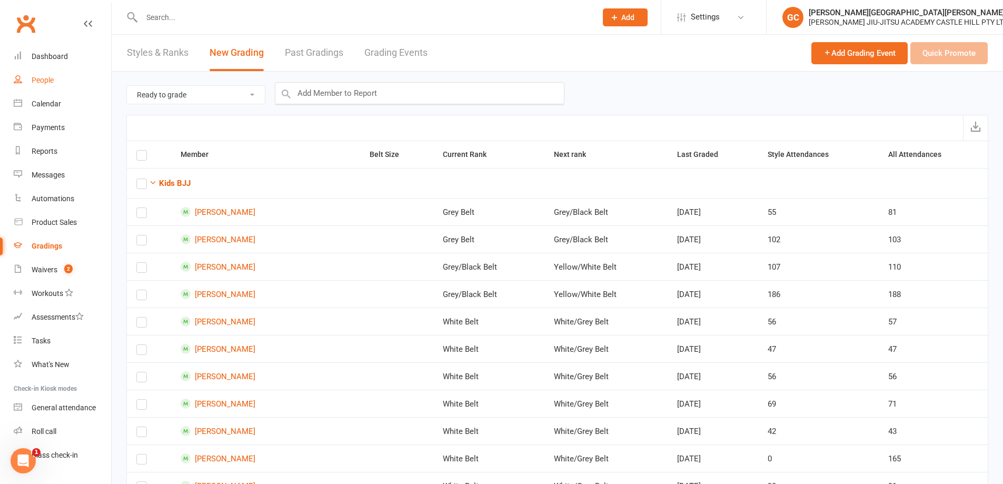
click at [49, 78] on div "People" at bounding box center [43, 80] width 22 height 8
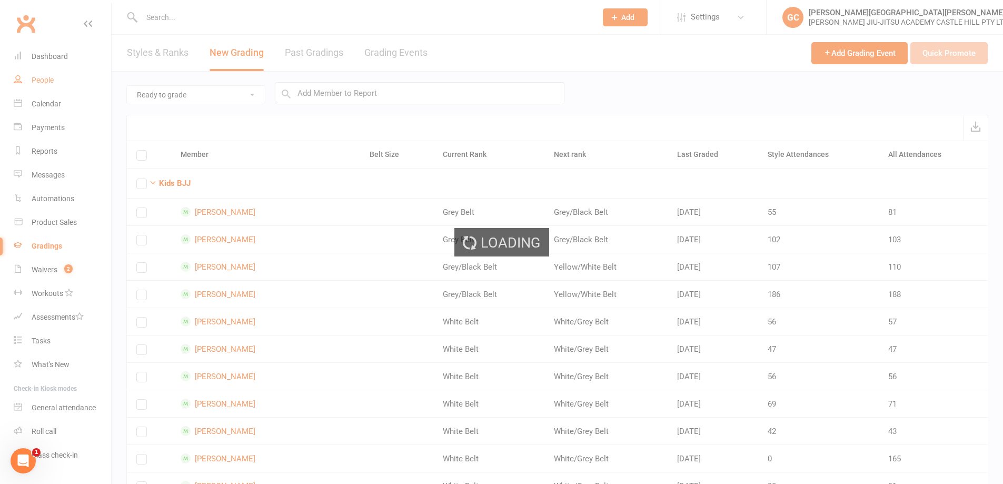
select select "100"
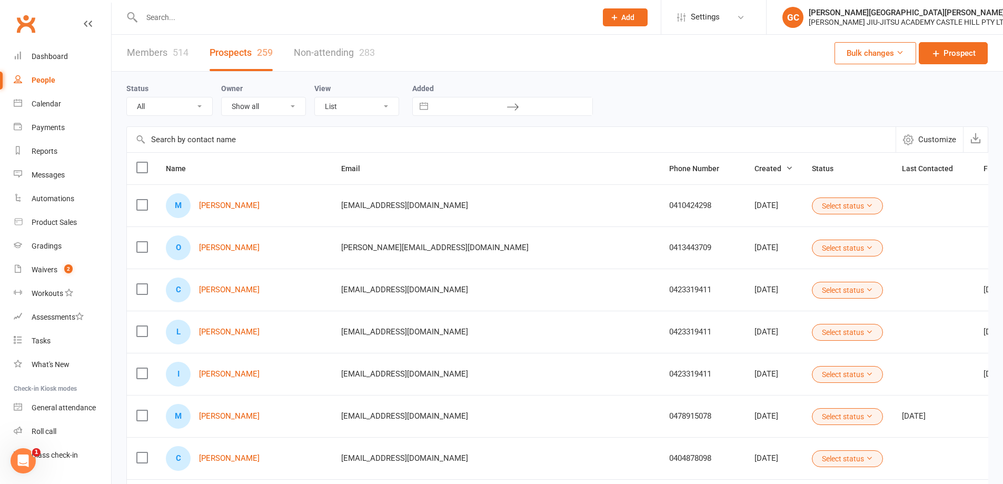
click at [159, 46] on link "Members 514" at bounding box center [158, 53] width 62 height 36
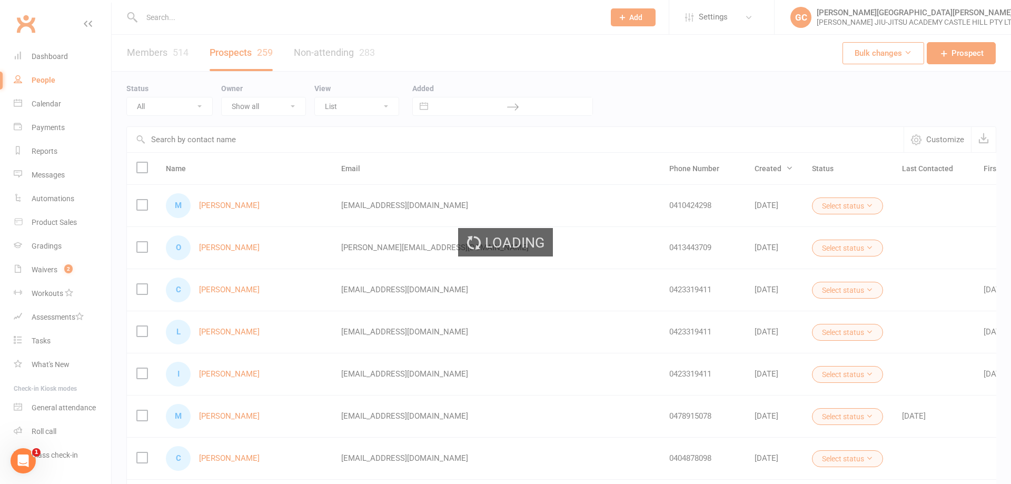
select select "100"
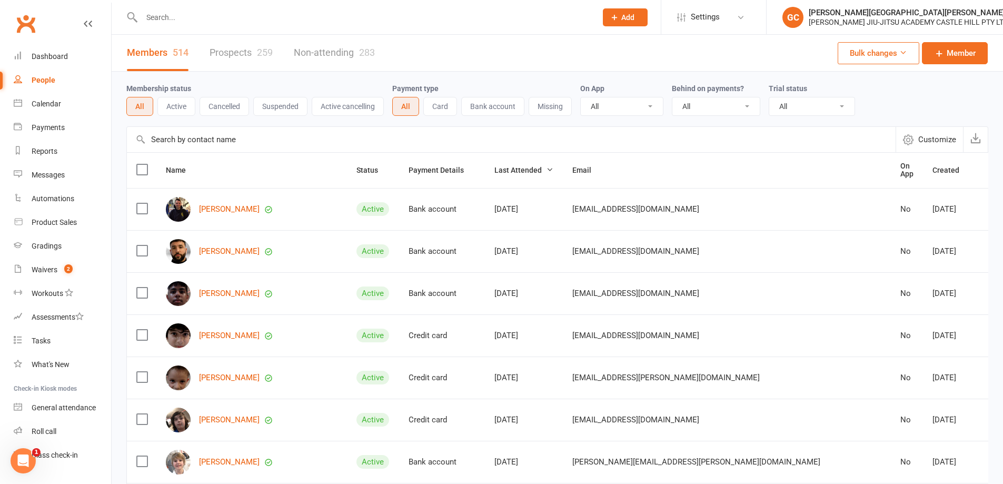
click at [183, 14] on input "text" at bounding box center [363, 17] width 451 height 15
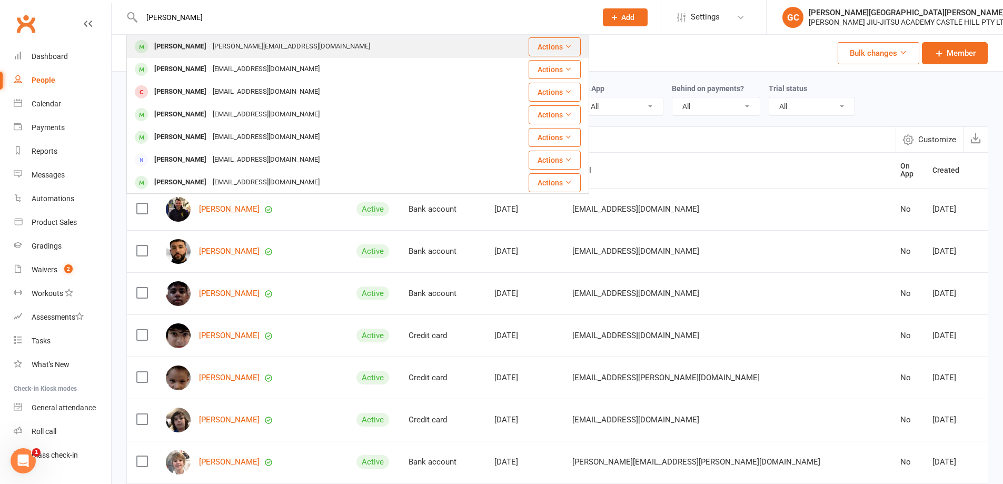
type input "shane hughes"
click at [183, 48] on div "Shane Hughes" at bounding box center [180, 46] width 58 height 15
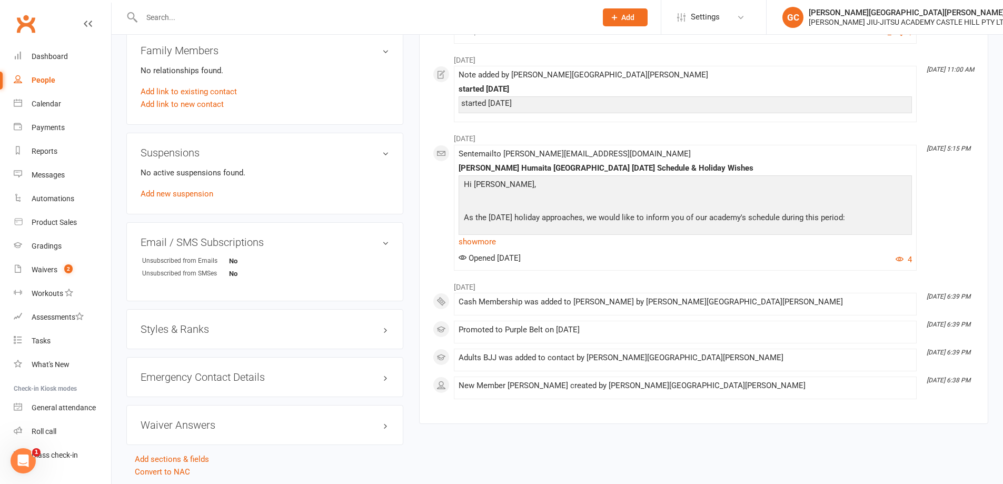
scroll to position [604, 0]
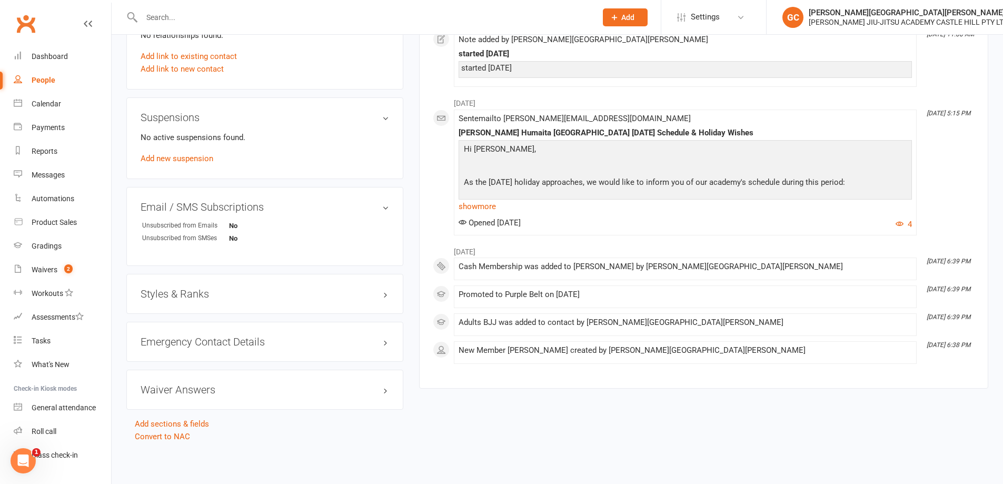
click at [208, 294] on h3 "Styles & Ranks" at bounding box center [265, 294] width 248 height 12
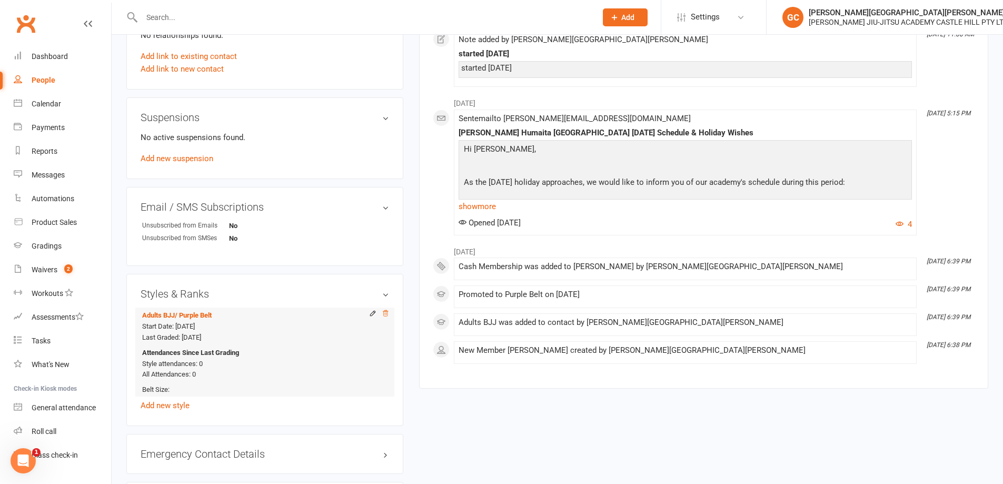
click at [383, 313] on icon at bounding box center [385, 313] width 7 height 7
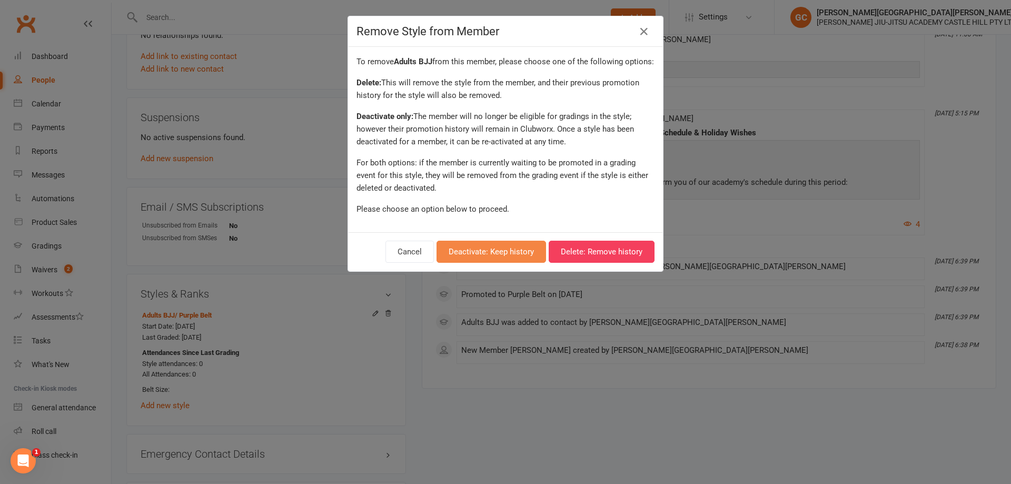
click at [492, 263] on button "Deactivate: Keep history" at bounding box center [490, 252] width 109 height 22
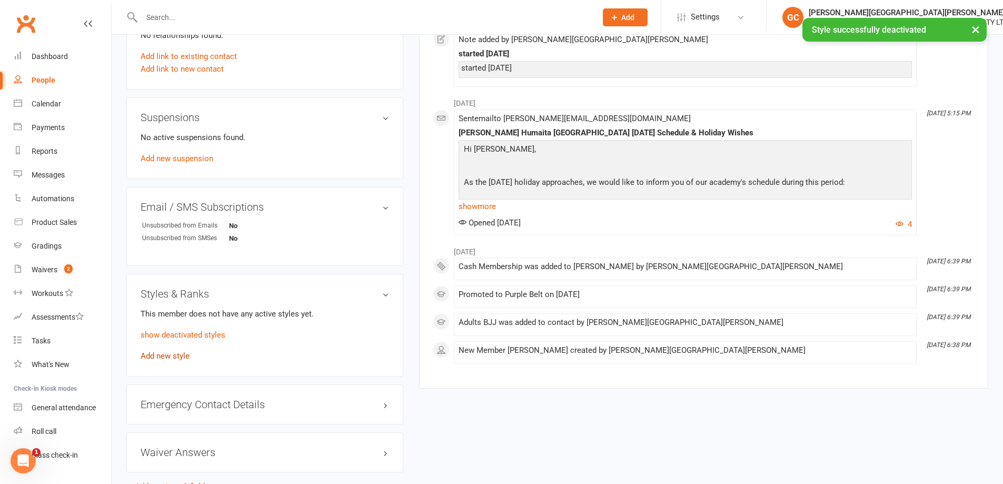
click at [166, 357] on link "Add new style" at bounding box center [165, 355] width 49 height 9
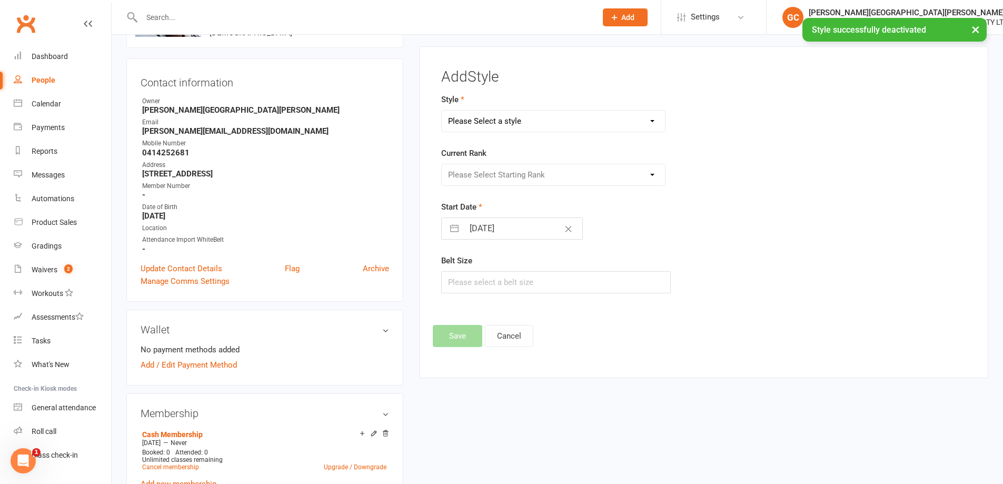
scroll to position [81, 0]
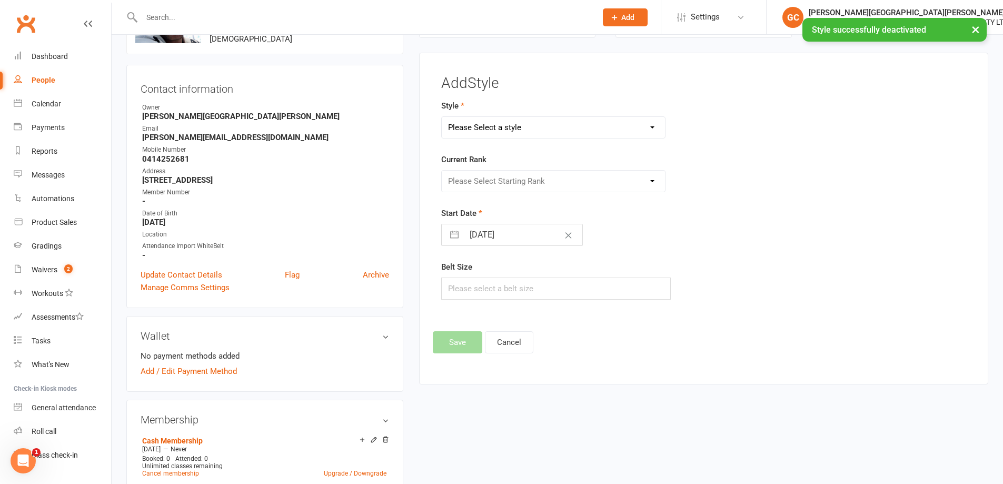
click at [515, 125] on select "Please Select a style Adults BJJ Kids BJJ" at bounding box center [554, 127] width 224 height 21
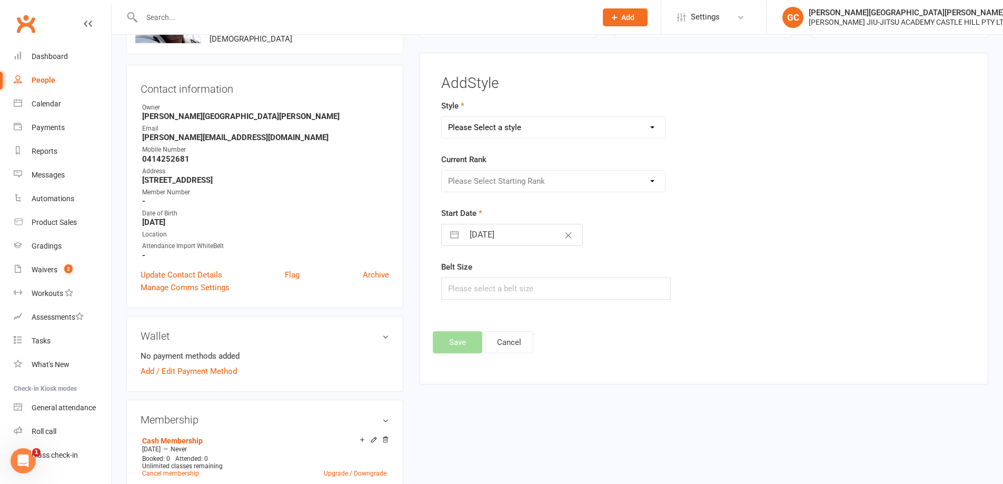
select select "3441"
click at [442, 117] on select "Please Select a style Adults BJJ Kids BJJ" at bounding box center [554, 127] width 224 height 21
drag, startPoint x: 527, startPoint y: 179, endPoint x: 520, endPoint y: 190, distance: 13.0
click at [527, 179] on select "Please Select Starting Rank White Belt Blue Belt Purple Belt Brown Belt Black B…" at bounding box center [554, 181] width 224 height 21
select select "40861"
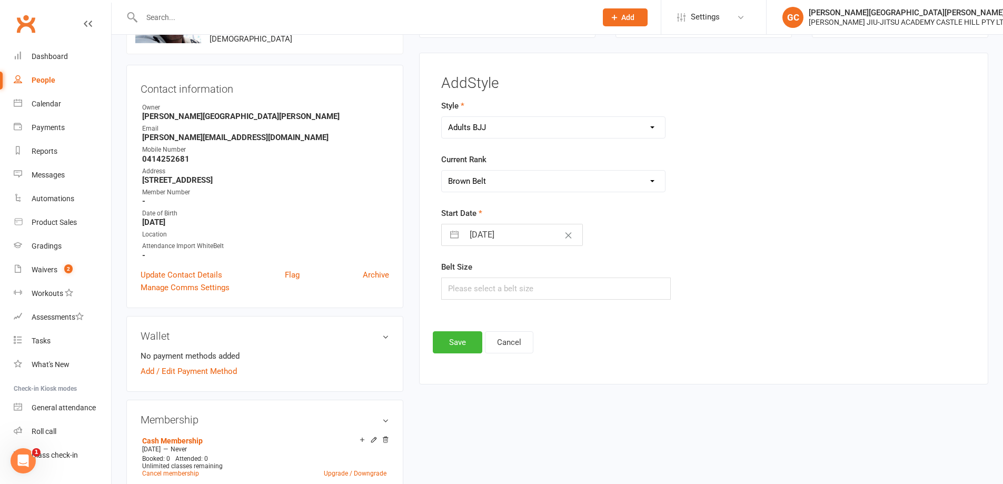
click at [442, 171] on select "Please Select Starting Rank White Belt Blue Belt Purple Belt Brown Belt Black B…" at bounding box center [554, 181] width 224 height 21
select select "8"
select select "2025"
select select "9"
select select "2025"
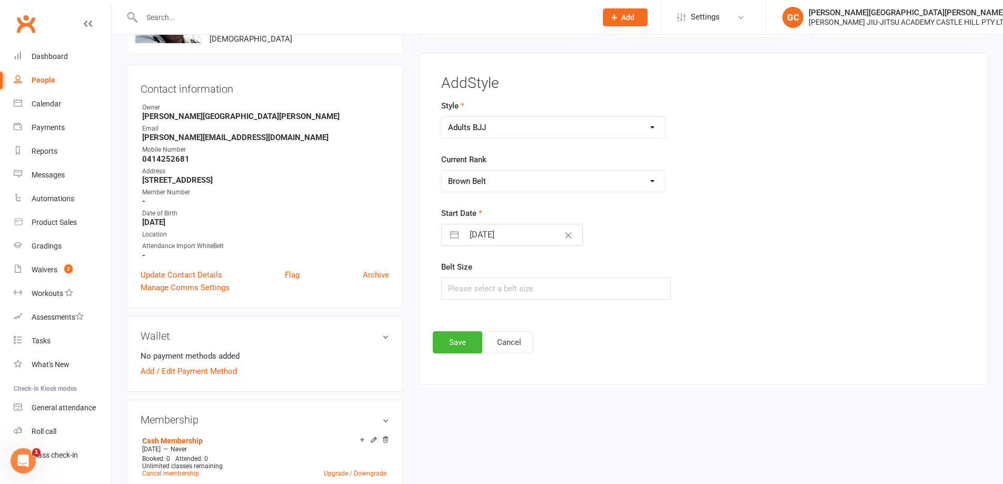
select select "10"
select select "2025"
click at [489, 234] on input "11 Oct 2025" at bounding box center [523, 234] width 118 height 21
click at [563, 333] on td "10" at bounding box center [565, 335] width 21 height 20
type input "10 Oct 2025"
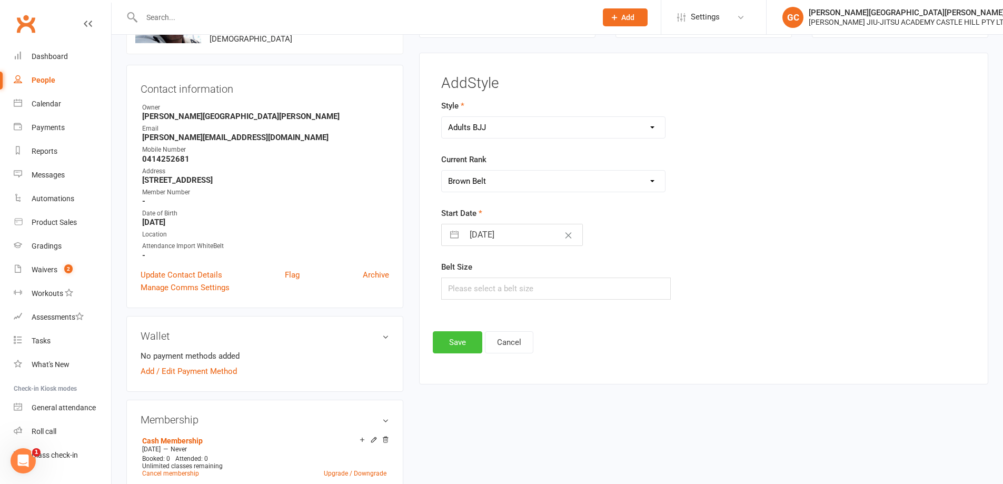
click at [467, 343] on button "Save" at bounding box center [457, 342] width 49 height 22
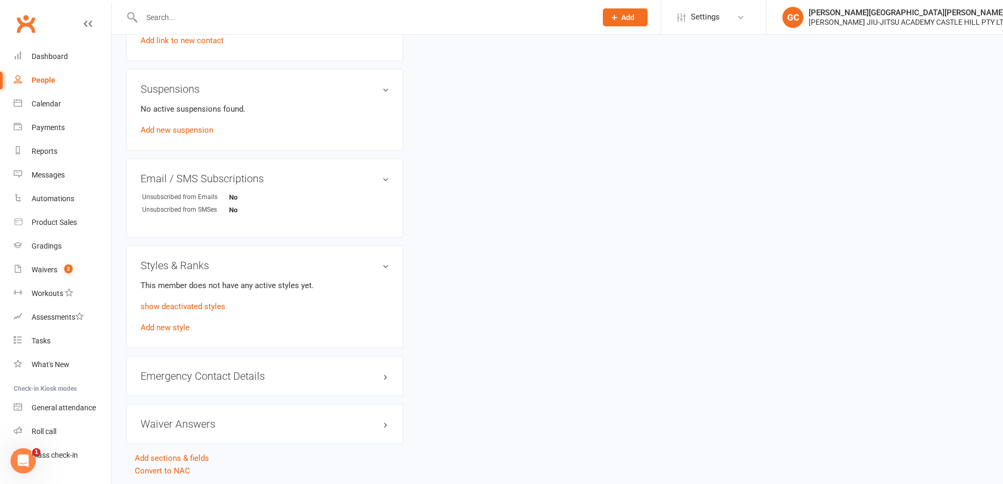
scroll to position [643, 0]
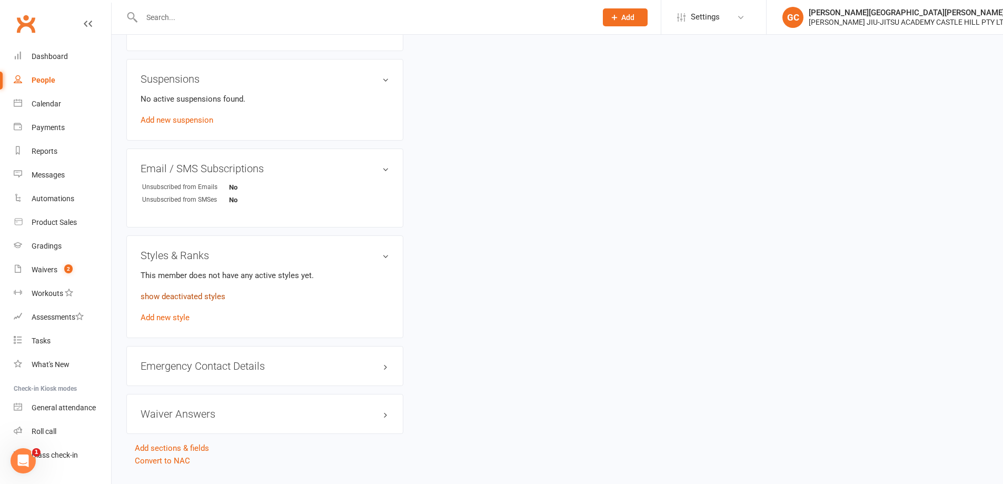
click at [196, 296] on link "show deactivated styles" at bounding box center [183, 296] width 85 height 9
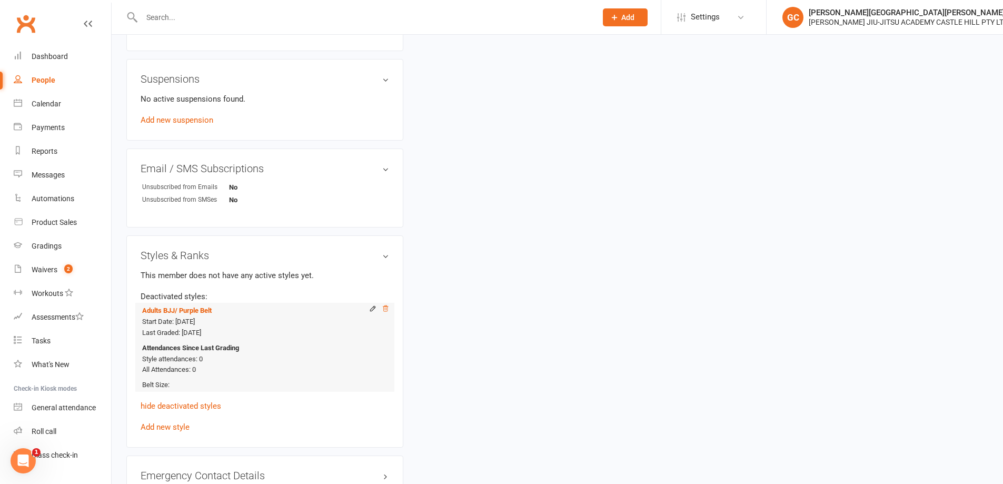
click at [387, 309] on icon at bounding box center [385, 308] width 7 height 7
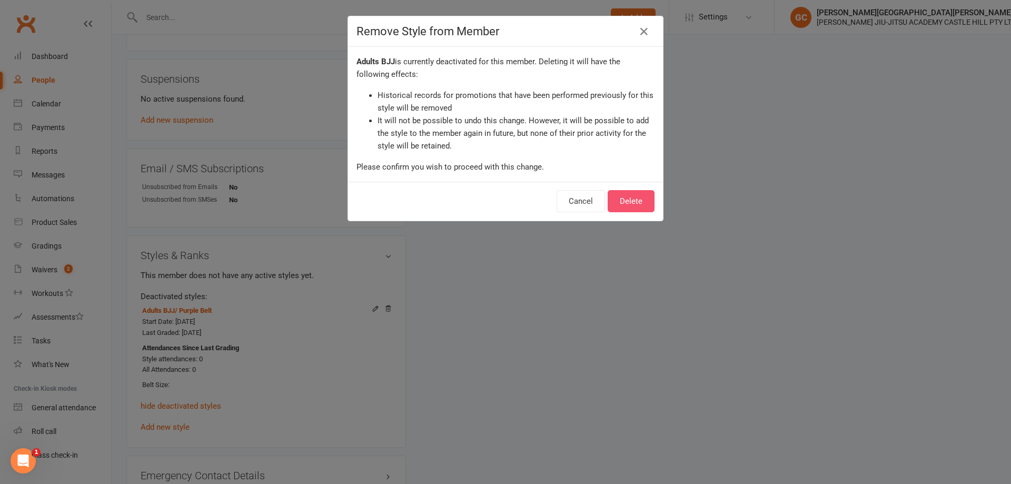
click at [639, 198] on button "Delete" at bounding box center [630, 201] width 47 height 22
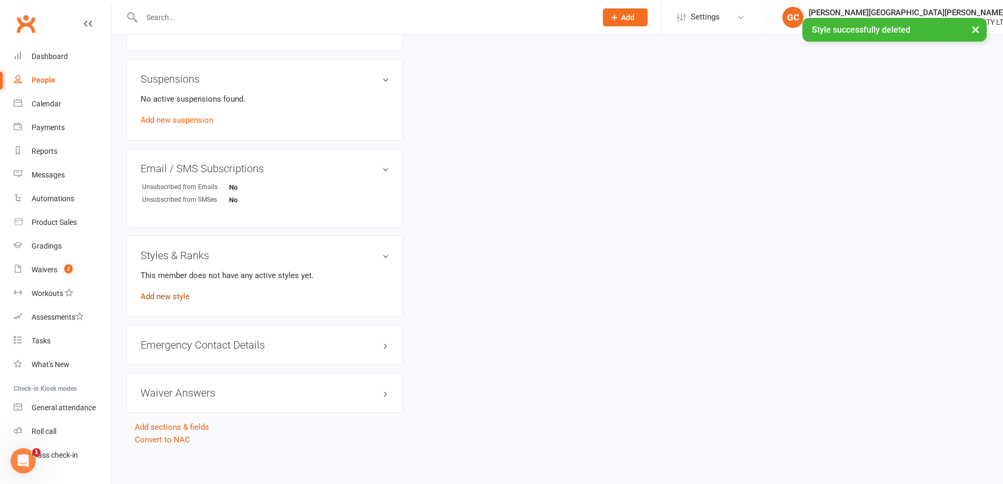
click at [173, 295] on link "Add new style" at bounding box center [165, 296] width 49 height 9
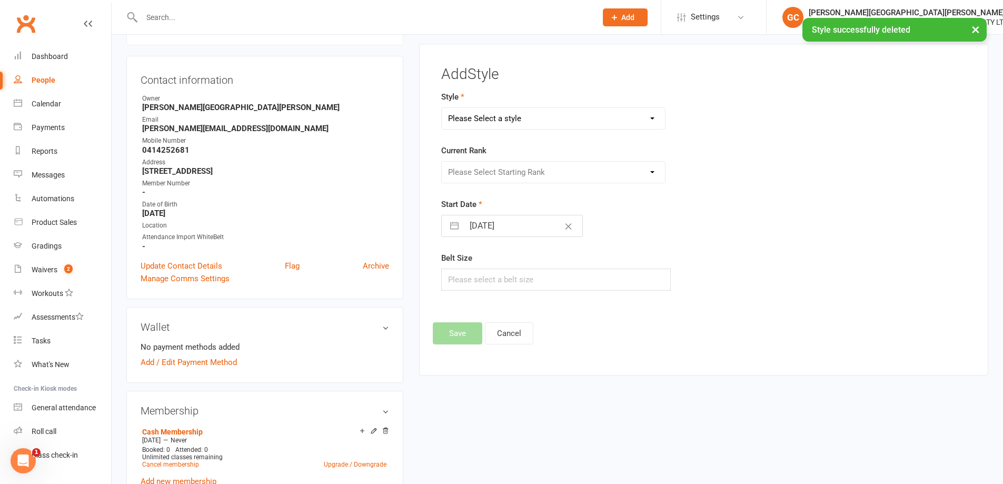
scroll to position [81, 0]
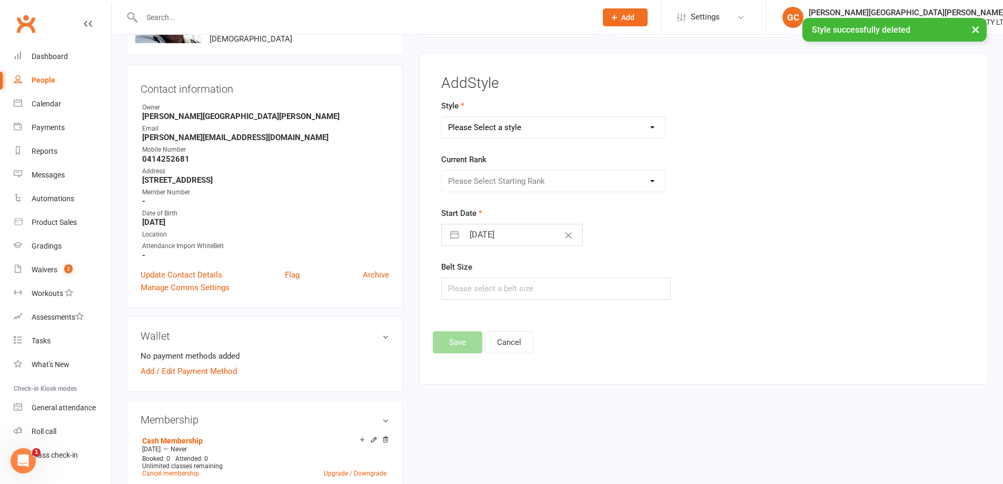
click at [564, 124] on select "Please Select a style Adults BJJ Kids BJJ" at bounding box center [554, 127] width 224 height 21
select select "3441"
click at [442, 117] on select "Please Select a style Adults BJJ Kids BJJ" at bounding box center [554, 127] width 224 height 21
click at [515, 180] on select "Please Select Starting Rank White Belt Blue Belt Purple Belt Brown Belt Black B…" at bounding box center [554, 181] width 224 height 21
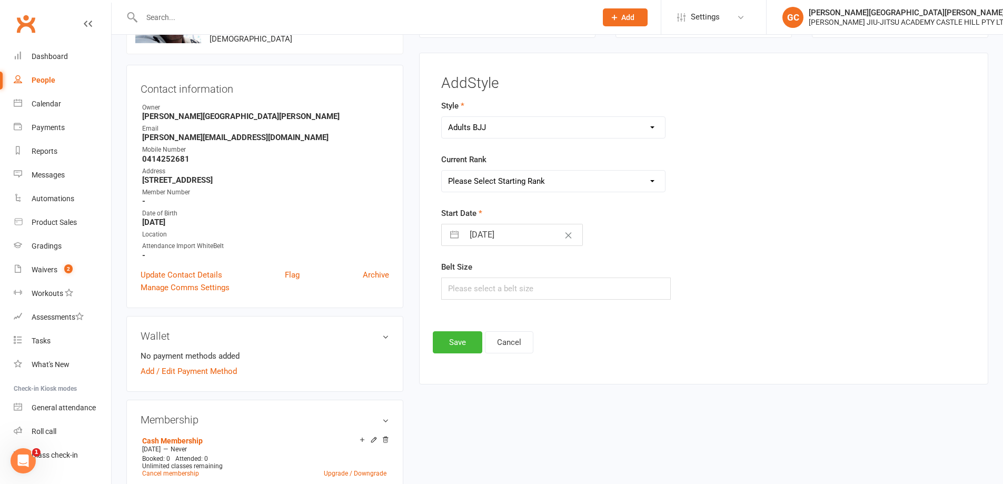
select select "40861"
click at [442, 171] on select "Please Select Starting Rank White Belt Blue Belt Purple Belt Brown Belt Black B…" at bounding box center [554, 181] width 224 height 21
select select "8"
select select "2025"
select select "9"
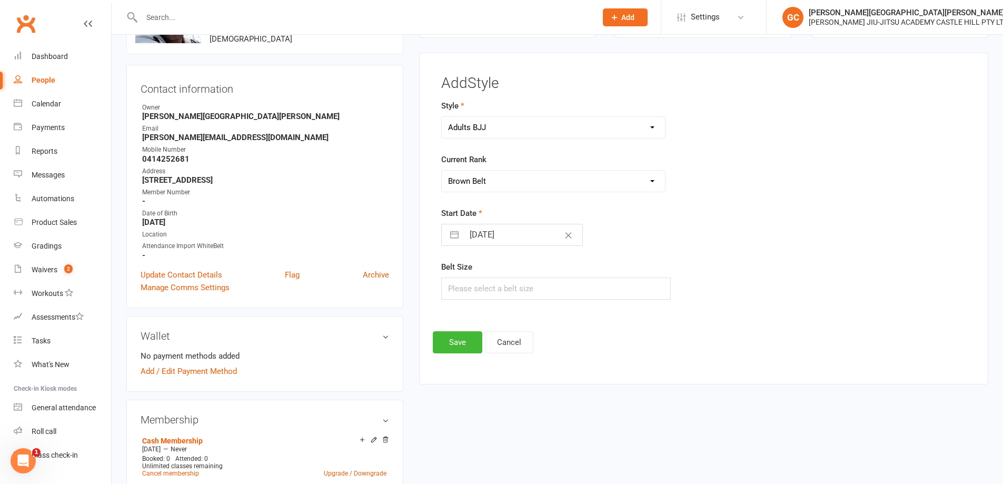
select select "2025"
select select "10"
select select "2025"
click at [484, 237] on input "11 Oct 2025" at bounding box center [523, 234] width 118 height 21
click at [566, 337] on td "10" at bounding box center [565, 335] width 21 height 20
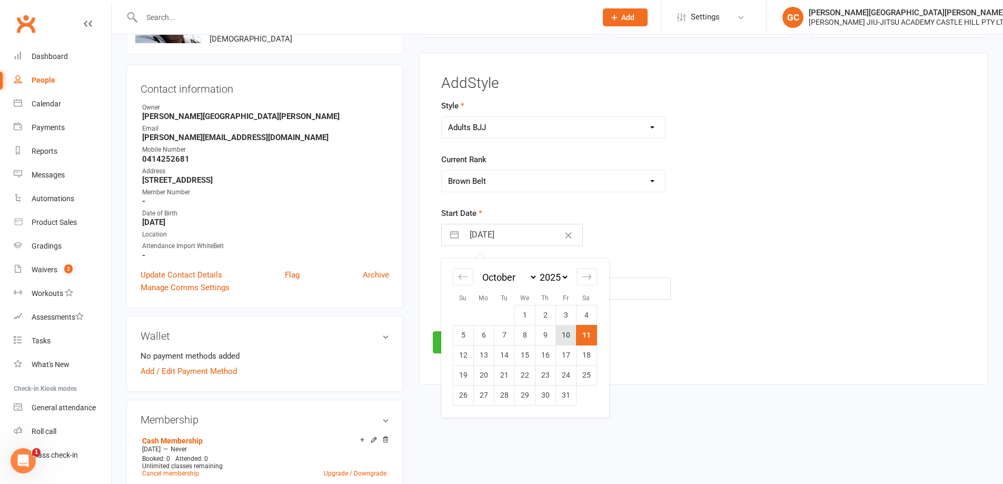
type input "10 Oct 2025"
click at [464, 341] on button "Save" at bounding box center [457, 342] width 49 height 22
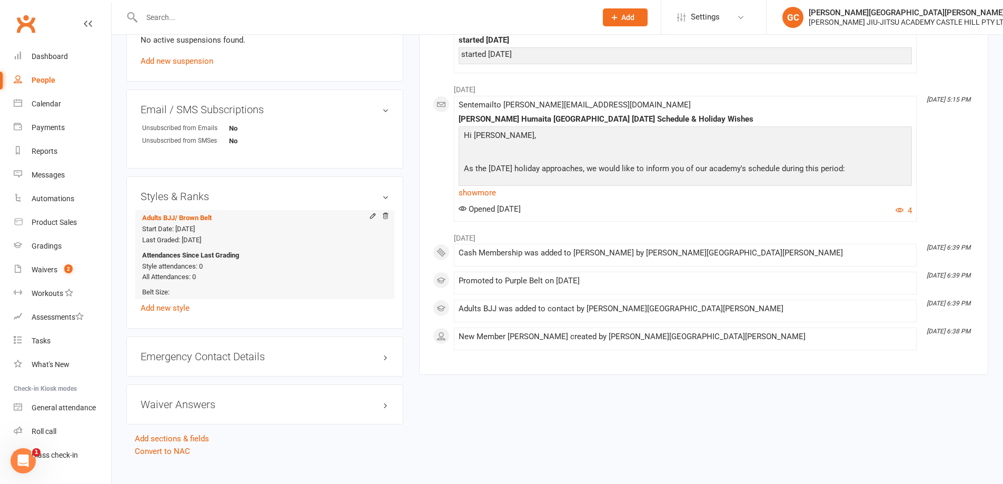
scroll to position [716, 0]
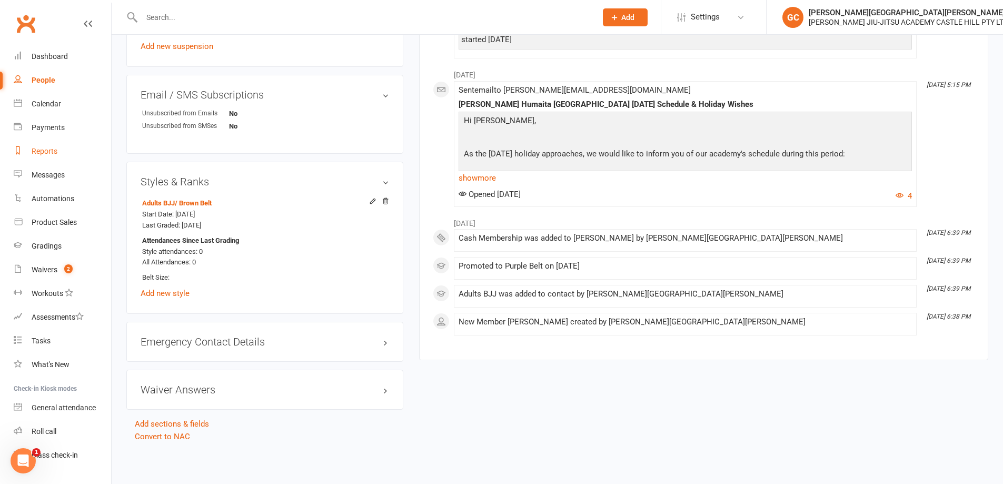
click at [53, 149] on div "Reports" at bounding box center [45, 151] width 26 height 8
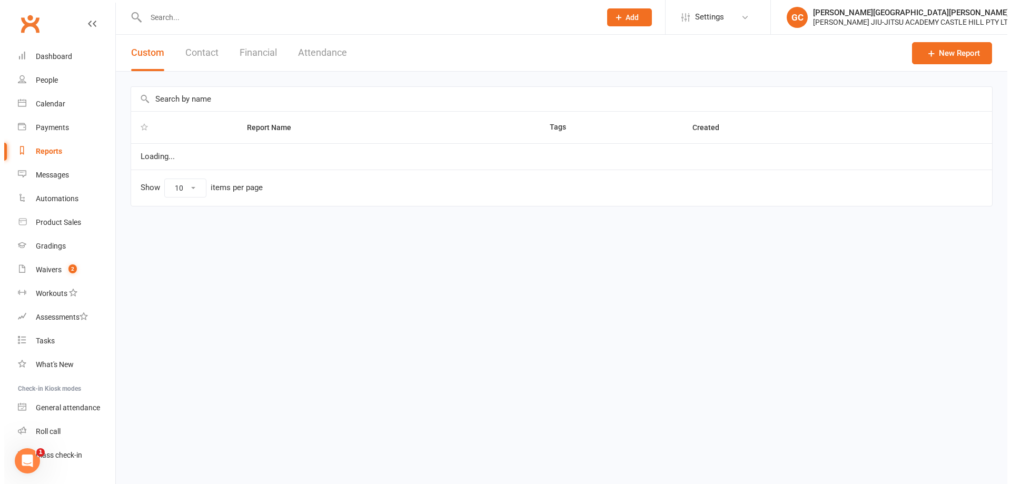
select select "100"
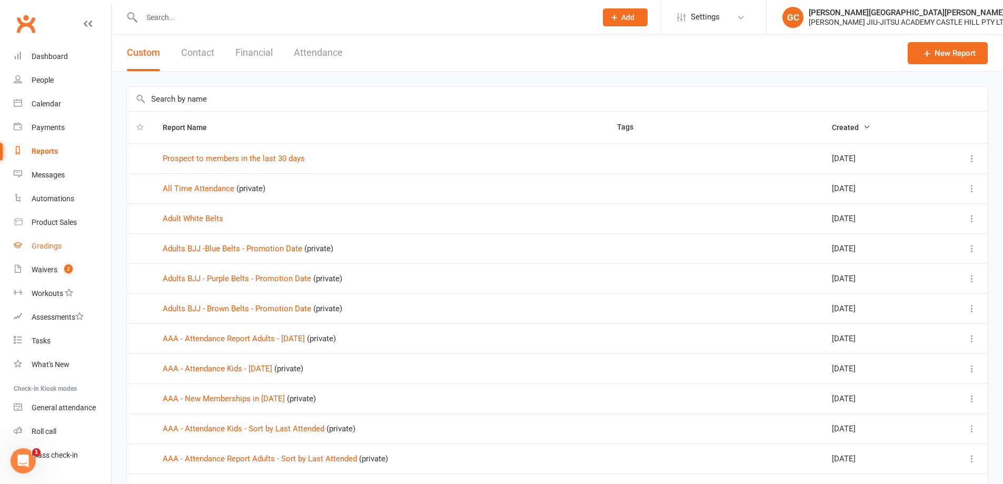
click at [47, 247] on div "Gradings" at bounding box center [47, 246] width 30 height 8
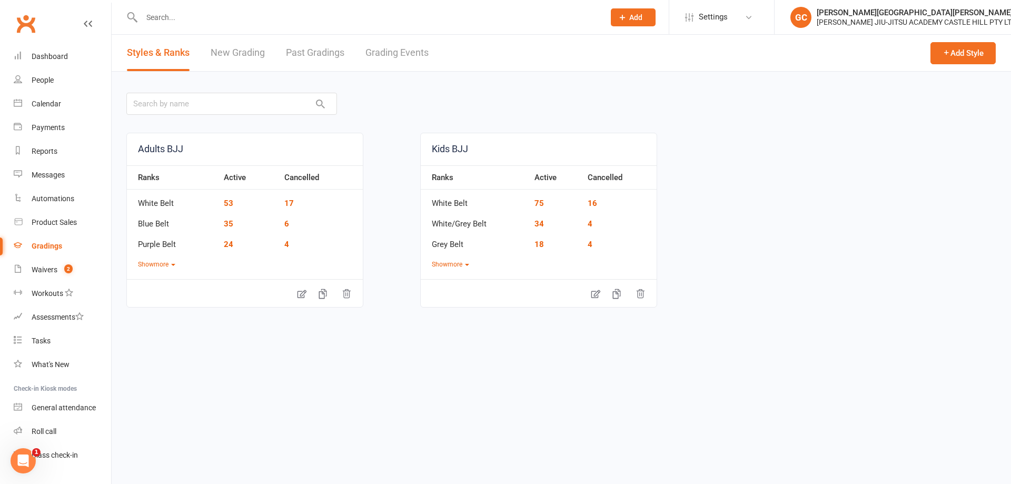
click at [244, 49] on link "New Grading" at bounding box center [238, 53] width 54 height 36
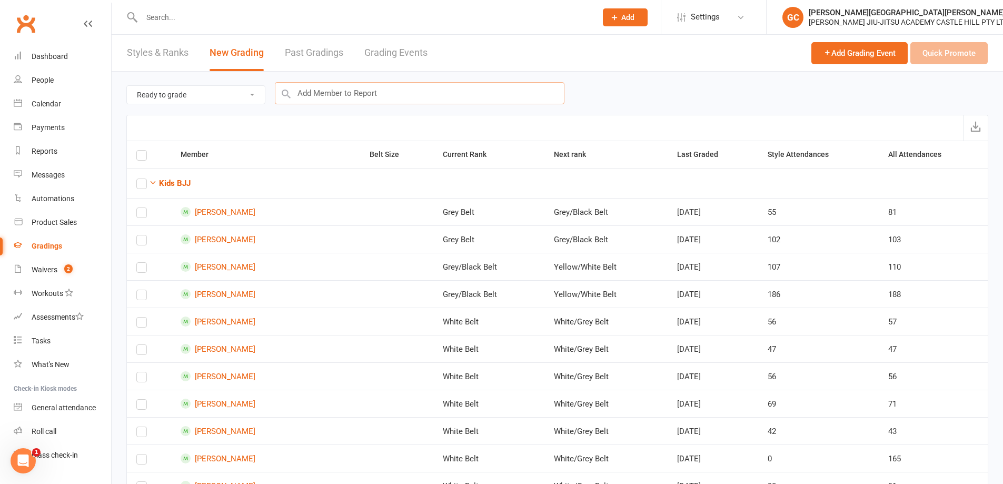
click at [338, 93] on input "text" at bounding box center [420, 93] width 290 height 22
type input "pizzi"
click at [326, 95] on input "text" at bounding box center [420, 93] width 290 height 22
click at [48, 76] on div "People" at bounding box center [43, 80] width 22 height 8
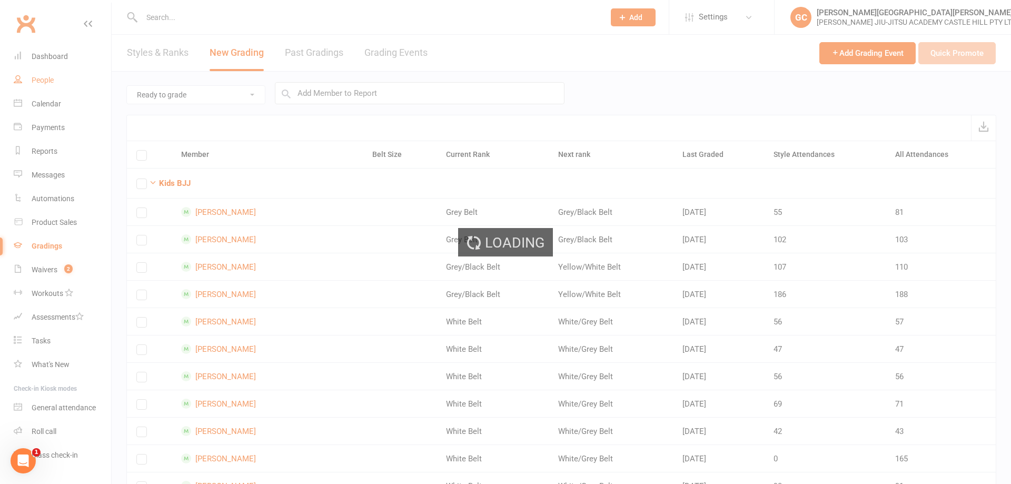
select select "100"
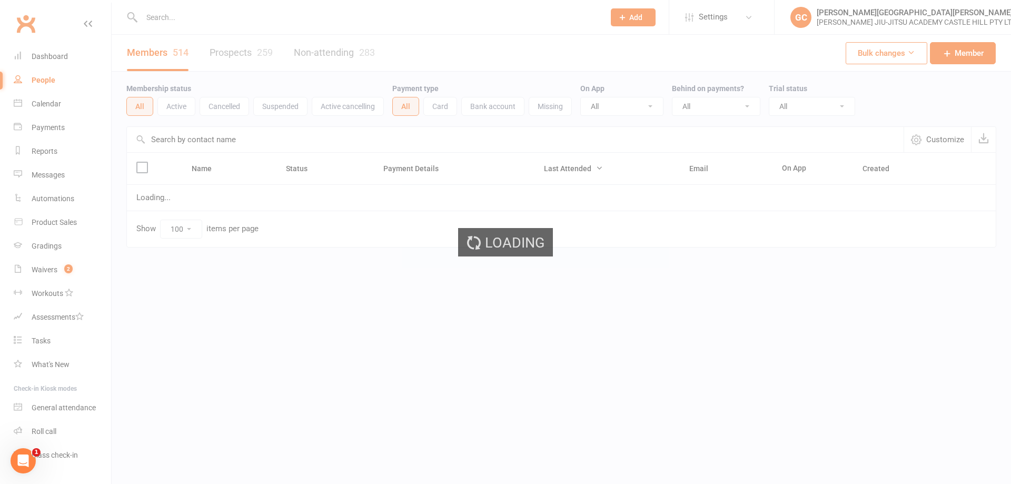
click at [184, 17] on input "text" at bounding box center [367, 17] width 458 height 15
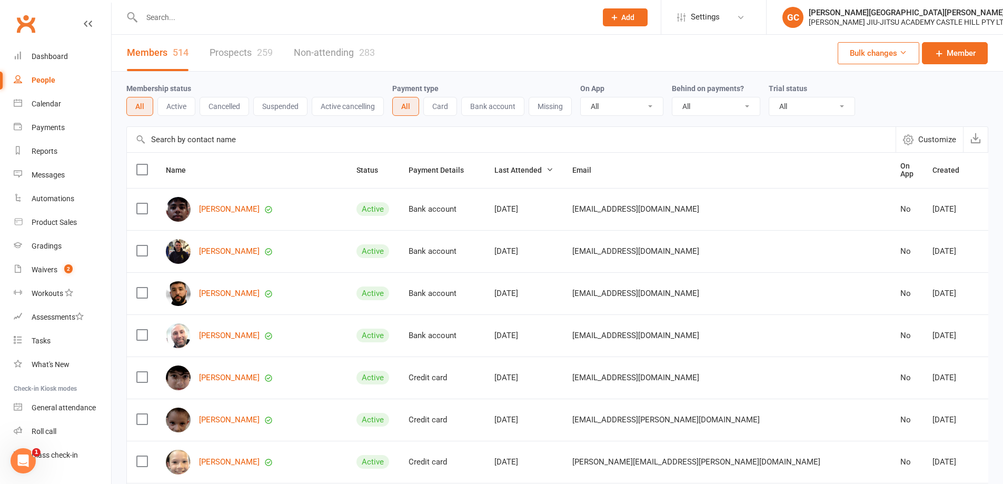
click at [160, 19] on input "text" at bounding box center [363, 17] width 451 height 15
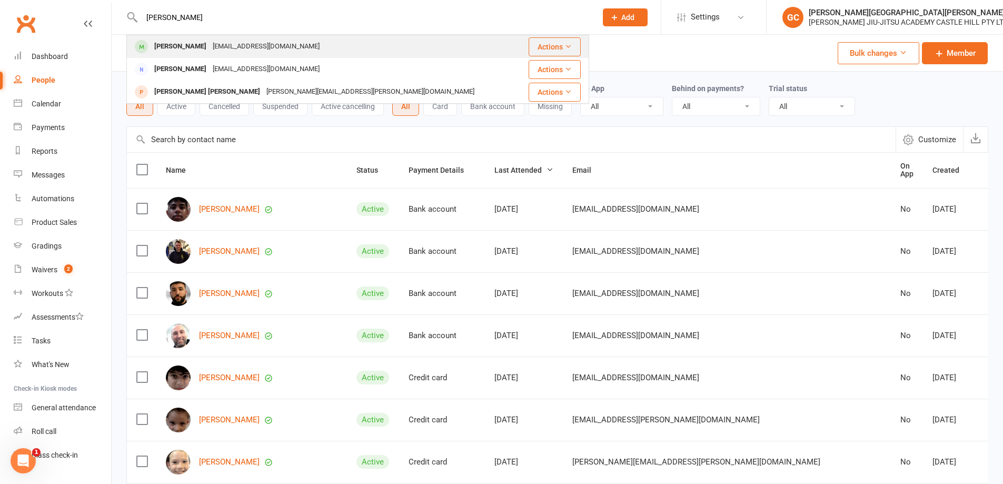
type input "pizzini"
click at [192, 44] on div "Roberto Pizzin" at bounding box center [180, 46] width 58 height 15
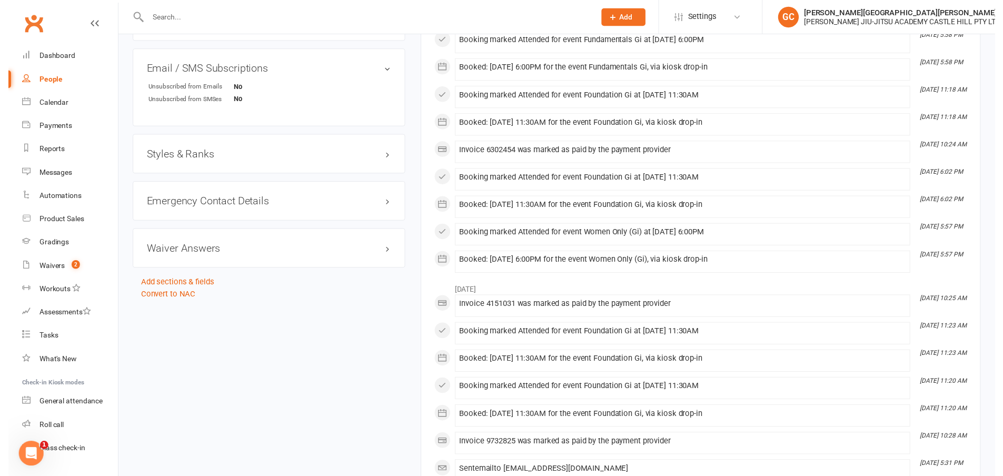
scroll to position [754, 0]
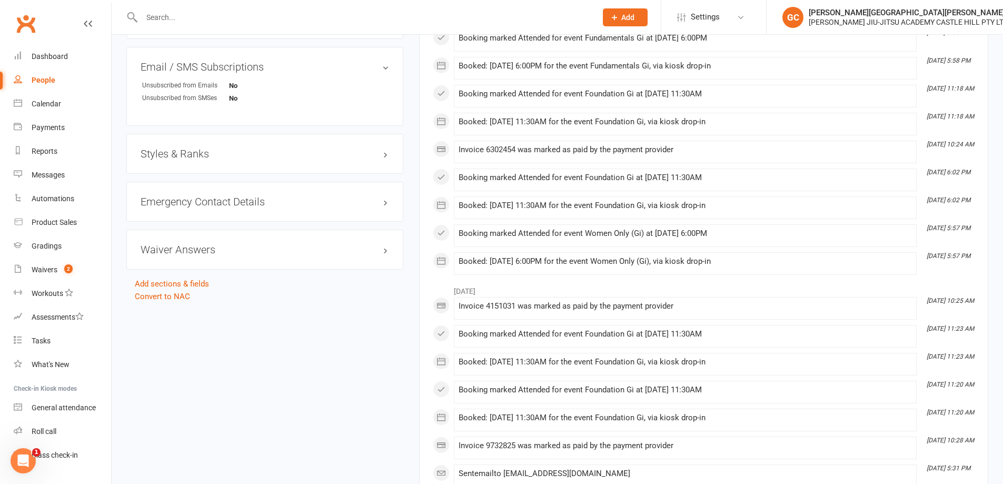
click at [189, 154] on h3 "Styles & Ranks" at bounding box center [265, 154] width 248 height 12
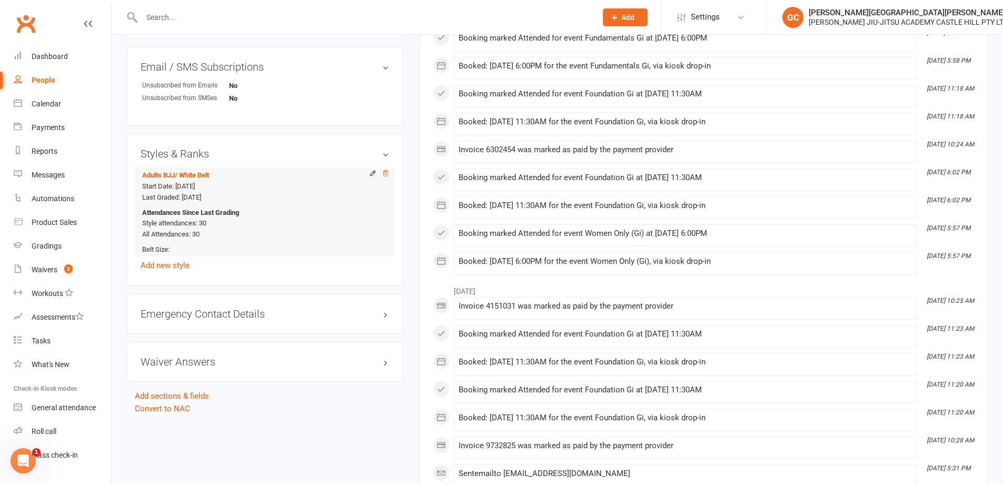
click at [387, 173] on icon at bounding box center [385, 172] width 7 height 7
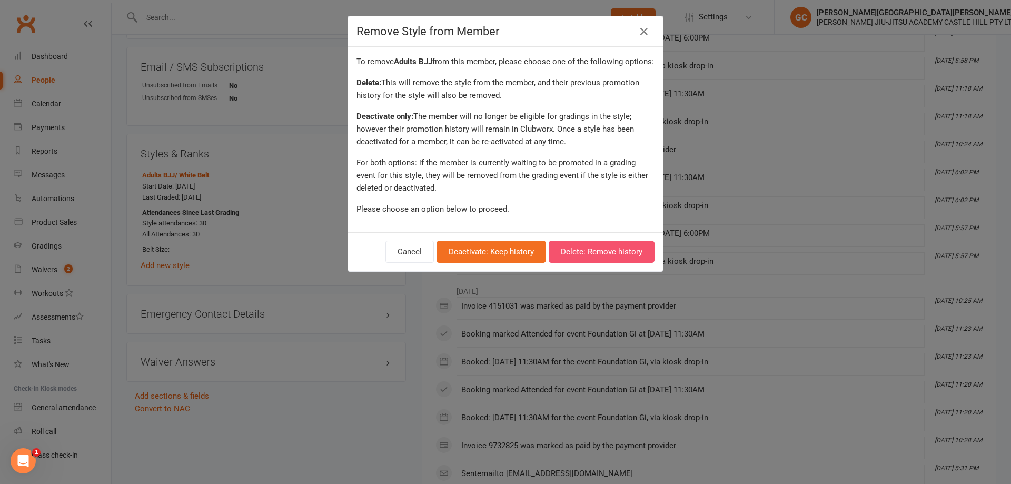
click at [615, 263] on button "Delete: Remove history" at bounding box center [602, 252] width 106 height 22
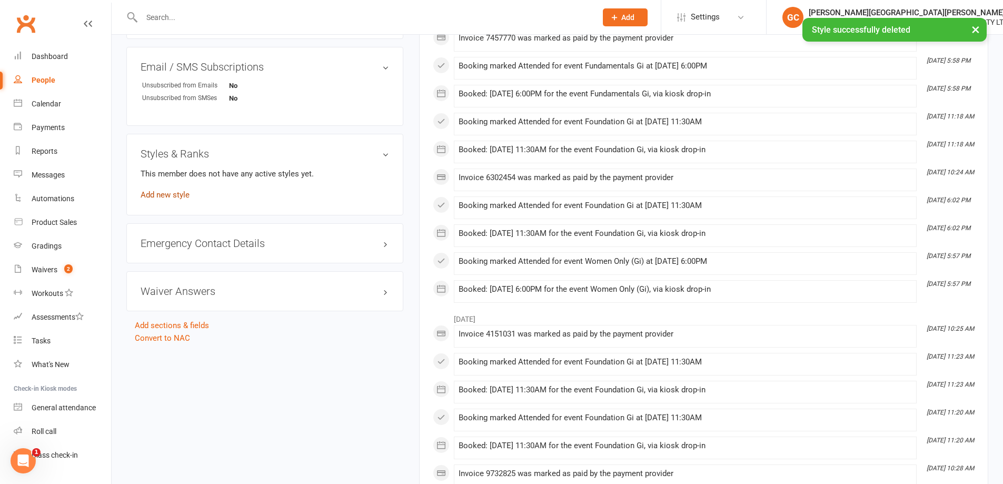
click at [171, 194] on link "Add new style" at bounding box center [165, 194] width 49 height 9
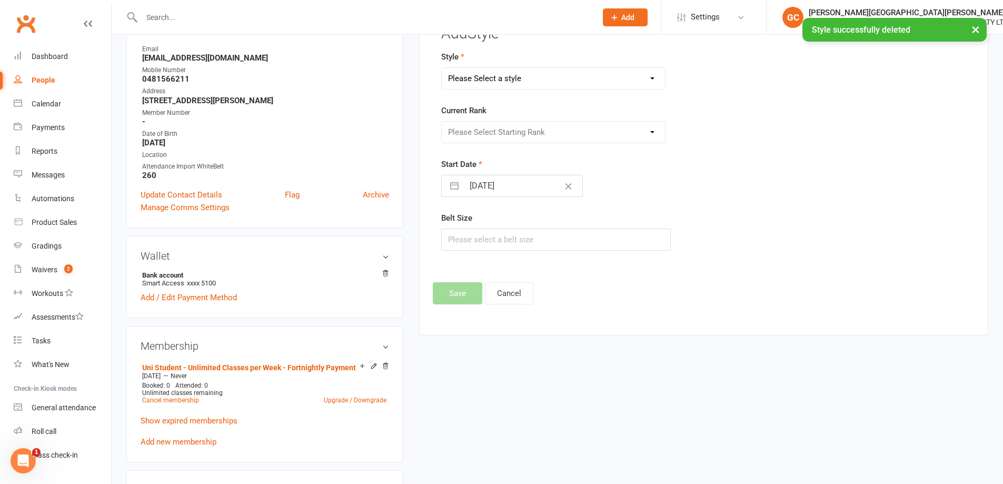
scroll to position [90, 0]
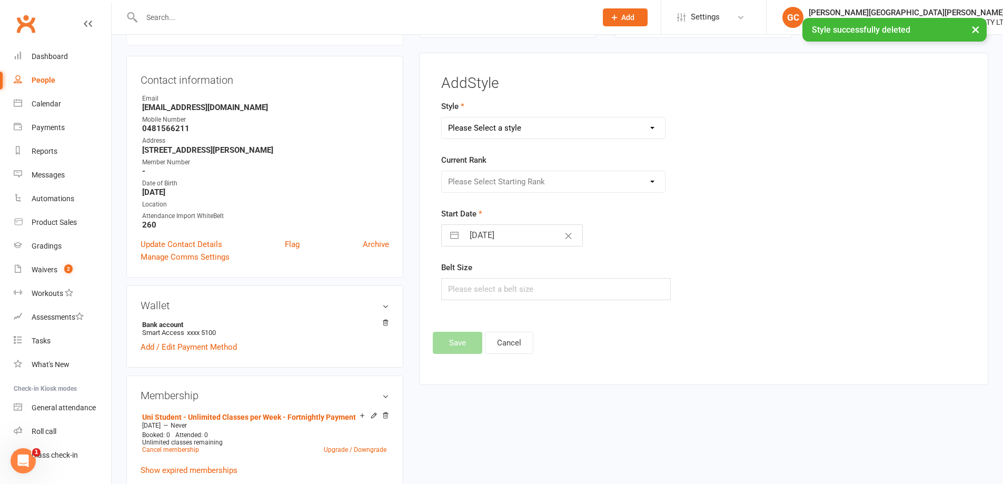
click at [497, 130] on select "Please Select a style Adults BJJ Kids BJJ" at bounding box center [554, 127] width 224 height 21
select select "3441"
click at [442, 117] on select "Please Select a style Adults BJJ Kids BJJ" at bounding box center [554, 127] width 224 height 21
click at [545, 181] on select "Please Select Starting Rank White Belt Blue Belt Purple Belt Brown Belt Black B…" at bounding box center [554, 181] width 224 height 21
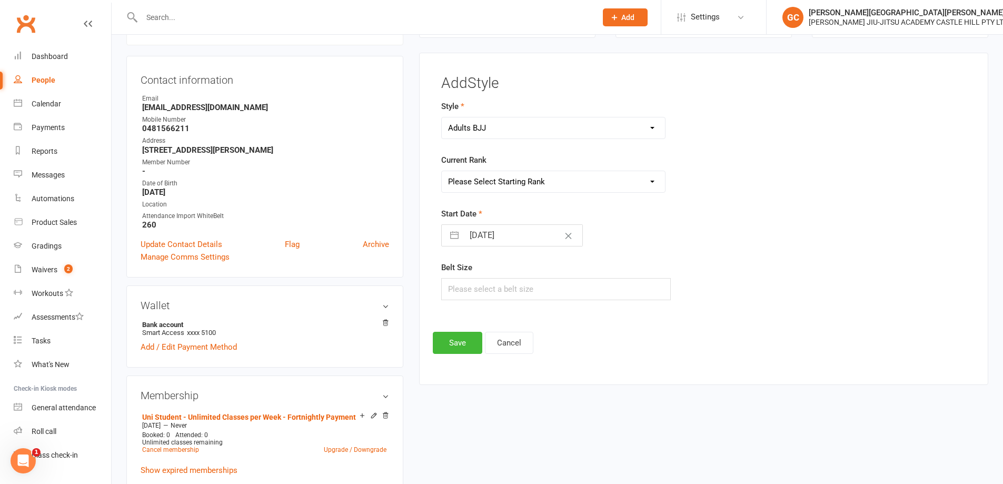
select select "40859"
click at [442, 171] on select "Please Select Starting Rank White Belt Blue Belt Purple Belt Brown Belt Black B…" at bounding box center [554, 181] width 224 height 21
click at [535, 238] on input "11 Oct 2025" at bounding box center [523, 235] width 118 height 21
select select "8"
select select "2025"
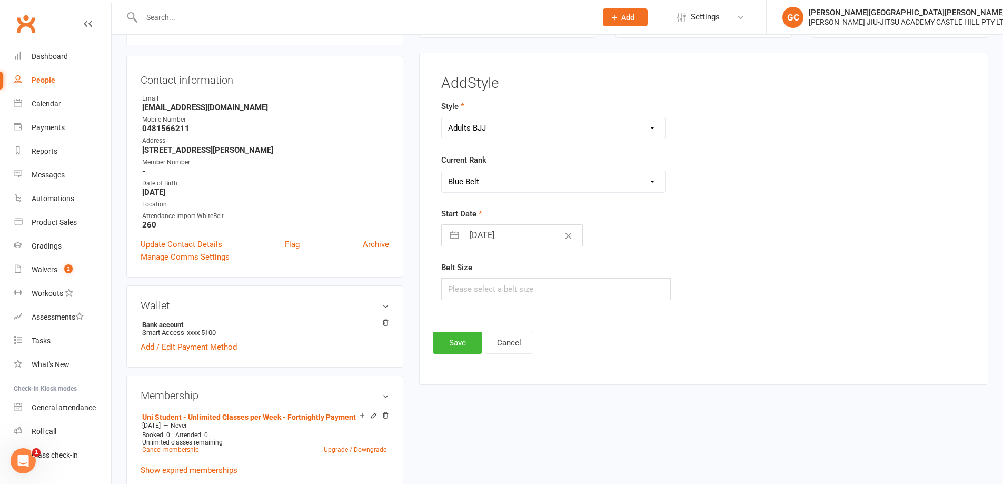
select select "9"
select select "2025"
select select "10"
select select "2025"
click at [572, 336] on td "10" at bounding box center [565, 335] width 21 height 20
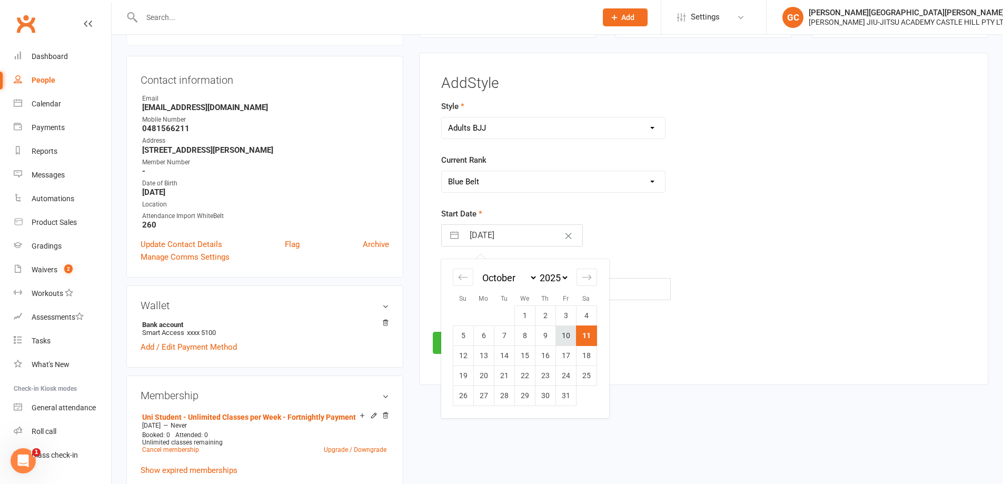
type input "10 Oct 2025"
click at [465, 346] on button "Save" at bounding box center [457, 343] width 49 height 22
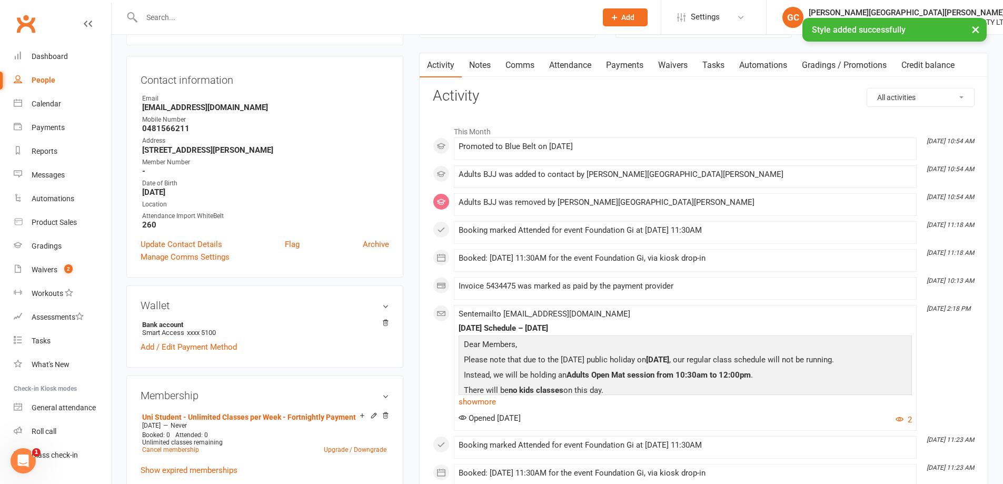
click at [277, 18] on div "× Style added successfully" at bounding box center [494, 18] width 989 height 0
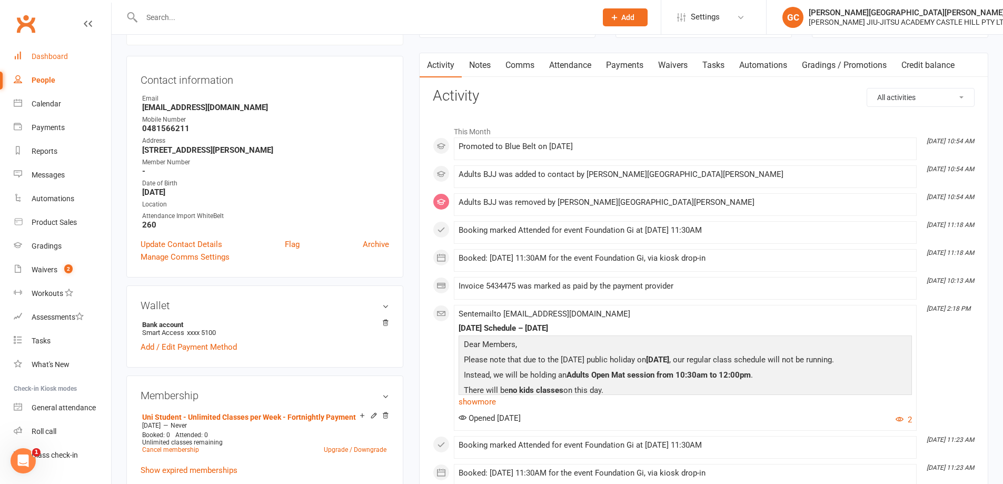
click at [53, 56] on div "Dashboard" at bounding box center [50, 56] width 36 height 8
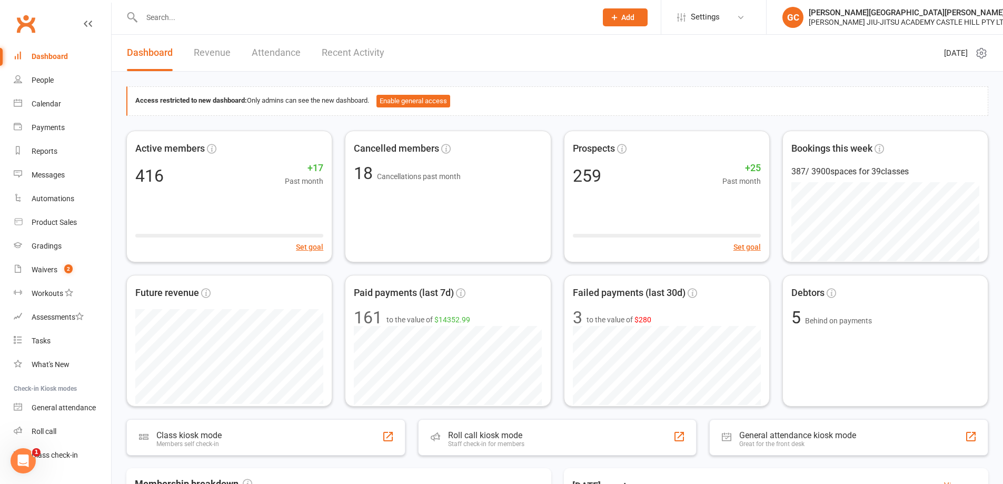
click at [183, 17] on input "text" at bounding box center [363, 17] width 451 height 15
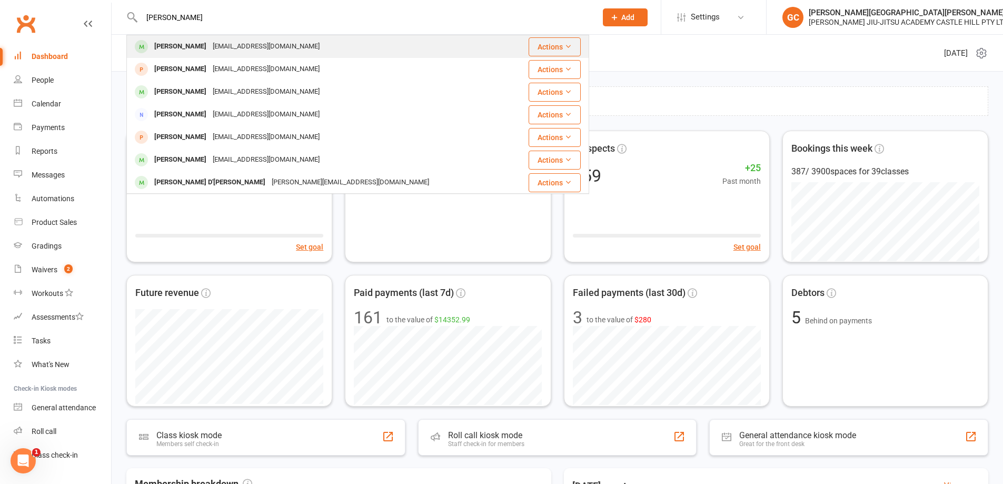
type input "andy"
click at [188, 48] on div "Andy Truong" at bounding box center [180, 46] width 58 height 15
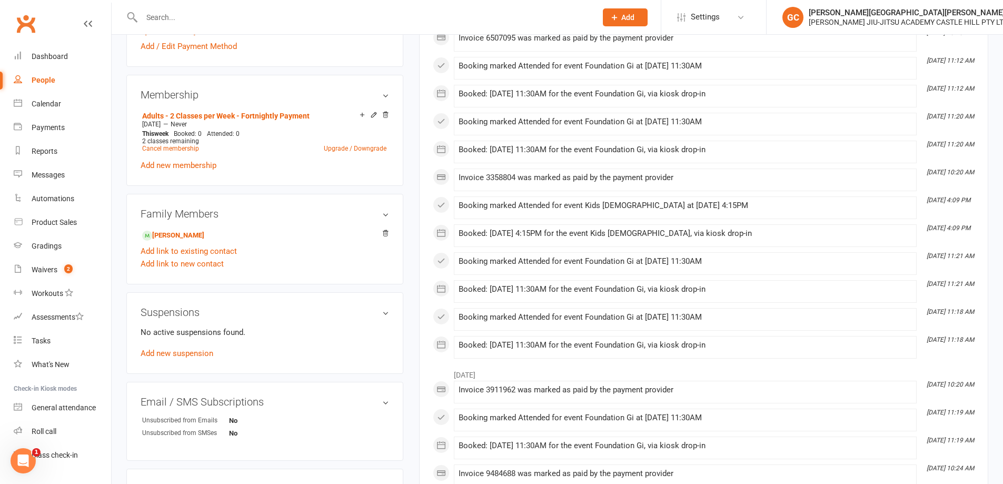
scroll to position [438, 0]
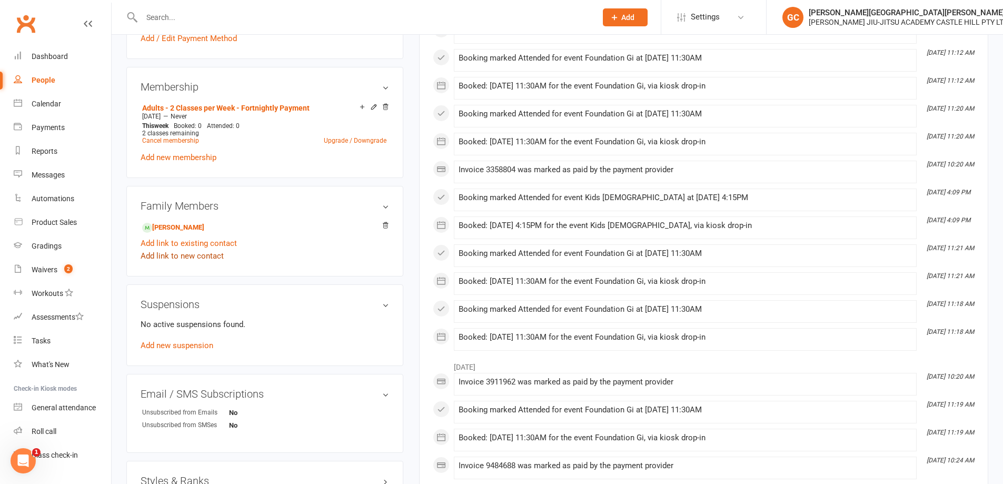
click at [186, 258] on link "Add link to new contact" at bounding box center [182, 256] width 83 height 13
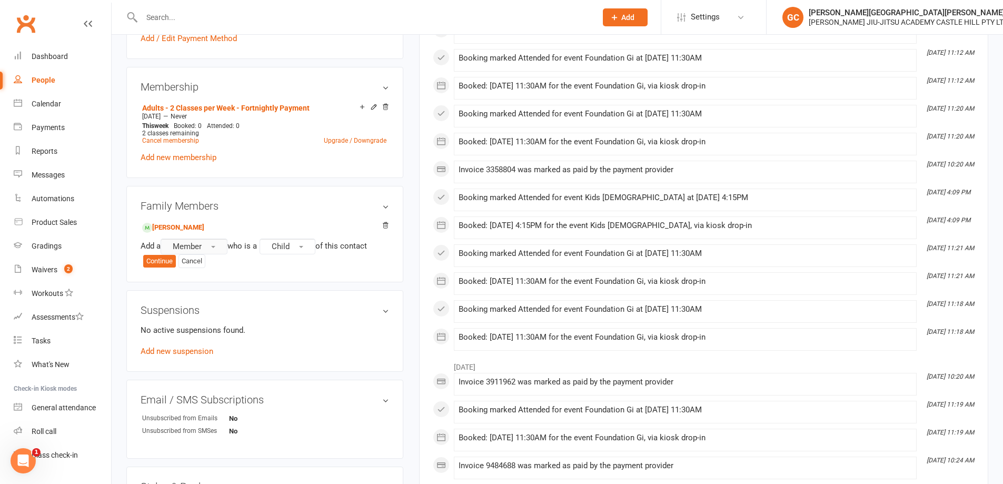
click at [202, 245] on span "Member" at bounding box center [187, 246] width 29 height 9
click at [194, 288] on span "Prospect" at bounding box center [185, 289] width 32 height 9
click at [155, 257] on button "Continue" at bounding box center [159, 261] width 33 height 13
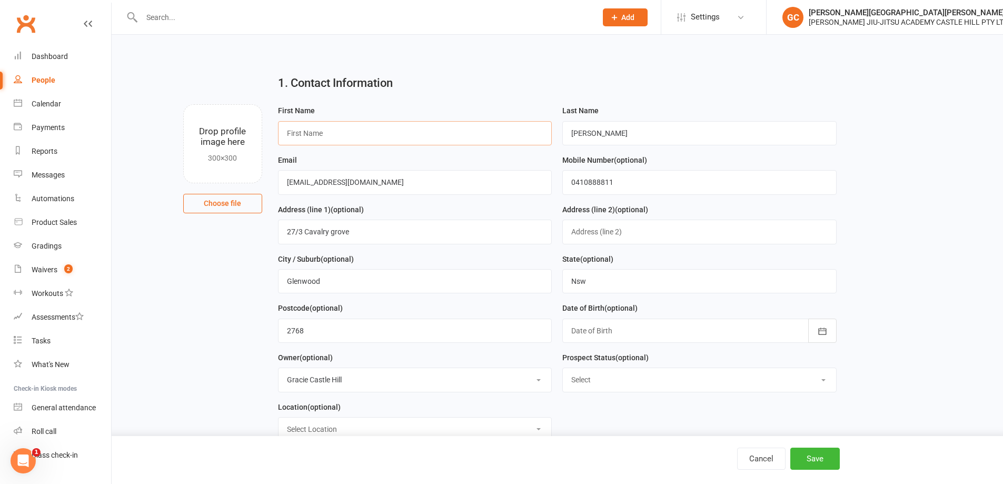
click at [351, 128] on input "text" at bounding box center [415, 133] width 274 height 24
paste input "Sienna Scarlett Truong"
type input "Sienna"
click at [822, 458] on button "Save" at bounding box center [814, 458] width 49 height 22
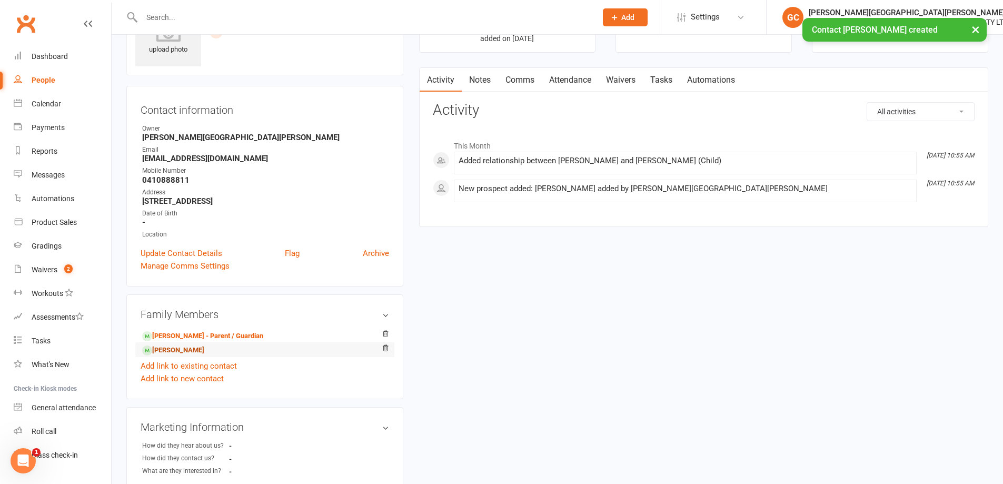
scroll to position [71, 0]
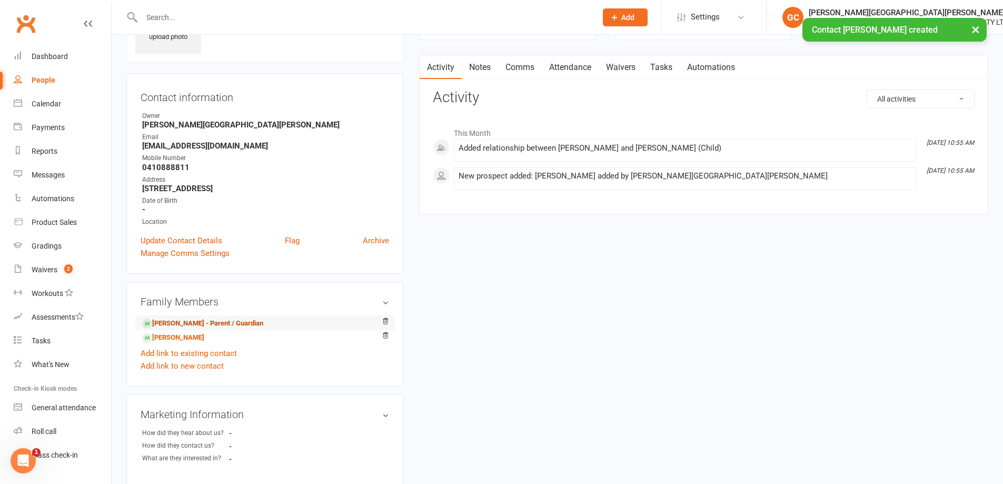
click at [199, 320] on link "Andy Truong - Parent / Guardian" at bounding box center [202, 323] width 121 height 11
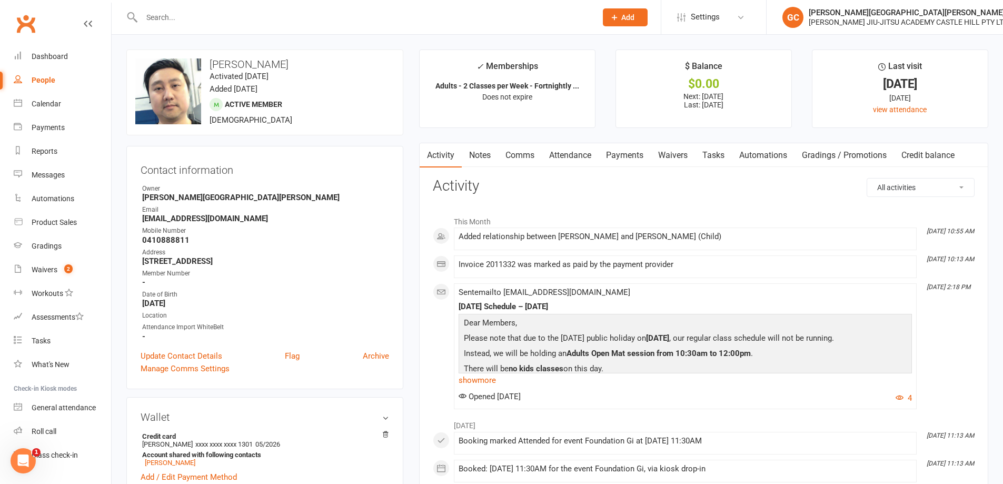
click at [681, 154] on link "Waivers" at bounding box center [673, 155] width 44 height 24
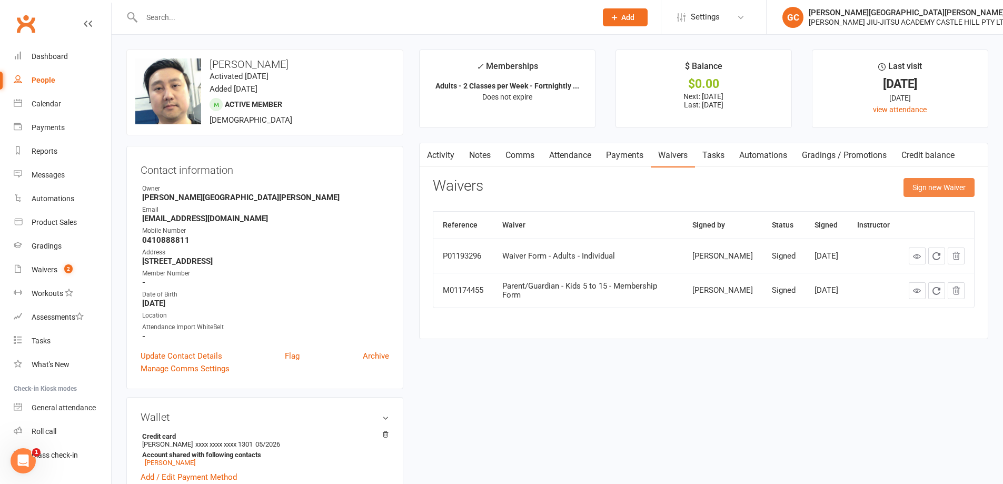
click at [946, 185] on button "Sign new Waiver" at bounding box center [938, 187] width 71 height 19
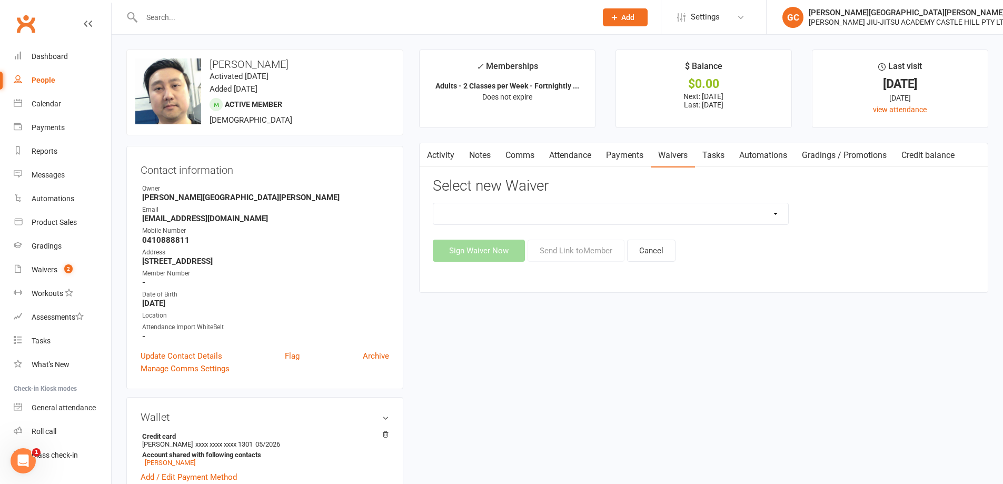
drag, startPoint x: 581, startPoint y: 211, endPoint x: 575, endPoint y: 217, distance: 8.6
click at [581, 211] on select "Adult and Kids Combined Membership Form Adults Membership Form Member Transfer …" at bounding box center [610, 213] width 355 height 21
select select "13041"
click at [433, 203] on select "Adult and Kids Combined Membership Form Adults Membership Form Member Transfer …" at bounding box center [610, 213] width 355 height 21
click at [589, 247] on button "Send Link to Member" at bounding box center [575, 251] width 97 height 22
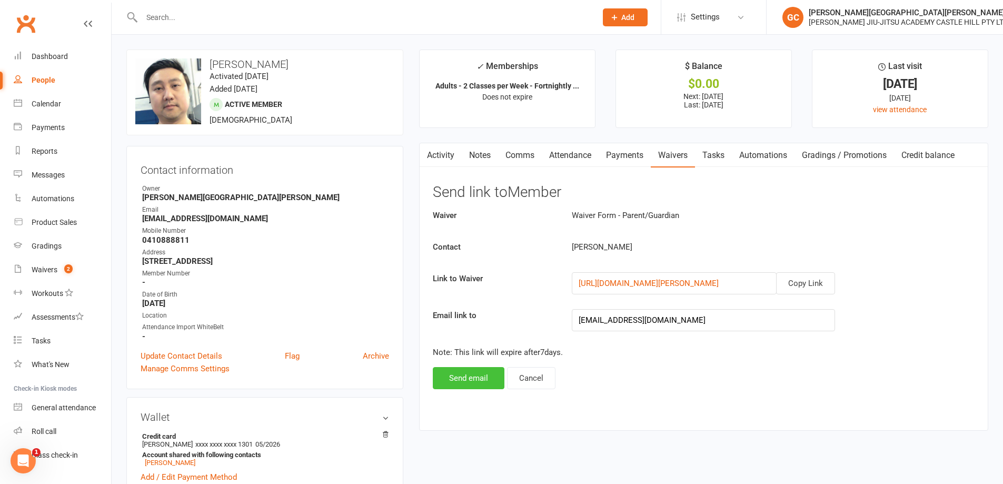
click at [471, 376] on button "Send email" at bounding box center [469, 378] width 72 height 22
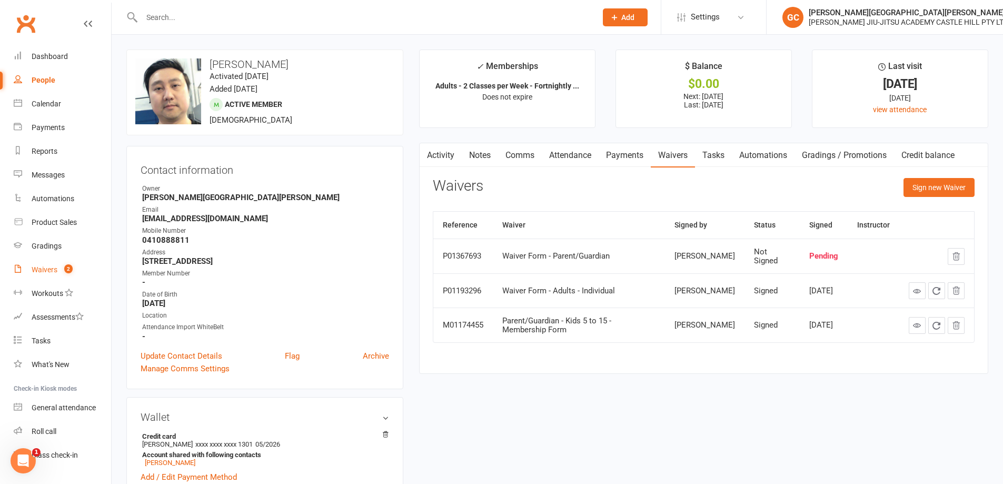
click at [51, 272] on div "Waivers" at bounding box center [45, 269] width 26 height 8
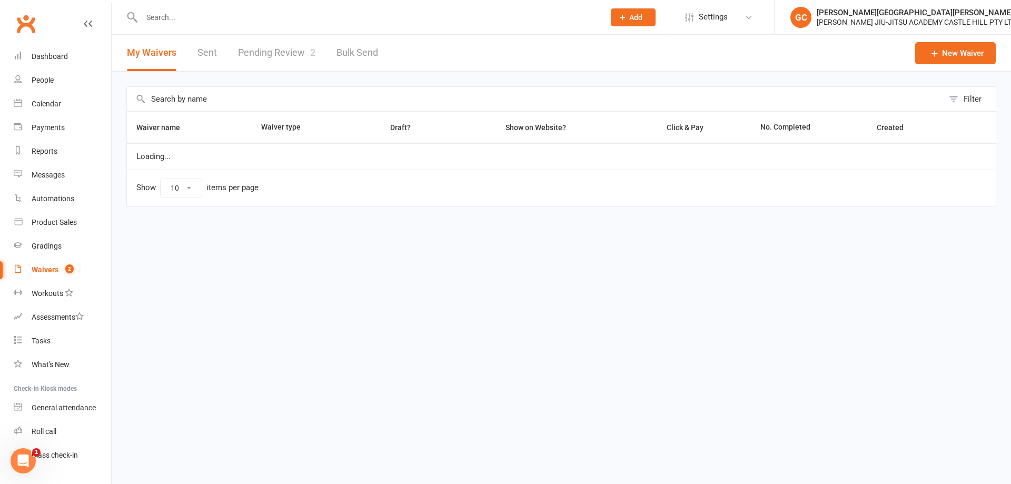
select select "100"
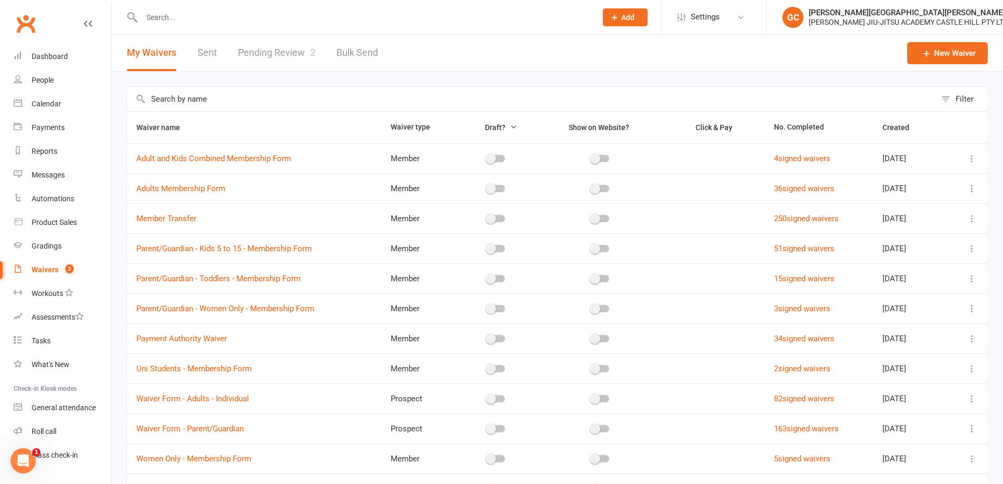
click at [272, 52] on link "Pending Review 2" at bounding box center [276, 53] width 77 height 36
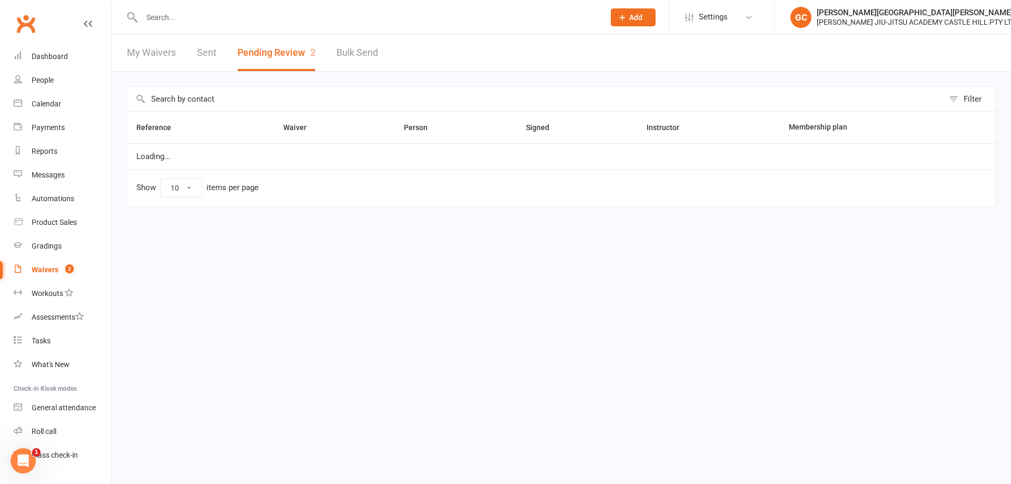
select select "100"
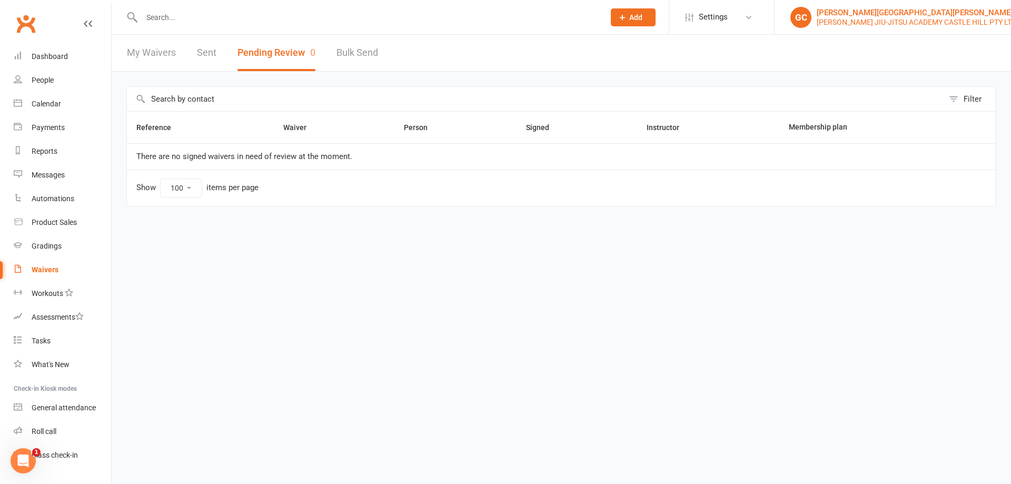
drag, startPoint x: 884, startPoint y: 21, endPoint x: 864, endPoint y: 21, distance: 19.5
click at [883, 21] on div "[PERSON_NAME] JIU-JITSU ACADEMY CASTLE HILL PTY LTD" at bounding box center [916, 21] width 200 height 9
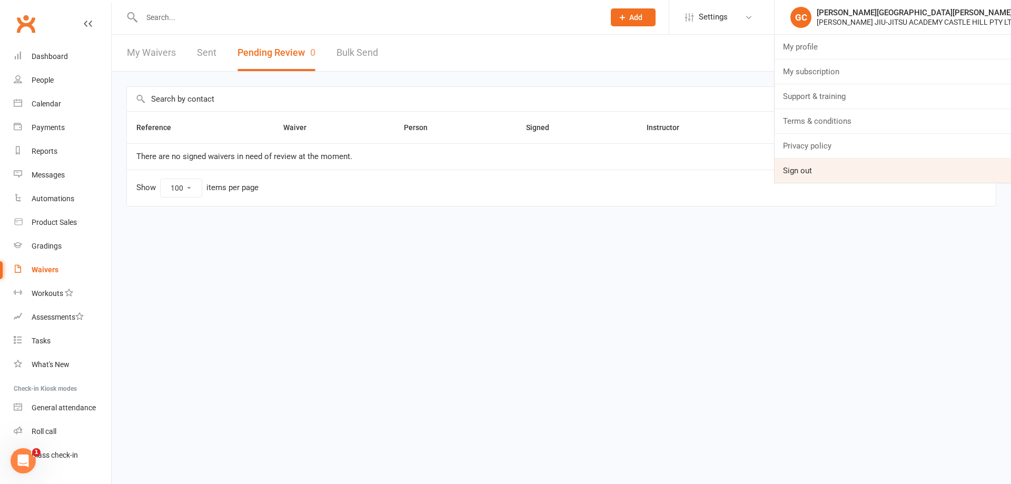
click at [812, 173] on link "Sign out" at bounding box center [892, 170] width 236 height 24
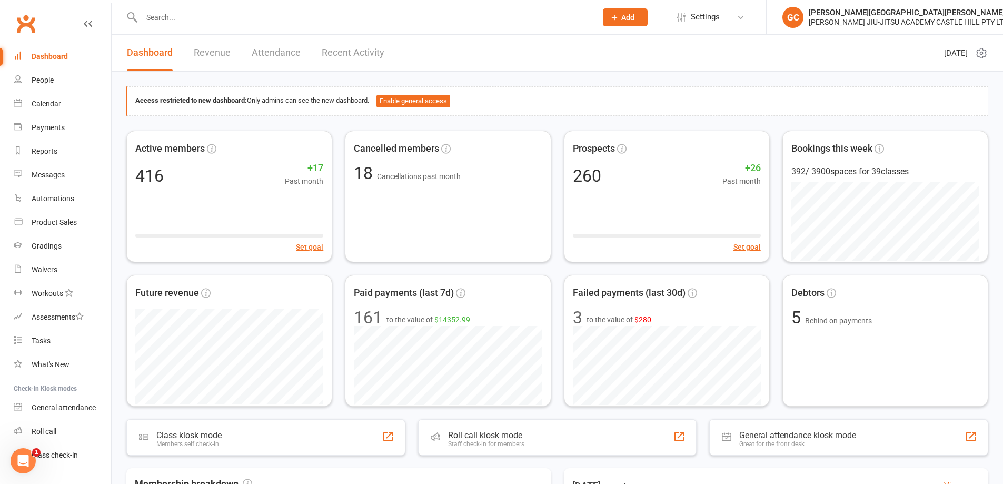
click at [783, 74] on div "Access restricted to new dashboard: Only admins can see the new dashboard. Enab…" at bounding box center [557, 426] width 891 height 709
click at [613, 73] on div "Access restricted to new dashboard: Only admins can see the new dashboard. Enab…" at bounding box center [557, 426] width 891 height 709
click at [721, 77] on div "Access restricted to new dashboard: Only admins can see the new dashboard. Enab…" at bounding box center [557, 426] width 891 height 709
click at [891, 13] on div "[PERSON_NAME][GEOGRAPHIC_DATA][PERSON_NAME]" at bounding box center [909, 12] width 200 height 9
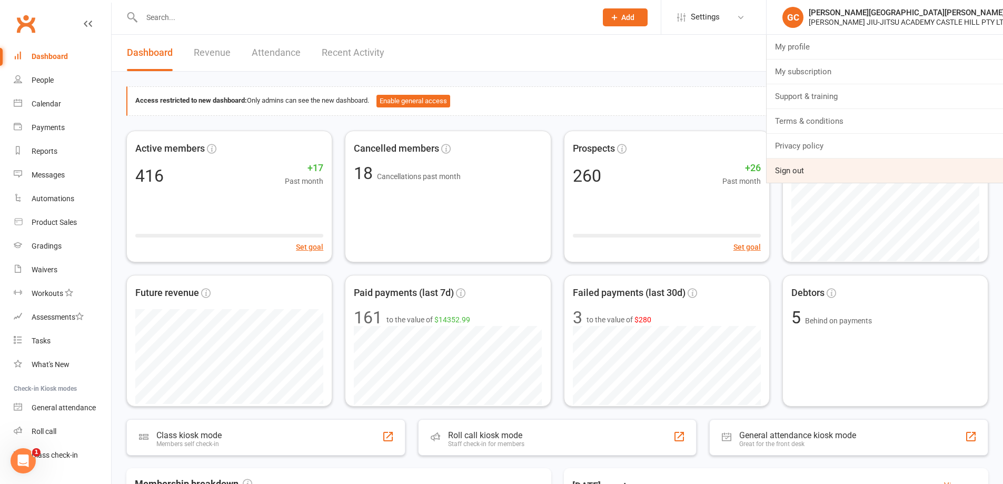
click at [796, 171] on link "Sign out" at bounding box center [884, 170] width 236 height 24
